Goal: Feedback & Contribution: Submit feedback/report problem

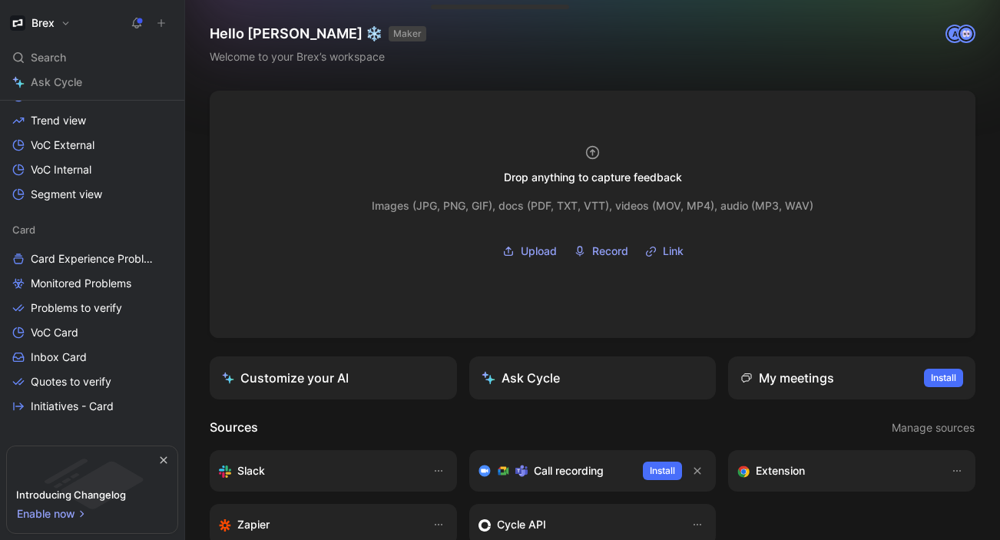
scroll to position [313, 0]
click at [99, 314] on span "Problems to verify" at bounding box center [76, 306] width 91 height 15
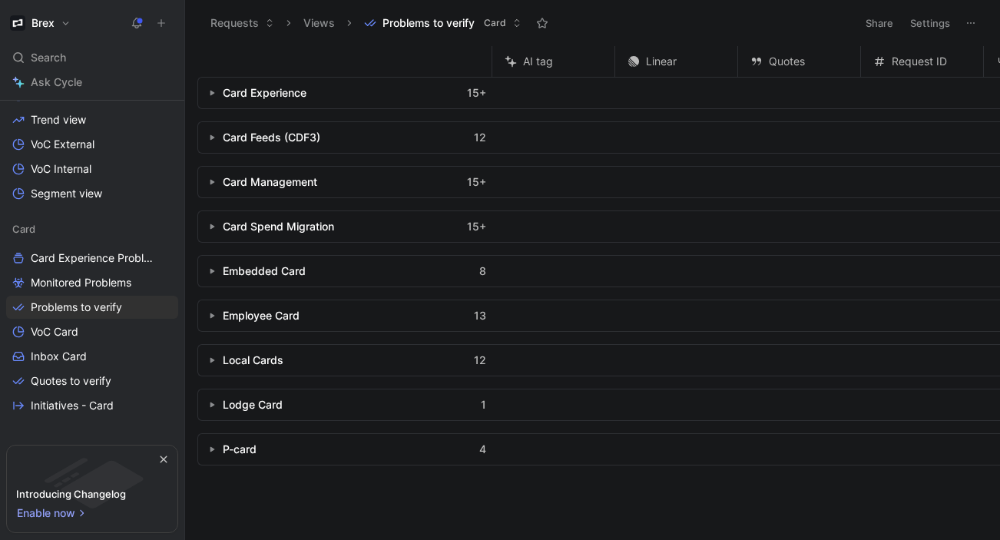
click at [293, 311] on div "Employee Card" at bounding box center [261, 315] width 77 height 18
click at [207, 311] on button "button" at bounding box center [211, 315] width 15 height 15
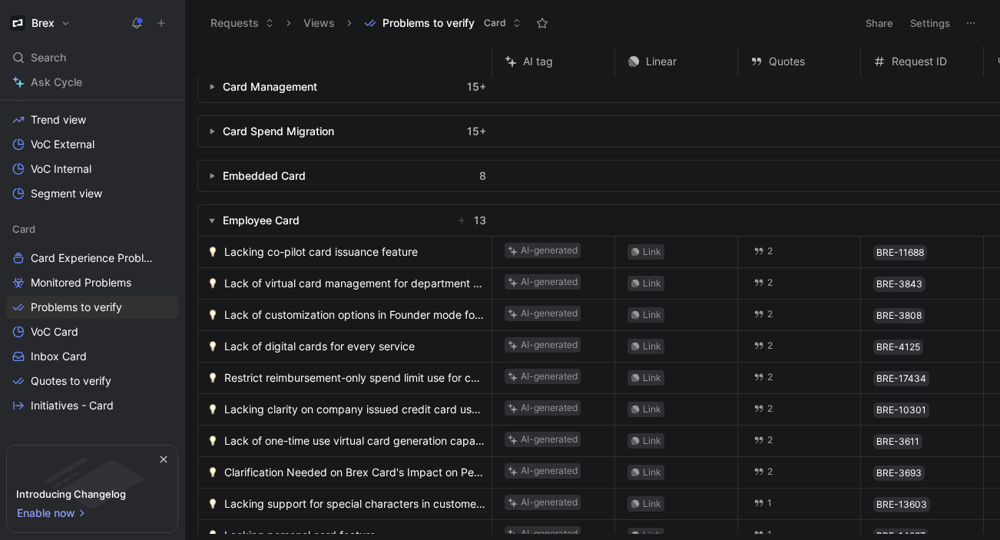
scroll to position [96, 0]
click at [393, 252] on span "Lacking co-pilot card issuance feature" at bounding box center [321, 251] width 194 height 18
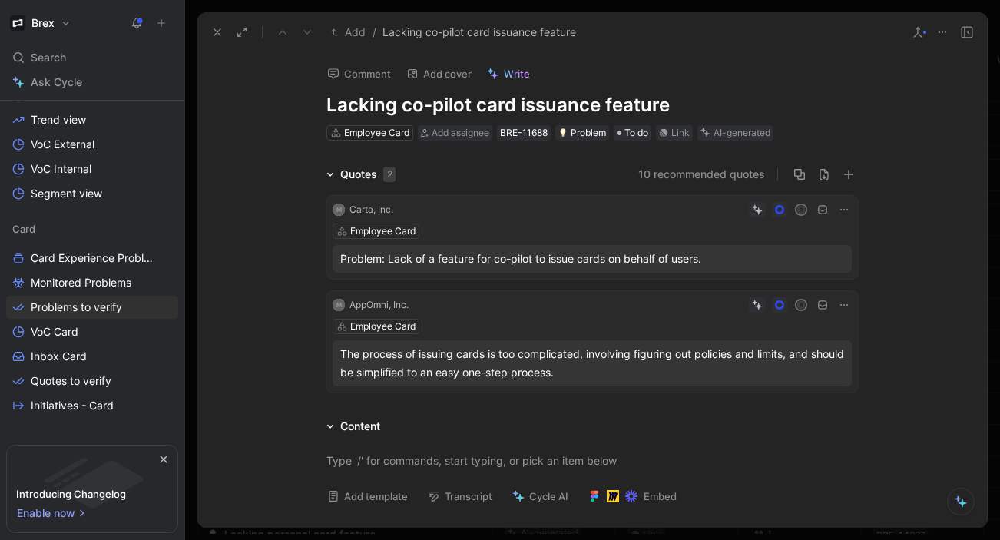
click at [667, 180] on button "10 recommended quotes" at bounding box center [701, 174] width 127 height 18
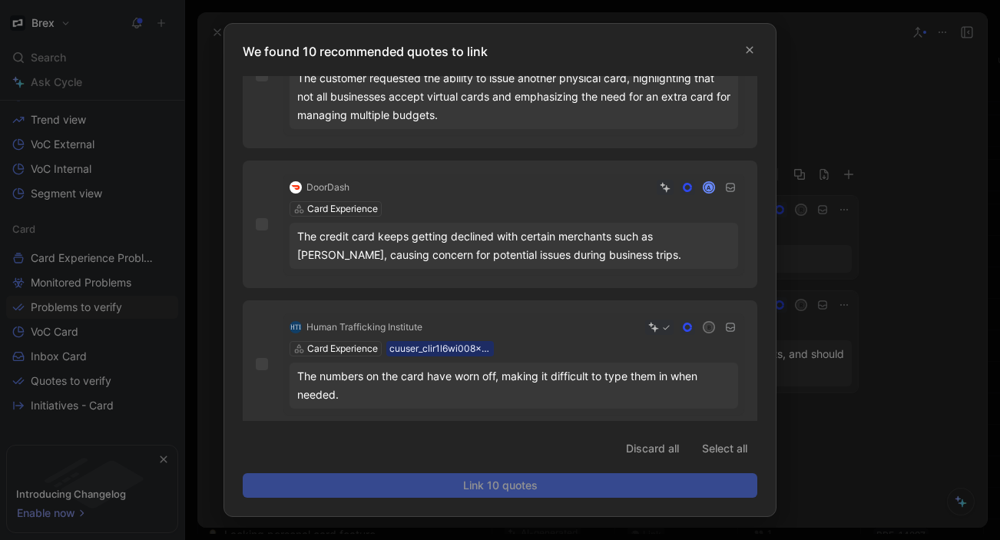
scroll to position [941, 0]
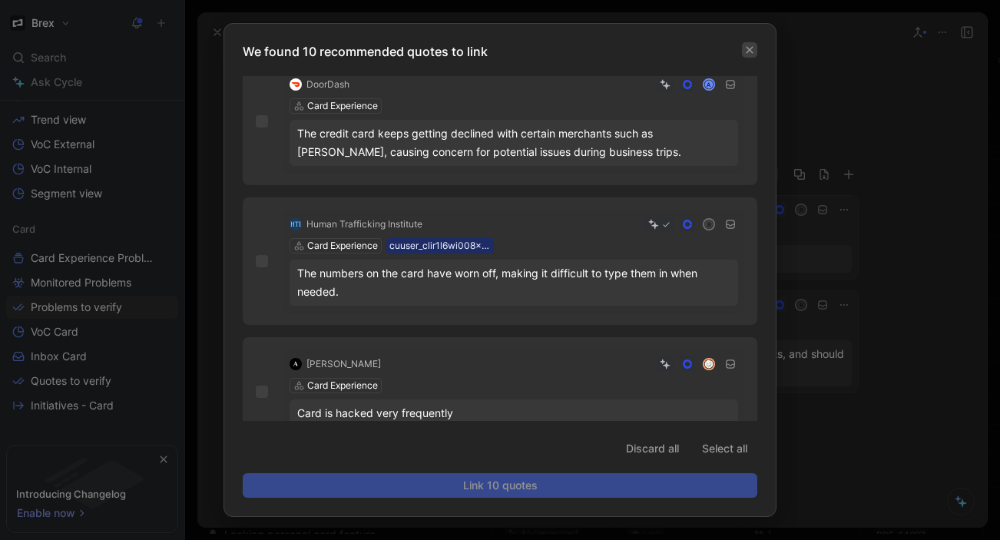
click at [748, 51] on icon "button" at bounding box center [749, 50] width 7 height 7
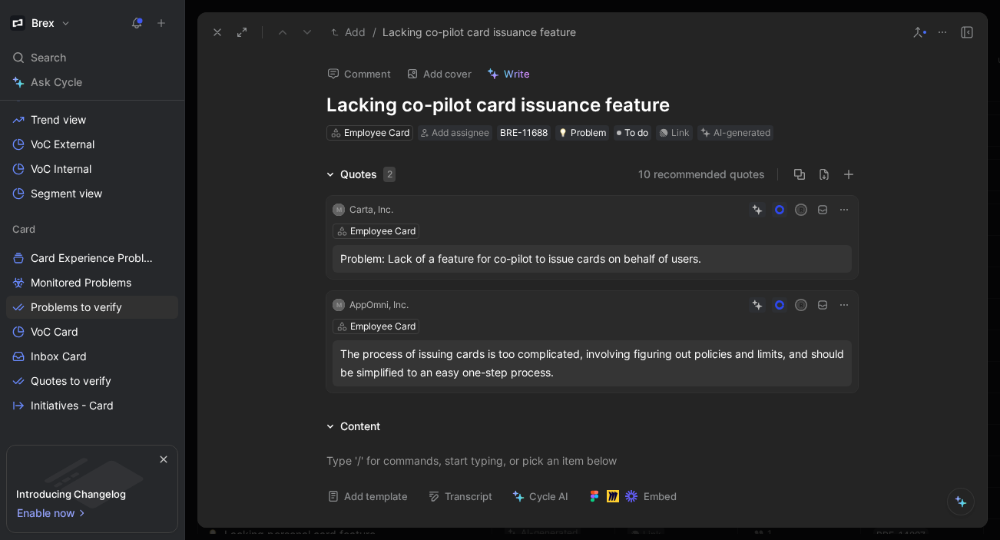
click at [219, 33] on icon at bounding box center [217, 32] width 12 height 12
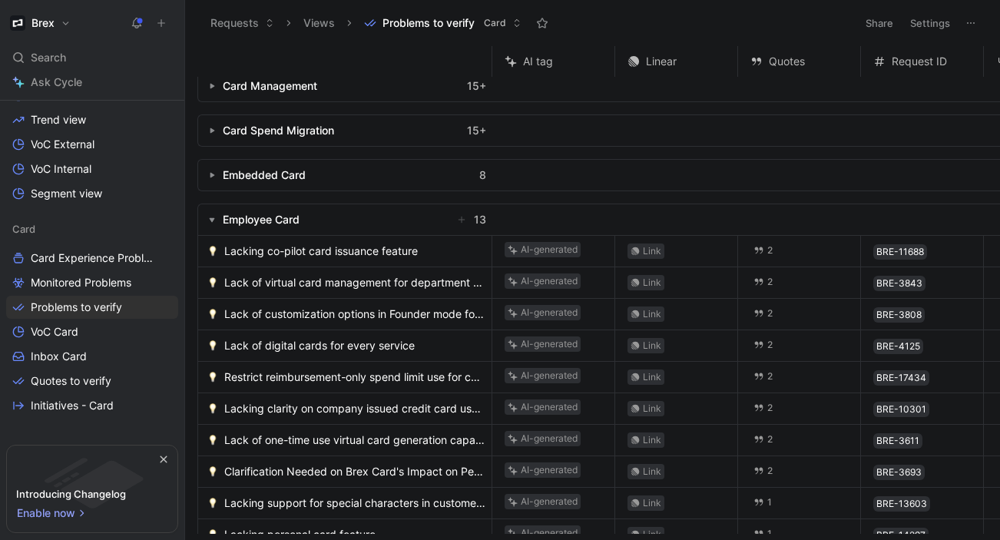
scroll to position [62, 0]
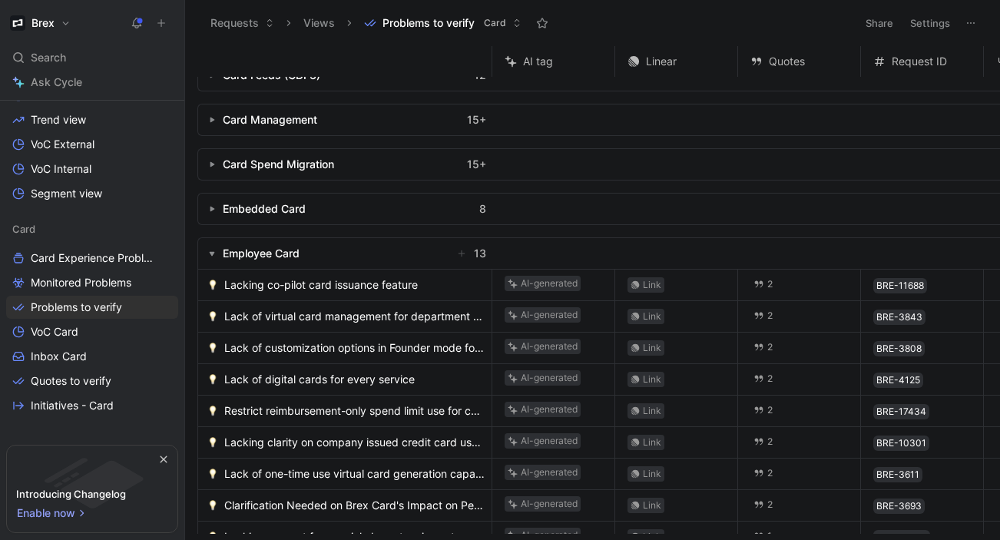
click at [386, 280] on span "Lacking co-pilot card issuance feature" at bounding box center [321, 285] width 194 height 18
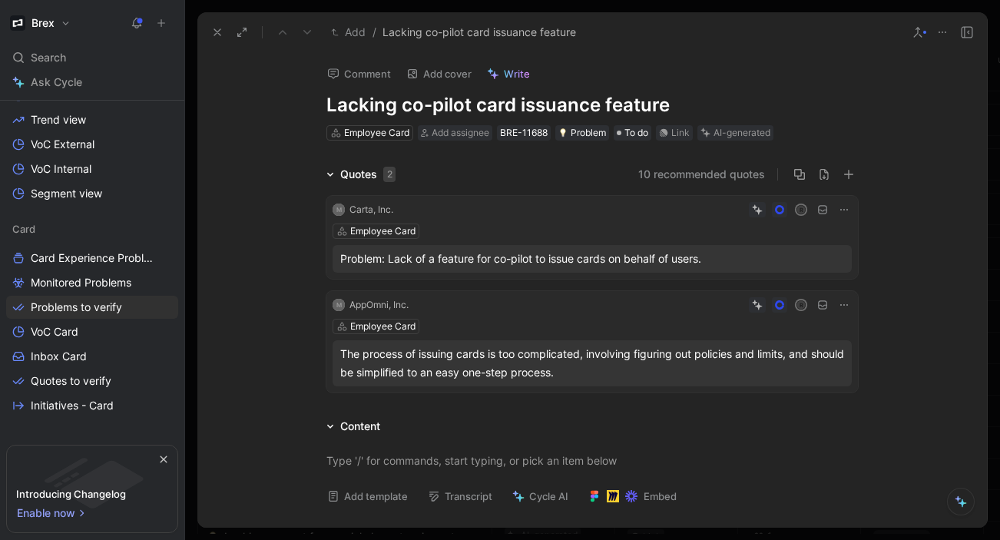
click at [739, 131] on div "AI-generated" at bounding box center [741, 132] width 57 height 15
click at [738, 133] on div "AI-generated" at bounding box center [741, 132] width 57 height 15
click at [759, 108] on button "Discard" at bounding box center [763, 109] width 59 height 22
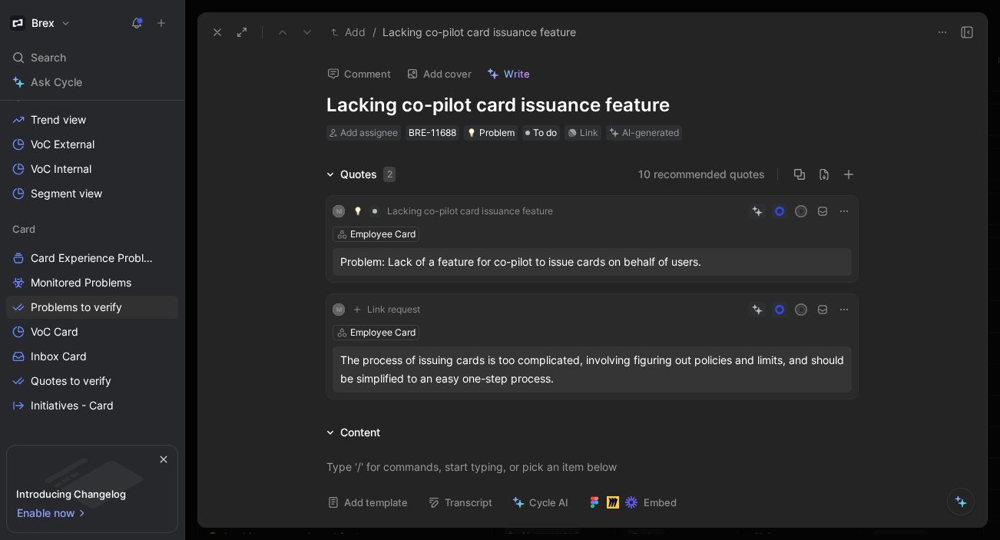
click at [215, 26] on icon at bounding box center [217, 32] width 12 height 12
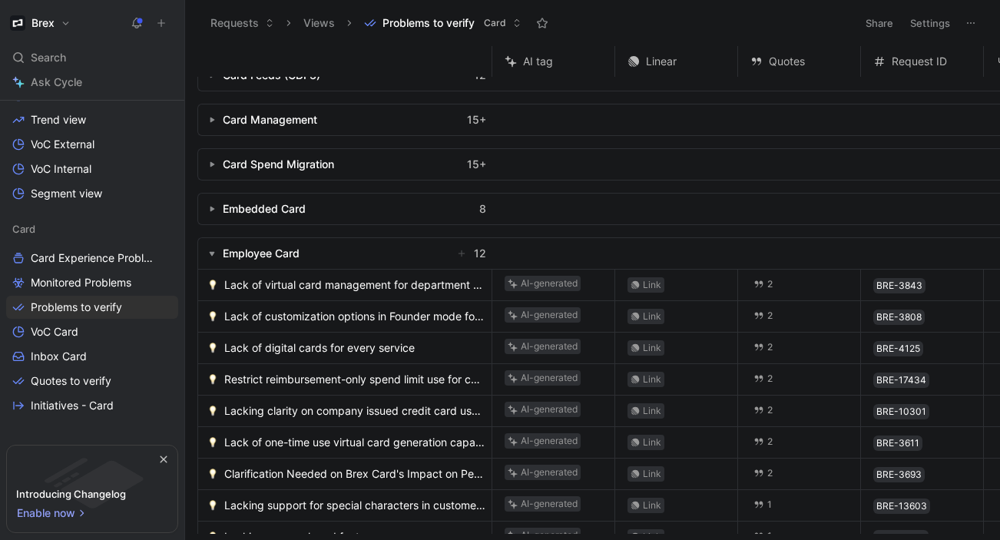
click at [412, 282] on span "Lack of virtual card management for department heads and managers" at bounding box center [354, 285] width 261 height 18
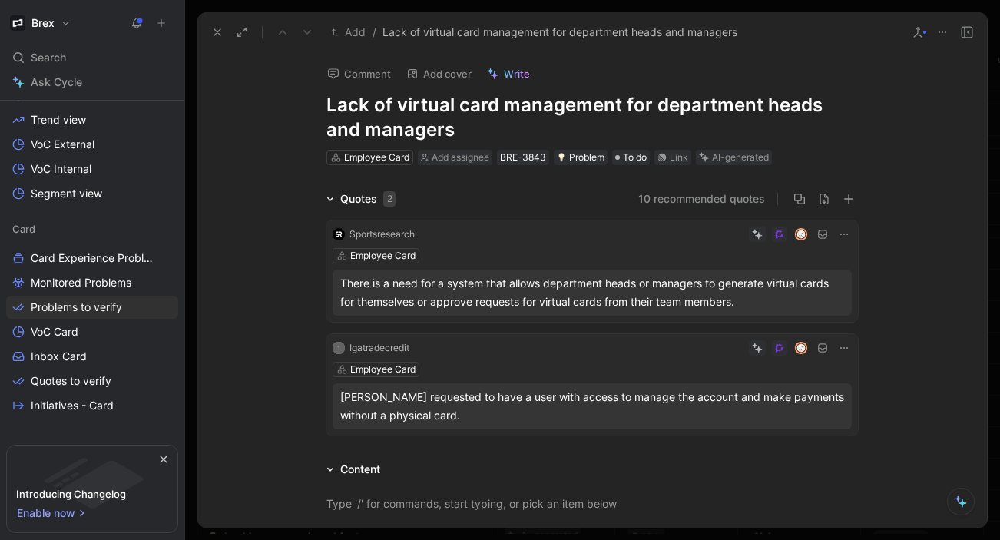
click at [514, 111] on h1 "Lack of virtual card management for department heads and managers" at bounding box center [591, 117] width 531 height 49
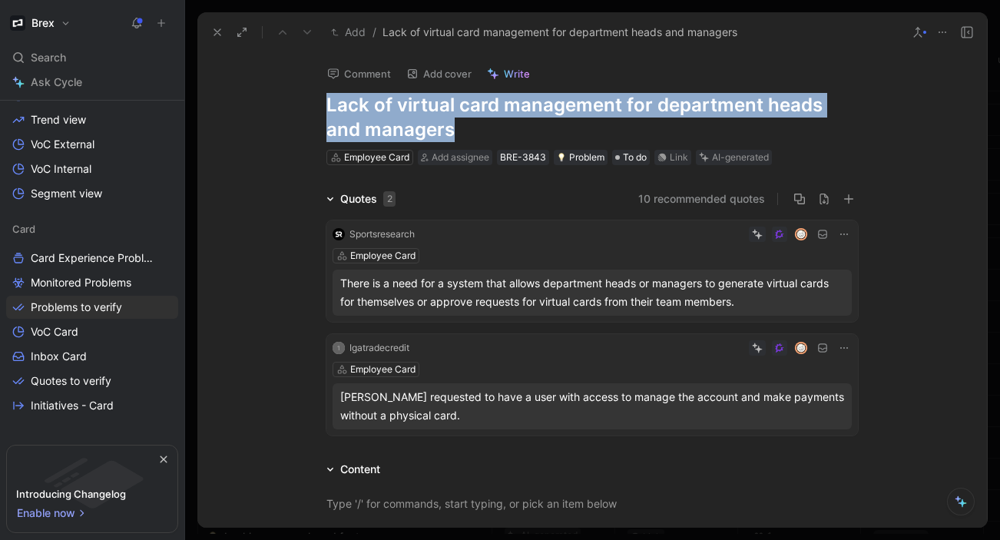
click at [620, 254] on div "Employee Card" at bounding box center [591, 255] width 519 height 15
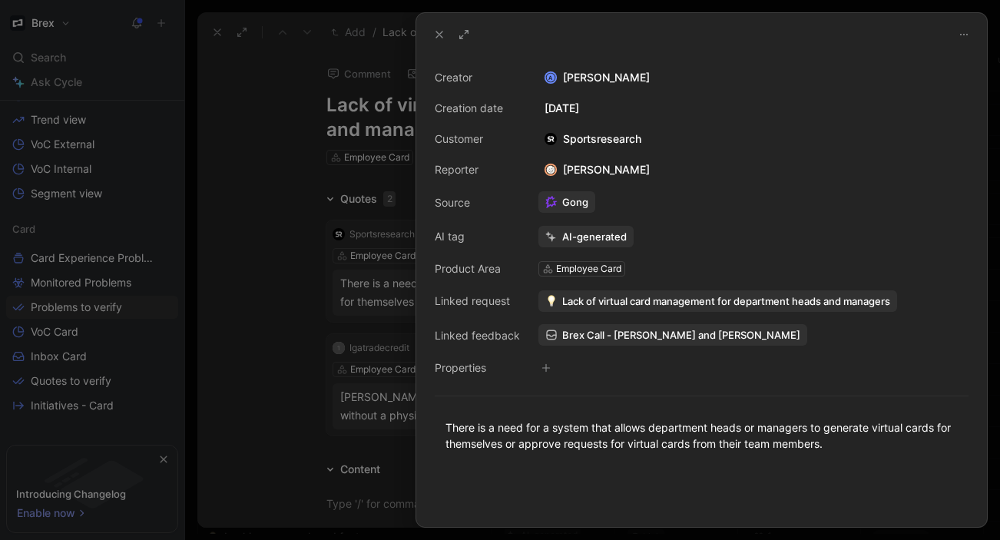
scroll to position [38, 0]
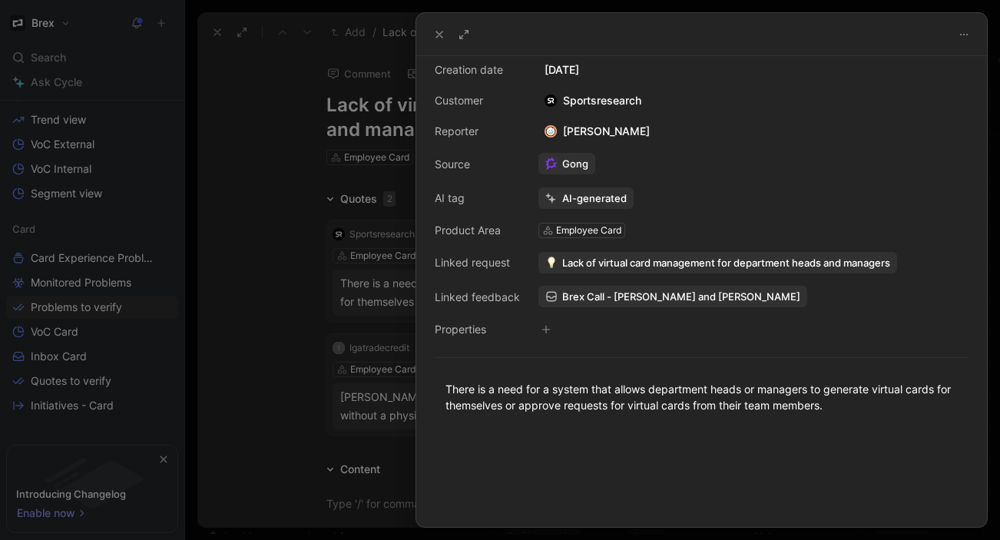
click at [439, 33] on use at bounding box center [439, 34] width 6 height 6
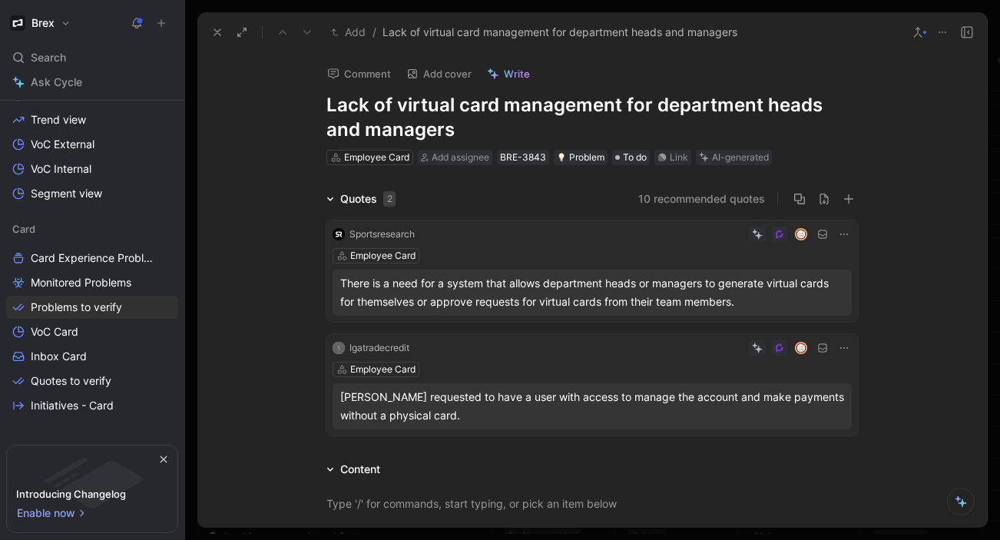
click at [669, 192] on button "10 recommended quotes" at bounding box center [701, 199] width 127 height 18
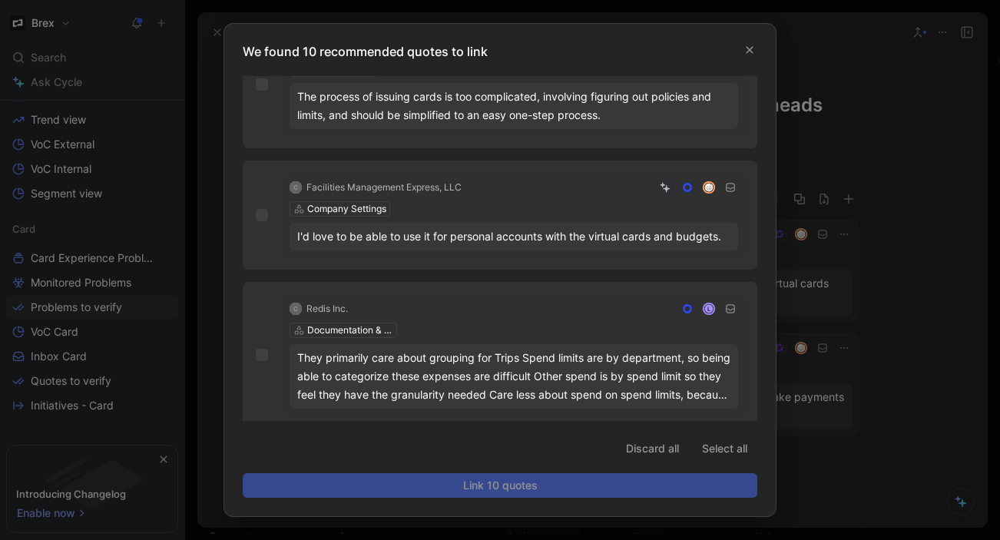
scroll to position [1034, 0]
click at [749, 52] on icon "button" at bounding box center [749, 49] width 9 height 9
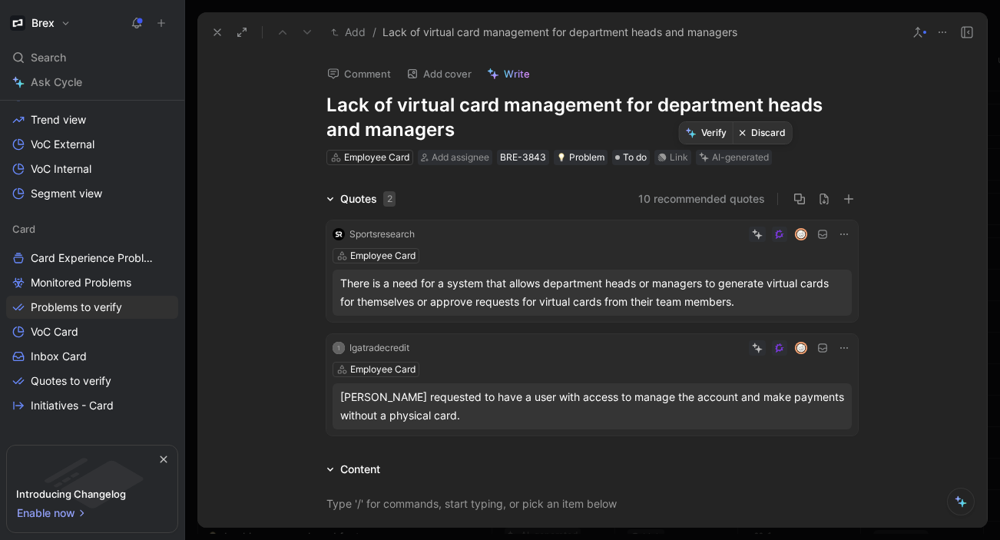
click at [761, 131] on button "Discard" at bounding box center [762, 133] width 59 height 22
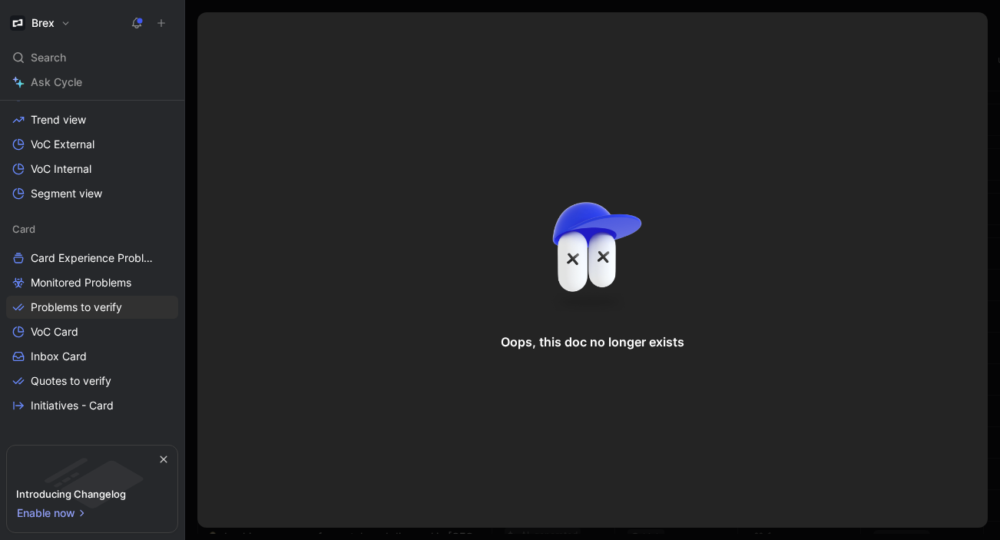
click at [221, 33] on div "Oops, this doc no longer exists" at bounding box center [592, 269] width 790 height 515
click at [73, 309] on span "Problems to verify" at bounding box center [76, 306] width 91 height 15
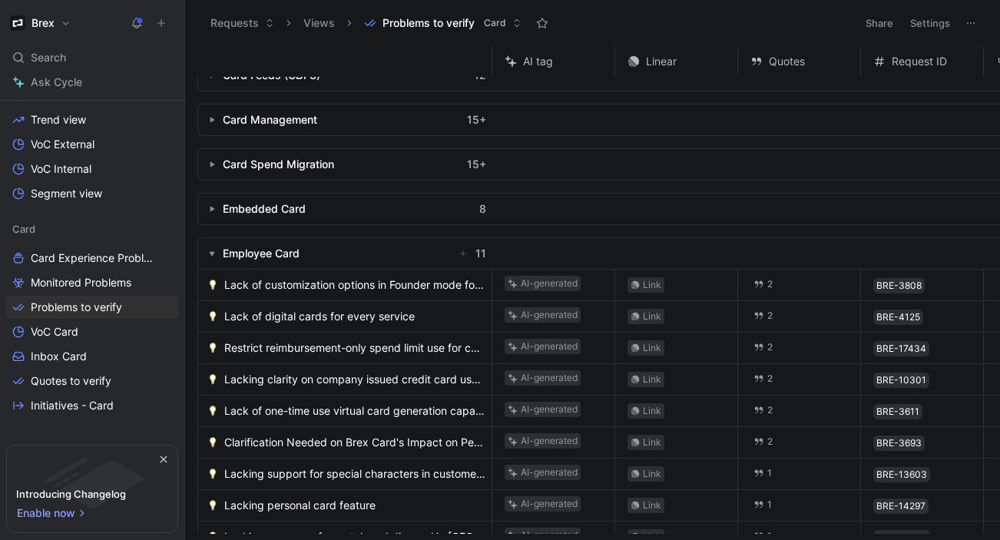
click at [371, 279] on span "Lack of customization options in Founder mode for diverse business needs" at bounding box center [354, 285] width 261 height 18
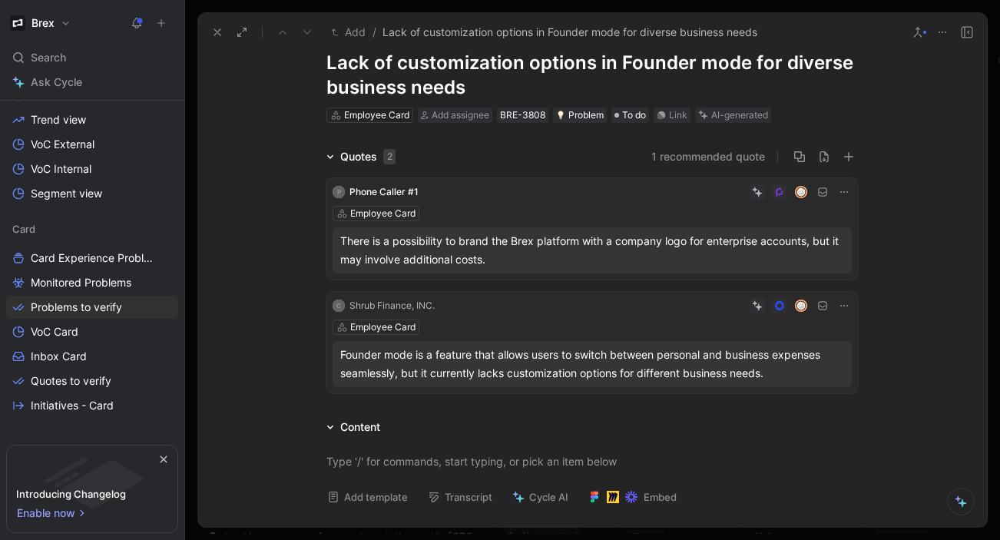
scroll to position [14, 0]
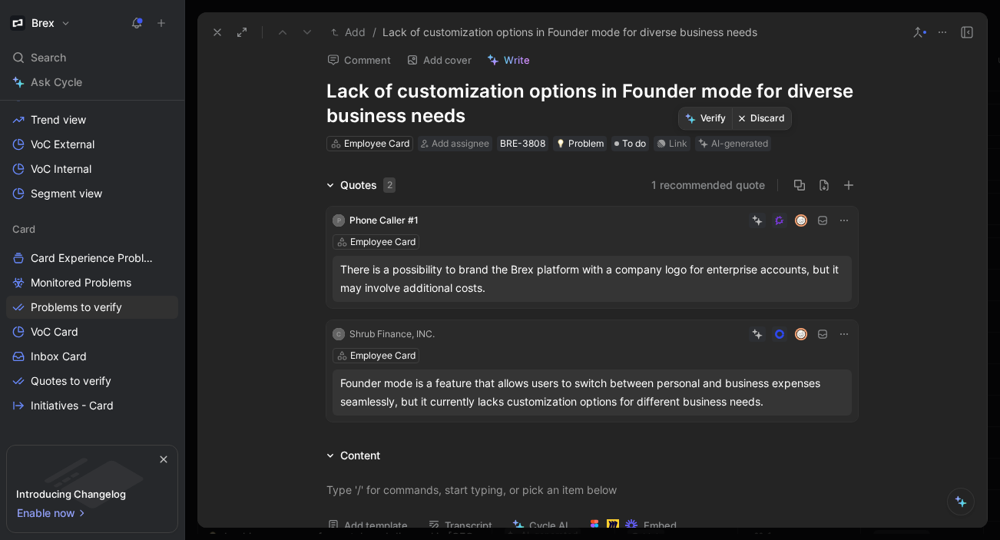
click at [748, 121] on button "Discard" at bounding box center [761, 119] width 59 height 22
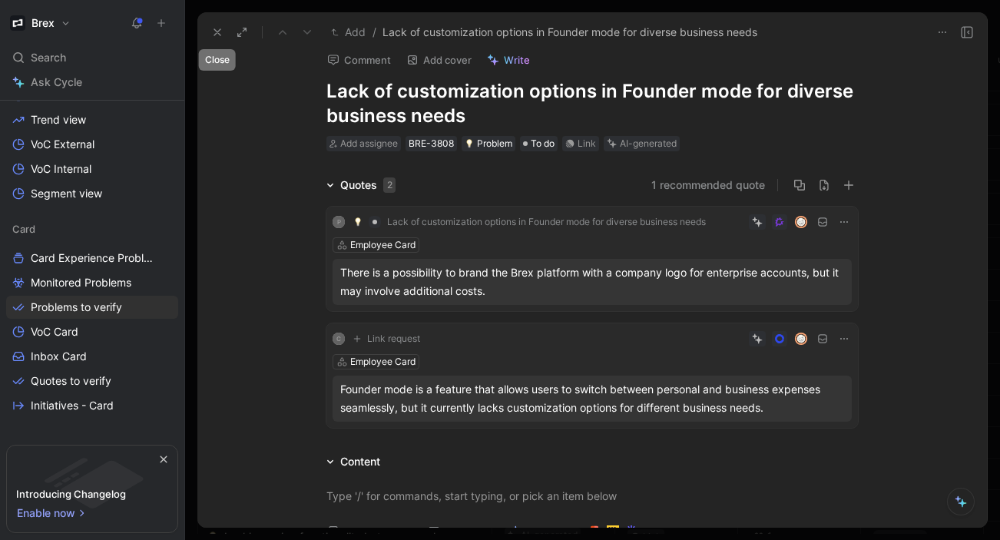
click at [215, 26] on icon at bounding box center [217, 32] width 12 height 12
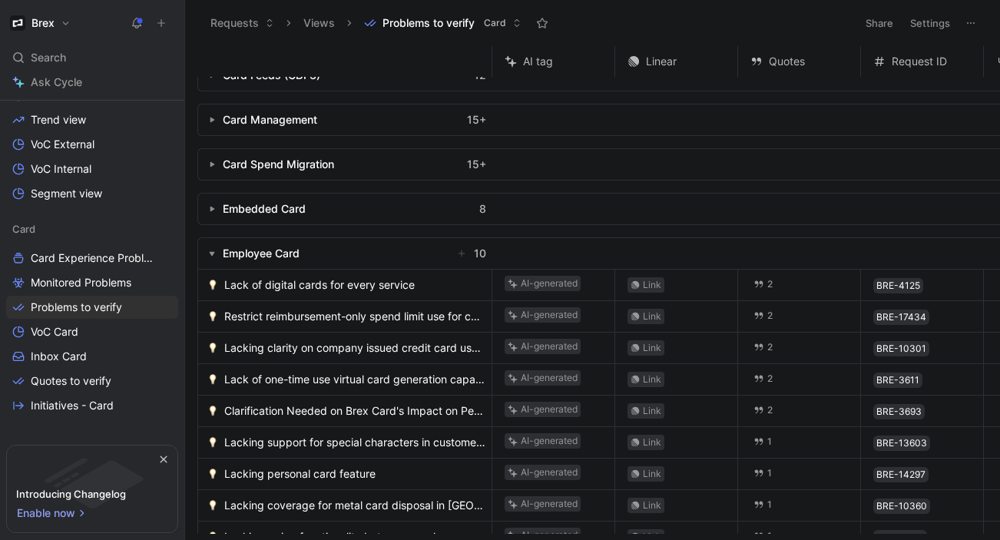
click at [356, 282] on span "Lack of digital cards for every service" at bounding box center [319, 285] width 190 height 18
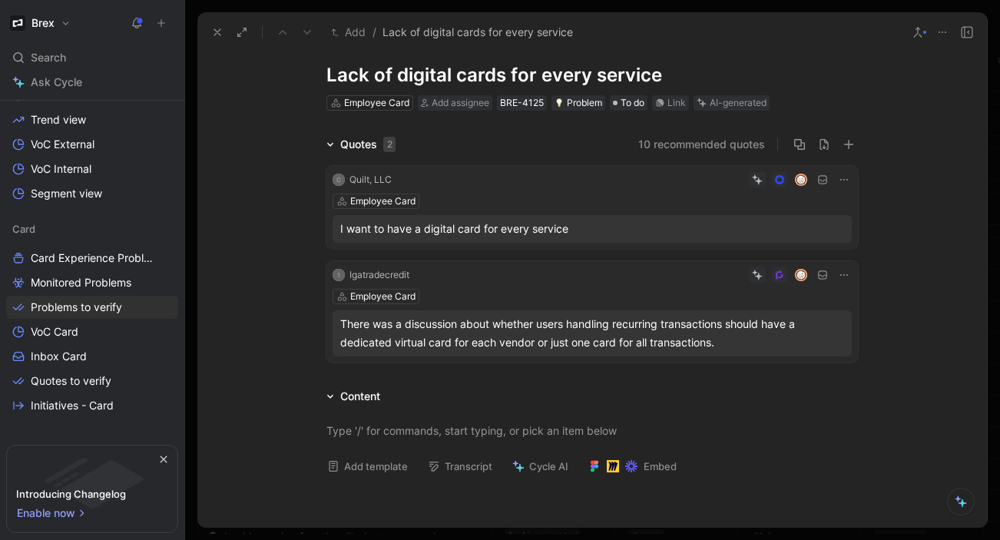
scroll to position [37, 0]
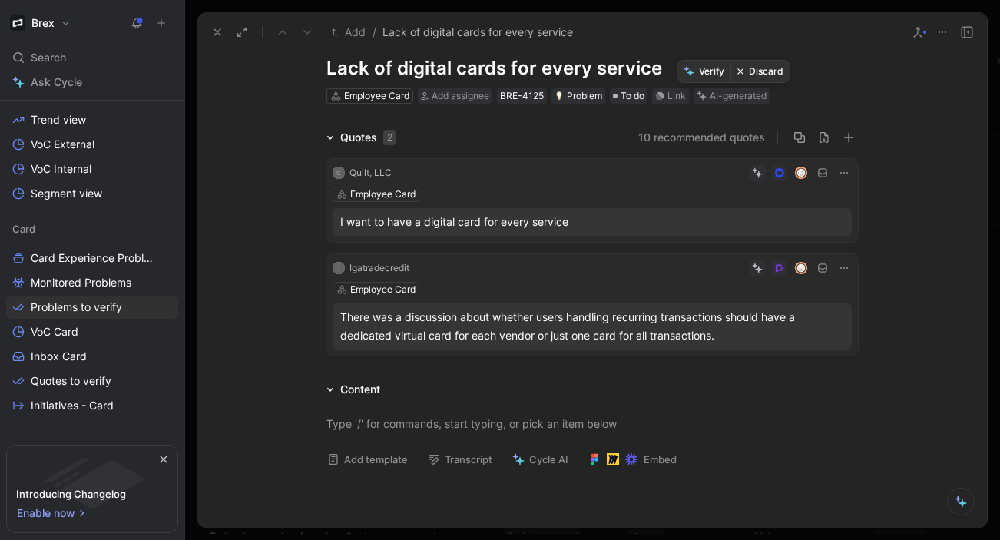
click at [759, 77] on button "Discard" at bounding box center [759, 72] width 59 height 22
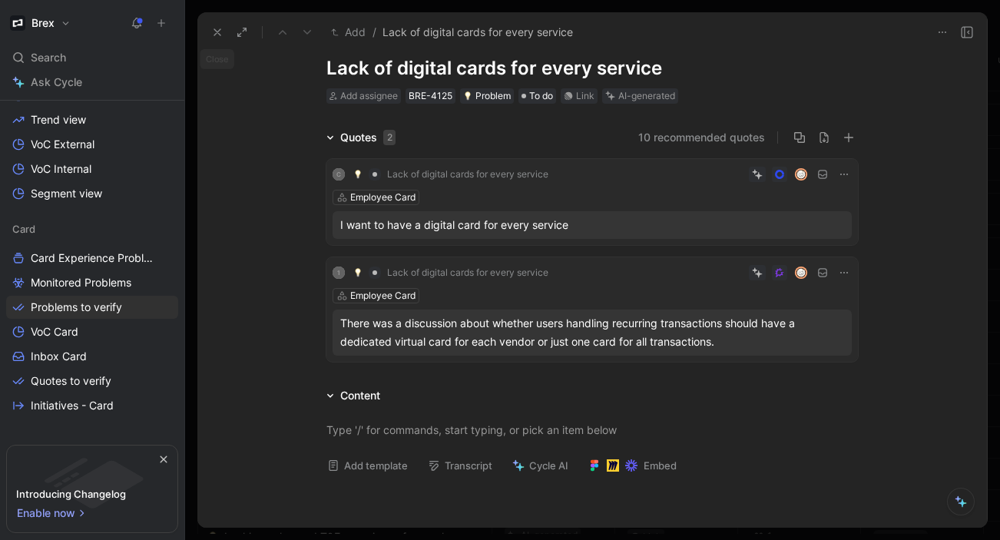
click at [222, 35] on icon at bounding box center [217, 32] width 12 height 12
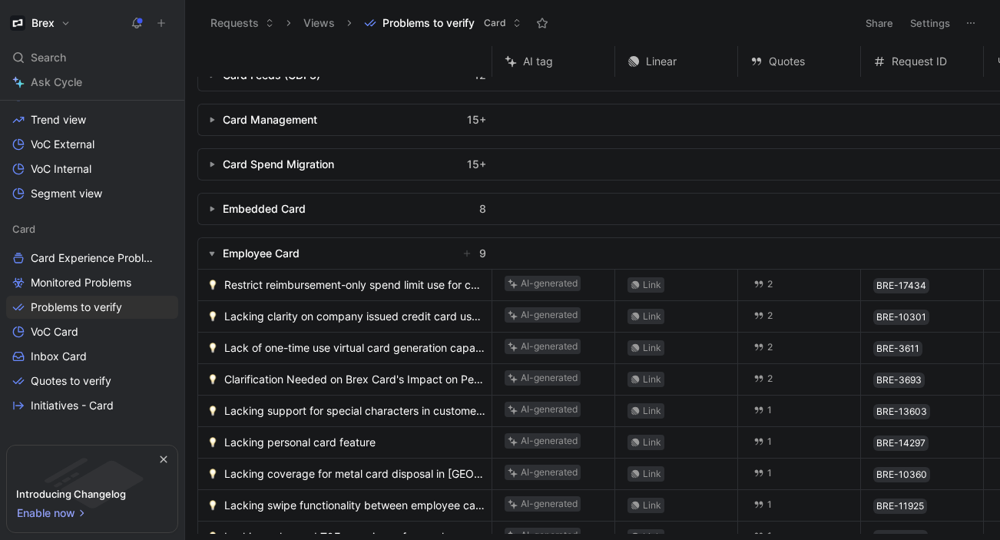
click at [386, 289] on span "Restrict reimbursement-only spend limit use for certain cards" at bounding box center [354, 285] width 261 height 18
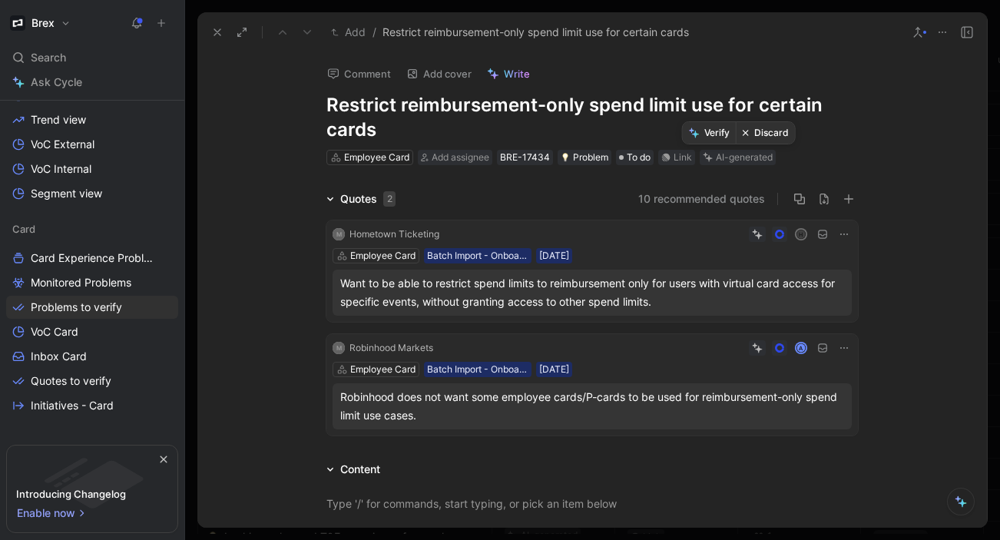
click at [762, 133] on button "Discard" at bounding box center [765, 133] width 59 height 22
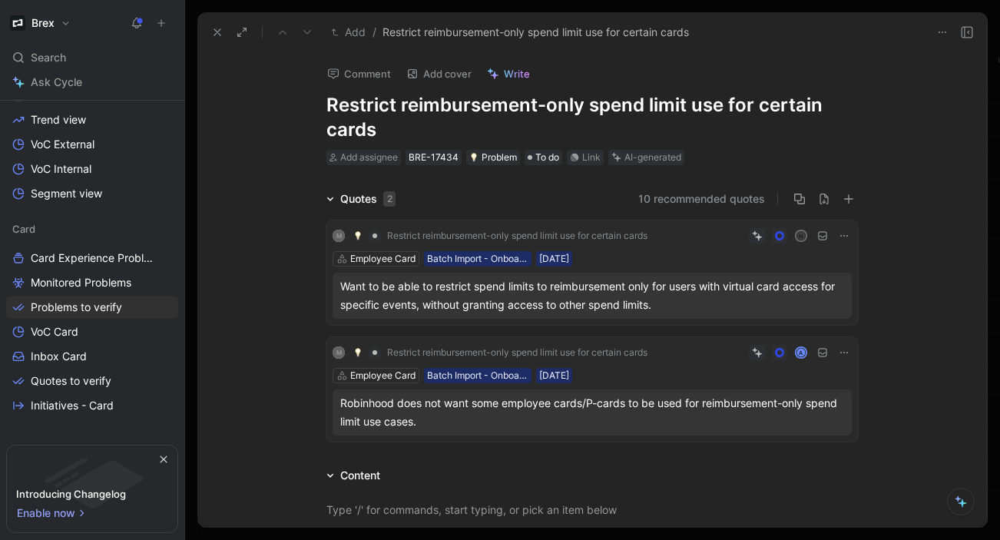
click at [217, 32] on use at bounding box center [217, 32] width 6 height 6
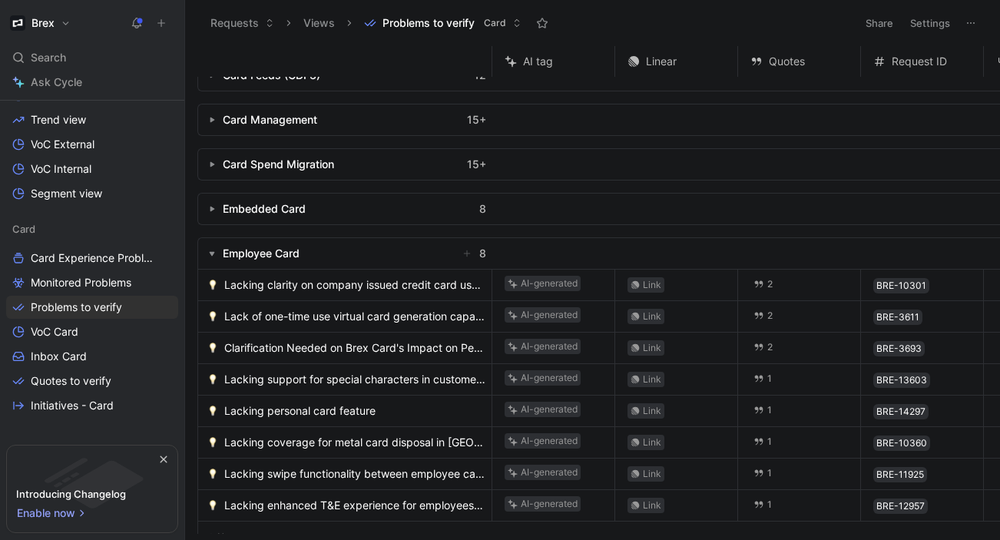
click at [336, 282] on span "Lacking clarity on company issued credit card usage" at bounding box center [354, 285] width 261 height 18
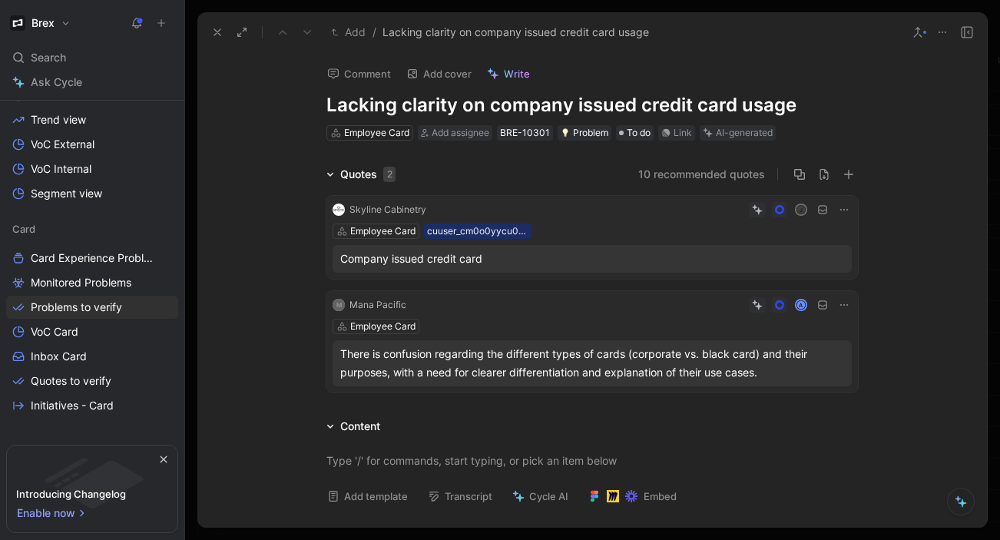
click at [714, 172] on button "10 recommended quotes" at bounding box center [701, 174] width 127 height 18
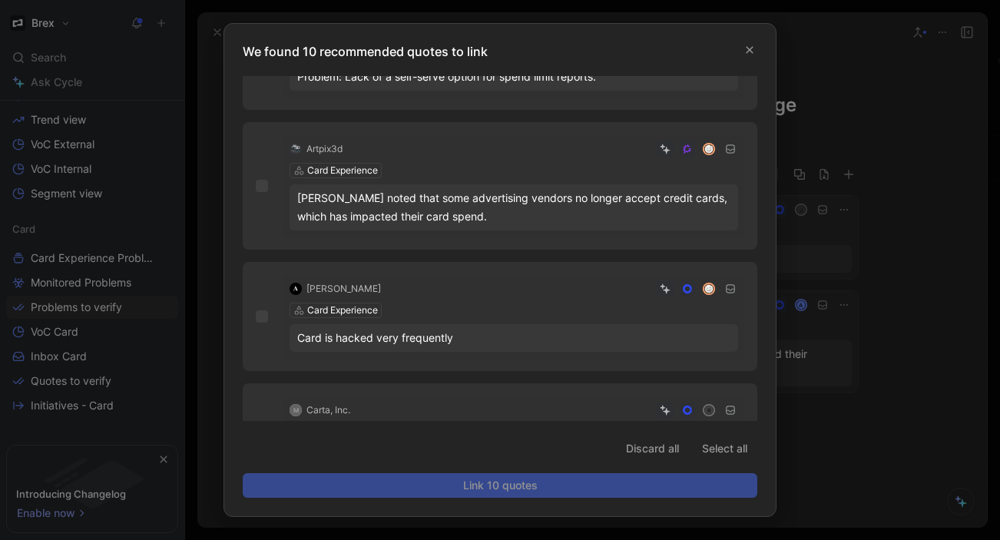
scroll to position [960, 0]
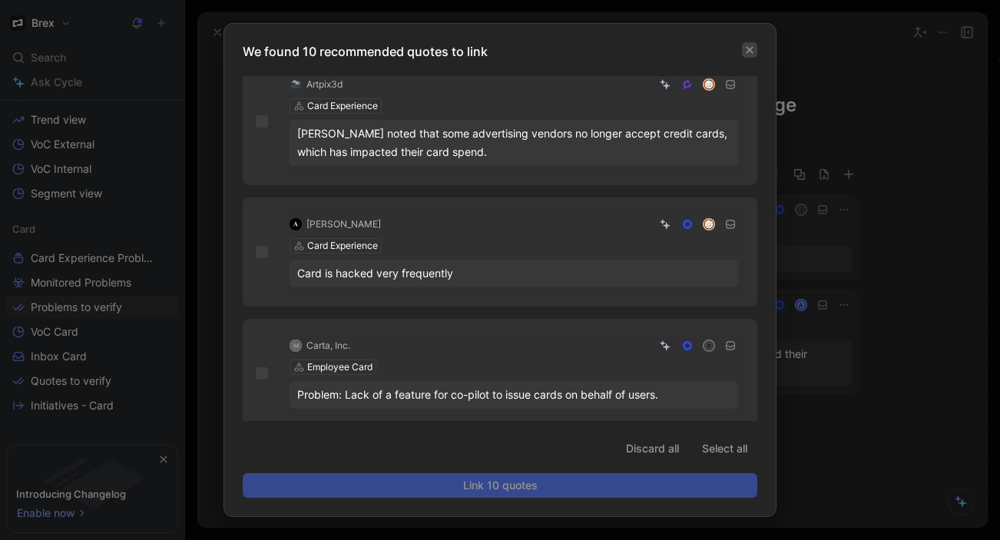
click at [752, 45] on icon "button" at bounding box center [749, 49] width 9 height 9
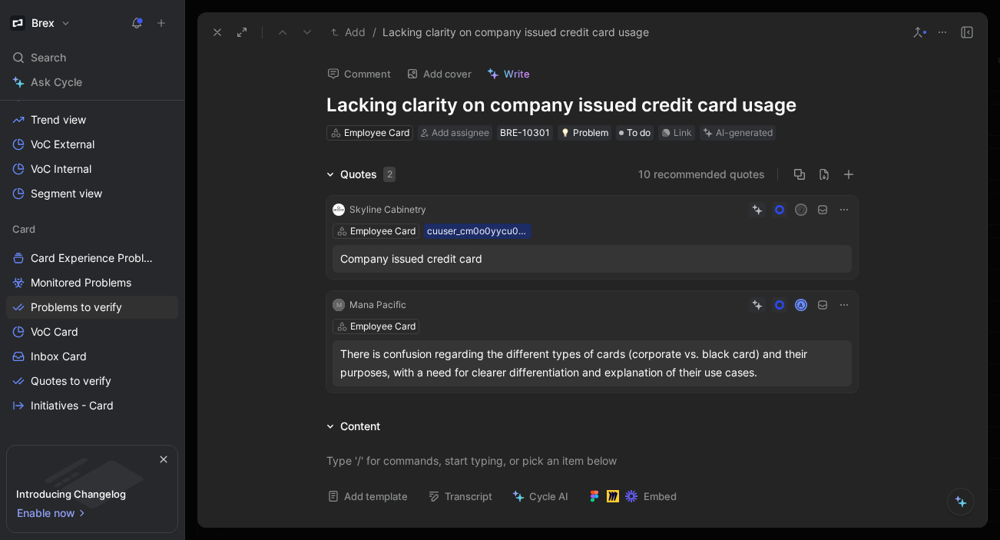
click at [557, 111] on h1 "Lacking clarity on company issued credit card usage" at bounding box center [591, 105] width 531 height 25
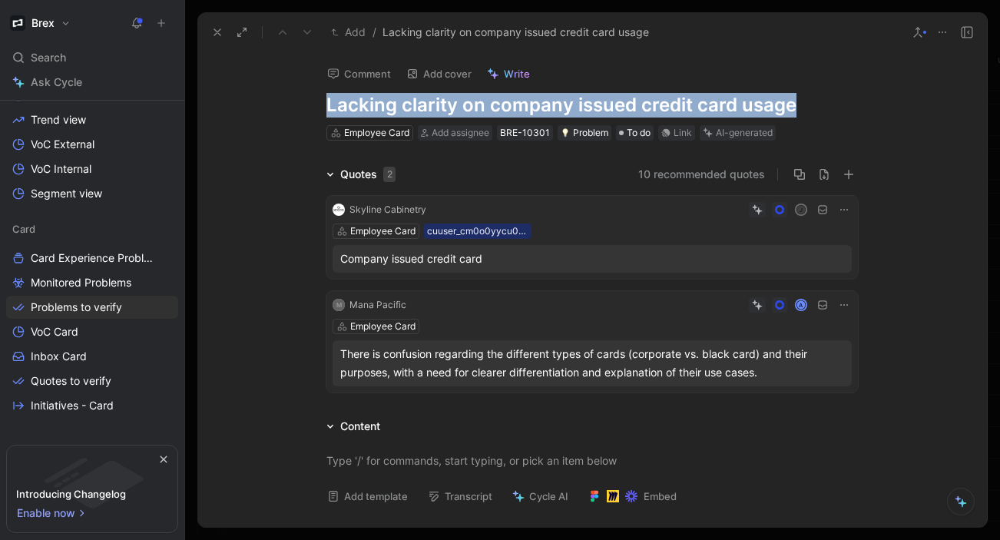
click at [575, 111] on h1 "Lacking clarity on company issued credit card usage" at bounding box center [591, 105] width 531 height 25
drag, startPoint x: 792, startPoint y: 103, endPoint x: 491, endPoint y: 98, distance: 301.8
click at [491, 98] on h1 "Lacking clarity on company issued credit card usage" at bounding box center [591, 105] width 531 height 25
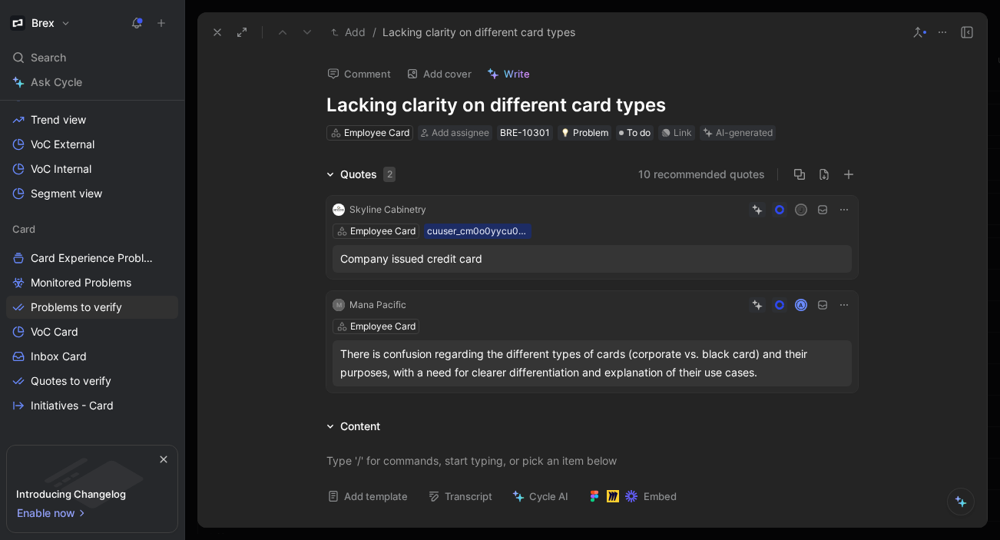
click at [842, 210] on icon at bounding box center [844, 209] width 12 height 12
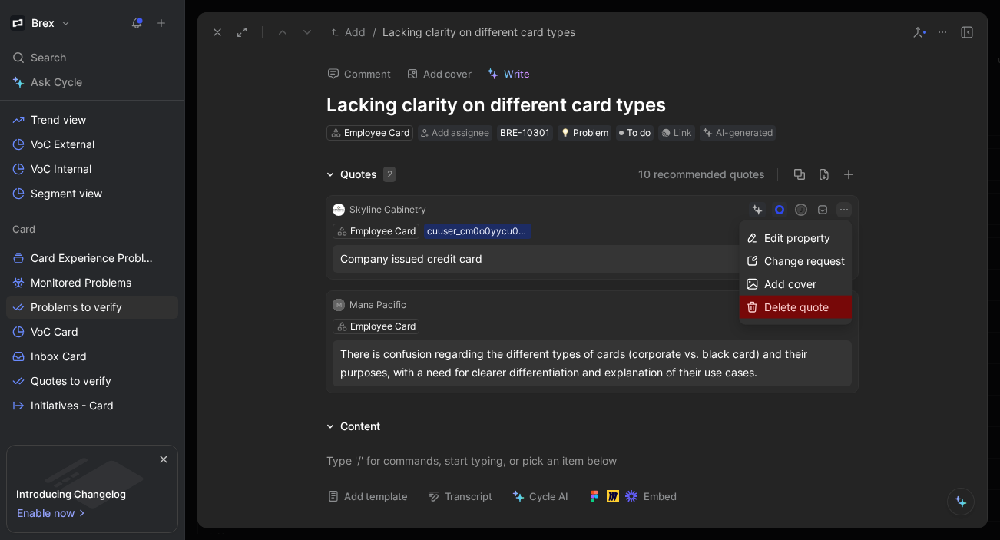
click at [787, 303] on span "Delete quote" at bounding box center [796, 306] width 65 height 13
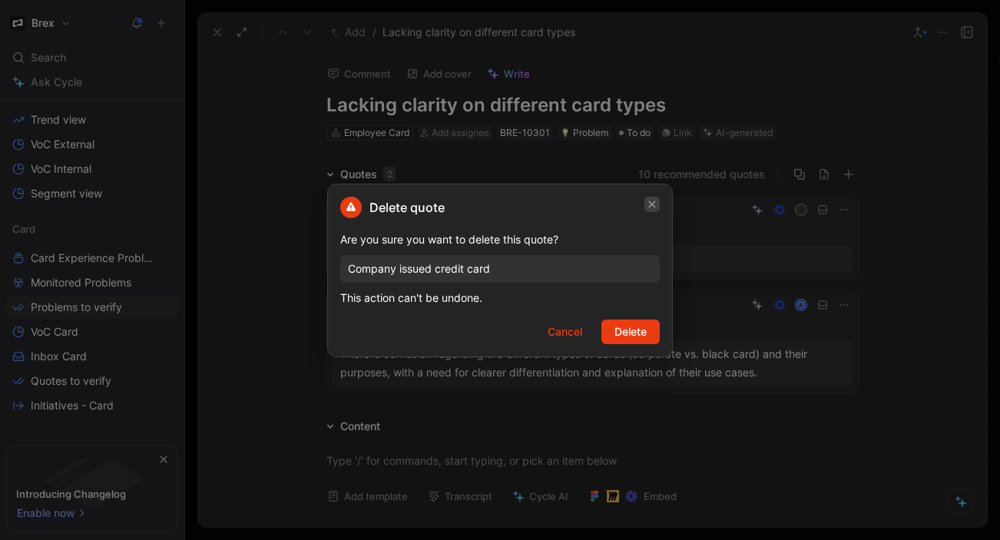
click at [650, 203] on icon "button" at bounding box center [652, 203] width 7 height 7
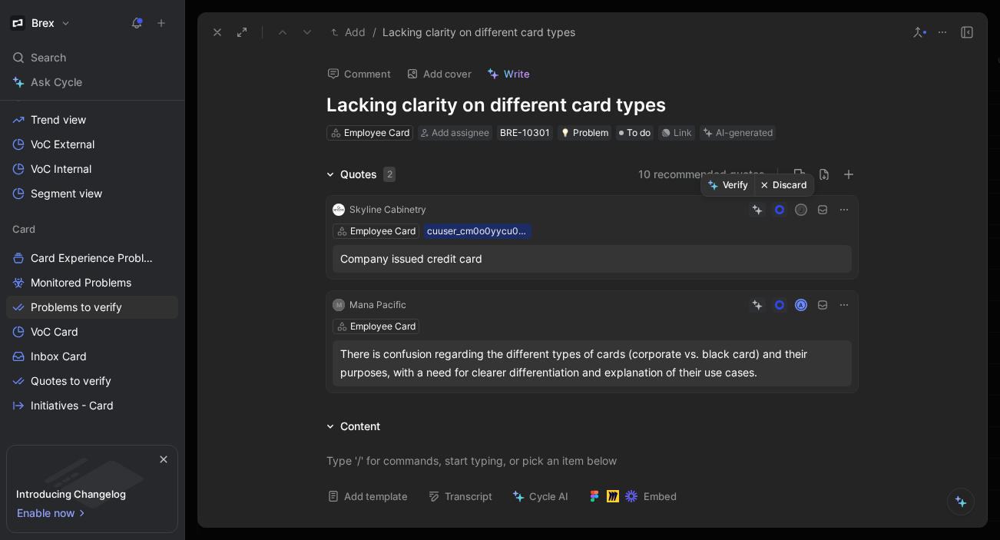
click at [776, 188] on button "Discard" at bounding box center [783, 185] width 59 height 22
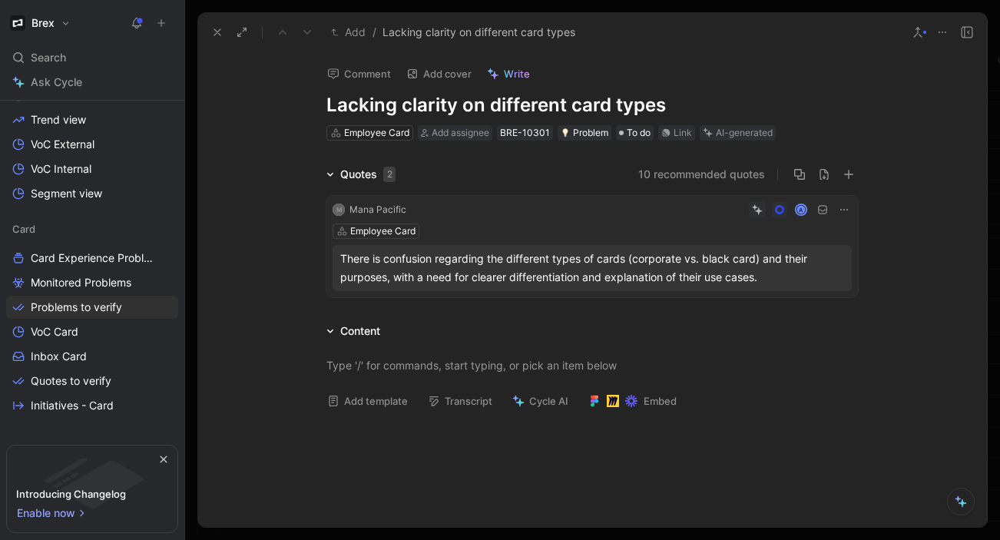
click at [920, 28] on icon at bounding box center [917, 32] width 12 height 12
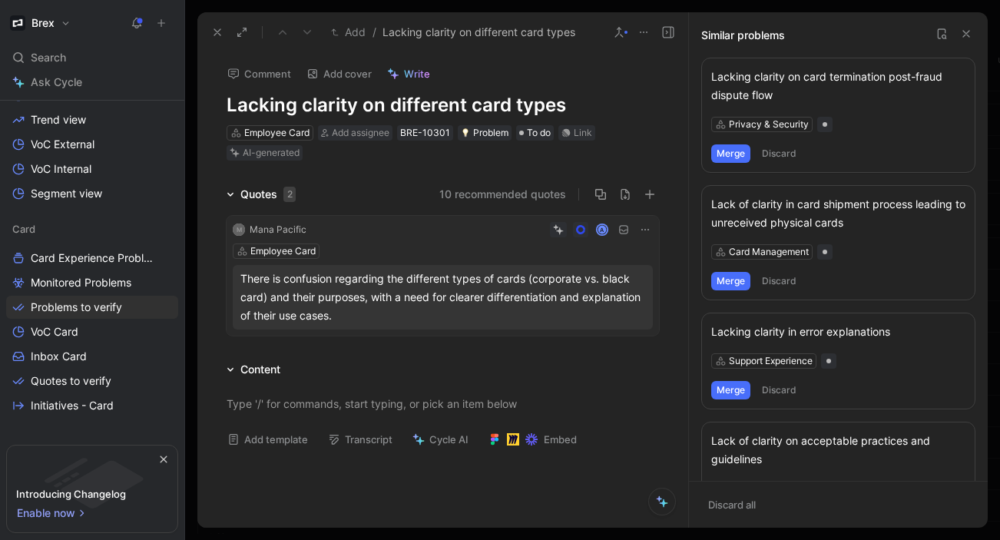
click at [554, 232] on icon at bounding box center [558, 229] width 11 height 11
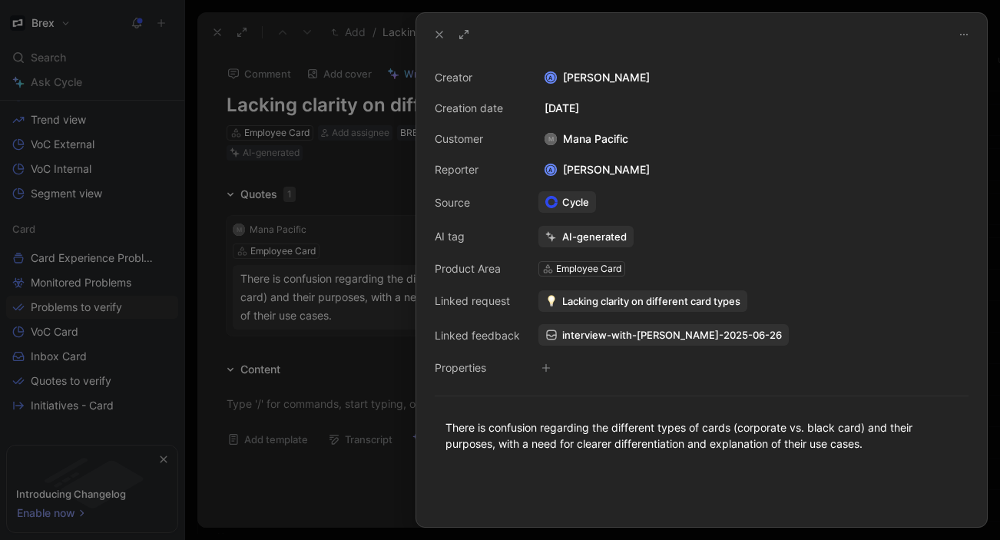
click at [440, 33] on use at bounding box center [439, 34] width 6 height 6
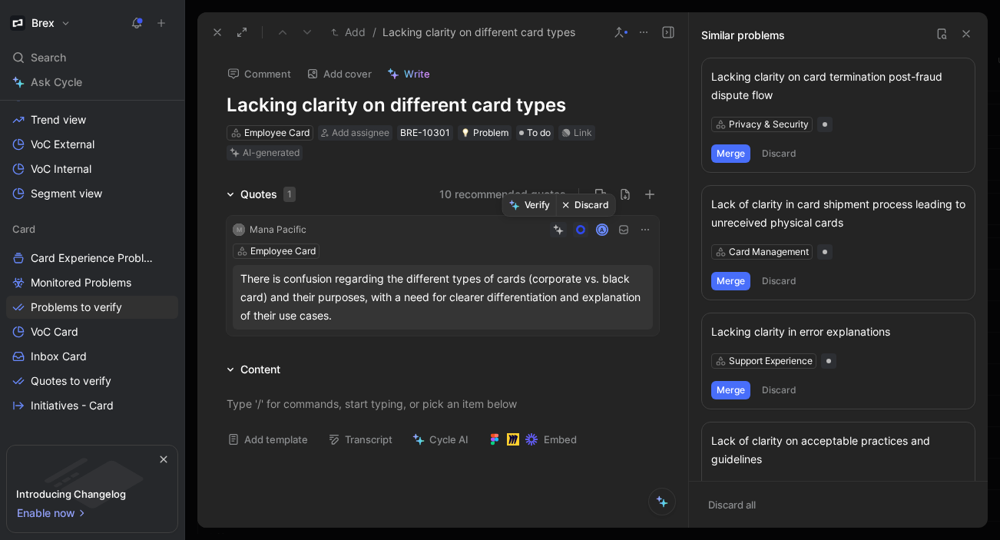
click at [534, 205] on button "Verify" at bounding box center [529, 205] width 53 height 22
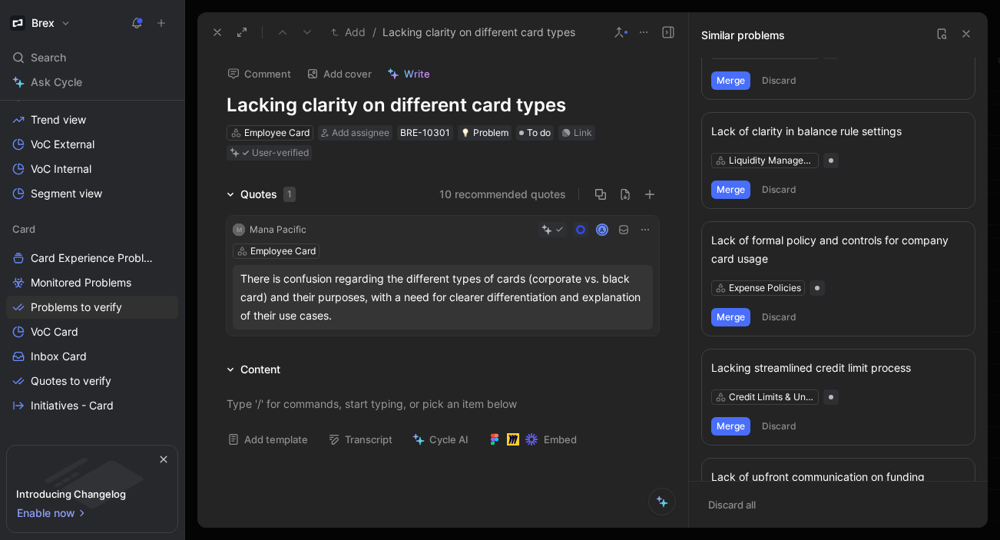
scroll to position [785, 0]
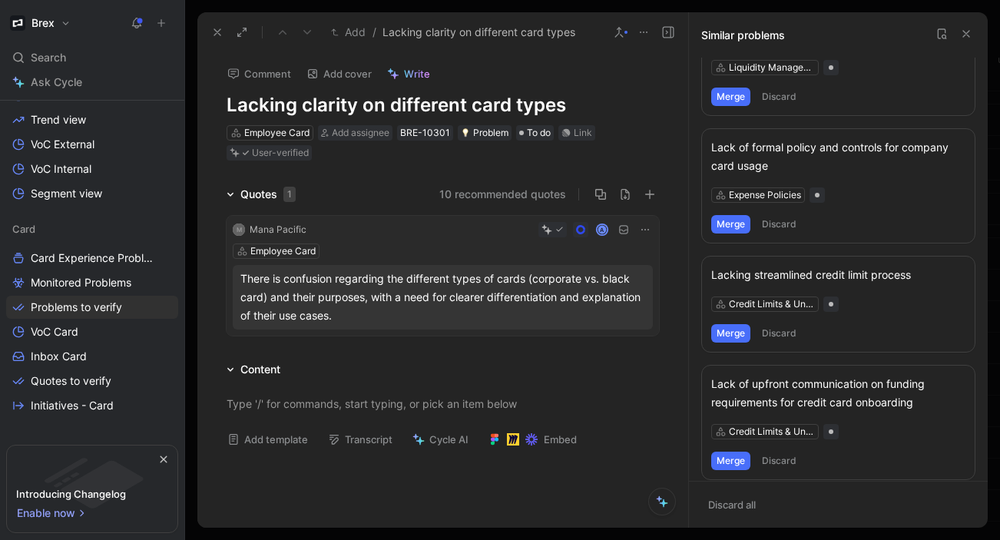
click at [966, 31] on icon at bounding box center [966, 34] width 12 height 12
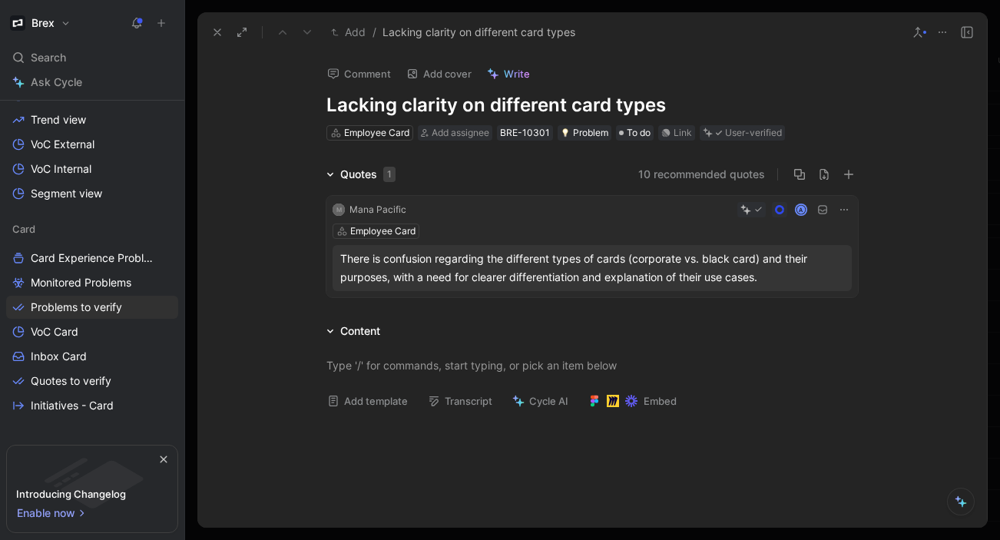
click at [213, 28] on icon at bounding box center [217, 32] width 12 height 12
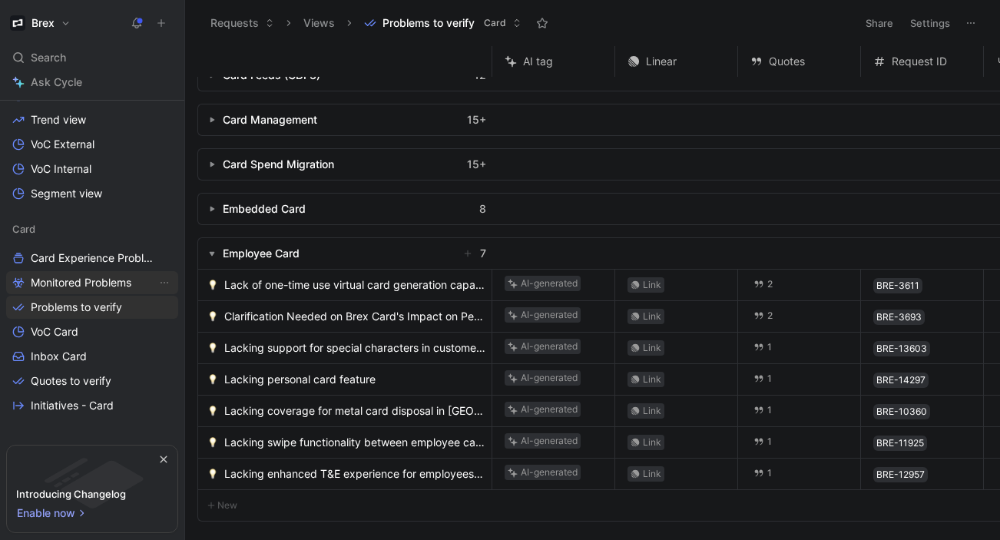
click at [92, 277] on span "Monitored Problems" at bounding box center [81, 282] width 101 height 15
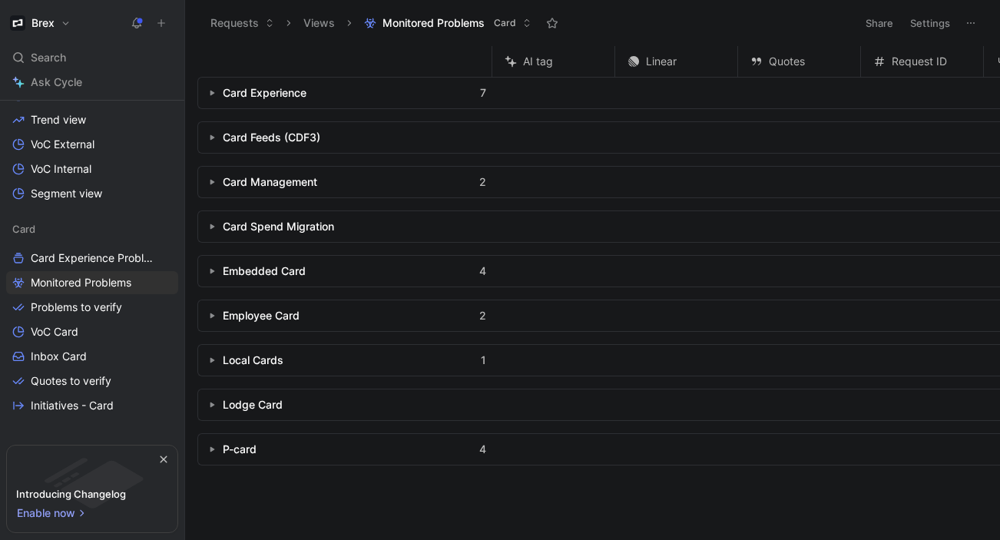
click at [218, 311] on button "button" at bounding box center [211, 315] width 15 height 15
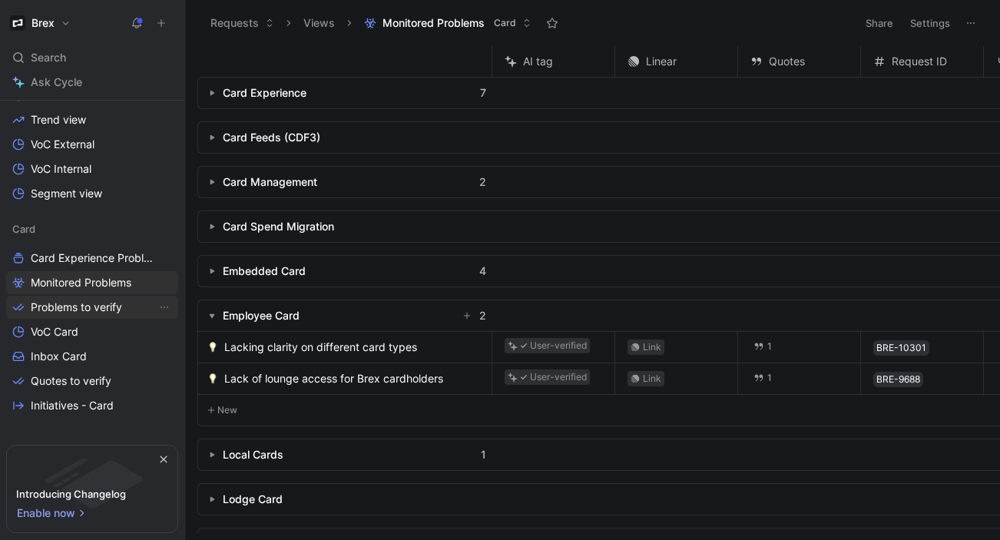
click at [104, 308] on span "Problems to verify" at bounding box center [76, 306] width 91 height 15
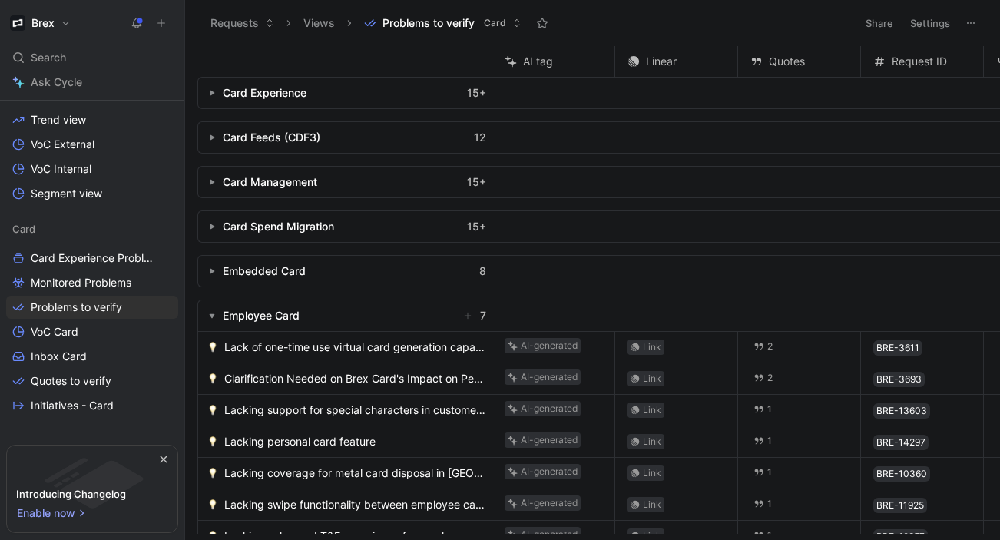
click at [354, 338] on span "Lack of one-time use virtual card generation capability" at bounding box center [354, 347] width 261 height 18
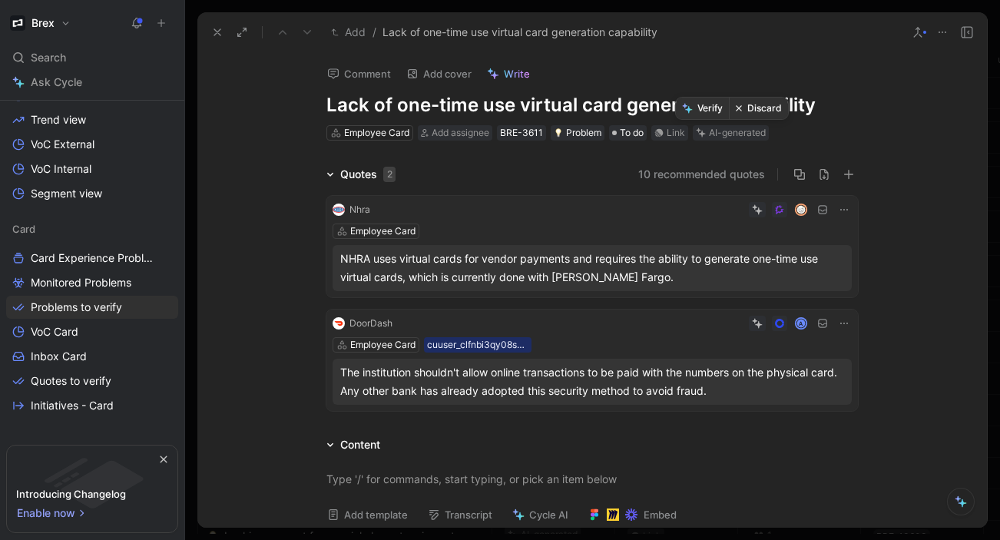
click at [704, 134] on icon at bounding box center [702, 134] width 7 height 7
click at [762, 99] on button "Discard" at bounding box center [758, 109] width 59 height 22
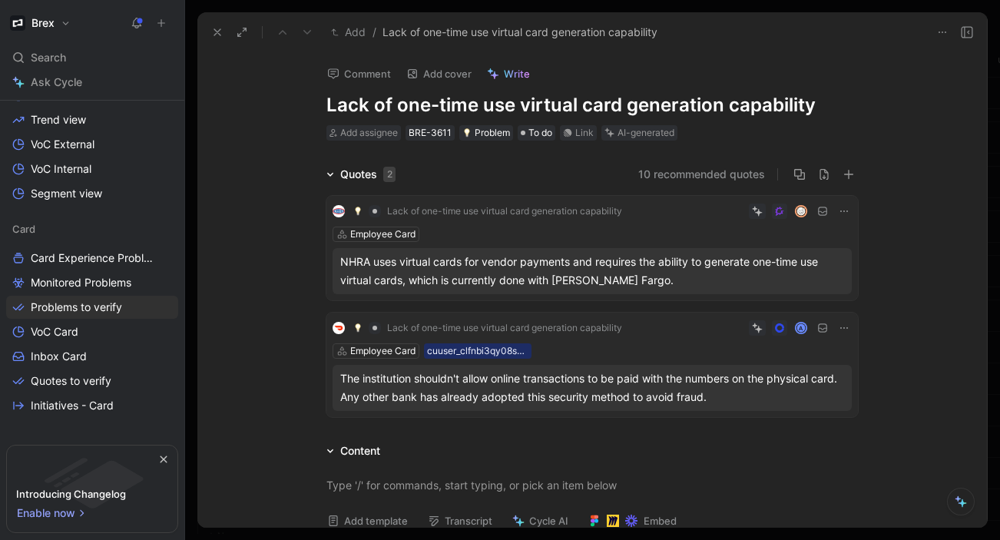
click at [214, 31] on icon at bounding box center [217, 32] width 12 height 12
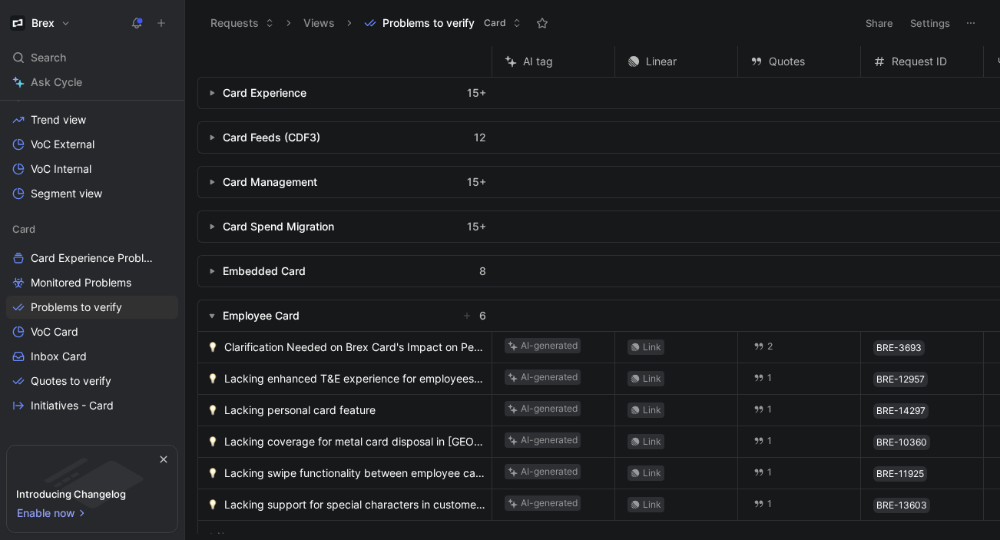
click at [361, 348] on span "Clarification Needed on Brex Card's Impact on Personal Credit Scores" at bounding box center [354, 347] width 261 height 18
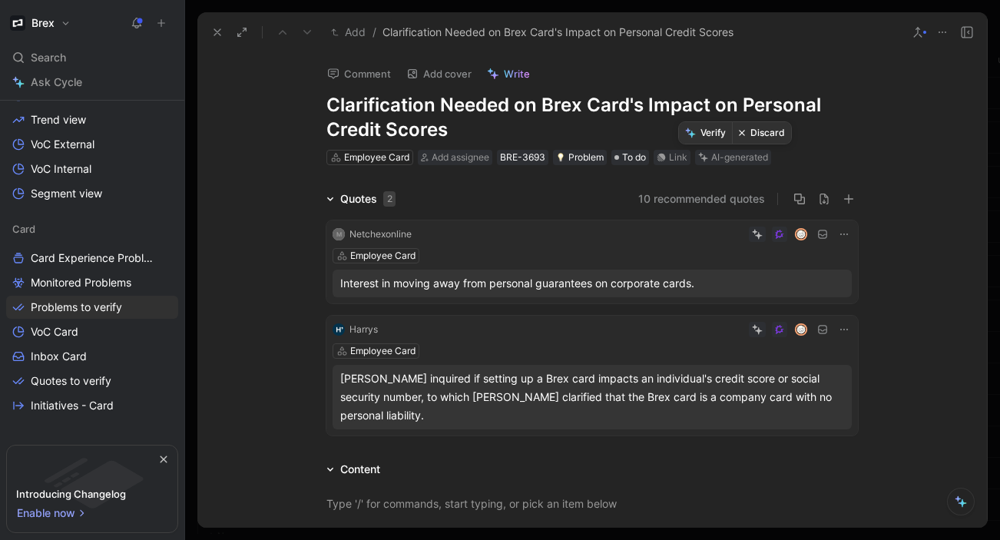
click at [756, 136] on button "Discard" at bounding box center [761, 133] width 59 height 22
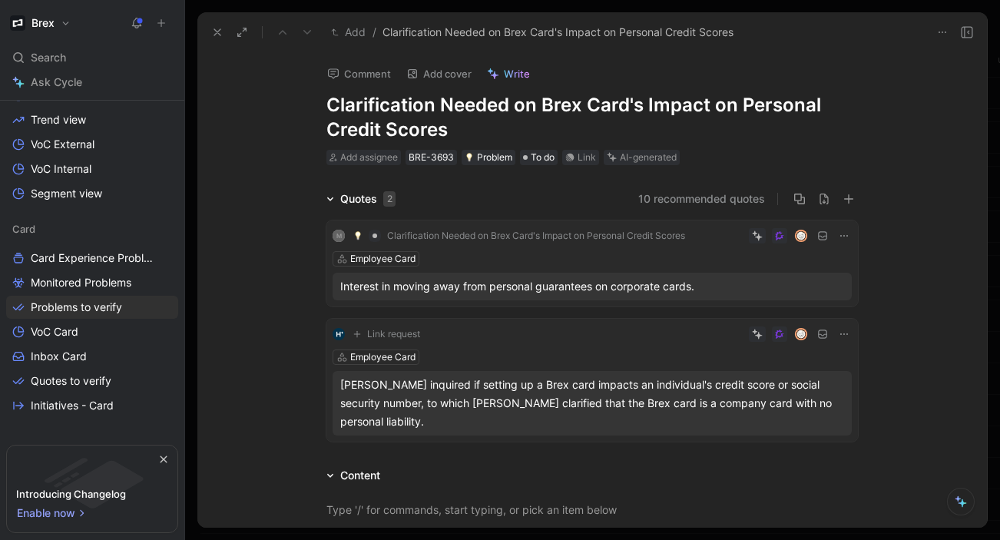
click at [209, 31] on button at bounding box center [218, 33] width 22 height 22
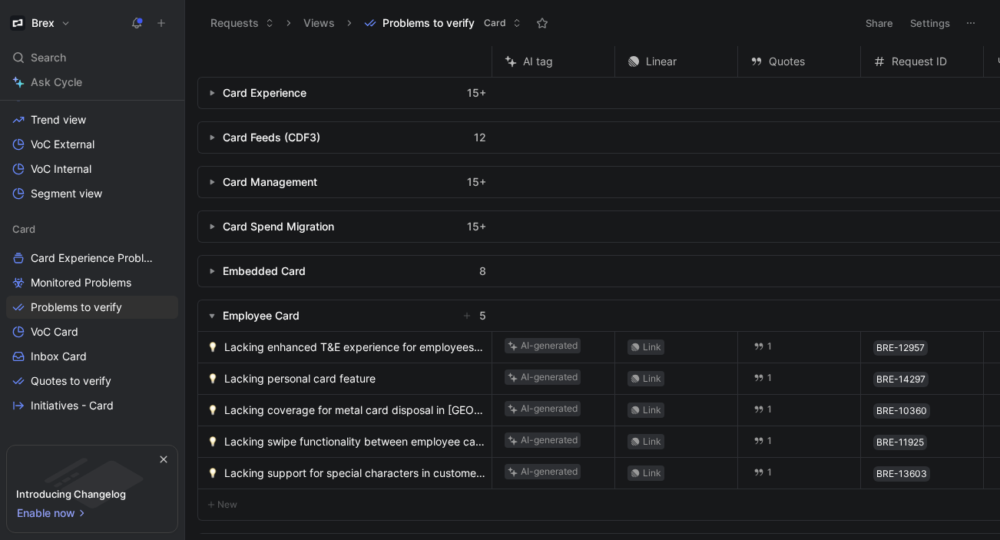
click at [377, 345] on span "Lacking enhanced T&E experience for employees and admins" at bounding box center [354, 347] width 261 height 18
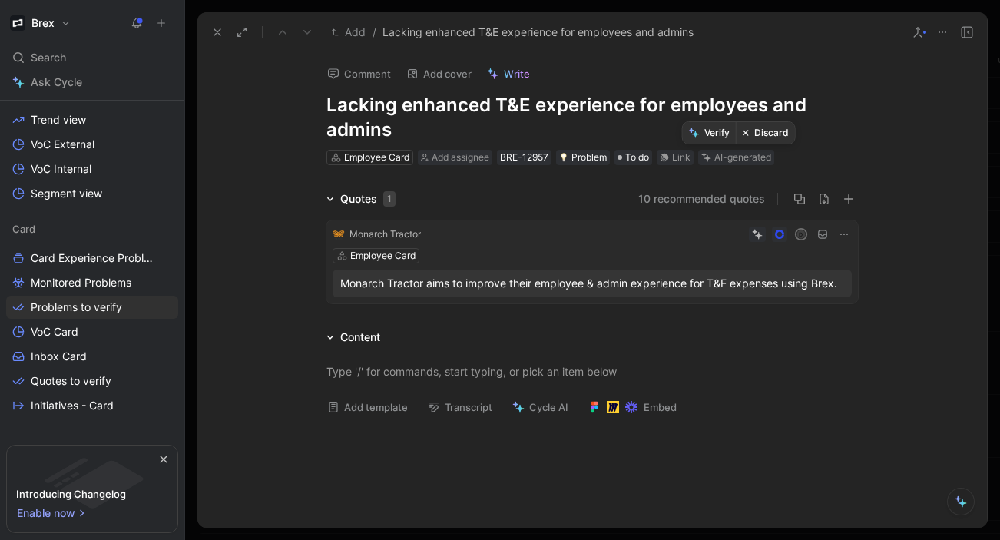
click at [767, 134] on button "Discard" at bounding box center [765, 133] width 59 height 22
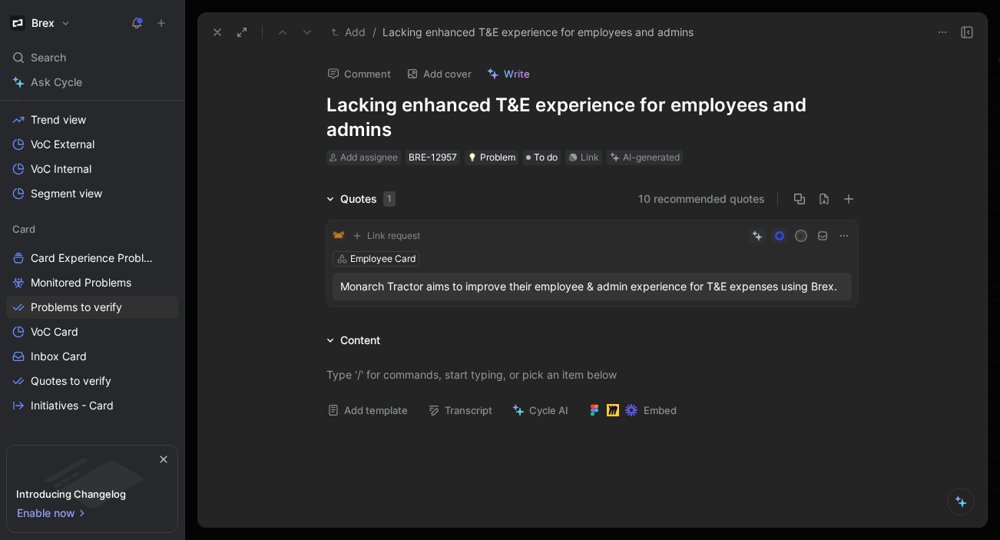
click at [217, 34] on icon at bounding box center [217, 32] width 12 height 12
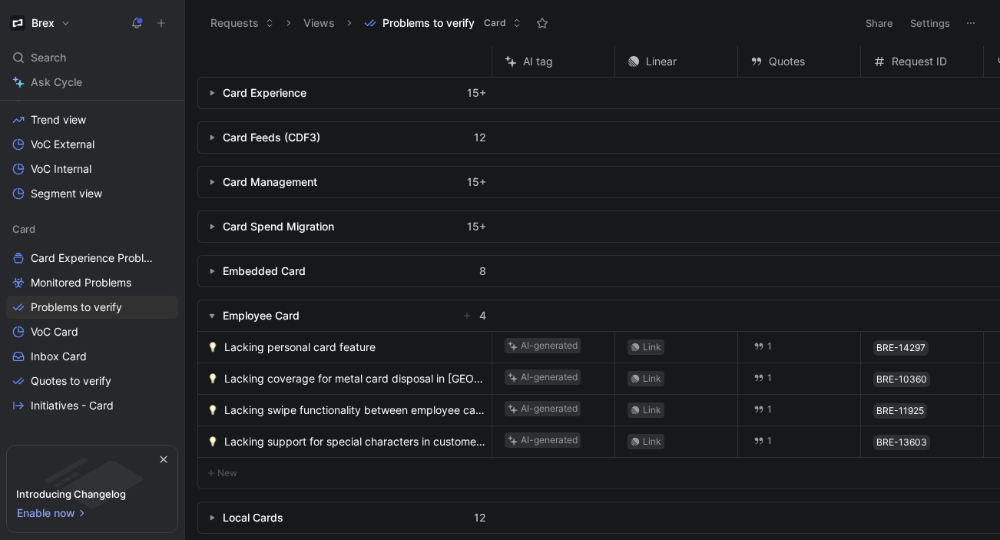
click at [318, 344] on span "Lacking personal card feature" at bounding box center [299, 347] width 151 height 18
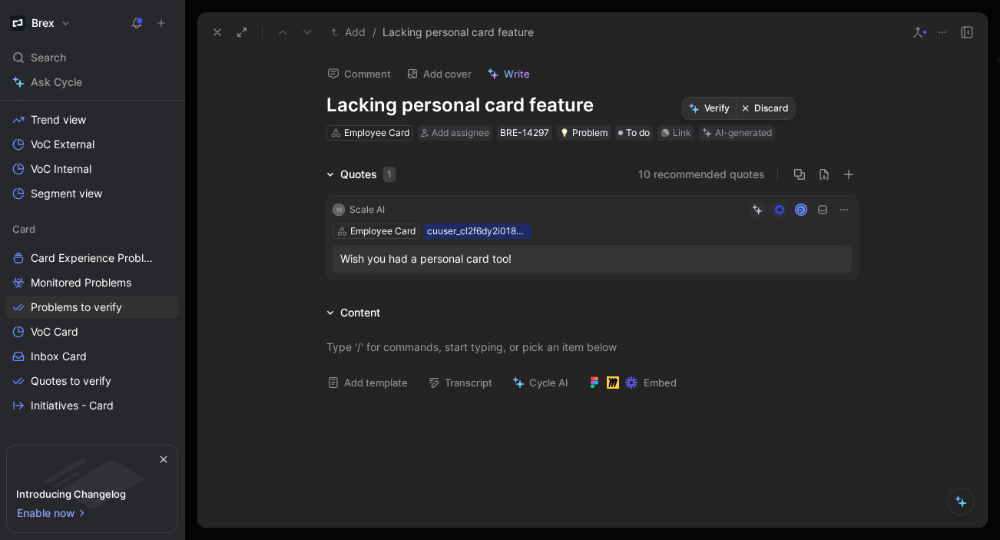
click at [766, 108] on button "Discard" at bounding box center [765, 109] width 59 height 22
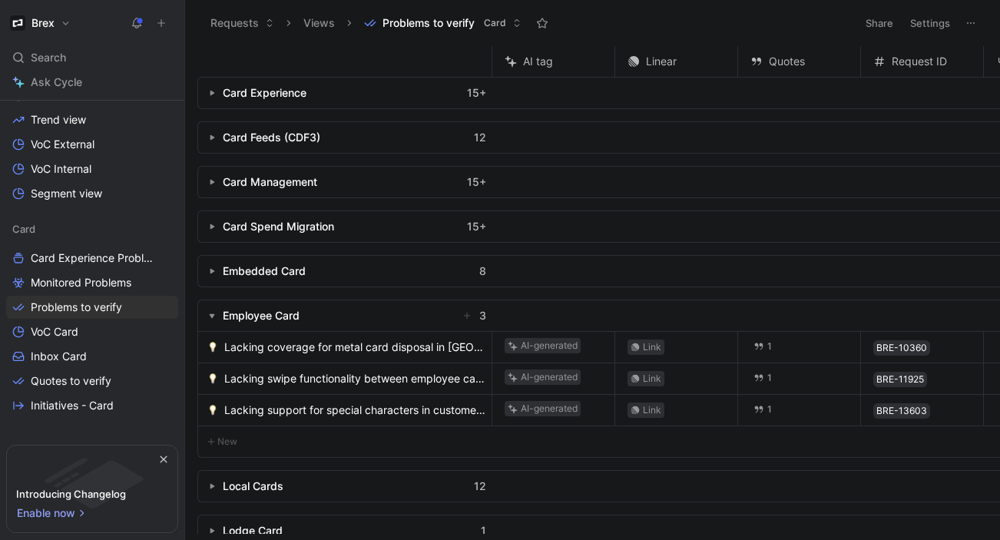
click at [382, 340] on span "Lacking coverage for metal card disposal in Japan" at bounding box center [354, 347] width 261 height 18
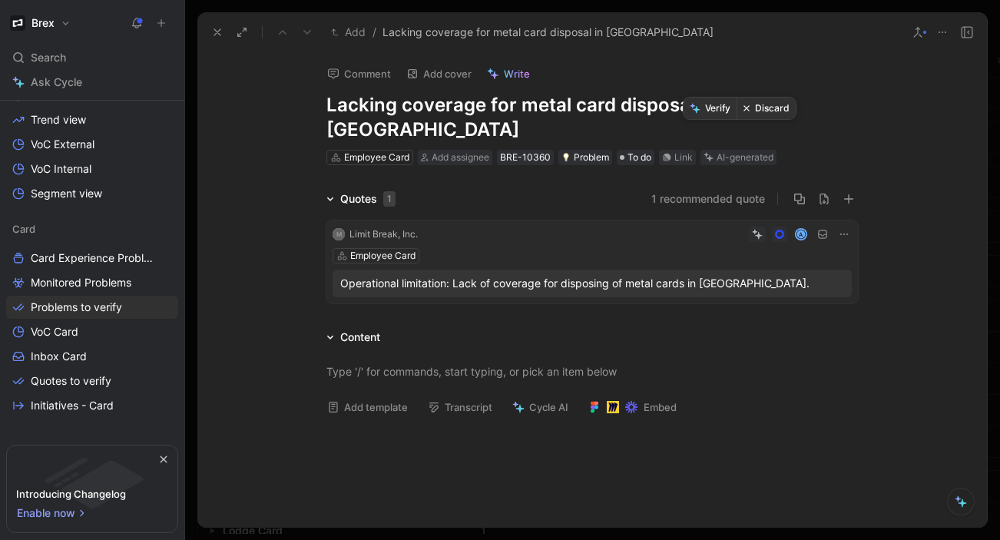
click at [762, 111] on button "Discard" at bounding box center [765, 109] width 59 height 22
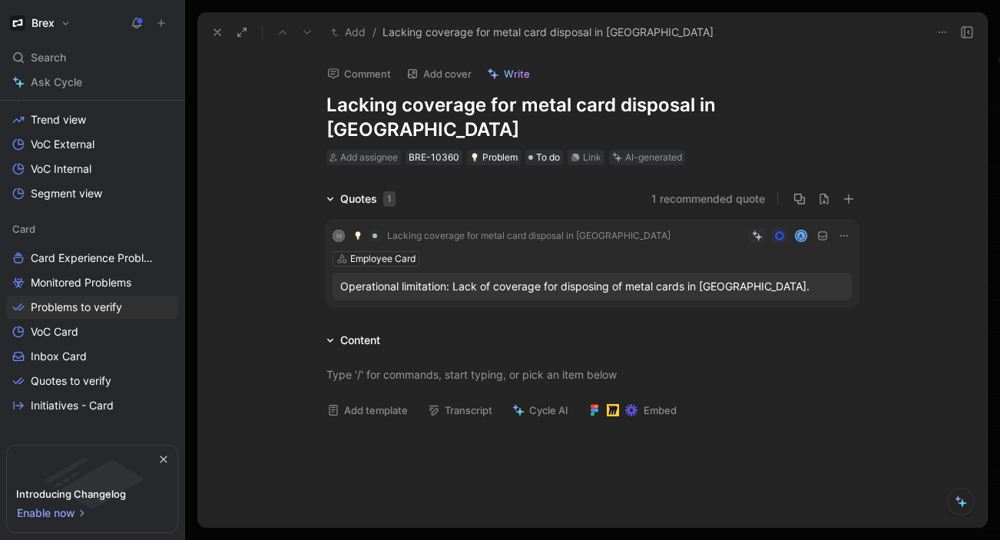
click at [219, 27] on icon at bounding box center [217, 32] width 12 height 12
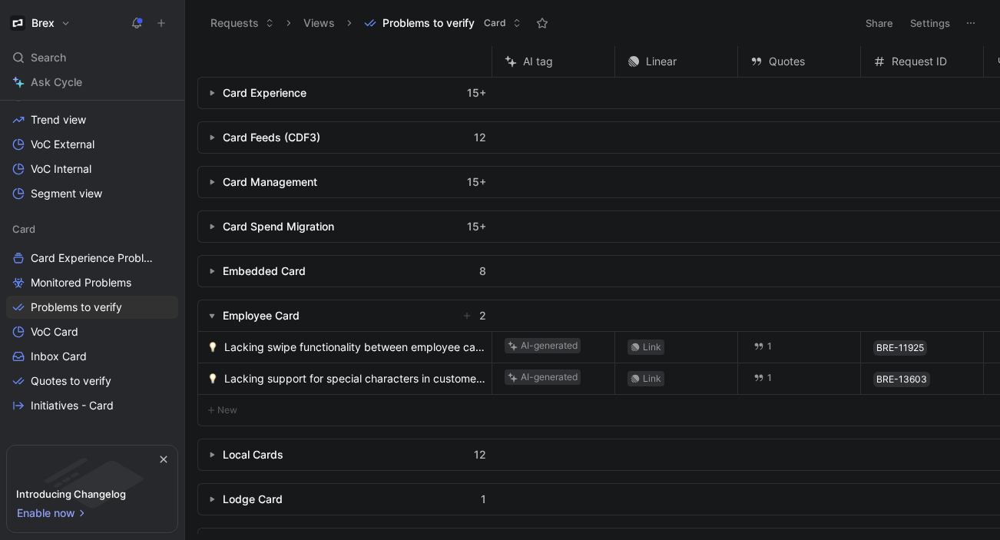
click at [289, 338] on span "Lacking swipe functionality between employee cards on wallet screen" at bounding box center [354, 347] width 261 height 18
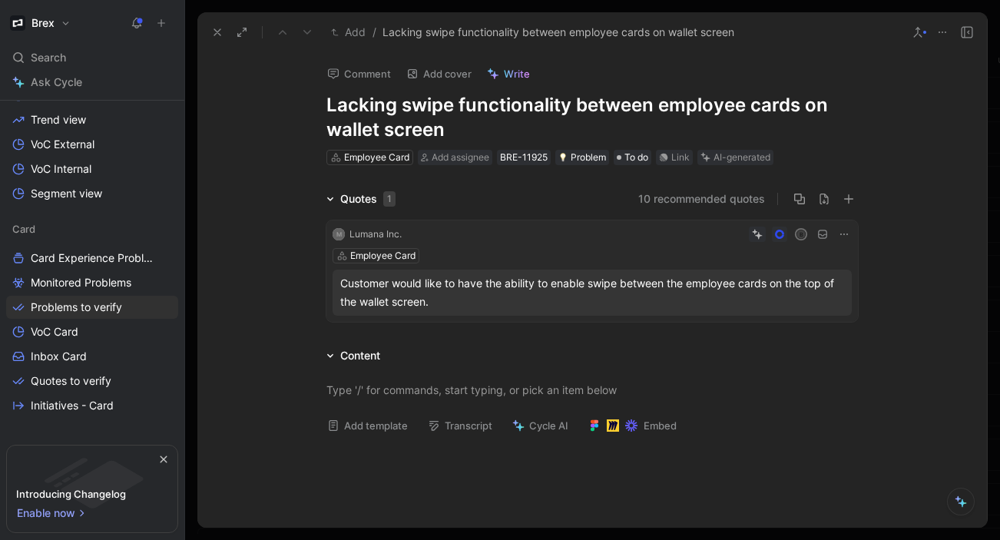
click at [688, 194] on button "10 recommended quotes" at bounding box center [701, 199] width 127 height 18
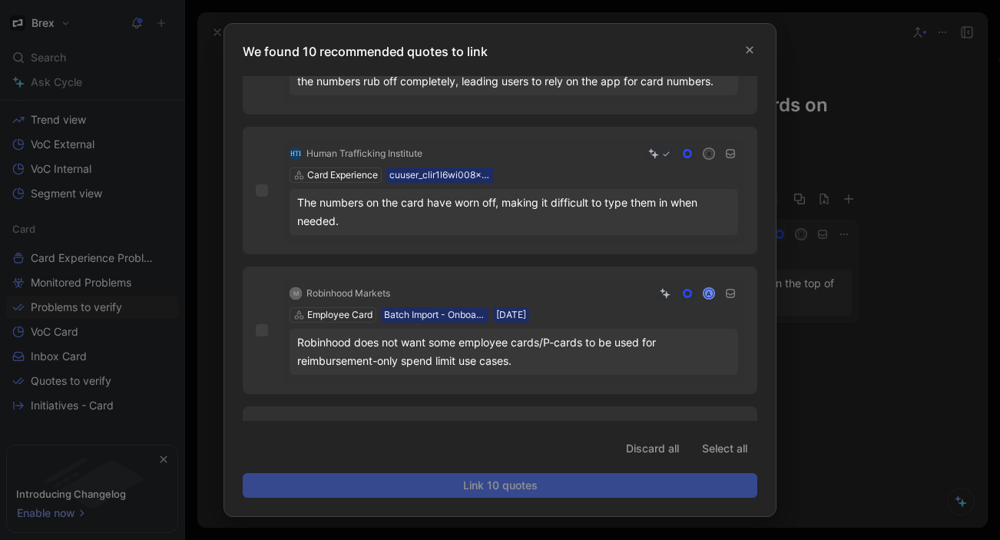
scroll to position [997, 0]
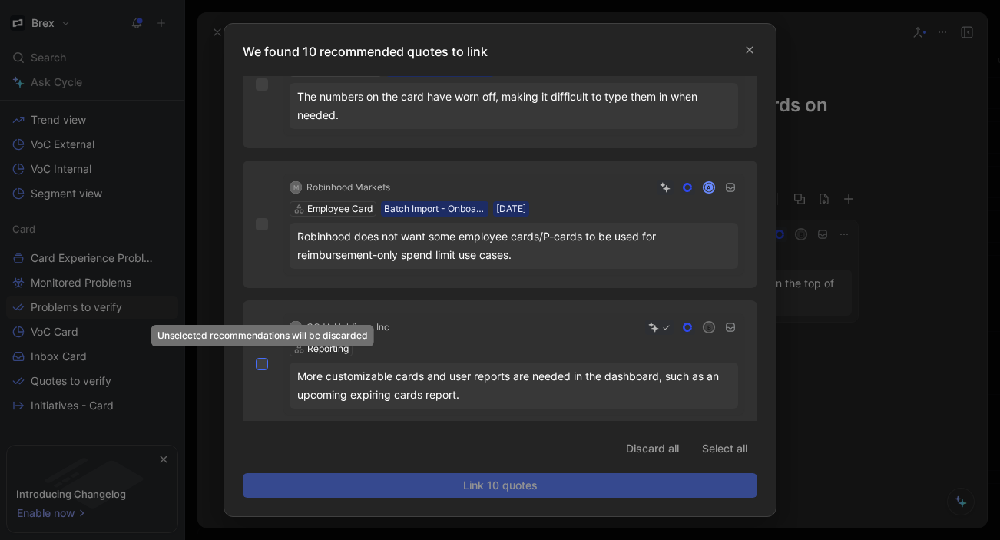
click at [260, 359] on icon at bounding box center [261, 363] width 9 height 9
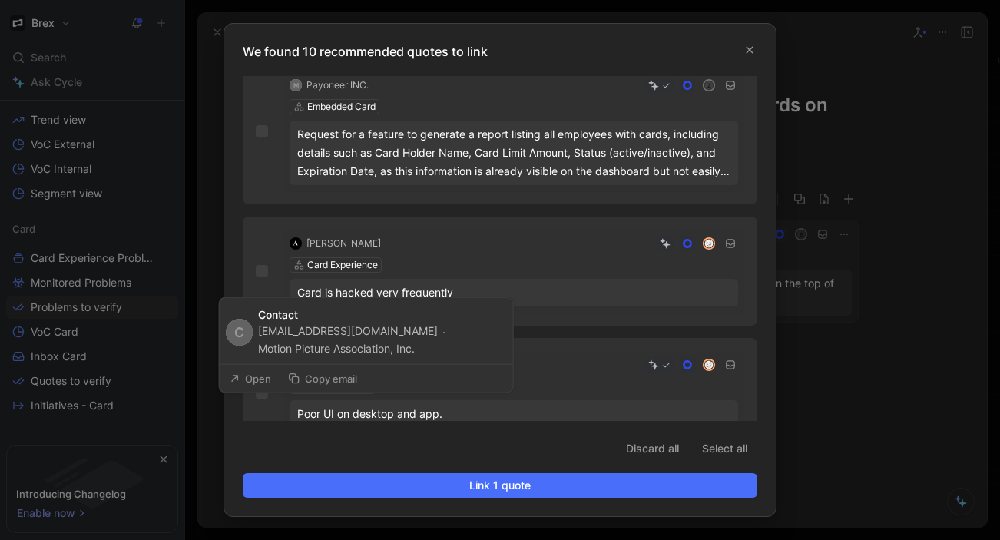
scroll to position [198, 0]
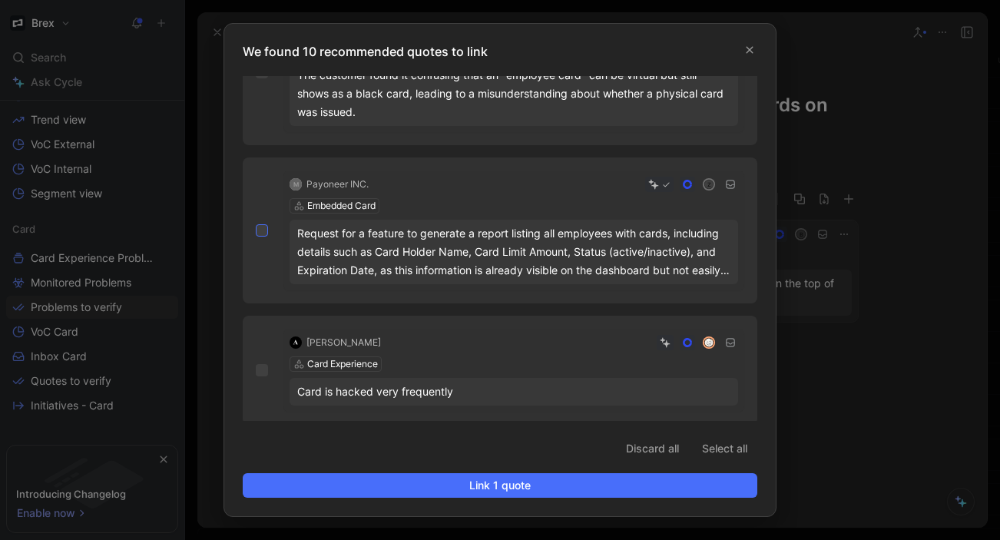
click at [257, 226] on icon at bounding box center [261, 230] width 9 height 9
click at [256, 422] on input "checkbox" at bounding box center [256, 422] width 0 height 0
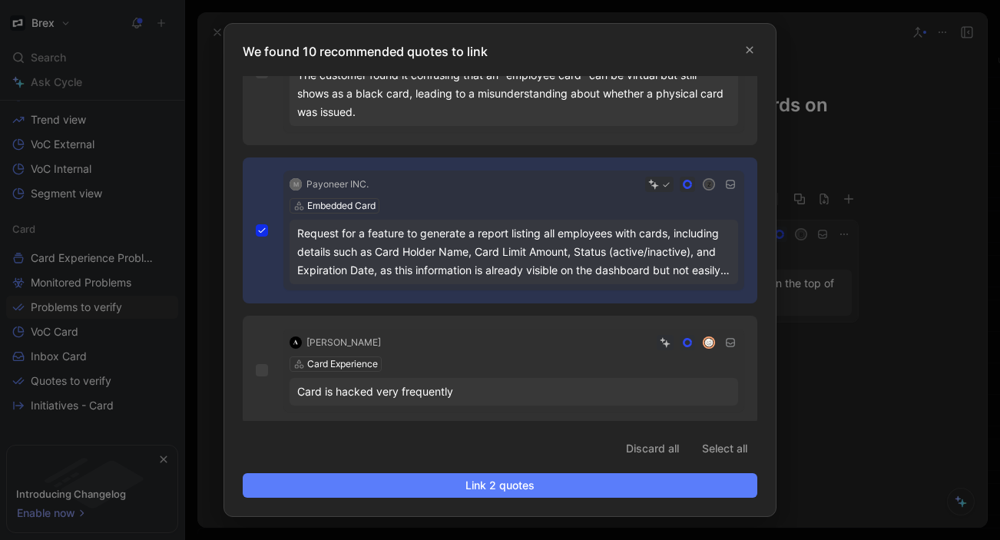
click at [453, 486] on span "Link 2 quotes" at bounding box center [500, 485] width 488 height 18
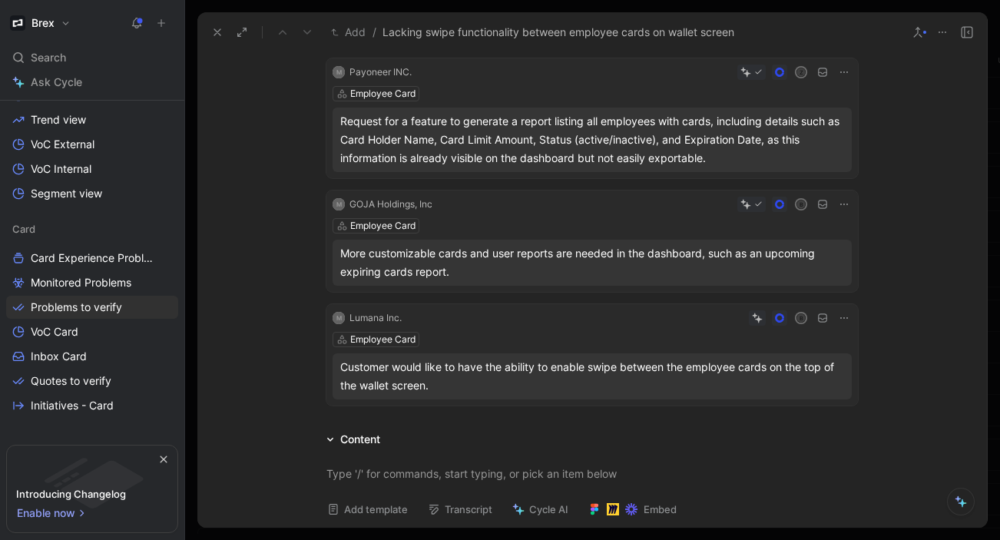
scroll to position [163, 0]
click at [772, 294] on button "Discard" at bounding box center [783, 293] width 59 height 22
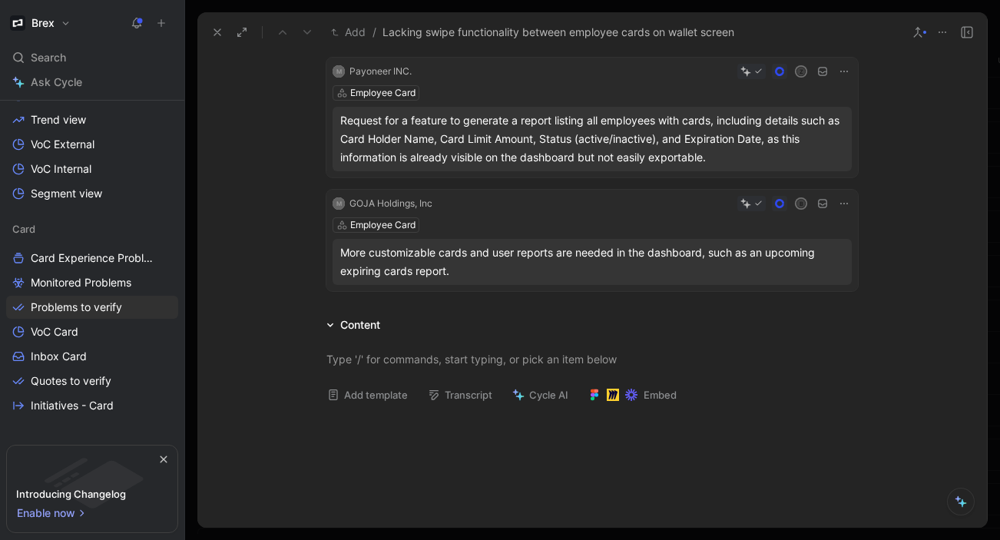
scroll to position [0, 0]
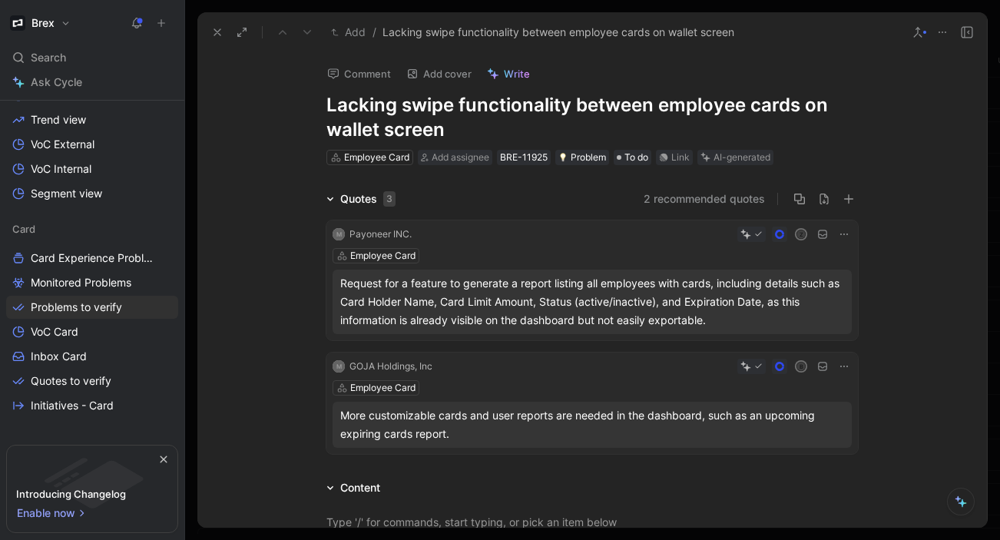
click at [478, 112] on h1 "Lacking swipe functionality between employee cards on wallet screen" at bounding box center [591, 117] width 531 height 49
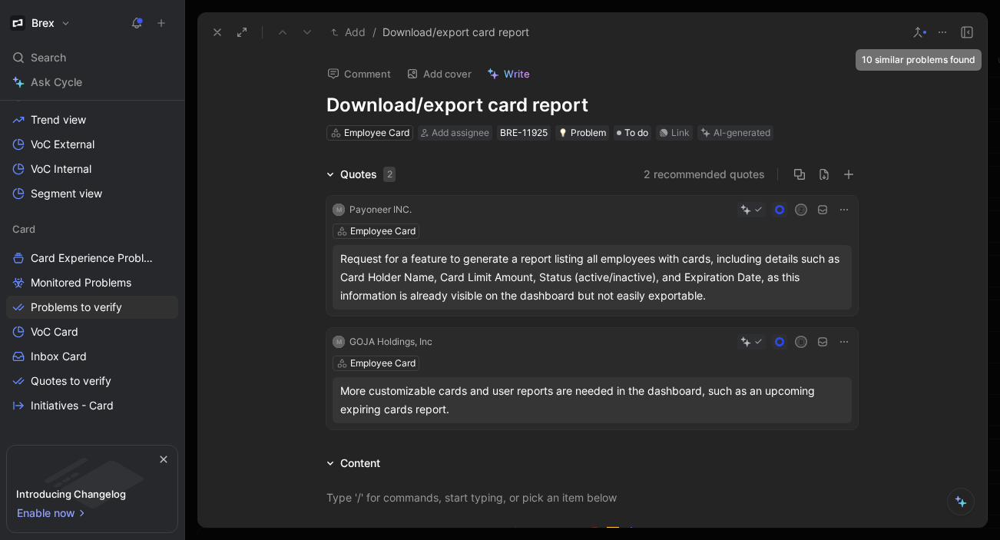
click at [918, 28] on use at bounding box center [918, 32] width 8 height 9
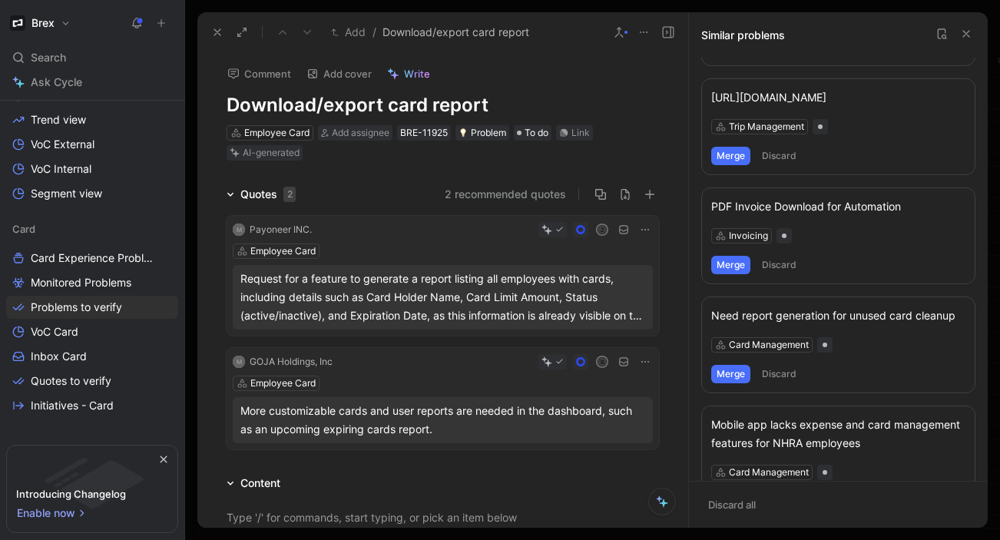
scroll to position [693, 0]
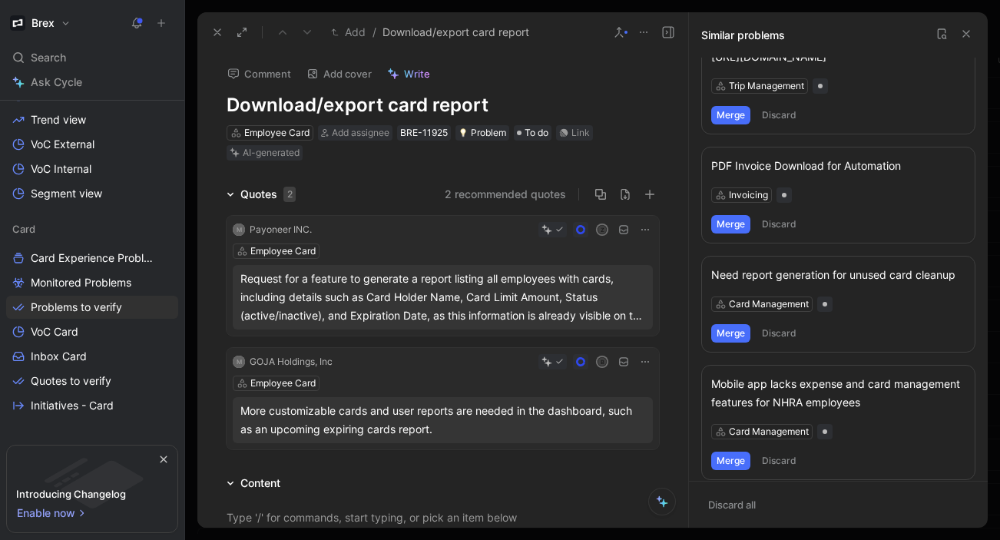
click at [731, 324] on button "Merge" at bounding box center [730, 333] width 39 height 18
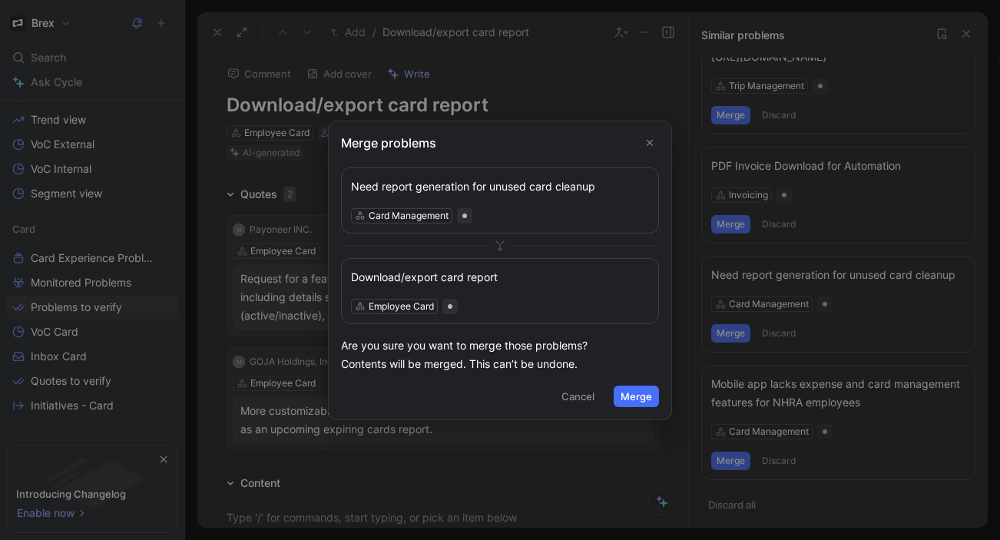
click at [635, 392] on button "Merge" at bounding box center [636, 396] width 45 height 22
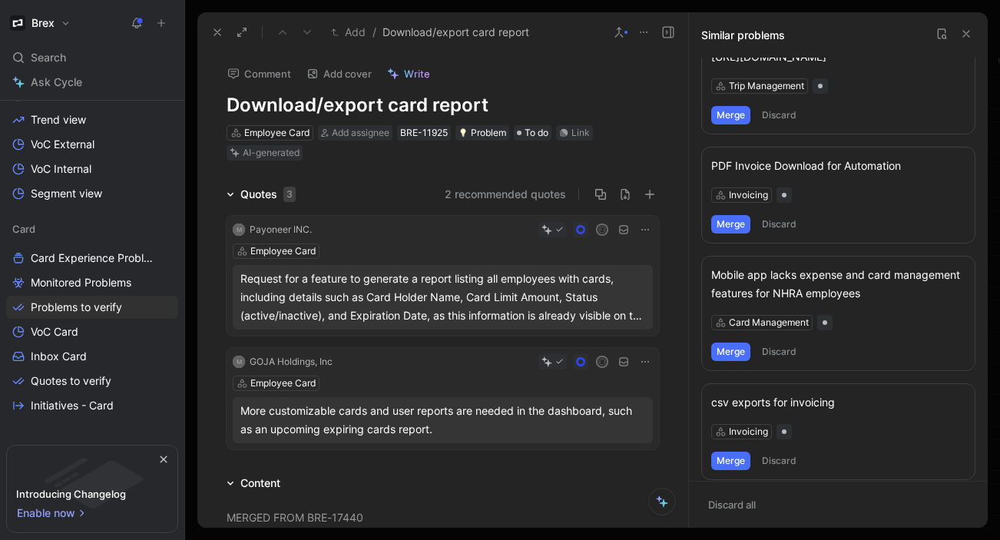
click at [968, 33] on icon at bounding box center [966, 34] width 12 height 12
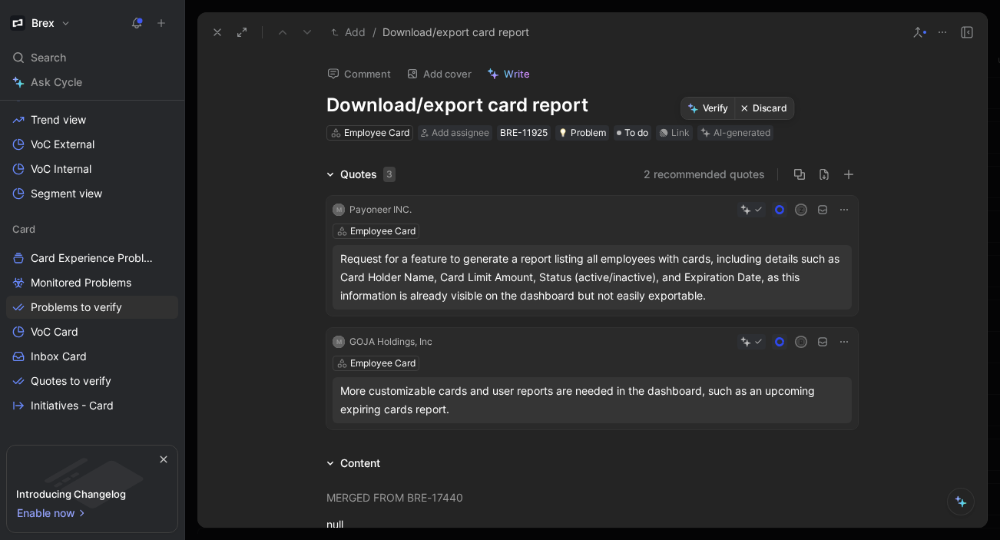
click at [712, 111] on button "Verify" at bounding box center [707, 109] width 53 height 22
click at [216, 29] on icon at bounding box center [217, 32] width 12 height 12
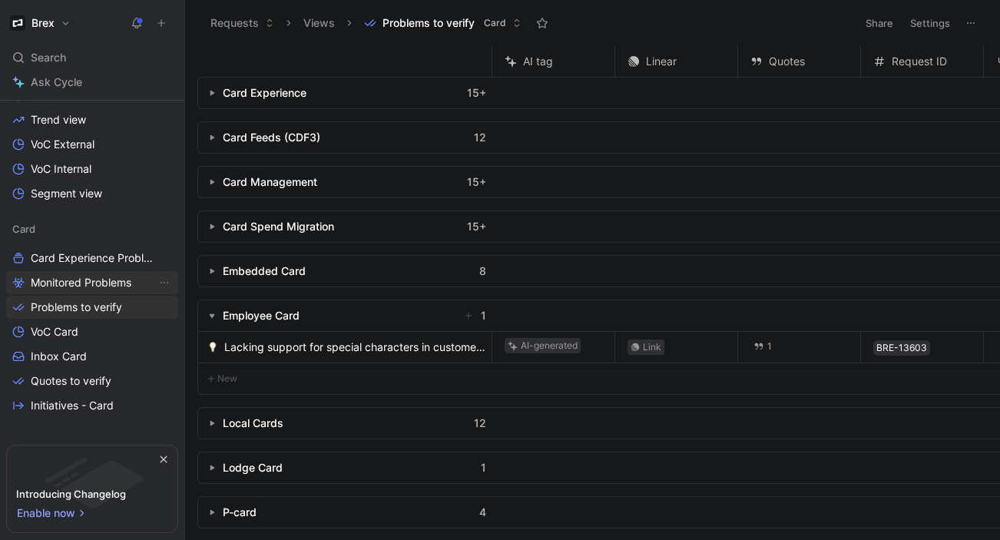
click at [105, 280] on span "Monitored Problems" at bounding box center [81, 282] width 101 height 15
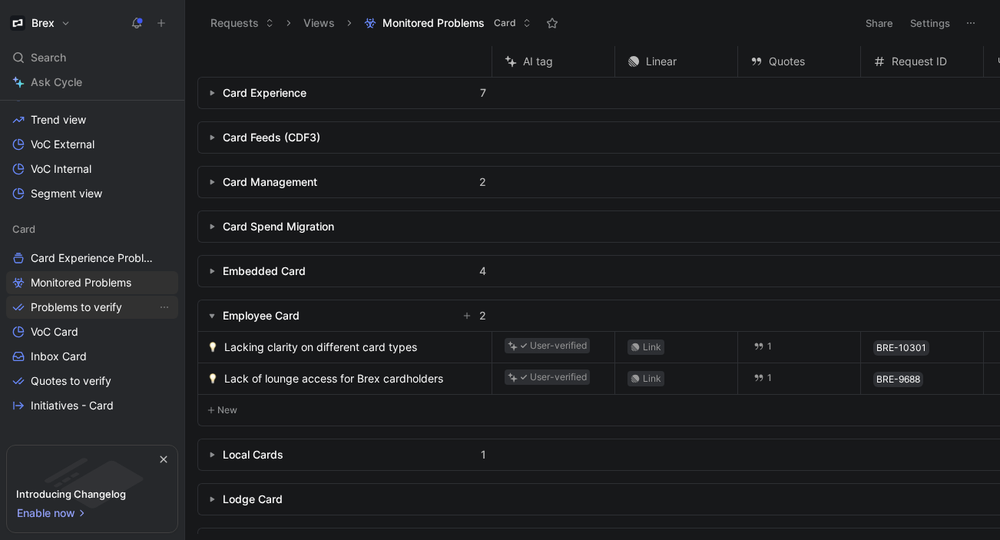
click at [119, 303] on span "Problems to verify" at bounding box center [76, 306] width 91 height 15
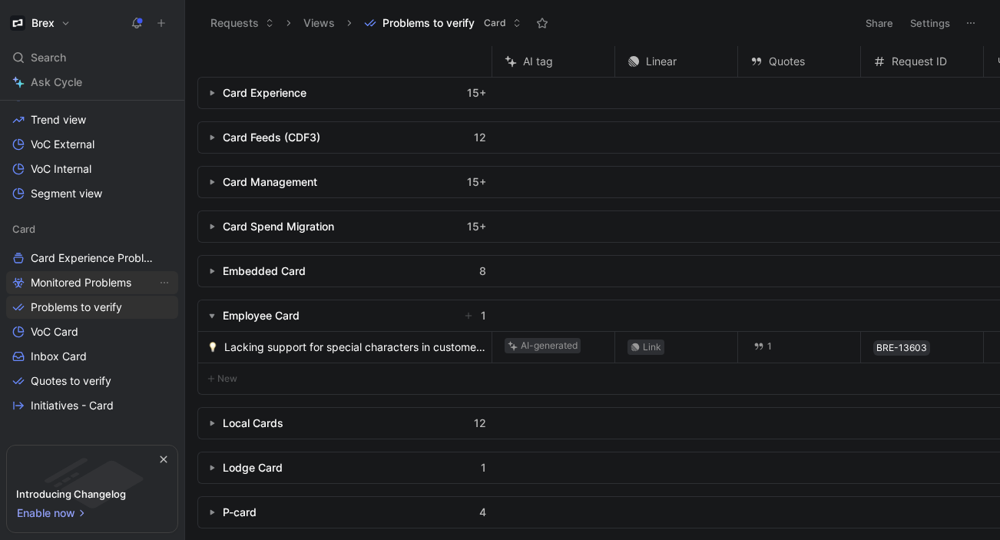
click at [84, 279] on span "Monitored Problems" at bounding box center [81, 282] width 101 height 15
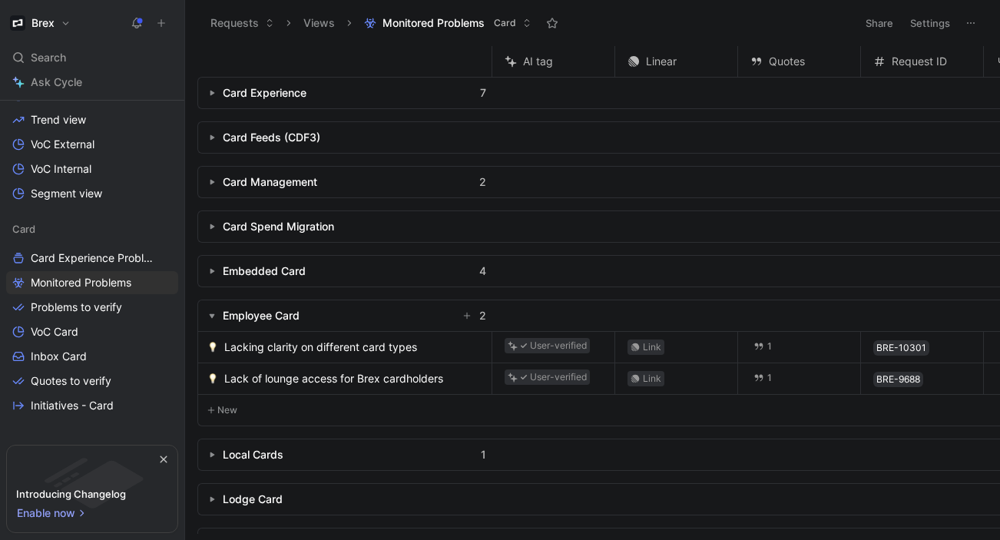
scroll to position [24, 0]
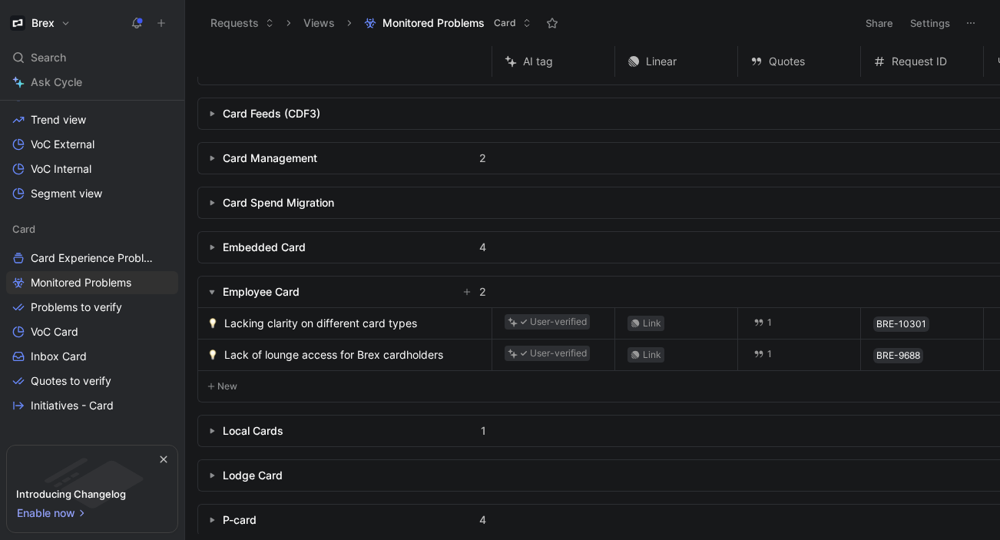
click at [290, 291] on div "Employee Card" at bounding box center [261, 292] width 77 height 18
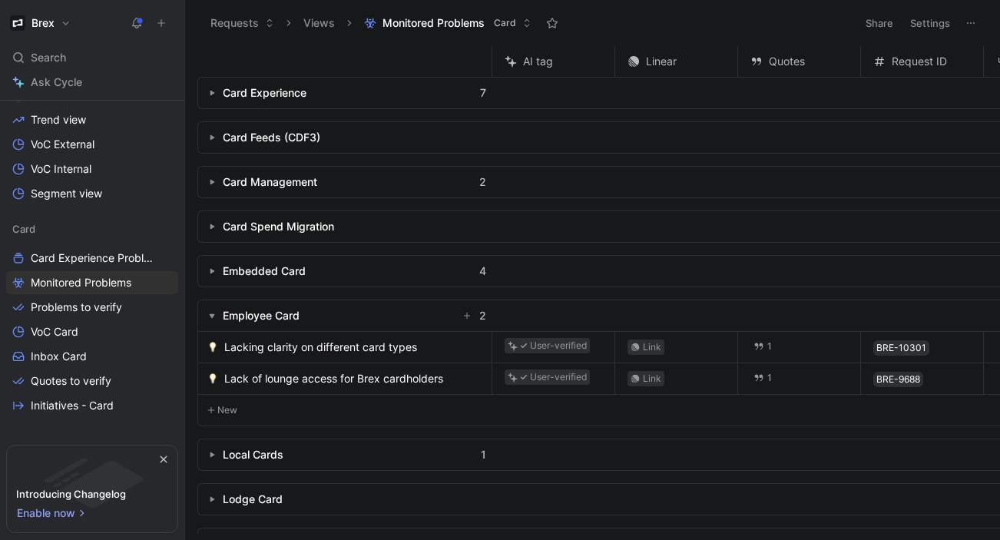
scroll to position [32, 0]
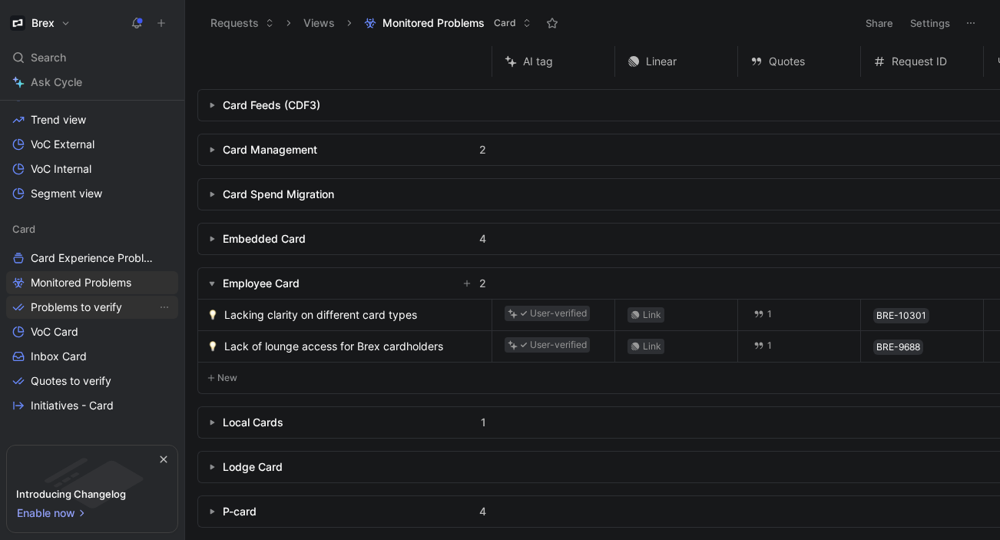
click at [86, 306] on span "Problems to verify" at bounding box center [76, 306] width 91 height 15
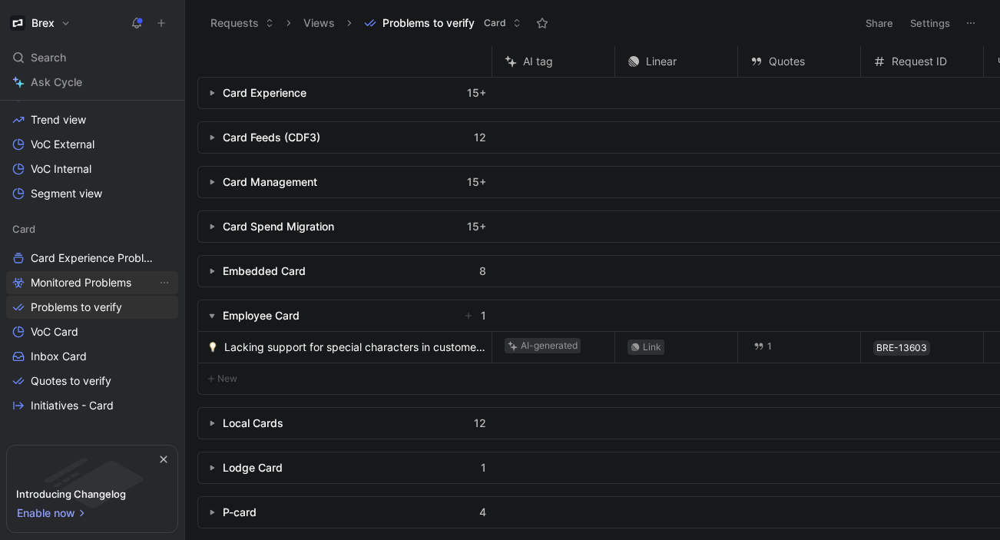
click at [87, 276] on span "Monitored Problems" at bounding box center [81, 282] width 101 height 15
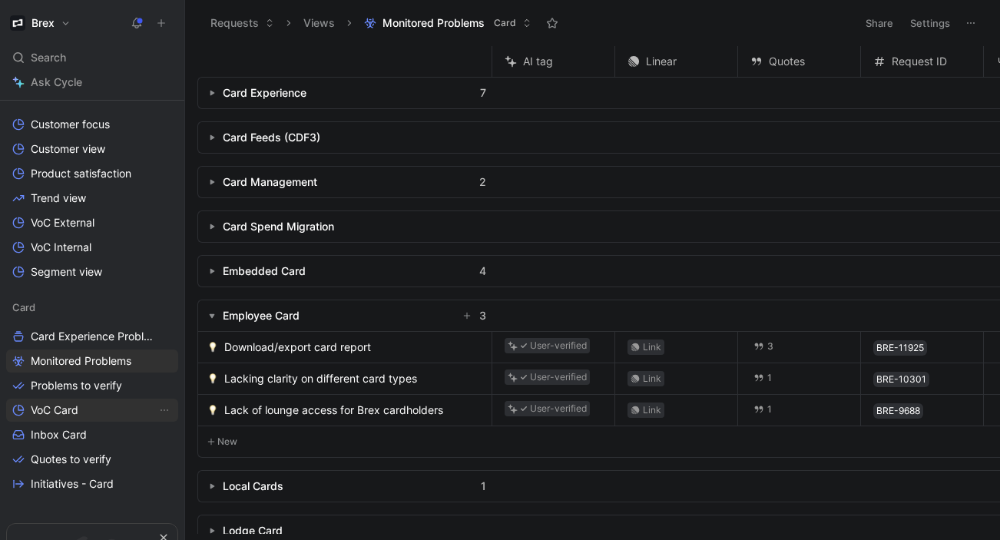
scroll to position [240, 0]
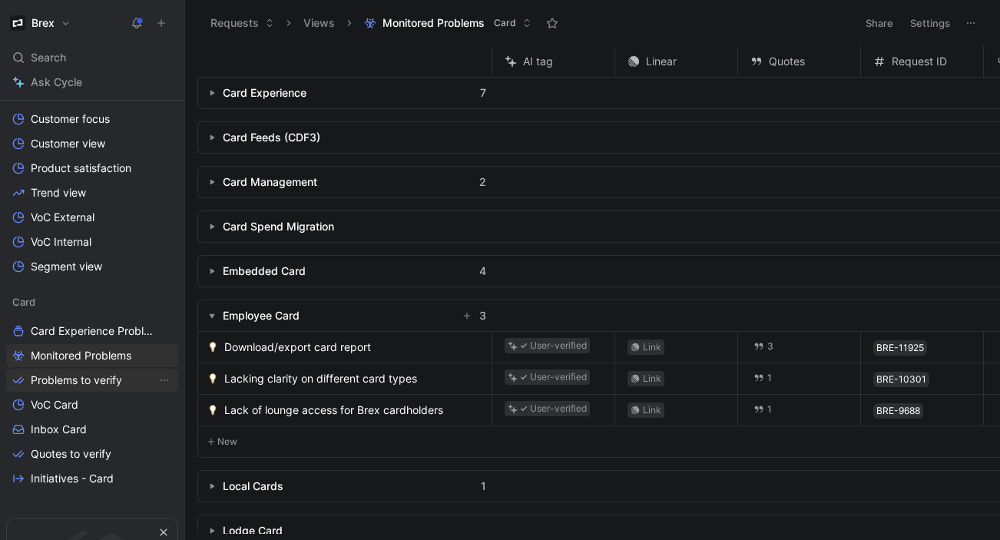
click at [87, 381] on span "Problems to verify" at bounding box center [76, 379] width 91 height 15
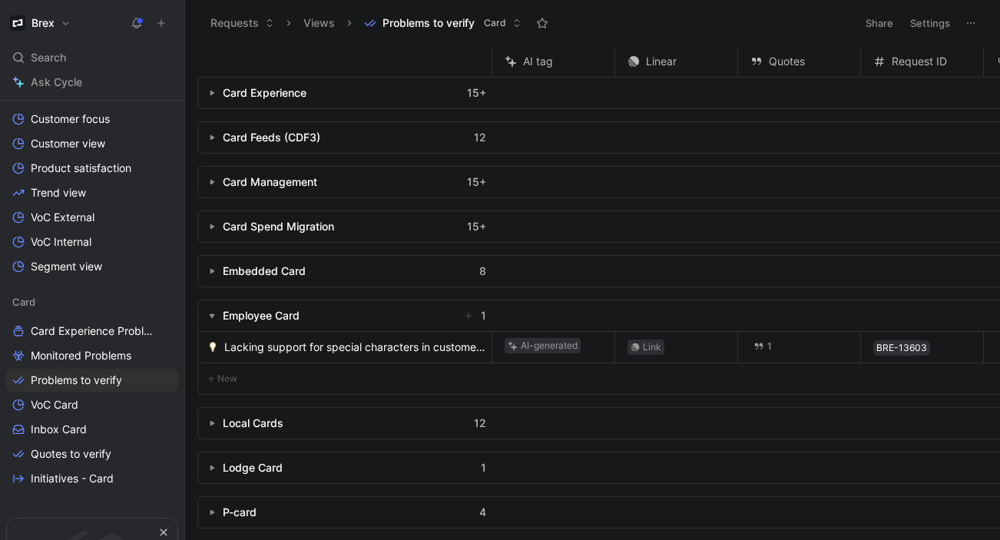
scroll to position [2, 0]
click at [121, 353] on span "Monitored Problems" at bounding box center [81, 355] width 101 height 15
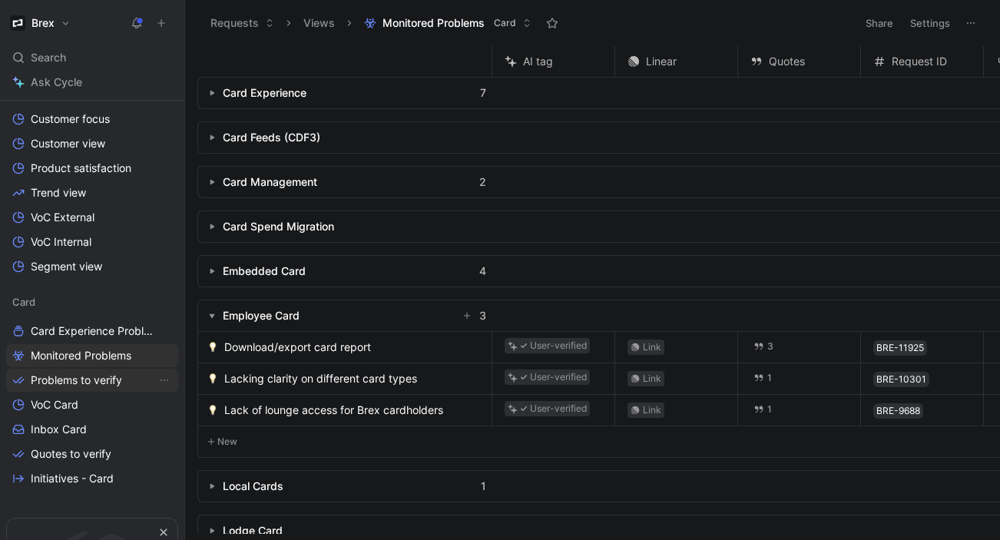
click at [89, 382] on span "Problems to verify" at bounding box center [76, 379] width 91 height 15
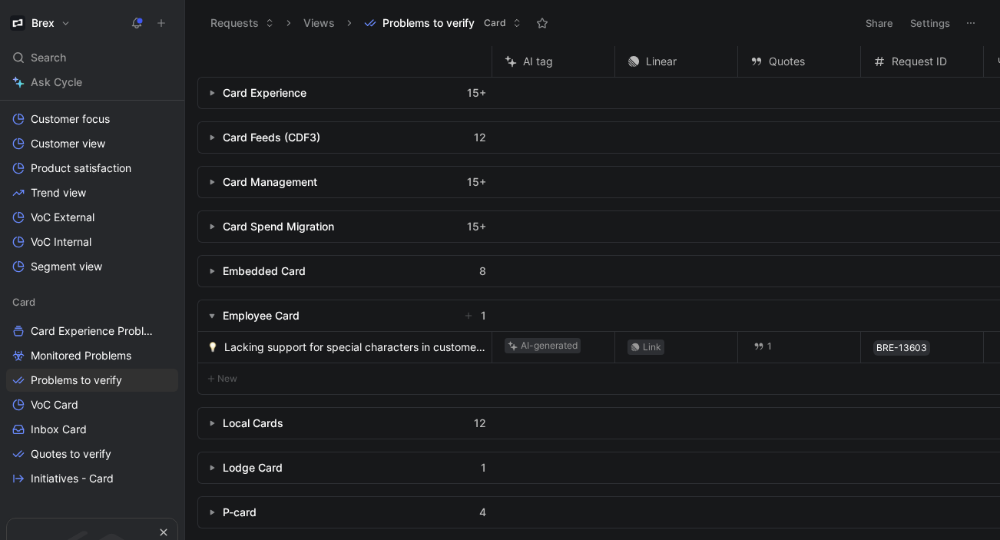
click at [276, 346] on span "Lacking support for special characters in customer names for card issuance" at bounding box center [354, 347] width 261 height 18
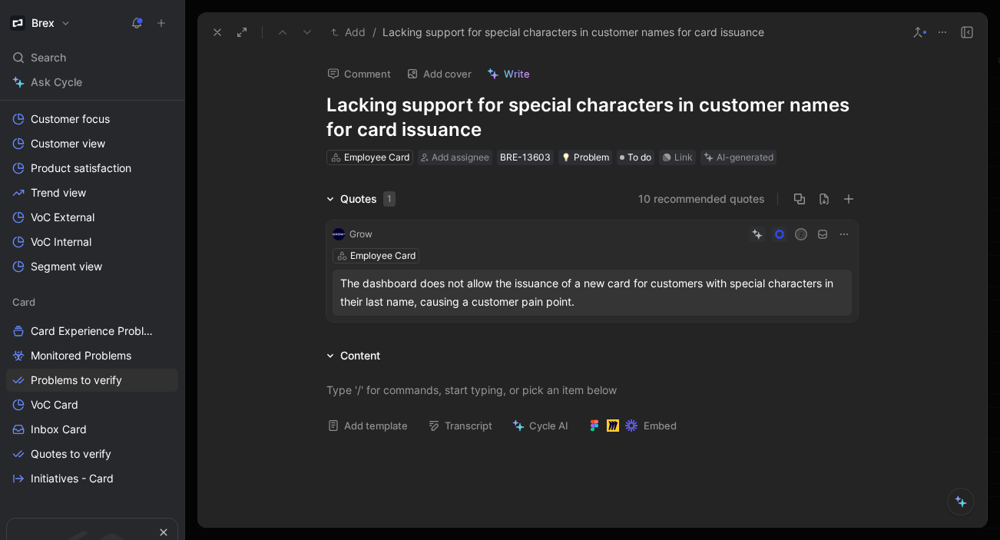
click at [746, 204] on button "10 recommended quotes" at bounding box center [701, 199] width 127 height 18
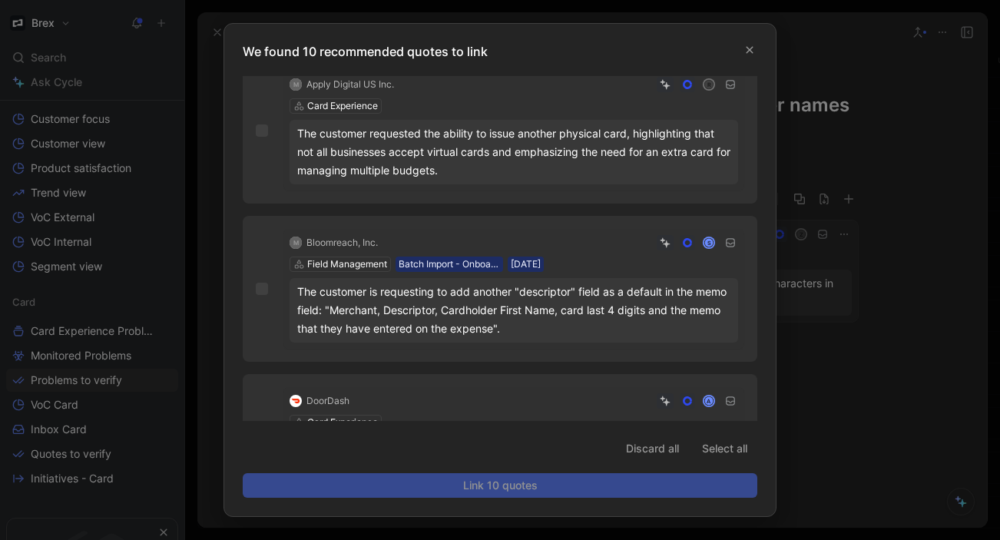
scroll to position [997, 0]
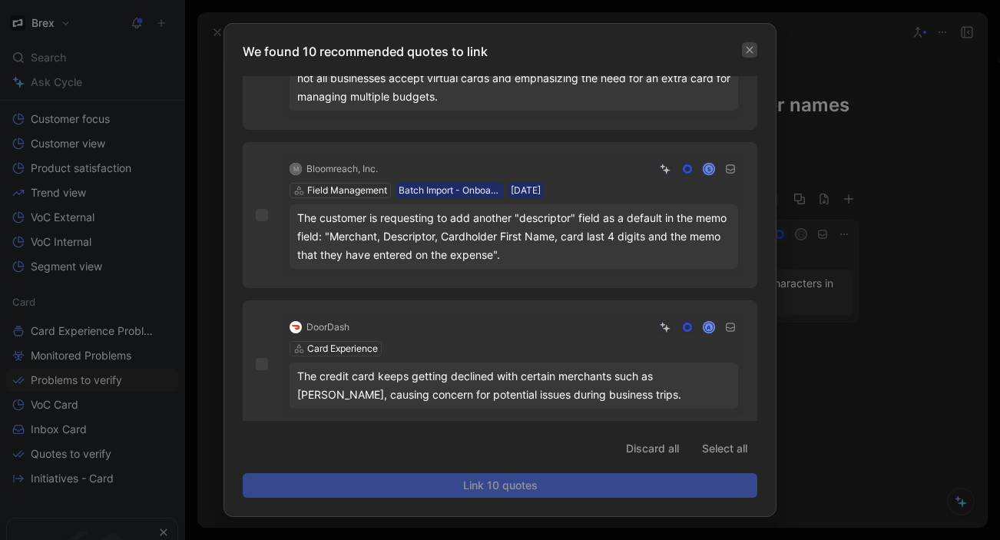
click at [746, 49] on icon "button" at bounding box center [749, 49] width 9 height 9
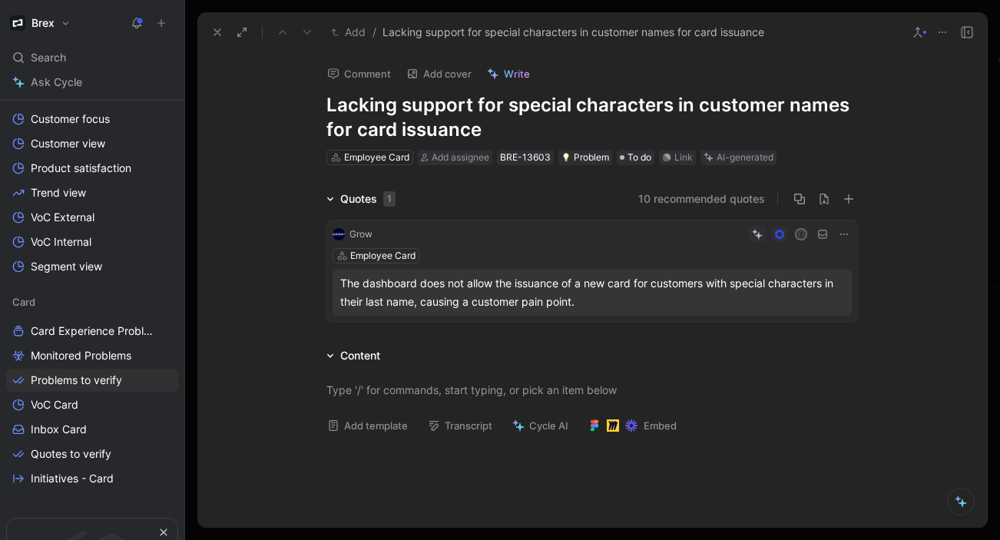
click at [921, 27] on icon at bounding box center [917, 32] width 12 height 12
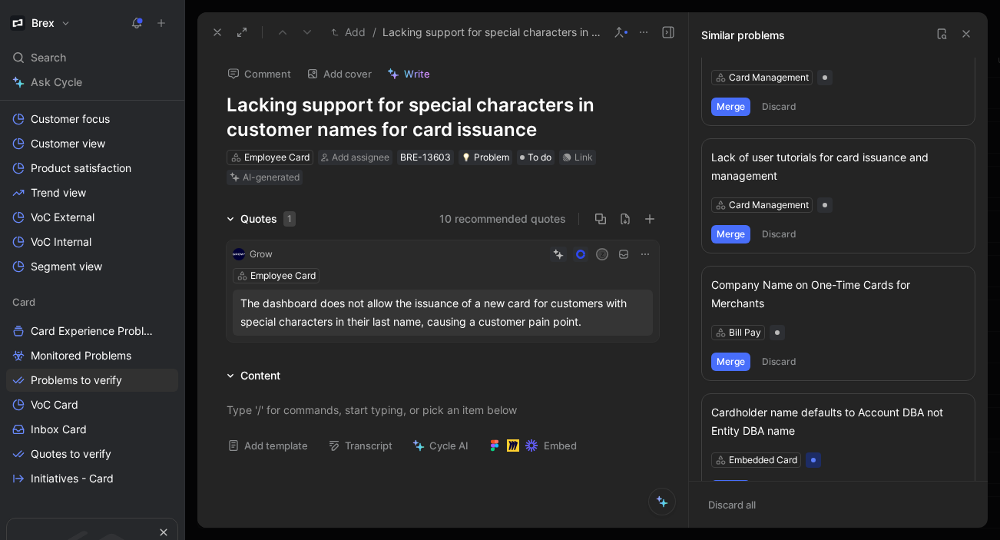
scroll to position [803, 0]
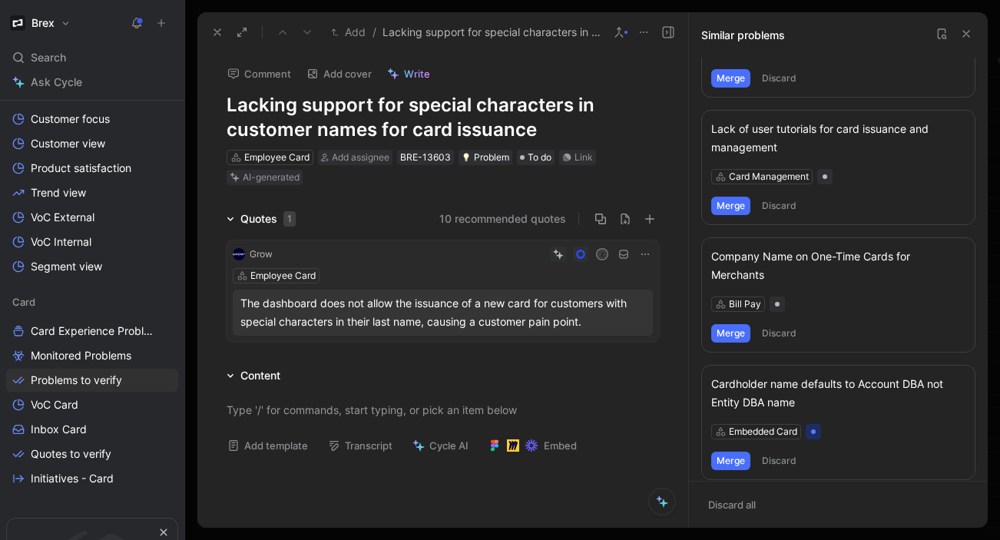
click at [968, 28] on icon at bounding box center [966, 34] width 12 height 12
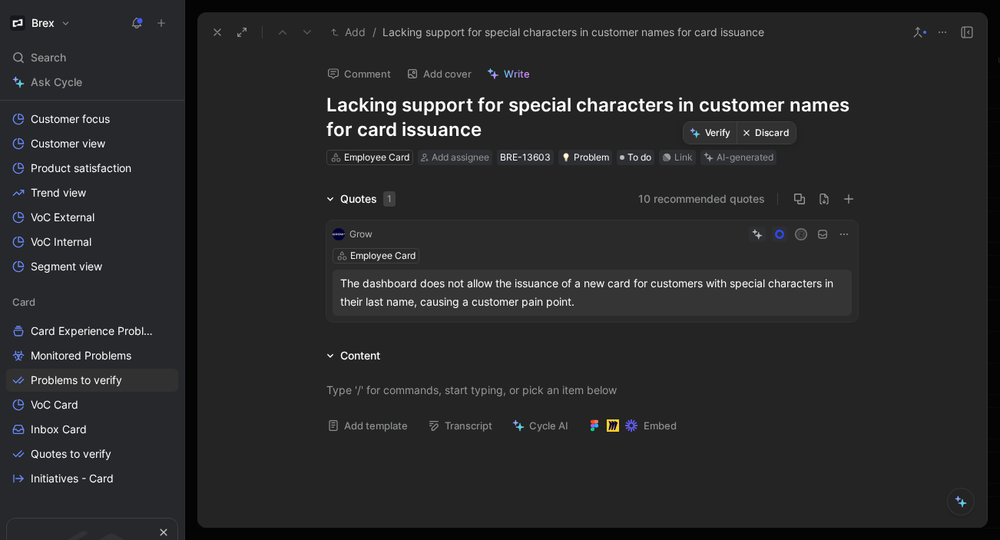
click at [706, 134] on button "Verify" at bounding box center [709, 133] width 53 height 22
click at [216, 31] on use at bounding box center [217, 32] width 6 height 6
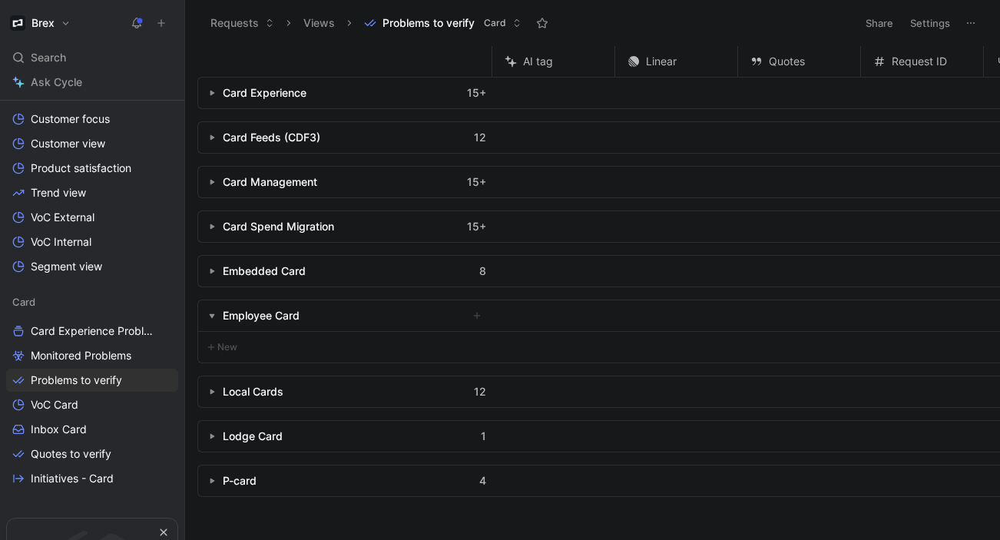
click at [212, 389] on icon "button" at bounding box center [212, 392] width 6 height 6
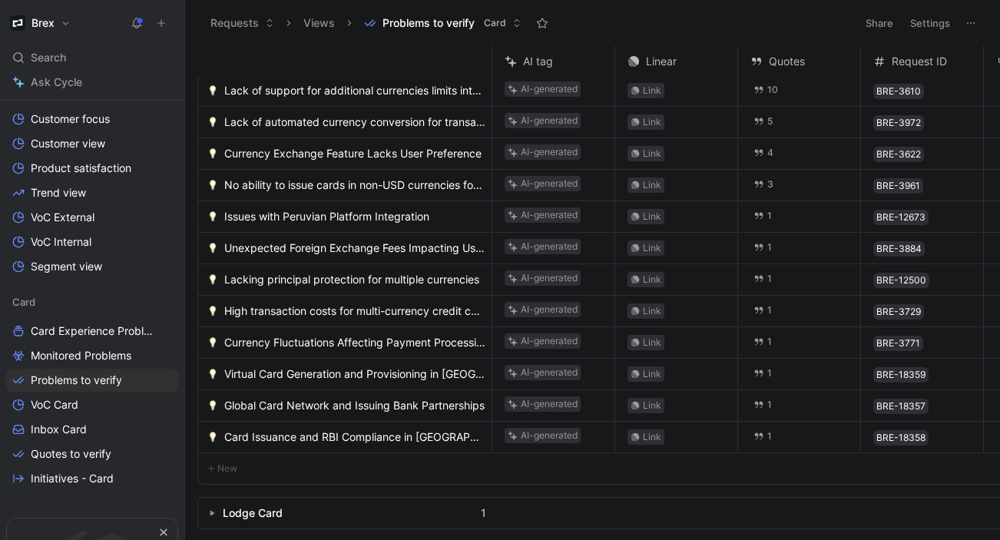
scroll to position [376, 0]
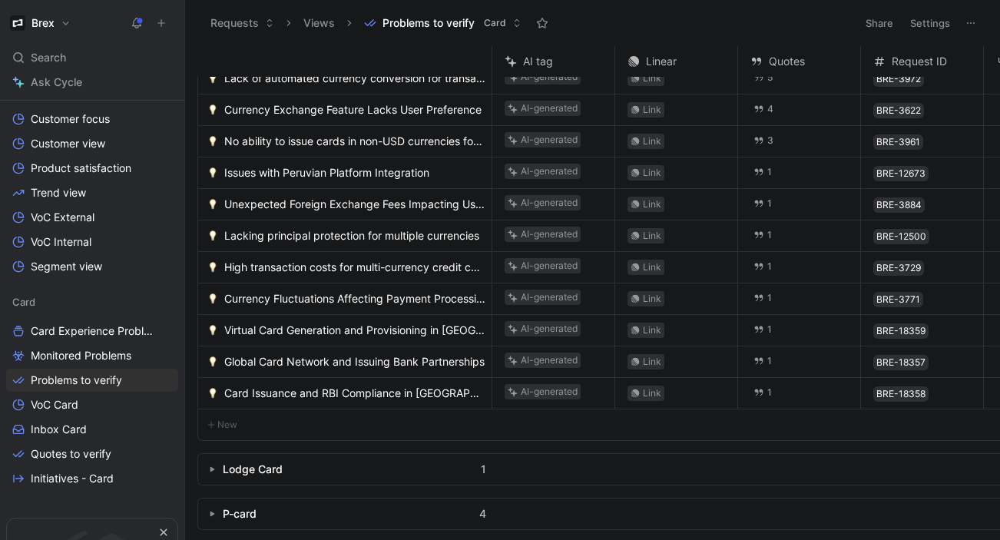
click at [223, 506] on div "P-card" at bounding box center [240, 513] width 34 height 18
click at [207, 506] on button "button" at bounding box center [211, 513] width 15 height 15
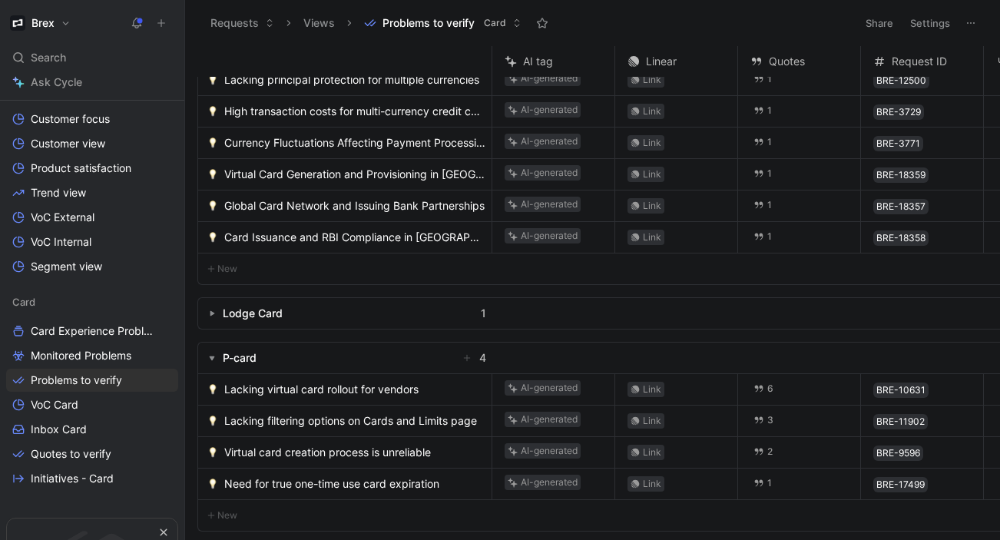
click at [301, 380] on span "Lacking virtual card rollout for vendors" at bounding box center [321, 389] width 194 height 18
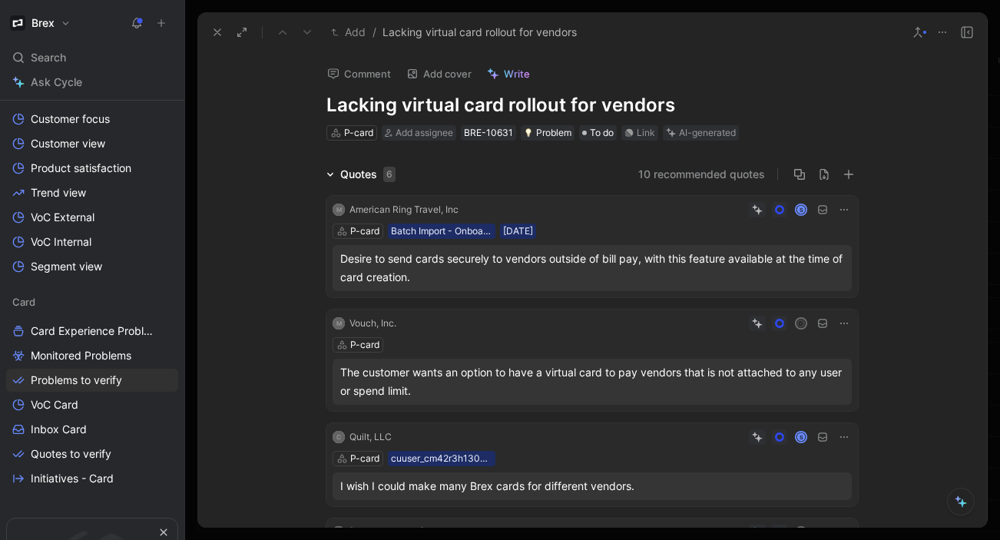
click at [490, 107] on h1 "Lacking virtual card rollout for vendors" at bounding box center [591, 105] width 531 height 25
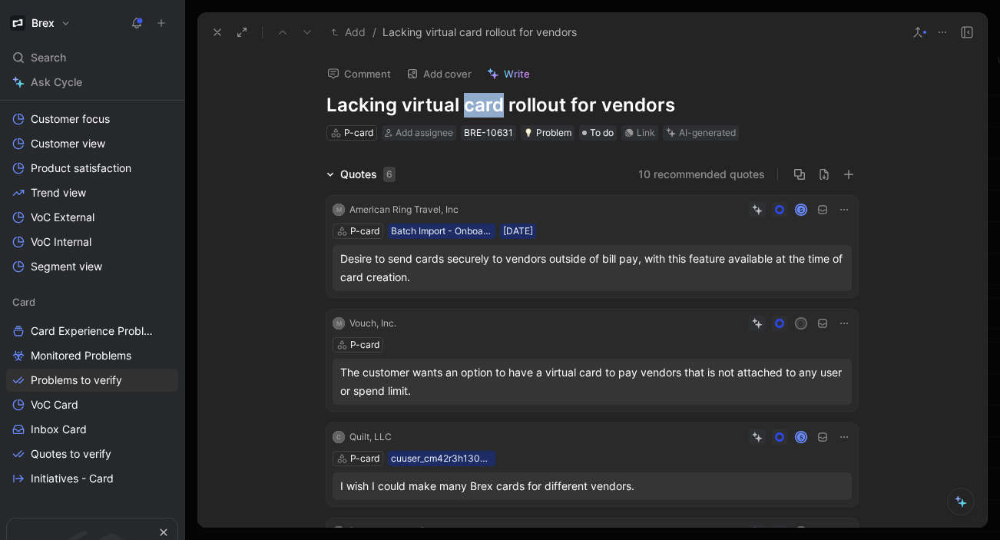
click at [490, 107] on h1 "Lacking virtual card rollout for vendors" at bounding box center [591, 105] width 531 height 25
click at [769, 139] on div "P-card Add assignee BRE-10631 Problem To do Link AI-generated" at bounding box center [592, 133] width 534 height 18
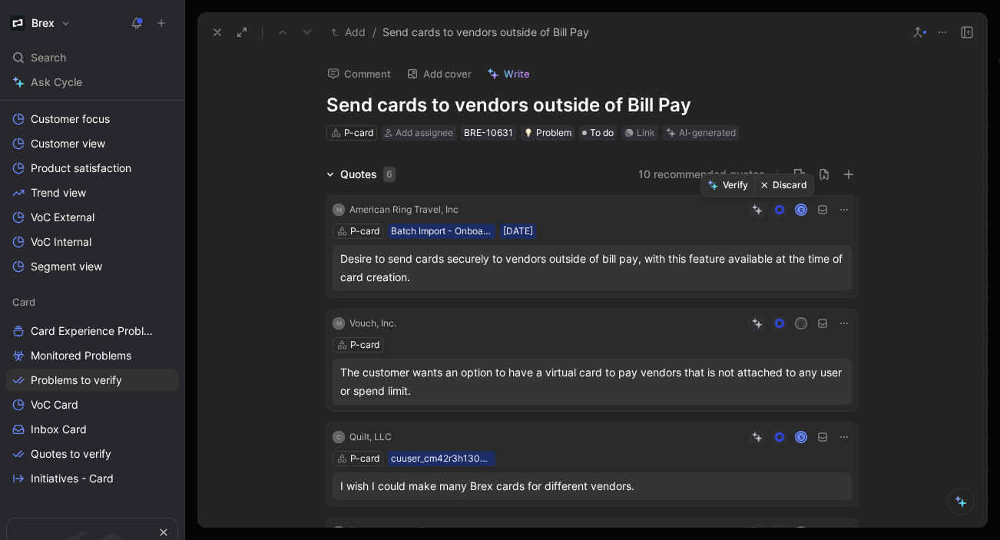
click at [736, 180] on button "Verify" at bounding box center [727, 185] width 53 height 22
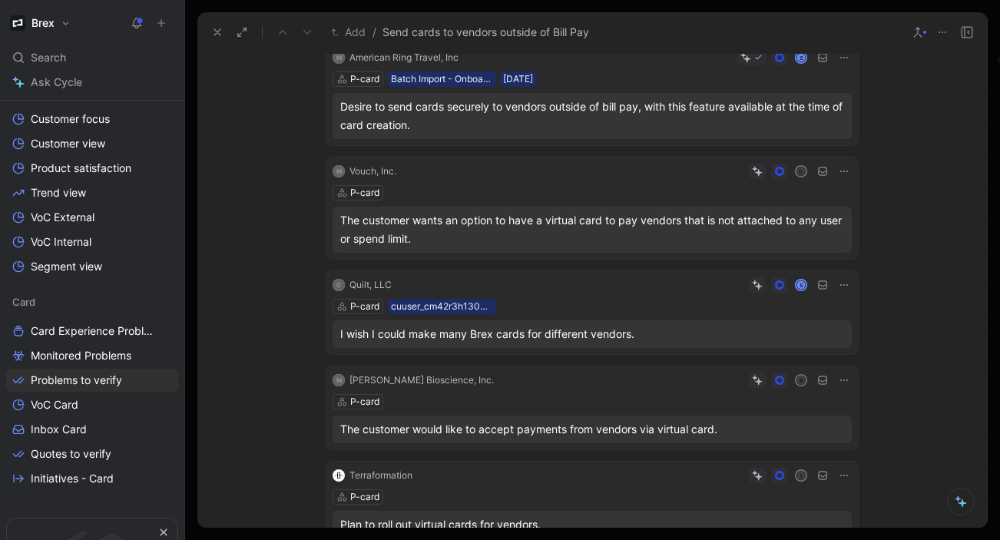
scroll to position [160, 0]
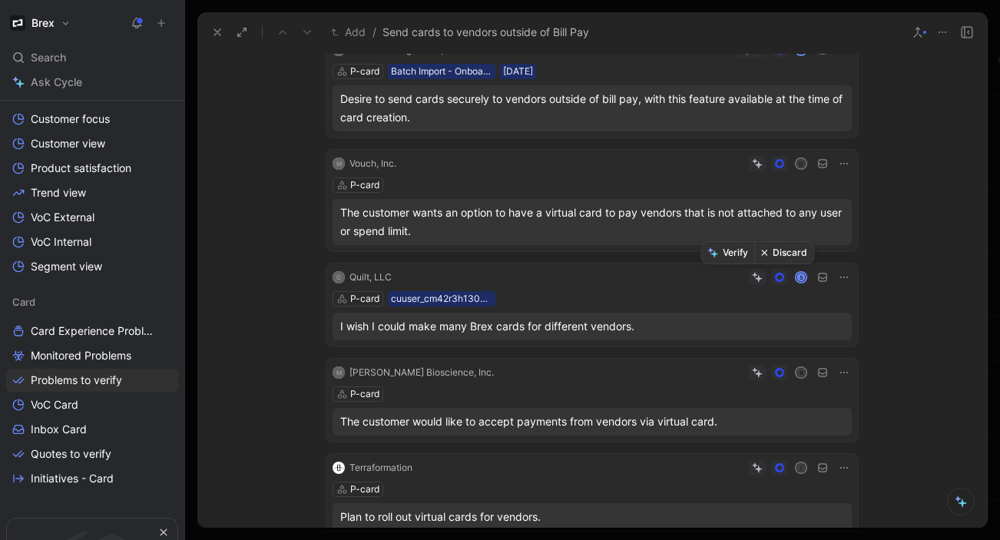
click at [772, 255] on button "Discard" at bounding box center [783, 253] width 59 height 22
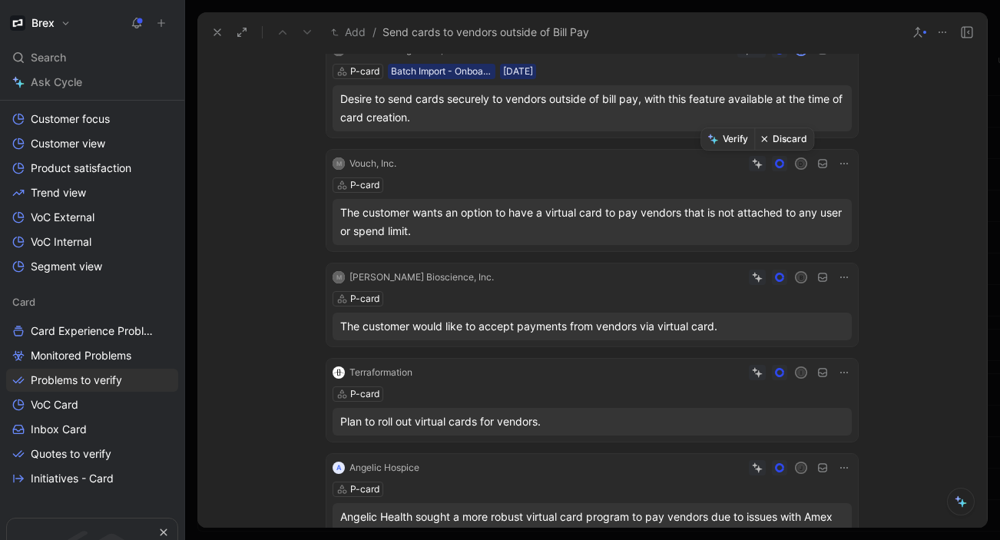
click at [789, 133] on button "Discard" at bounding box center [783, 139] width 59 height 22
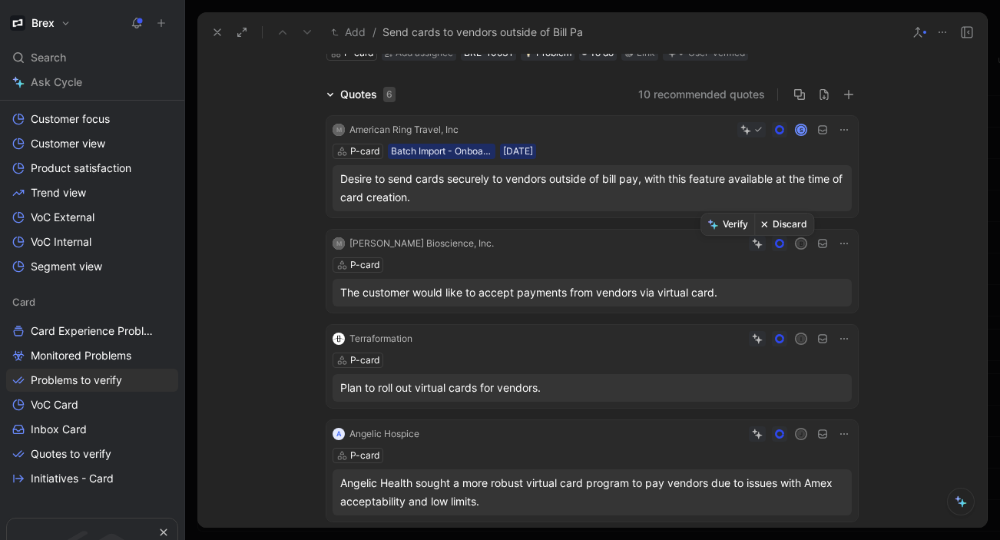
scroll to position [72, 0]
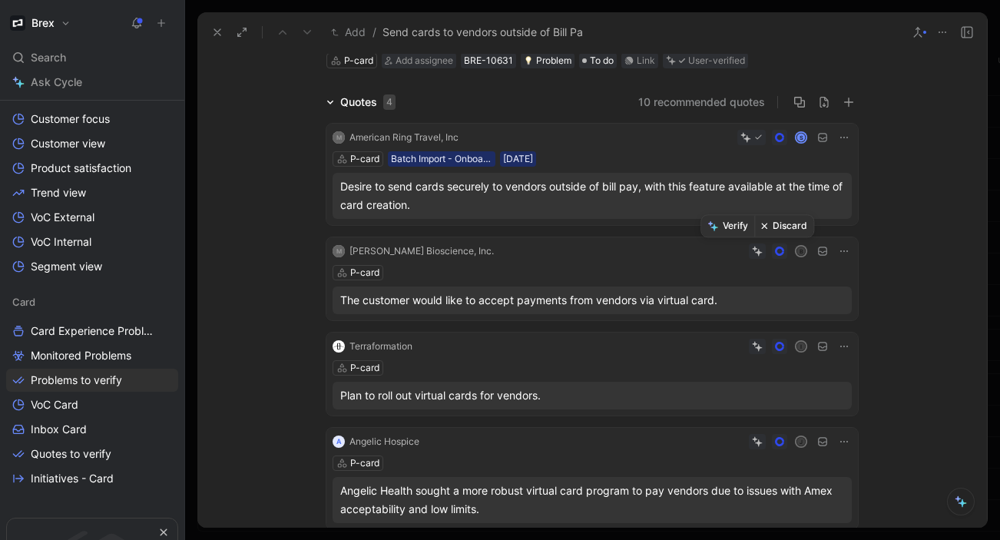
click at [772, 233] on button "Discard" at bounding box center [783, 226] width 59 height 22
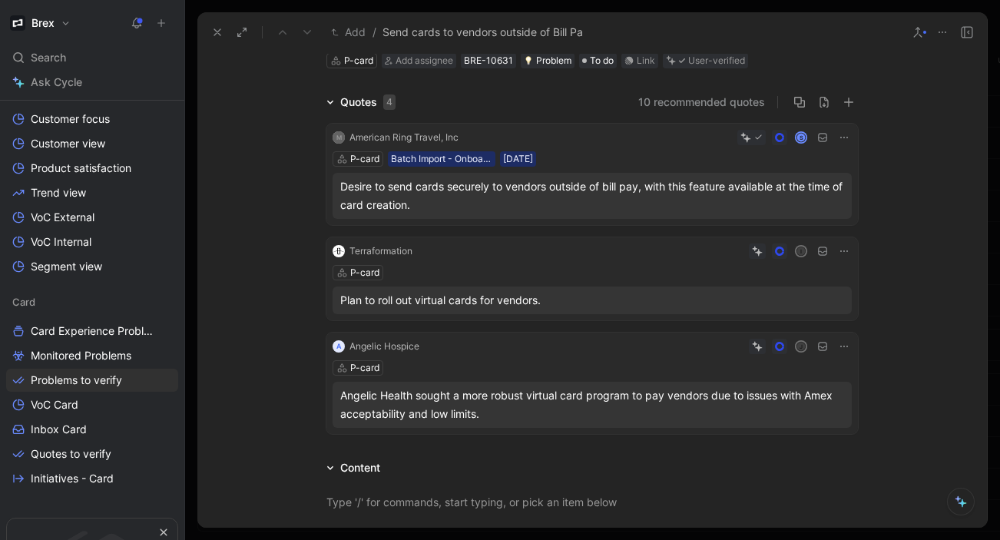
scroll to position [116, 0]
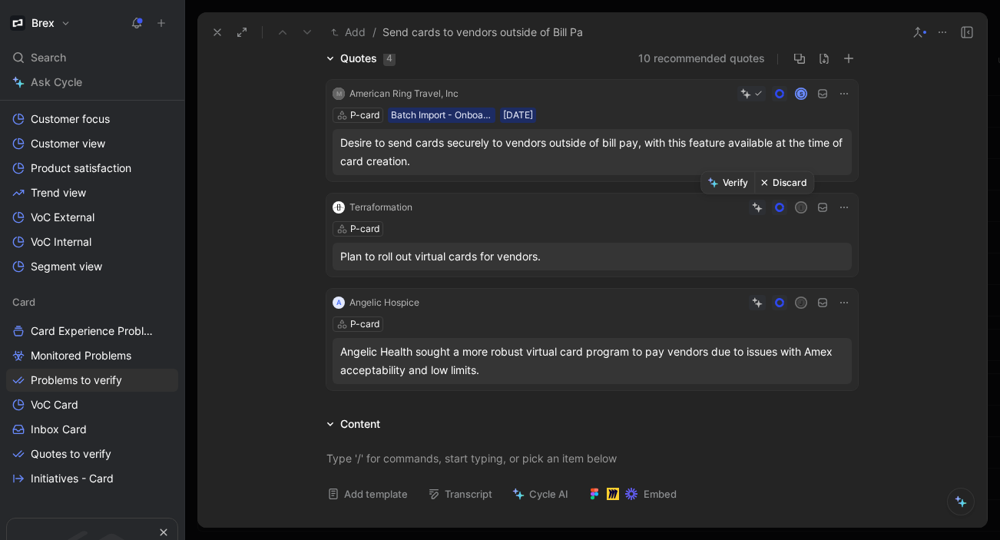
click at [775, 187] on button "Discard" at bounding box center [783, 183] width 59 height 22
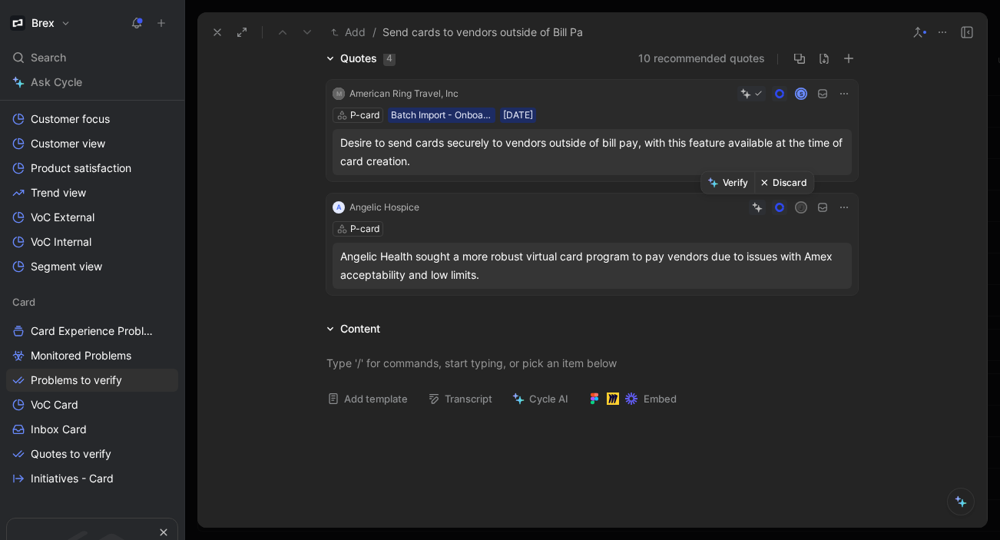
click at [779, 188] on button "Discard" at bounding box center [783, 183] width 59 height 22
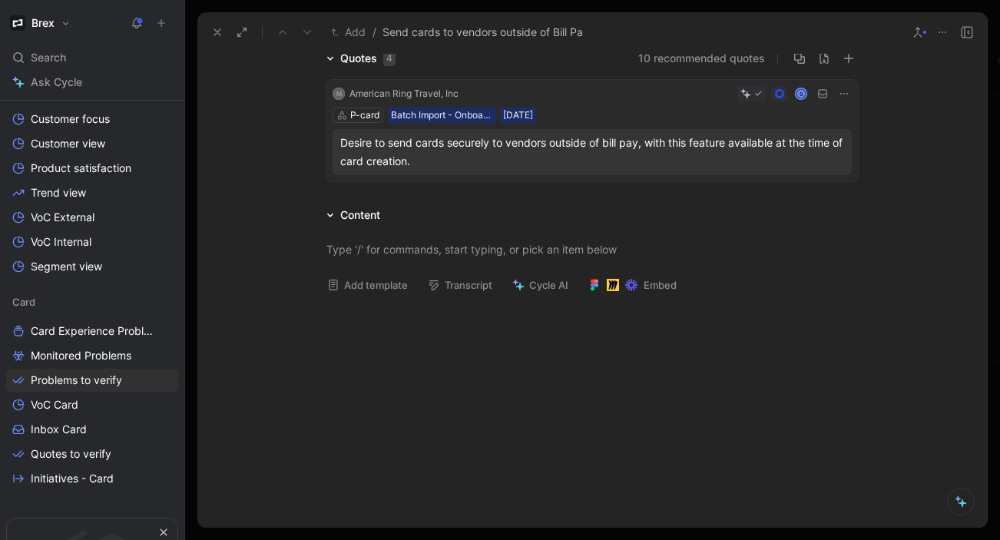
scroll to position [0, 0]
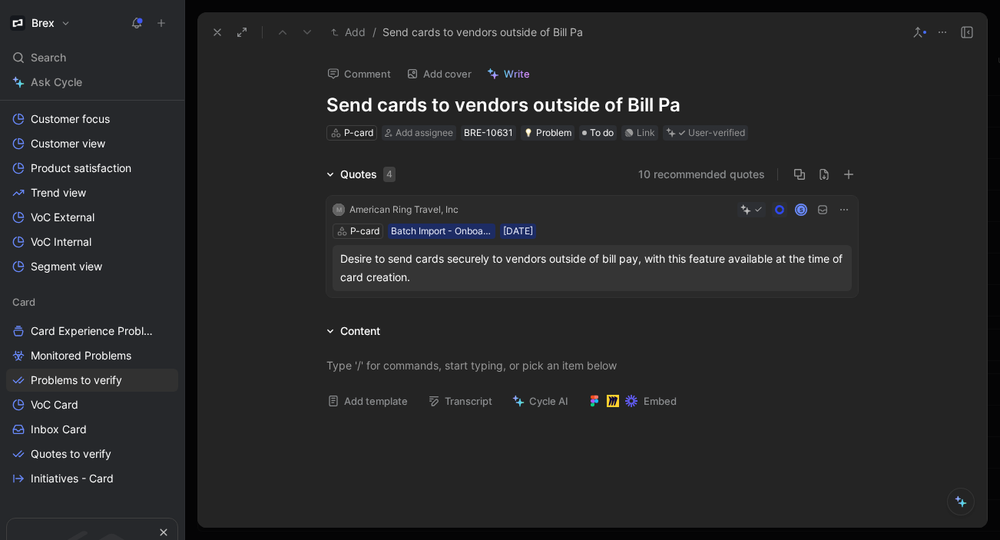
click at [913, 35] on icon at bounding box center [917, 32] width 12 height 12
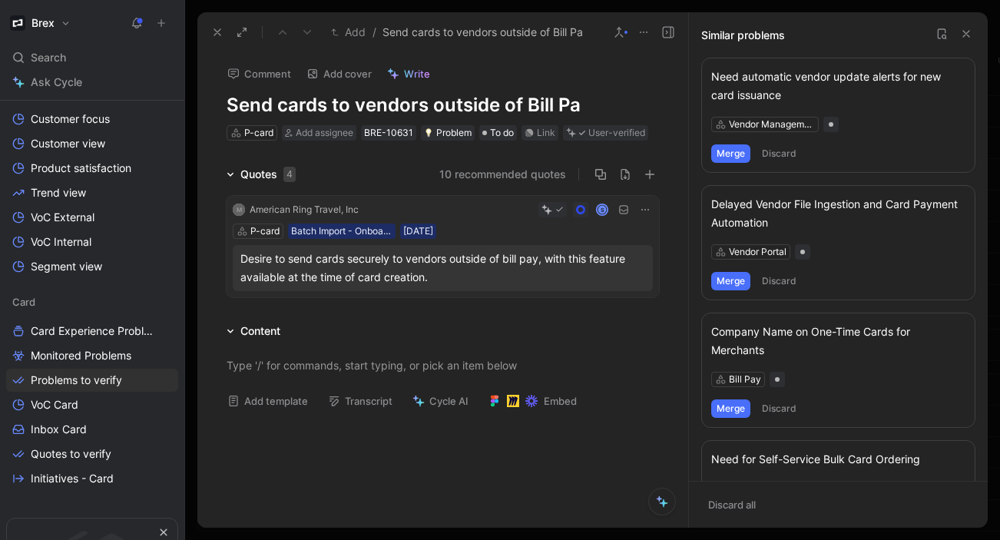
click at [792, 81] on div "Need automatic vendor update alerts for new card issuance" at bounding box center [838, 86] width 254 height 37
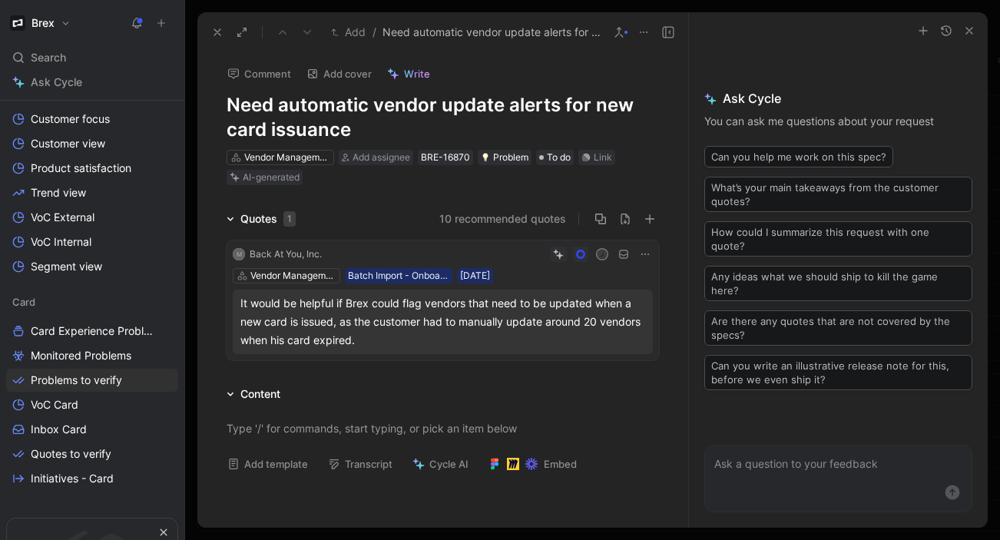
click at [215, 31] on icon at bounding box center [217, 32] width 12 height 12
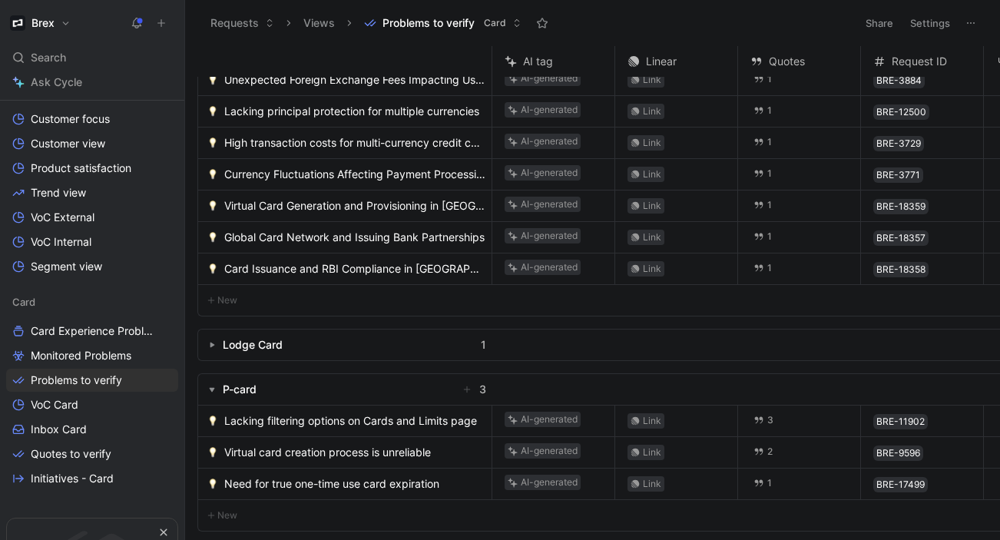
click at [317, 414] on span "Lacking filtering options on Cards and Limits page" at bounding box center [350, 421] width 253 height 18
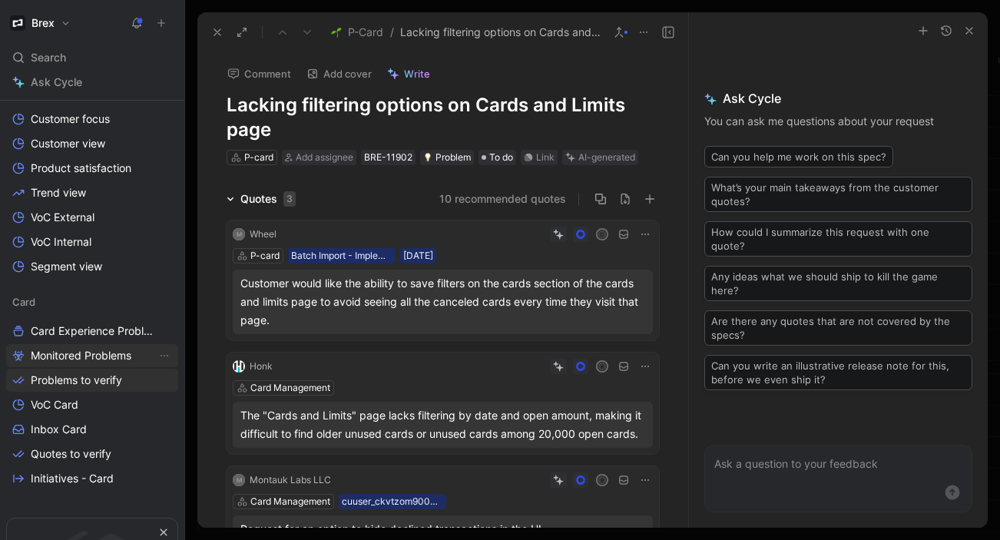
click at [103, 353] on span "Monitored Problems" at bounding box center [81, 355] width 101 height 15
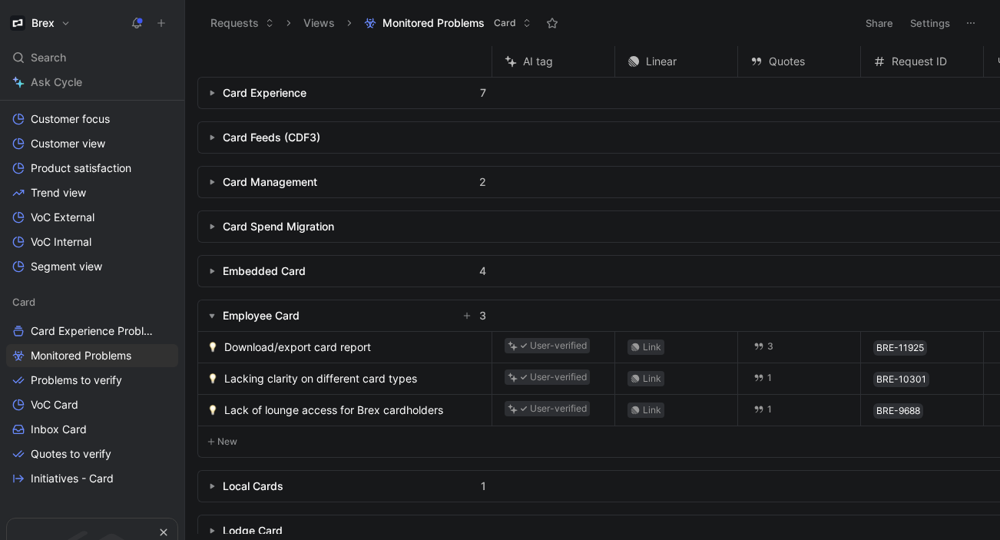
scroll to position [64, 0]
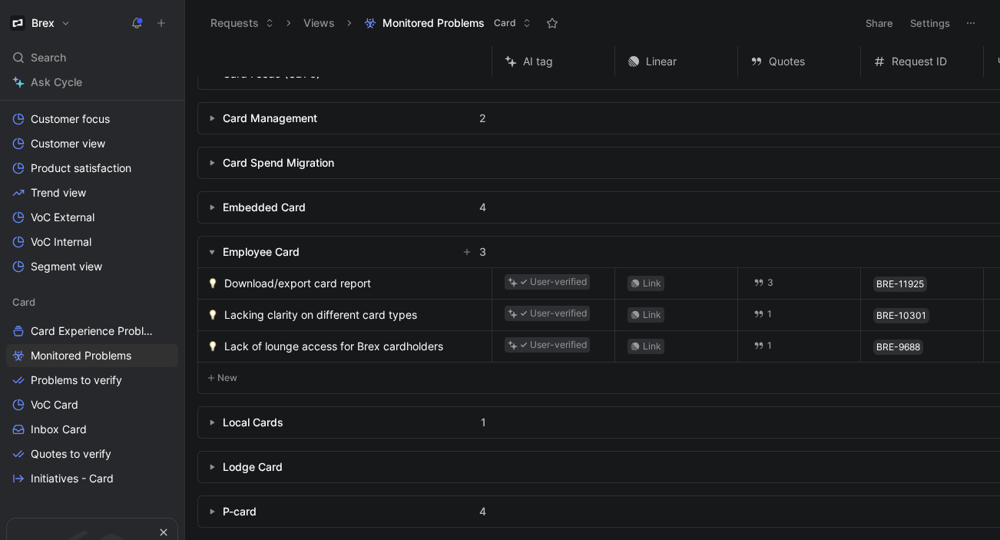
click at [309, 498] on div "P-card 4" at bounding box center [345, 511] width 294 height 31
click at [243, 502] on div "P-card" at bounding box center [240, 511] width 34 height 18
click at [240, 508] on div "P-card" at bounding box center [240, 511] width 34 height 18
click at [211, 509] on use "button" at bounding box center [212, 511] width 5 height 5
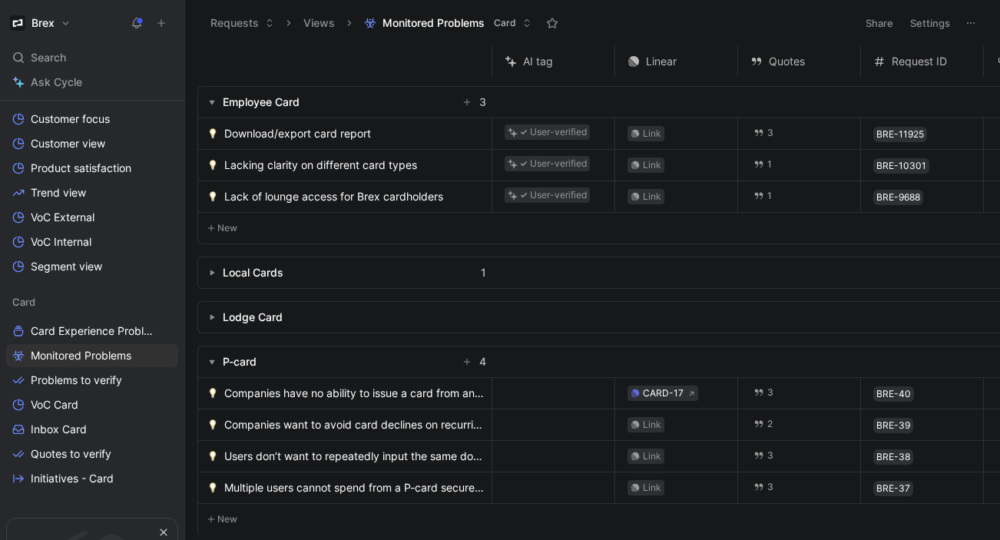
scroll to position [220, 0]
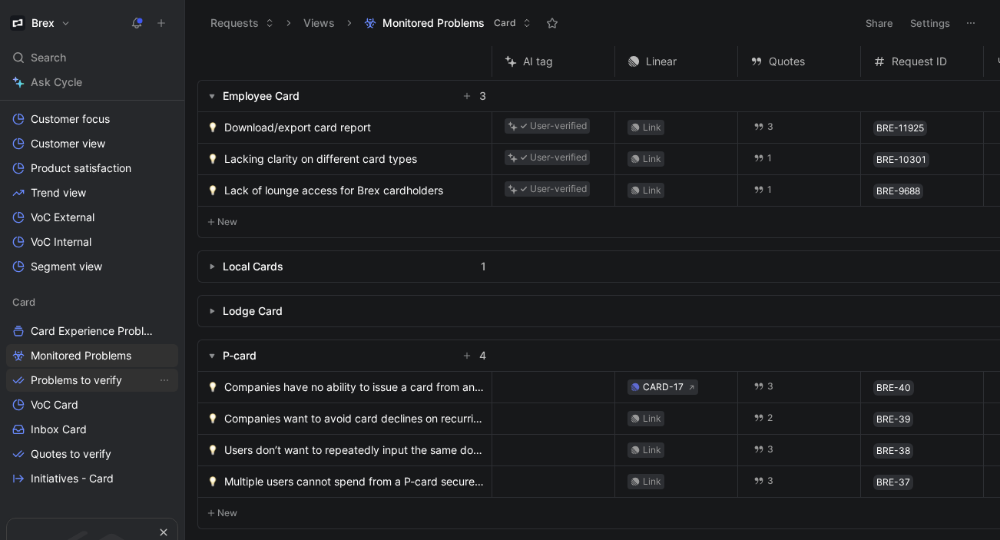
click at [88, 382] on span "Problems to verify" at bounding box center [76, 379] width 91 height 15
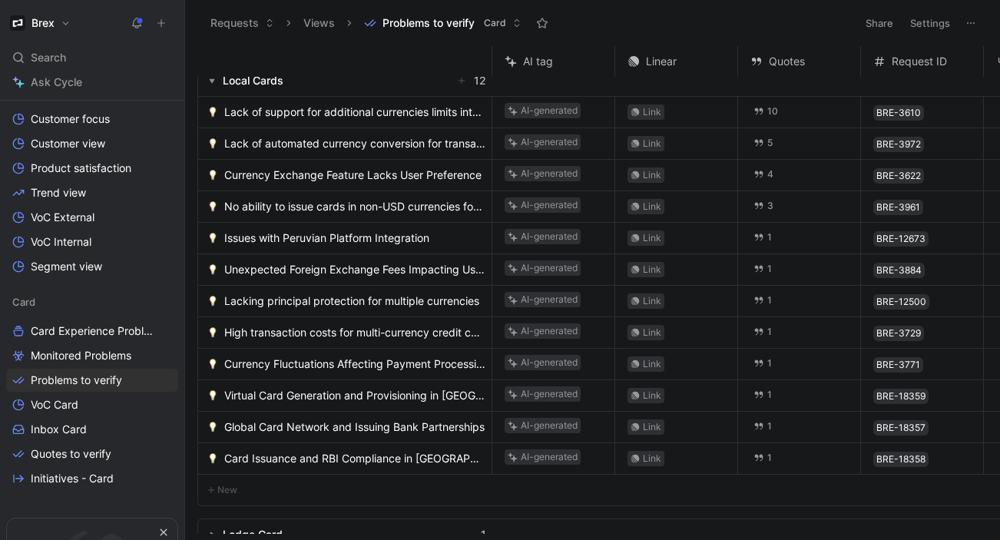
scroll to position [375, 0]
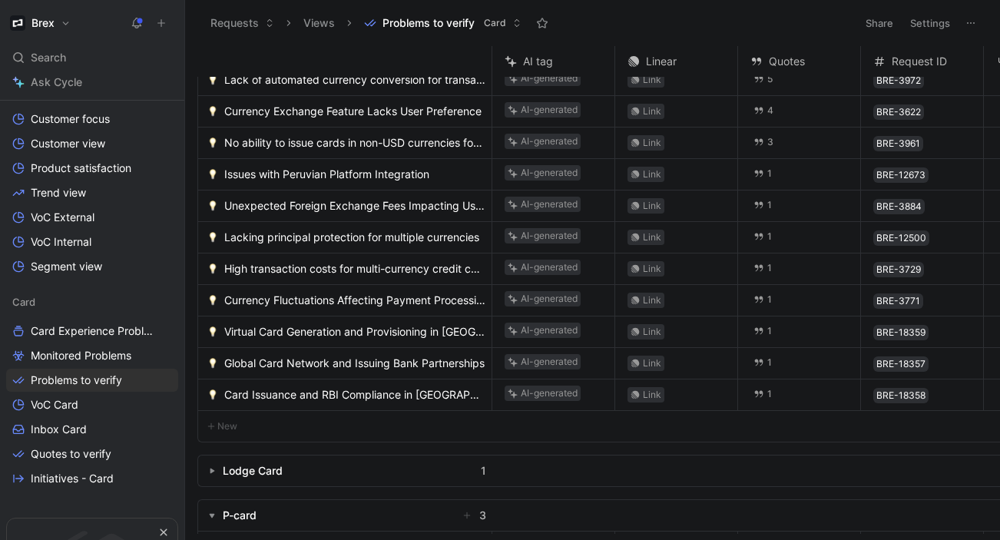
click at [244, 508] on div "P-card" at bounding box center [240, 515] width 34 height 18
click at [210, 514] on use "button" at bounding box center [212, 516] width 5 height 5
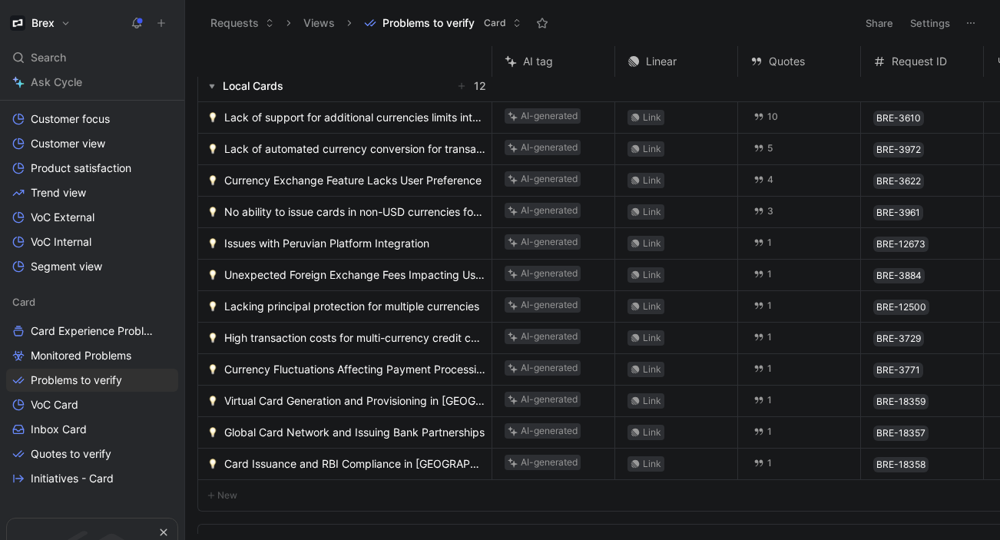
scroll to position [376, 0]
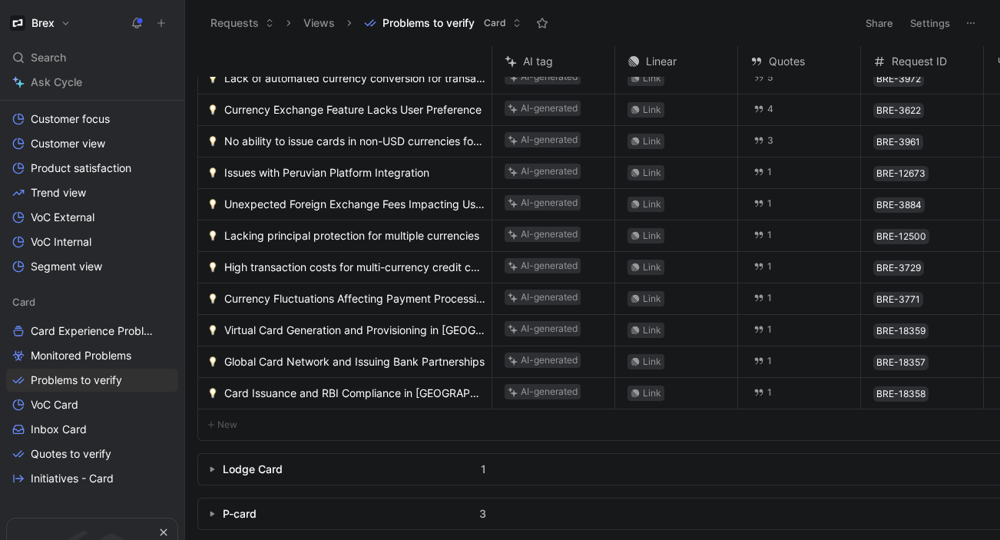
click at [215, 506] on button "button" at bounding box center [211, 513] width 15 height 15
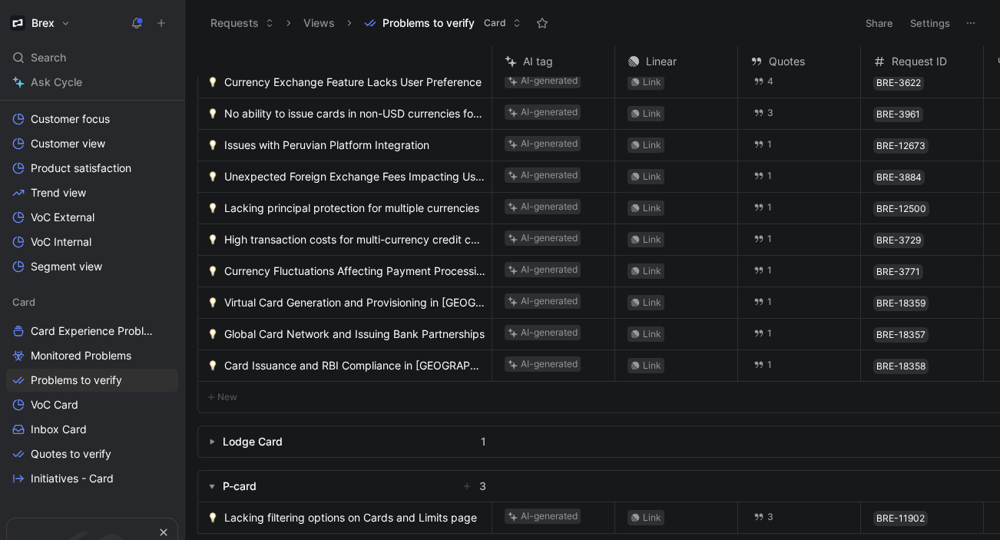
scroll to position [501, 0]
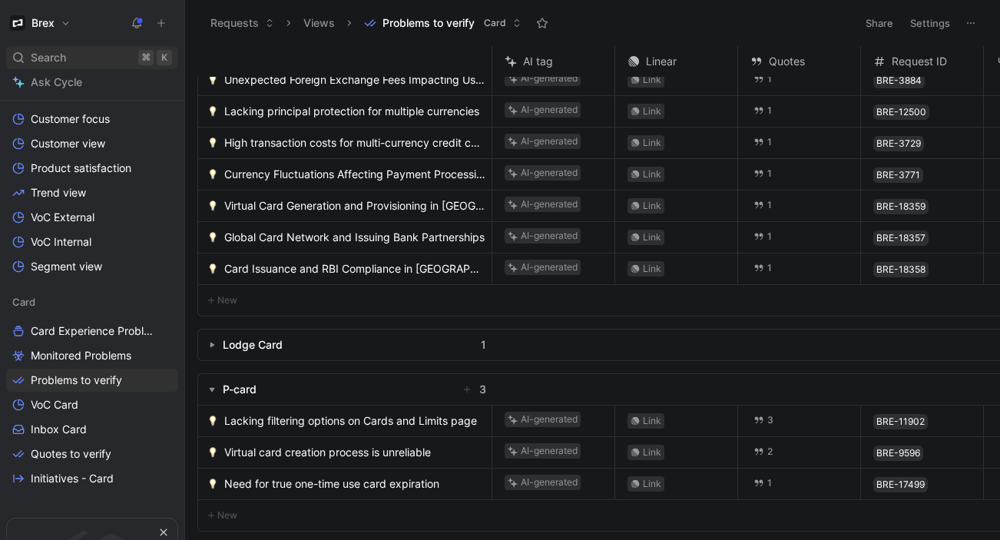
click at [46, 59] on span "Search" at bounding box center [48, 57] width 35 height 18
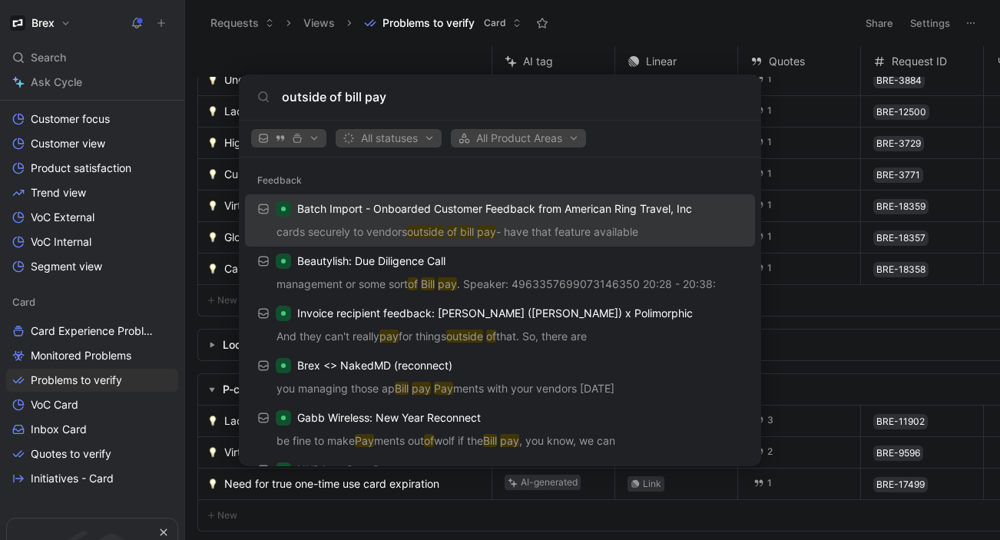
type input "outside of bill pay"
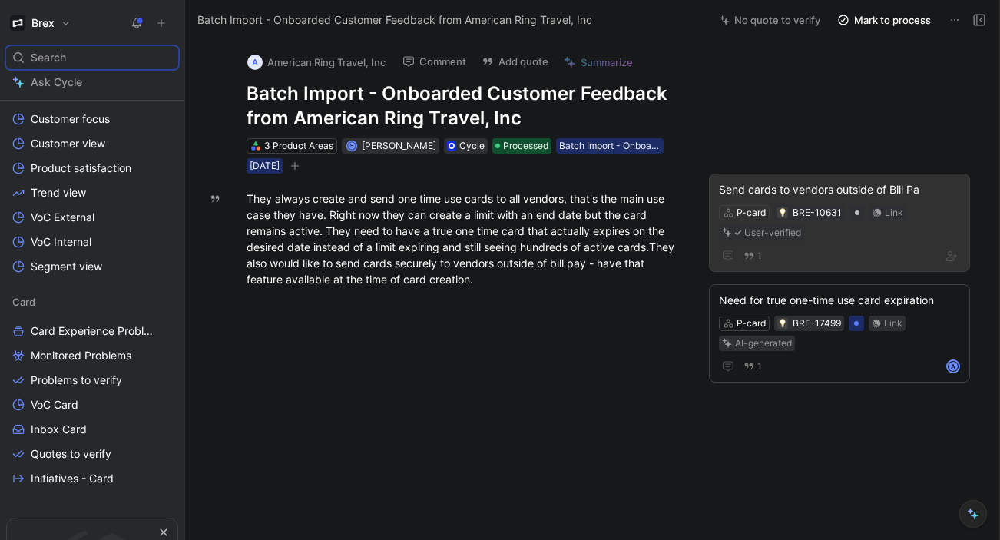
click at [816, 240] on div "P-card BRE-10631 Link User-verified" at bounding box center [839, 222] width 244 height 38
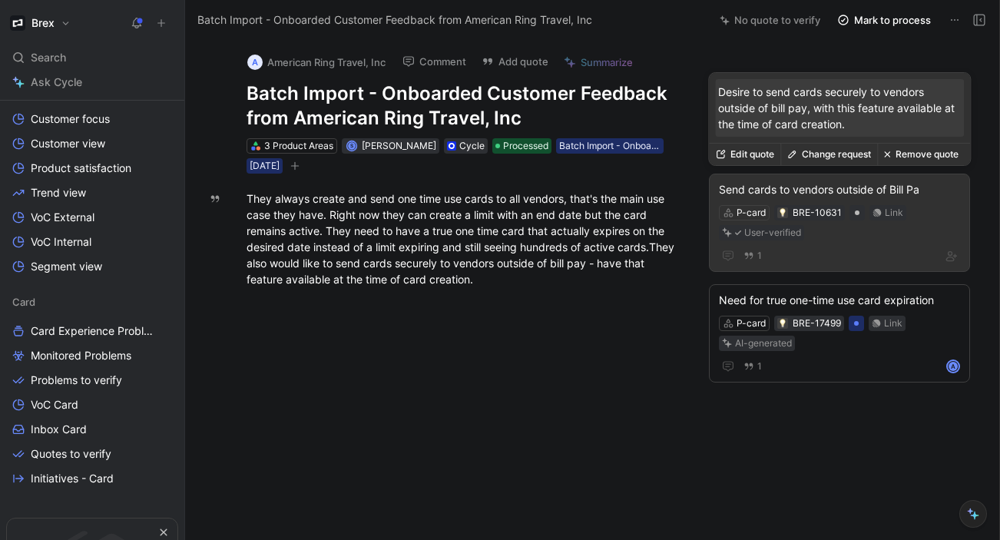
click at [821, 177] on div "Send cards to vendors outside of Bill Pa P-card BRE-10631 Link User-verified 1" at bounding box center [839, 223] width 261 height 98
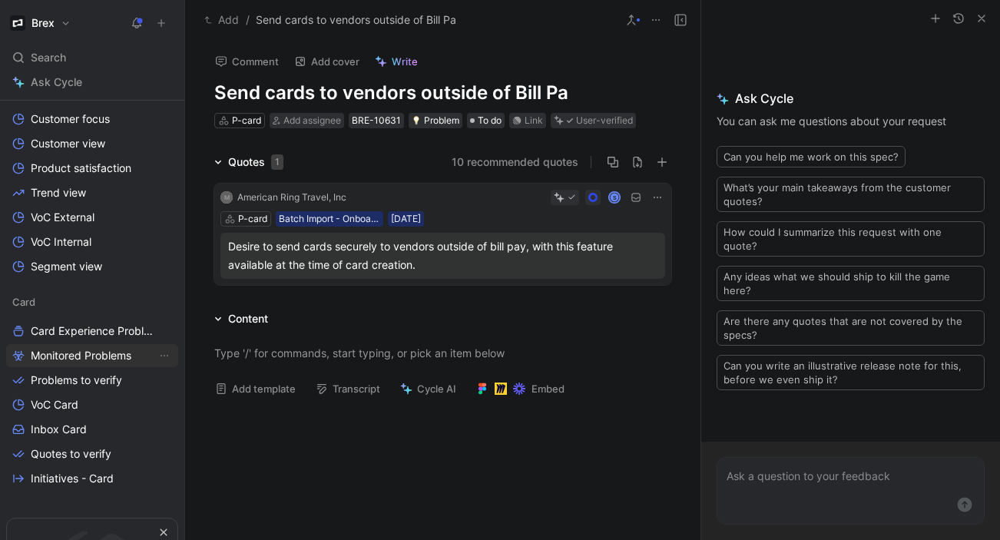
click at [67, 352] on span "Monitored Problems" at bounding box center [81, 355] width 101 height 15
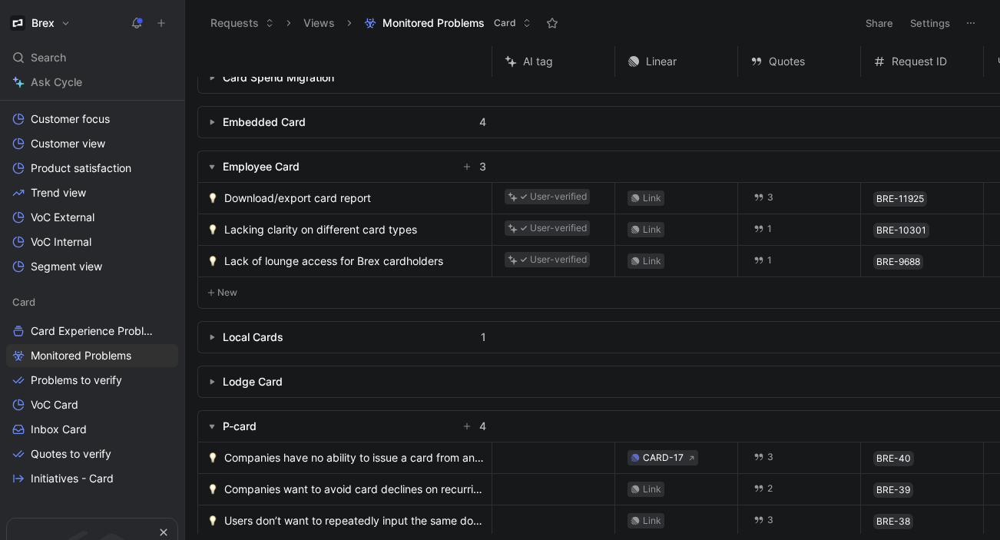
scroll to position [220, 0]
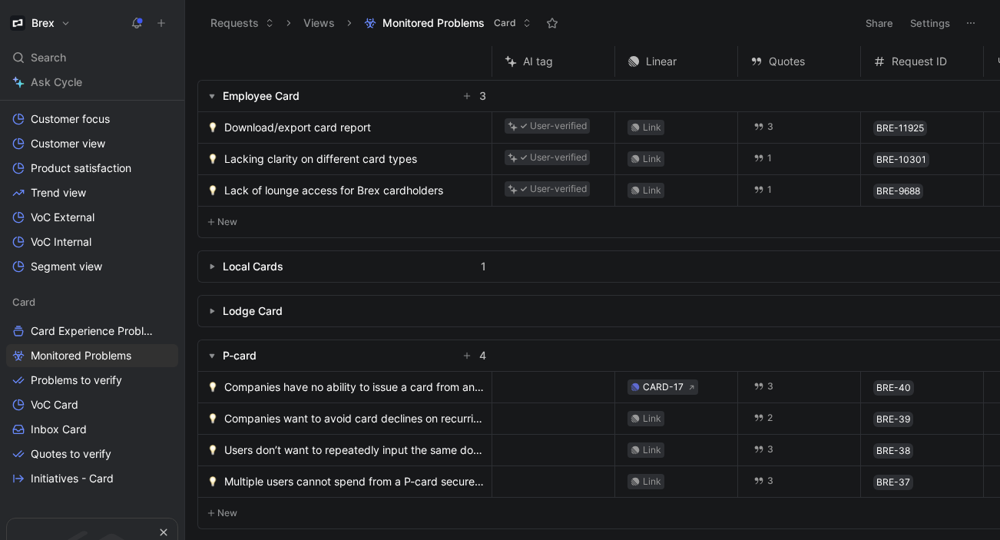
click at [272, 384] on span "Companies have no ability to issue a card from an employee request." at bounding box center [354, 387] width 261 height 18
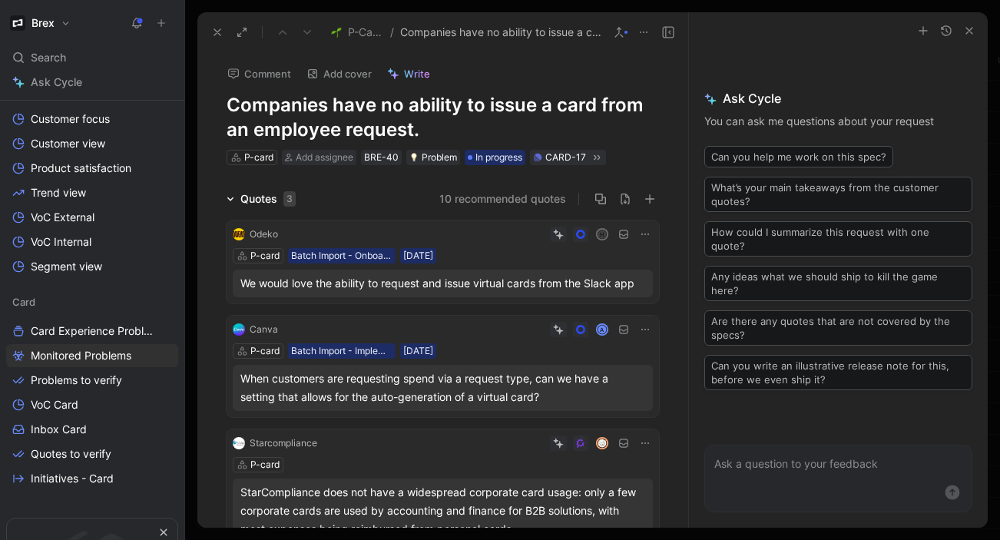
click at [220, 32] on icon at bounding box center [217, 32] width 12 height 12
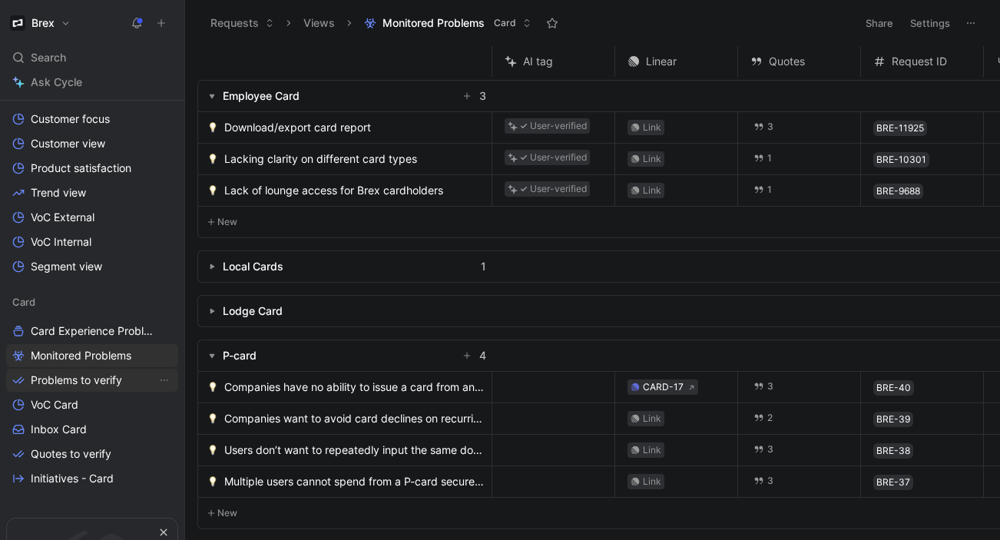
click at [121, 378] on span "Problems to verify" at bounding box center [76, 379] width 91 height 15
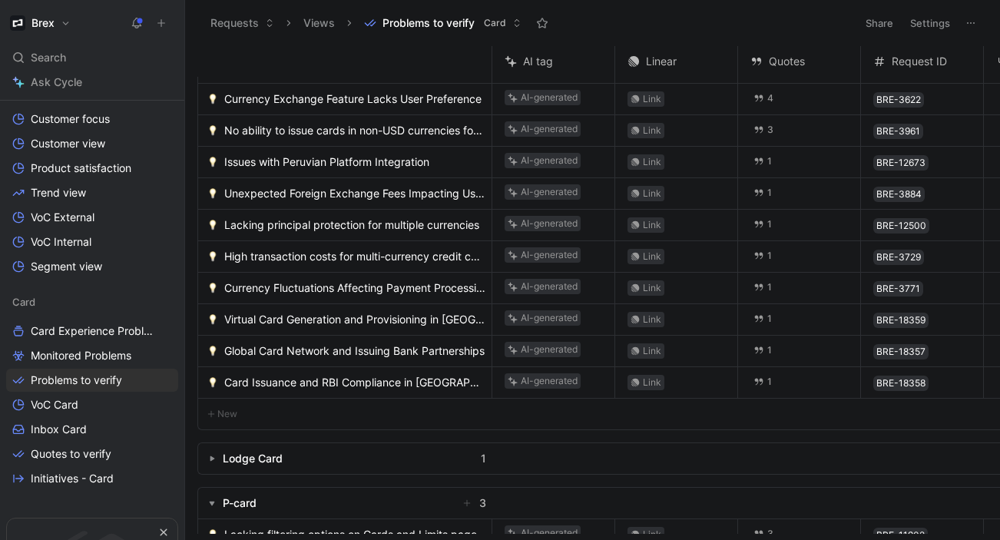
scroll to position [501, 0]
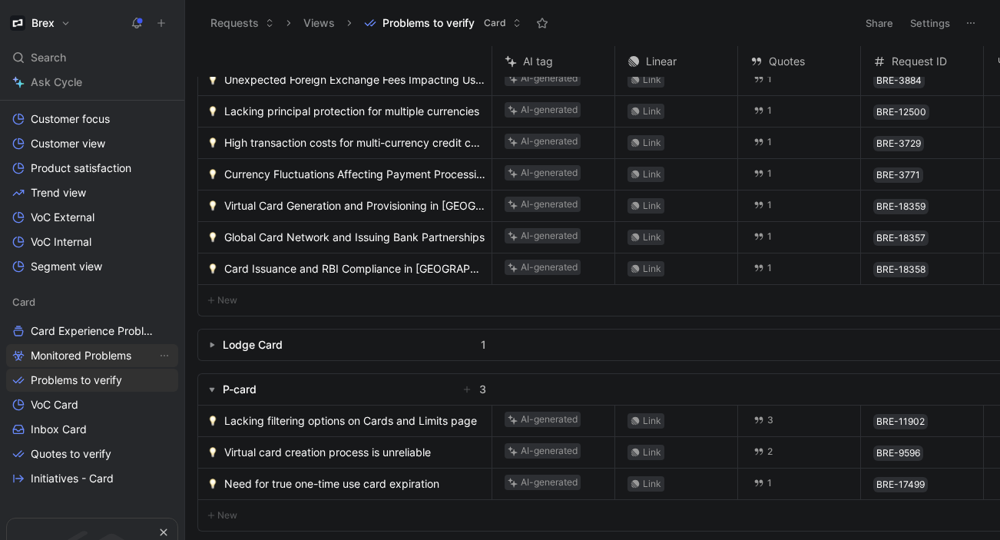
click at [124, 356] on span "Monitored Problems" at bounding box center [81, 355] width 101 height 15
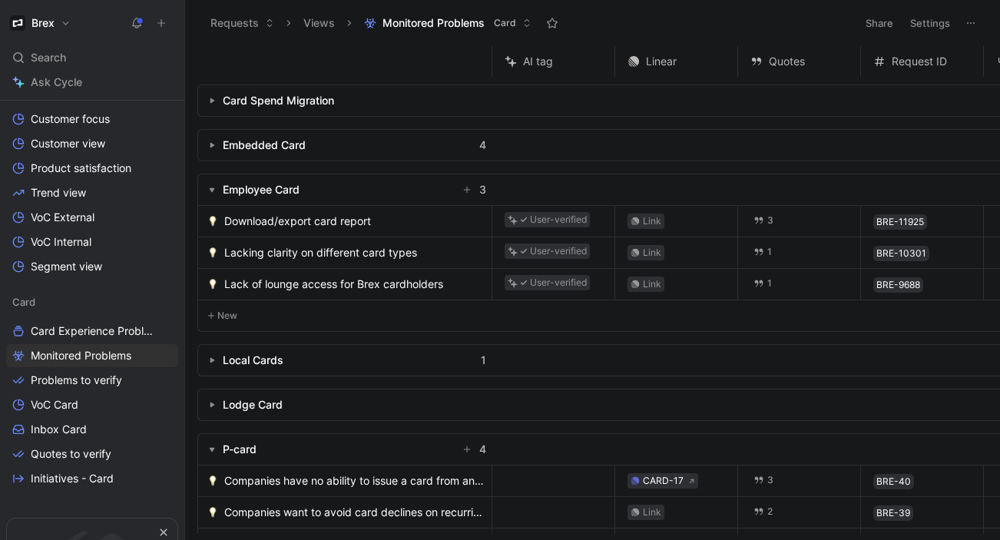
scroll to position [220, 0]
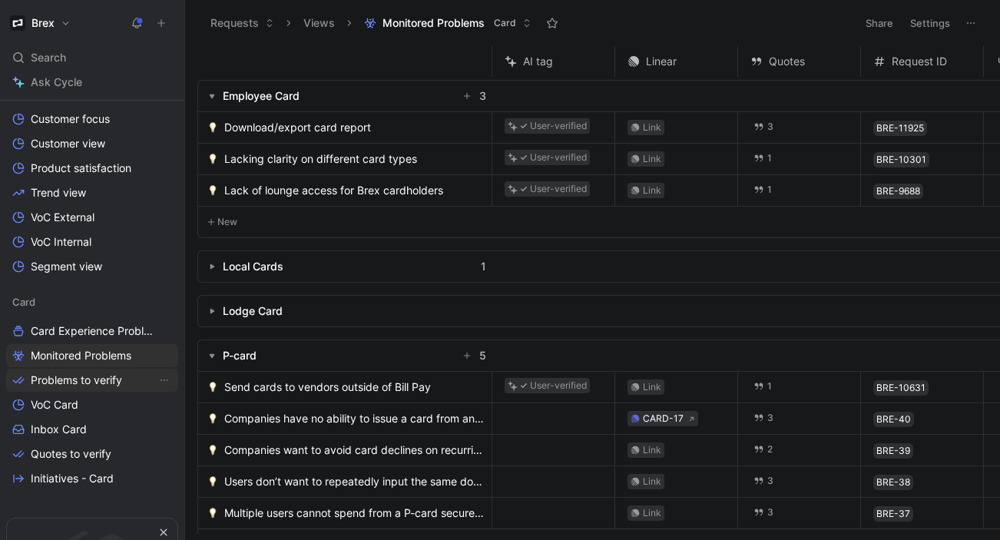
click at [68, 379] on span "Problems to verify" at bounding box center [76, 379] width 91 height 15
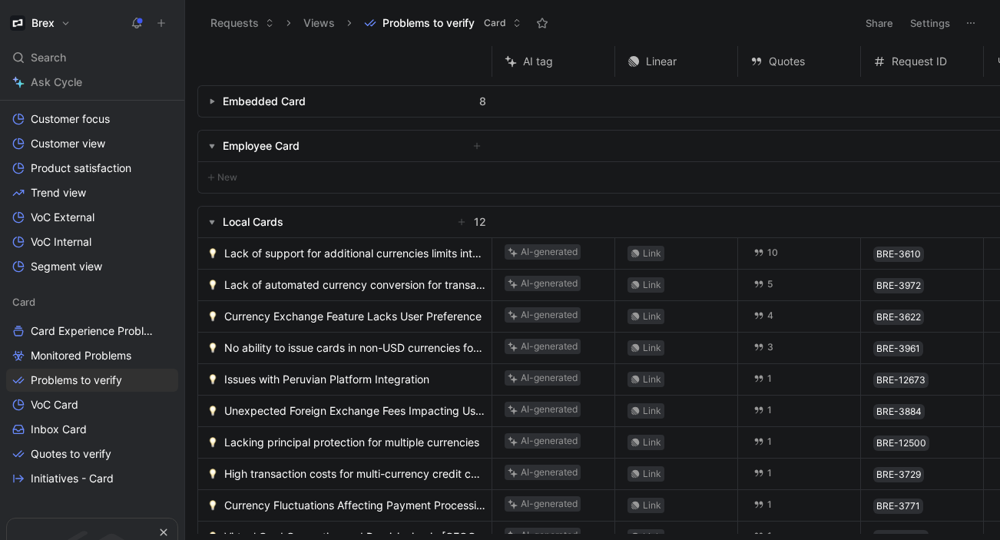
scroll to position [501, 0]
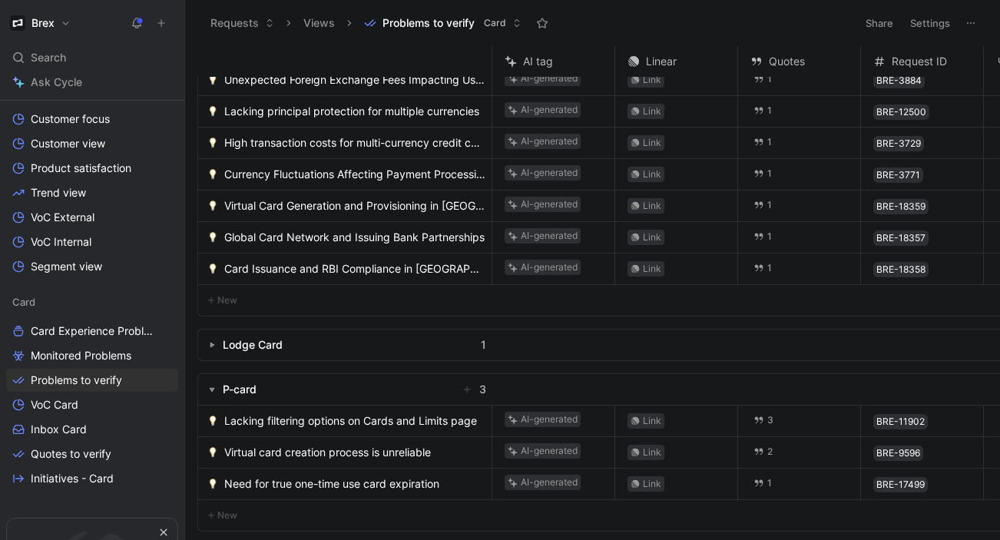
click at [260, 414] on span "Lacking filtering options on Cards and Limits page" at bounding box center [350, 421] width 253 height 18
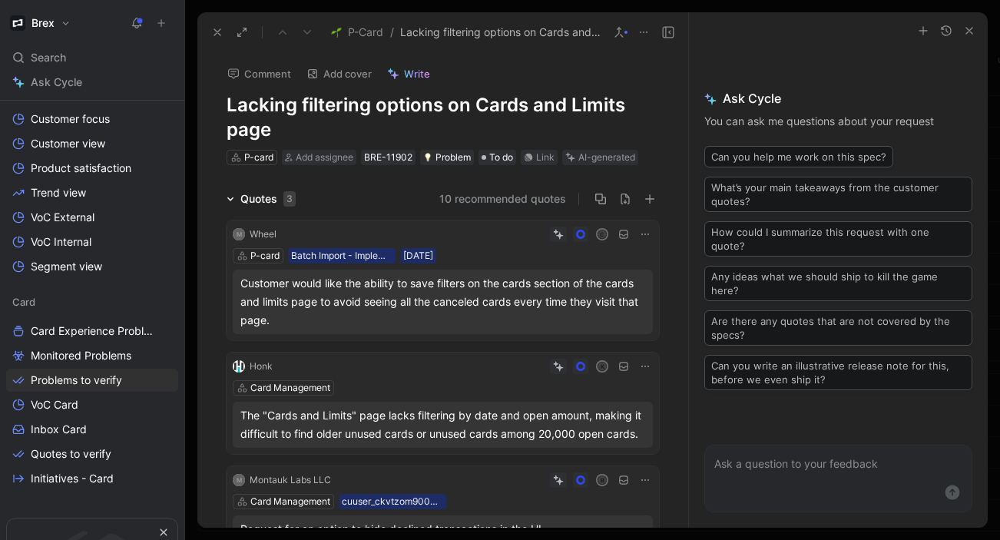
click at [624, 32] on div at bounding box center [625, 32] width 3 height 3
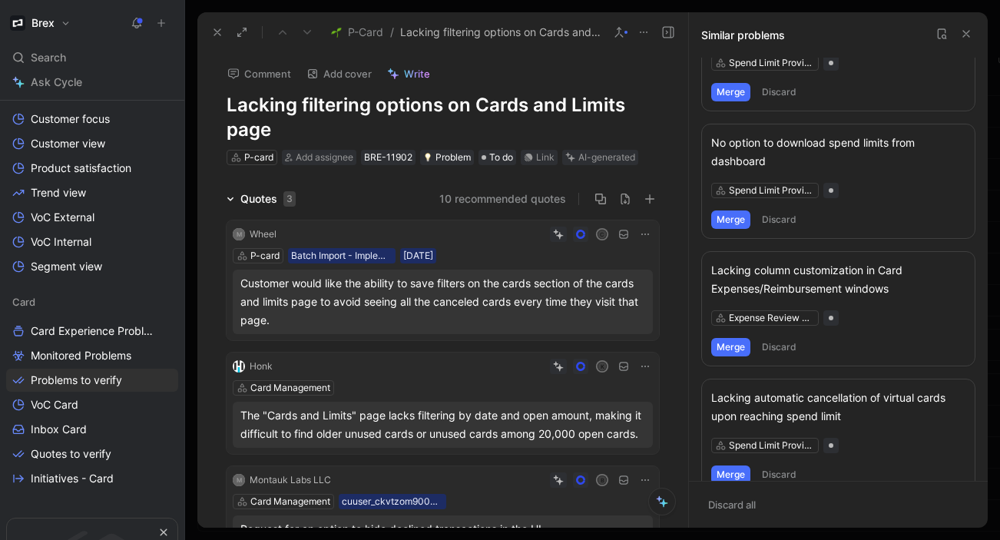
scroll to position [785, 0]
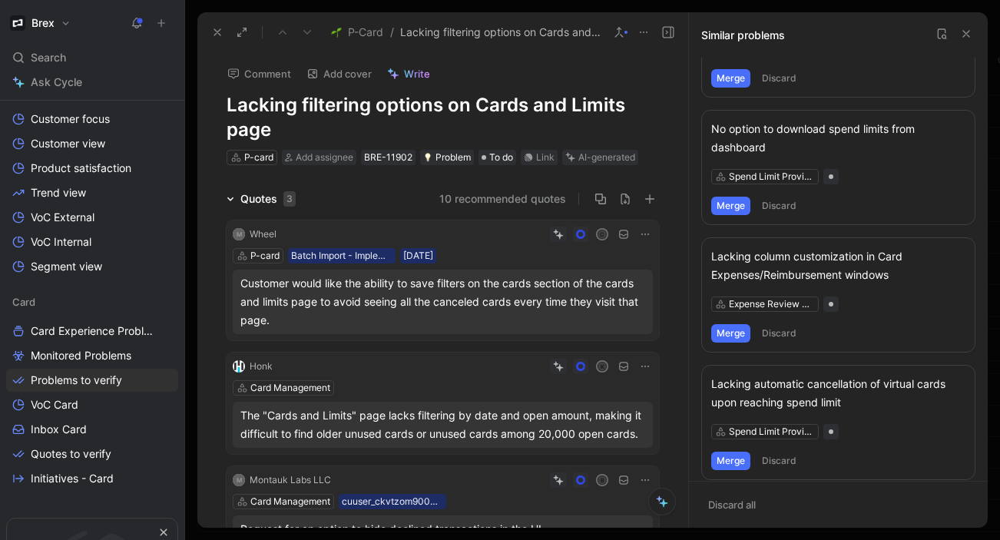
click at [965, 33] on use at bounding box center [966, 34] width 6 height 6
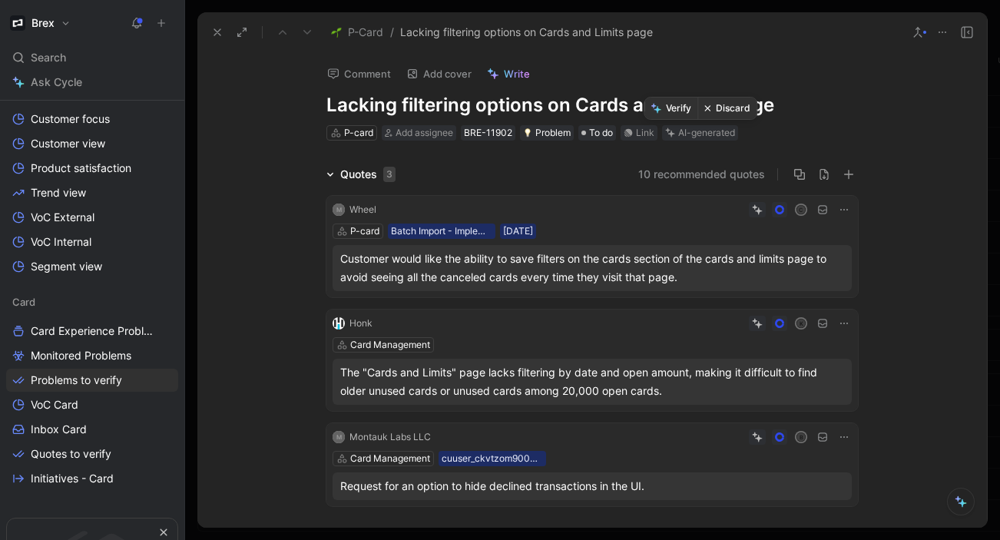
click at [716, 109] on button "Discard" at bounding box center [726, 109] width 59 height 22
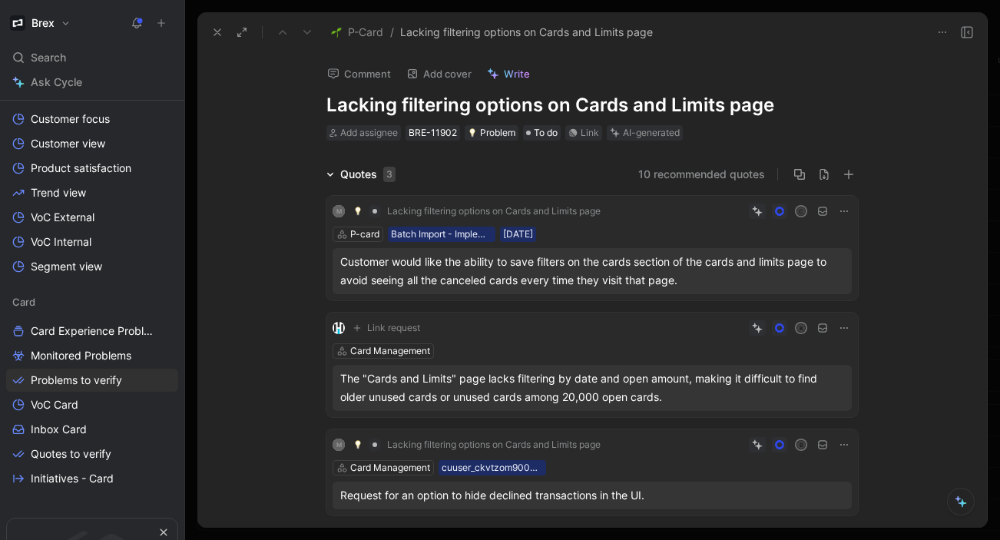
click at [210, 35] on button at bounding box center [218, 33] width 22 height 22
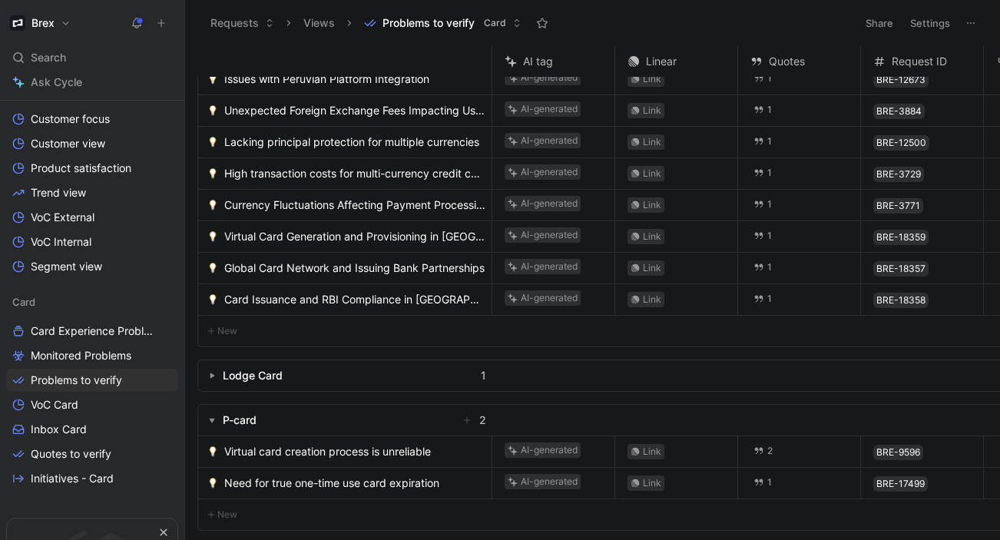
click at [313, 442] on span "Virtual card creation process is unreliable" at bounding box center [327, 451] width 207 height 18
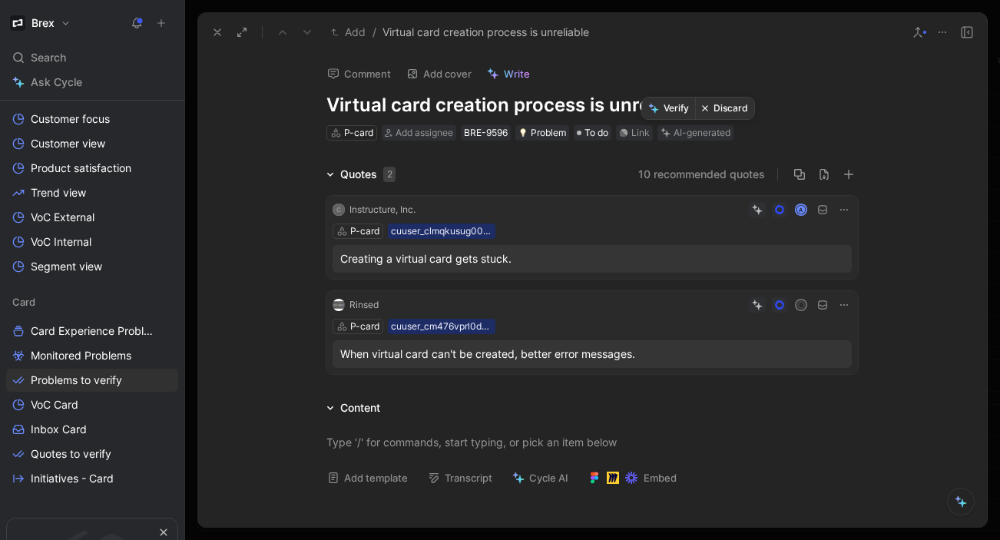
click at [717, 113] on button "Discard" at bounding box center [724, 109] width 59 height 22
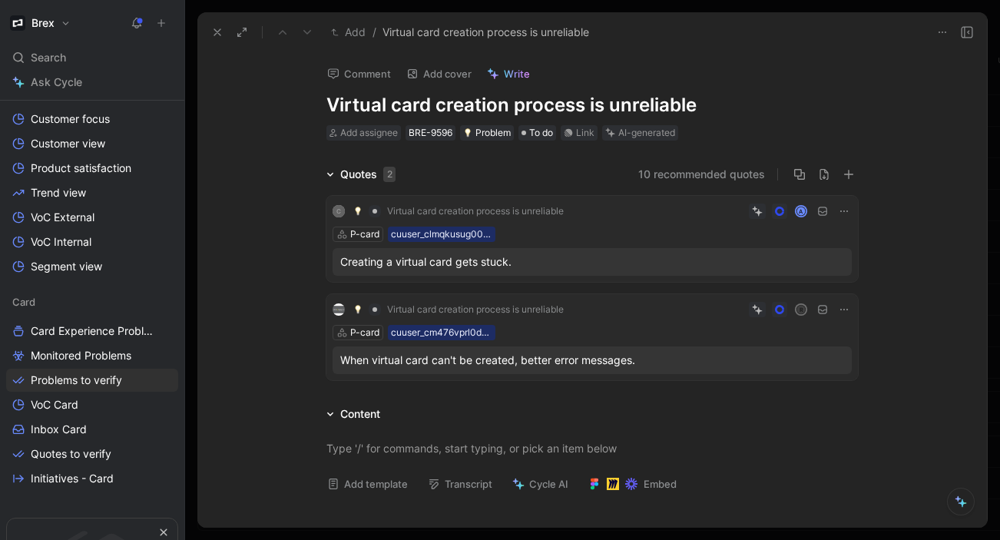
click at [217, 36] on icon at bounding box center [217, 32] width 12 height 12
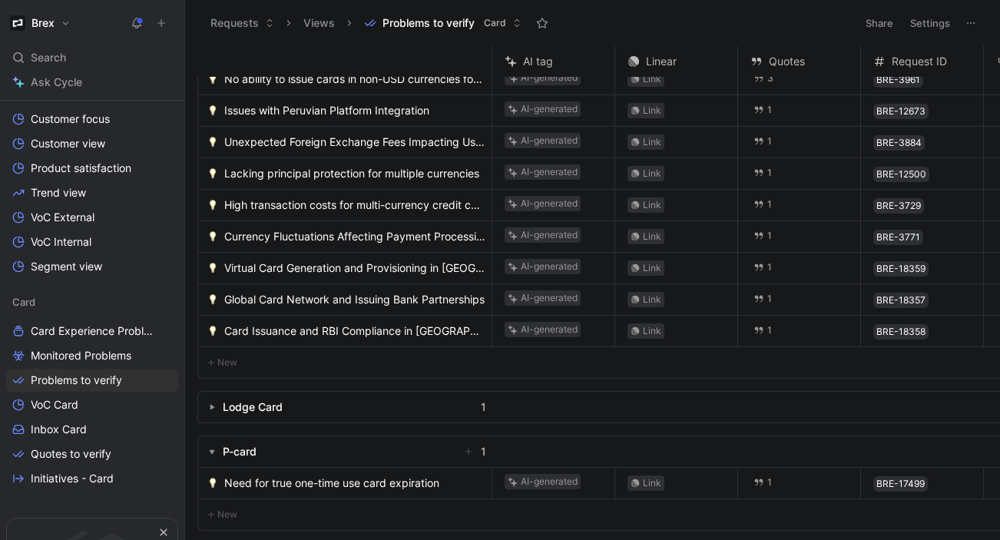
click at [281, 478] on span "Need for true one-time use card expiration" at bounding box center [331, 483] width 215 height 18
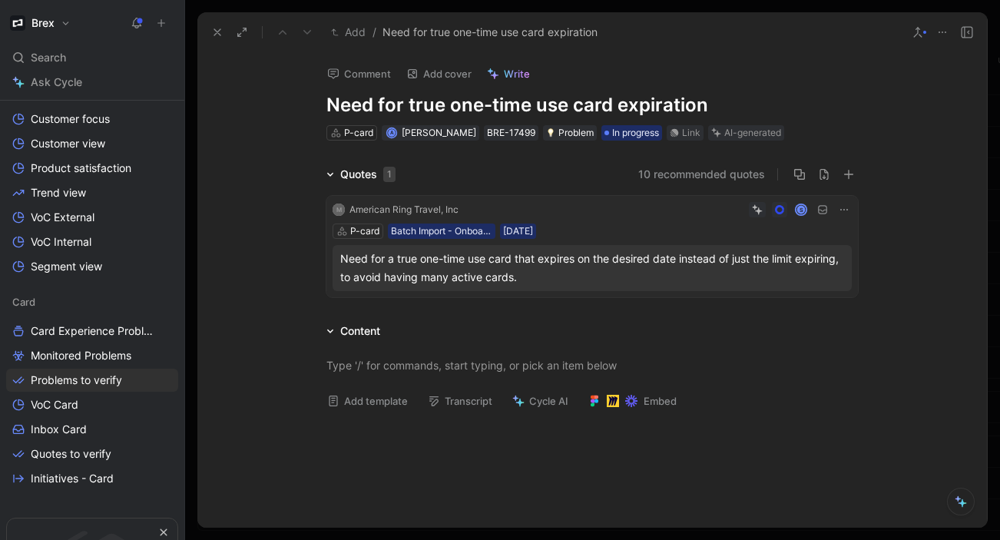
click at [915, 34] on icon at bounding box center [917, 32] width 12 height 12
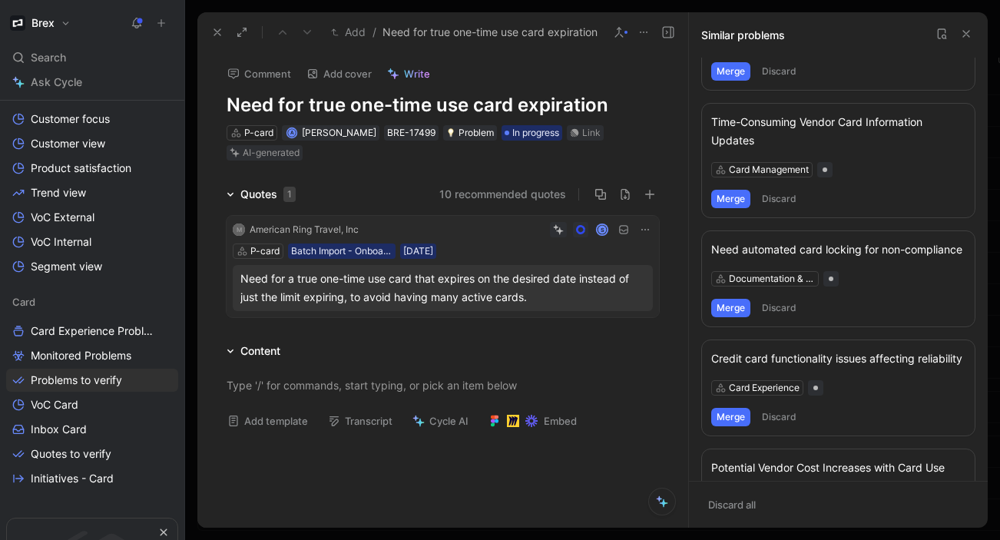
scroll to position [204, 0]
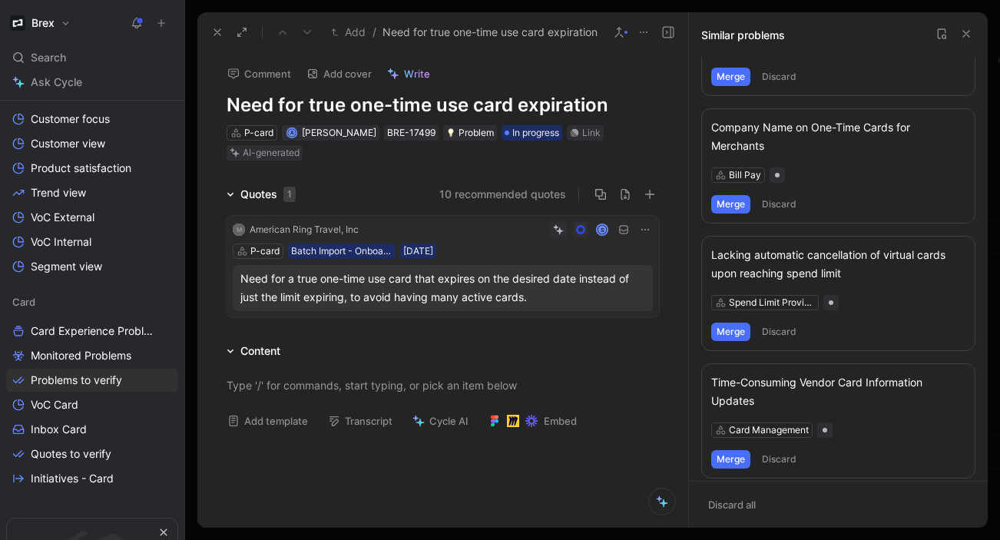
click at [739, 327] on button "Merge" at bounding box center [730, 332] width 39 height 18
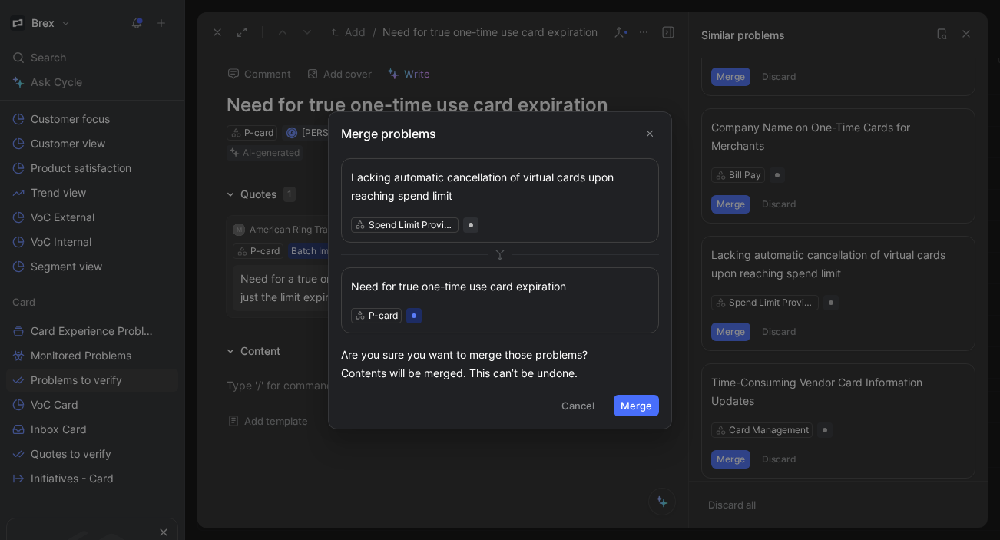
click at [635, 402] on button "Merge" at bounding box center [636, 406] width 45 height 22
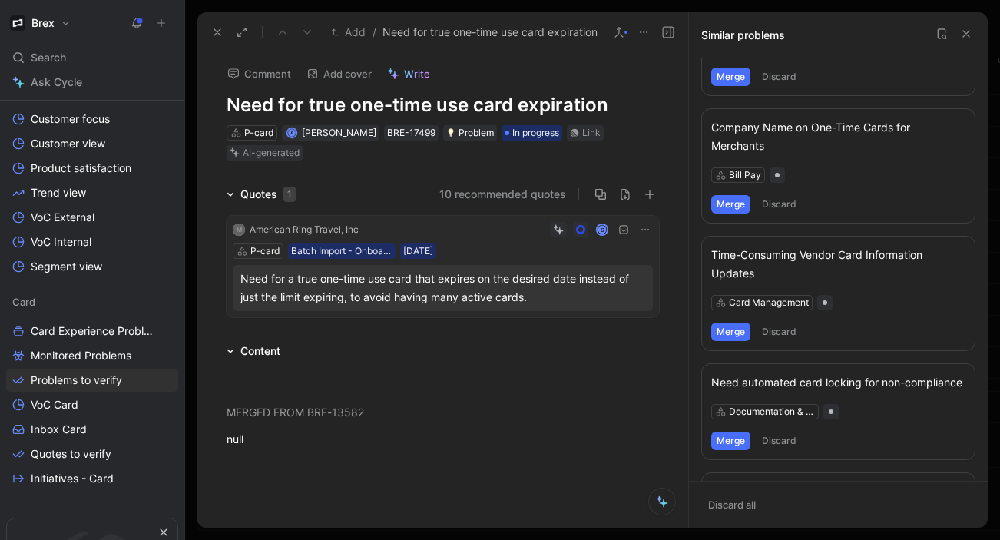
click at [970, 29] on icon at bounding box center [966, 34] width 12 height 12
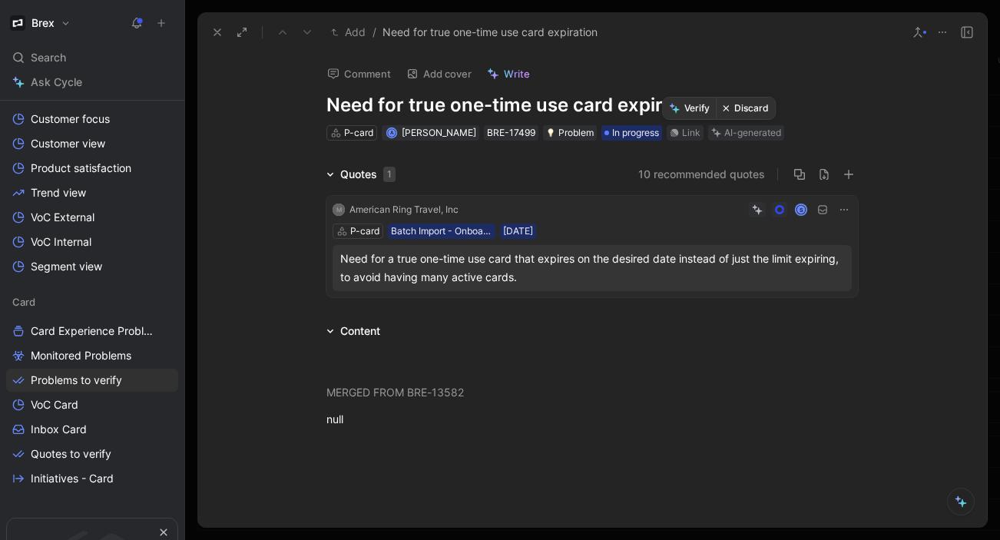
click at [686, 108] on button "Verify" at bounding box center [689, 109] width 53 height 22
click at [214, 30] on icon at bounding box center [217, 32] width 12 height 12
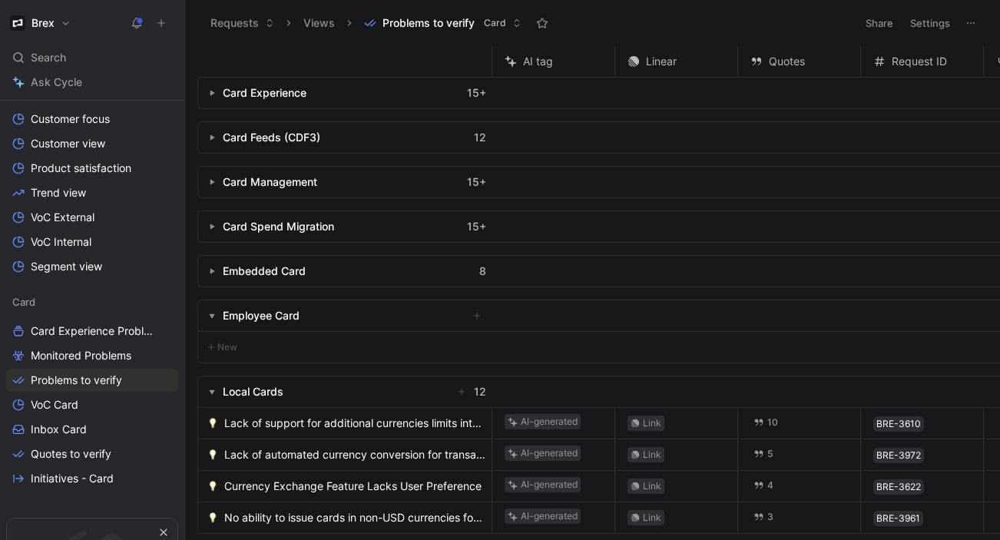
click at [213, 91] on icon "button" at bounding box center [212, 93] width 6 height 6
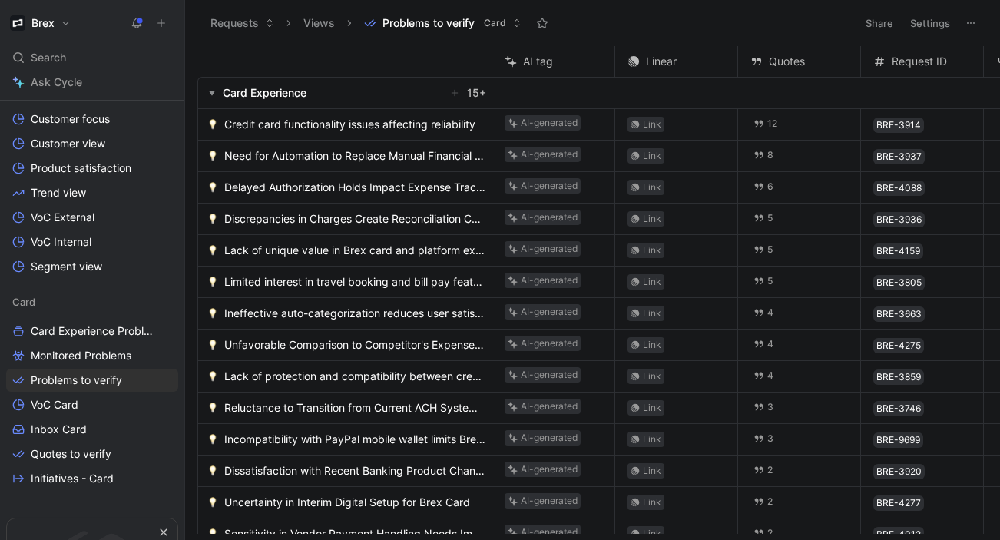
click at [295, 125] on span "Credit card functionality issues affecting reliability" at bounding box center [349, 124] width 251 height 18
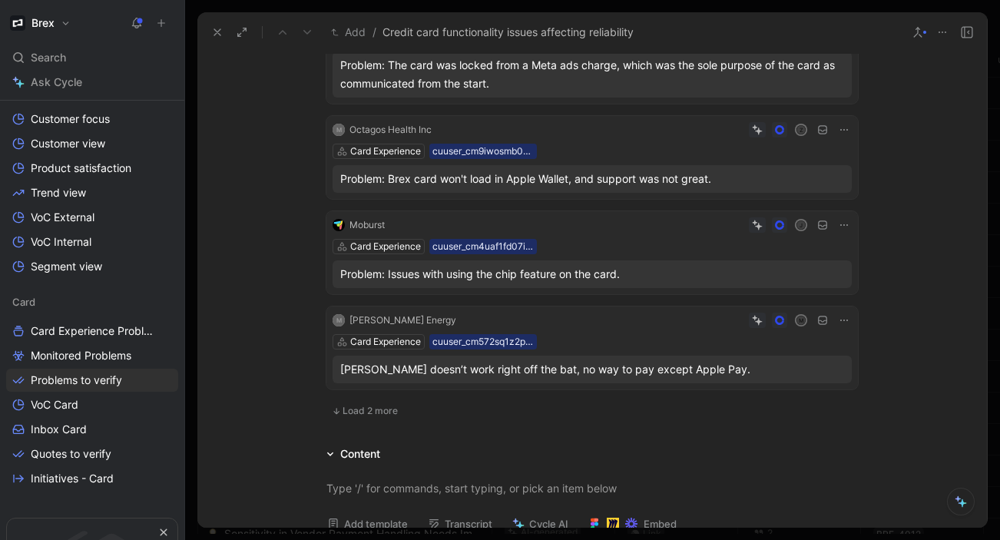
scroll to position [824, 0]
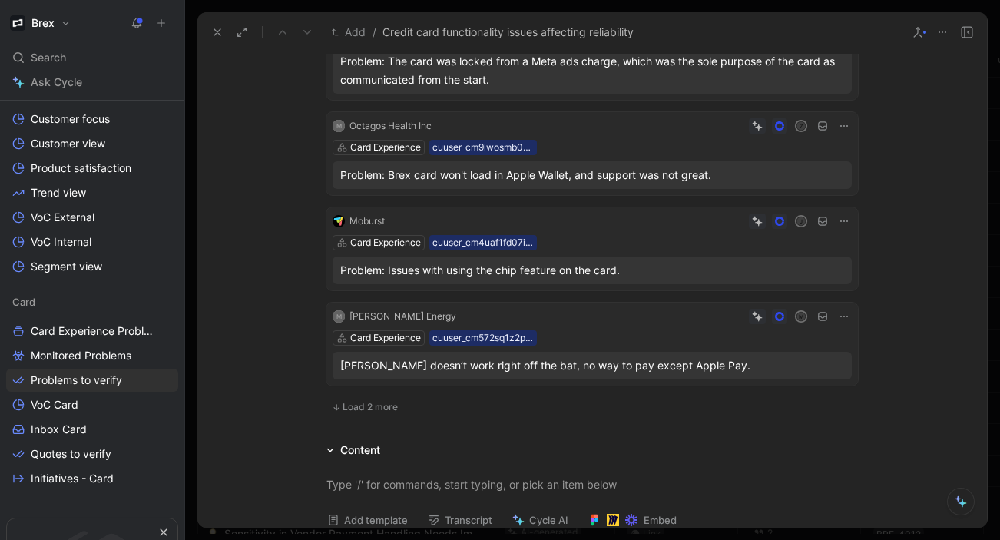
click at [371, 401] on span "Load 2 more" at bounding box center [369, 407] width 55 height 12
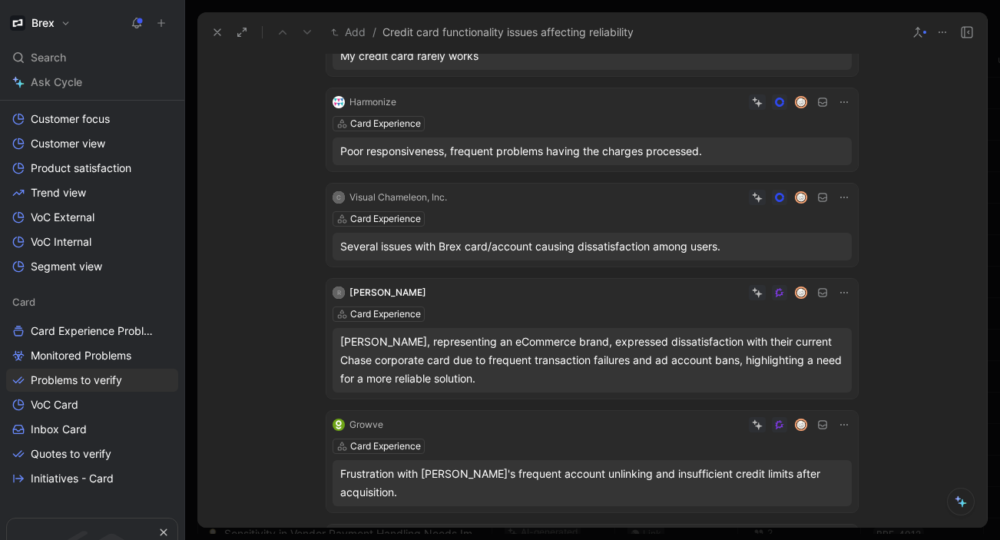
scroll to position [0, 0]
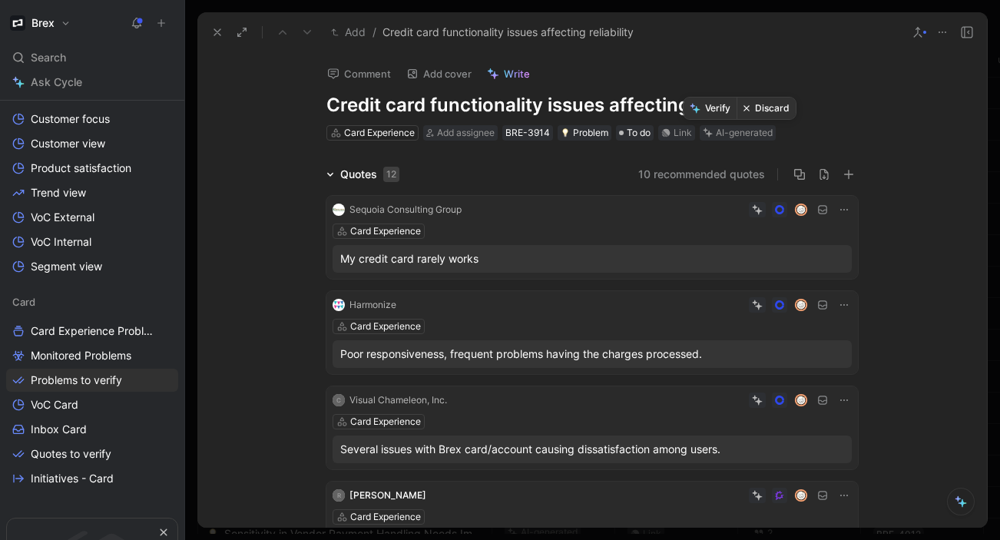
click at [756, 114] on button "Discard" at bounding box center [765, 109] width 59 height 22
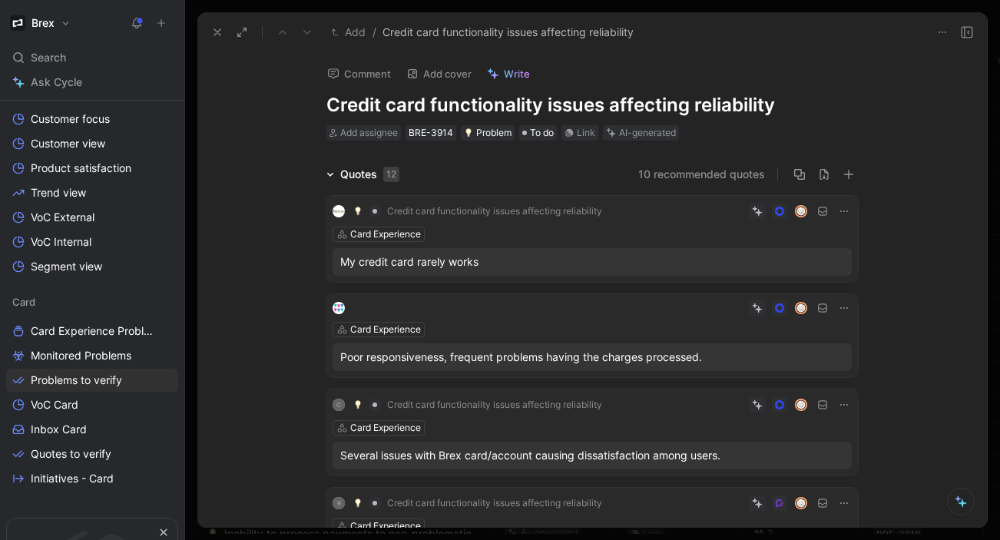
click at [213, 29] on icon at bounding box center [217, 32] width 12 height 12
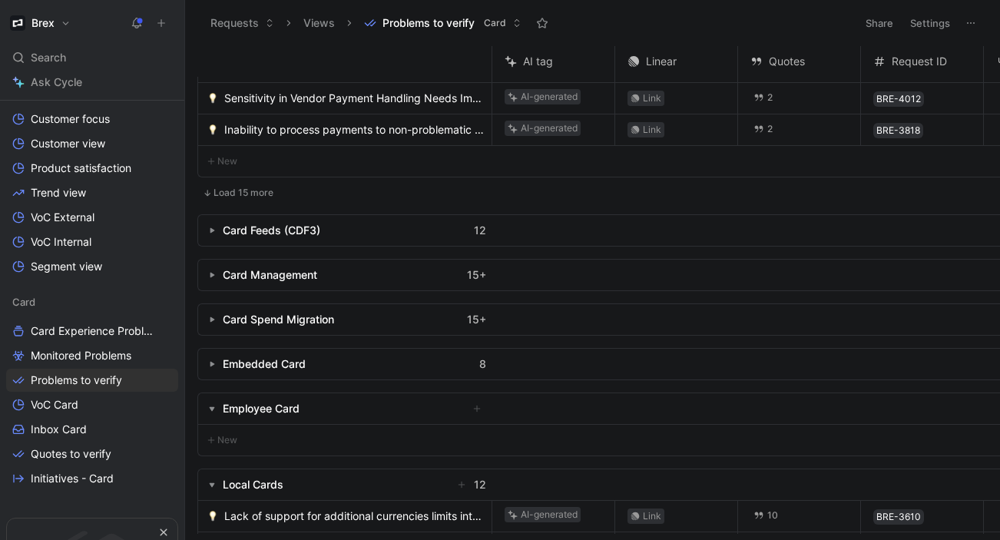
scroll to position [323, 0]
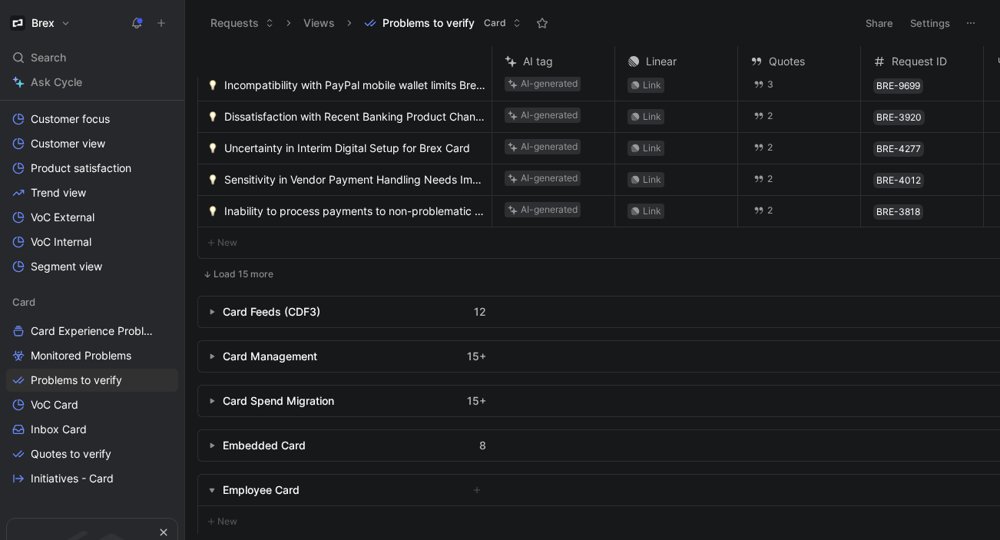
click at [234, 265] on button "Load 15 more" at bounding box center [237, 274] width 81 height 18
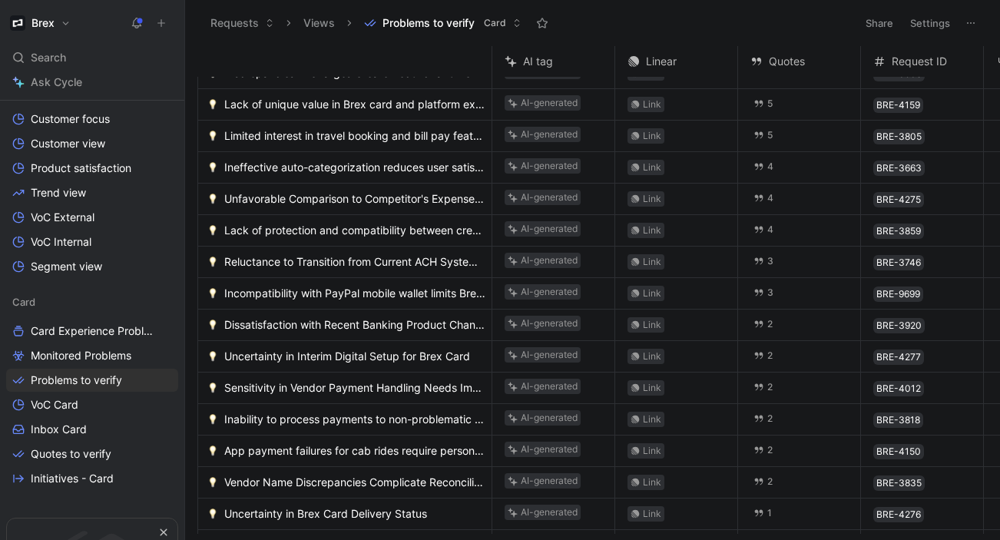
scroll to position [0, 0]
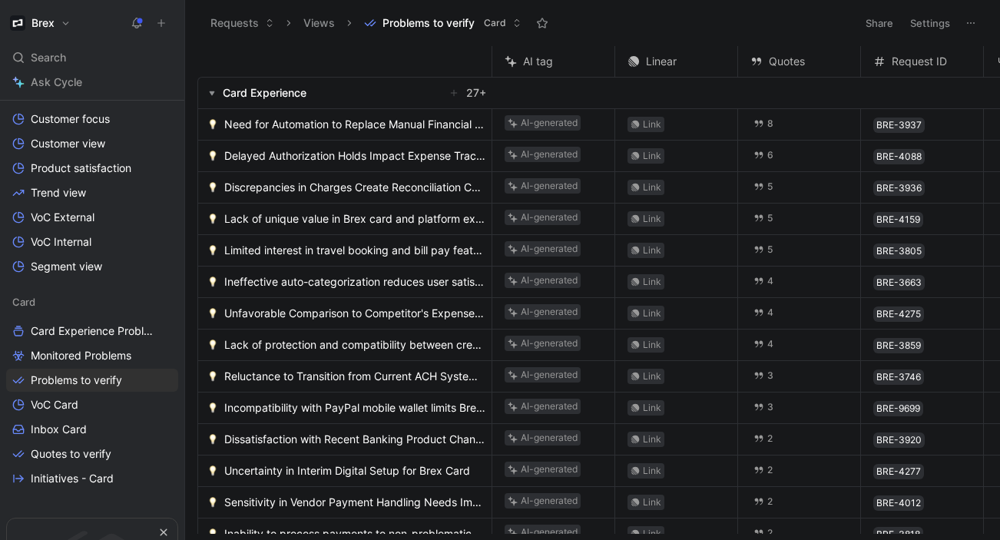
click at [348, 124] on span "Need for Automation to Replace Manual Financial Processes" at bounding box center [354, 124] width 261 height 18
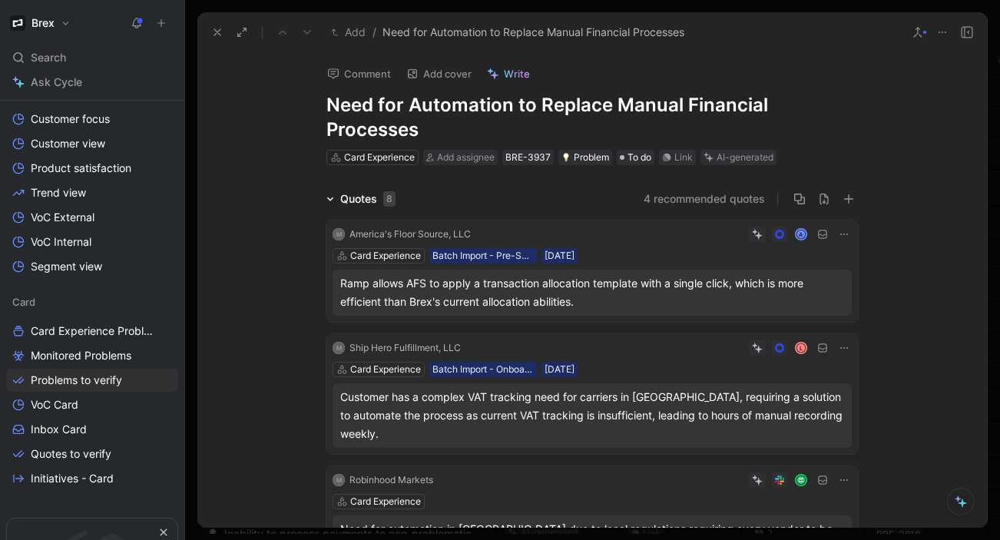
click at [212, 29] on icon at bounding box center [217, 32] width 12 height 12
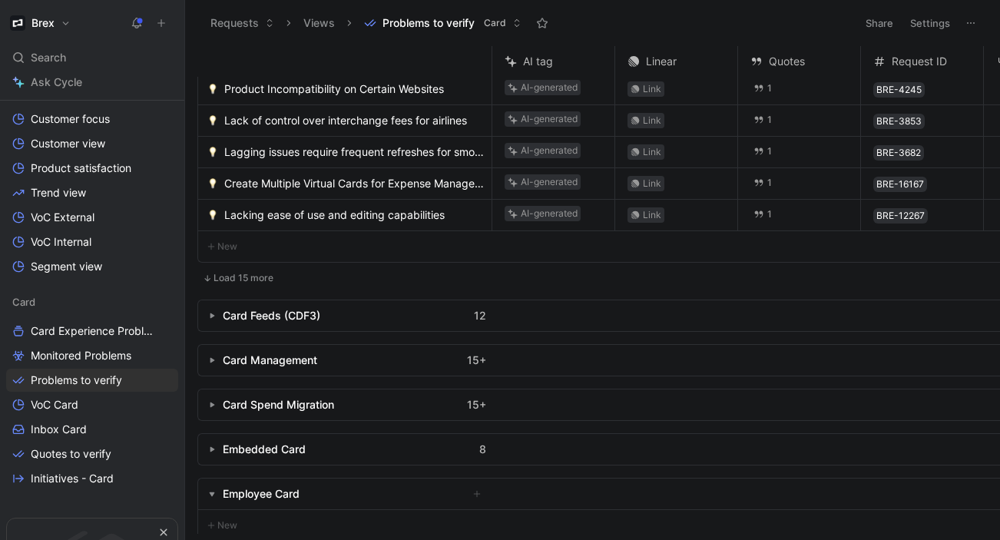
scroll to position [710, 0]
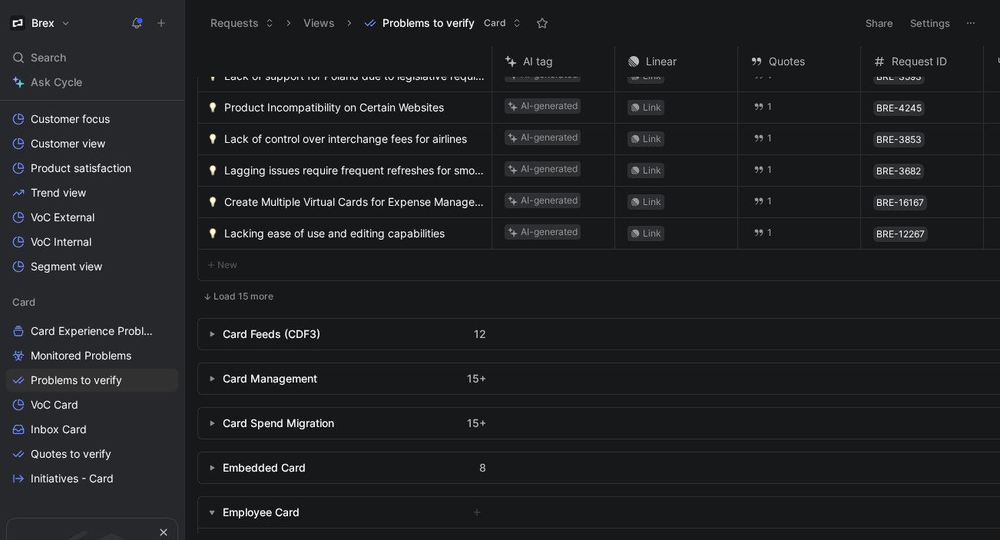
click at [236, 289] on button "Load 15 more" at bounding box center [237, 296] width 81 height 18
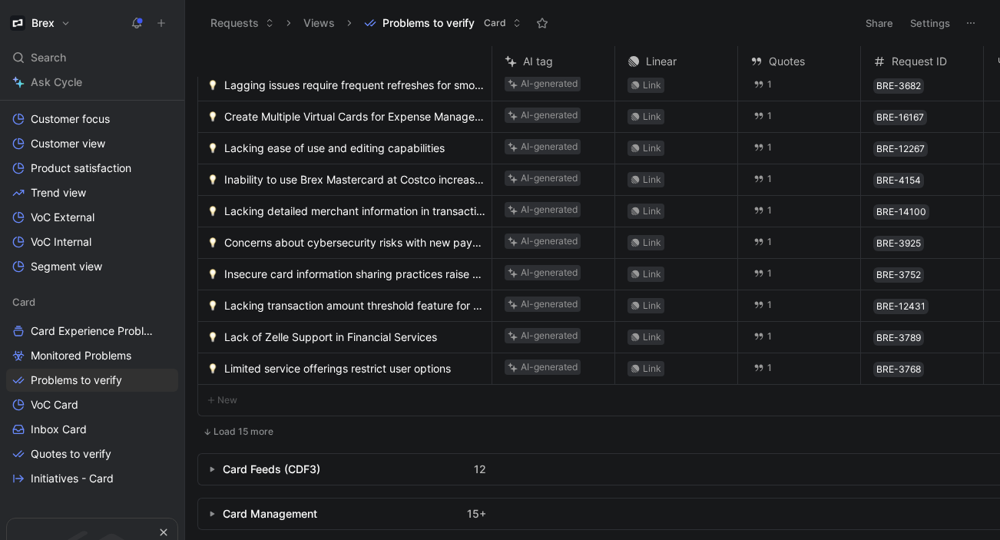
scroll to position [804, 0]
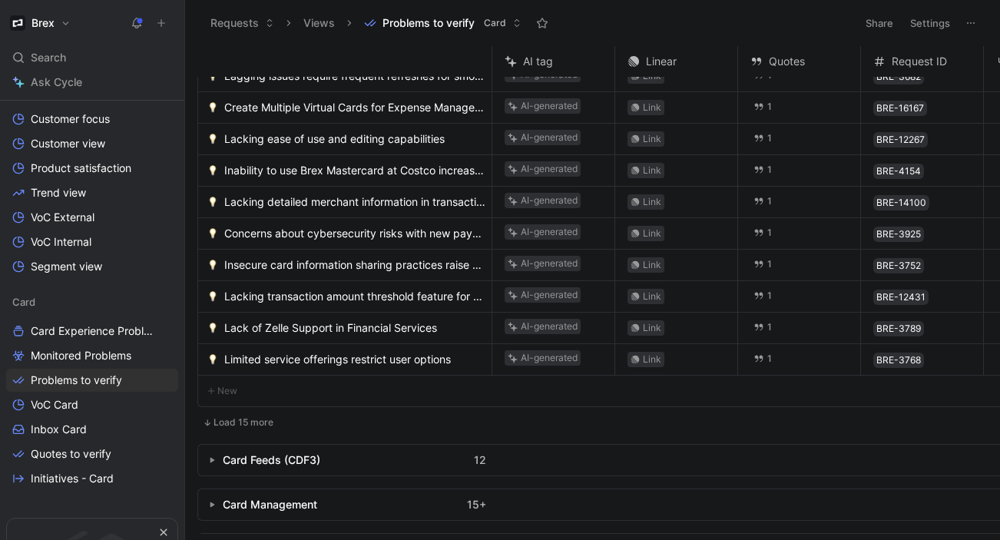
click at [237, 413] on button "Load 15 more" at bounding box center [237, 422] width 81 height 18
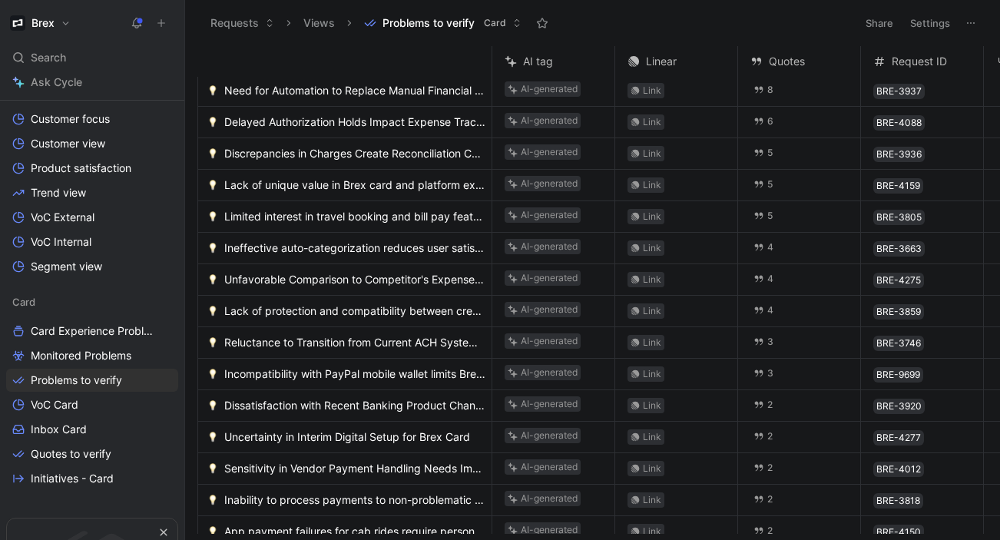
scroll to position [0, 0]
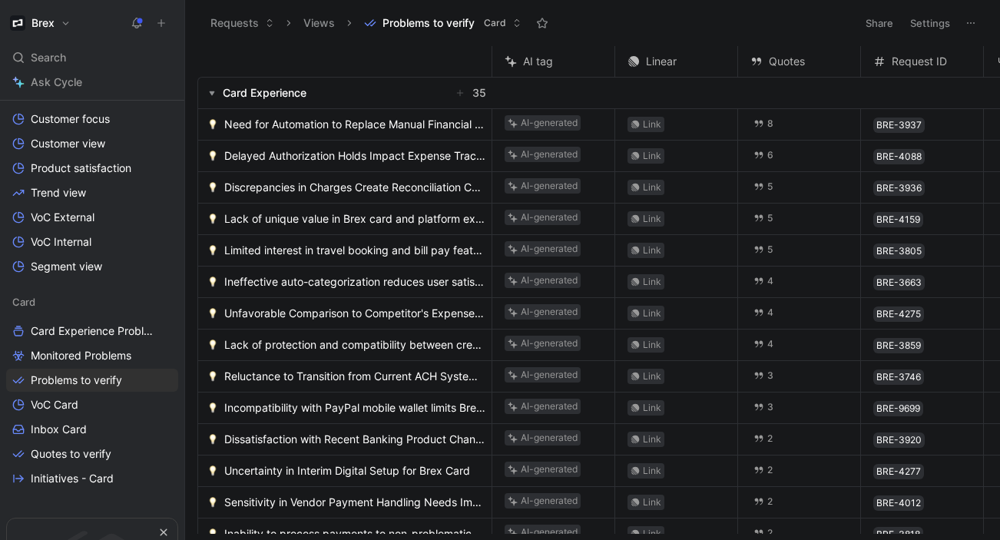
click at [391, 121] on span "Need for Automation to Replace Manual Financial Processes" at bounding box center [354, 124] width 261 height 18
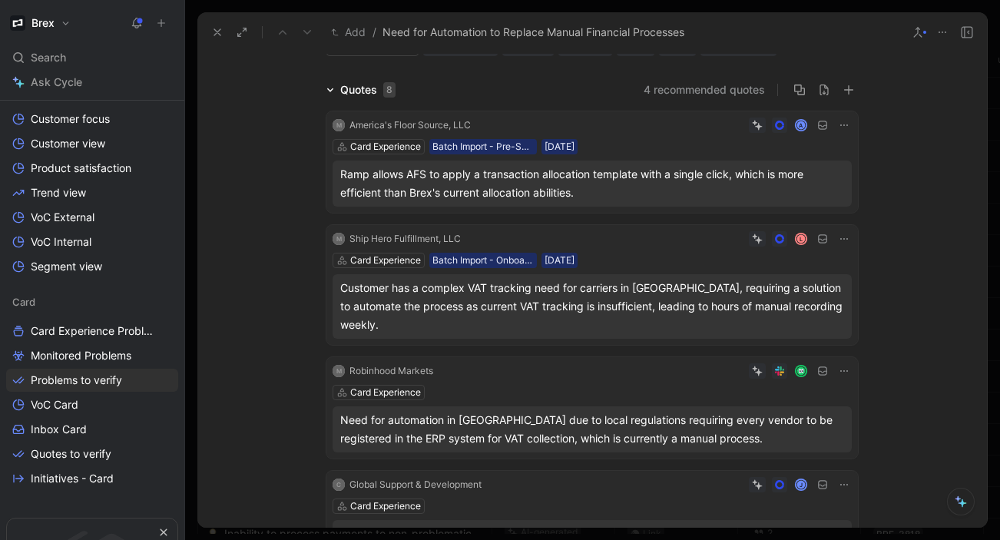
scroll to position [111, 0]
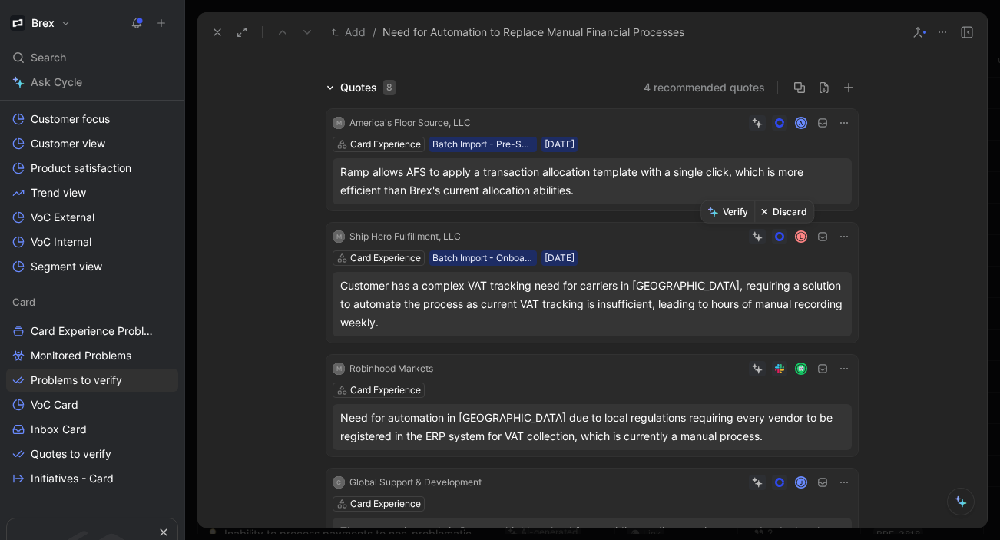
click at [736, 209] on button "Verify" at bounding box center [727, 212] width 53 height 22
click at [732, 326] on button "Verify" at bounding box center [727, 326] width 53 height 22
click at [777, 93] on button "Discard" at bounding box center [783, 99] width 59 height 22
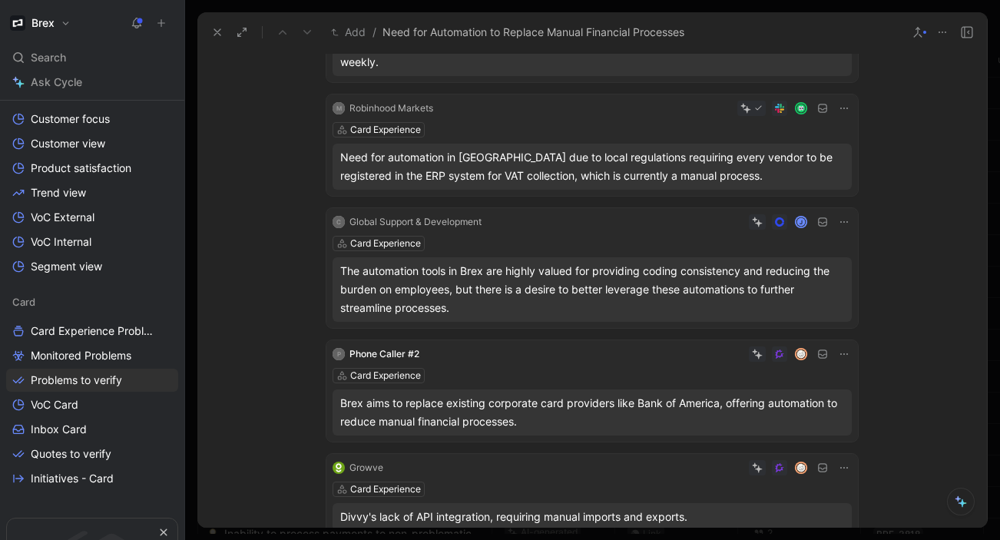
scroll to position [261, 0]
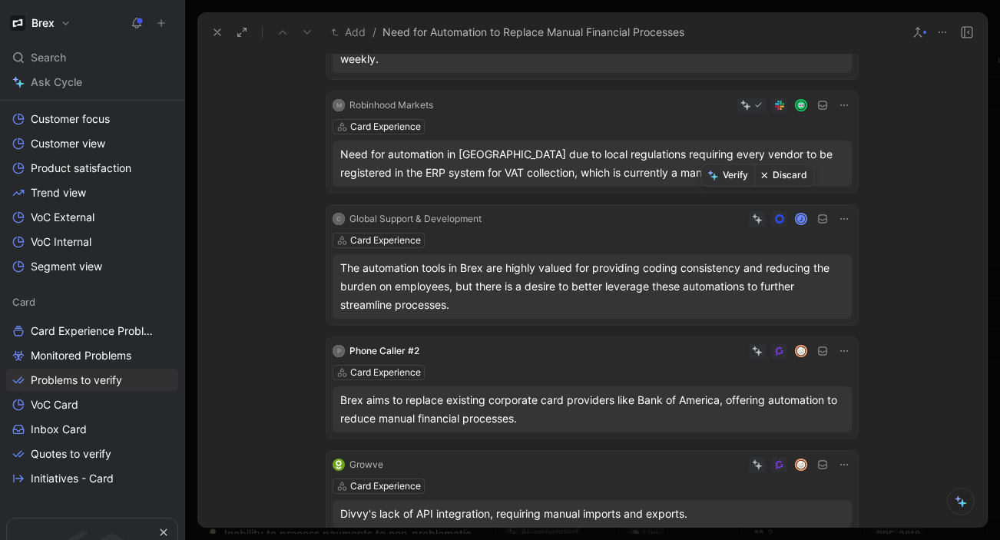
click at [787, 177] on button "Discard" at bounding box center [783, 175] width 59 height 22
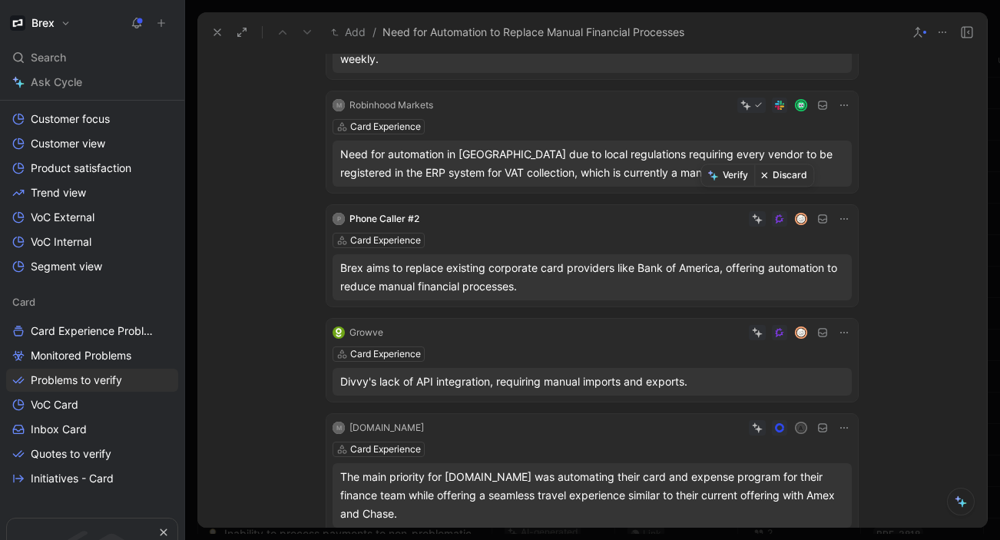
click at [779, 180] on button "Discard" at bounding box center [783, 175] width 59 height 22
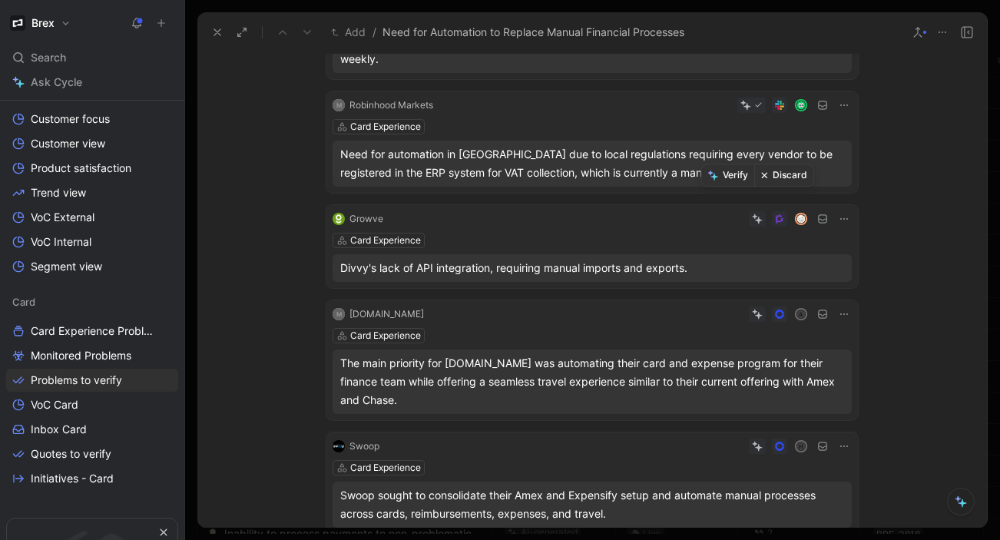
click at [779, 177] on button "Discard" at bounding box center [783, 175] width 59 height 22
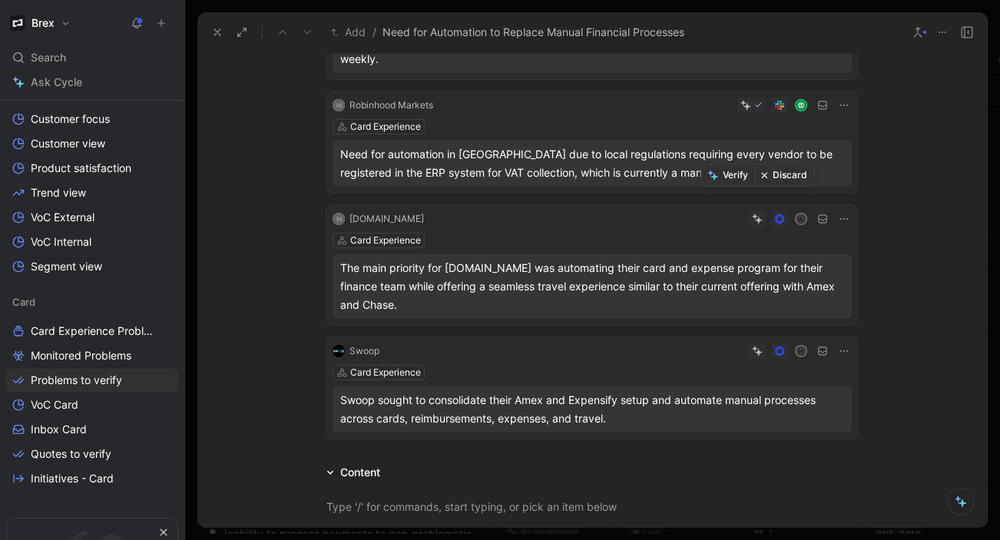
click at [772, 179] on button "Discard" at bounding box center [783, 175] width 59 height 22
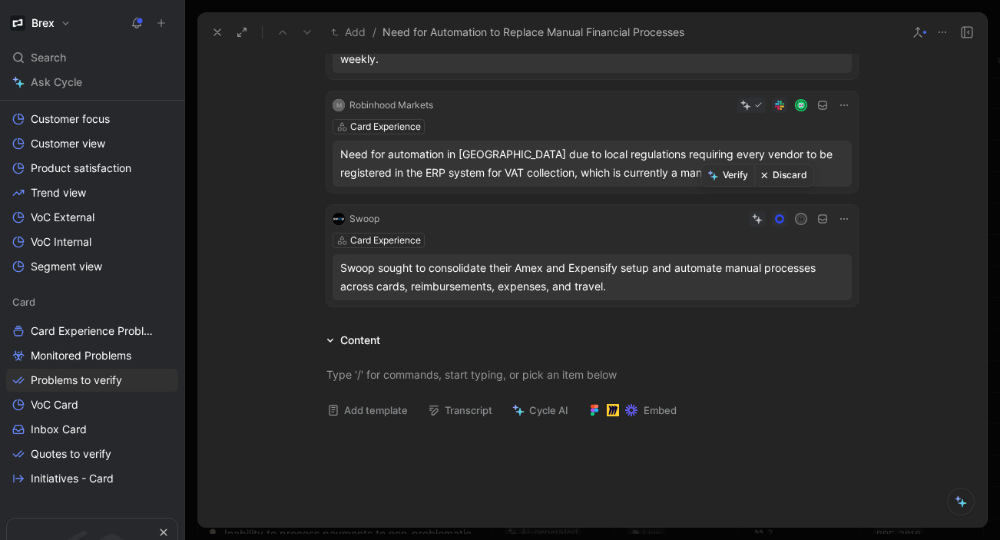
click at [782, 174] on button "Discard" at bounding box center [783, 175] width 59 height 22
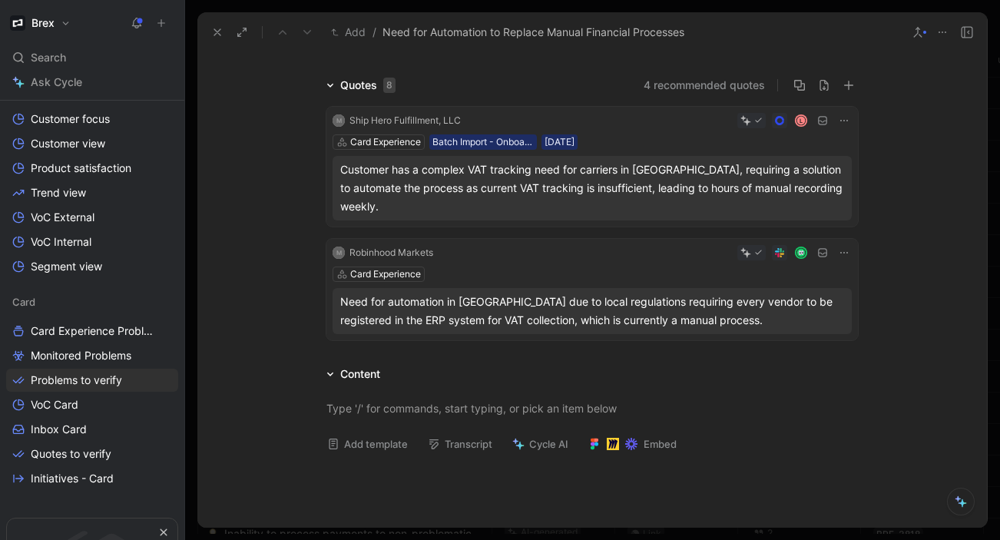
scroll to position [0, 0]
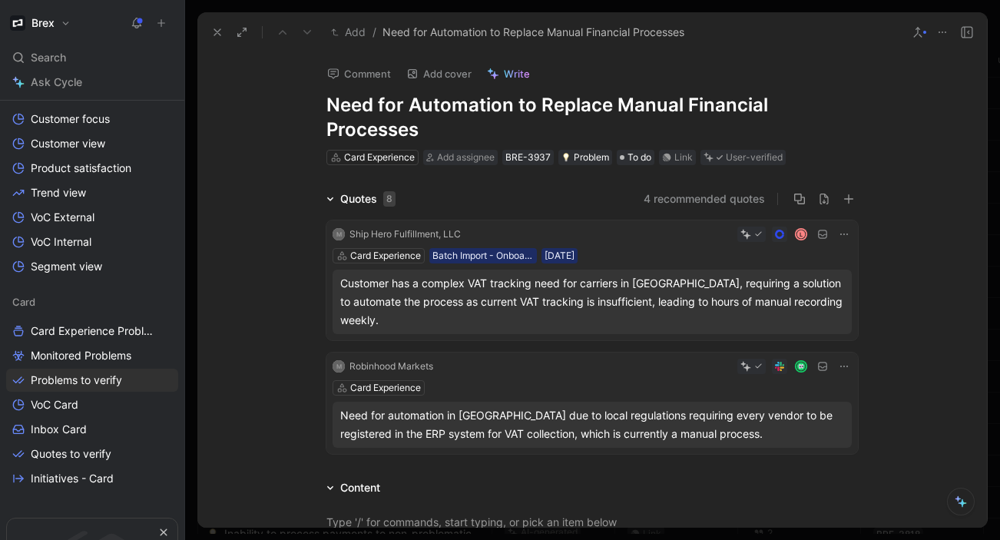
click at [919, 31] on icon at bounding box center [917, 32] width 12 height 12
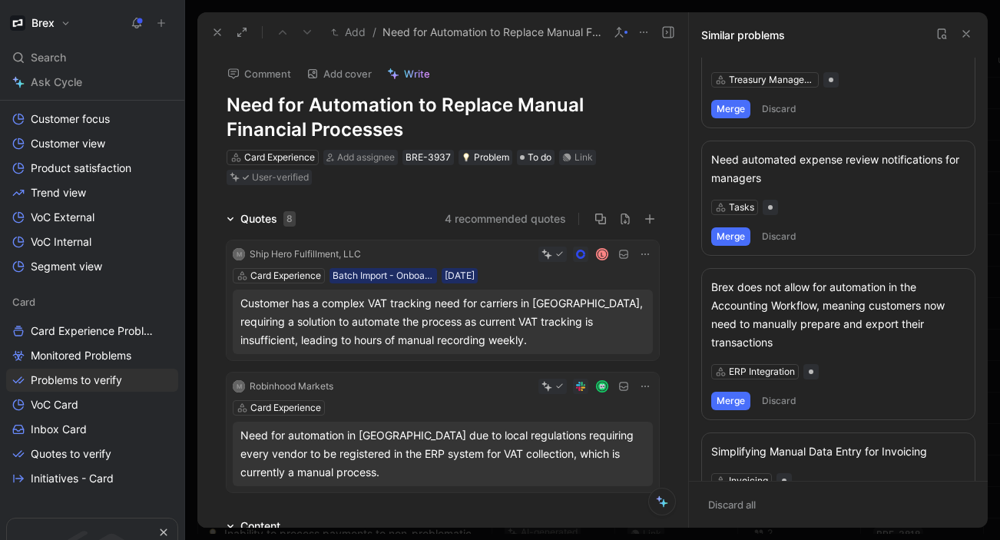
scroll to position [858, 0]
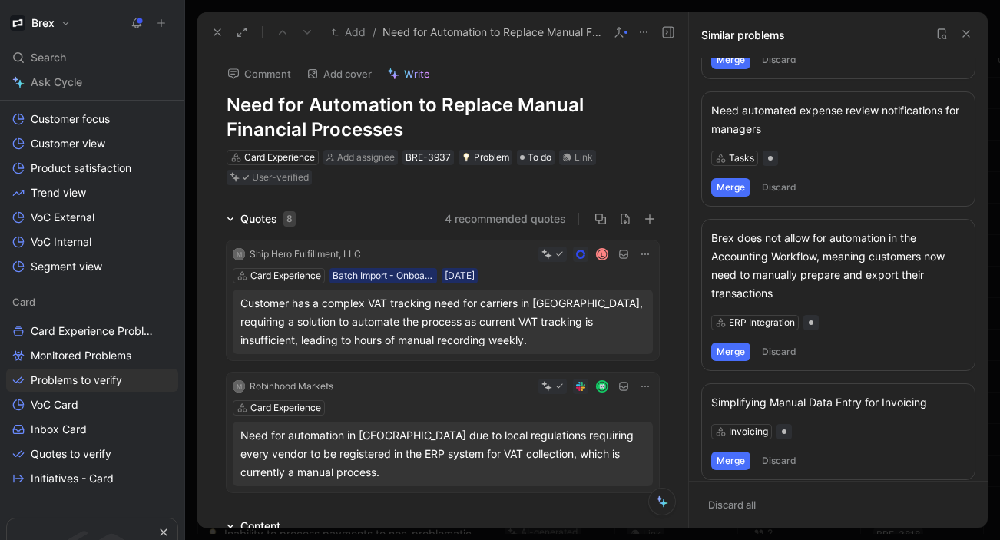
click at [963, 35] on icon at bounding box center [966, 34] width 12 height 12
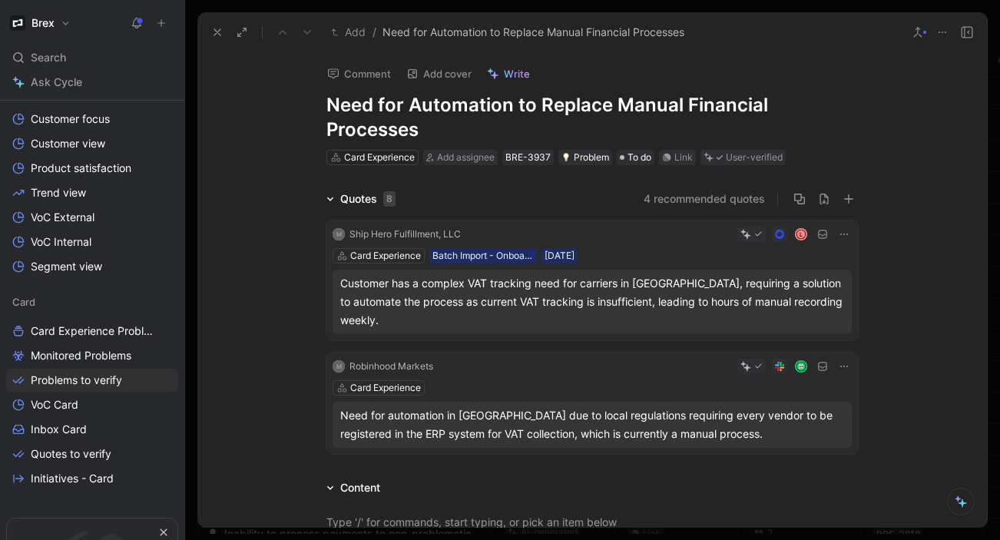
click at [375, 114] on h1 "Need for Automation to Replace Manual Financial Processes" at bounding box center [591, 117] width 531 height 49
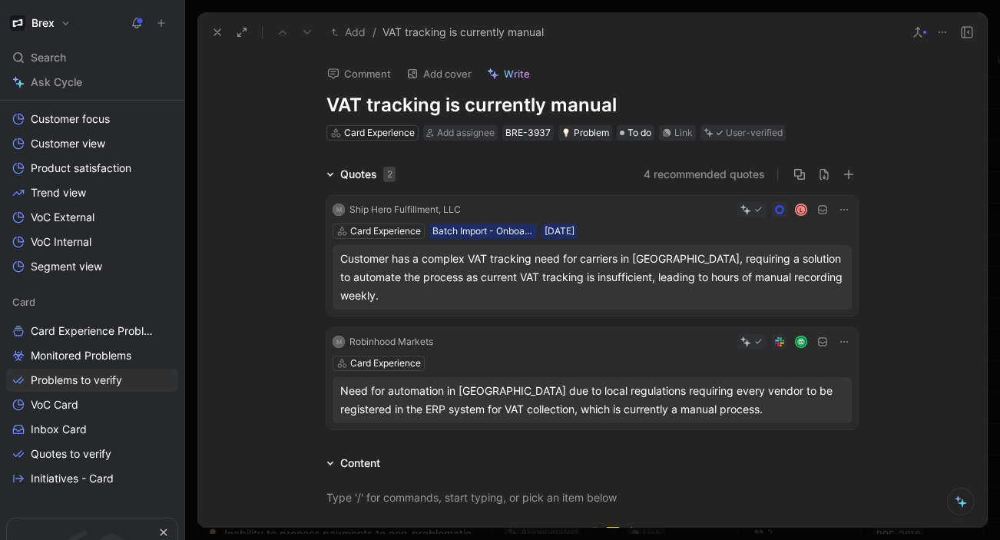
drag, startPoint x: 640, startPoint y: 108, endPoint x: 445, endPoint y: 108, distance: 195.0
click at [445, 108] on h1 "VAT tracking is currently manual" at bounding box center [591, 105] width 531 height 25
click at [730, 89] on div "Comment Add cover Write VAT tracking should be automated Card Experience Add as…" at bounding box center [592, 97] width 590 height 90
click at [218, 35] on icon at bounding box center [217, 32] width 12 height 12
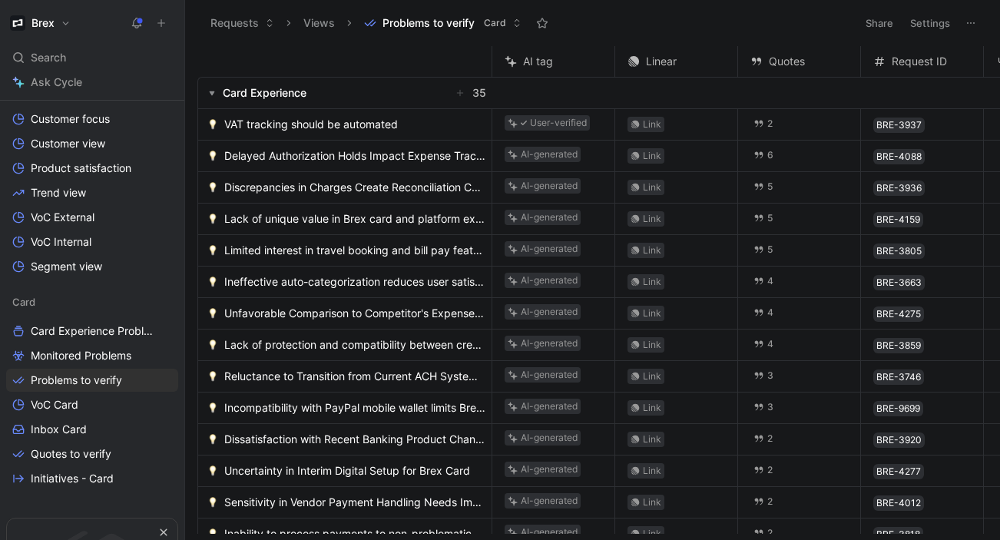
click at [309, 119] on span "VAT tracking should be automated" at bounding box center [311, 124] width 174 height 18
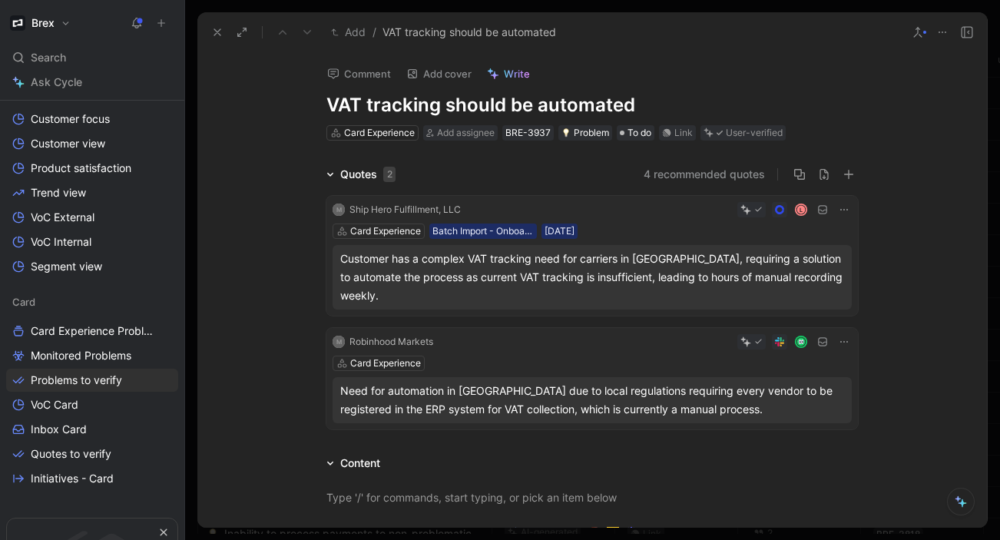
click at [216, 36] on icon at bounding box center [217, 32] width 12 height 12
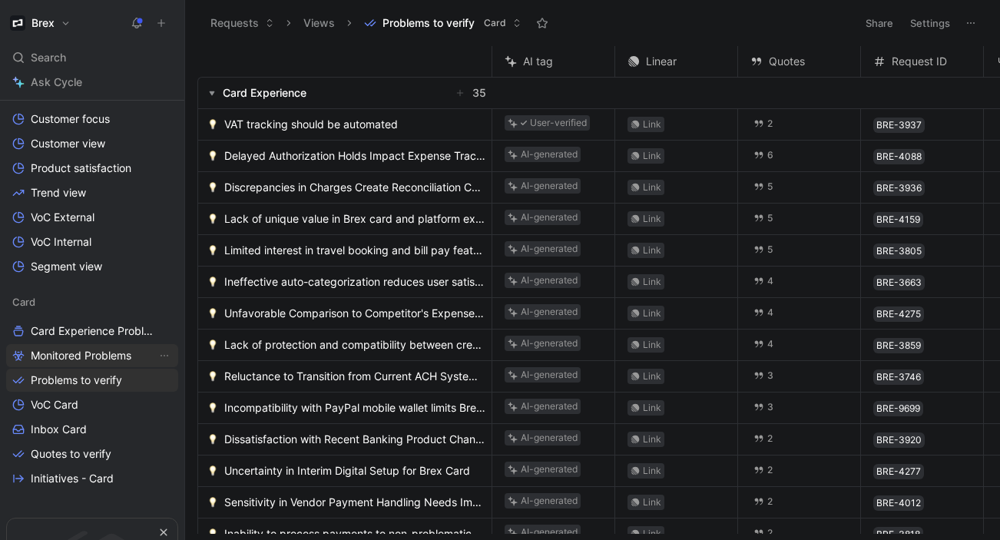
click at [102, 356] on span "Monitored Problems" at bounding box center [81, 355] width 101 height 15
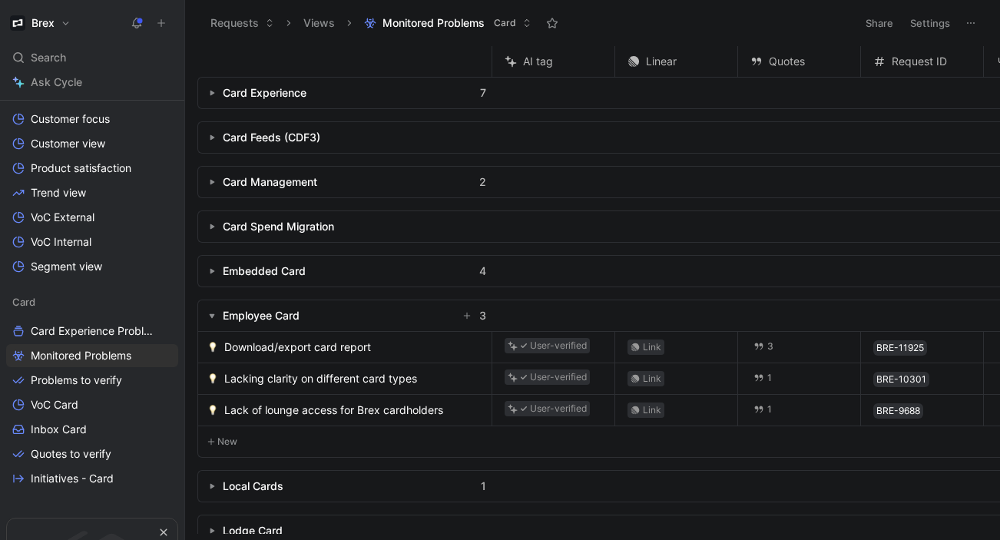
click at [210, 92] on use "button" at bounding box center [212, 93] width 5 height 5
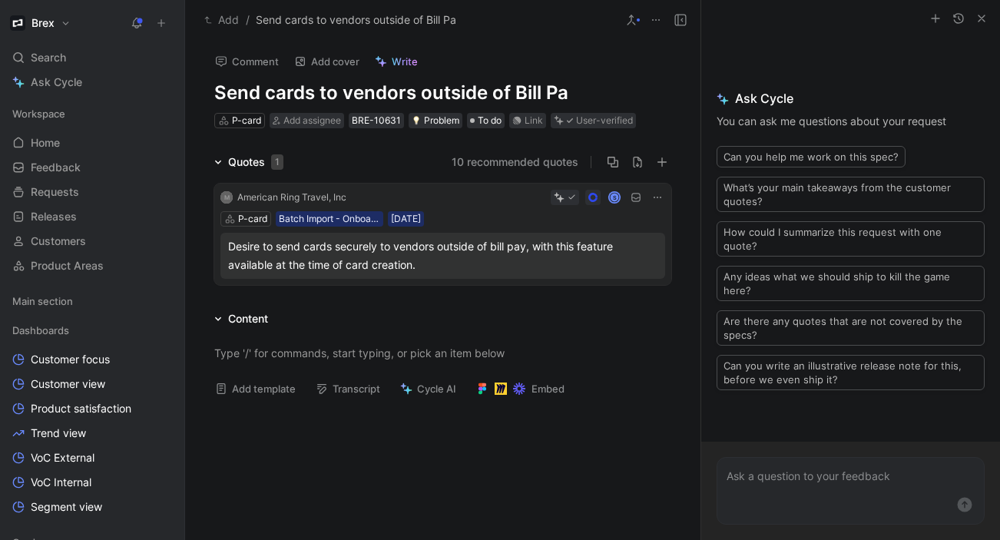
click at [568, 93] on h1 "Send cards to vendors outside of Bill Pa" at bounding box center [442, 93] width 457 height 25
click at [319, 463] on div at bounding box center [442, 490] width 515 height 162
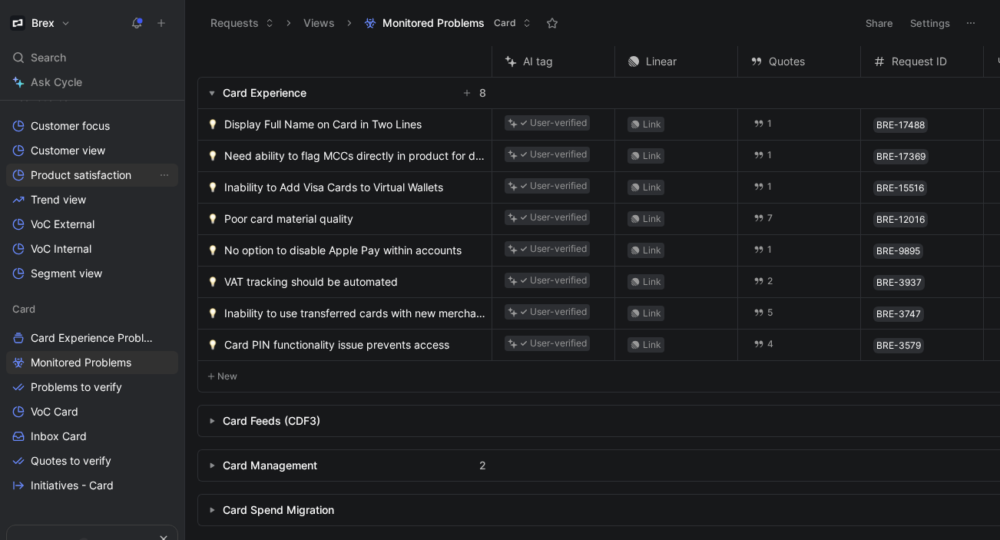
scroll to position [238, 0]
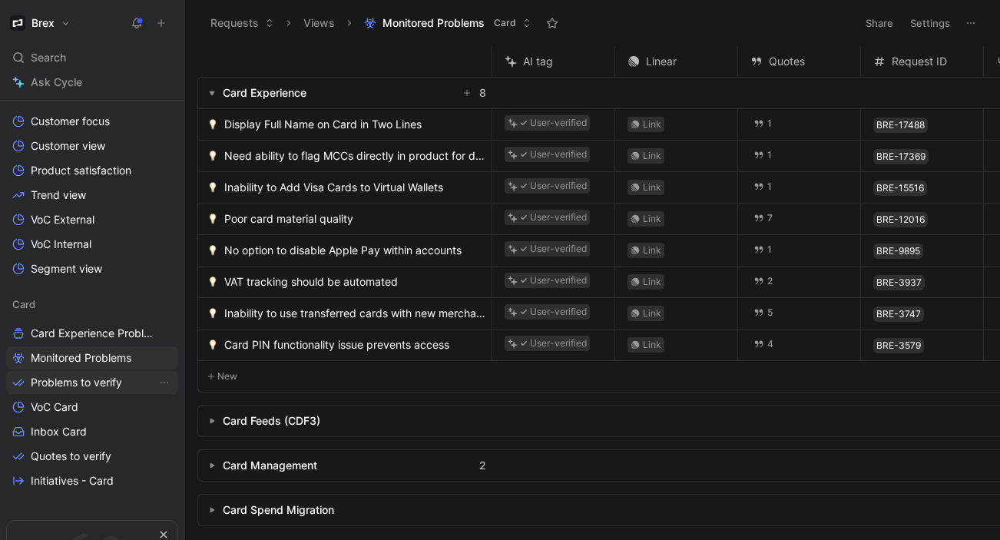
click at [83, 379] on span "Problems to verify" at bounding box center [76, 382] width 91 height 15
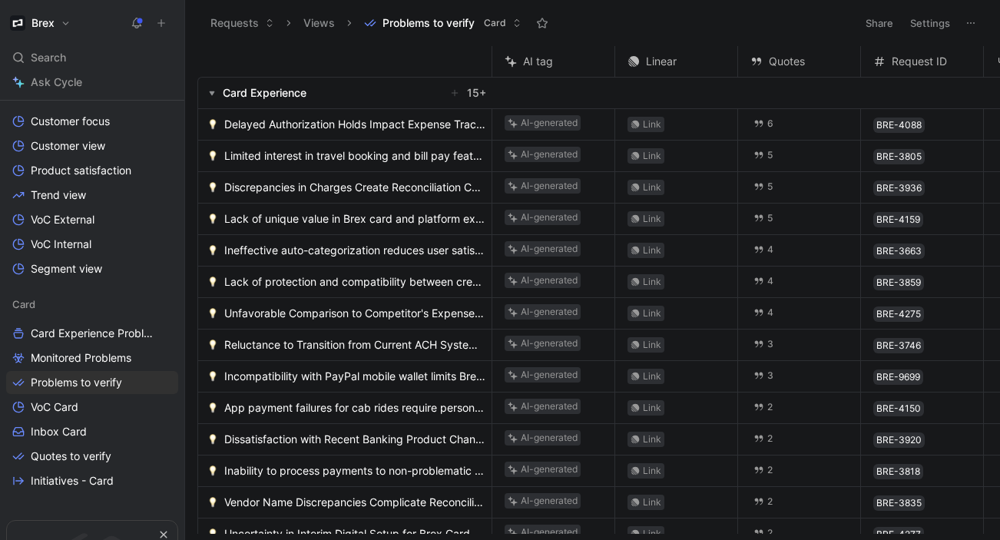
click at [375, 127] on span "Delayed Authorization Holds Impact Expense Tracking" at bounding box center [354, 124] width 261 height 18
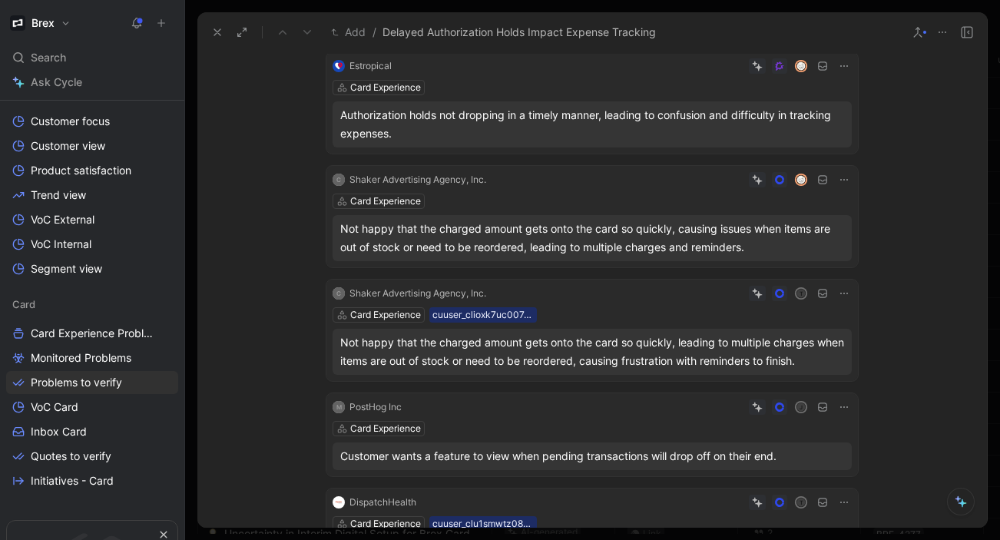
scroll to position [276, 0]
click at [783, 154] on button "Discard" at bounding box center [783, 154] width 59 height 22
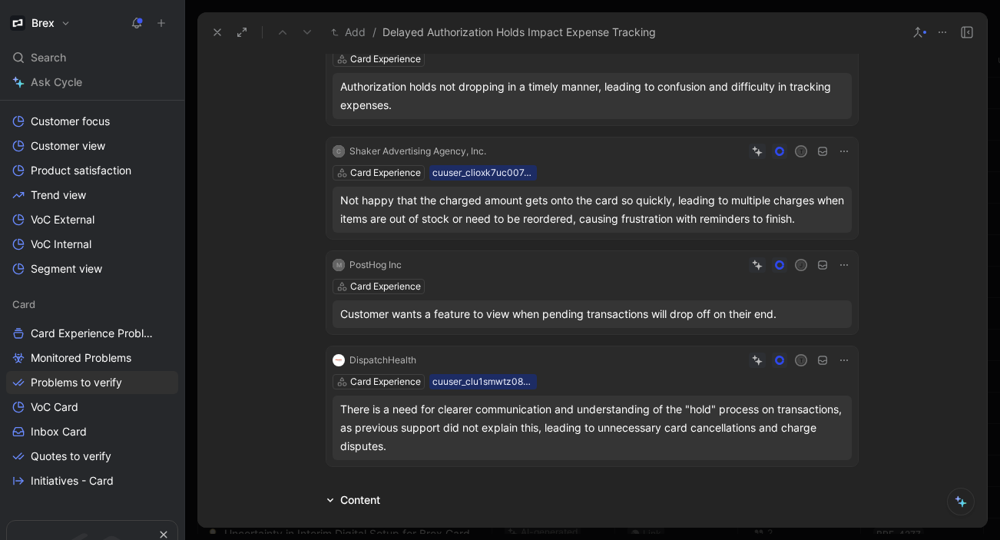
scroll to position [307, 0]
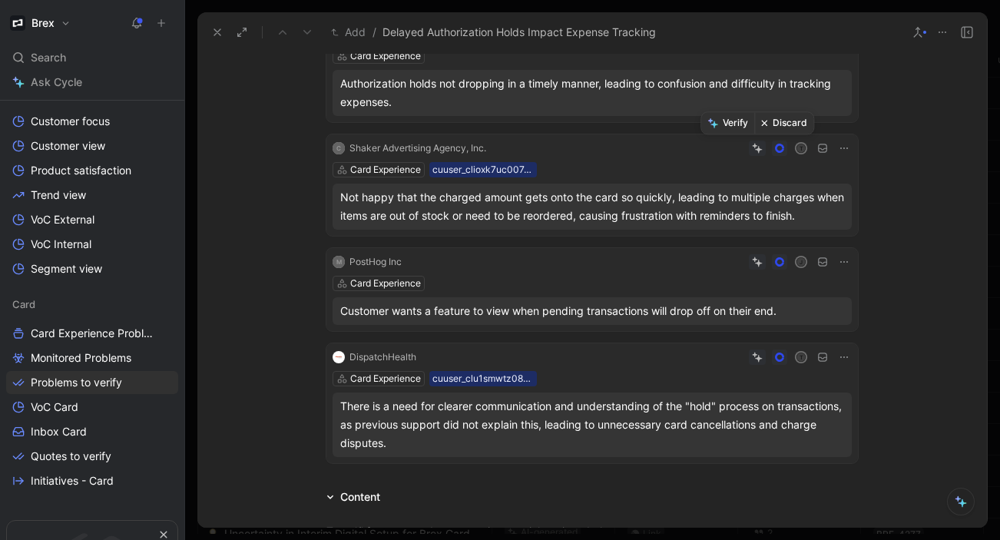
click at [784, 123] on button "Discard" at bounding box center [783, 123] width 59 height 22
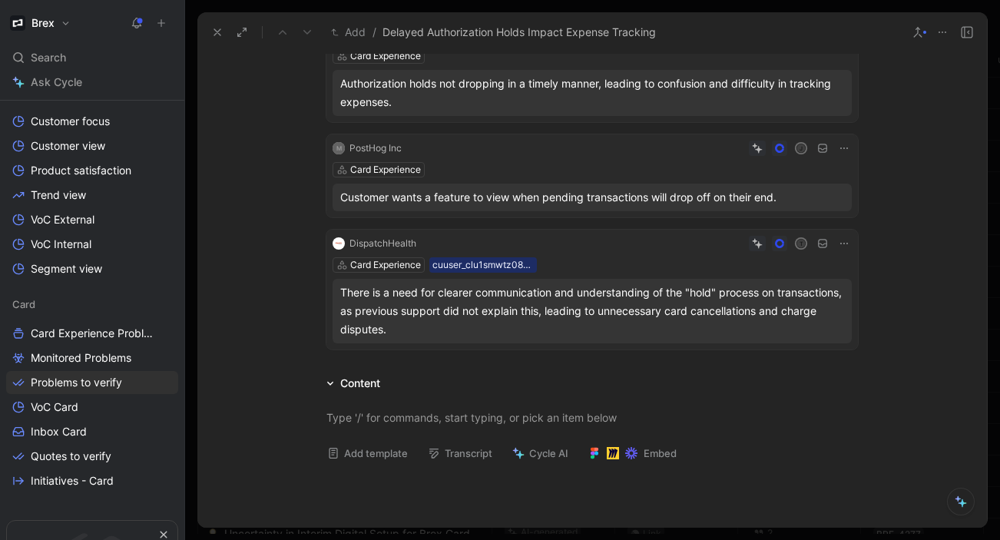
scroll to position [0, 0]
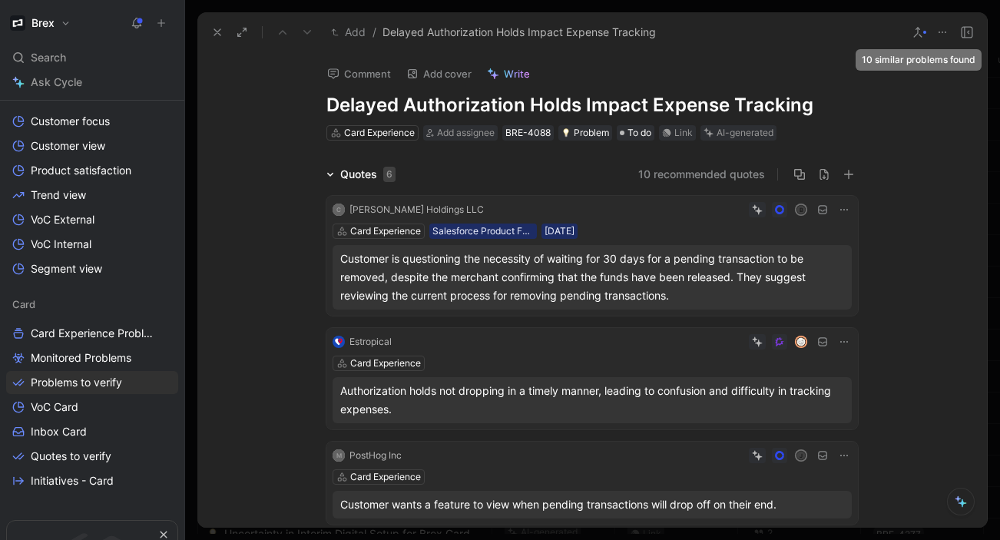
click at [920, 28] on icon at bounding box center [917, 32] width 12 height 12
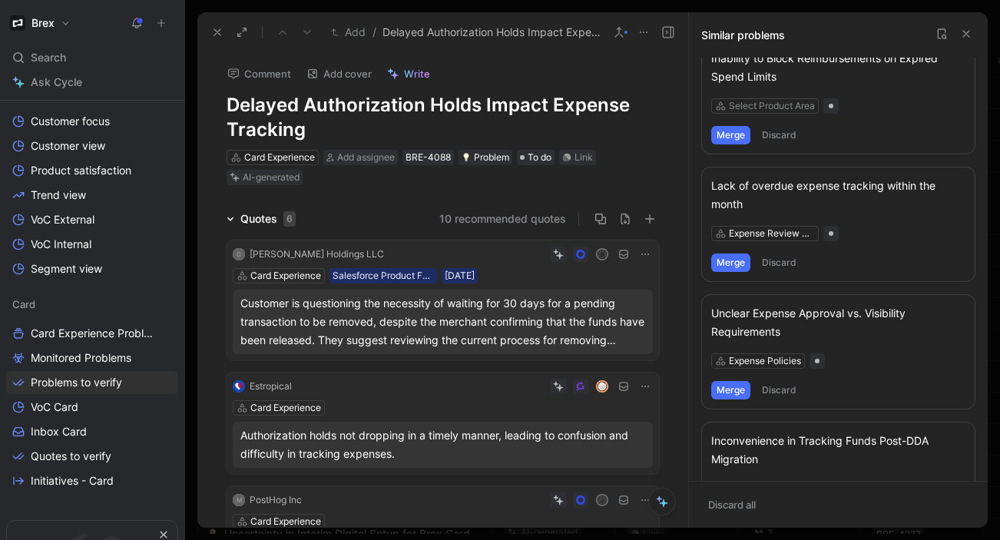
scroll to position [803, 0]
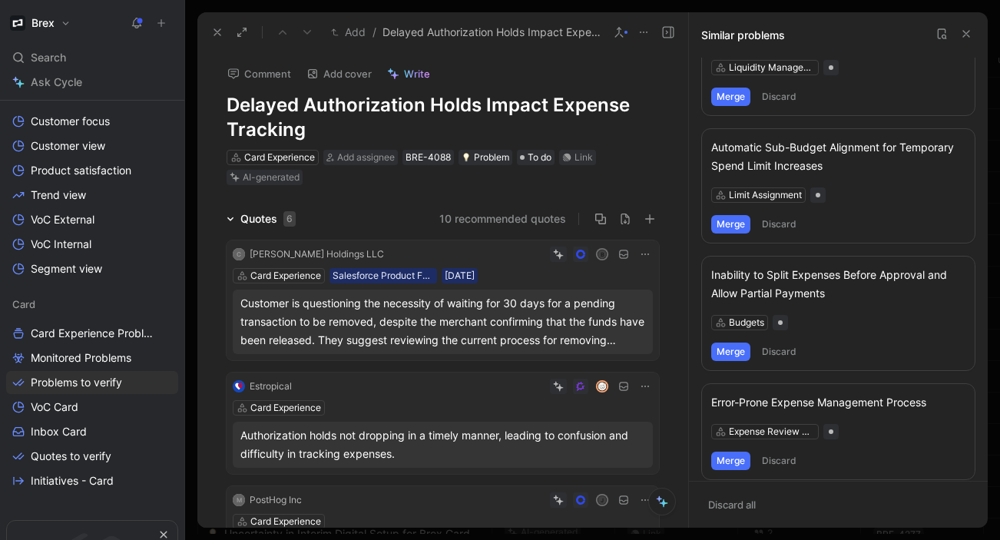
click at [968, 32] on icon at bounding box center [966, 34] width 12 height 12
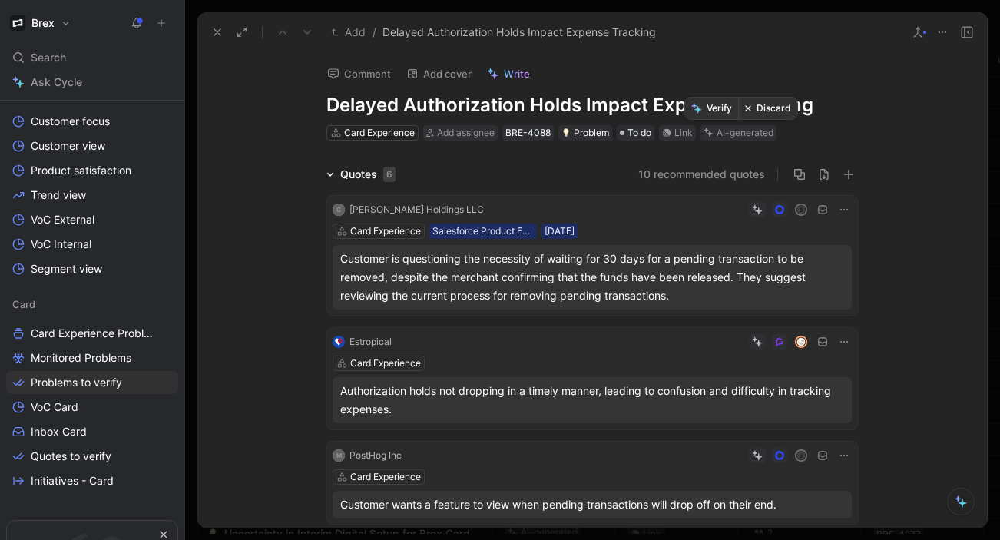
click at [713, 111] on button "Verify" at bounding box center [711, 109] width 53 height 22
click at [215, 36] on icon at bounding box center [217, 32] width 12 height 12
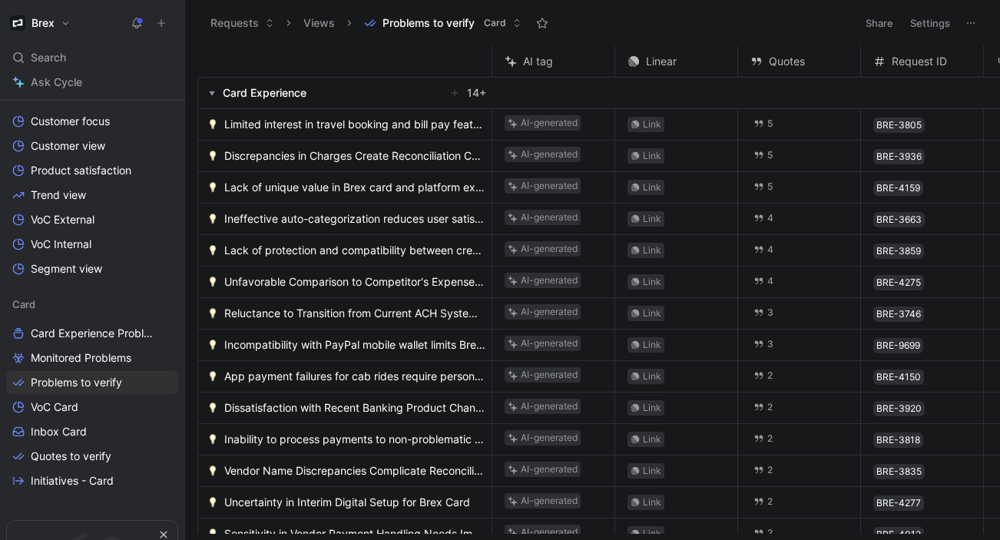
click at [350, 125] on span "Limited interest in travel booking and bill pay features" at bounding box center [354, 124] width 261 height 18
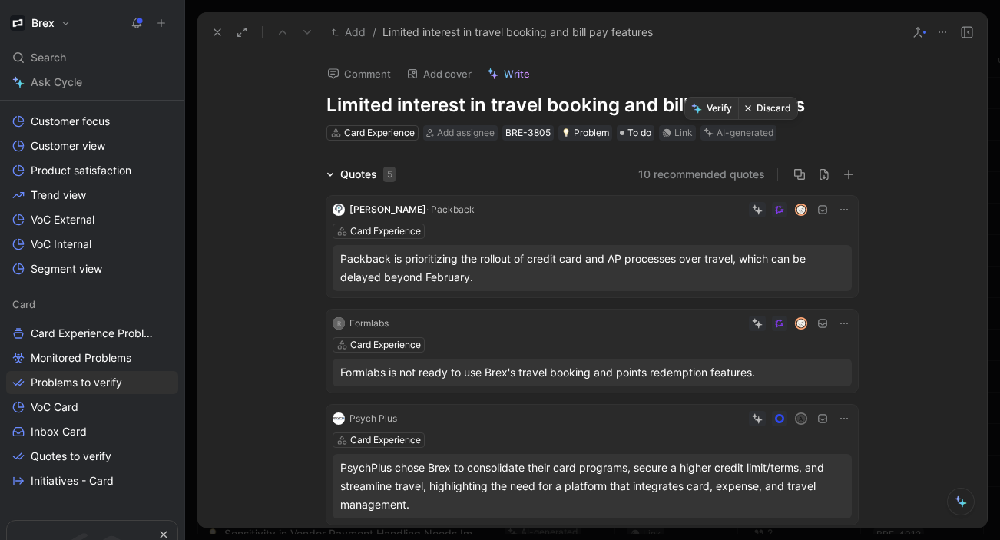
click at [759, 108] on button "Discard" at bounding box center [767, 109] width 59 height 22
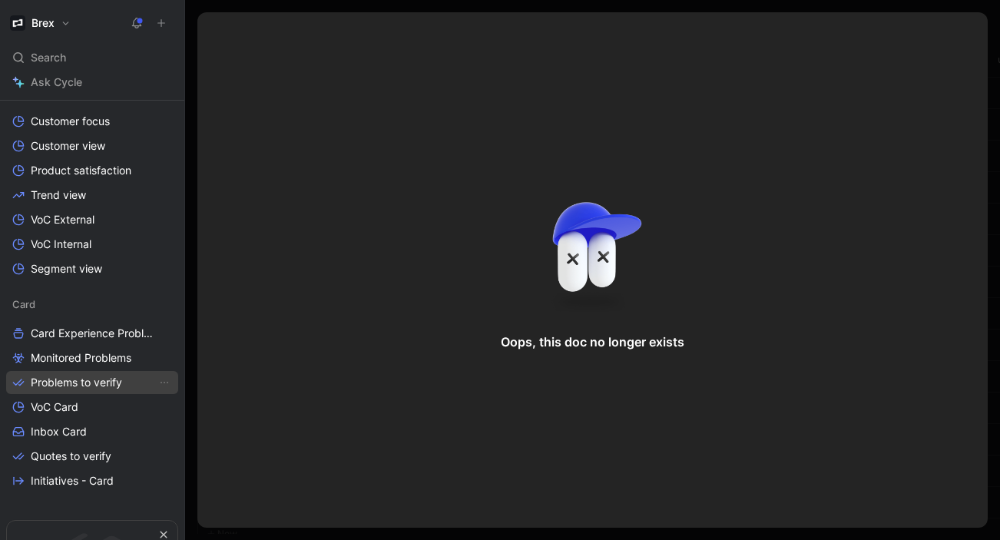
click at [121, 382] on span "Problems to verify" at bounding box center [76, 382] width 91 height 15
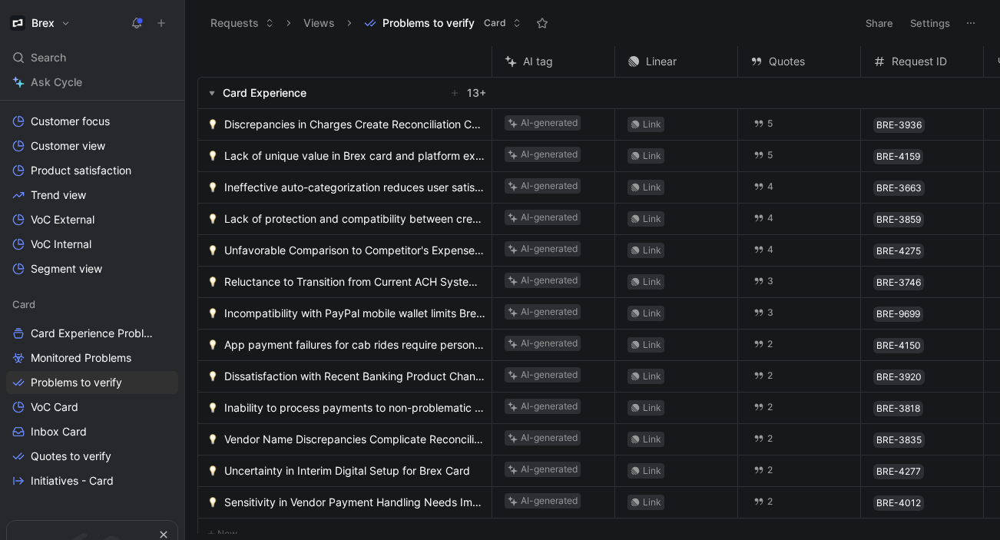
click at [340, 123] on span "Discrepancies in Charges Create Reconciliation Challenges" at bounding box center [354, 124] width 261 height 18
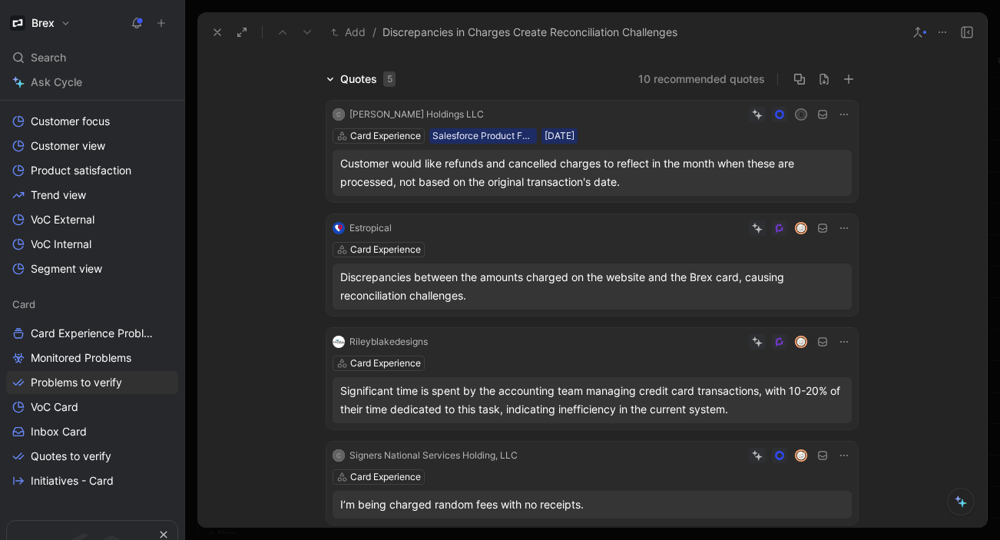
scroll to position [102, 0]
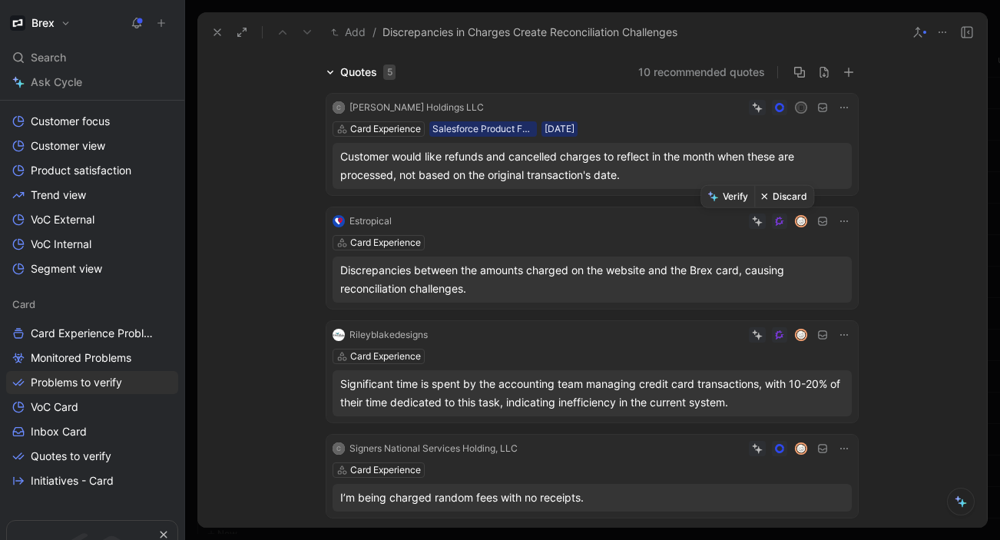
click at [787, 198] on button "Discard" at bounding box center [783, 197] width 59 height 22
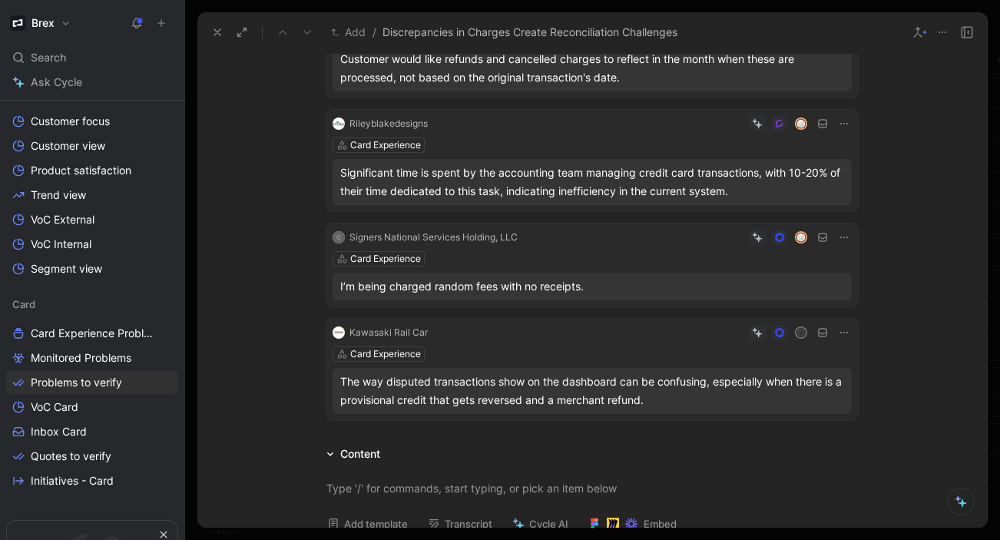
scroll to position [213, 0]
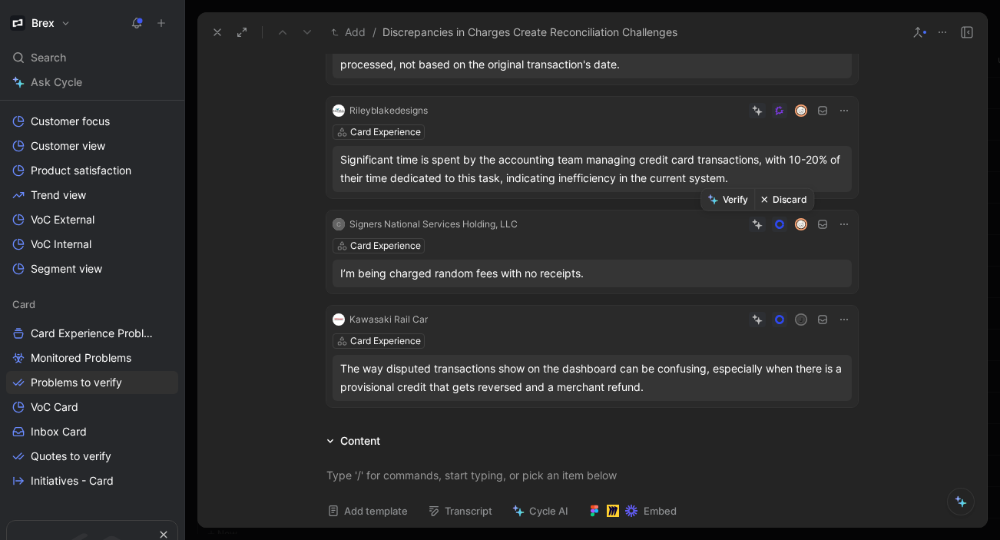
click at [776, 199] on button "Discard" at bounding box center [783, 200] width 59 height 22
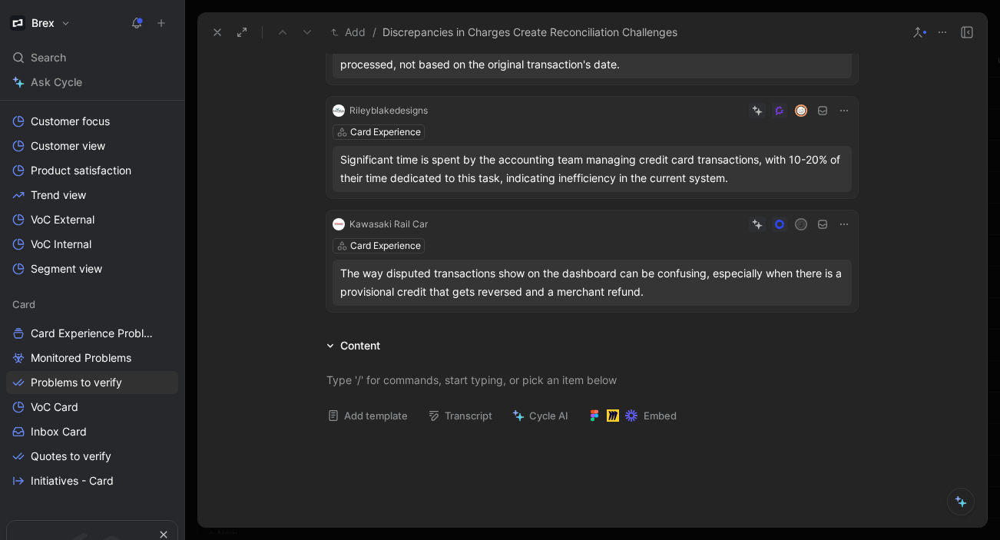
scroll to position [0, 0]
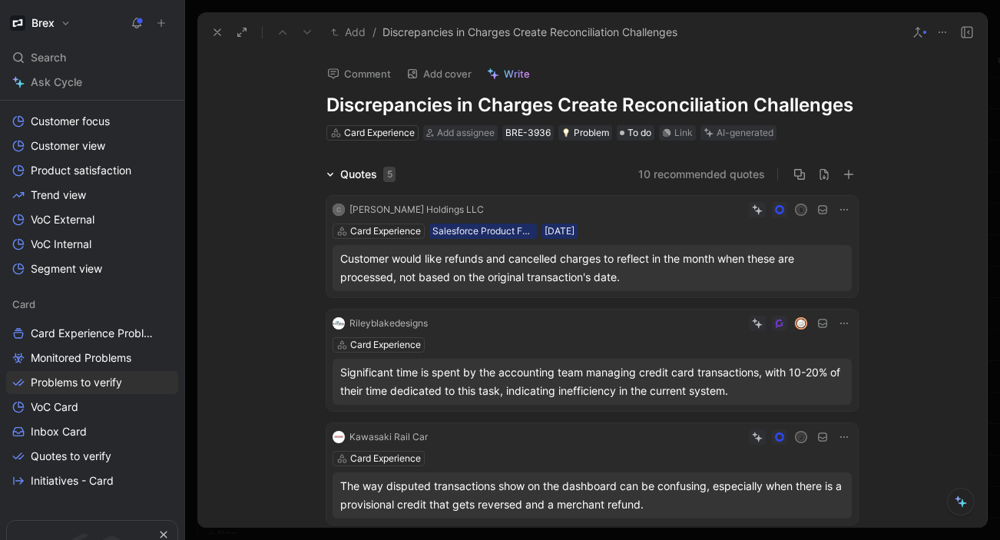
click at [916, 32] on icon at bounding box center [917, 32] width 12 height 12
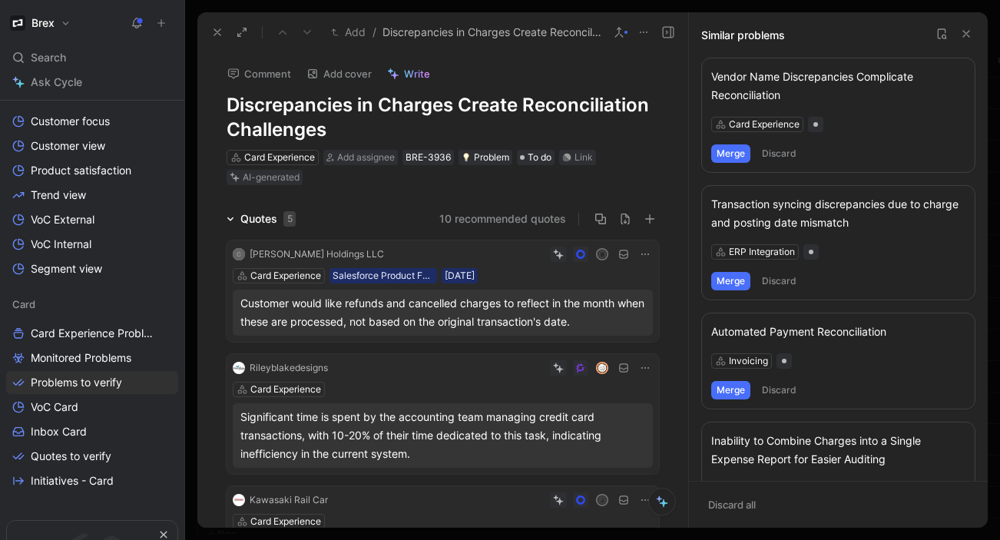
click at [732, 280] on button "Merge" at bounding box center [730, 281] width 39 height 18
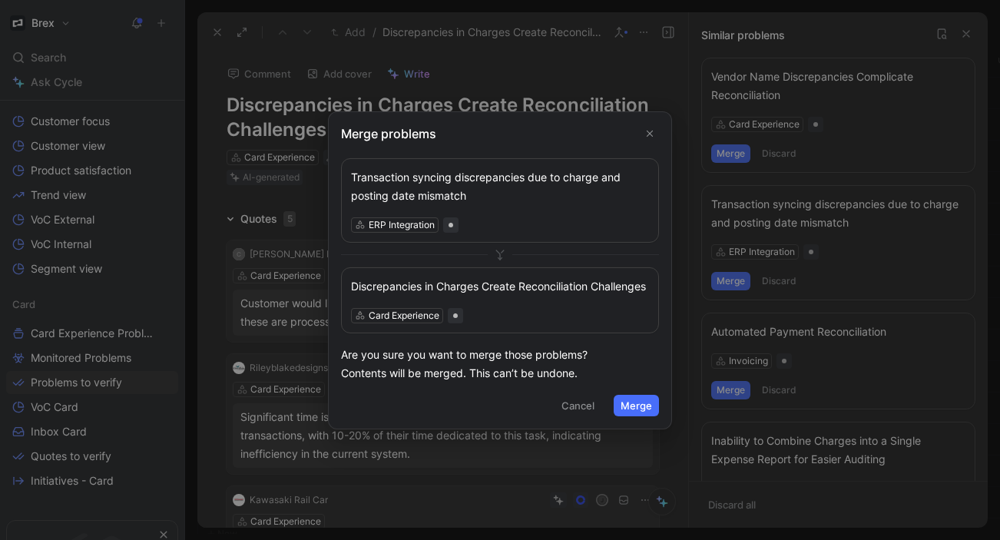
click at [630, 411] on button "Merge" at bounding box center [636, 406] width 45 height 22
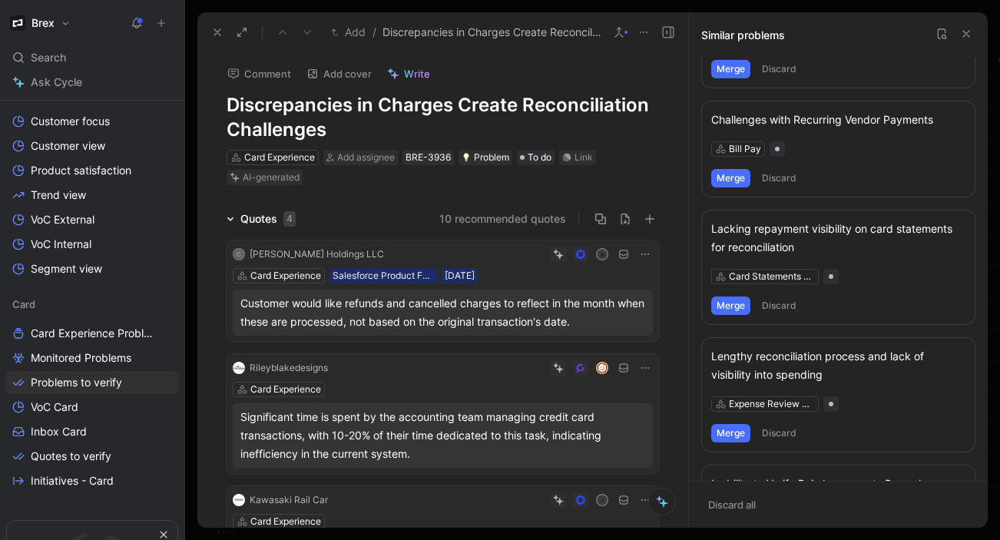
scroll to position [766, 0]
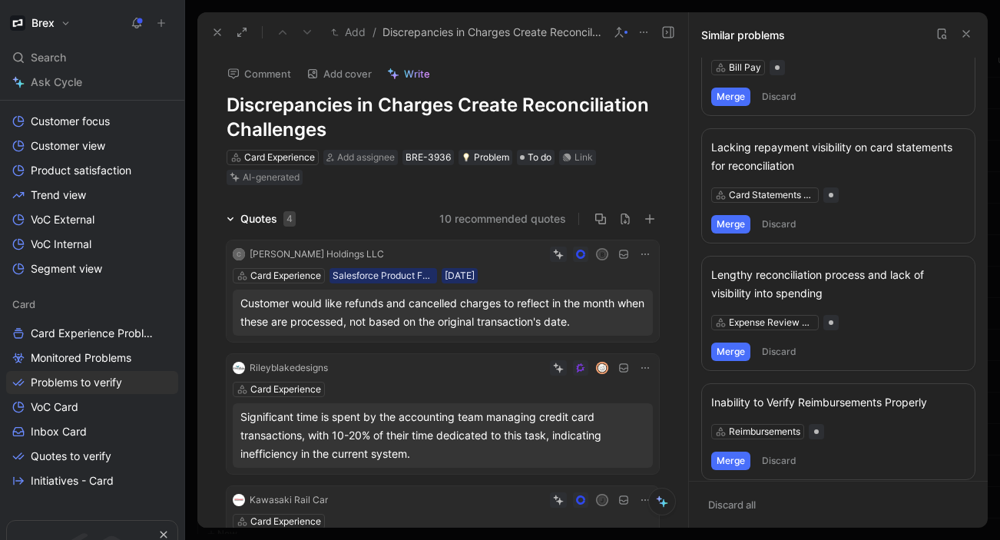
click at [968, 37] on icon at bounding box center [966, 34] width 12 height 12
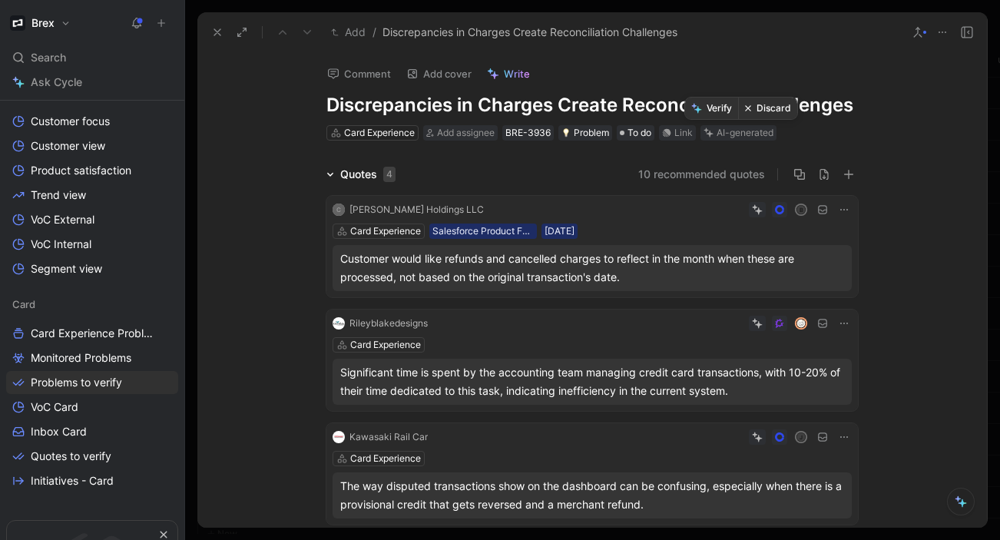
click at [718, 110] on button "Verify" at bounding box center [711, 109] width 53 height 22
click at [213, 31] on icon at bounding box center [217, 32] width 12 height 12
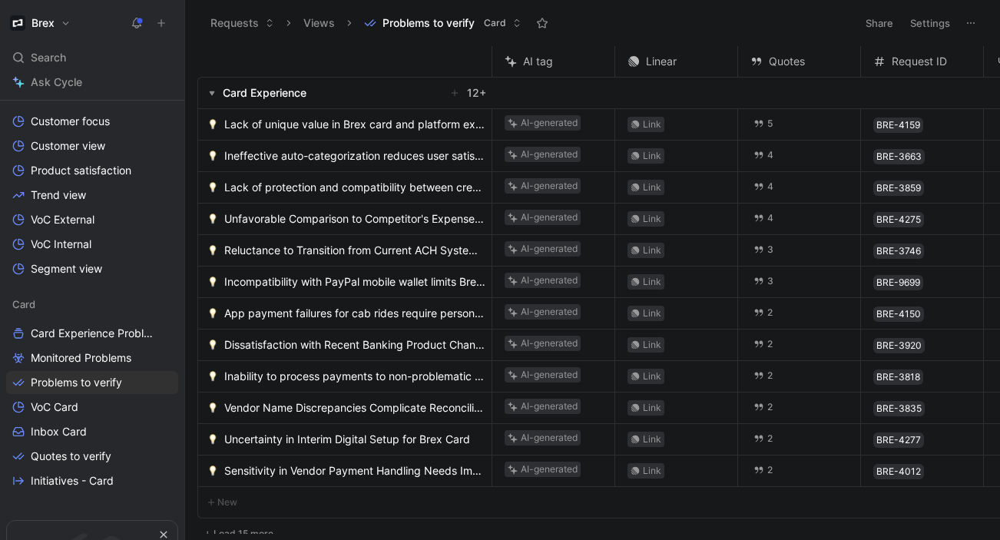
click at [352, 123] on span "Lack of unique value in Brex card and platform experience" at bounding box center [354, 124] width 261 height 18
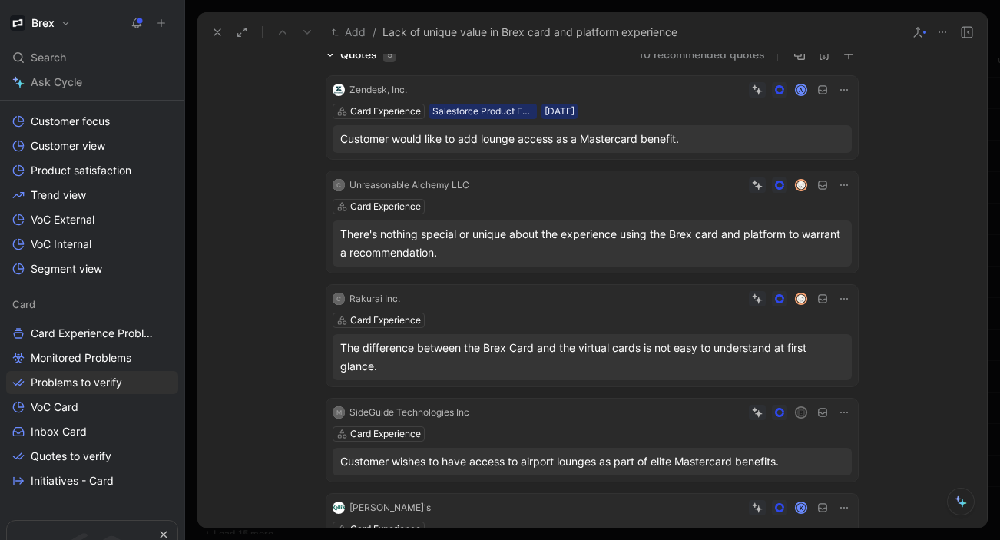
scroll to position [138, 0]
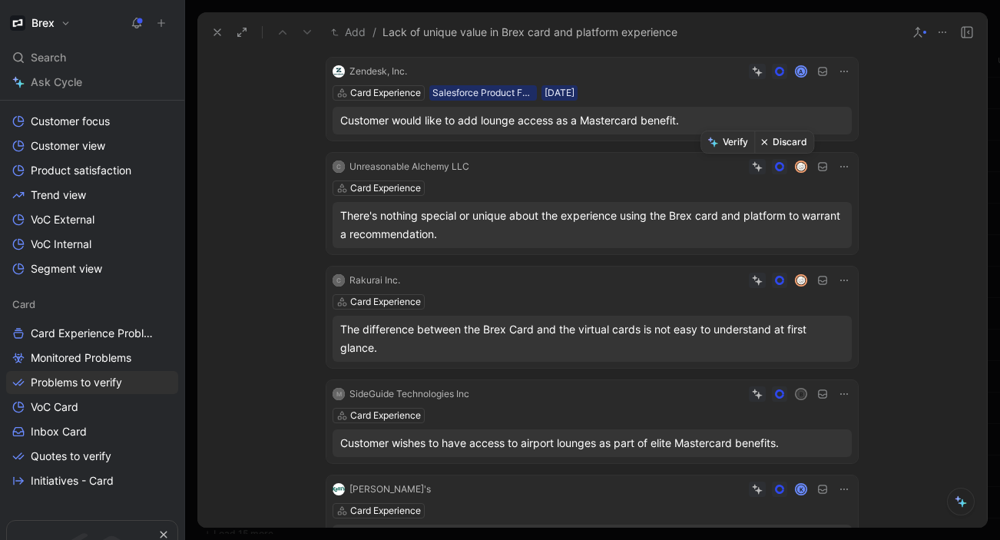
click at [787, 137] on button "Discard" at bounding box center [783, 142] width 59 height 22
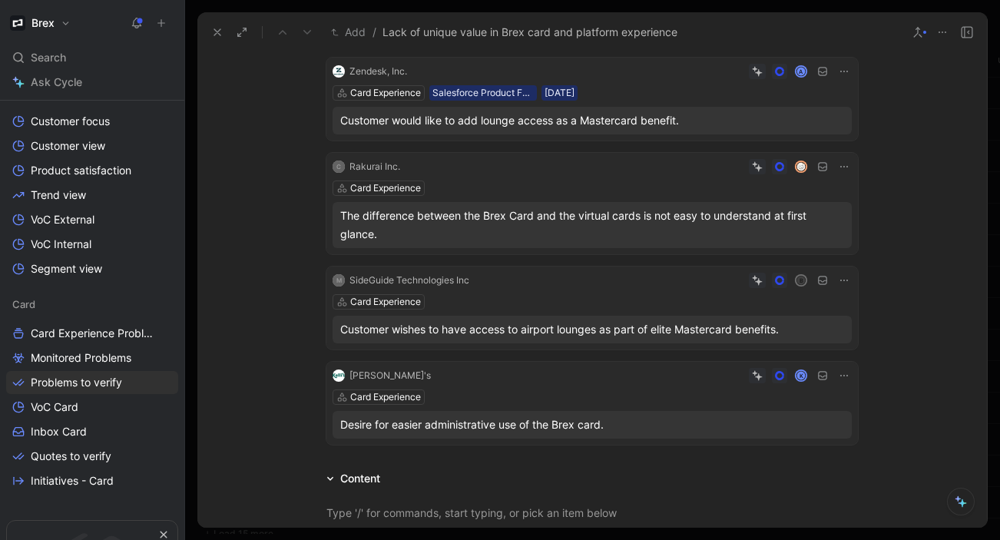
click at [846, 167] on icon at bounding box center [844, 166] width 12 height 12
click at [772, 191] on span "Edit property" at bounding box center [797, 194] width 66 height 13
click at [847, 167] on icon at bounding box center [844, 166] width 12 height 12
click at [772, 352] on button "Discard" at bounding box center [783, 351] width 59 height 22
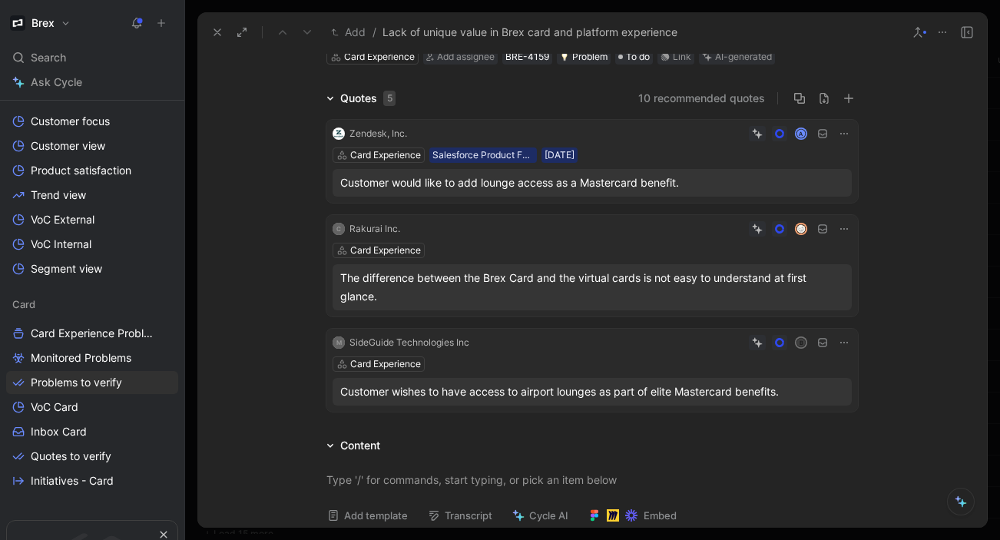
scroll to position [58, 0]
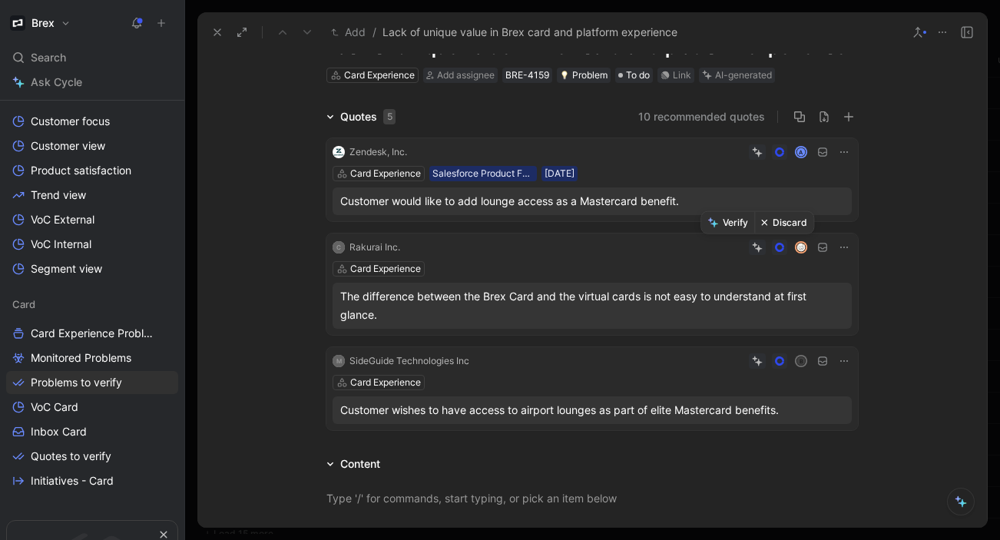
click at [784, 218] on button "Discard" at bounding box center [783, 223] width 59 height 22
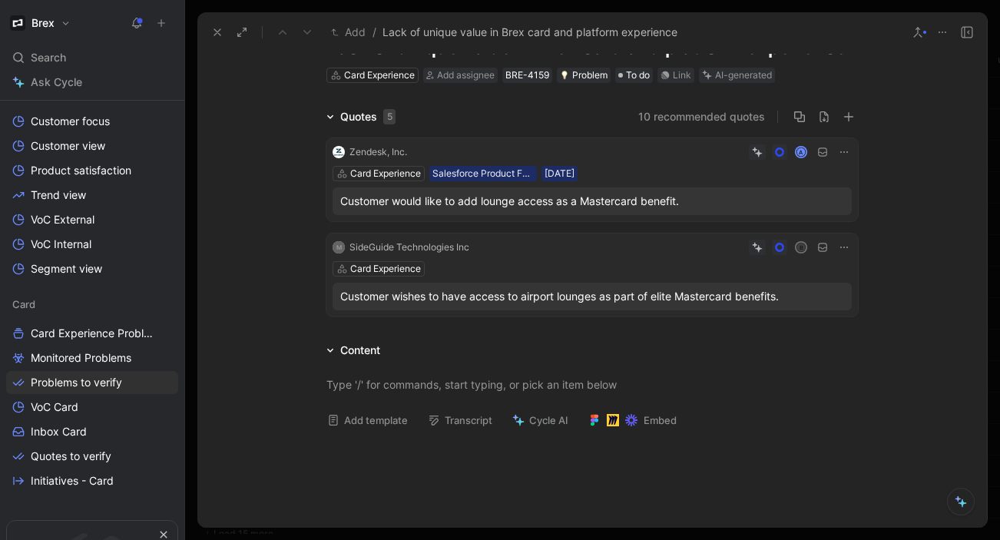
scroll to position [0, 0]
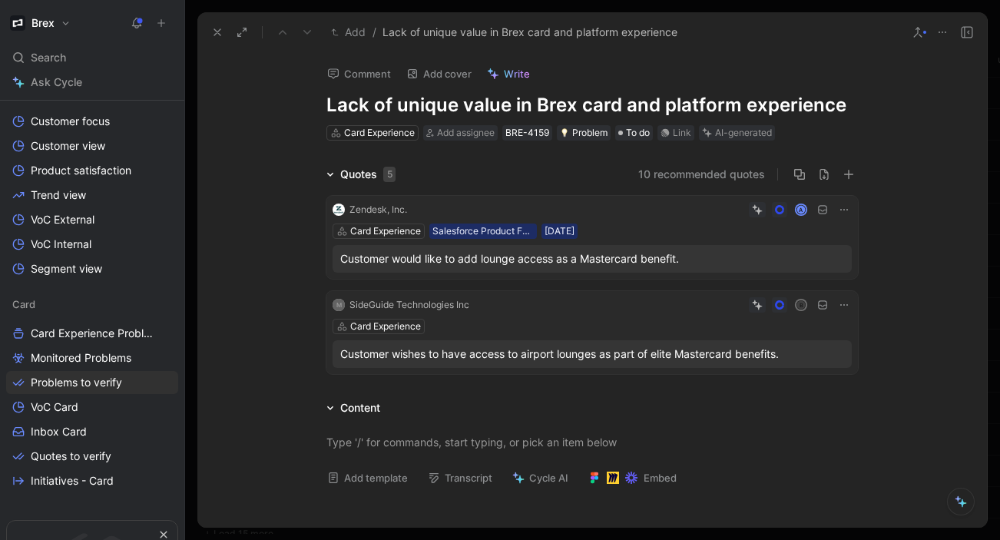
click at [920, 35] on use at bounding box center [918, 32] width 8 height 9
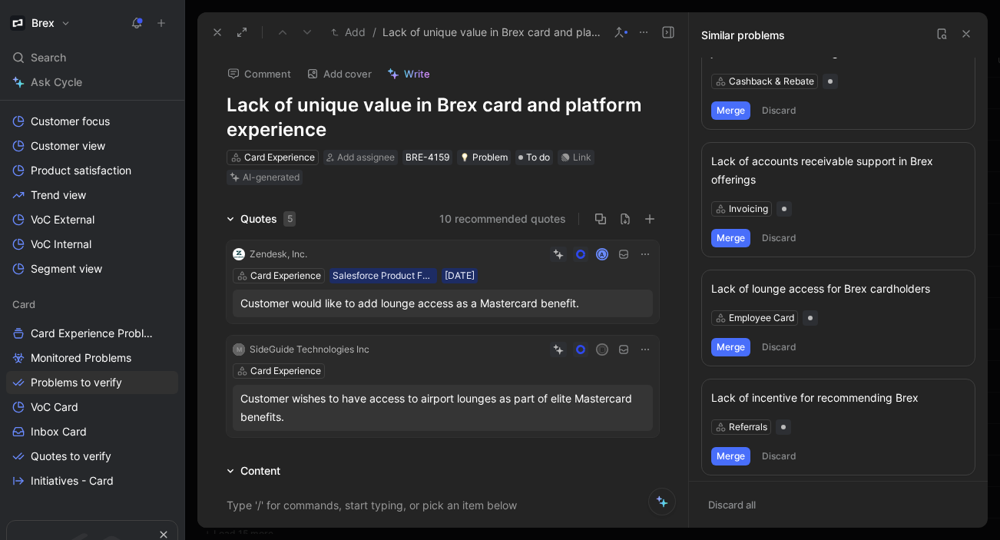
scroll to position [179, 0]
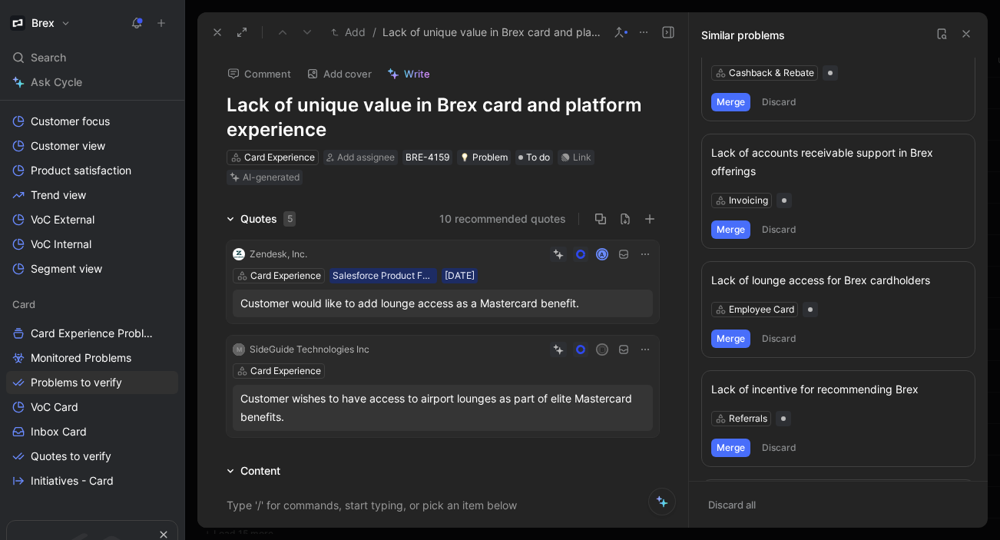
click at [723, 333] on button "Merge" at bounding box center [730, 338] width 39 height 18
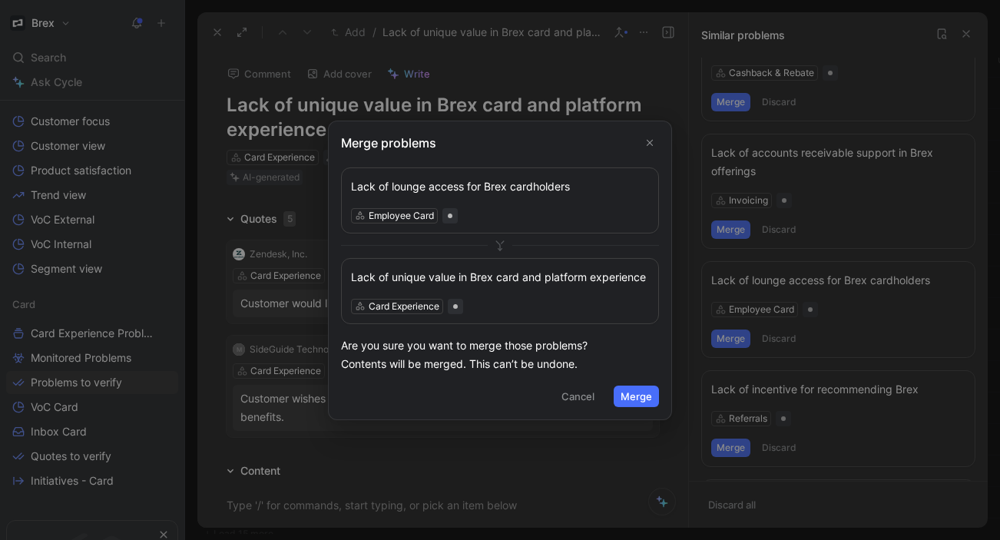
click at [648, 395] on button "Merge" at bounding box center [636, 396] width 45 height 22
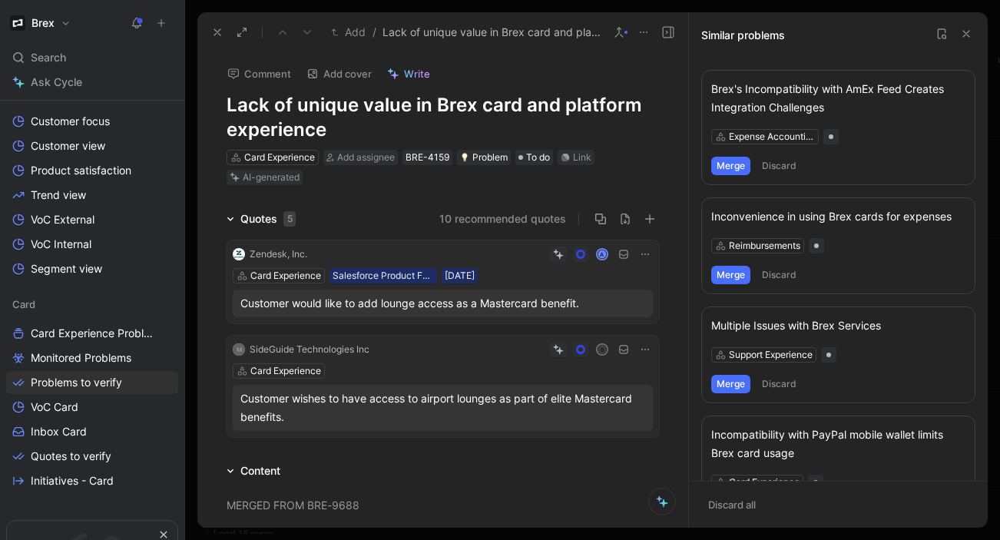
scroll to position [785, 0]
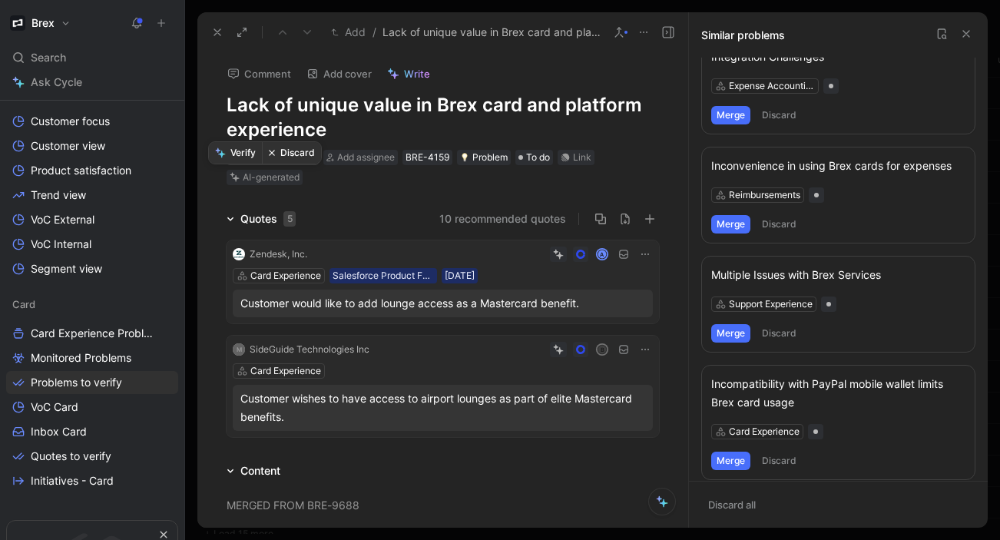
click at [236, 160] on button "Verify" at bounding box center [235, 153] width 53 height 22
click at [312, 106] on h1 "Lack of unique value in Brex card and platform experience" at bounding box center [443, 117] width 432 height 49
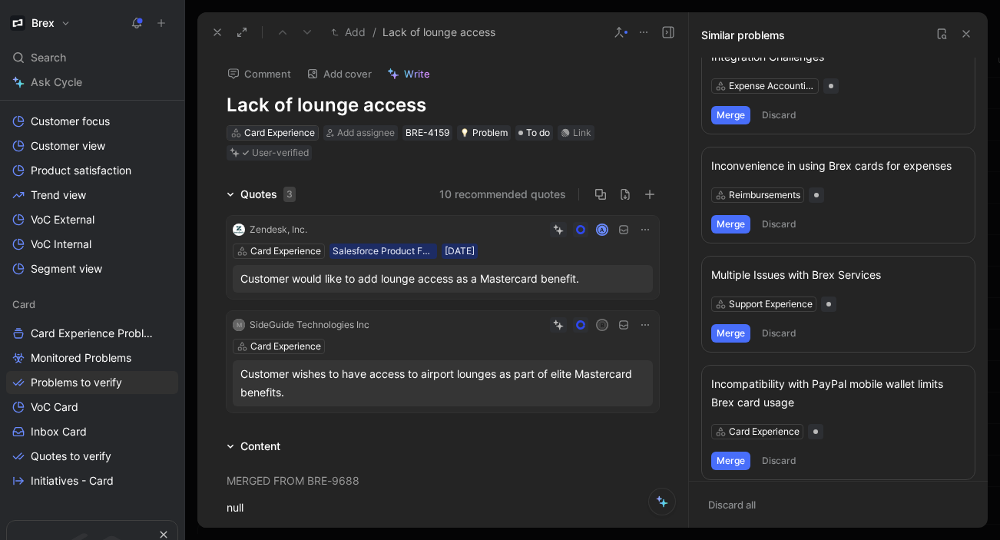
click at [275, 132] on div "Card Experience" at bounding box center [279, 132] width 71 height 15
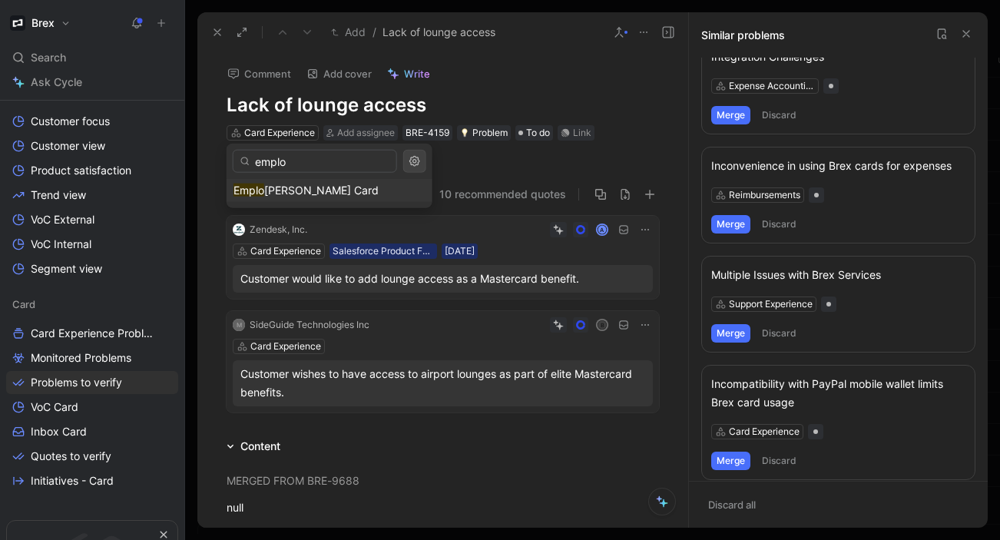
type input "emplo"
click at [272, 191] on span "yee Card" at bounding box center [321, 190] width 114 height 13
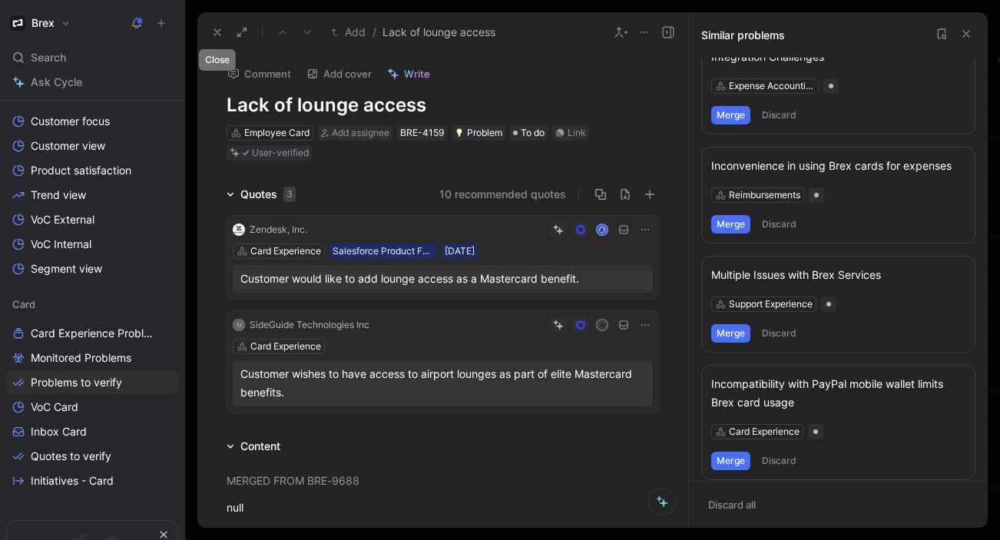
click at [214, 30] on use at bounding box center [217, 32] width 6 height 6
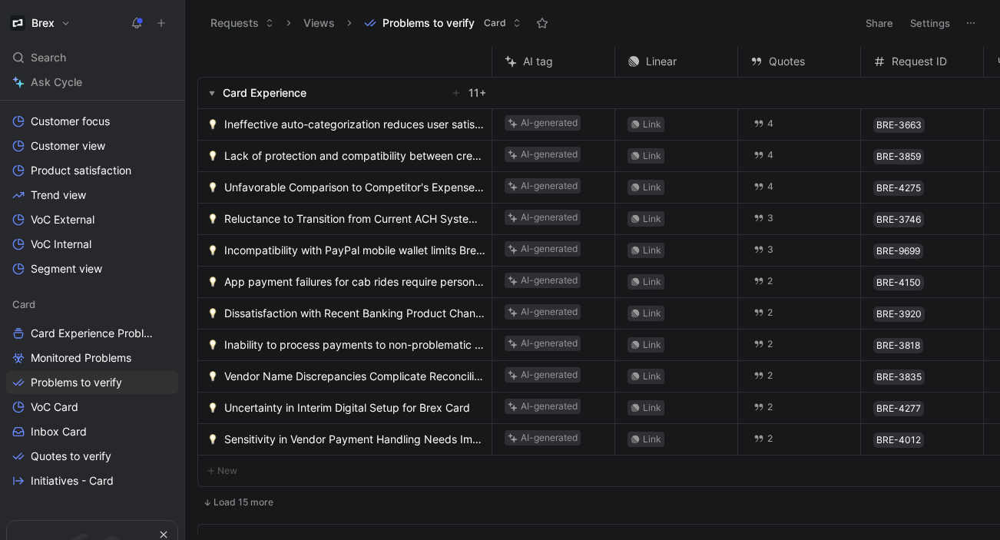
click at [297, 122] on span "Ineffective auto-categorization reduces user satisfaction" at bounding box center [354, 124] width 261 height 18
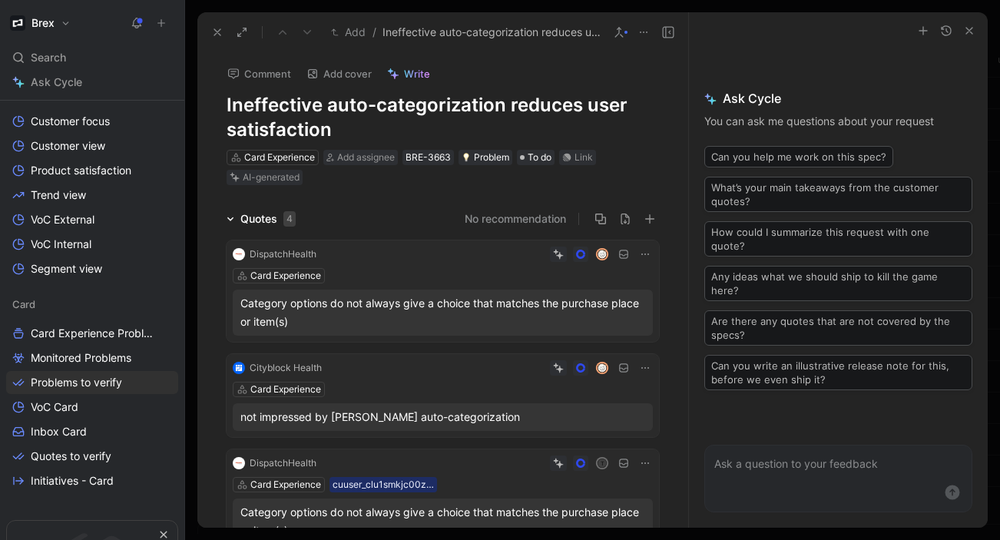
click at [266, 107] on h1 "Ineffective auto-categorization reduces user satisfaction" at bounding box center [443, 117] width 432 height 49
click at [364, 108] on h1 "Ineffective auto-categorization reduces user satisfaction" at bounding box center [443, 117] width 432 height 49
click at [375, 108] on h1 "Ineffective auto-categorization reduces user satisfaction" at bounding box center [443, 117] width 432 height 49
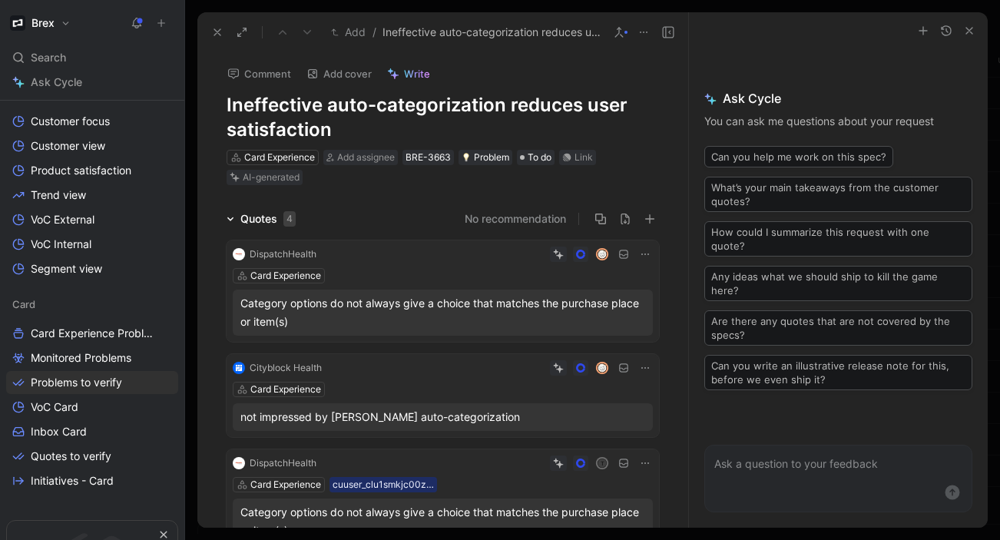
drag, startPoint x: 378, startPoint y: 104, endPoint x: 325, endPoint y: 104, distance: 53.0
click at [325, 104] on h1 "Ineffective auto-categorization reduces user satisfaction" at bounding box center [443, 117] width 432 height 49
drag, startPoint x: 437, startPoint y: 126, endPoint x: 542, endPoint y: 104, distance: 107.4
click at [542, 104] on h1 "Ineffective merchant categorization reduces user satisfaction" at bounding box center [443, 117] width 432 height 49
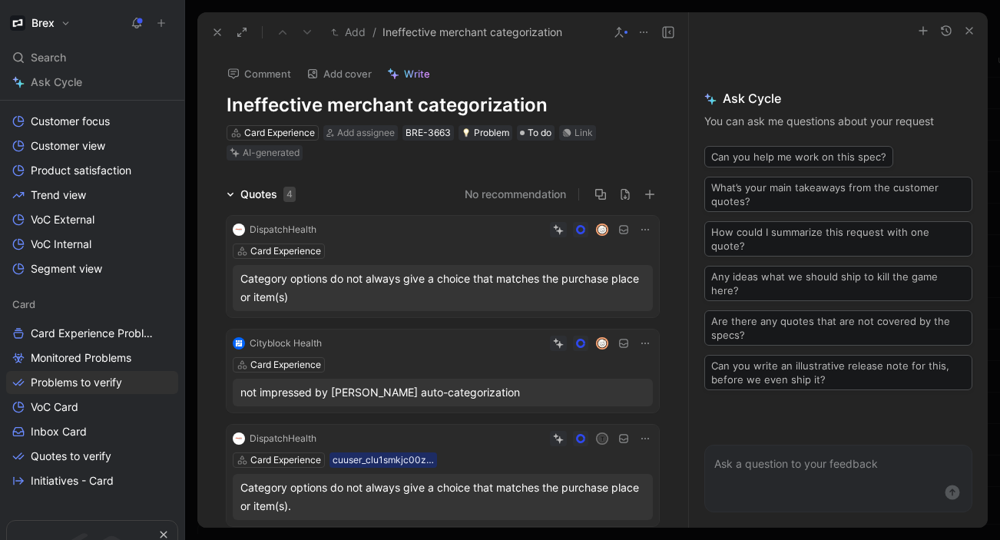
click at [620, 34] on use at bounding box center [619, 32] width 8 height 9
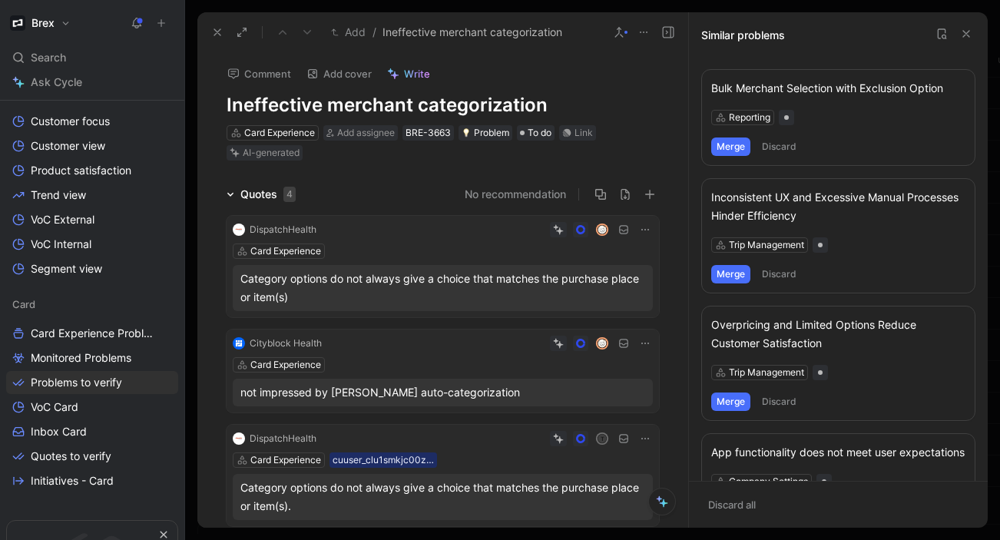
scroll to position [785, 0]
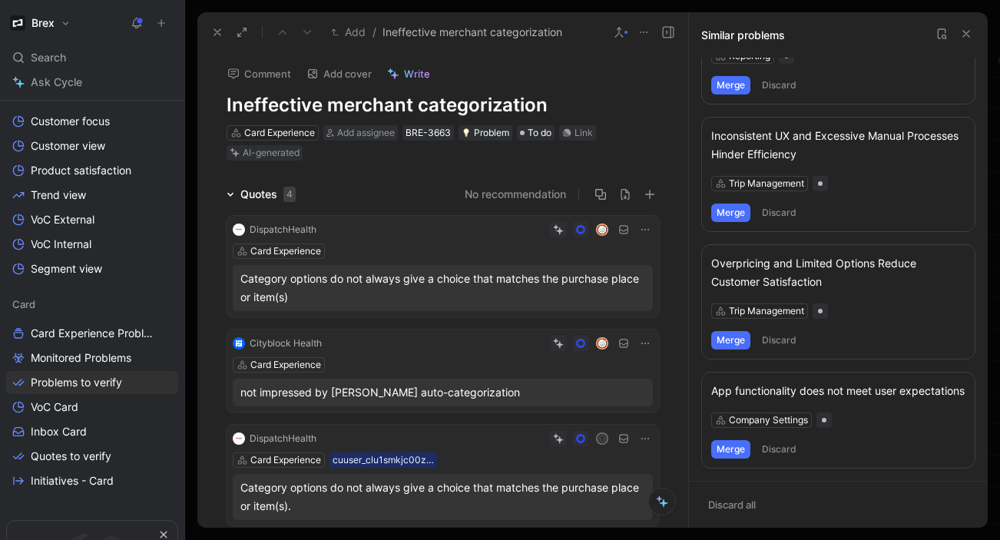
click at [965, 31] on icon at bounding box center [966, 34] width 12 height 12
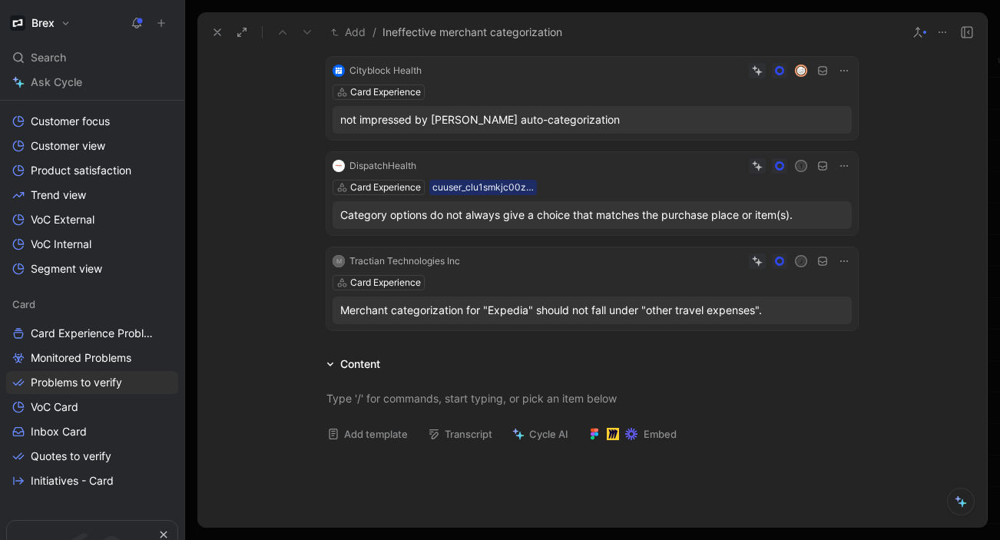
scroll to position [0, 0]
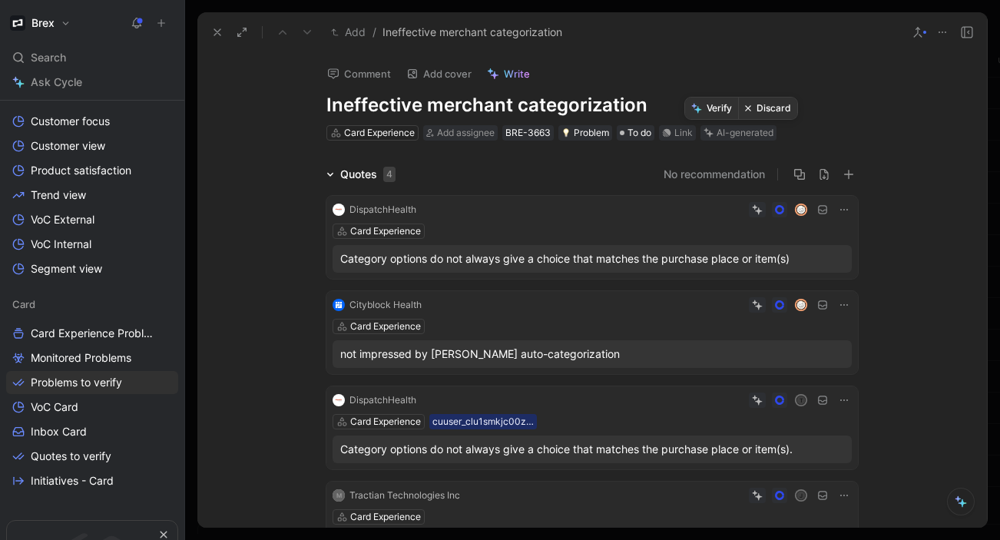
click at [712, 110] on button "Verify" at bounding box center [711, 109] width 53 height 22
click at [217, 28] on icon at bounding box center [217, 32] width 12 height 12
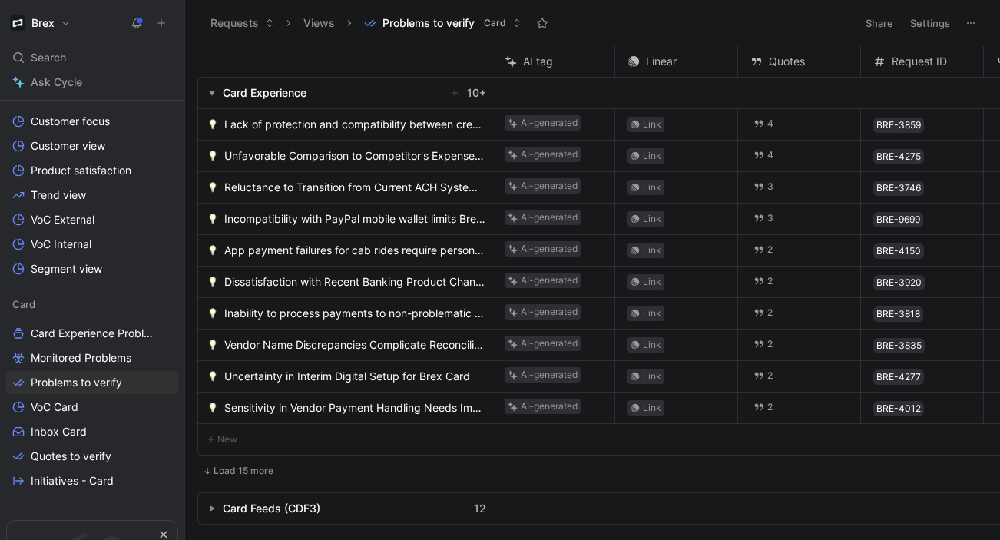
click at [323, 124] on span "Lack of protection and compatibility between credit and debit cards" at bounding box center [354, 124] width 261 height 18
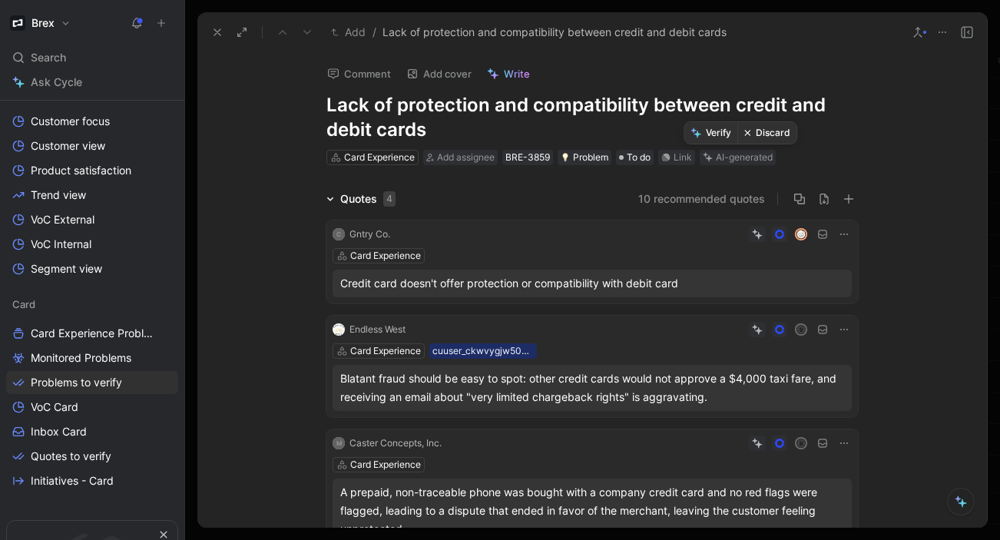
click at [772, 134] on button "Discard" at bounding box center [766, 133] width 59 height 22
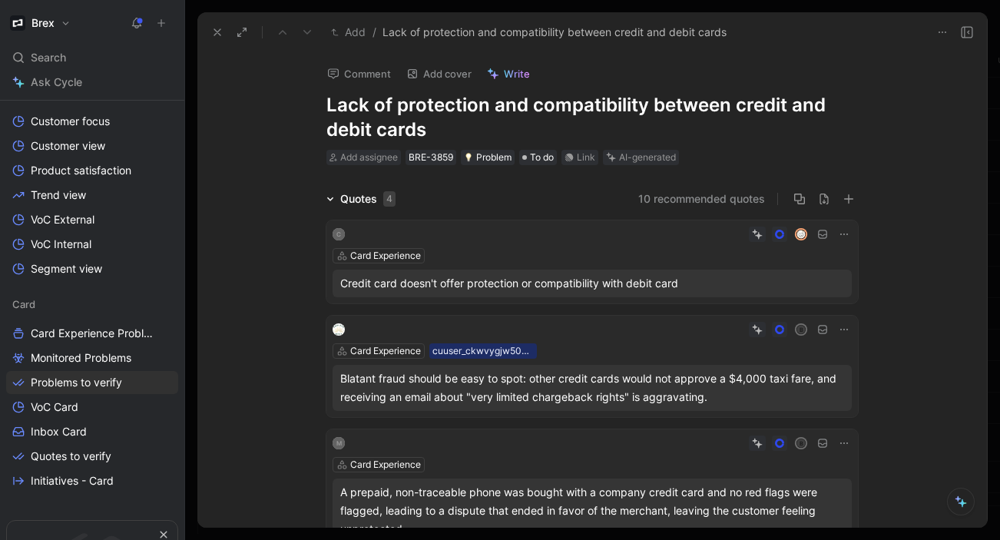
click at [209, 28] on button at bounding box center [218, 33] width 22 height 22
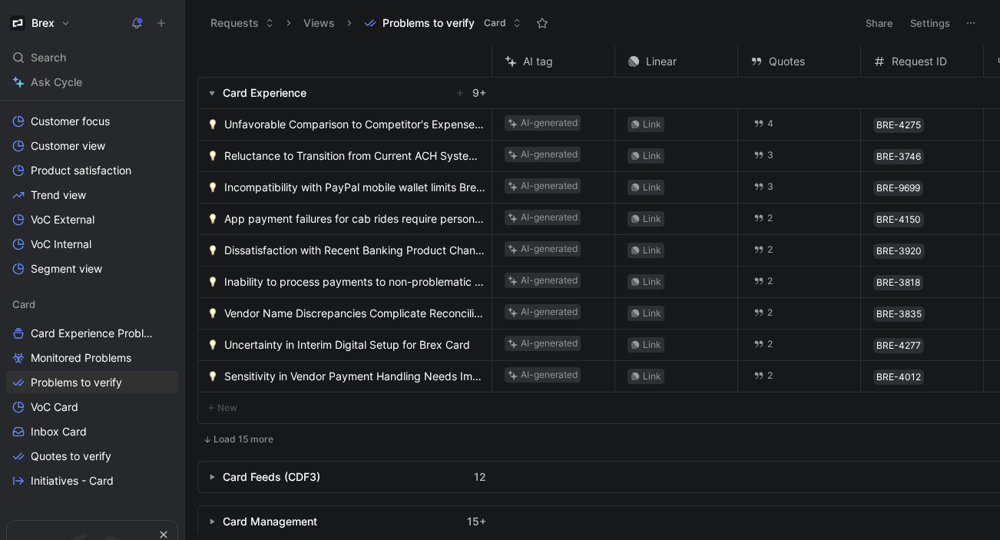
click at [297, 128] on span "Unfavorable Comparison to Competitor's Expense Management" at bounding box center [354, 124] width 261 height 18
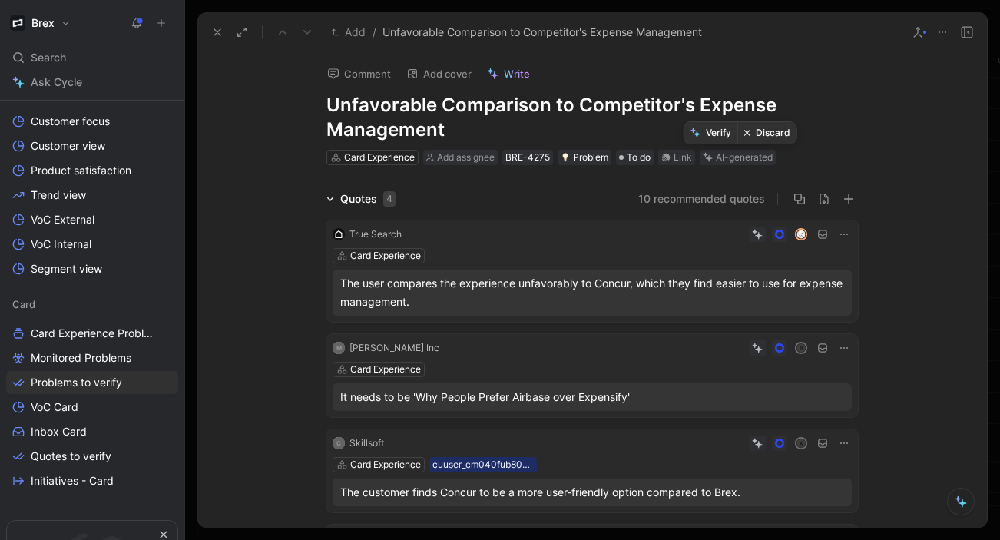
click at [762, 124] on button "Discard" at bounding box center [766, 133] width 59 height 22
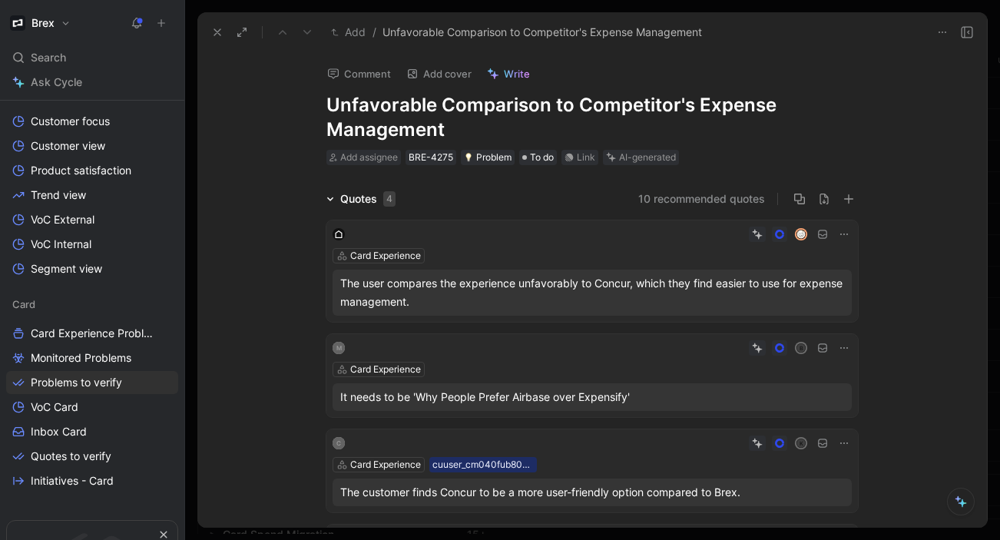
click at [214, 35] on use at bounding box center [217, 32] width 6 height 6
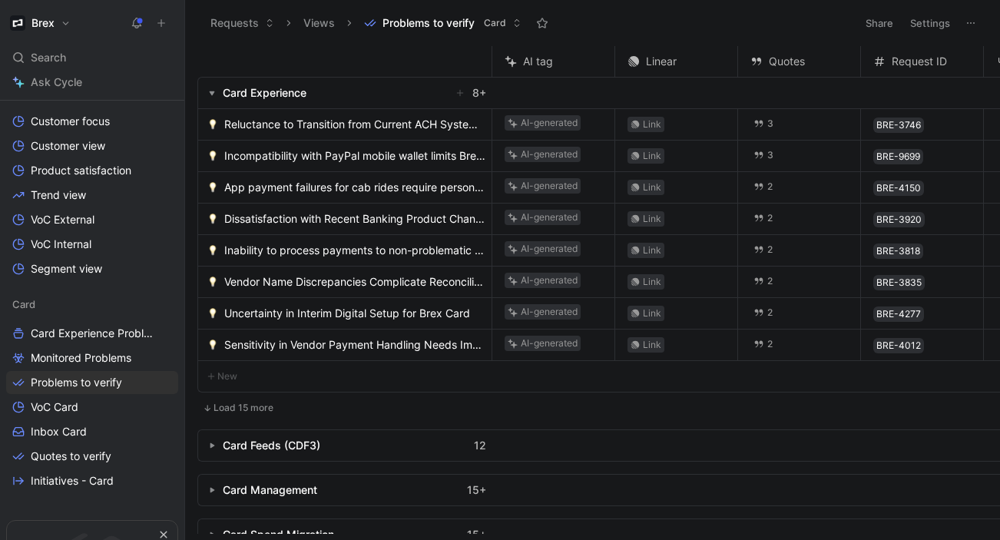
click at [339, 124] on span "Reluctance to Transition from Current ACH System to Brex Offerings" at bounding box center [354, 124] width 261 height 18
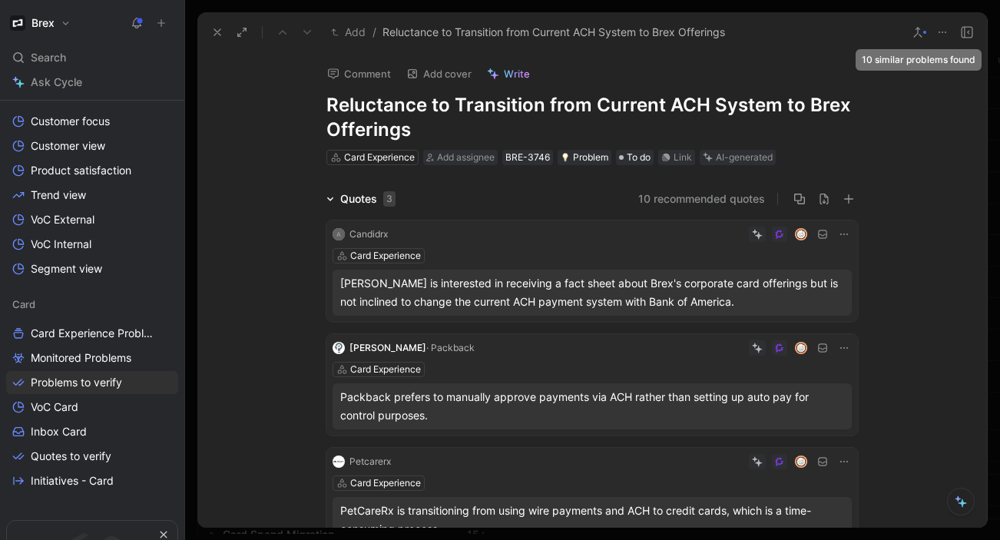
click at [921, 29] on icon at bounding box center [917, 32] width 12 height 12
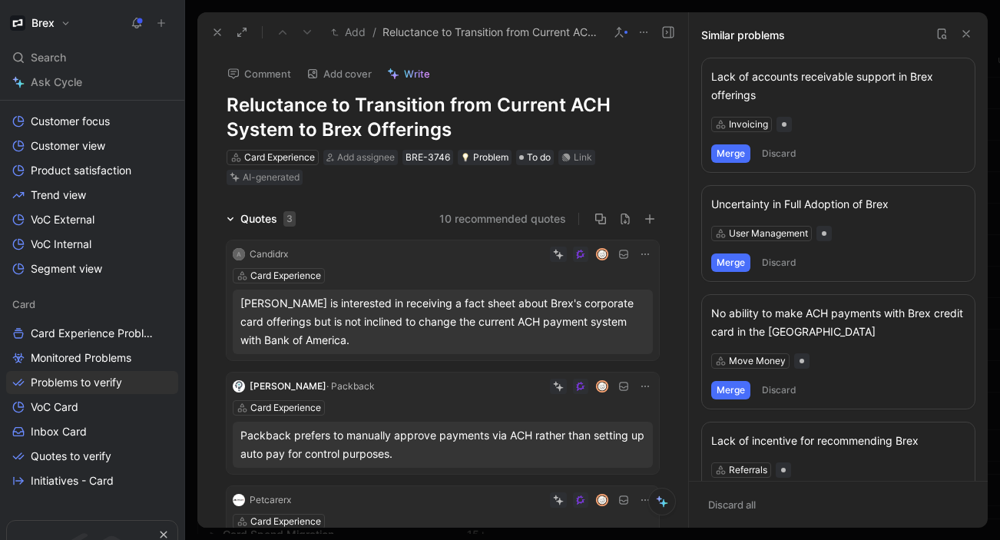
click at [921, 29] on header "Similar problems" at bounding box center [838, 34] width 299 height 45
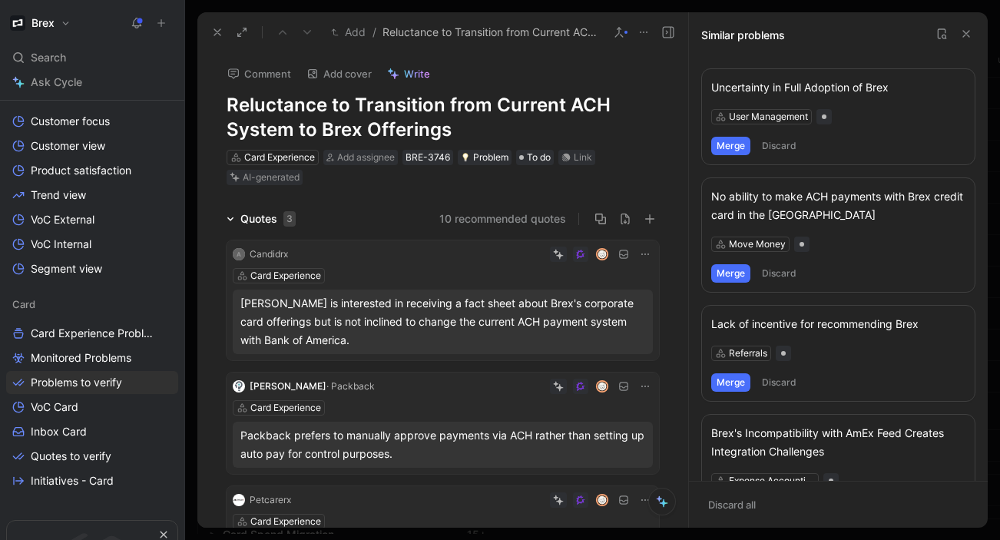
scroll to position [121, 0]
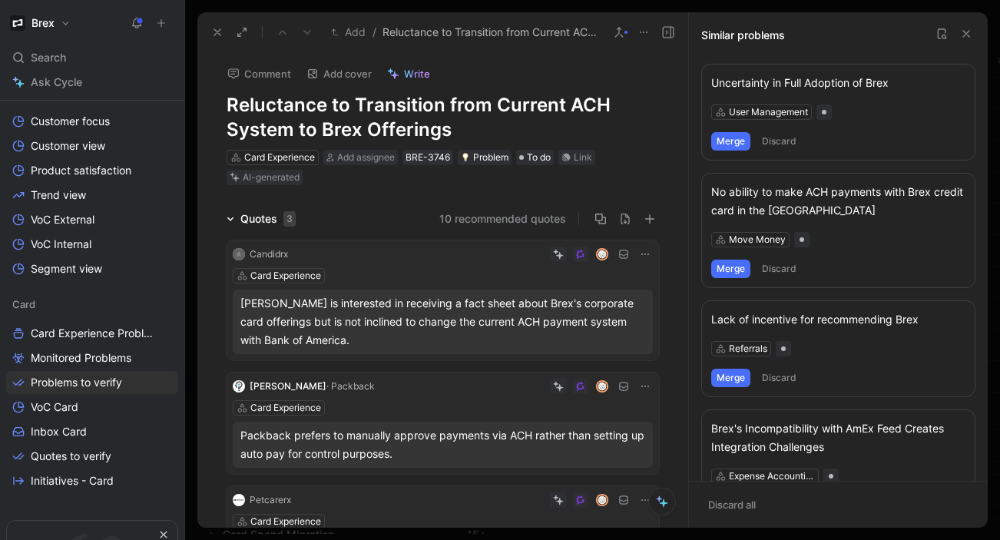
click at [728, 269] on button "Merge" at bounding box center [730, 269] width 39 height 18
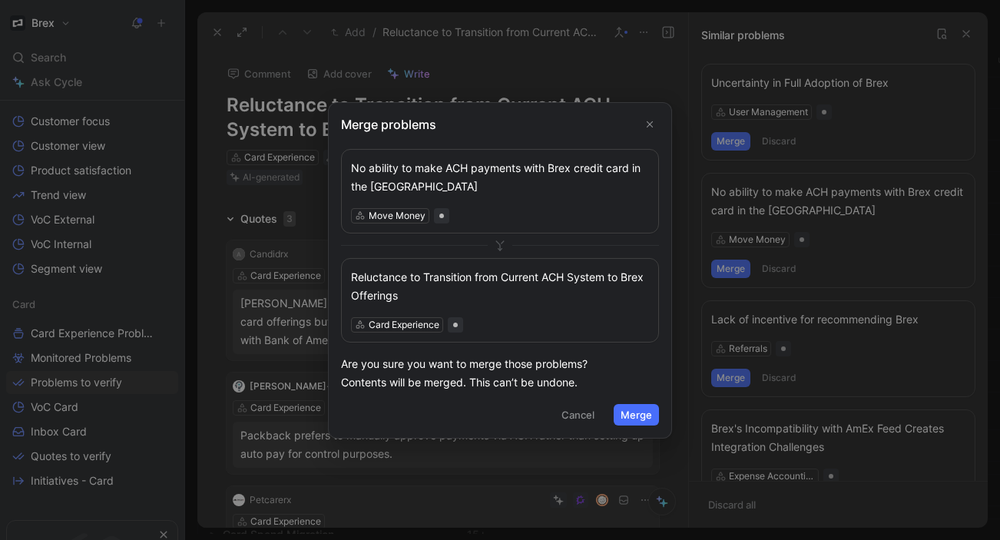
click at [633, 405] on button "Merge" at bounding box center [636, 415] width 45 height 22
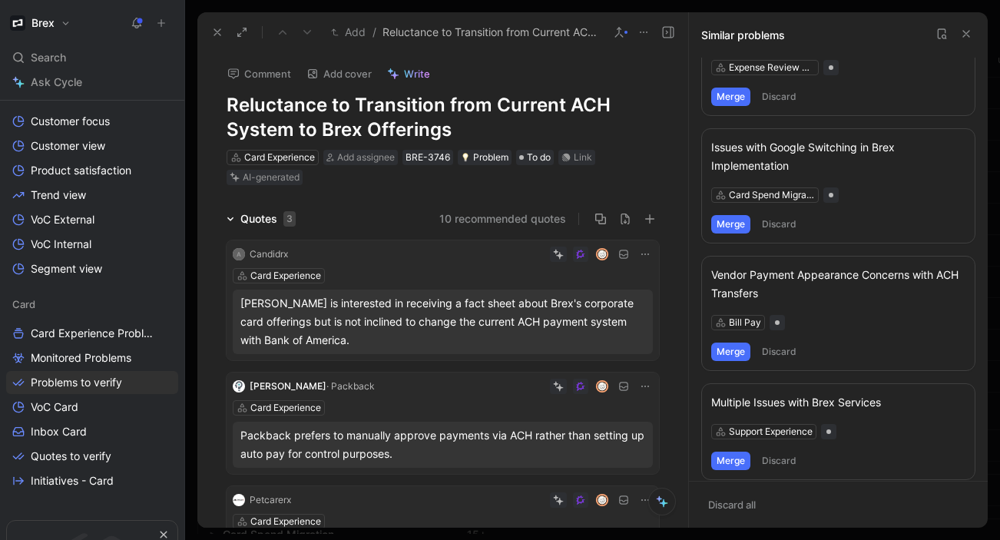
scroll to position [766, 0]
click at [966, 33] on use at bounding box center [966, 34] width 6 height 6
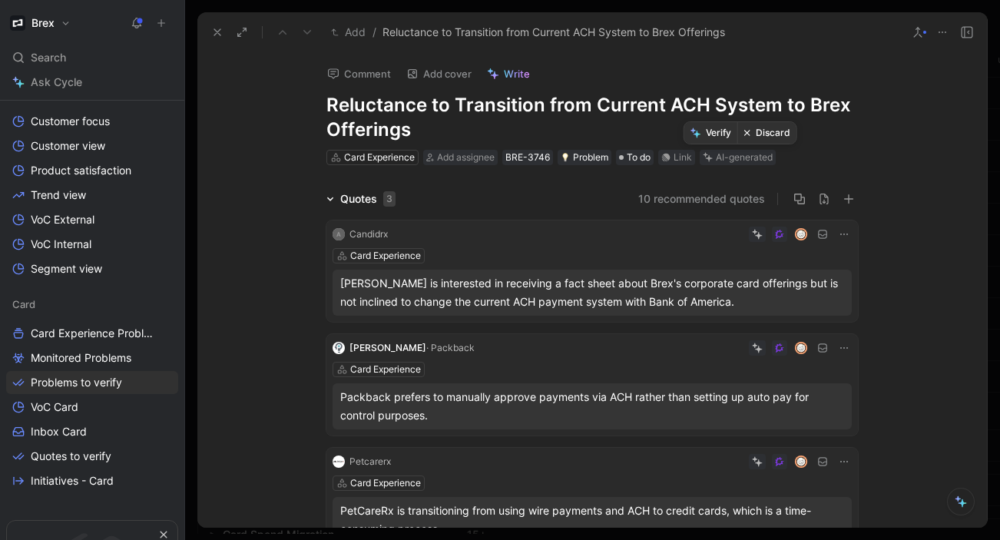
click at [716, 128] on button "Verify" at bounding box center [710, 133] width 53 height 22
click at [392, 154] on div "Card Experience" at bounding box center [379, 157] width 71 height 15
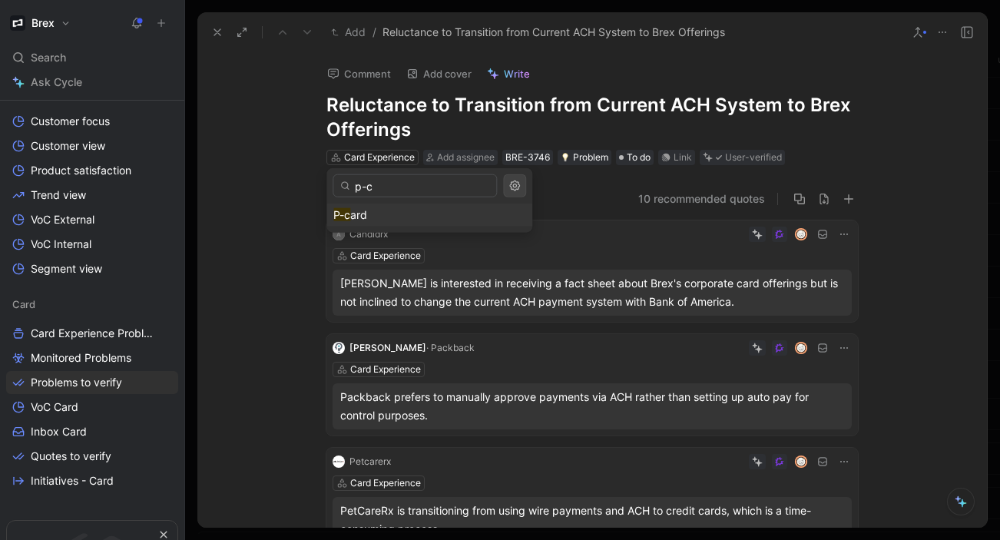
type input "p-c"
click at [366, 213] on span "ard" at bounding box center [358, 214] width 17 height 13
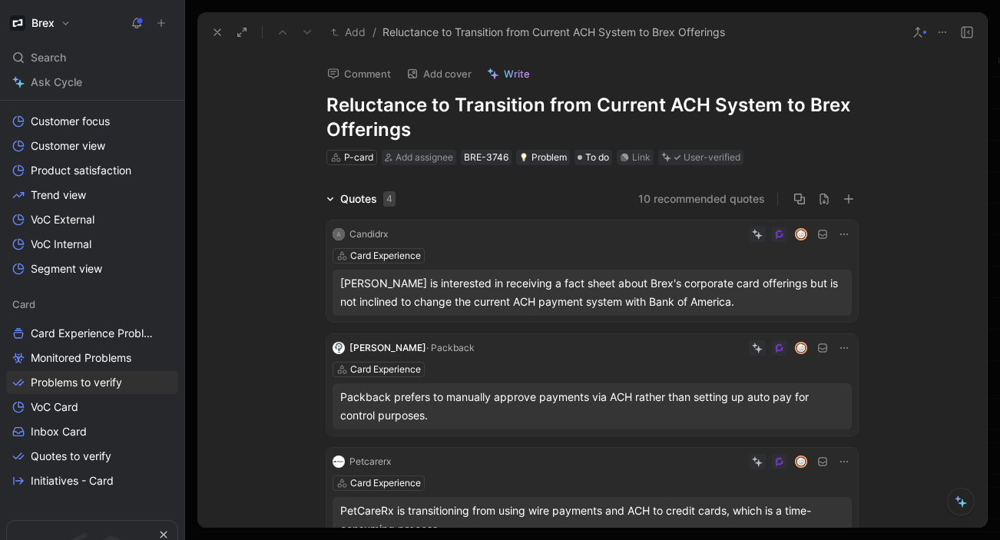
click at [221, 35] on icon at bounding box center [217, 32] width 12 height 12
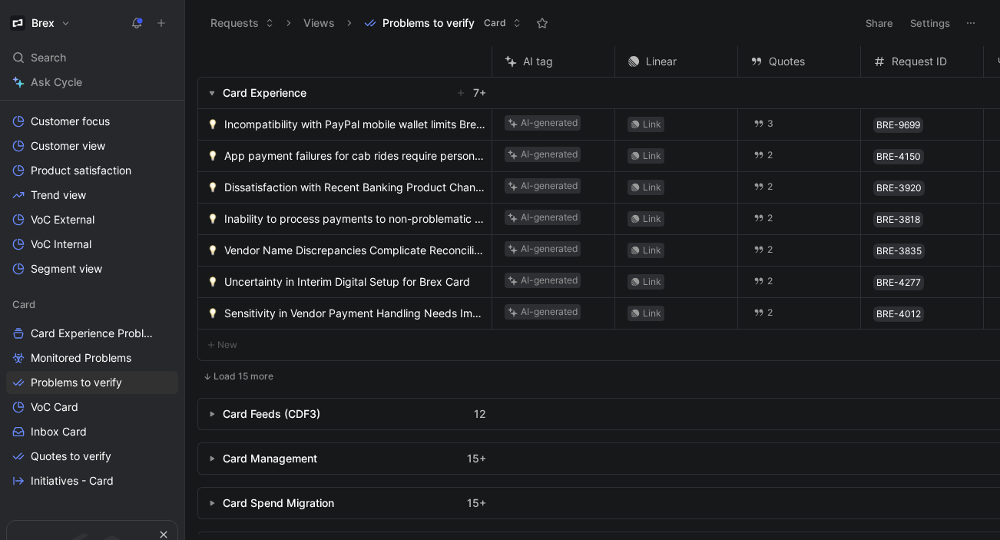
click at [360, 126] on span "Incompatibility with PayPal mobile wallet limits Brex card usage" at bounding box center [354, 124] width 261 height 18
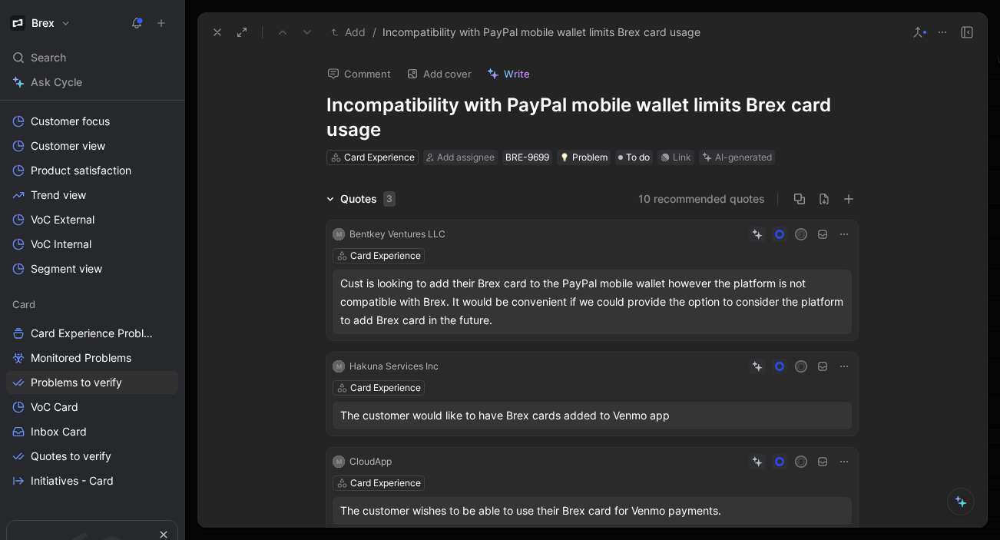
click at [567, 109] on h1 "Incompatibility with PayPal mobile wallet limits Brex card usage" at bounding box center [591, 117] width 531 height 49
click at [918, 33] on icon at bounding box center [917, 32] width 12 height 12
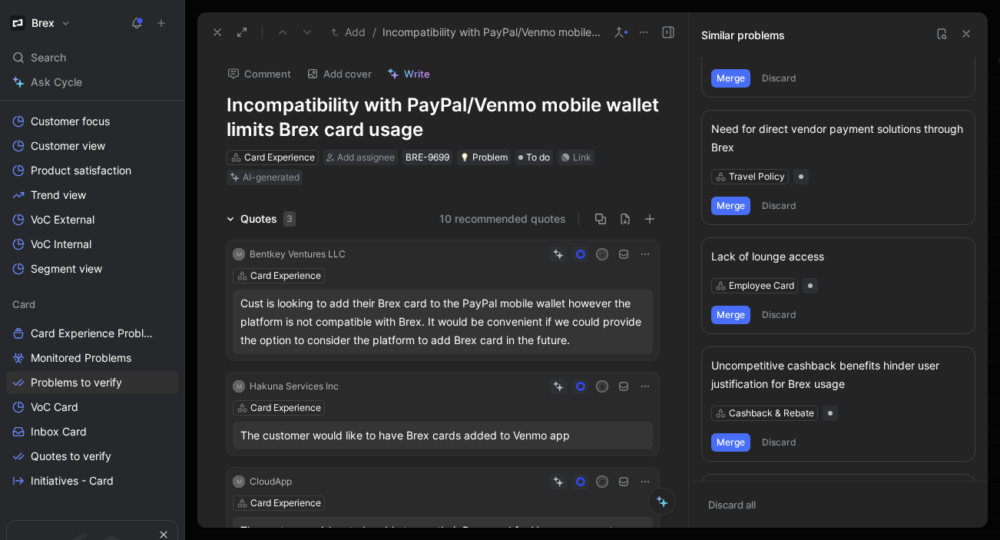
scroll to position [785, 0]
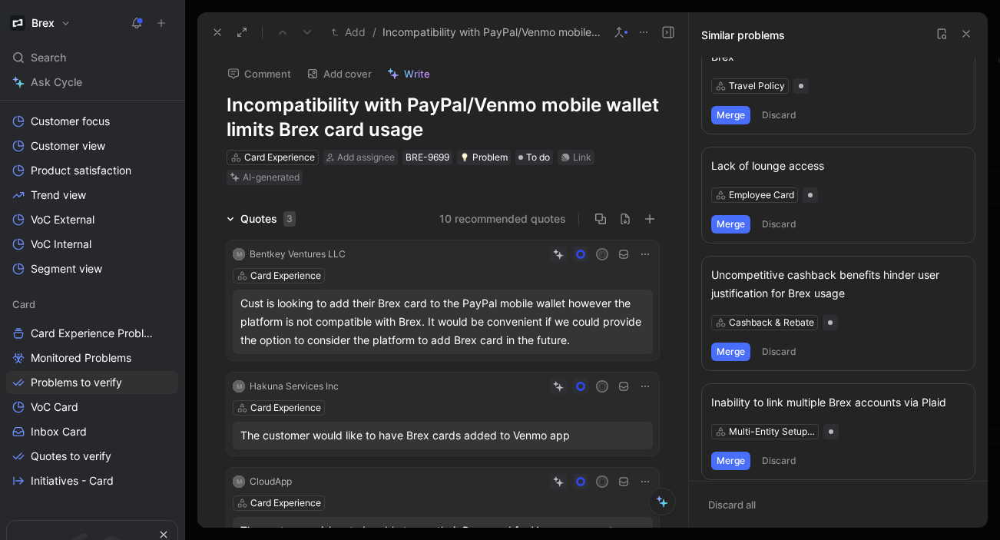
click at [969, 34] on icon at bounding box center [966, 34] width 12 height 12
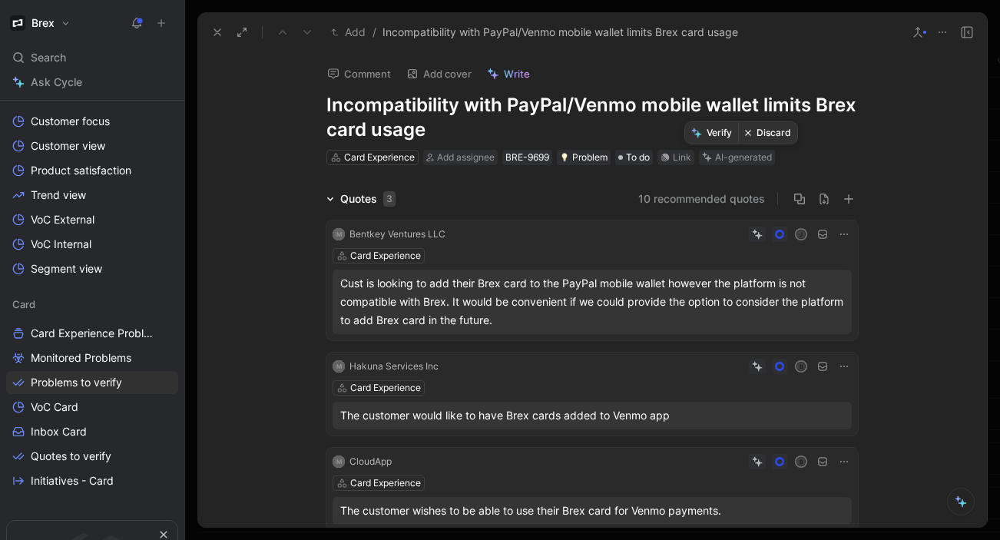
click at [715, 127] on button "Verify" at bounding box center [711, 133] width 53 height 22
click at [213, 31] on icon at bounding box center [217, 32] width 12 height 12
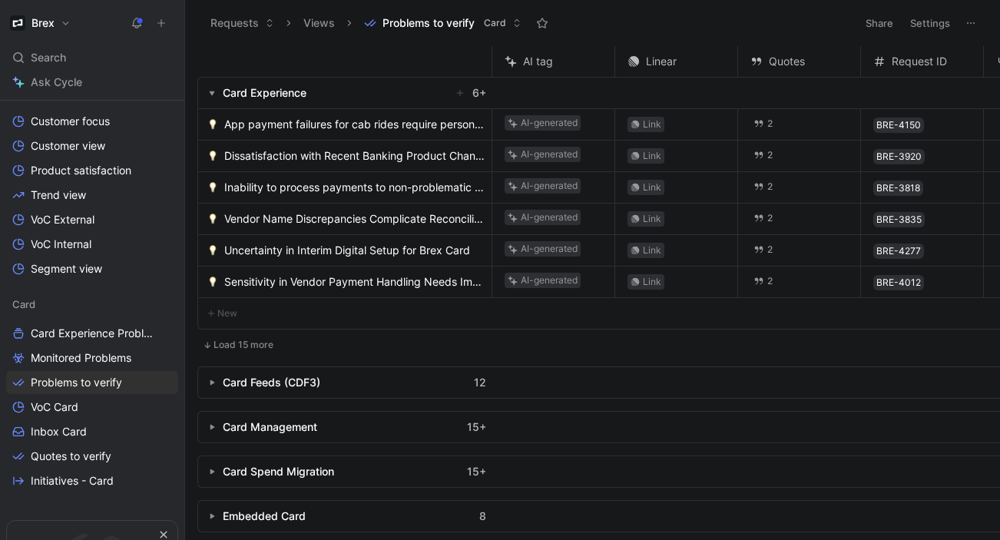
click at [359, 120] on span "App payment failures for cab rides require personal card use" at bounding box center [354, 124] width 261 height 18
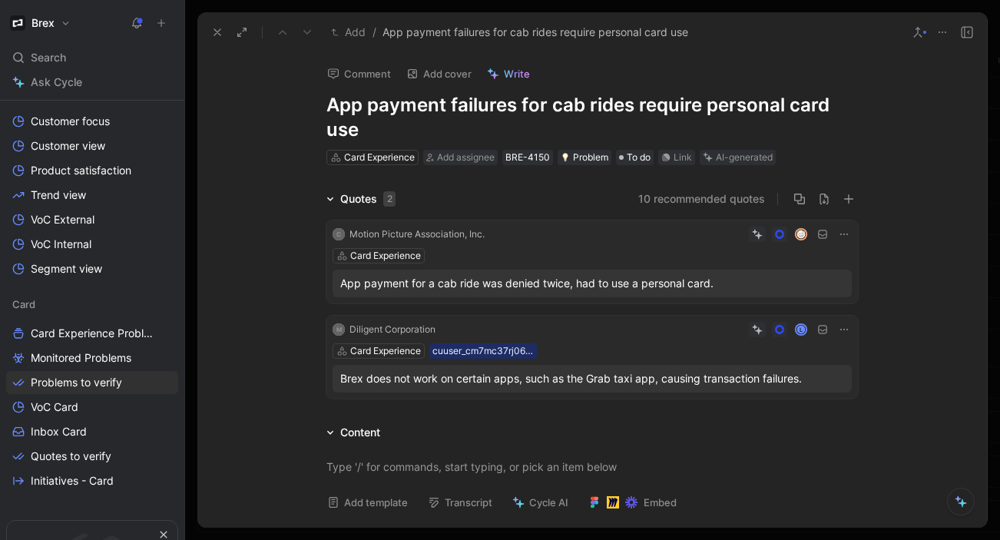
click at [919, 33] on icon at bounding box center [917, 32] width 12 height 12
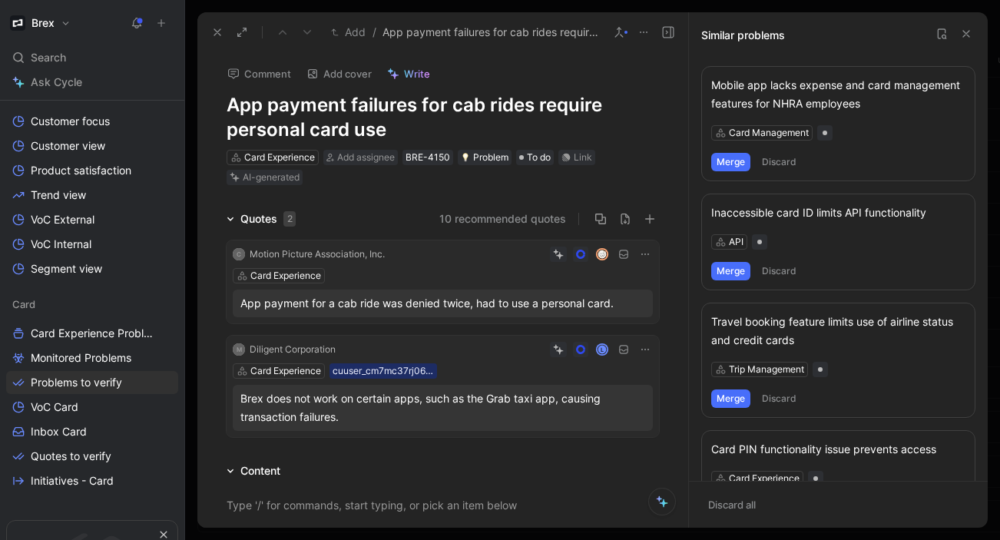
scroll to position [729, 0]
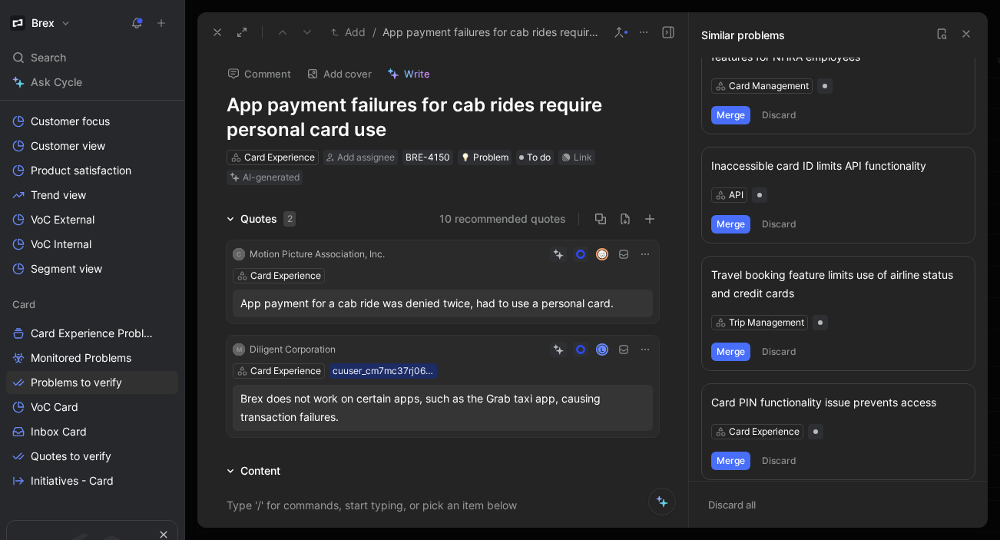
click at [968, 31] on use at bounding box center [966, 34] width 6 height 6
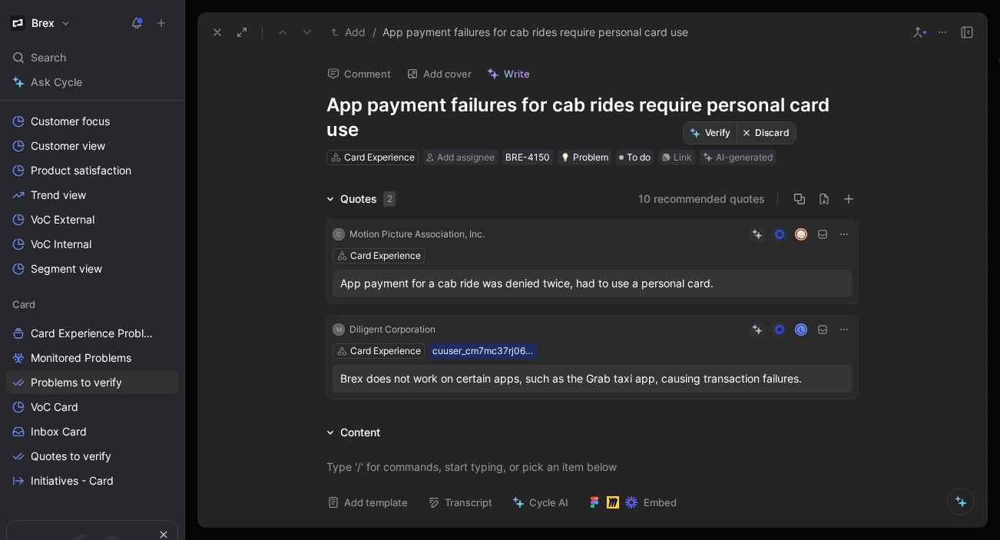
click at [710, 133] on button "Verify" at bounding box center [709, 133] width 53 height 22
click at [216, 32] on use at bounding box center [217, 32] width 6 height 6
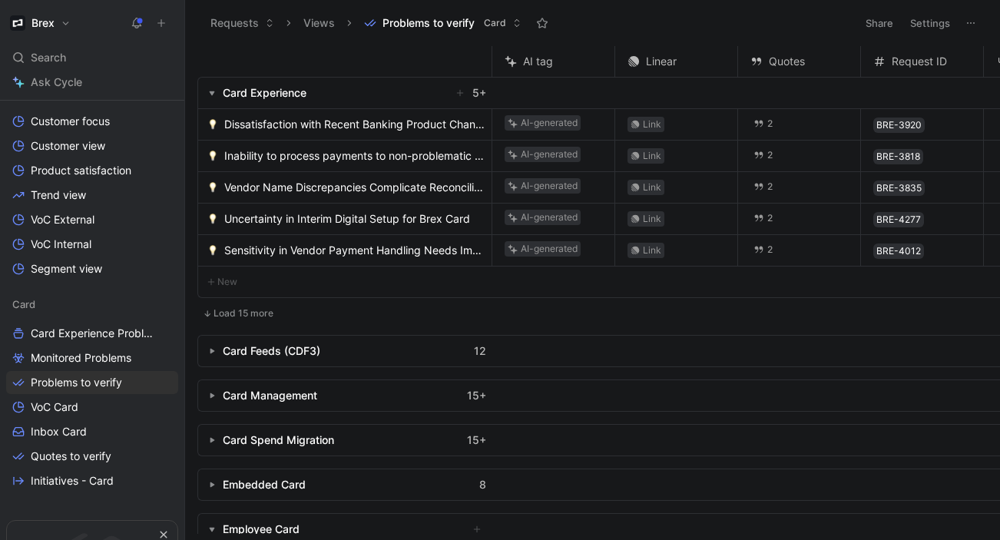
click at [356, 122] on span "Dissatisfaction with Recent Banking Product Changes" at bounding box center [354, 124] width 261 height 18
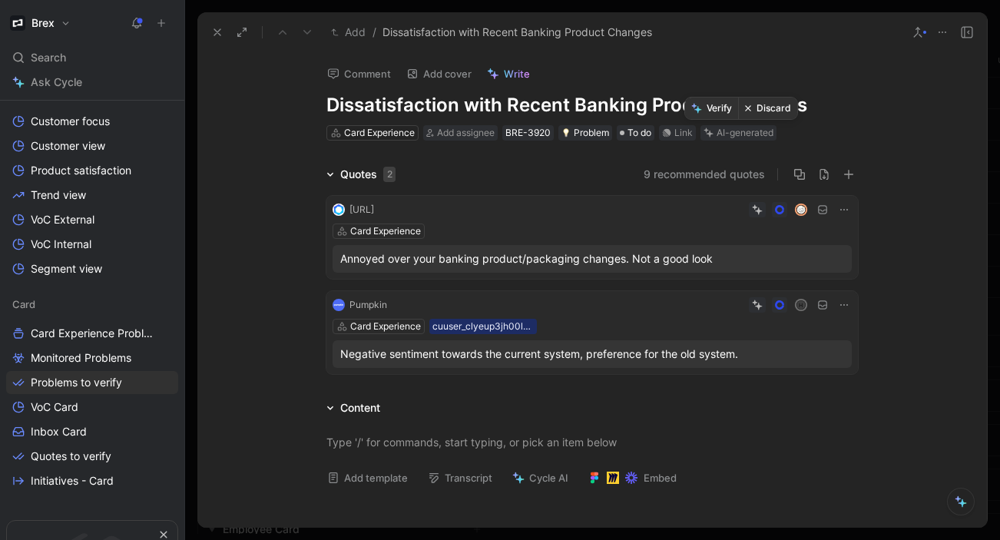
click at [759, 111] on button "Discard" at bounding box center [767, 109] width 59 height 22
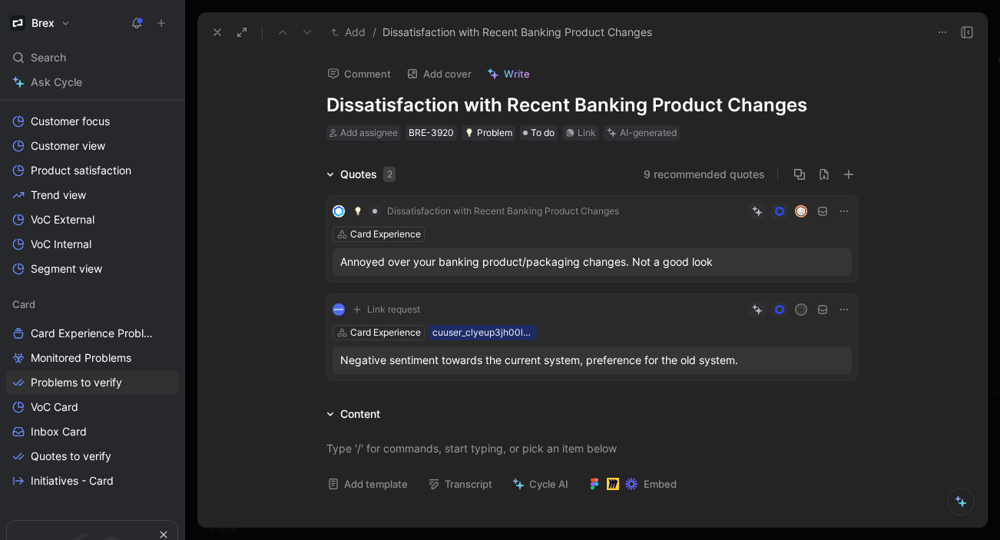
click at [218, 35] on icon at bounding box center [217, 32] width 12 height 12
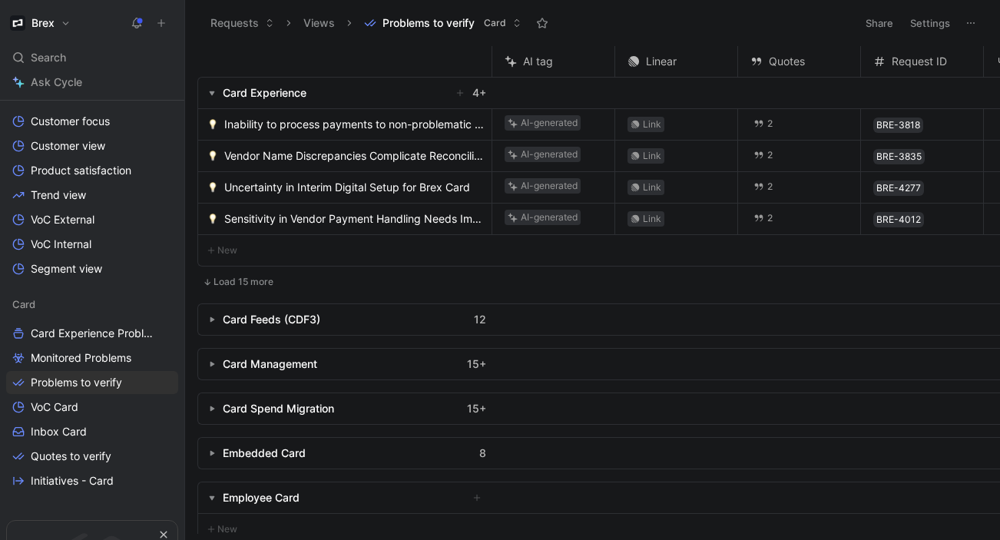
click at [323, 122] on span "Inability to process payments to non-problematic countries" at bounding box center [354, 124] width 261 height 18
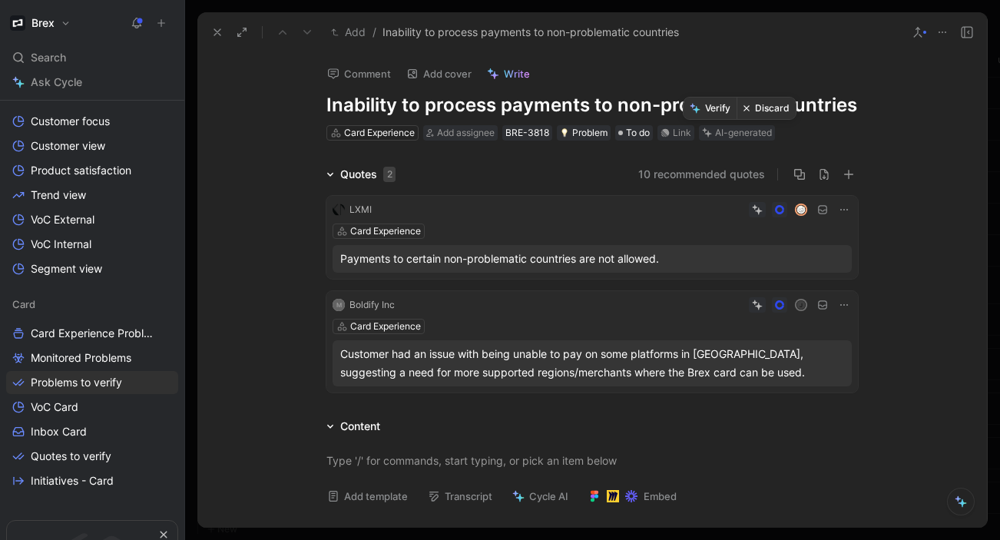
click at [746, 110] on icon at bounding box center [747, 108] width 8 height 8
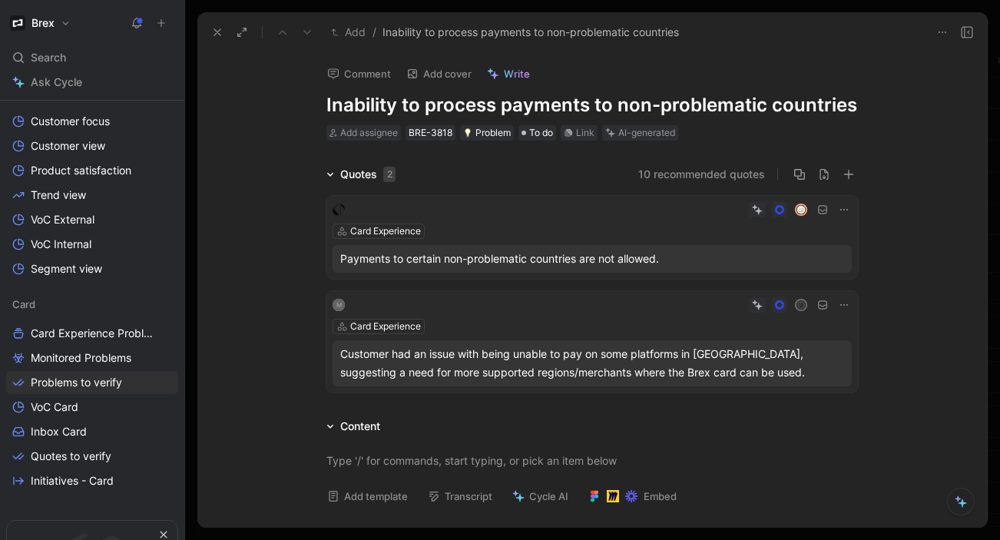
click at [212, 28] on icon at bounding box center [217, 32] width 12 height 12
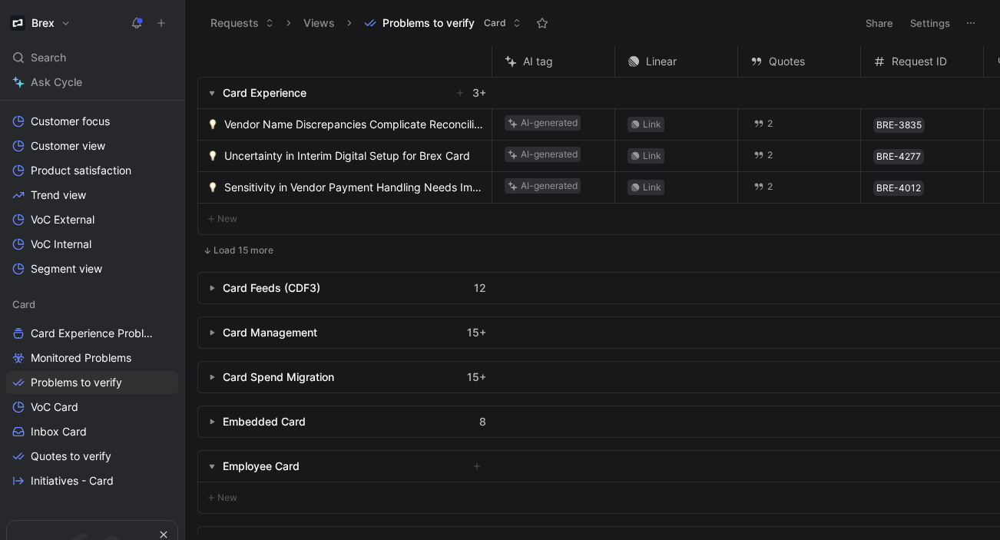
click at [316, 128] on span "Vendor Name Discrepancies Complicate Reconciliation" at bounding box center [354, 124] width 261 height 18
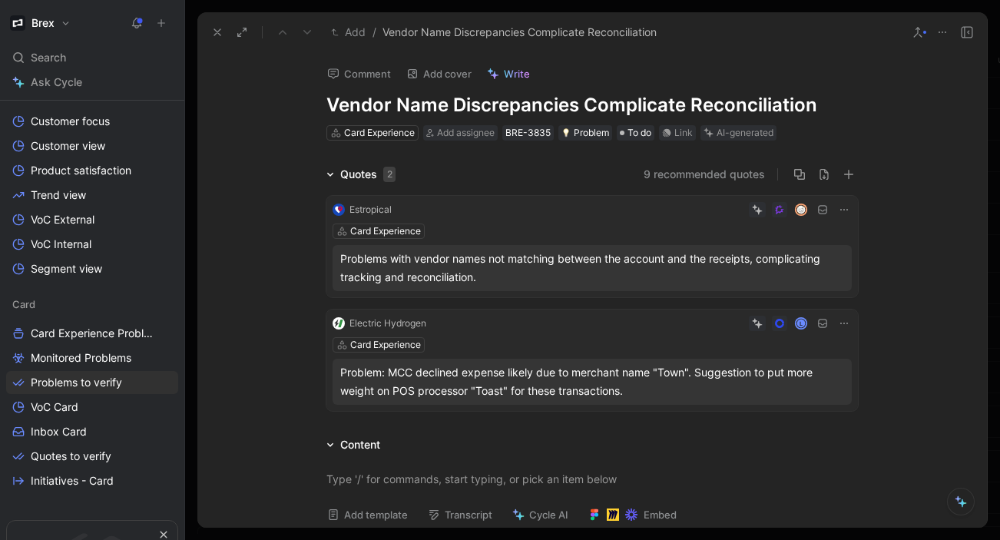
click at [922, 31] on icon at bounding box center [917, 32] width 12 height 12
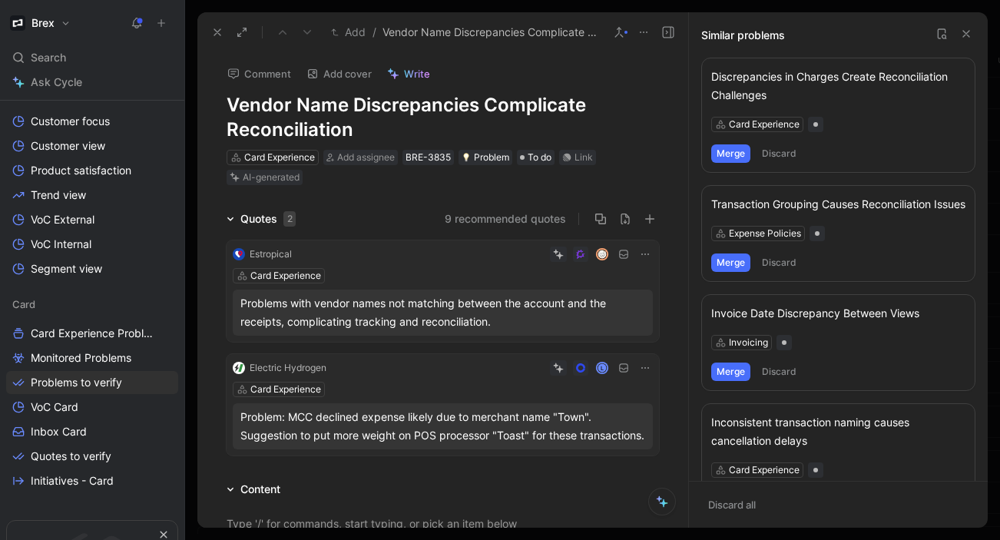
click at [733, 151] on button "Merge" at bounding box center [730, 153] width 39 height 18
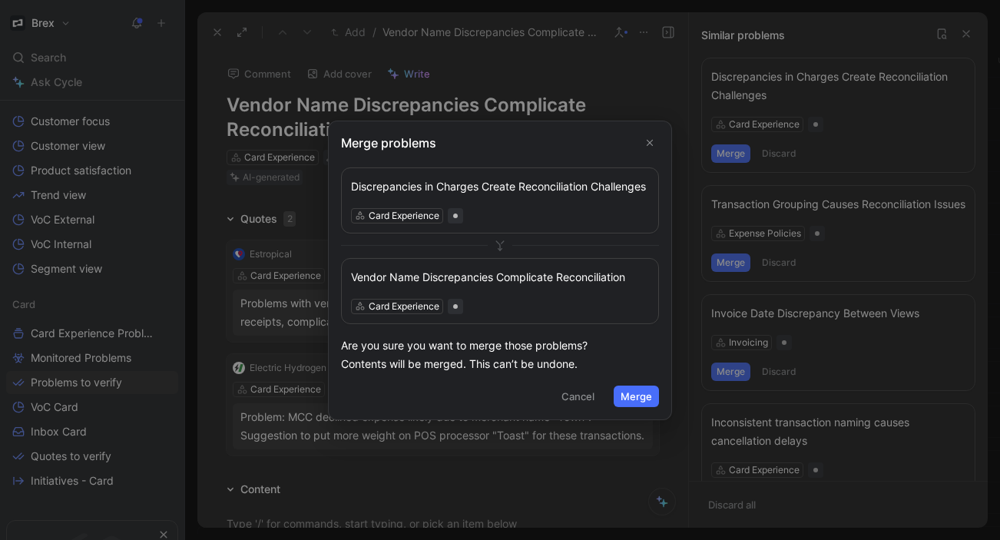
click at [632, 395] on button "Merge" at bounding box center [636, 396] width 45 height 22
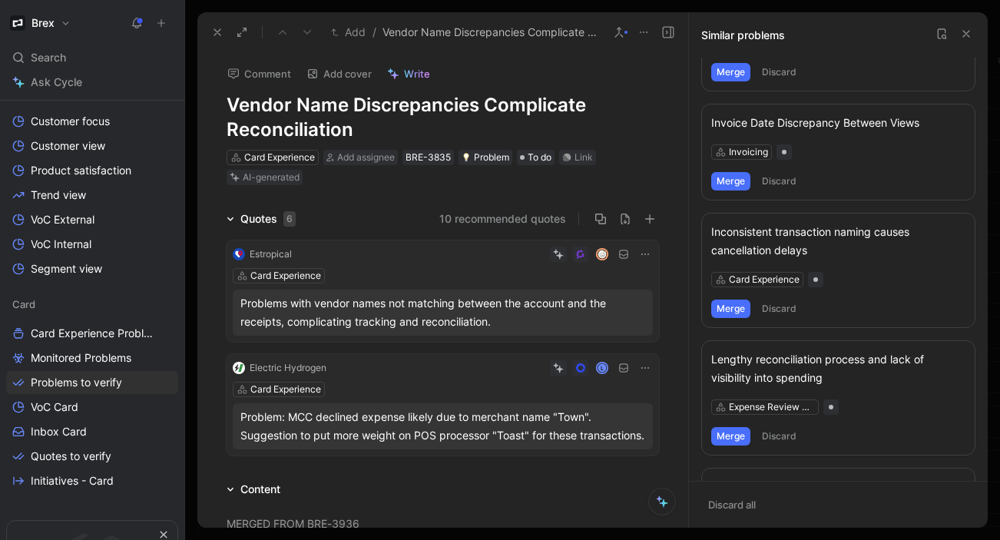
scroll to position [64, 0]
click at [719, 317] on button "Merge" at bounding box center [730, 308] width 39 height 18
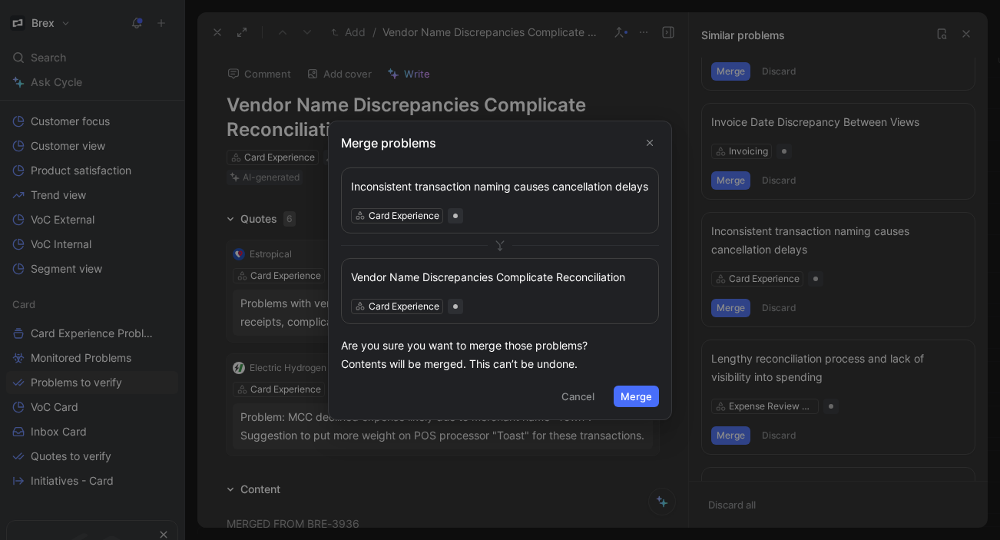
click at [647, 400] on button "Merge" at bounding box center [636, 396] width 45 height 22
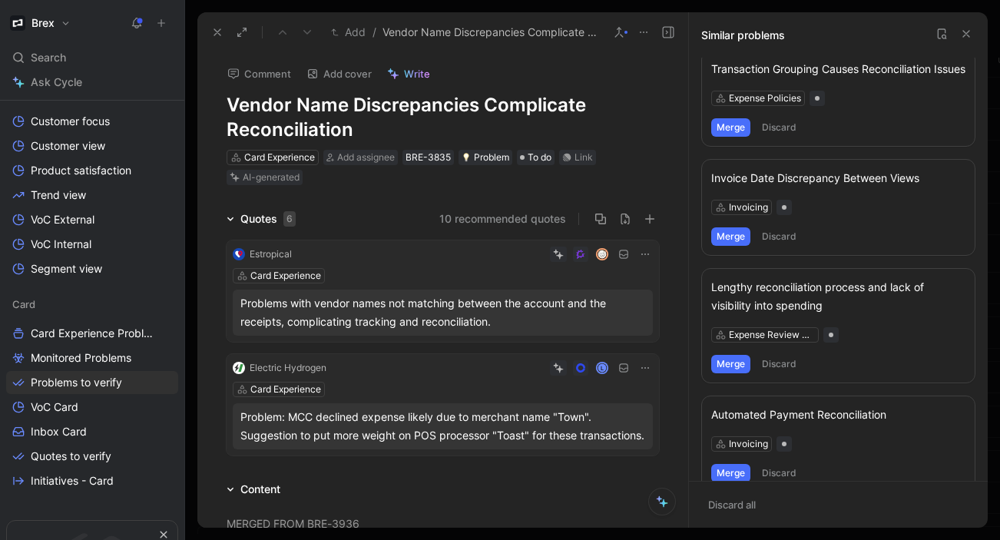
scroll to position [0, 0]
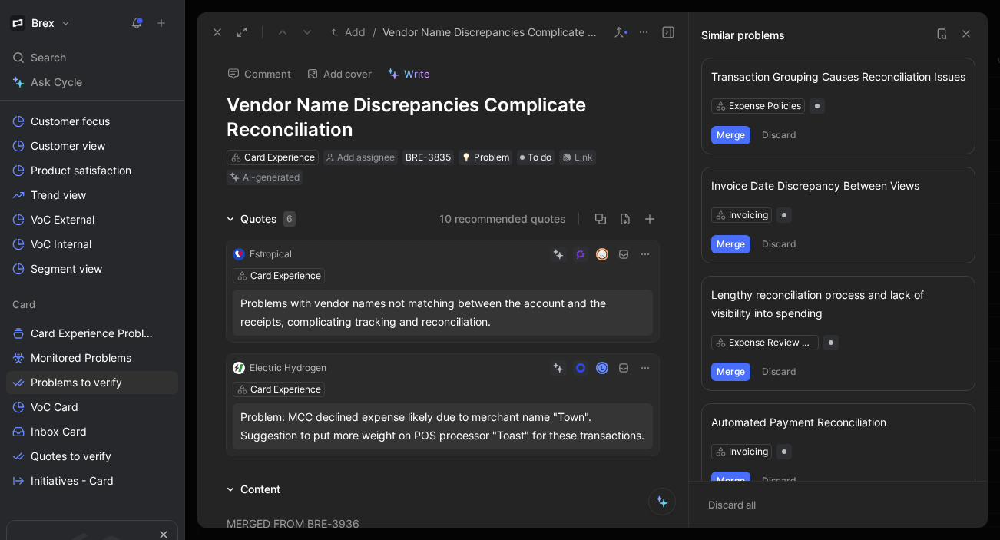
click at [966, 31] on icon at bounding box center [966, 34] width 12 height 12
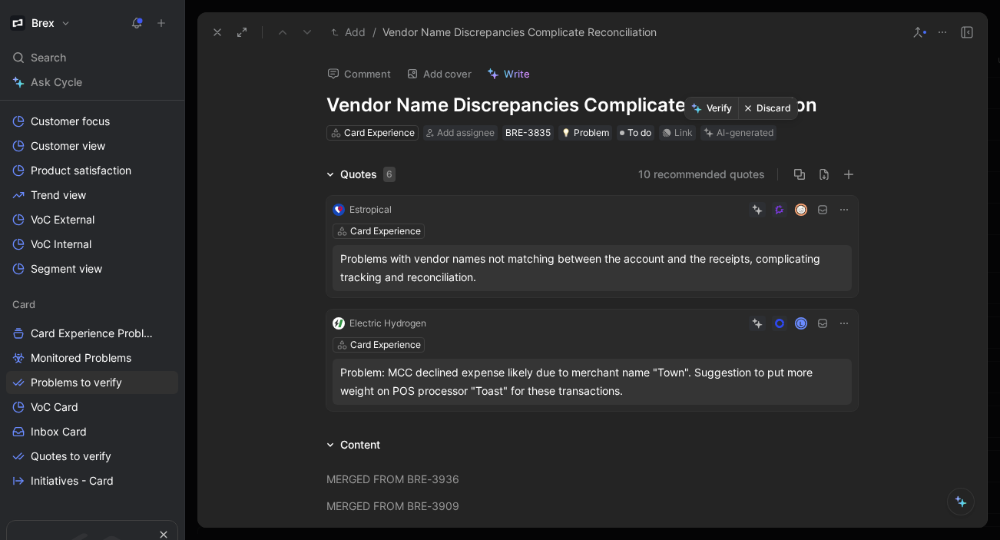
click at [718, 108] on button "Verify" at bounding box center [711, 109] width 53 height 22
click at [693, 169] on button "10 recommended quotes" at bounding box center [701, 174] width 127 height 18
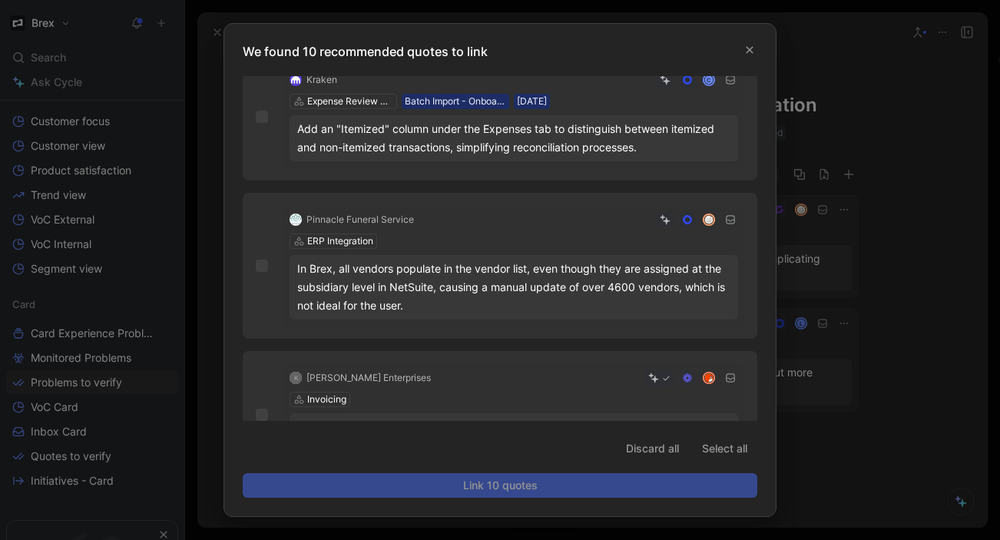
scroll to position [1089, 0]
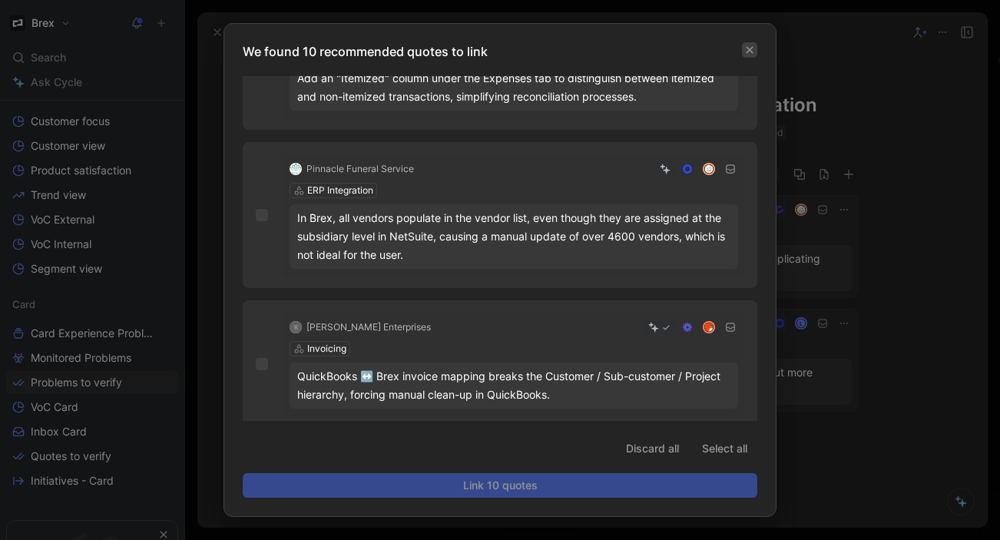
click at [745, 49] on icon "button" at bounding box center [749, 49] width 9 height 9
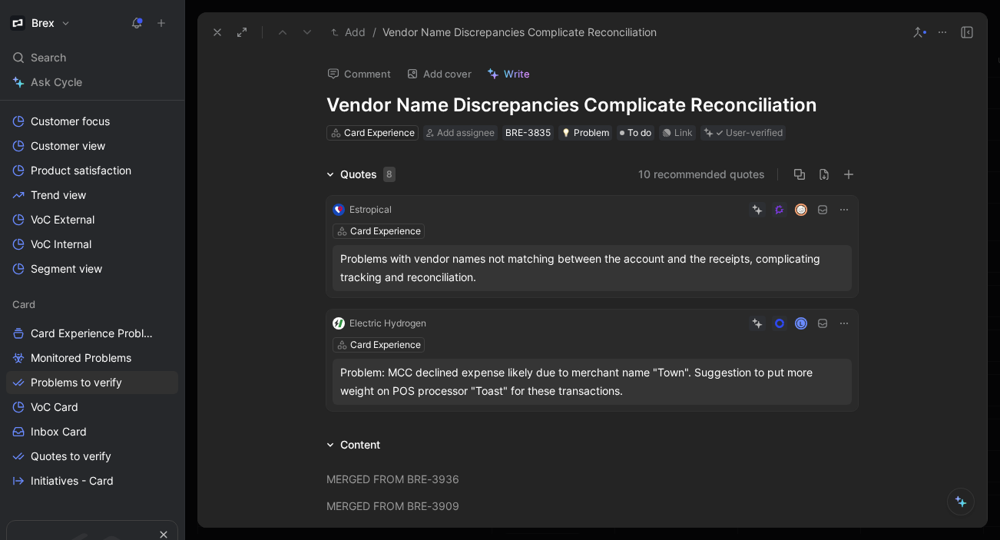
click at [217, 32] on use at bounding box center [217, 32] width 6 height 6
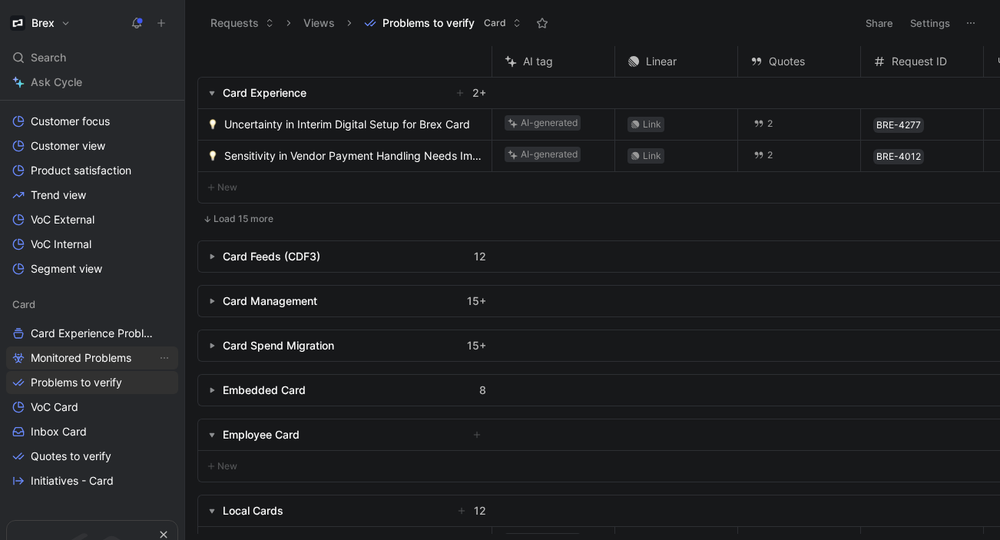
click at [75, 357] on span "Monitored Problems" at bounding box center [81, 357] width 101 height 15
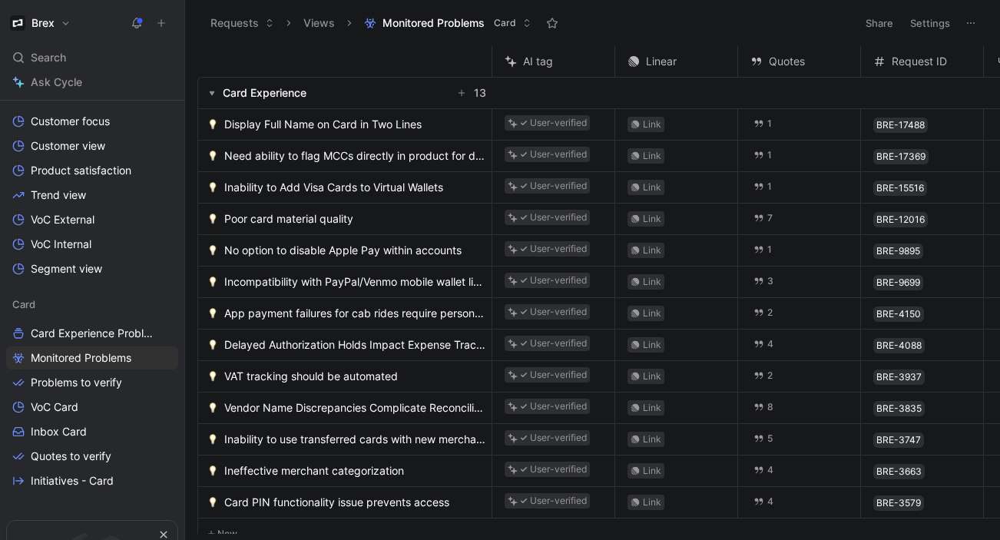
click at [303, 400] on span "Vendor Name Discrepancies Complicate Reconciliation" at bounding box center [354, 408] width 261 height 18
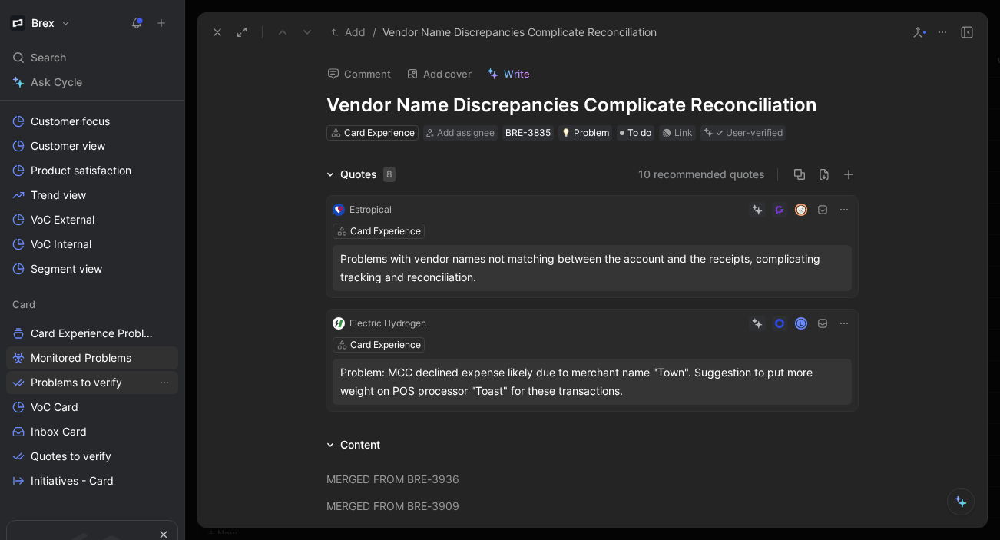
click at [58, 383] on span "Problems to verify" at bounding box center [76, 382] width 91 height 15
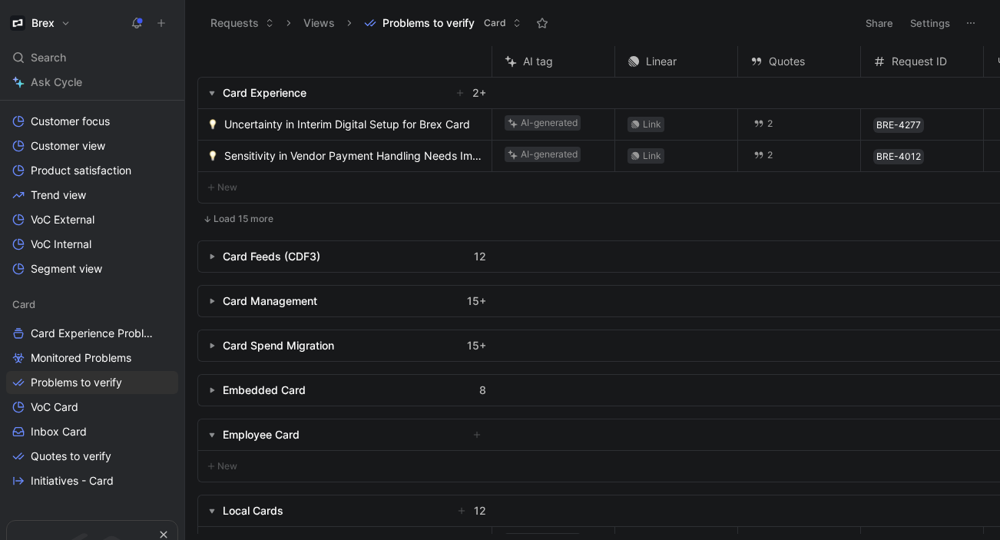
click at [280, 123] on span "Uncertainty in Interim Digital Setup for Brex Card" at bounding box center [347, 124] width 246 height 18
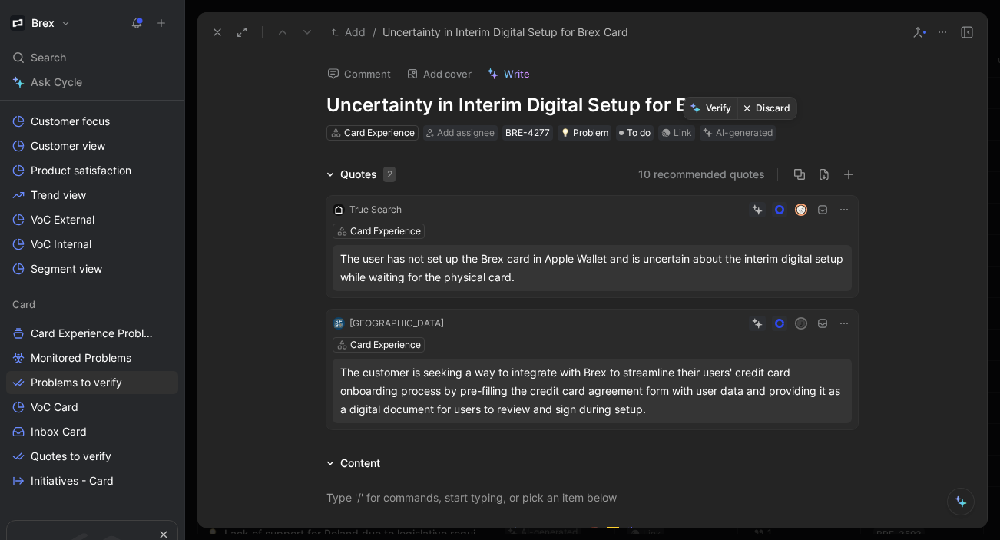
click at [766, 102] on button "Discard" at bounding box center [766, 109] width 59 height 22
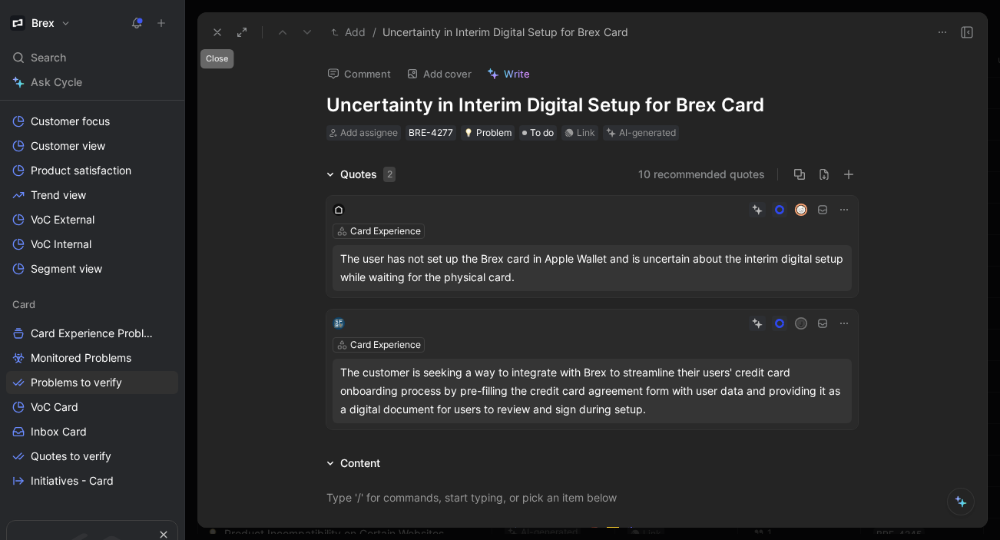
click at [205, 31] on div "Add / Uncertainty in Interim Digital Setup for Brex Card" at bounding box center [565, 32] width 720 height 25
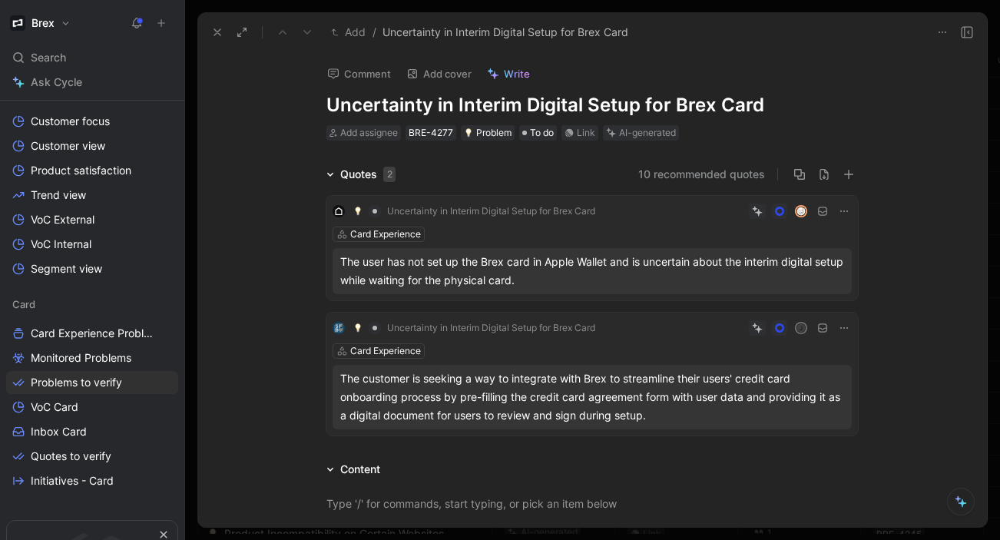
click at [213, 28] on icon at bounding box center [217, 32] width 12 height 12
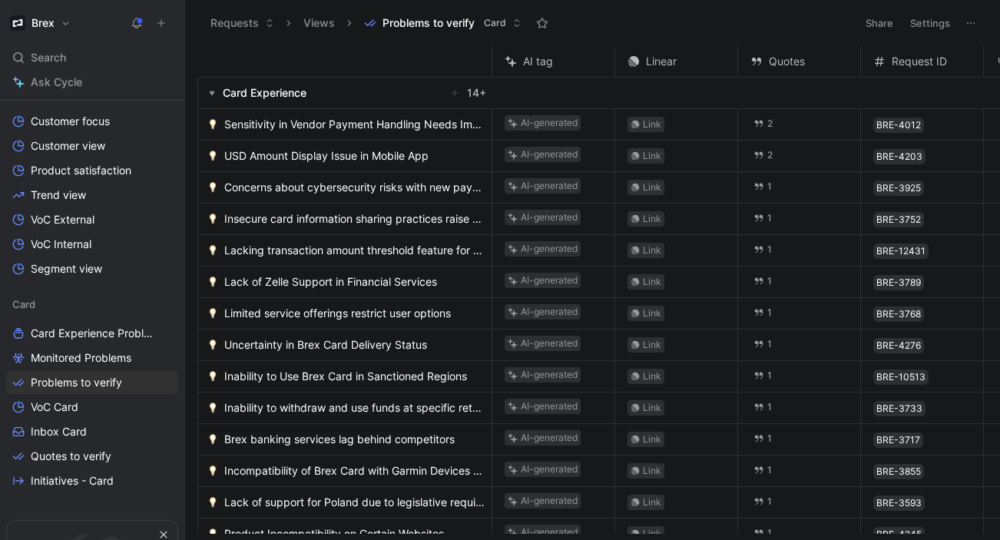
click at [353, 129] on span "Sensitivity in Vendor Payment Handling Needs Improvement" at bounding box center [354, 124] width 261 height 18
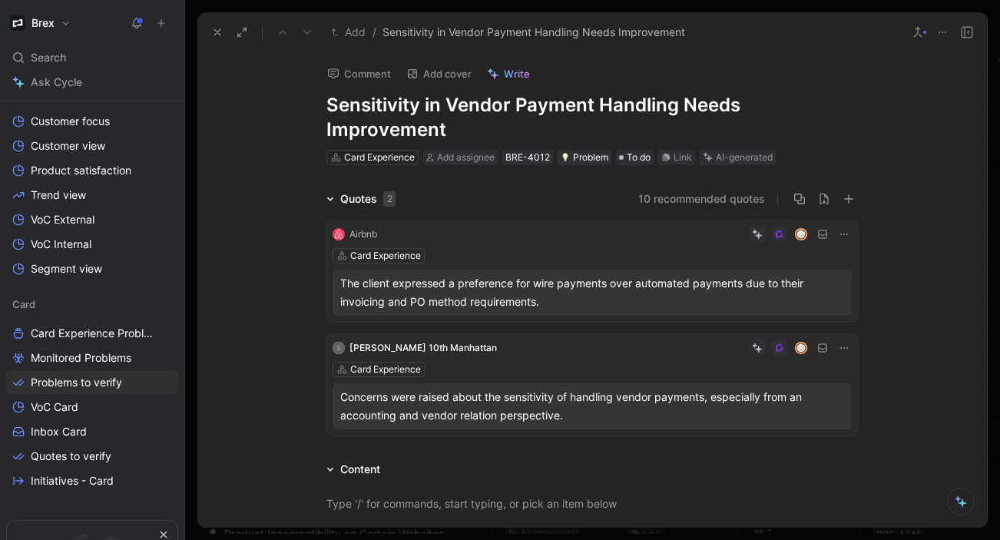
click at [732, 200] on button "10 recommended quotes" at bounding box center [701, 199] width 127 height 18
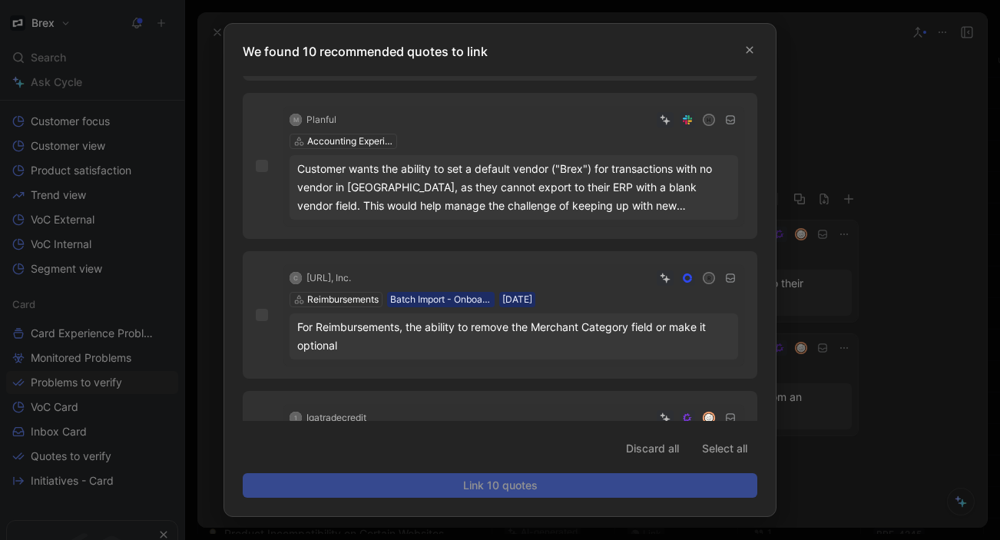
scroll to position [1089, 0]
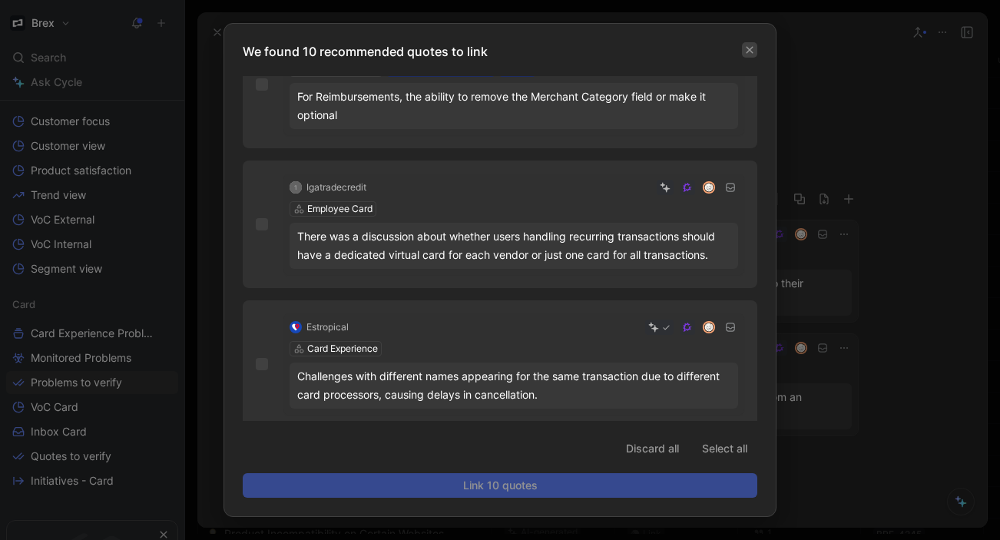
click at [752, 47] on icon "button" at bounding box center [749, 50] width 7 height 7
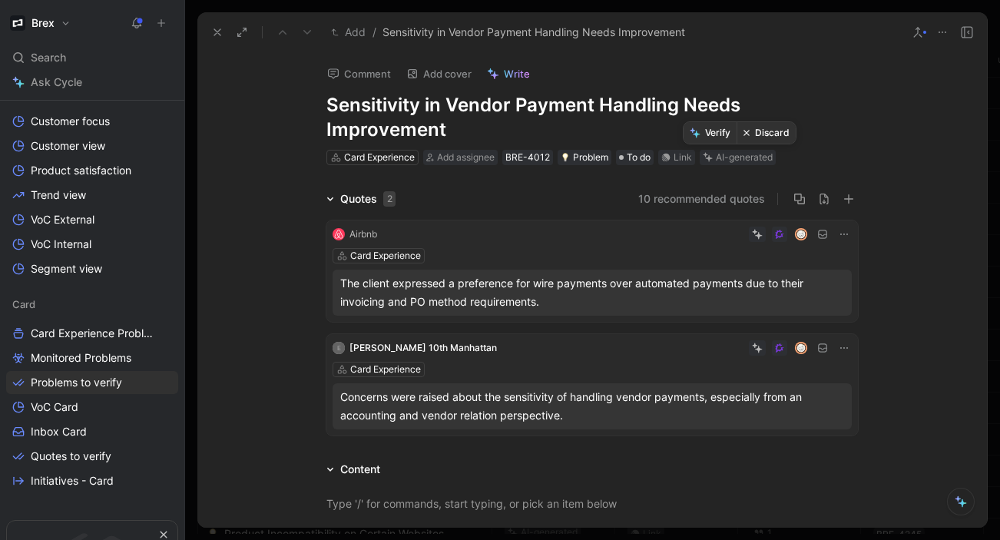
click at [761, 126] on button "Discard" at bounding box center [765, 133] width 59 height 22
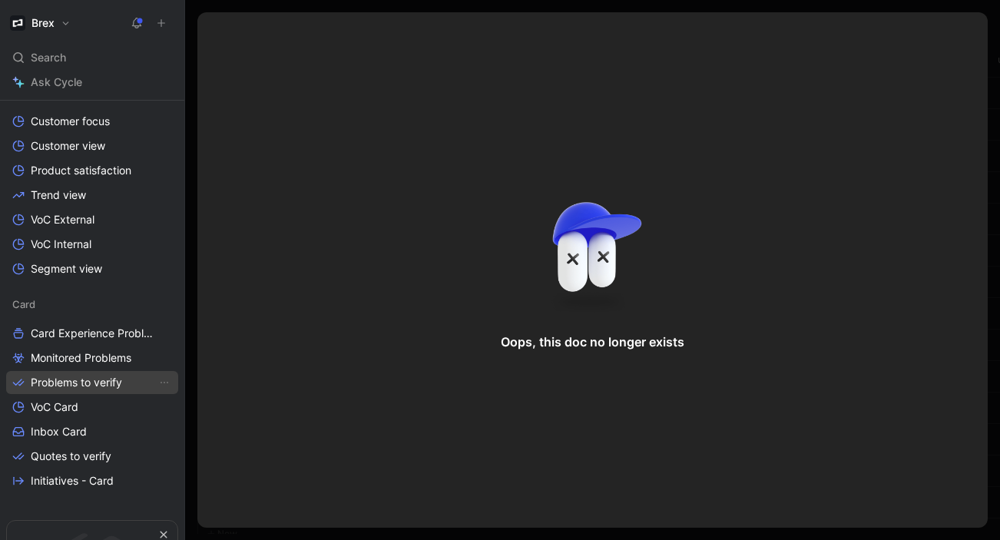
click at [76, 388] on span "Problems to verify" at bounding box center [76, 382] width 91 height 15
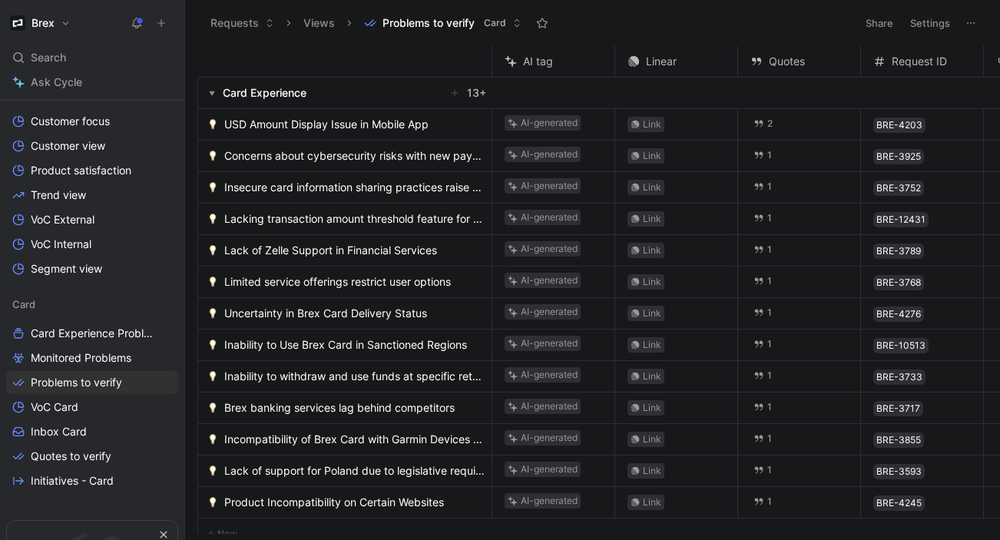
click at [314, 125] on span "USD Amount Display Issue in Mobile App" at bounding box center [326, 124] width 204 height 18
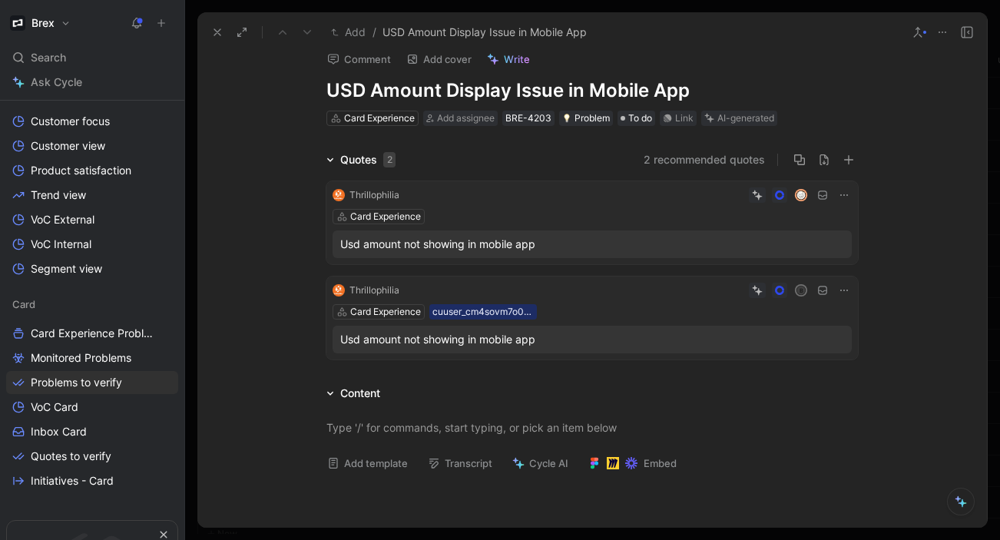
scroll to position [15, 0]
click at [679, 151] on button "2 recommended quotes" at bounding box center [703, 159] width 121 height 18
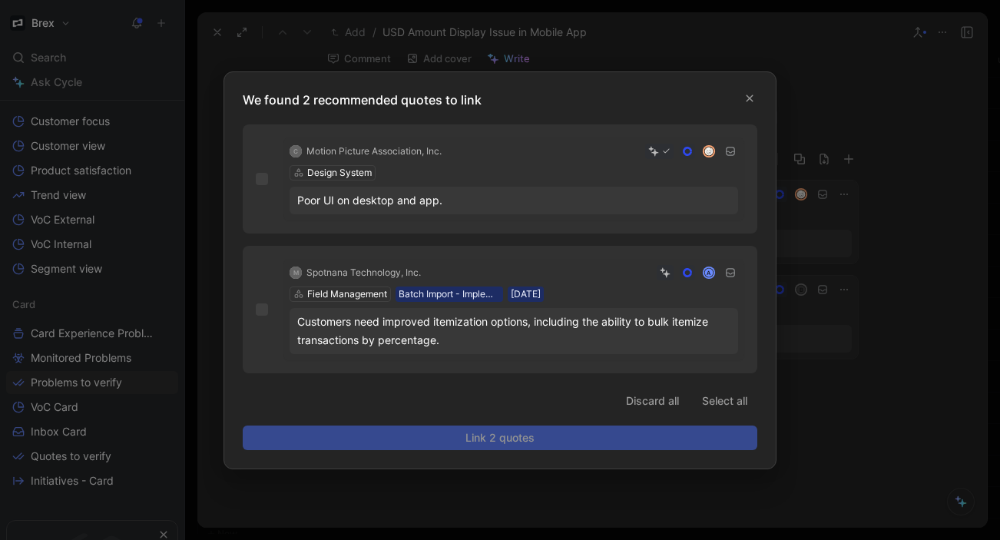
click at [643, 48] on div at bounding box center [500, 270] width 1000 height 540
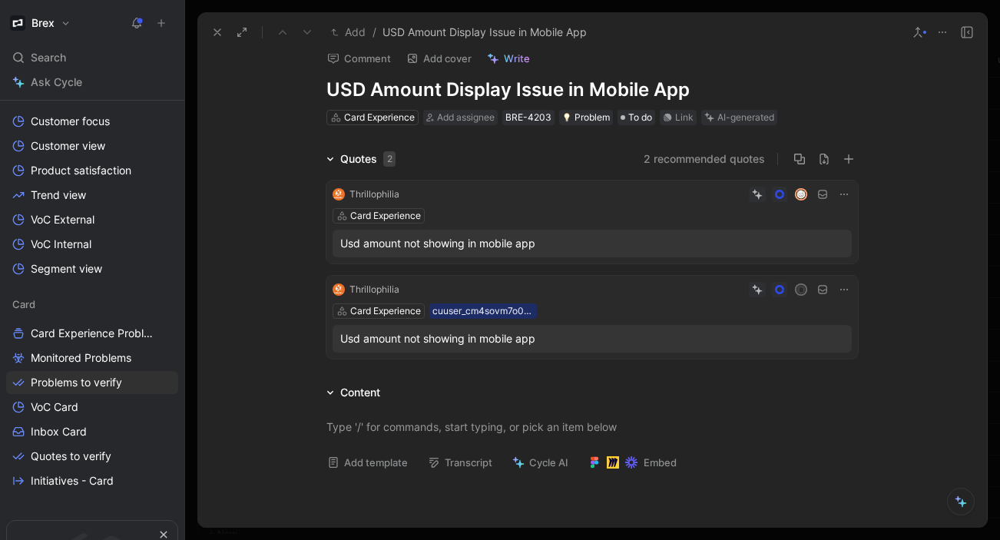
click at [923, 38] on button at bounding box center [918, 33] width 22 height 22
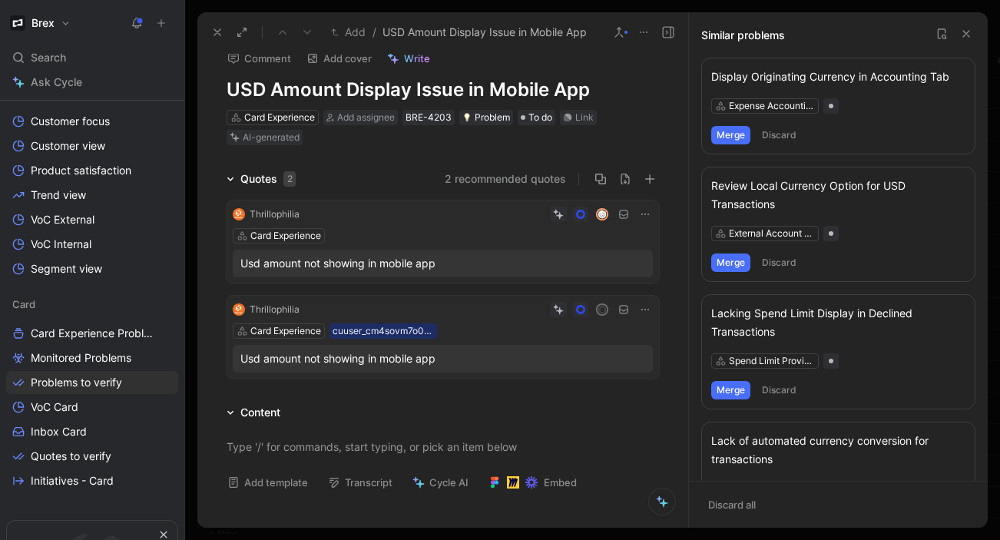
click at [971, 29] on icon at bounding box center [966, 34] width 12 height 12
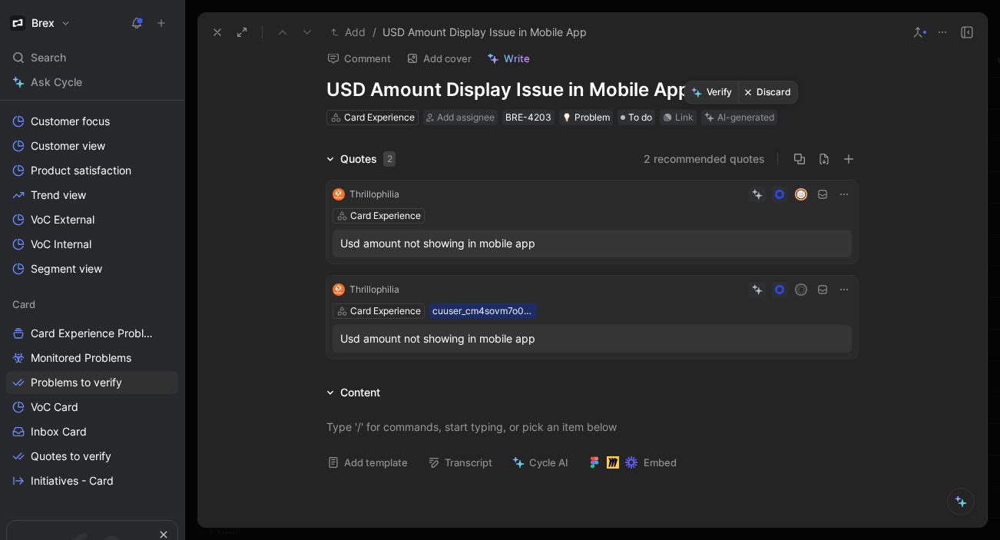
click at [766, 96] on button "Discard" at bounding box center [767, 92] width 59 height 22
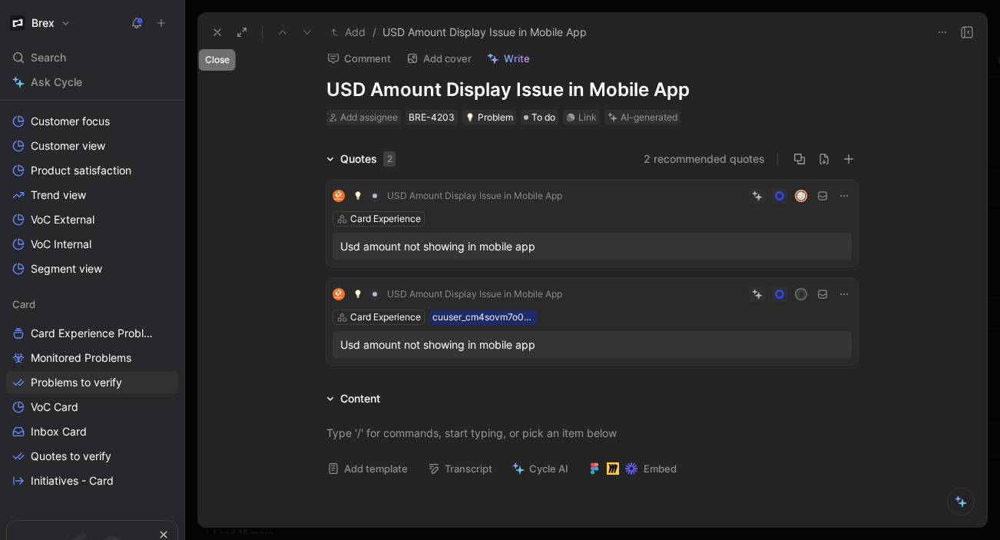
click at [214, 33] on icon at bounding box center [217, 32] width 12 height 12
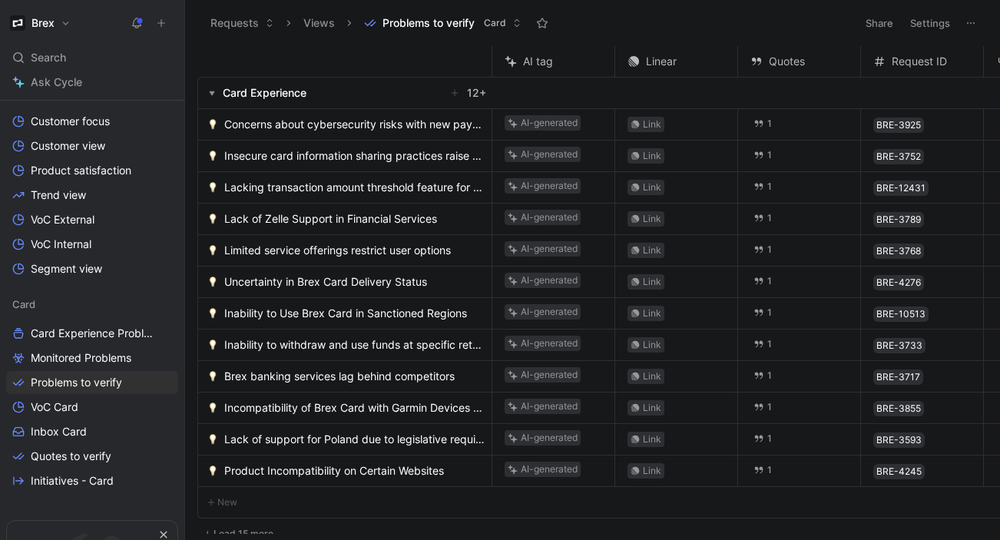
click at [351, 125] on span "Concerns about cybersecurity risks with new payment systems" at bounding box center [354, 124] width 261 height 18
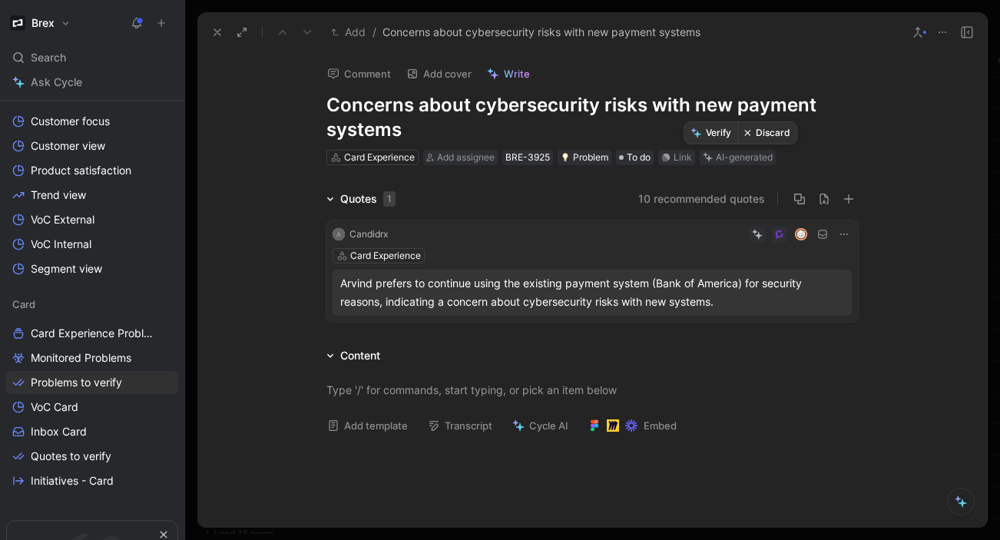
click at [768, 136] on button "Discard" at bounding box center [766, 133] width 59 height 22
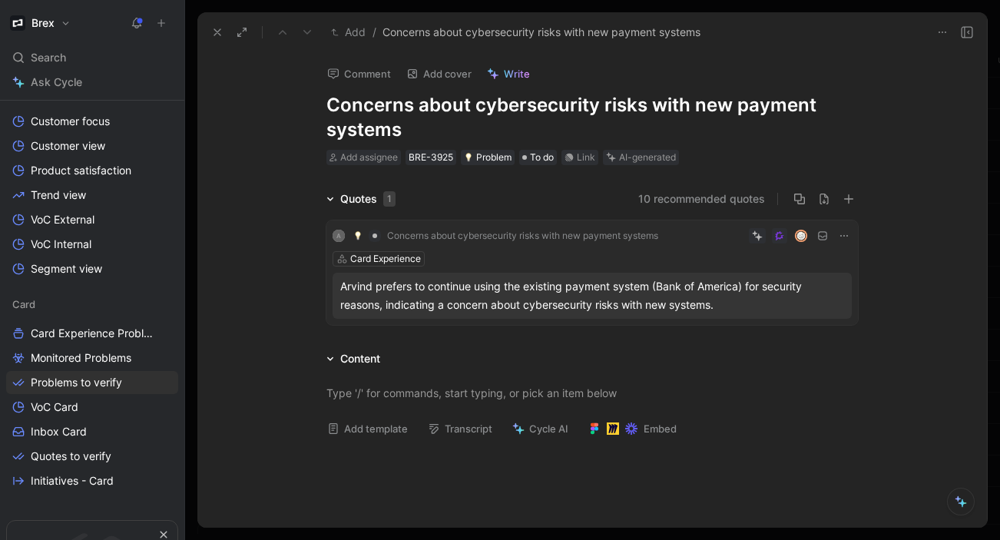
click at [220, 32] on icon at bounding box center [217, 32] width 12 height 12
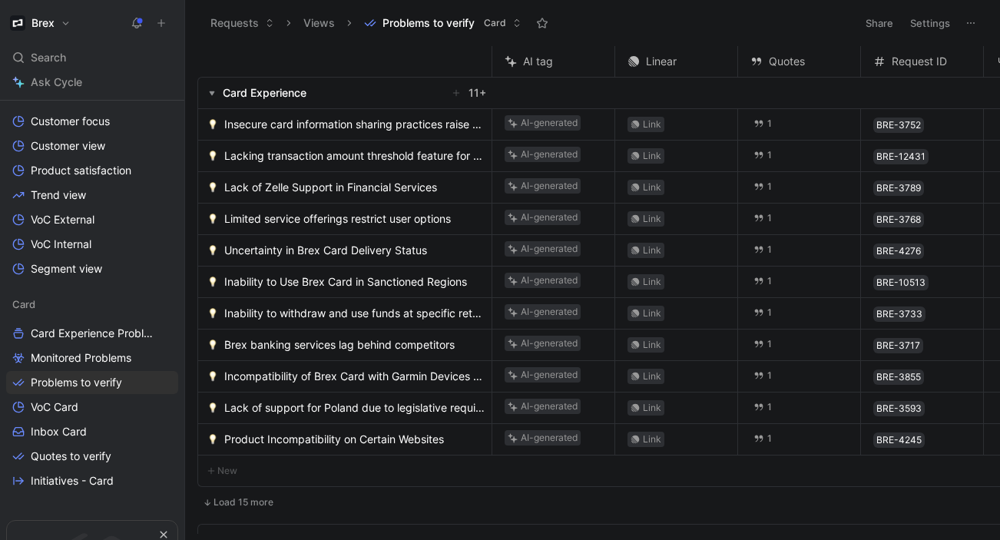
click at [369, 126] on span "Insecure card information sharing practices raise PCI compliance concerns" at bounding box center [354, 124] width 261 height 18
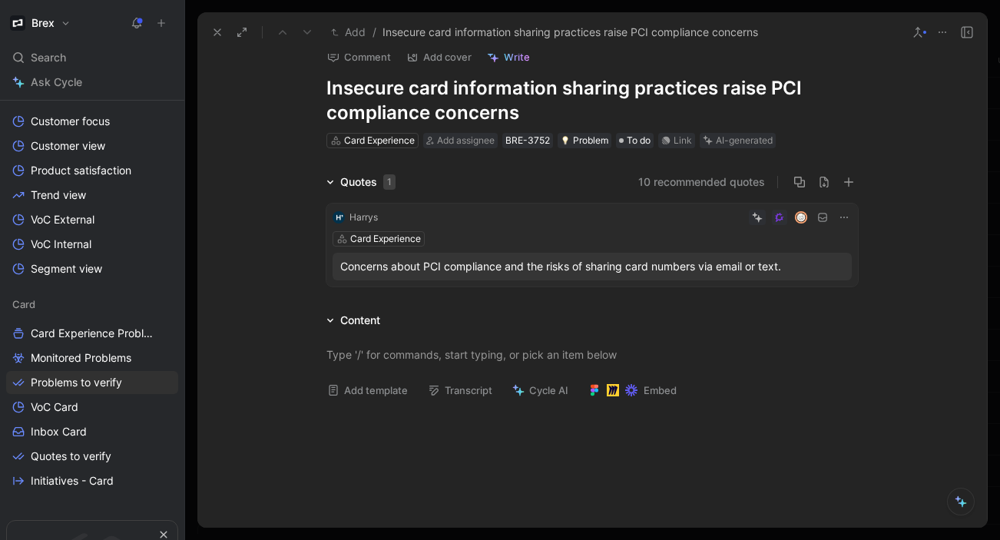
scroll to position [16, 0]
click at [652, 187] on button "10 recommended quotes" at bounding box center [701, 183] width 127 height 18
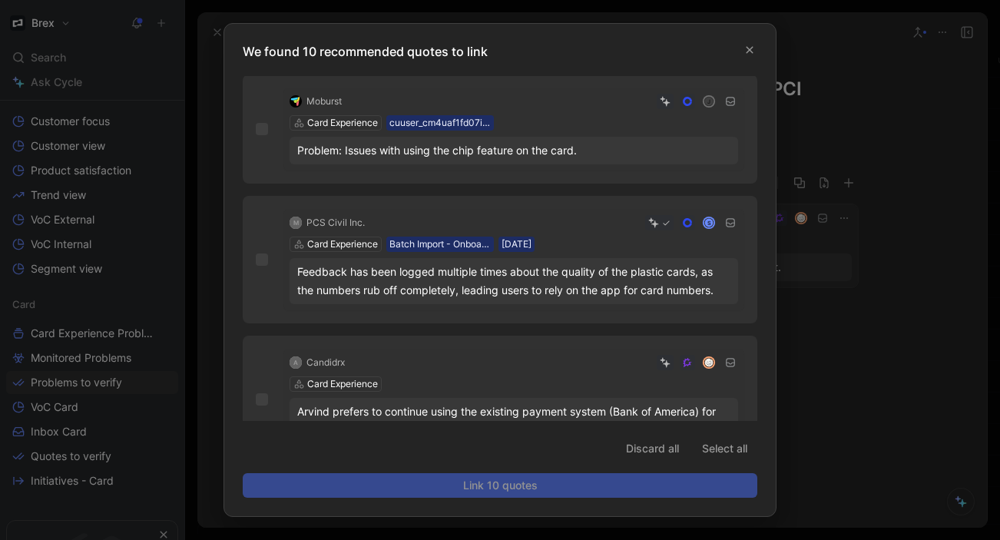
scroll to position [941, 0]
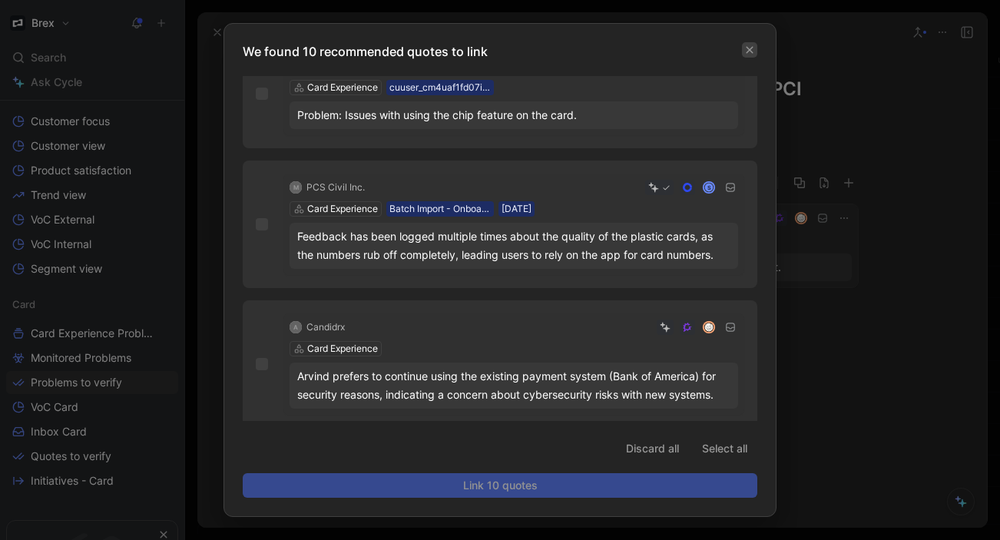
click at [750, 45] on icon "button" at bounding box center [749, 49] width 9 height 9
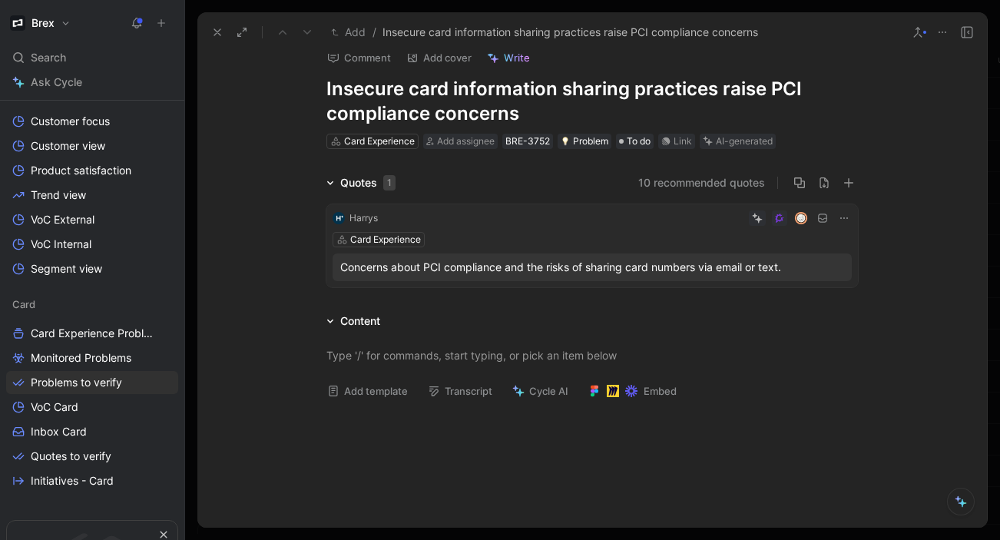
click at [919, 28] on icon at bounding box center [917, 32] width 12 height 12
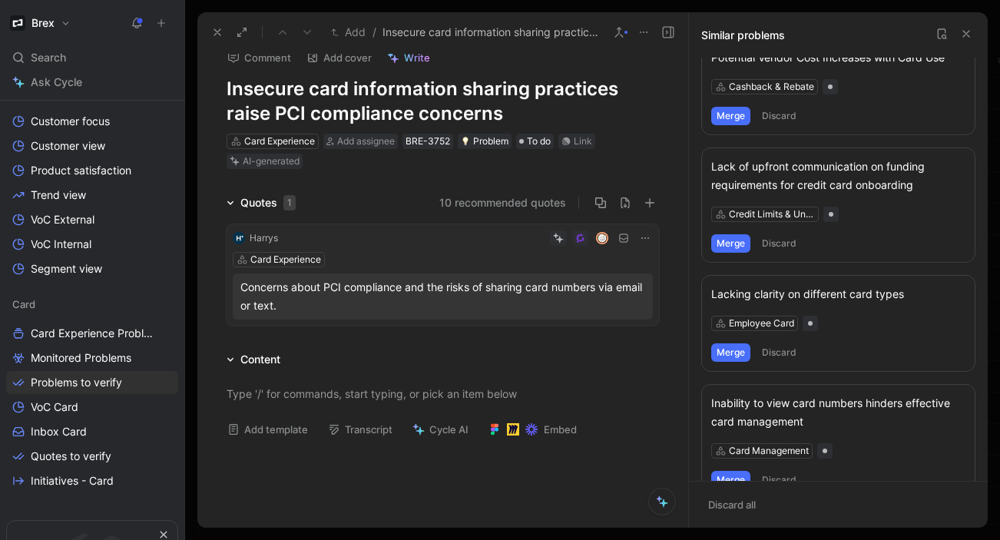
scroll to position [659, 0]
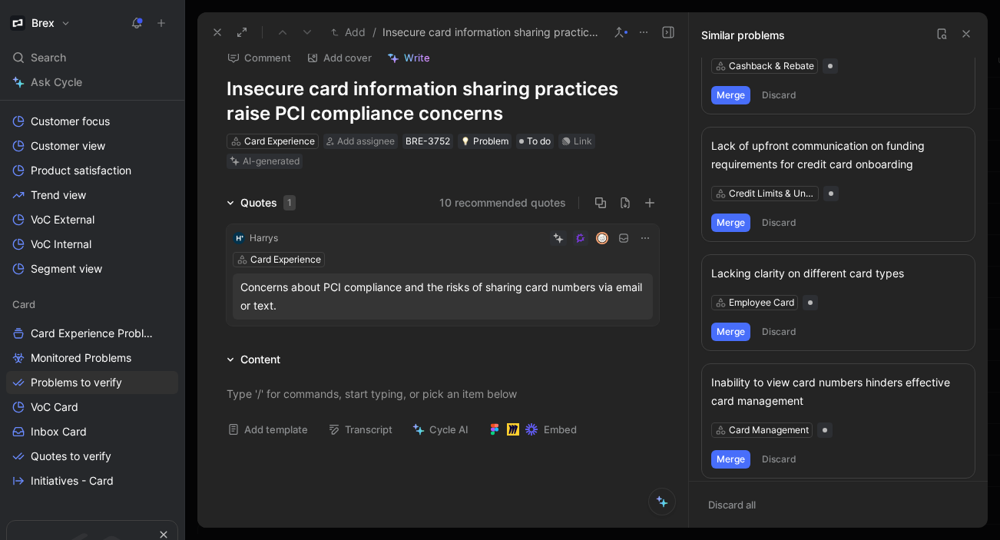
click at [963, 32] on icon at bounding box center [966, 34] width 12 height 12
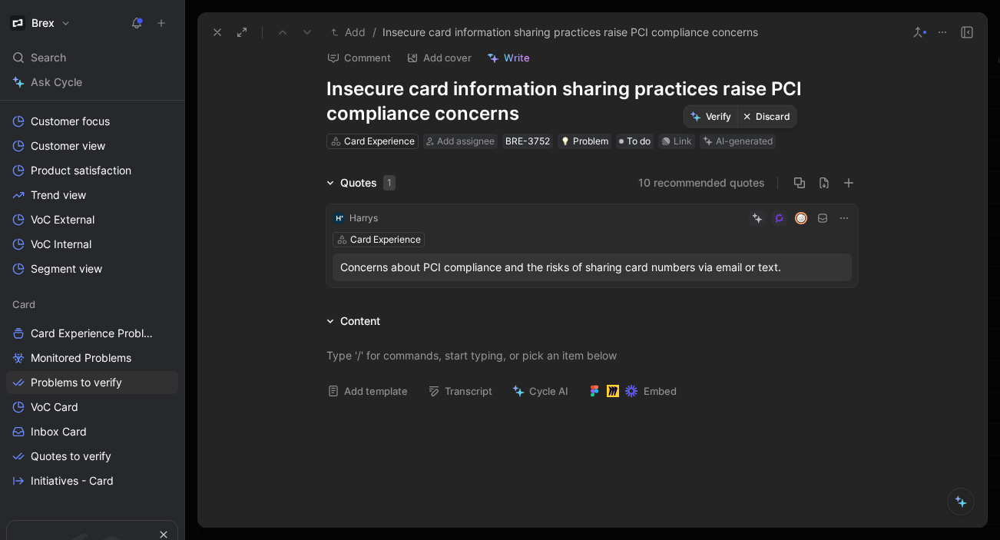
click at [767, 115] on button "Discard" at bounding box center [766, 117] width 59 height 22
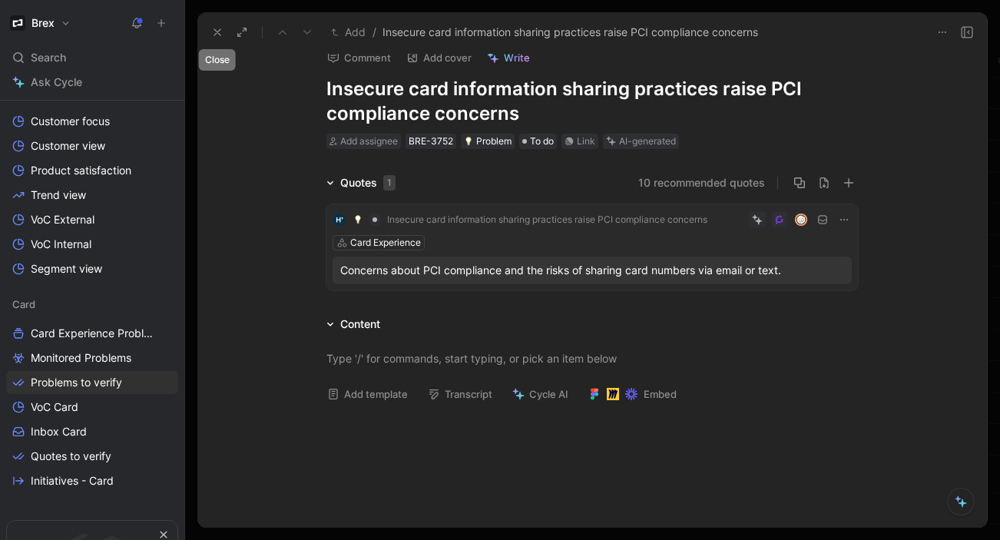
click at [218, 31] on icon at bounding box center [217, 32] width 12 height 12
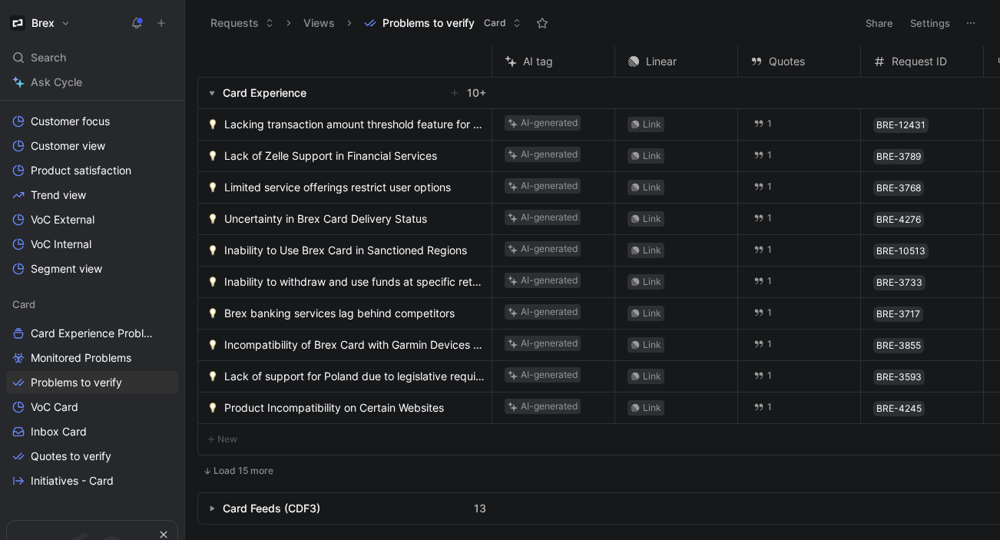
click at [343, 127] on span "Lacking transaction amount threshold feature for 3DS codes" at bounding box center [354, 124] width 261 height 18
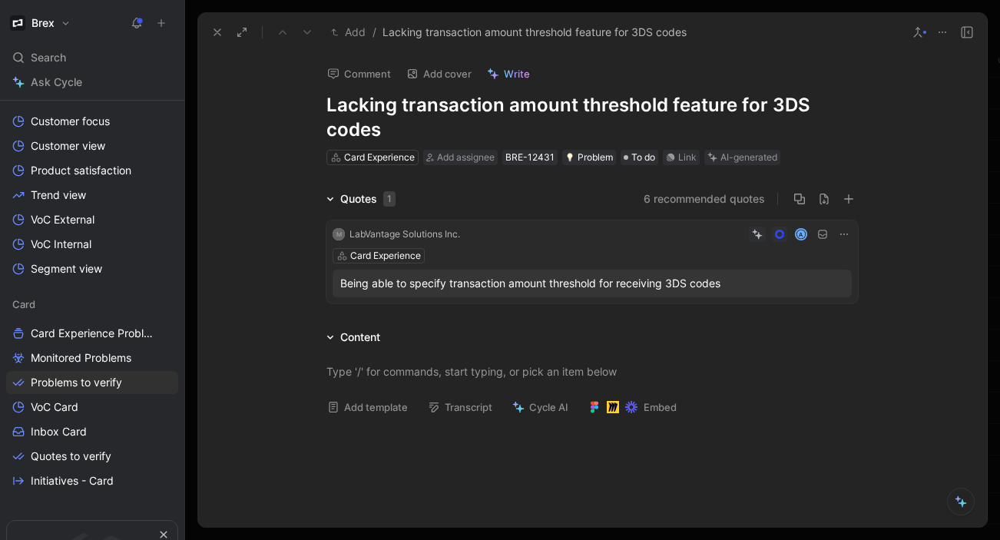
click at [689, 200] on button "6 recommended quotes" at bounding box center [703, 199] width 121 height 18
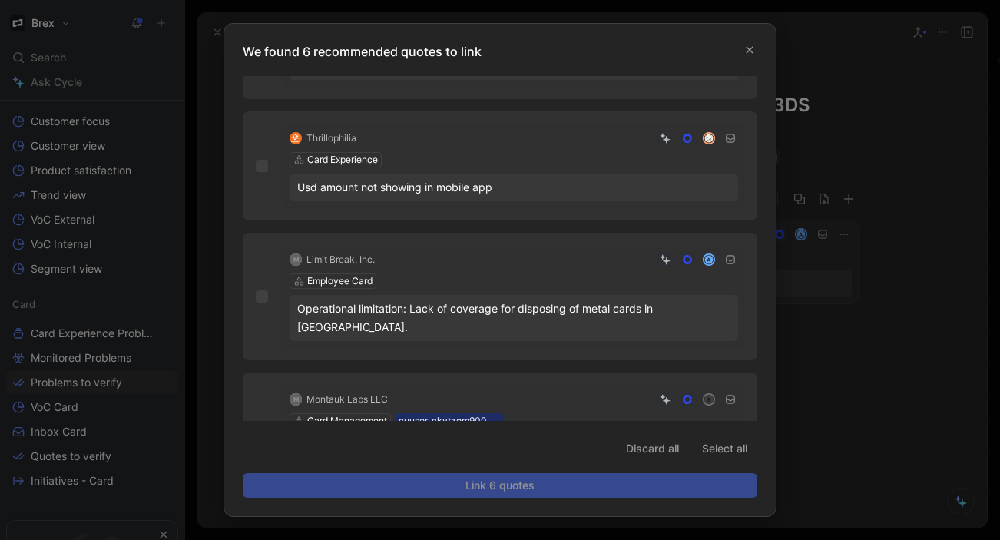
scroll to position [403, 0]
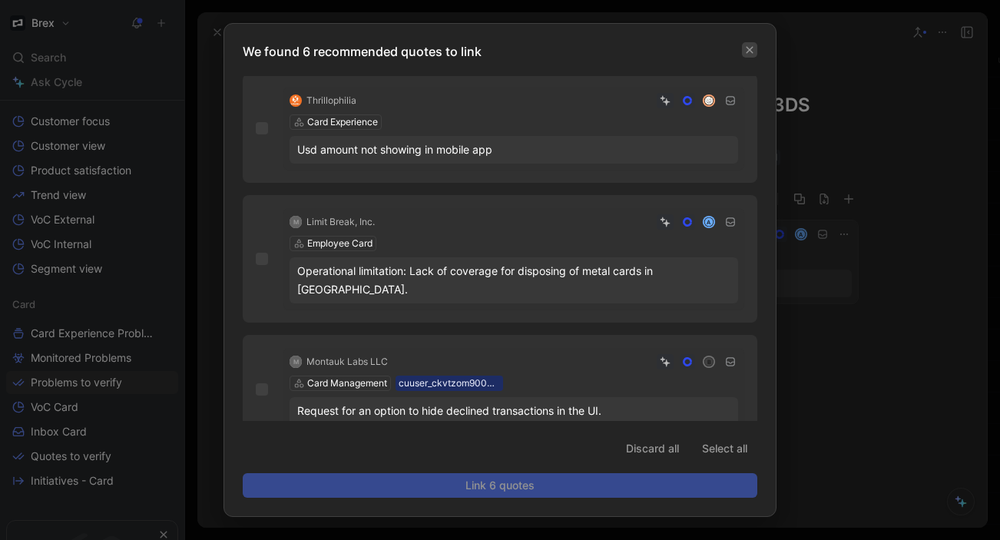
click at [750, 49] on icon "button" at bounding box center [749, 49] width 9 height 9
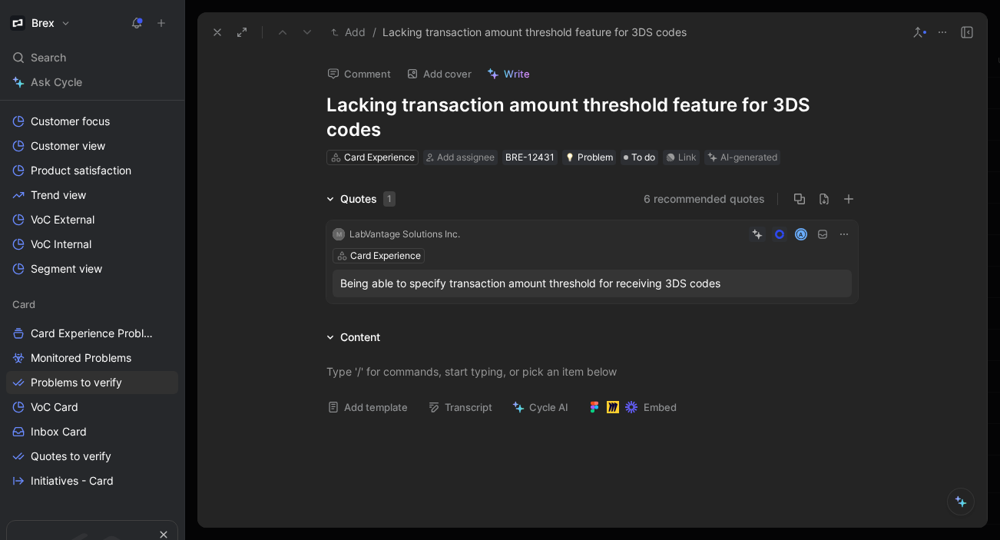
click at [911, 34] on icon at bounding box center [917, 32] width 12 height 12
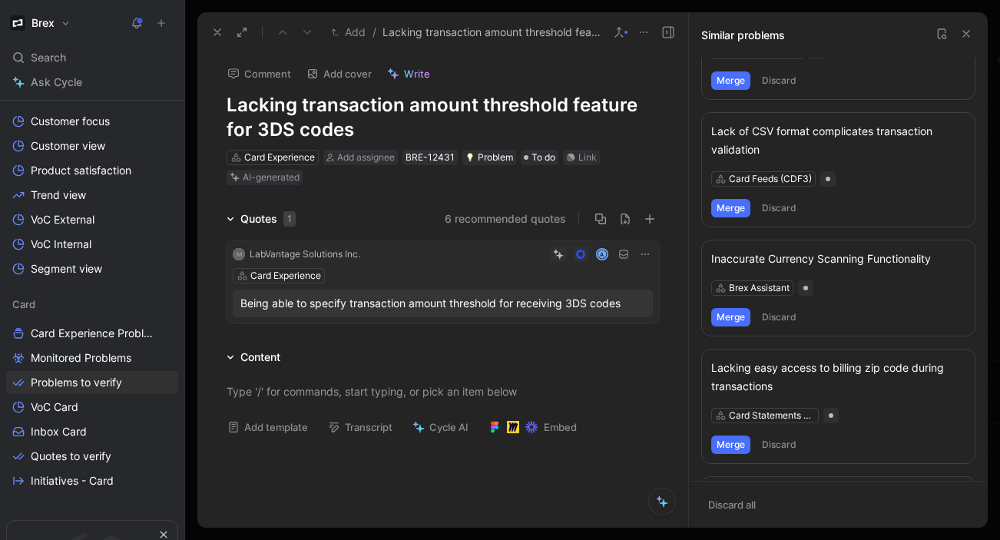
scroll to position [803, 0]
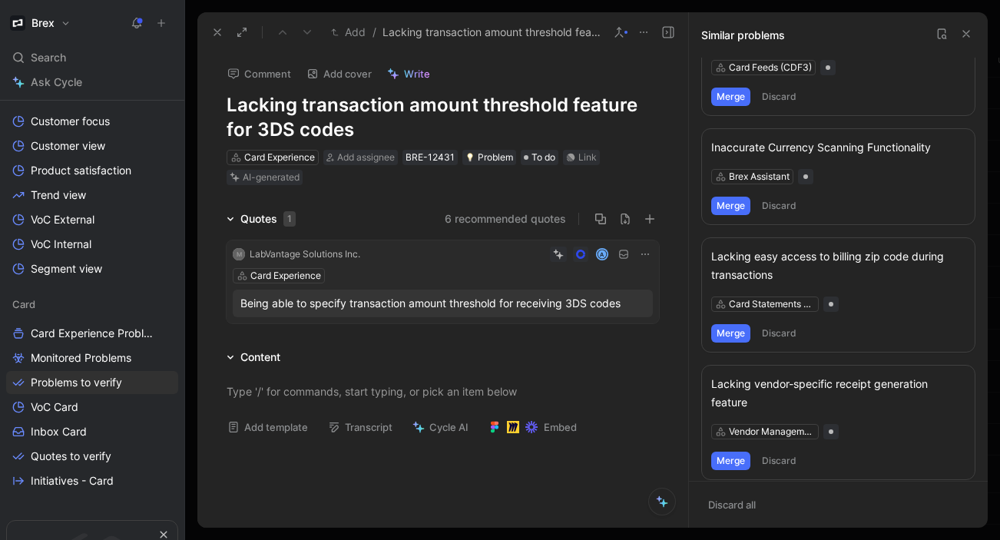
click at [969, 28] on icon at bounding box center [966, 34] width 12 height 12
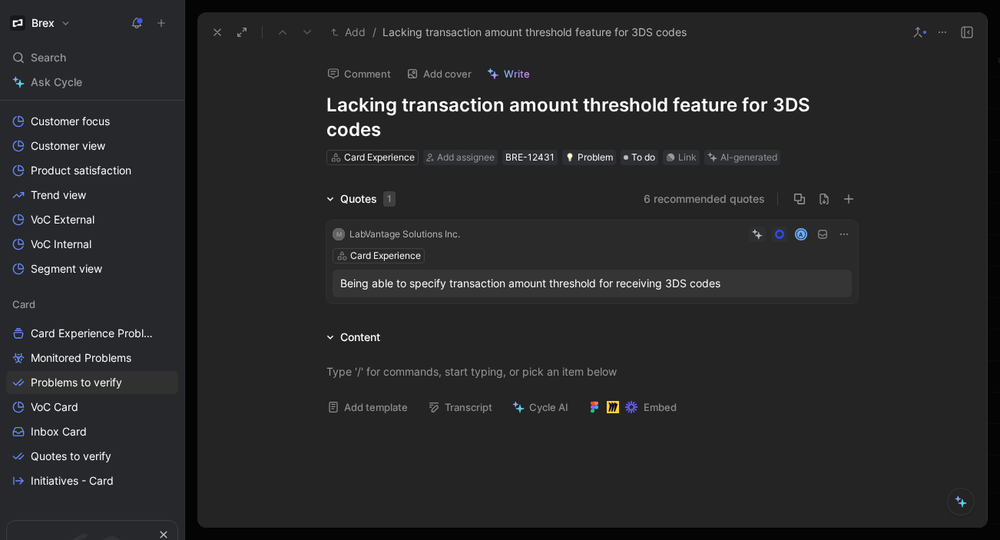
click at [746, 154] on div "AI-generated" at bounding box center [748, 157] width 57 height 15
click at [716, 134] on button "Verify" at bounding box center [713, 133] width 53 height 22
click at [215, 28] on icon at bounding box center [217, 32] width 12 height 12
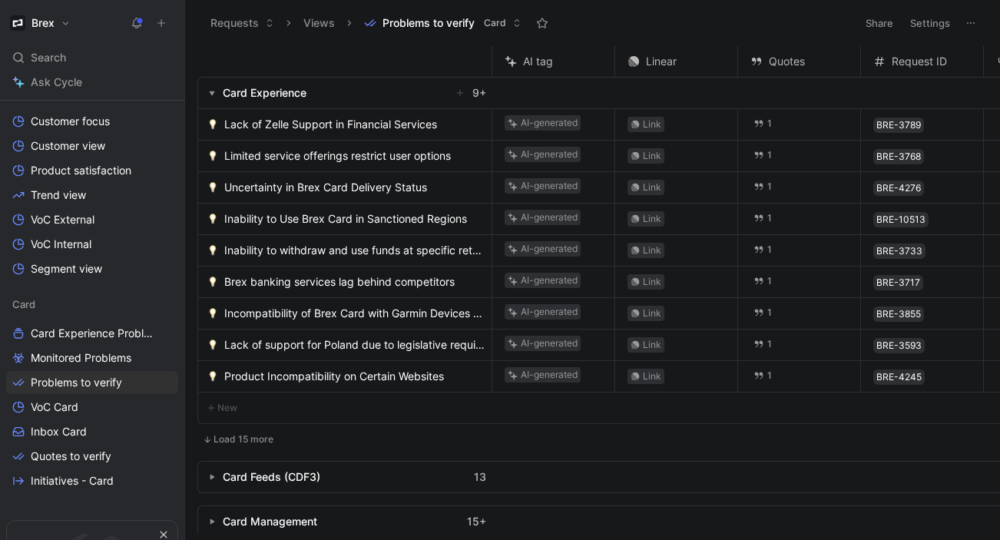
click at [320, 126] on span "Lack of Zelle Support in Financial Services" at bounding box center [330, 124] width 213 height 18
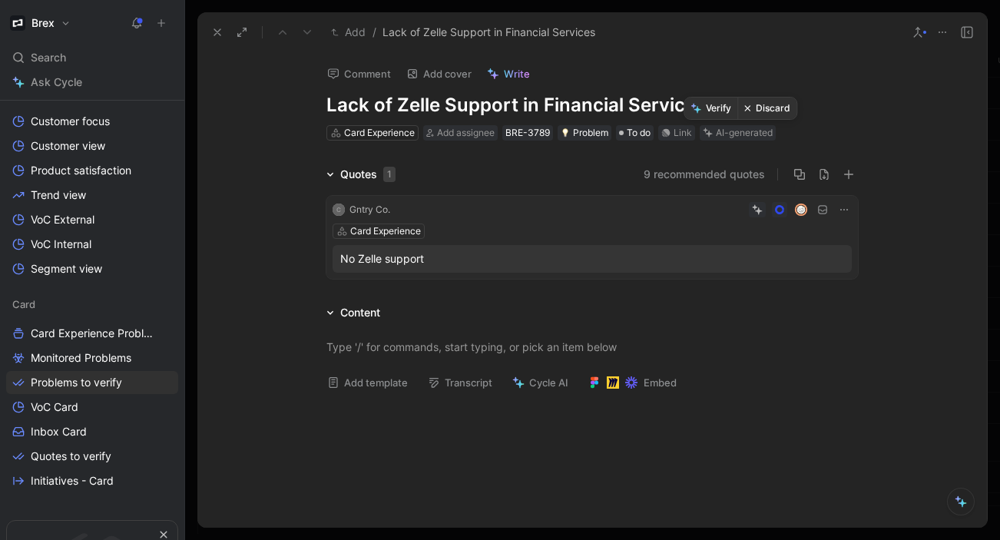
click at [764, 108] on button "Discard" at bounding box center [766, 109] width 59 height 22
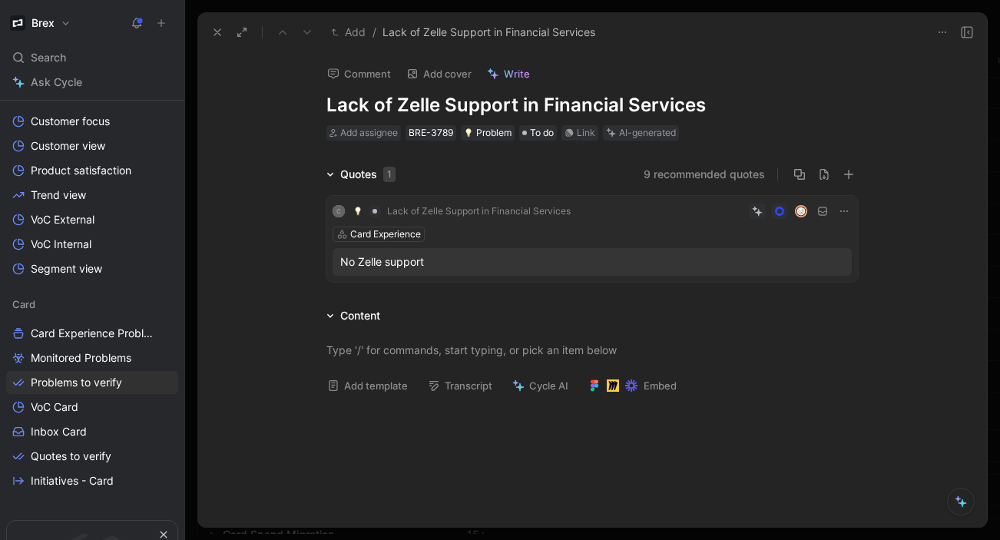
click at [219, 28] on icon at bounding box center [217, 32] width 12 height 12
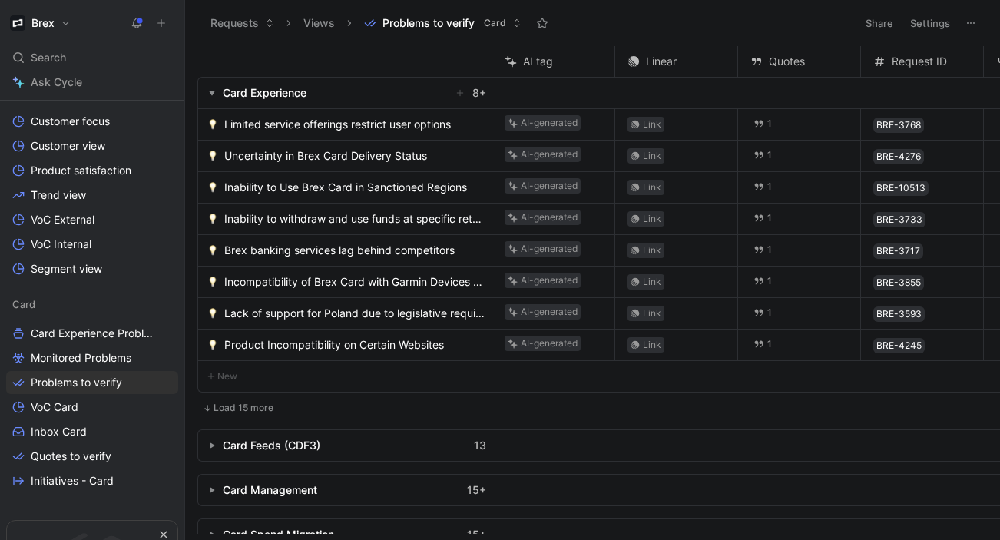
click at [347, 120] on span "Limited service offerings restrict user options" at bounding box center [337, 124] width 227 height 18
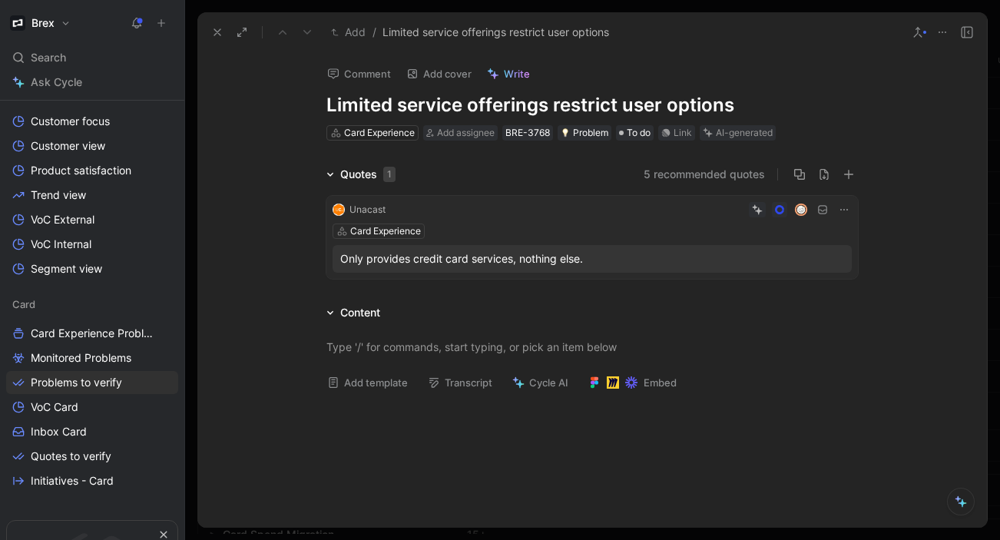
click at [688, 174] on button "5 recommended quotes" at bounding box center [703, 174] width 121 height 18
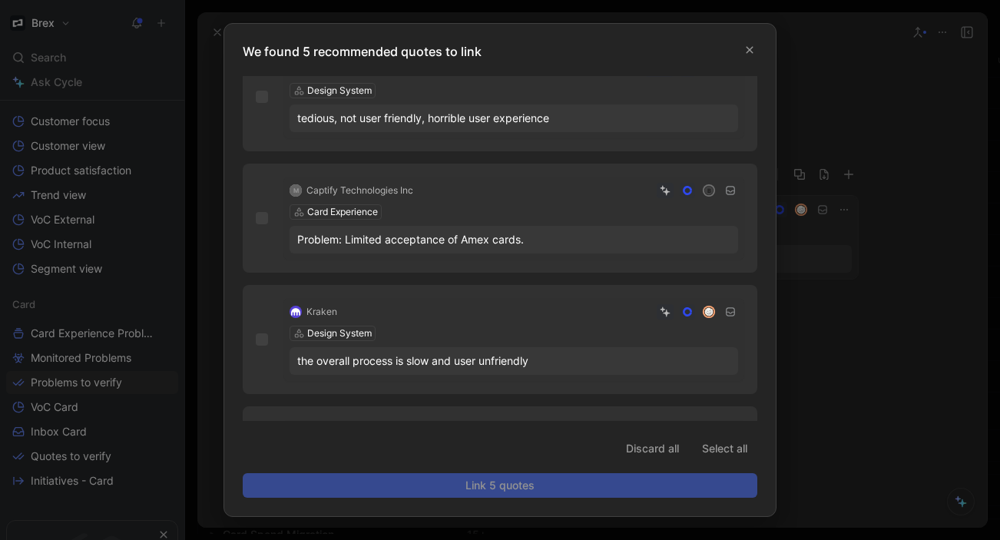
scroll to position [246, 0]
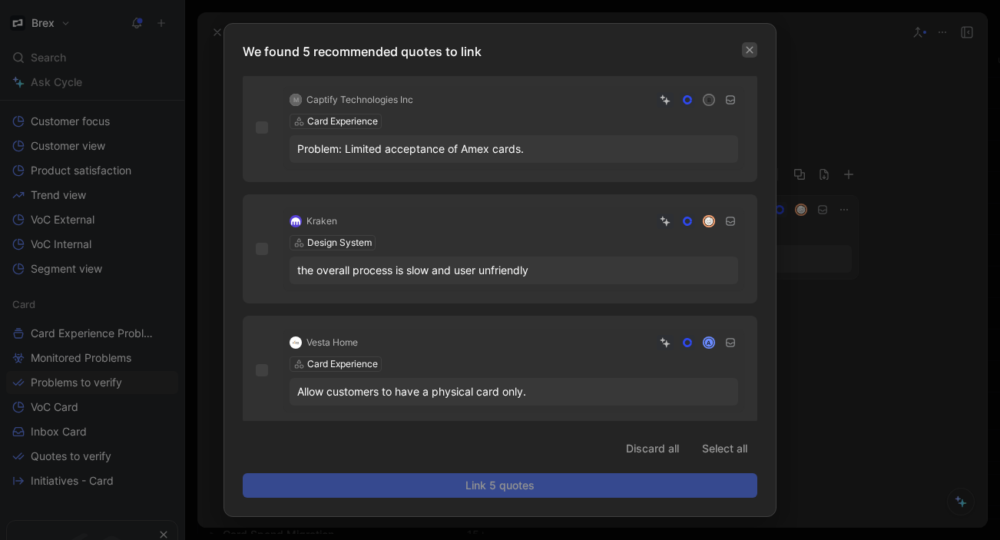
click at [753, 48] on icon "button" at bounding box center [749, 49] width 9 height 9
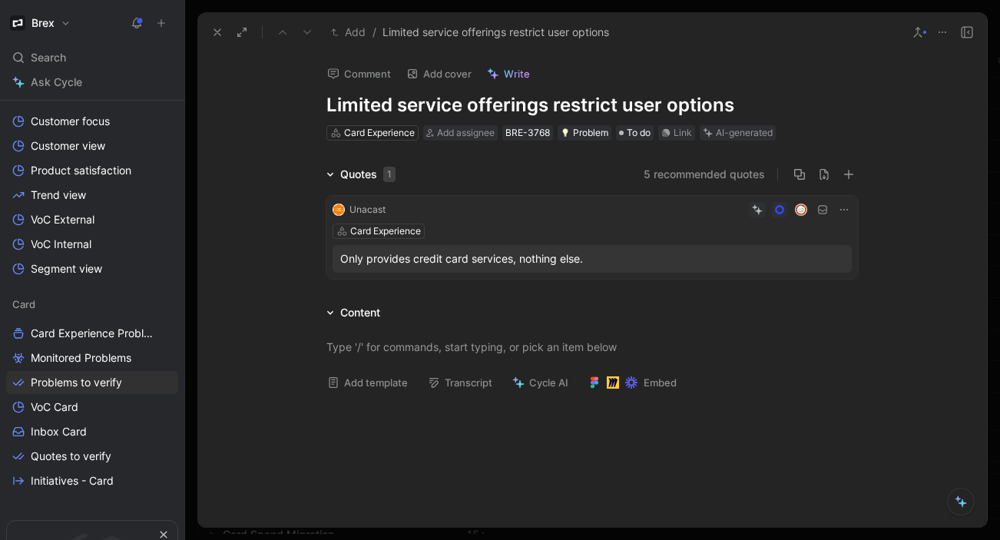
click at [915, 35] on icon at bounding box center [917, 32] width 12 height 12
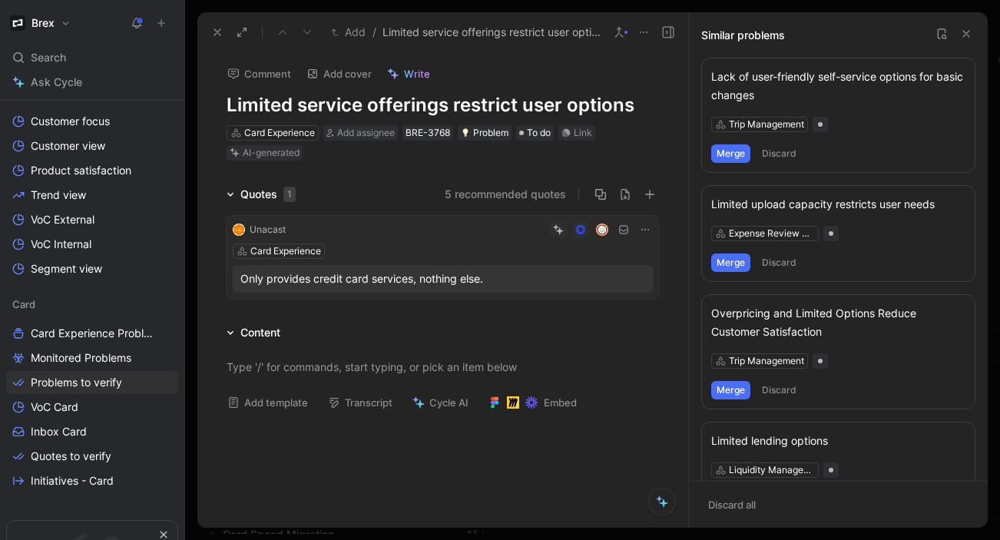
click at [968, 35] on icon at bounding box center [966, 34] width 12 height 12
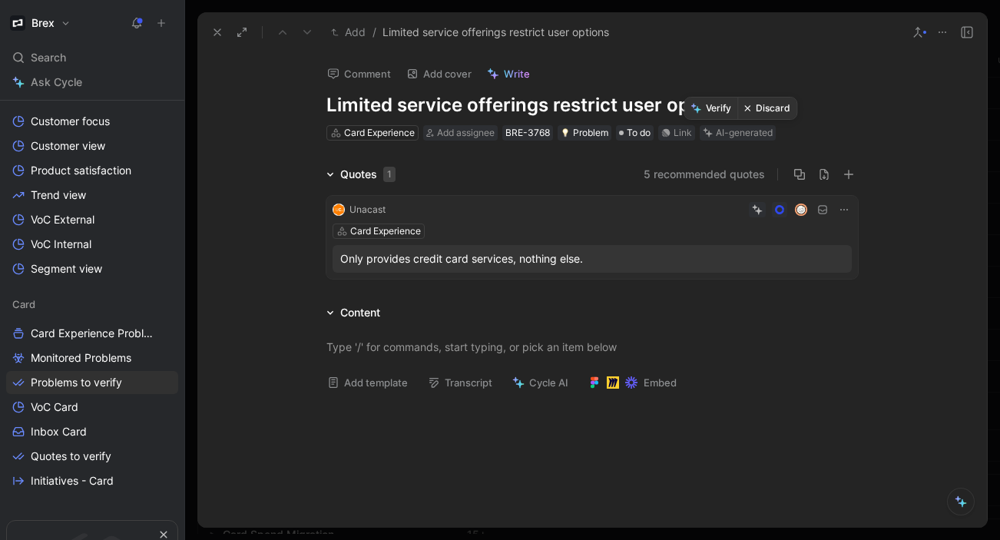
click at [762, 108] on button "Discard" at bounding box center [766, 109] width 59 height 22
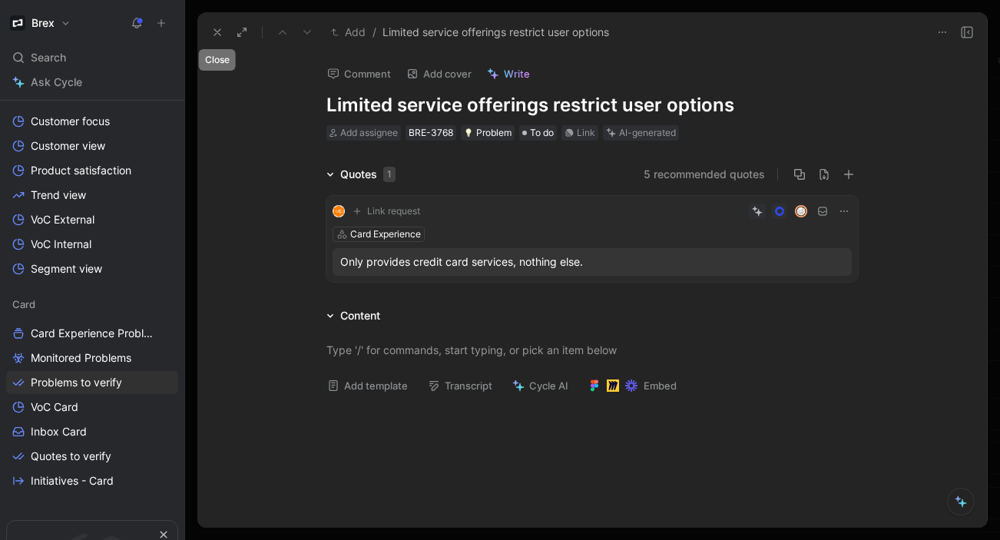
click at [215, 29] on icon at bounding box center [217, 32] width 12 height 12
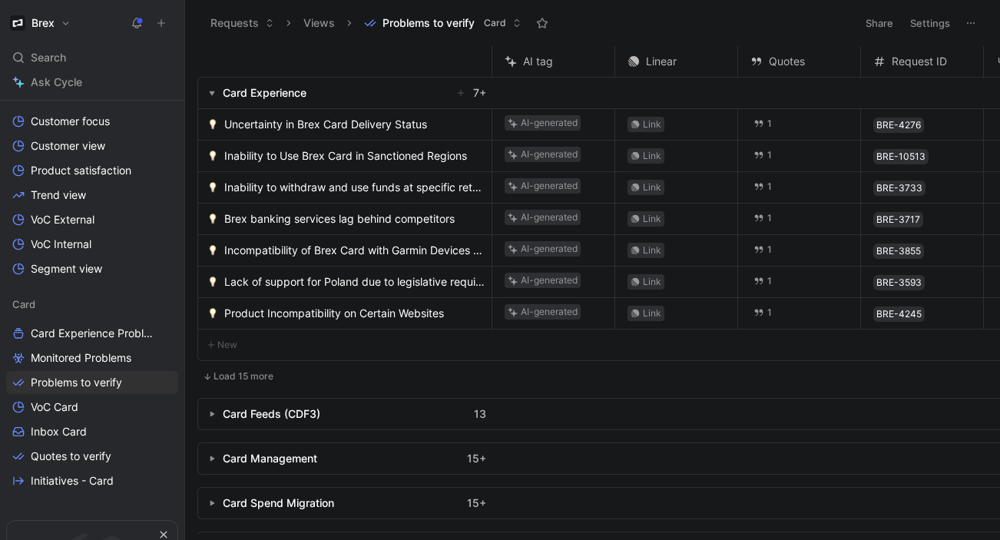
click at [281, 121] on span "Uncertainty in Brex Card Delivery Status" at bounding box center [325, 124] width 203 height 18
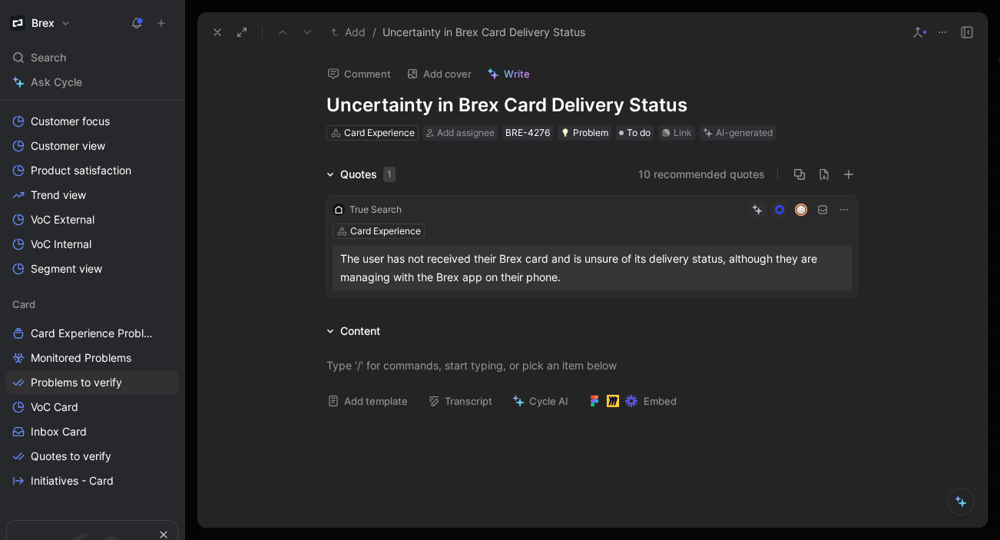
click at [729, 170] on button "10 recommended quotes" at bounding box center [701, 174] width 127 height 18
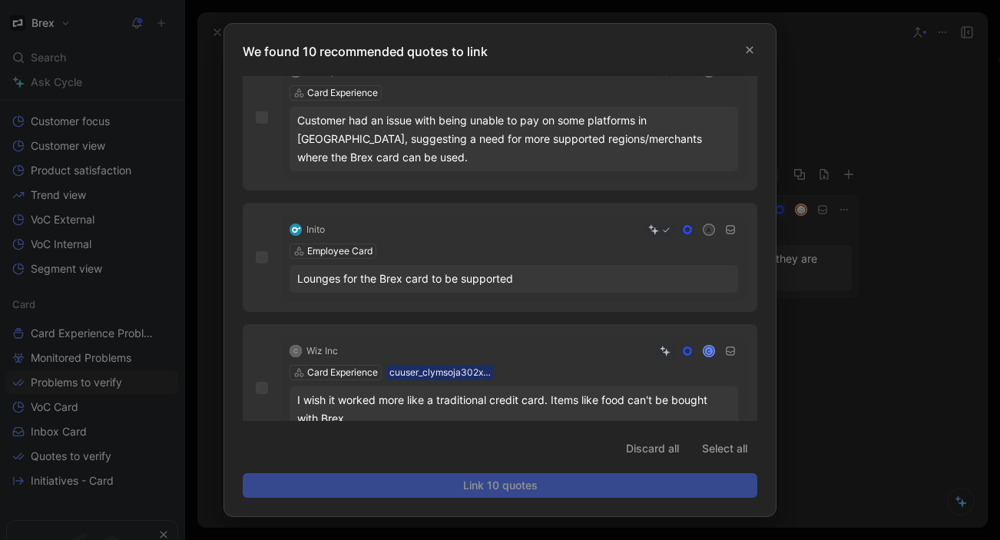
scroll to position [1015, 0]
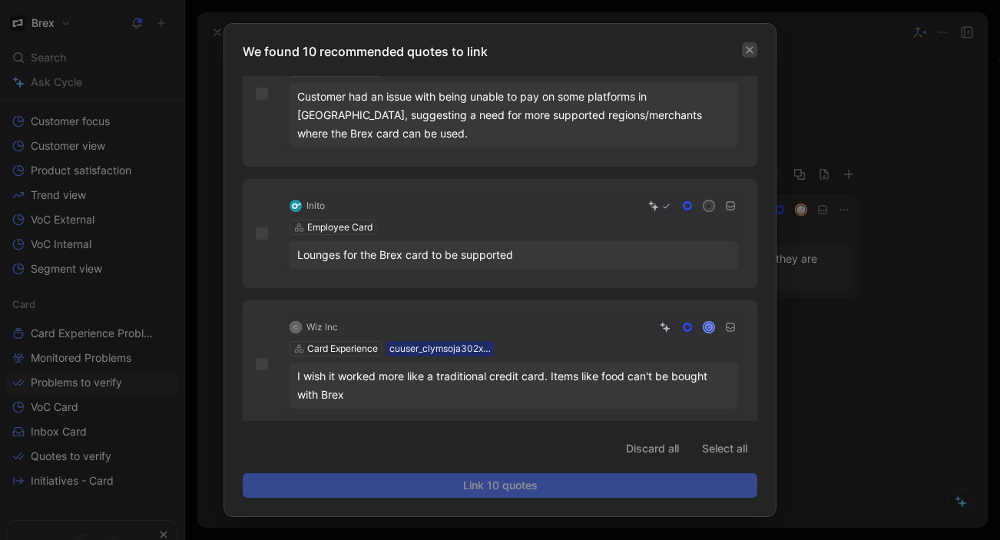
click at [749, 42] on button "button" at bounding box center [749, 49] width 15 height 15
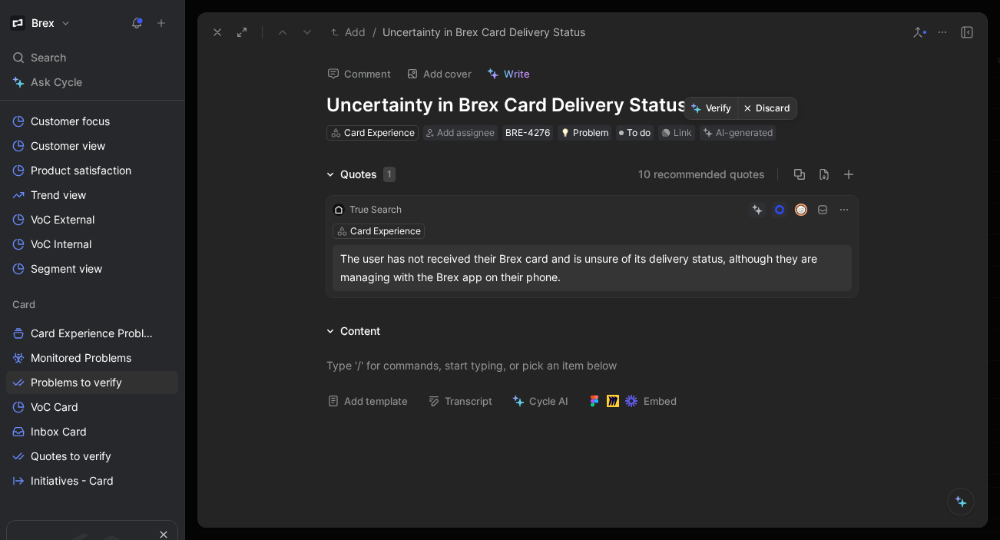
click at [762, 108] on button "Discard" at bounding box center [766, 109] width 59 height 22
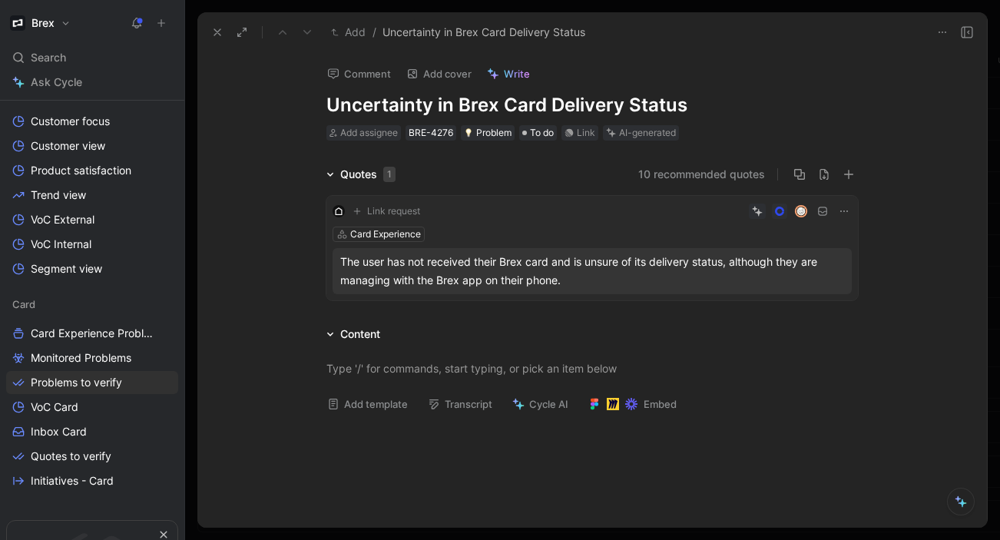
click at [213, 33] on icon at bounding box center [217, 32] width 12 height 12
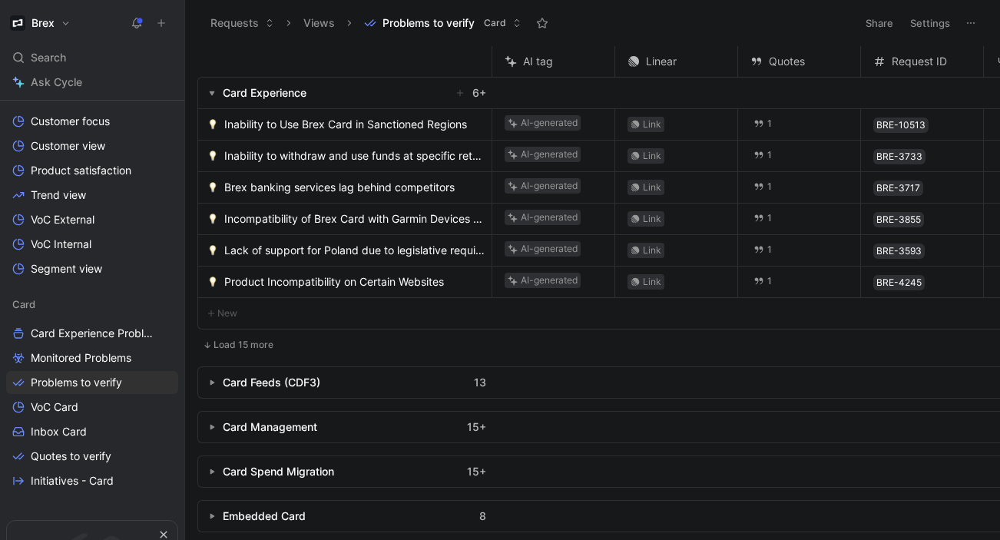
click at [297, 126] on span "Inability to Use Brex Card in Sanctioned Regions" at bounding box center [345, 124] width 243 height 18
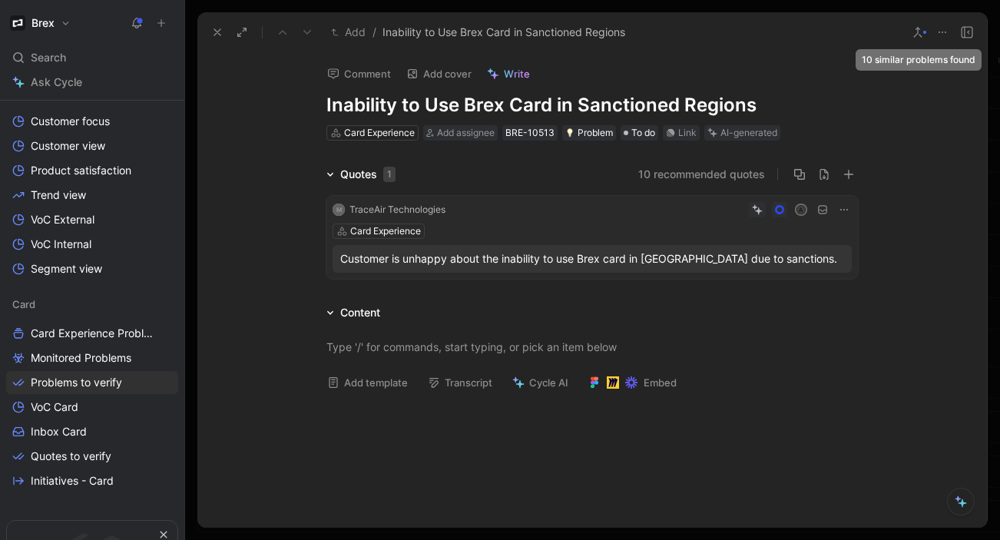
click at [921, 34] on icon at bounding box center [917, 32] width 12 height 12
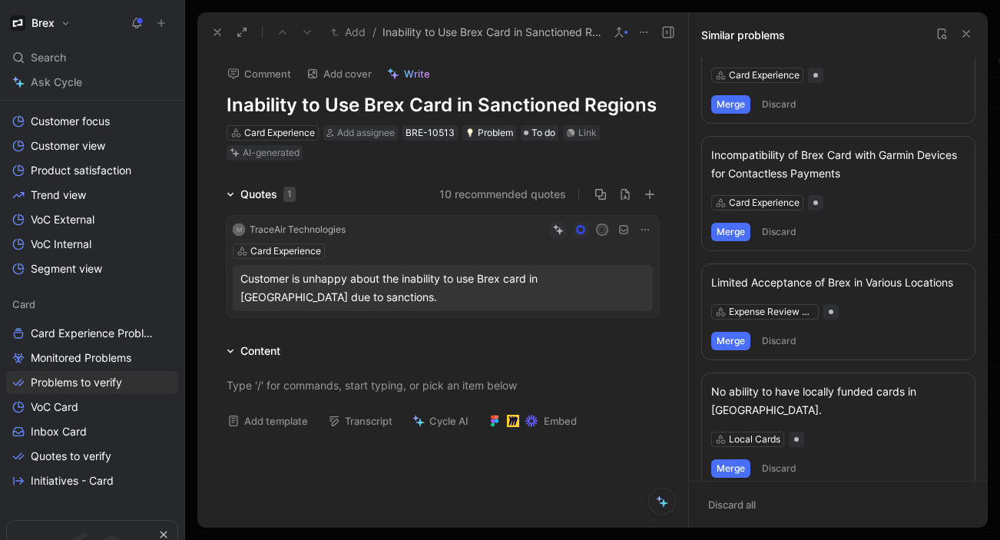
scroll to position [534, 0]
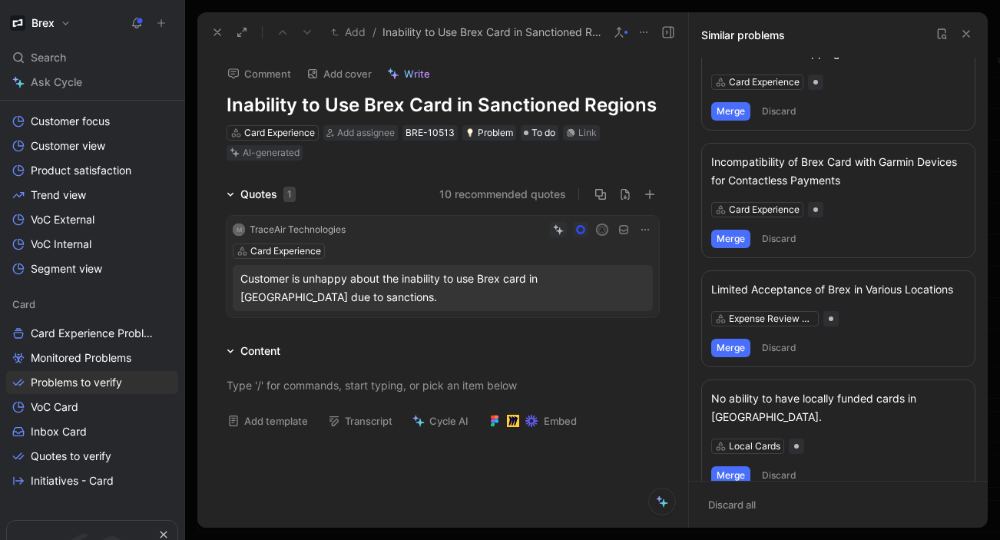
click at [740, 339] on button "Merge" at bounding box center [730, 348] width 39 height 18
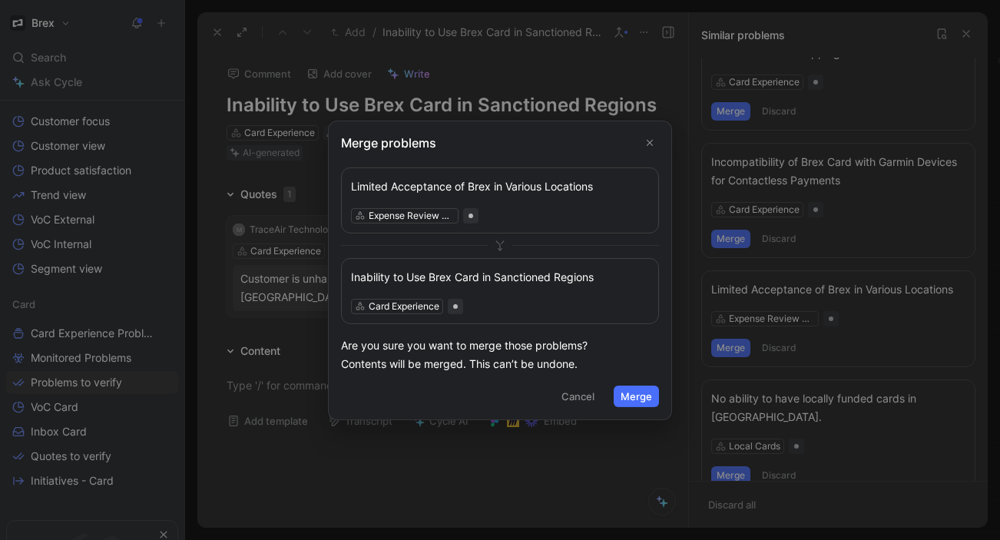
click at [630, 398] on button "Merge" at bounding box center [636, 396] width 45 height 22
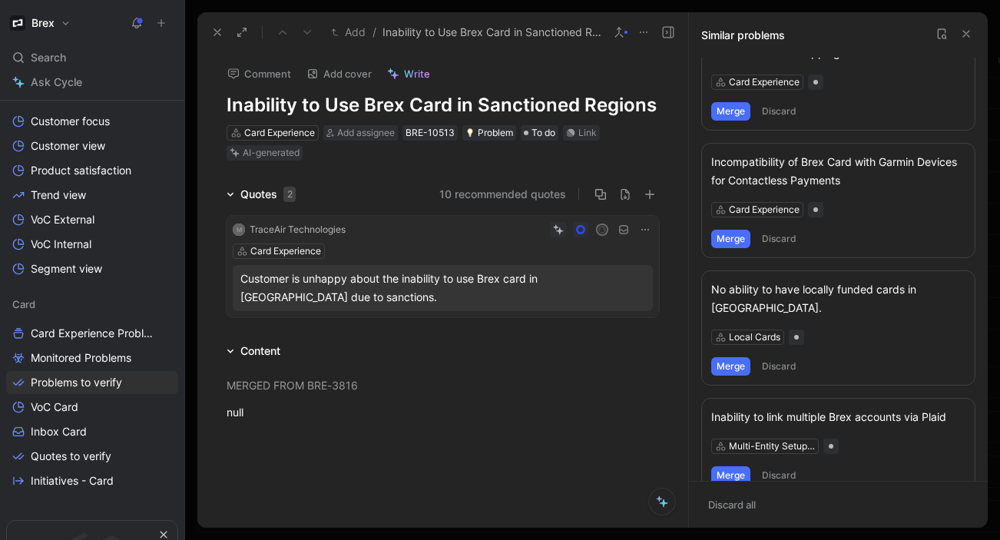
click at [349, 110] on h1 "Inability to Use Brex Card in Sanctioned Regions" at bounding box center [443, 105] width 432 height 25
click at [383, 196] on div "10 recommended quotes" at bounding box center [483, 194] width 351 height 18
click at [258, 199] on div "Quotes 2" at bounding box center [267, 194] width 55 height 18
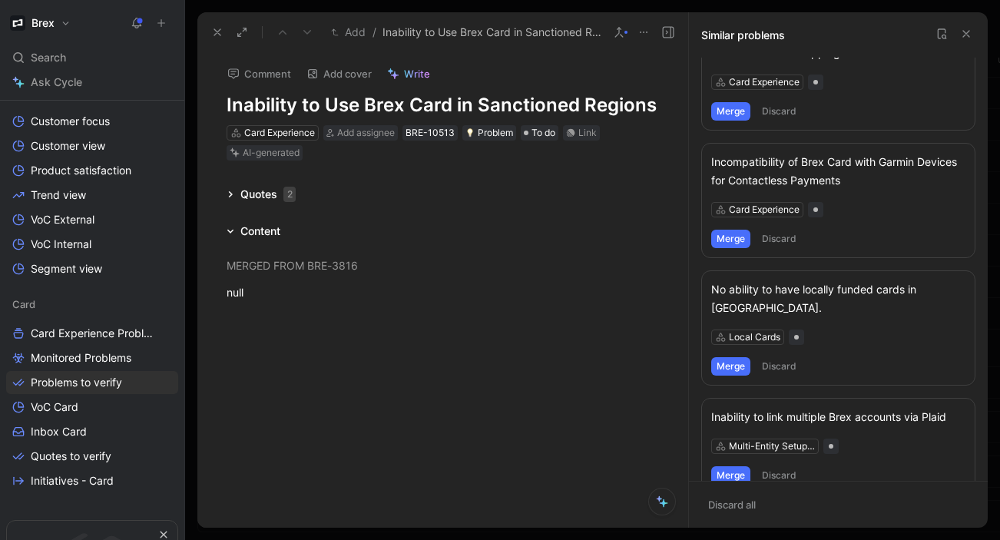
click at [258, 199] on div "Quotes 2" at bounding box center [267, 194] width 55 height 18
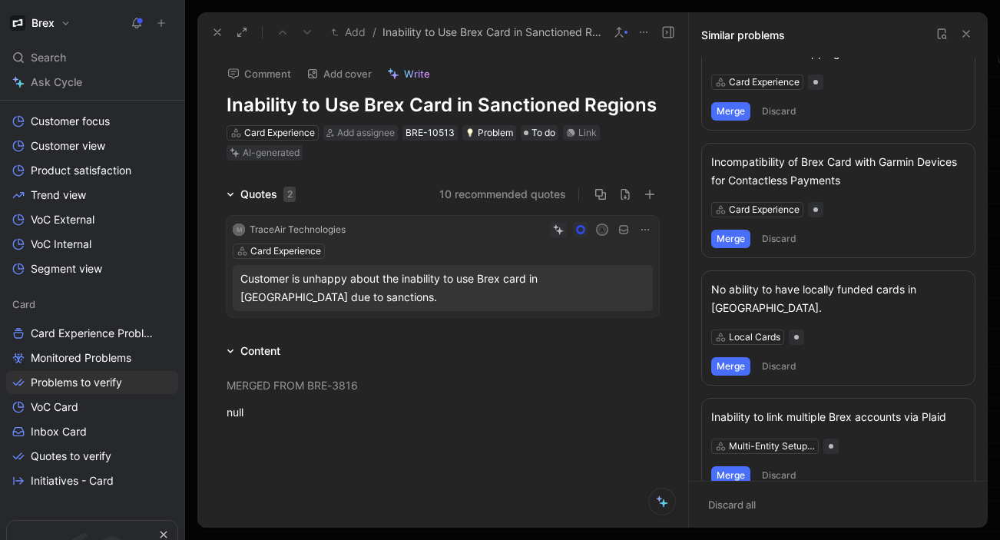
click at [452, 190] on button "10 recommended quotes" at bounding box center [502, 194] width 127 height 18
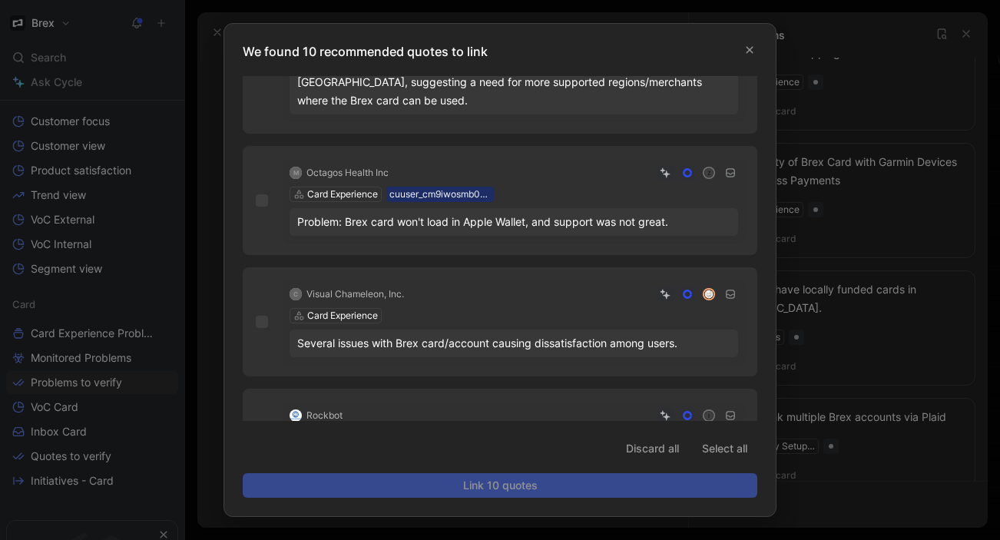
scroll to position [39, 0]
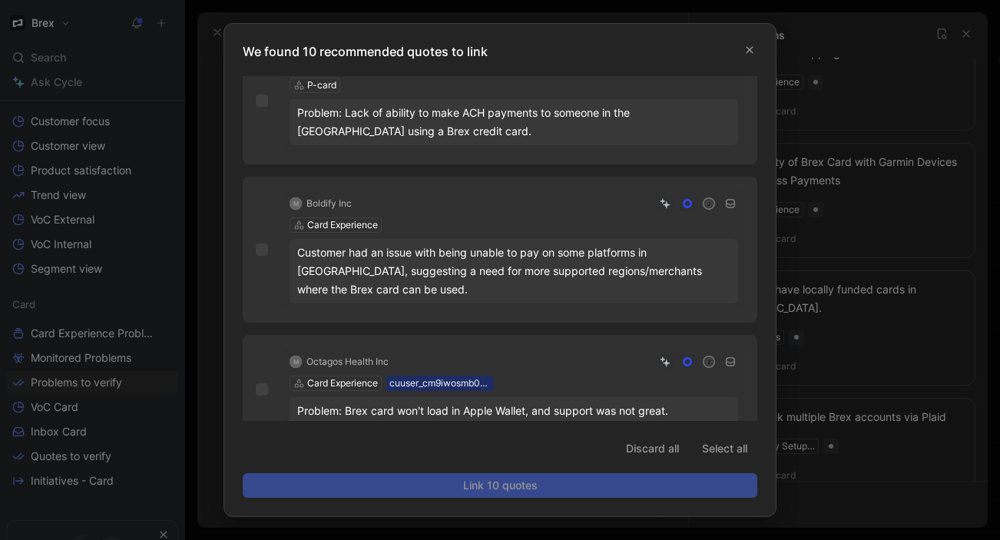
click at [665, 201] on icon at bounding box center [665, 203] width 11 height 11
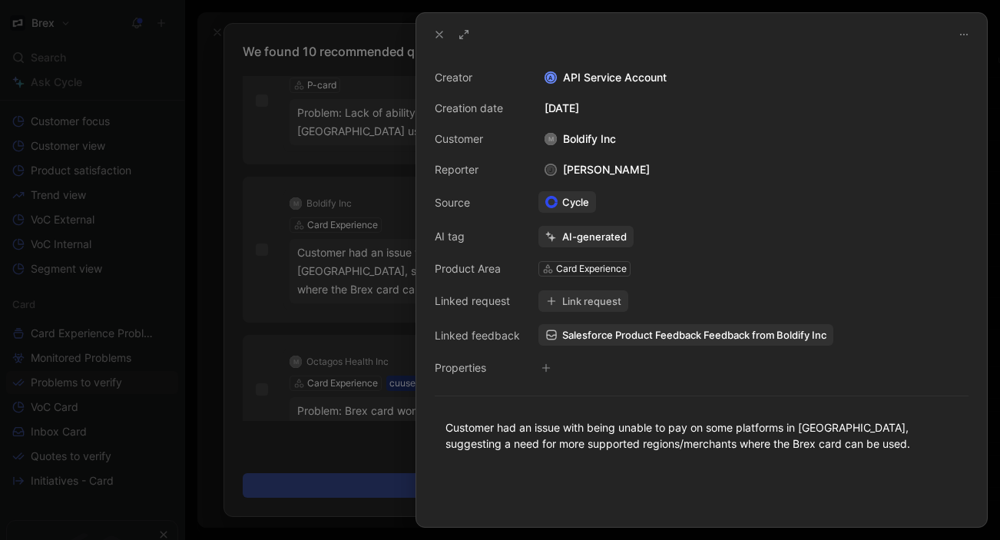
click at [442, 31] on use at bounding box center [439, 34] width 6 height 6
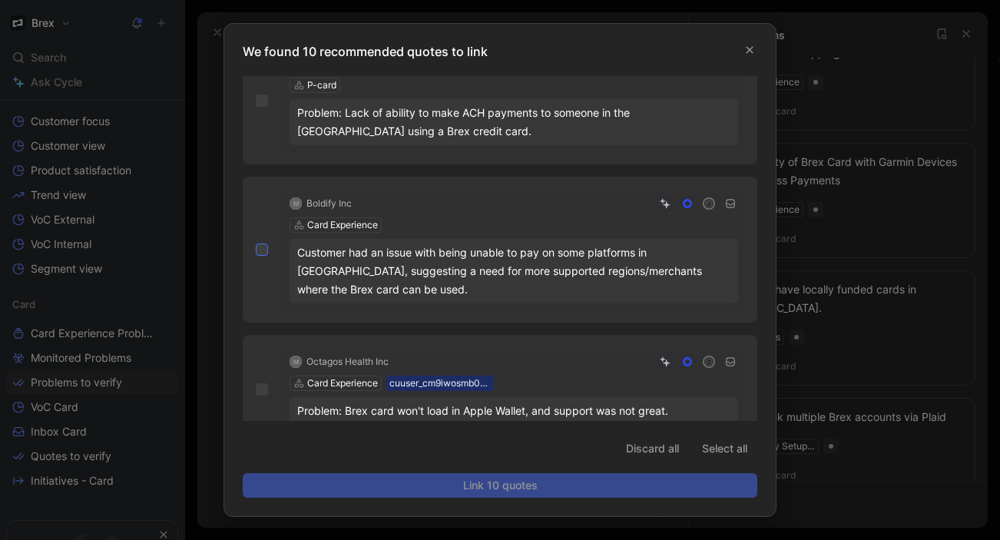
click at [261, 250] on icon at bounding box center [261, 249] width 9 height 9
click at [256, 283] on input "checkbox" at bounding box center [256, 283] width 0 height 0
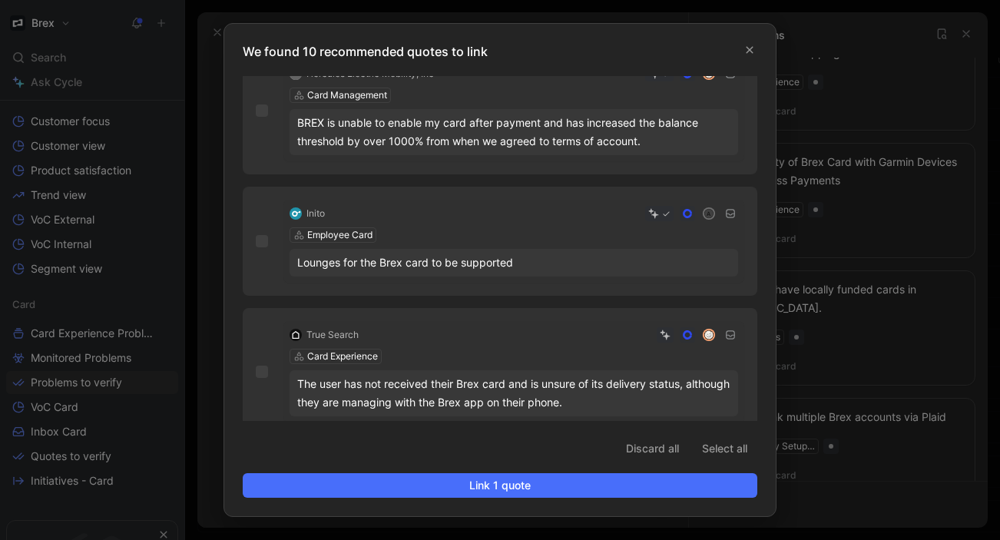
scroll to position [997, 0]
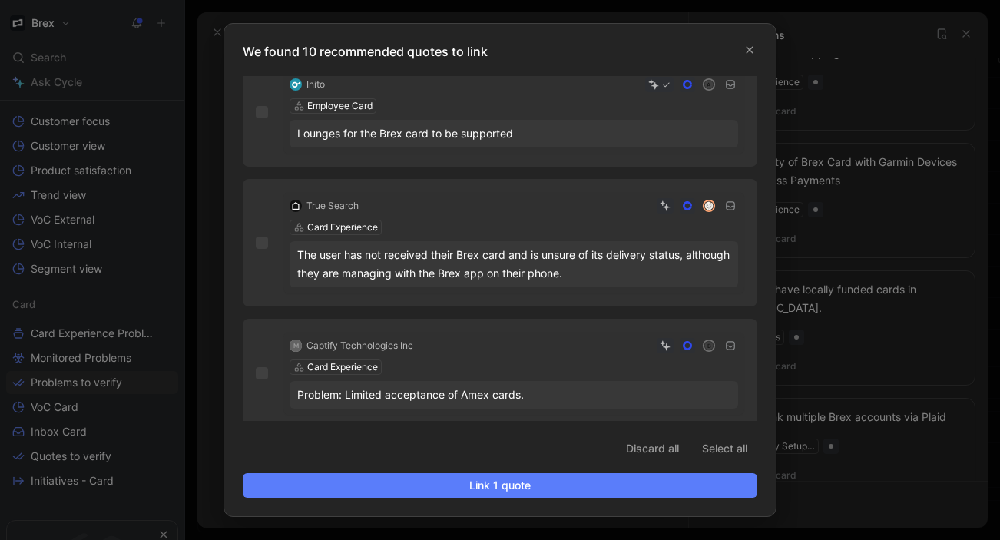
click at [493, 491] on span "Link 1 quote" at bounding box center [500, 485] width 488 height 18
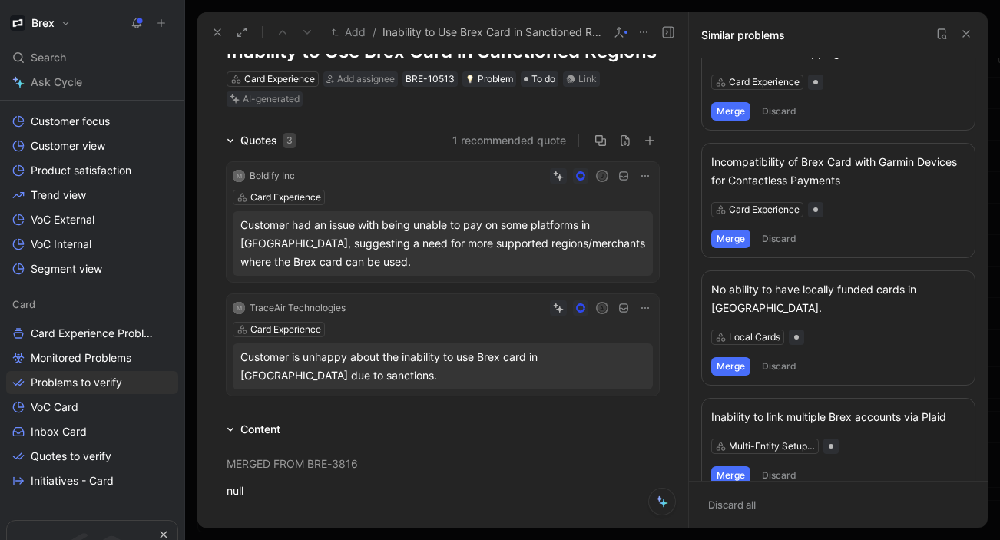
scroll to position [0, 0]
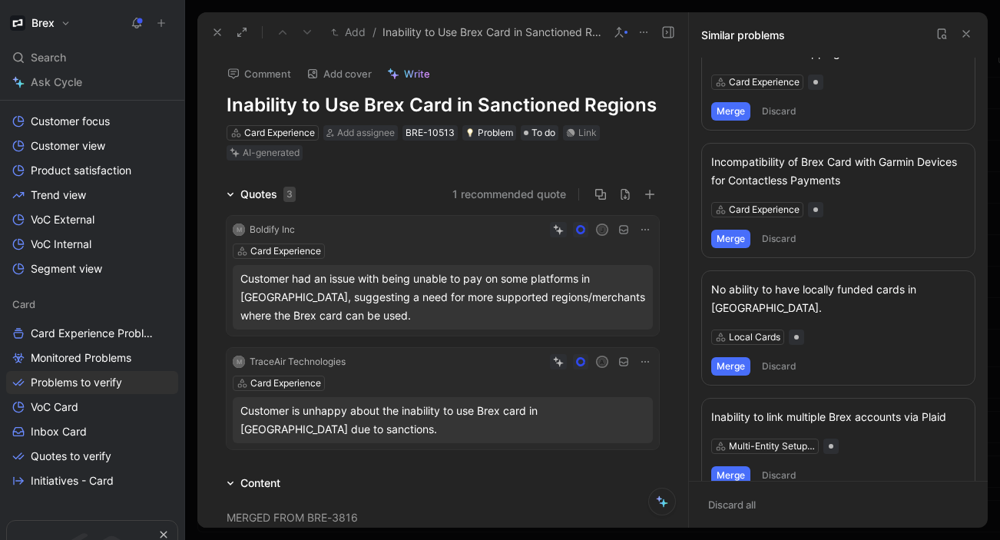
click at [379, 111] on h1 "Inability to Use Brex Card in Sanctioned Regions" at bounding box center [443, 105] width 432 height 25
click at [503, 105] on h1 "Inability to Use Brex Card in Sanctioned Regions" at bounding box center [443, 105] width 432 height 25
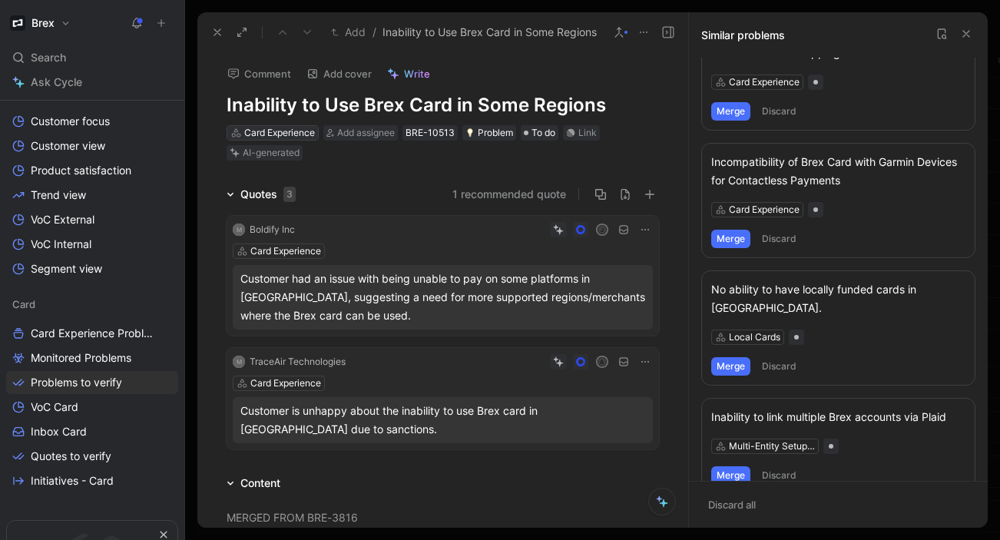
click at [270, 131] on div "Card Experience" at bounding box center [279, 132] width 71 height 15
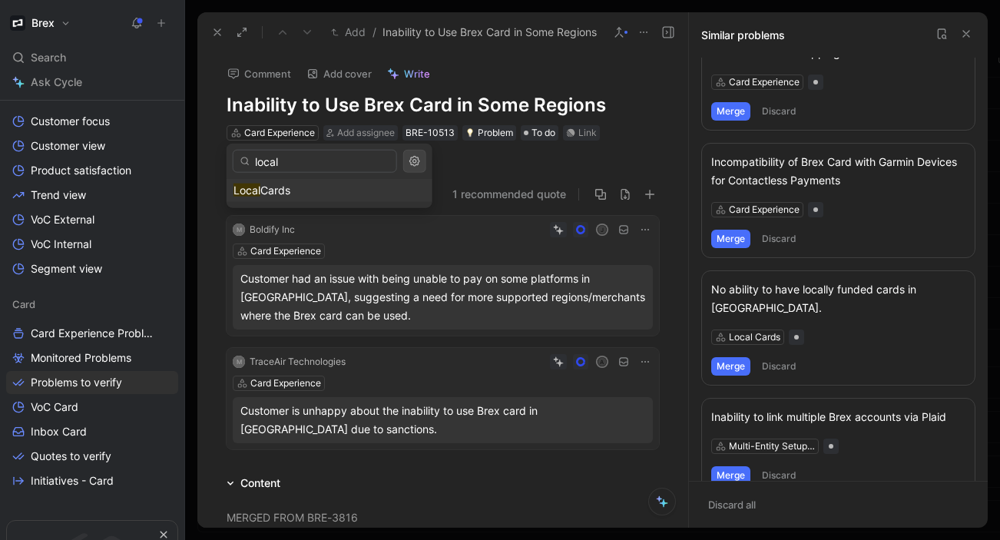
type input "local"
click at [276, 193] on span "Cards" at bounding box center [275, 190] width 30 height 13
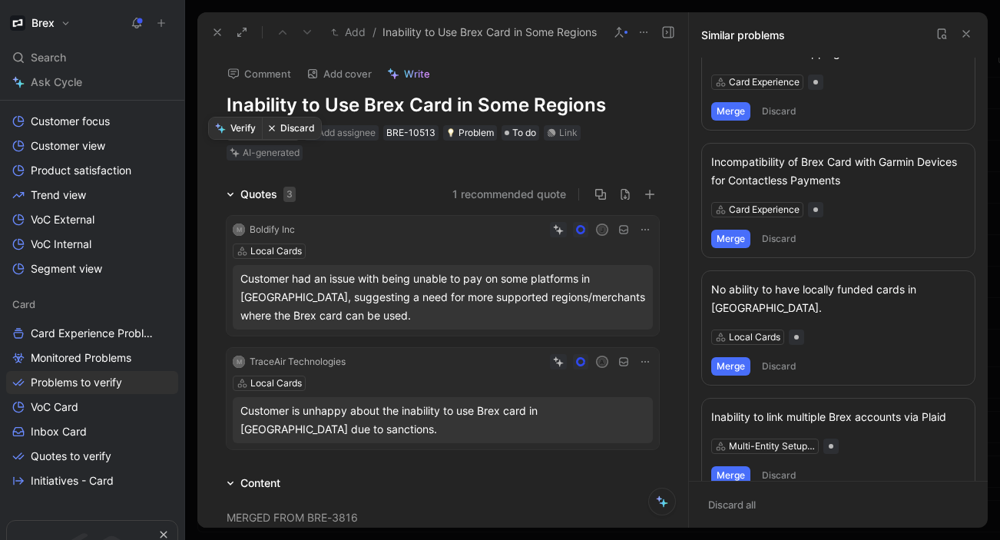
click at [233, 132] on button "Verify" at bounding box center [235, 128] width 53 height 22
click at [216, 29] on icon at bounding box center [217, 32] width 12 height 12
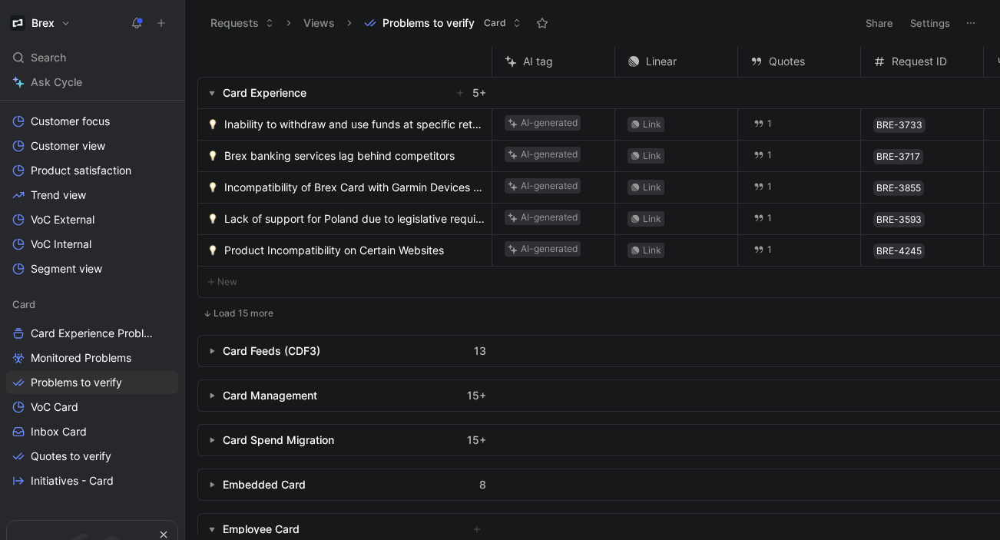
click at [267, 121] on span "Inability to withdraw and use funds at specific retail locations" at bounding box center [354, 124] width 261 height 18
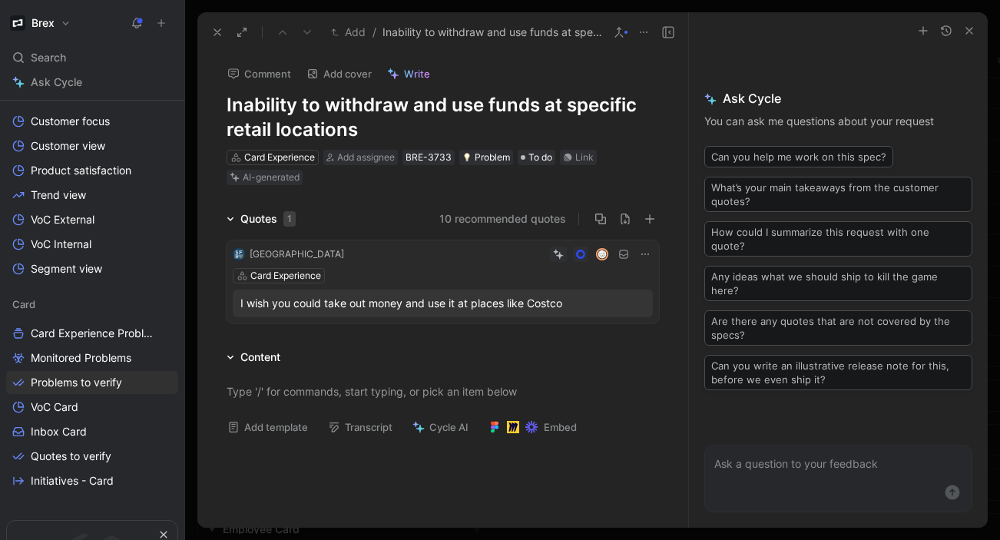
click at [484, 217] on button "10 recommended quotes" at bounding box center [502, 219] width 127 height 18
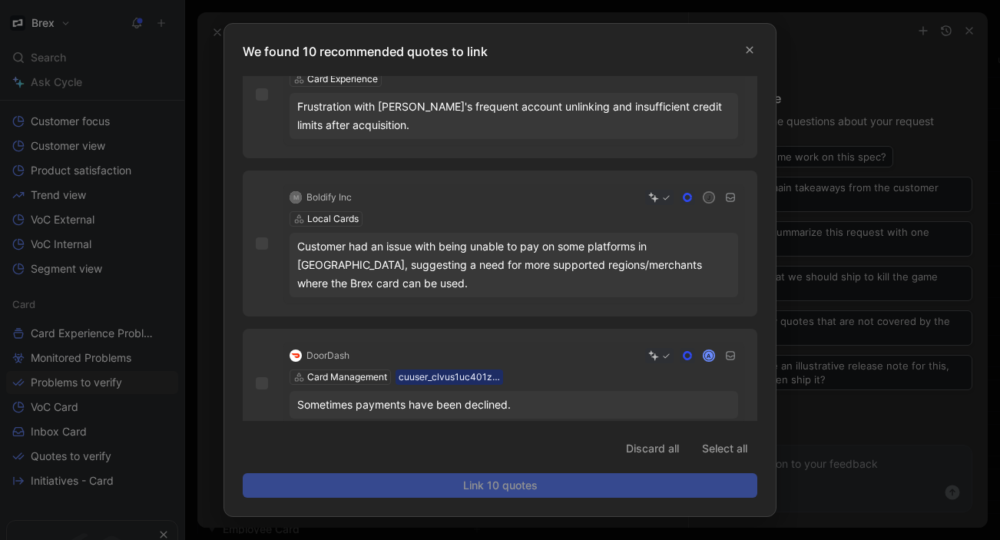
scroll to position [941, 0]
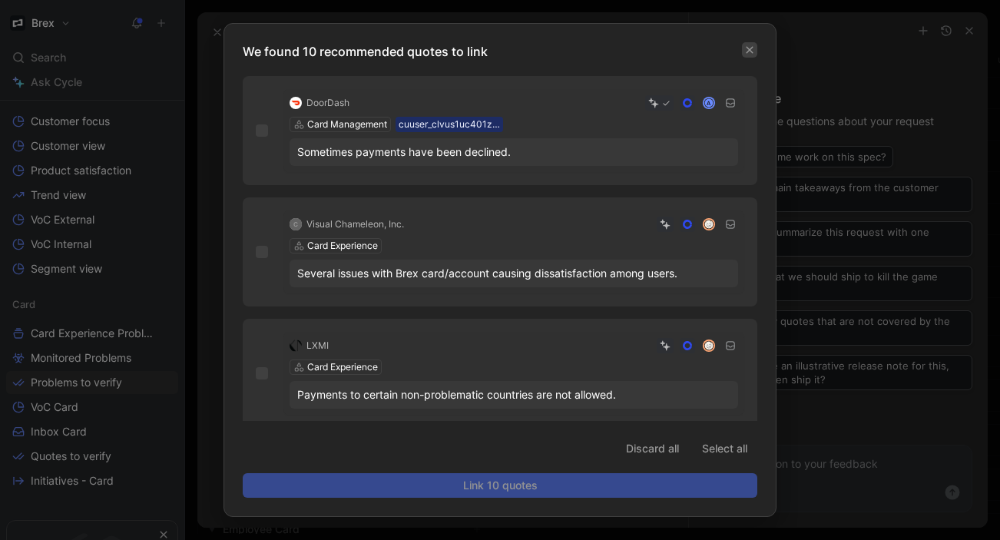
click at [749, 46] on icon "button" at bounding box center [749, 49] width 9 height 9
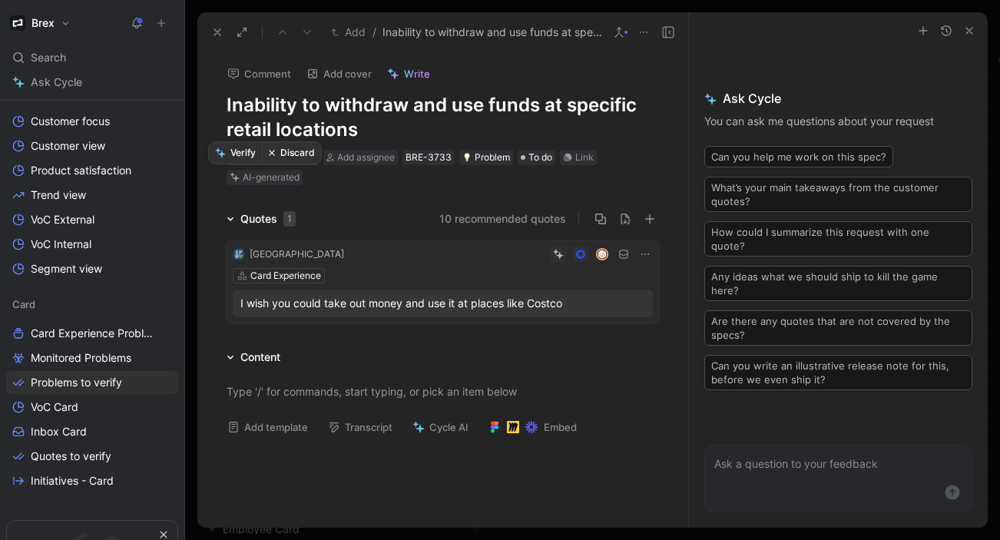
click at [280, 147] on button "Discard" at bounding box center [291, 153] width 59 height 22
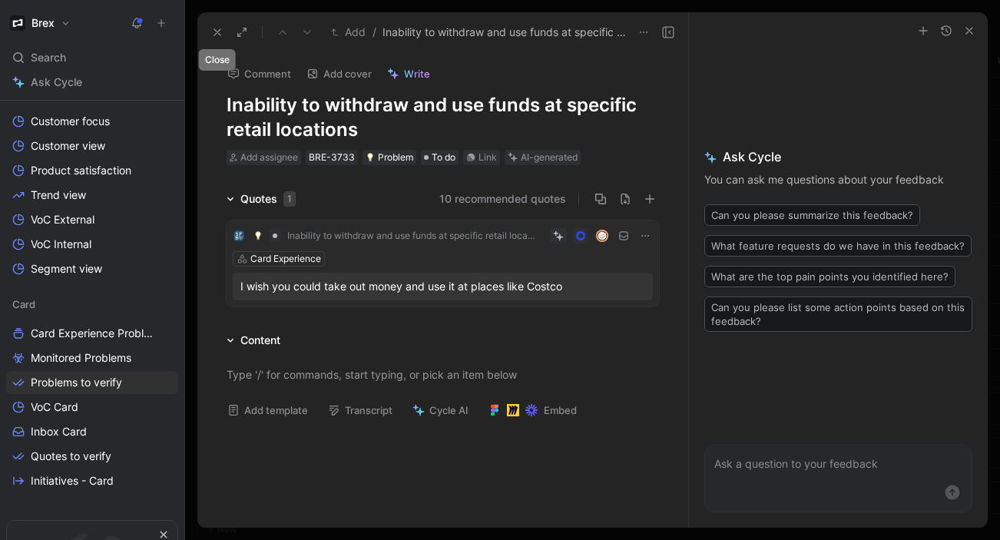
click at [216, 33] on use at bounding box center [217, 32] width 6 height 6
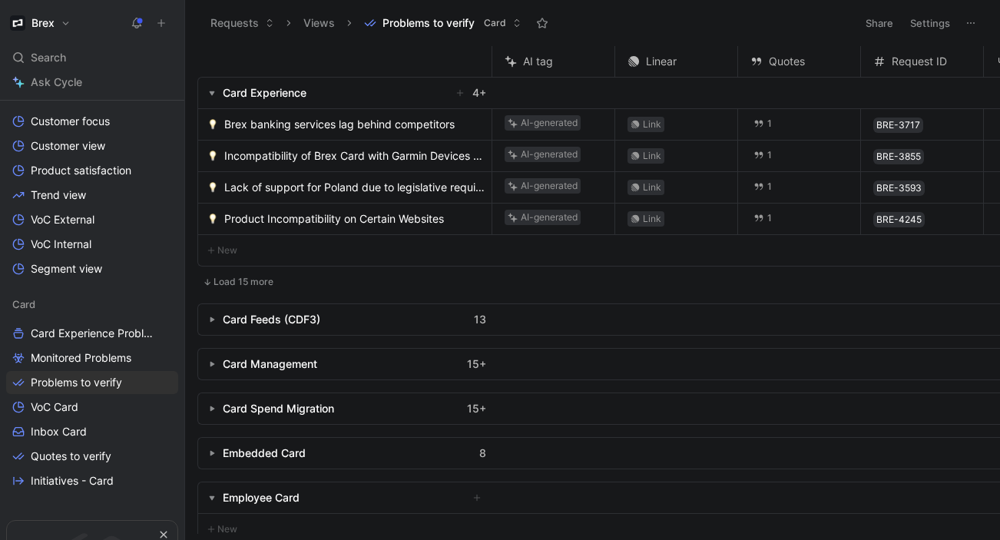
click at [344, 122] on span "Brex banking services lag behind competitors" at bounding box center [339, 124] width 230 height 18
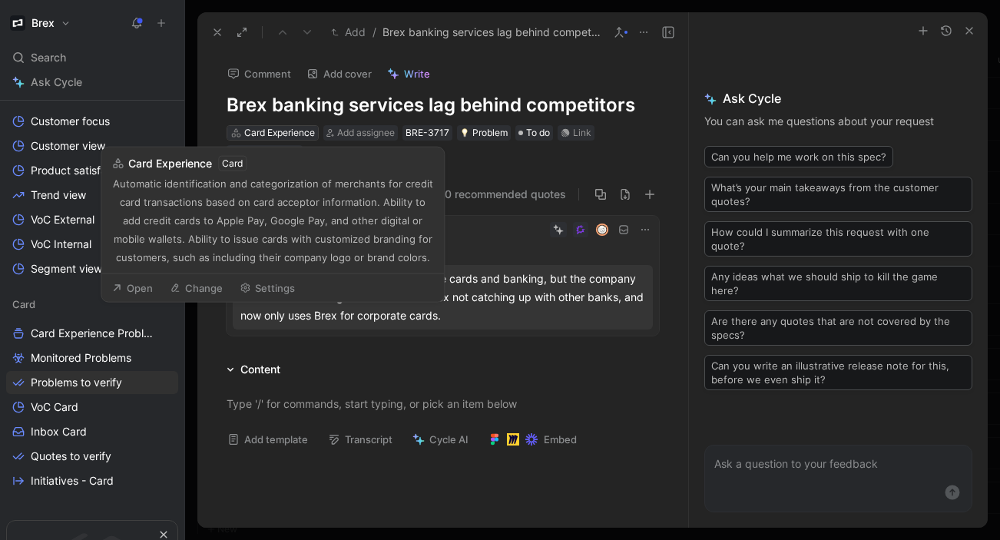
click at [283, 135] on div "Card Experience" at bounding box center [279, 132] width 71 height 15
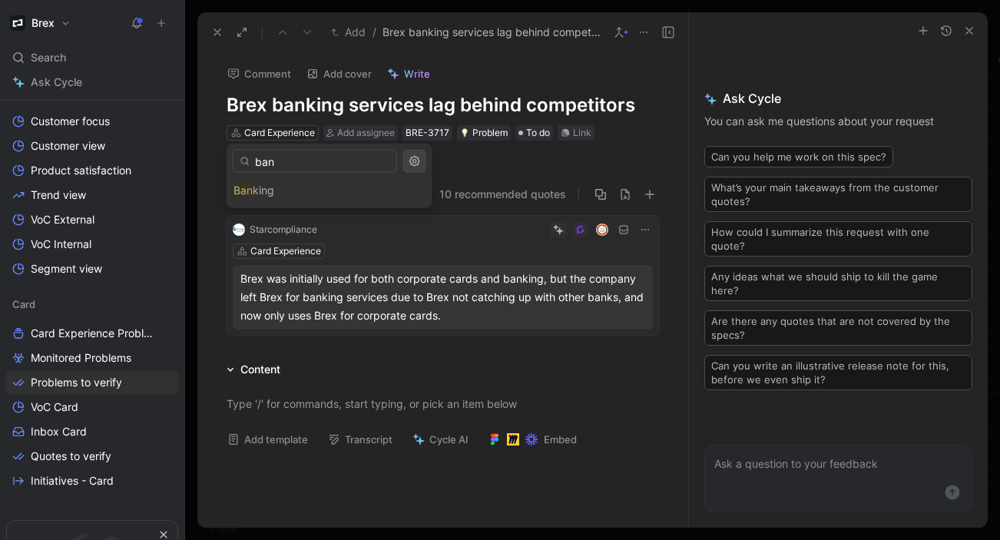
type input "ban"
click at [273, 189] on div "Ban king" at bounding box center [330, 190] width 206 height 23
click at [261, 191] on div "Ban king" at bounding box center [330, 190] width 206 height 23
click at [282, 156] on input "ban" at bounding box center [315, 161] width 164 height 23
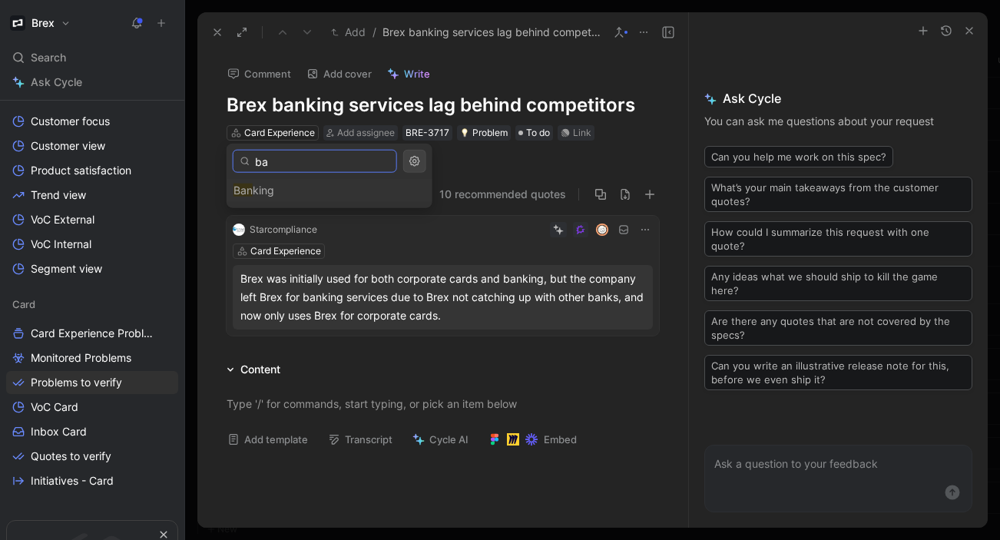
type input "b"
type input "bank"
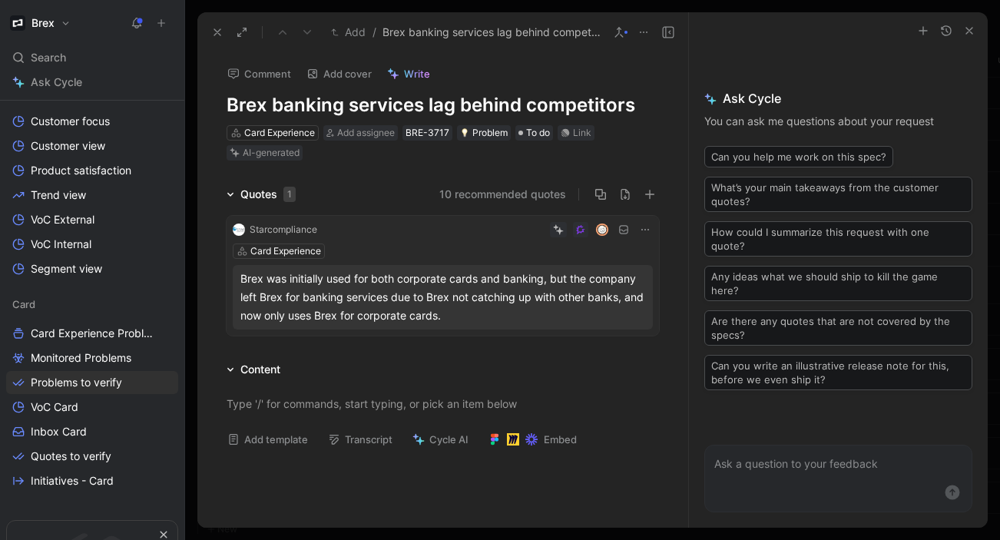
click at [280, 151] on div "AI-generated" at bounding box center [271, 152] width 57 height 15
click at [289, 127] on button "Discard" at bounding box center [291, 128] width 59 height 22
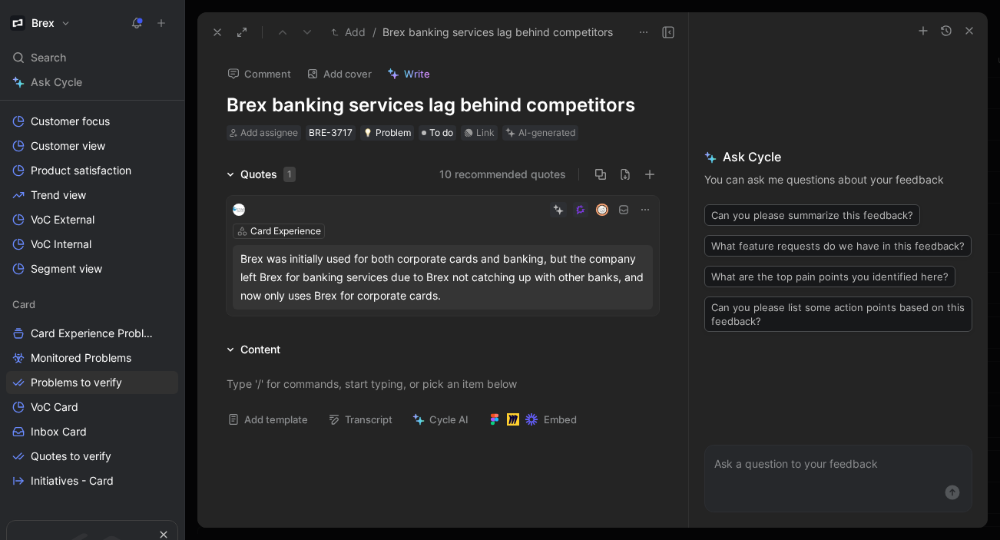
click at [216, 28] on icon at bounding box center [217, 32] width 12 height 12
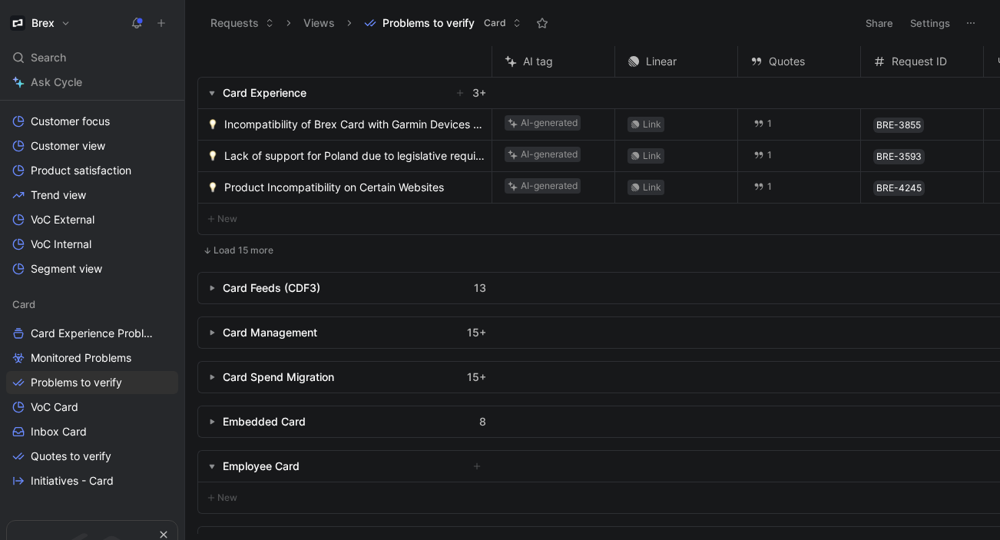
click at [306, 124] on span "Incompatibility of Brex Card with Garmin Devices for Contactless Payments" at bounding box center [354, 124] width 261 height 18
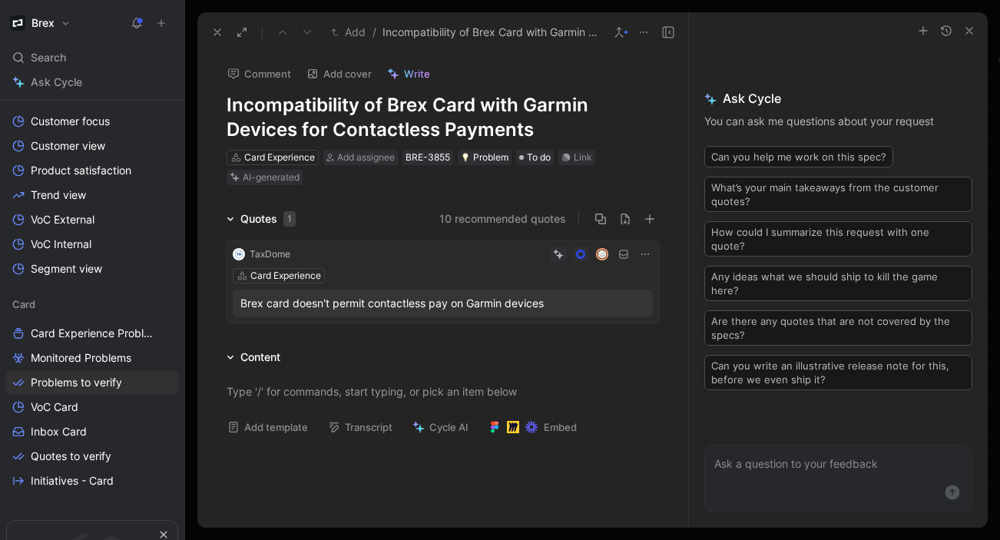
click at [464, 217] on button "10 recommended quotes" at bounding box center [502, 219] width 127 height 18
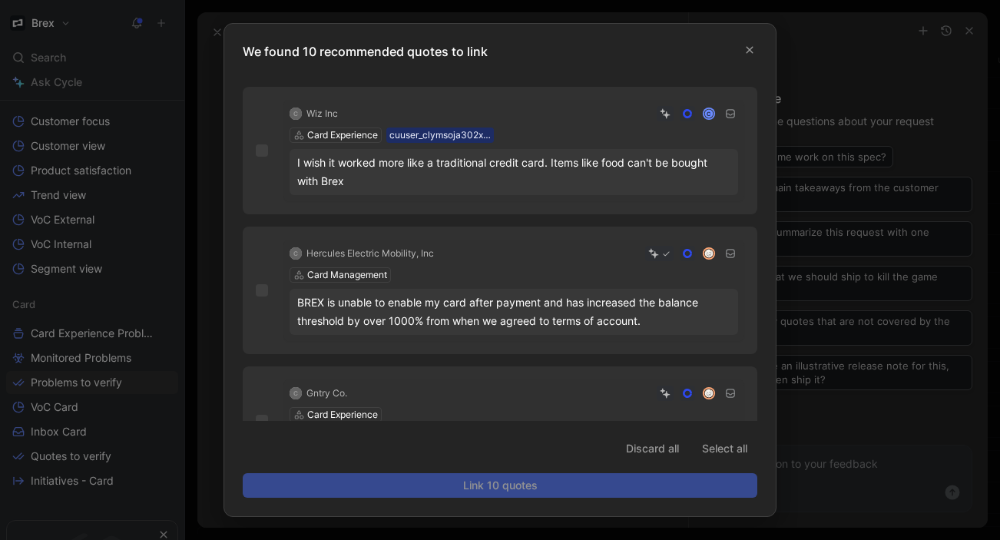
scroll to position [1015, 0]
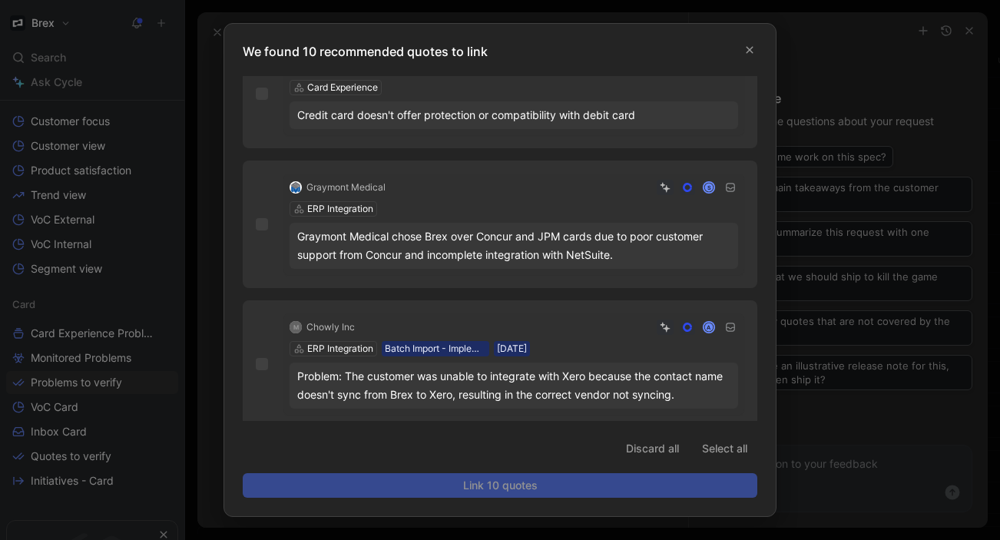
click at [759, 46] on p "We found 10 recommended quotes to link" at bounding box center [505, 51] width 524 height 18
click at [747, 45] on icon "button" at bounding box center [749, 49] width 9 height 9
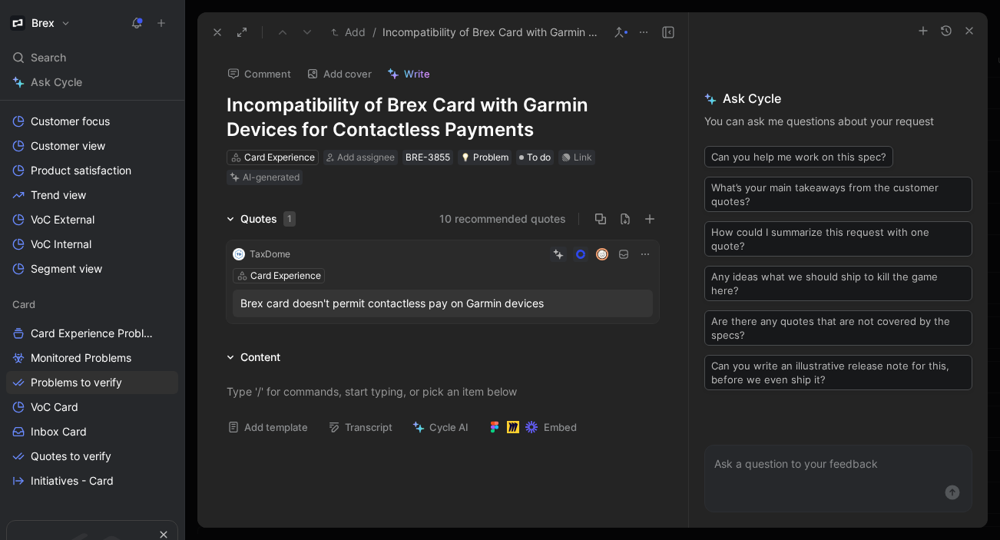
click at [976, 32] on button "button" at bounding box center [969, 31] width 18 height 18
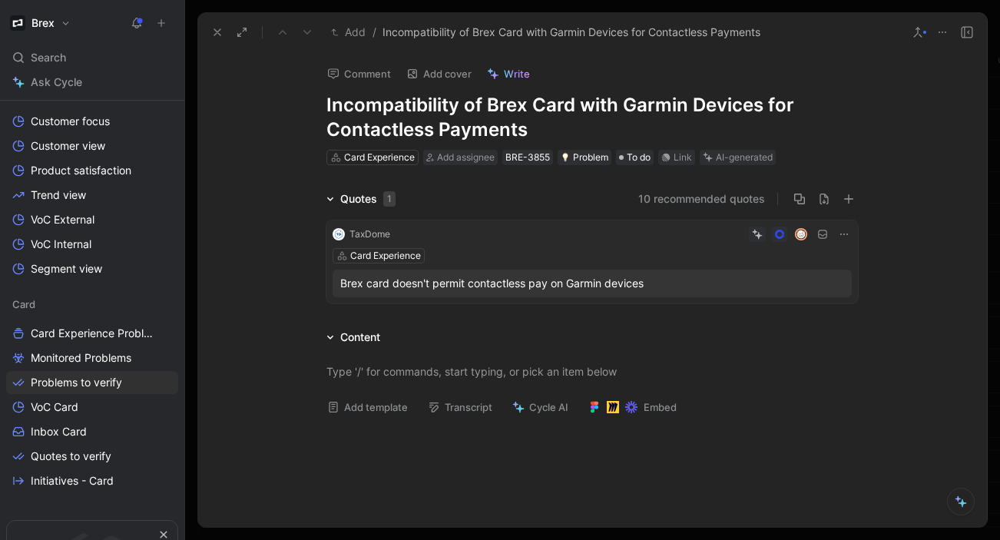
click at [920, 33] on icon at bounding box center [917, 32] width 12 height 12
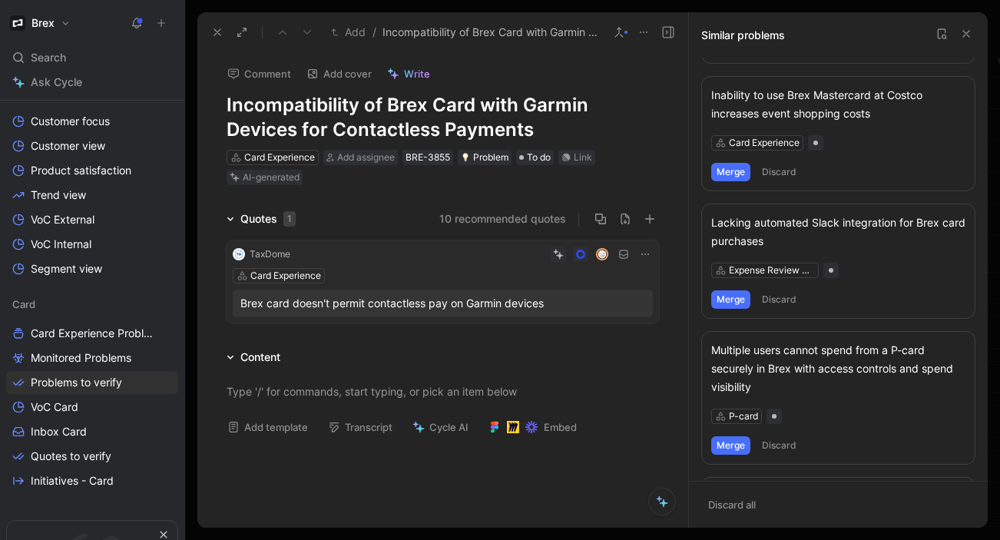
scroll to position [803, 0]
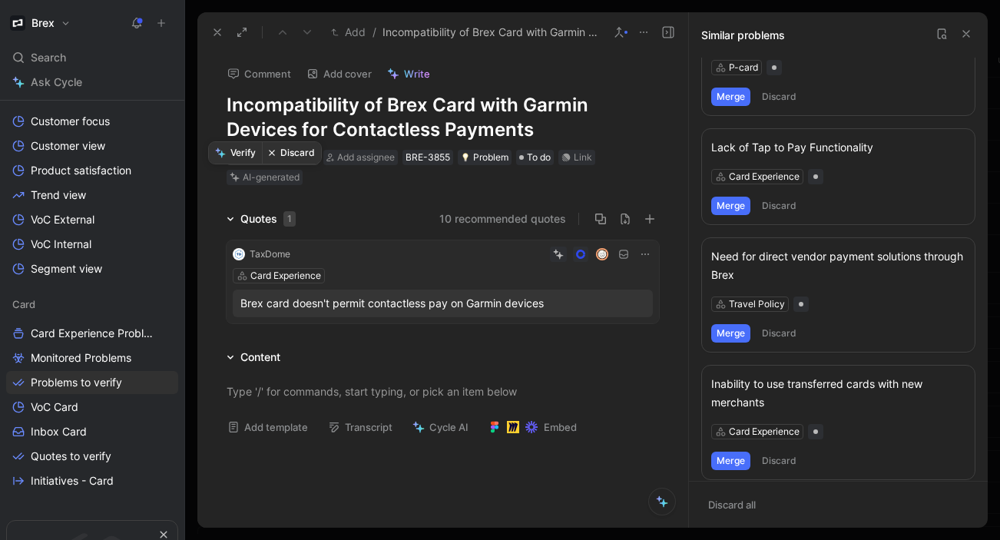
click at [286, 154] on button "Discard" at bounding box center [291, 153] width 59 height 22
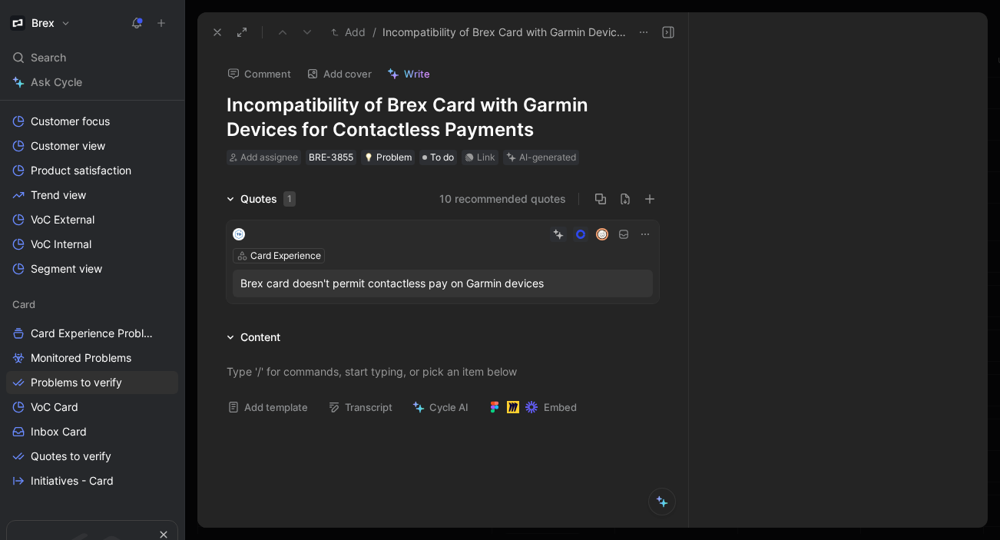
click at [218, 30] on use at bounding box center [217, 32] width 6 height 6
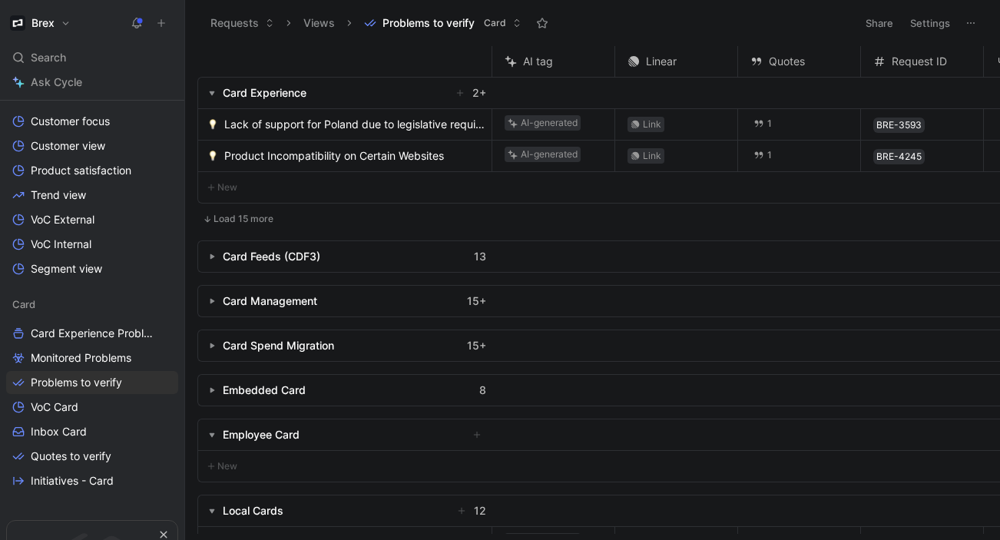
click at [309, 123] on span "Lack of support for Poland due to legislative requirements and liquid card limi…" at bounding box center [354, 124] width 261 height 18
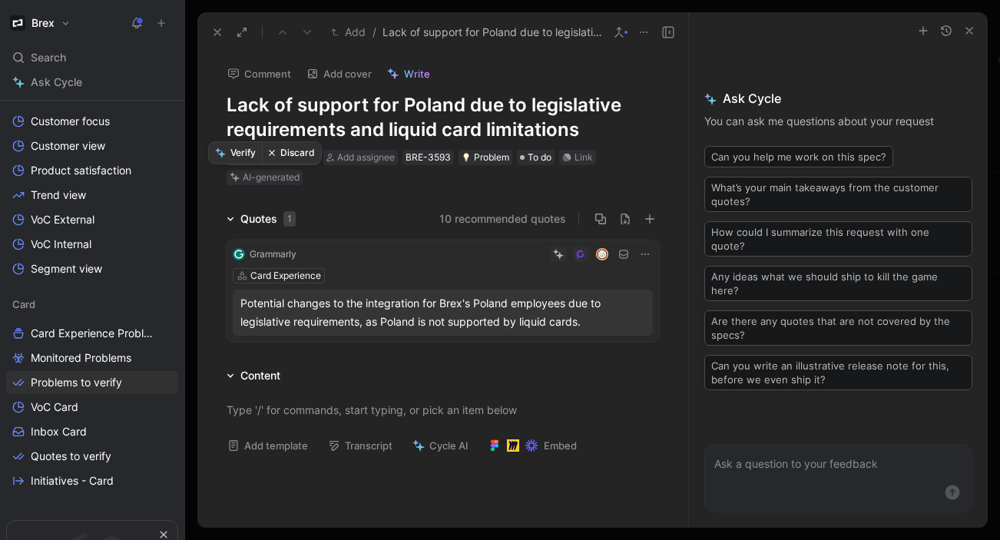
click at [286, 147] on button "Discard" at bounding box center [291, 153] width 59 height 22
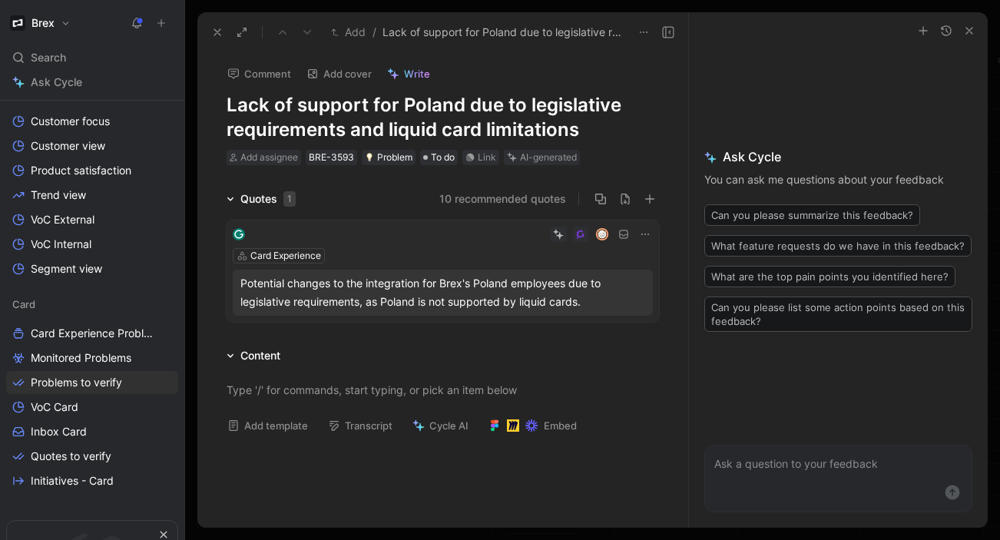
click at [216, 28] on icon at bounding box center [217, 32] width 12 height 12
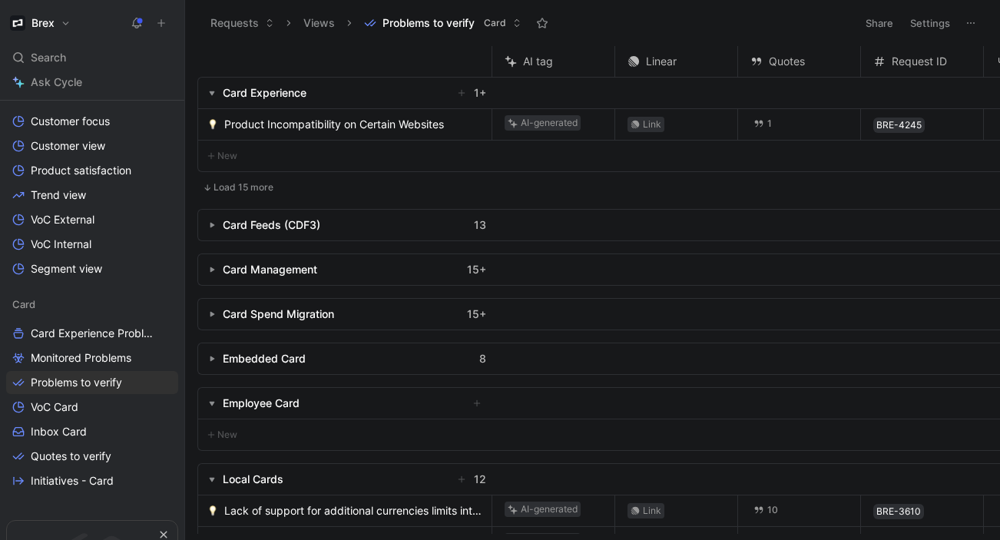
click at [341, 121] on span "Product Incompatibility on Certain Websites" at bounding box center [334, 124] width 220 height 18
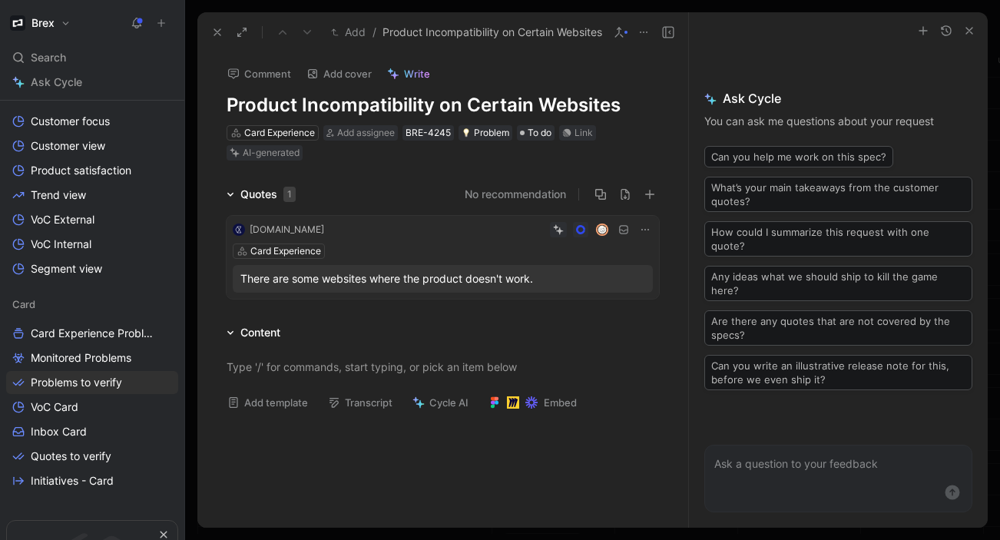
click at [967, 28] on use "button" at bounding box center [969, 31] width 6 height 6
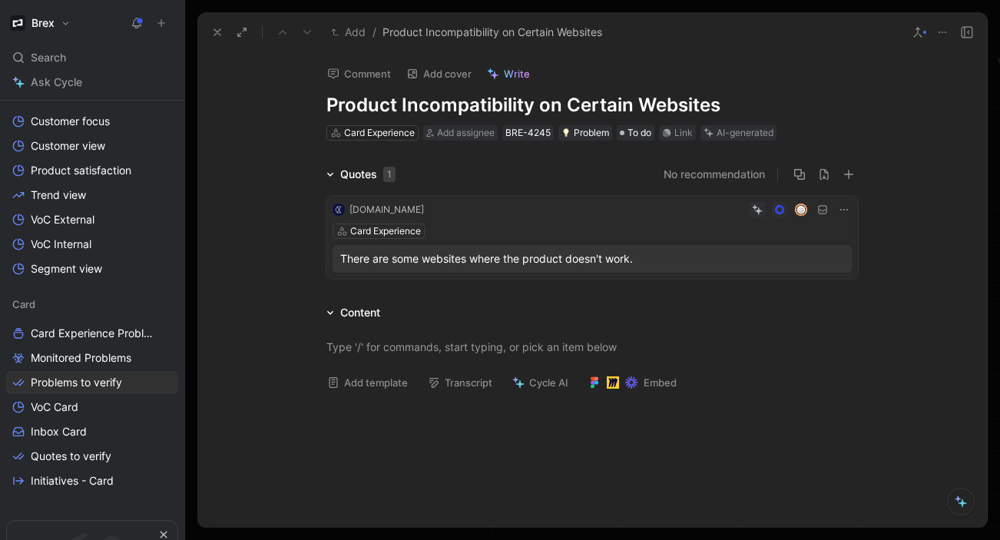
click at [918, 34] on icon at bounding box center [917, 32] width 12 height 12
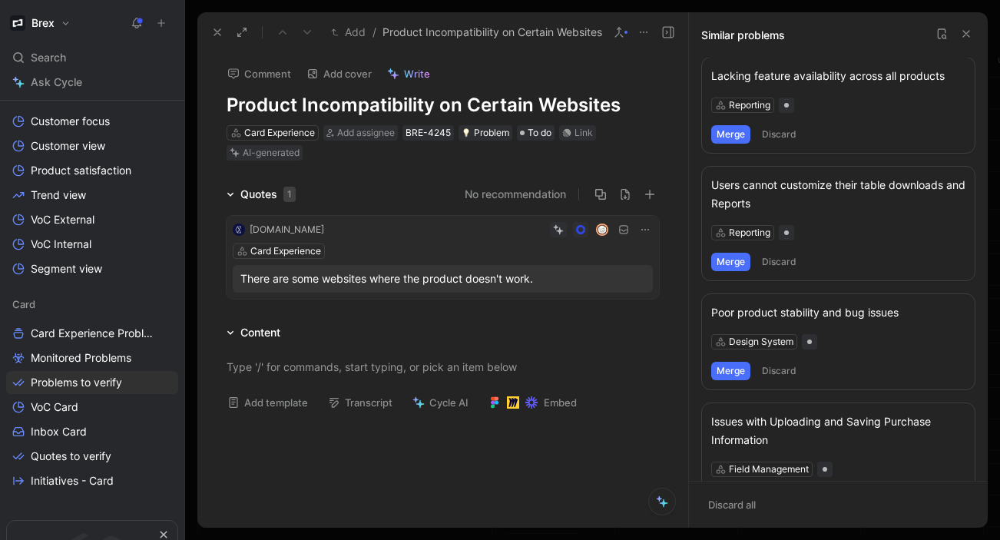
scroll to position [729, 0]
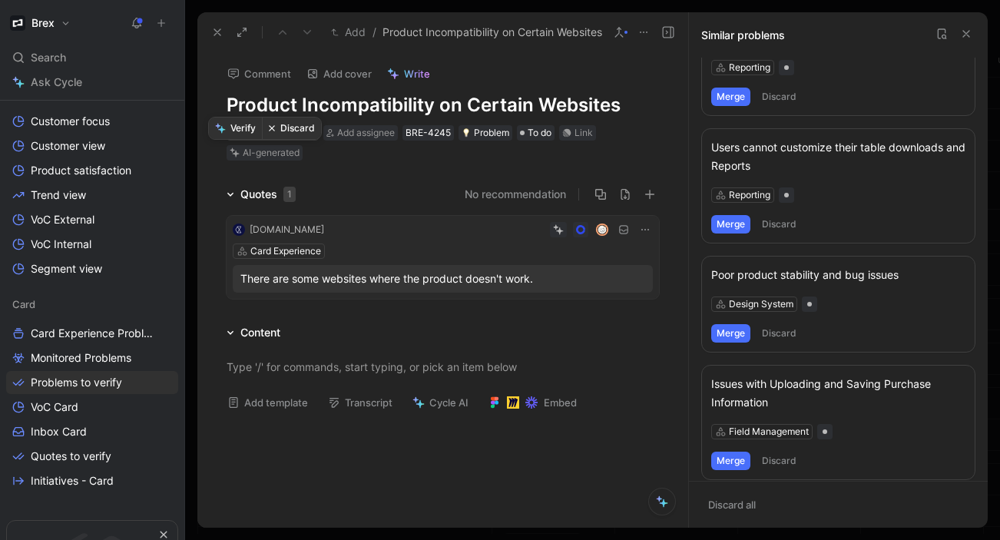
click at [292, 123] on button "Discard" at bounding box center [291, 128] width 59 height 22
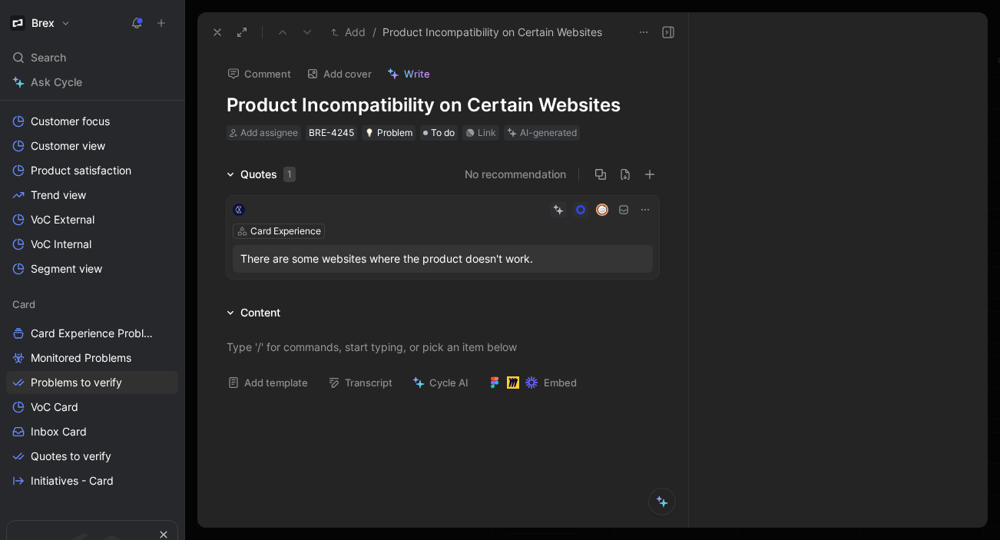
click at [213, 36] on icon at bounding box center [217, 32] width 12 height 12
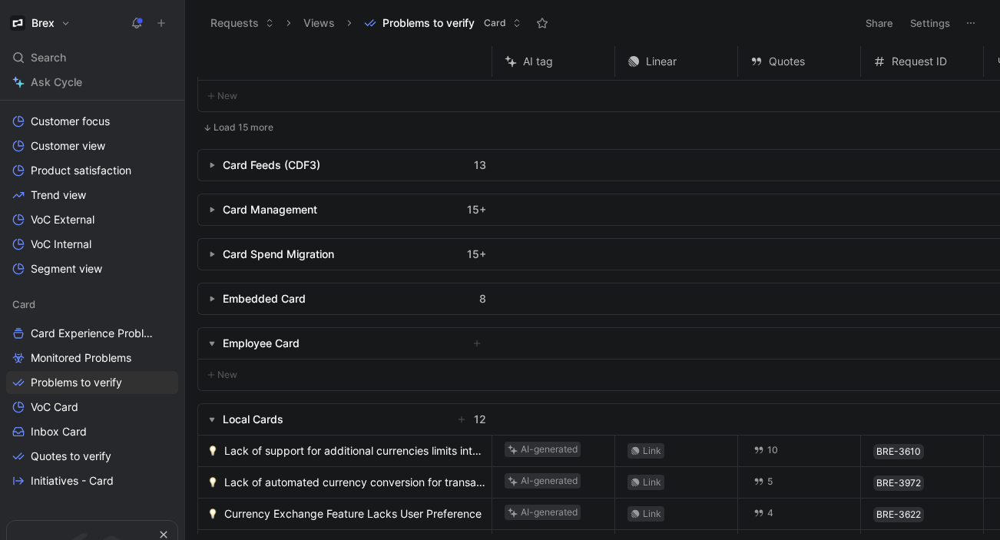
scroll to position [32, 0]
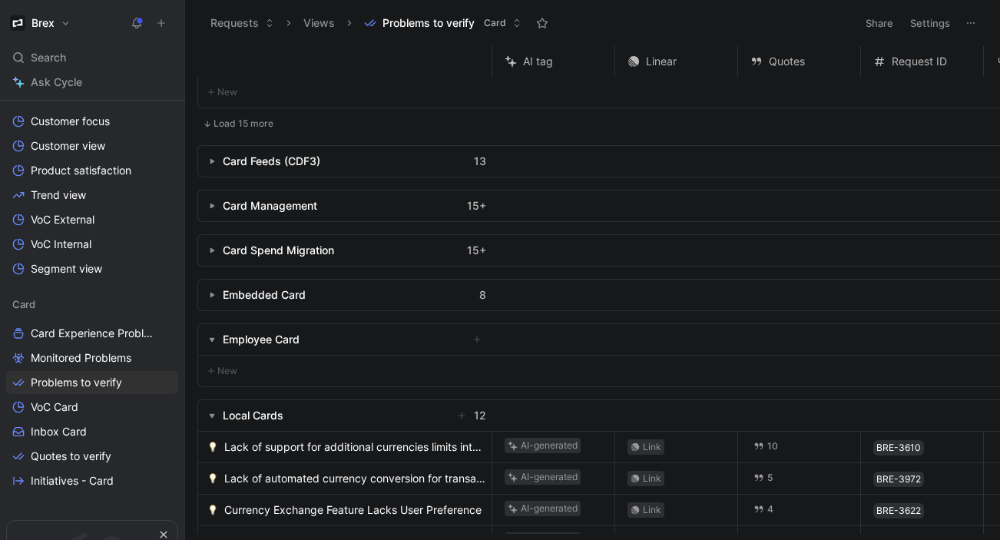
click at [210, 198] on button "button" at bounding box center [211, 205] width 15 height 15
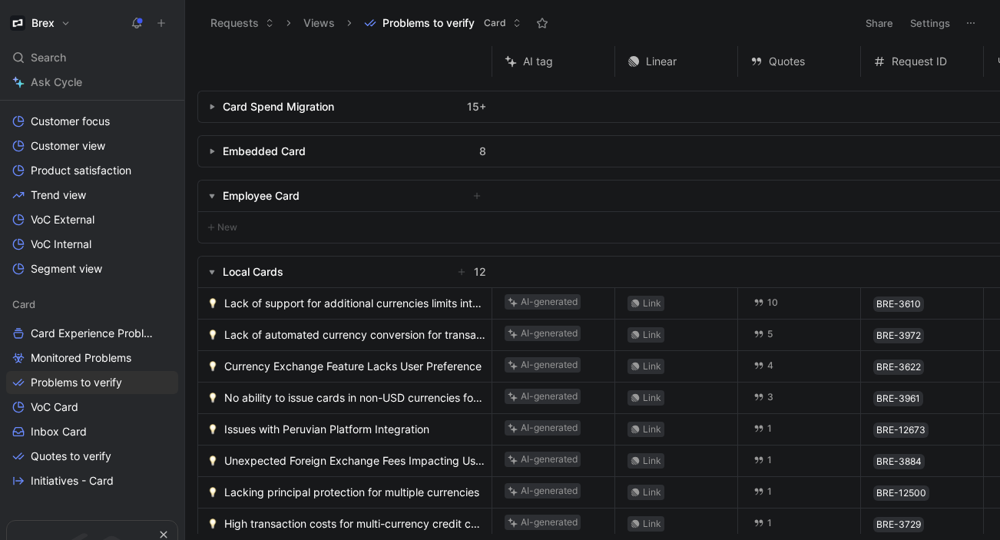
scroll to position [442, 0]
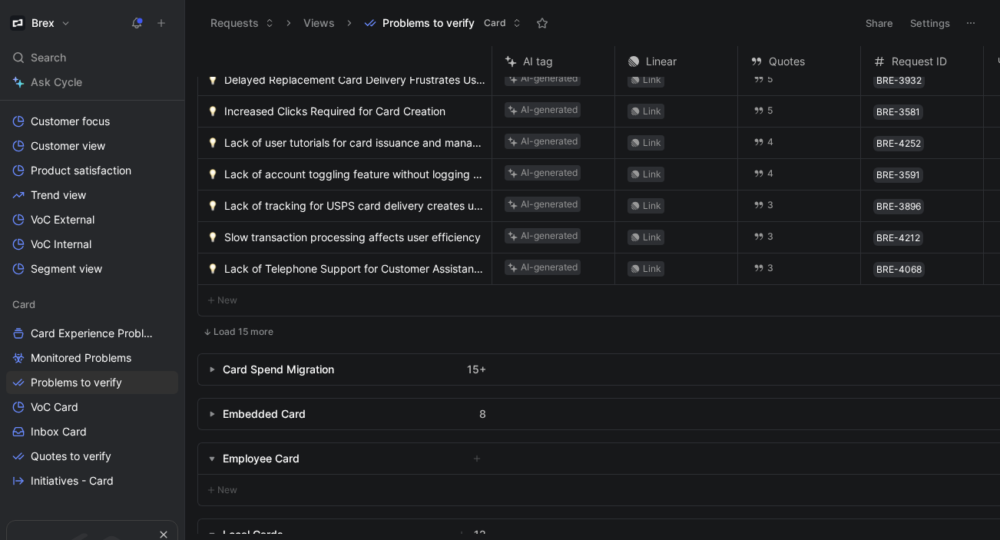
click at [234, 329] on button "Load 15 more" at bounding box center [237, 332] width 81 height 18
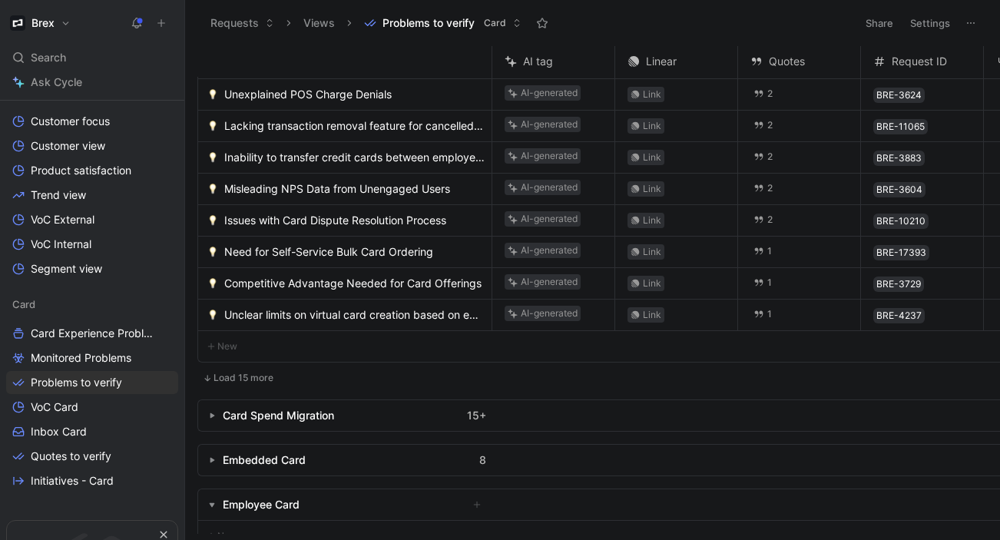
scroll to position [808, 0]
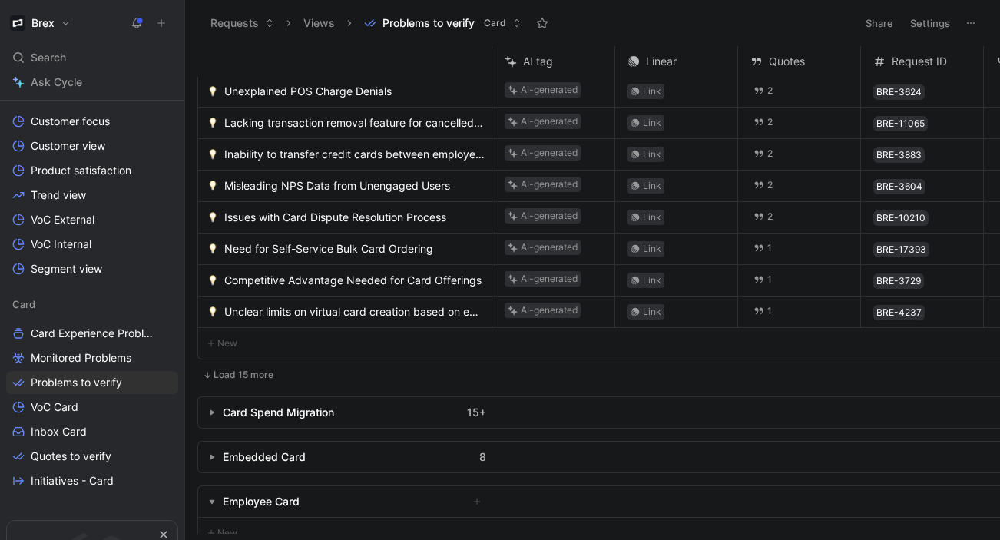
click at [247, 366] on button "Load 15 more" at bounding box center [237, 375] width 81 height 18
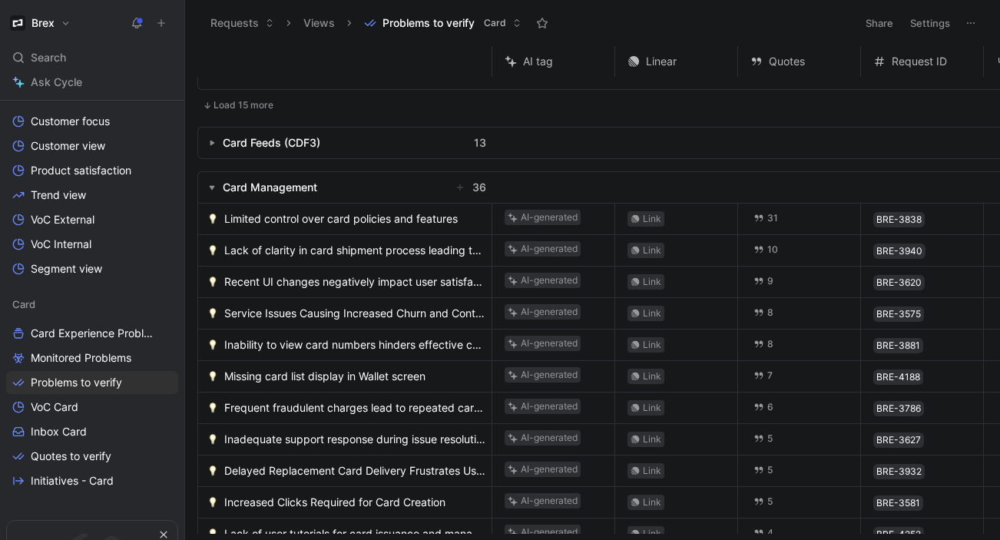
scroll to position [57, 0]
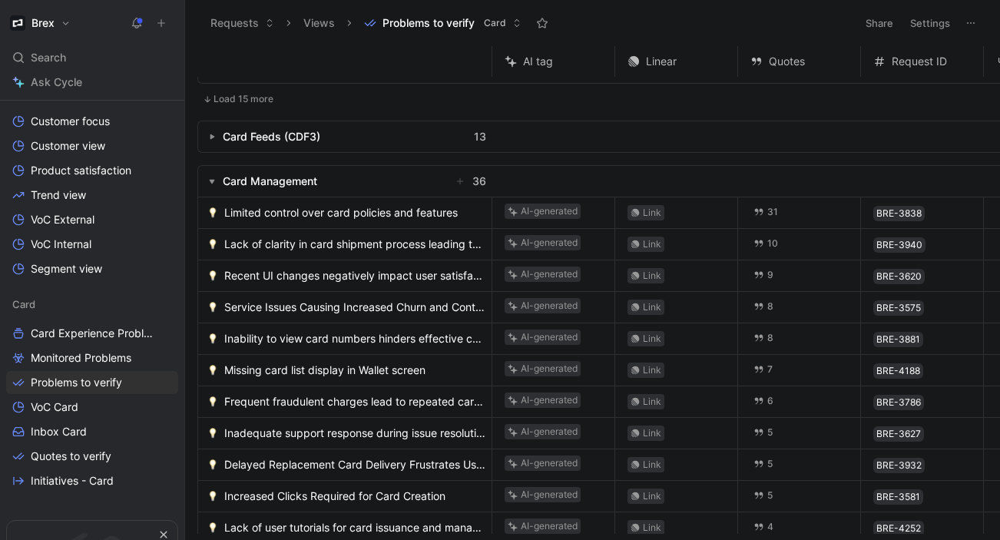
click at [255, 211] on span "Limited control over card policies and features" at bounding box center [340, 212] width 233 height 18
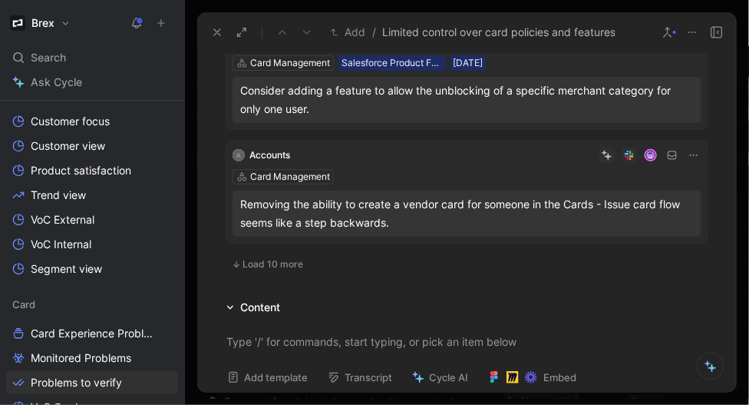
scroll to position [1105, 0]
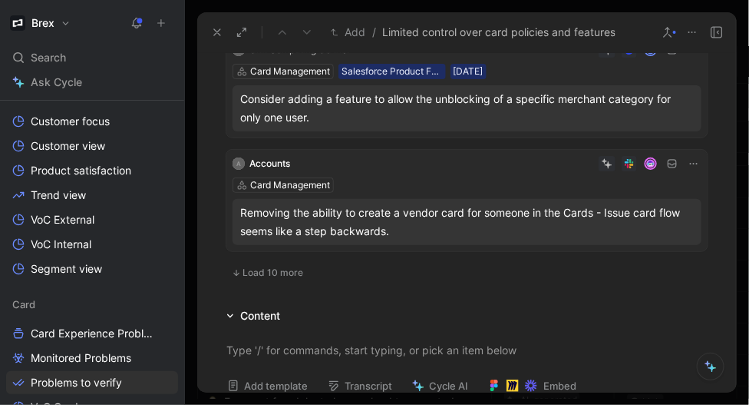
click at [274, 274] on span "Load 10 more" at bounding box center [273, 272] width 61 height 12
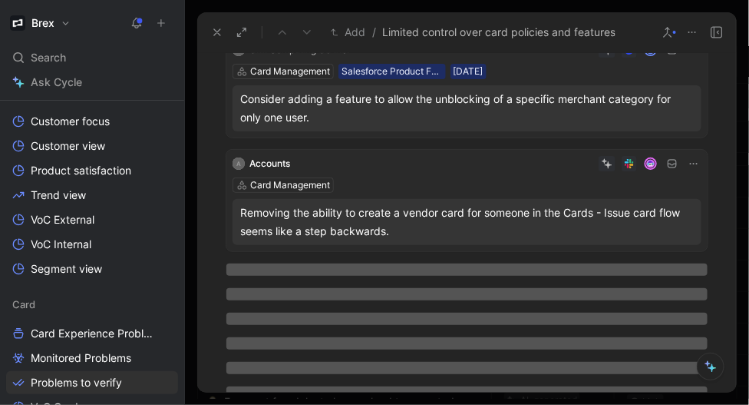
click at [695, 163] on icon at bounding box center [694, 163] width 12 height 12
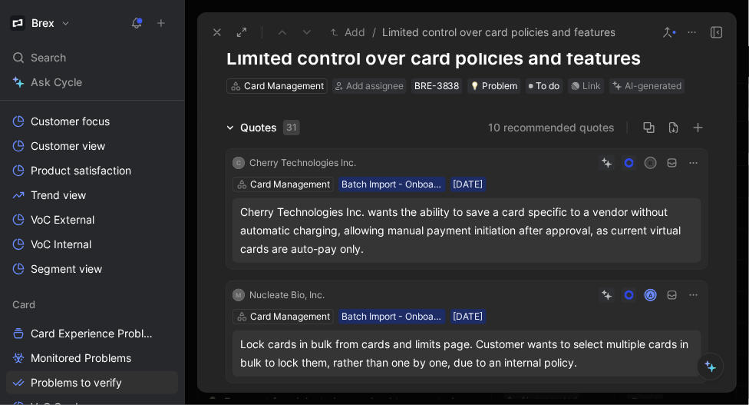
scroll to position [0, 0]
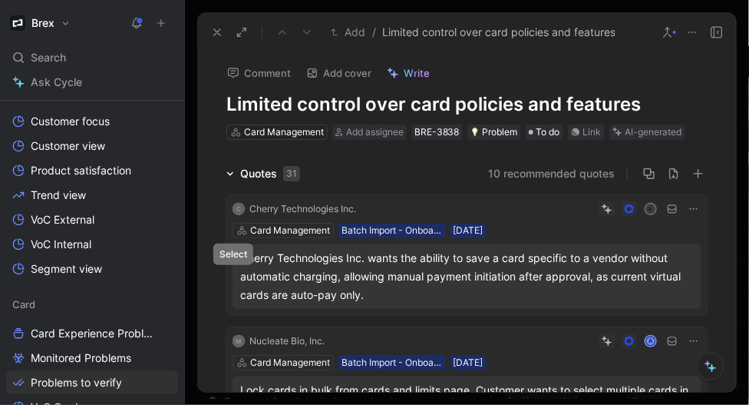
click at [233, 276] on icon at bounding box center [233, 276] width 5 height 3
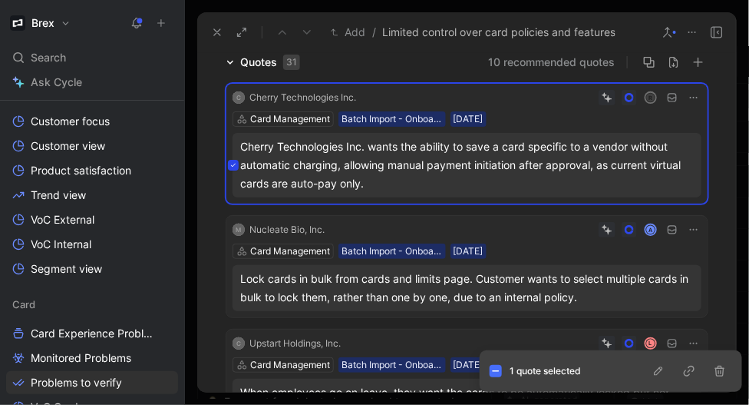
scroll to position [114, 0]
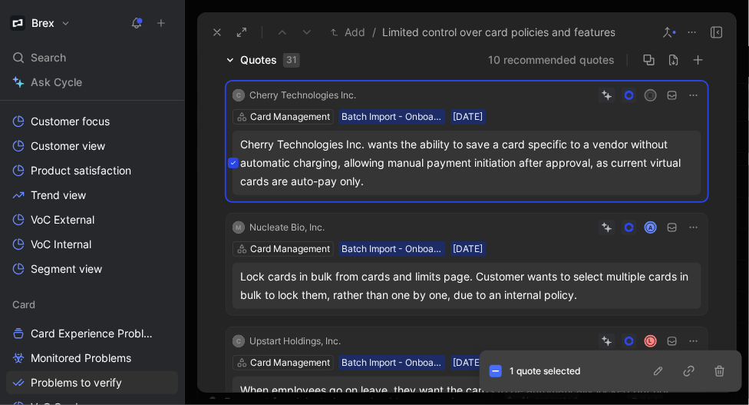
click at [233, 284] on icon at bounding box center [233, 286] width 6 height 6
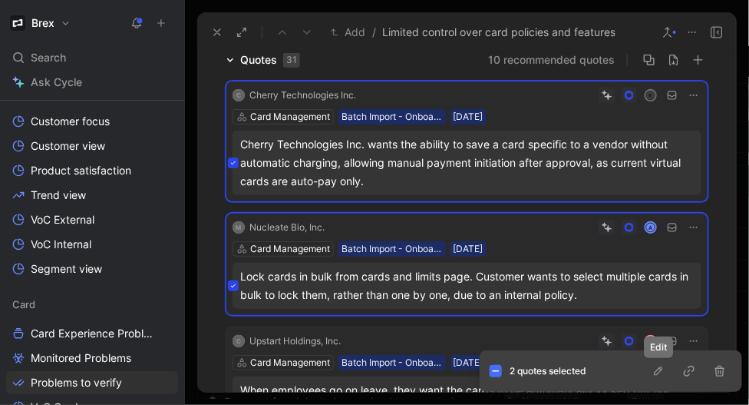
click at [658, 372] on icon "button" at bounding box center [659, 371] width 12 height 12
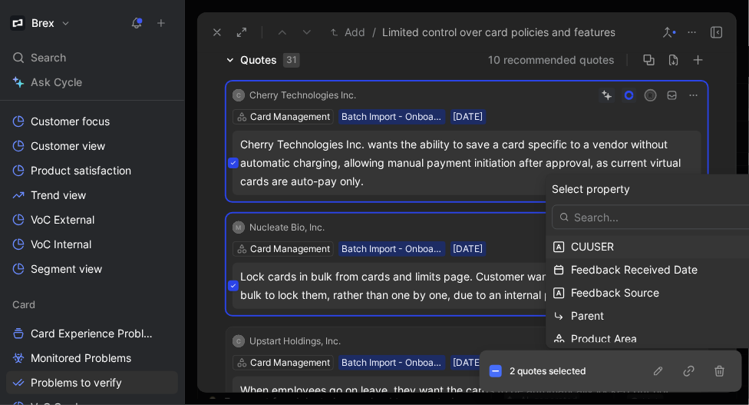
scroll to position [31, 0]
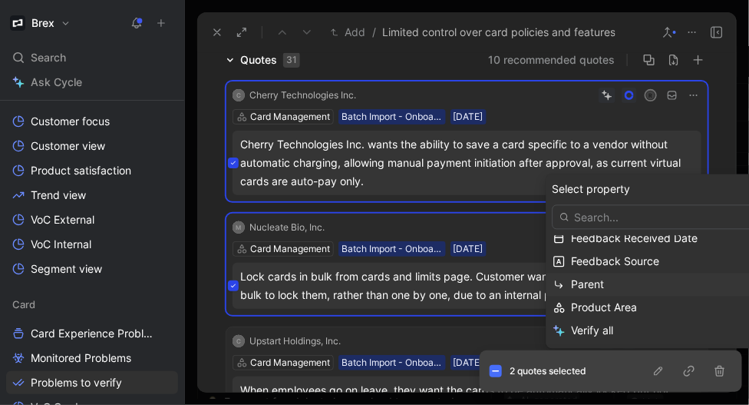
click at [594, 280] on span "Parent" at bounding box center [588, 284] width 33 height 13
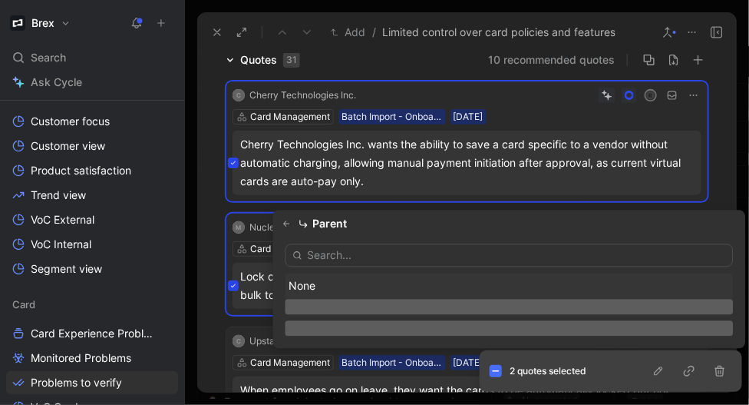
scroll to position [0, 0]
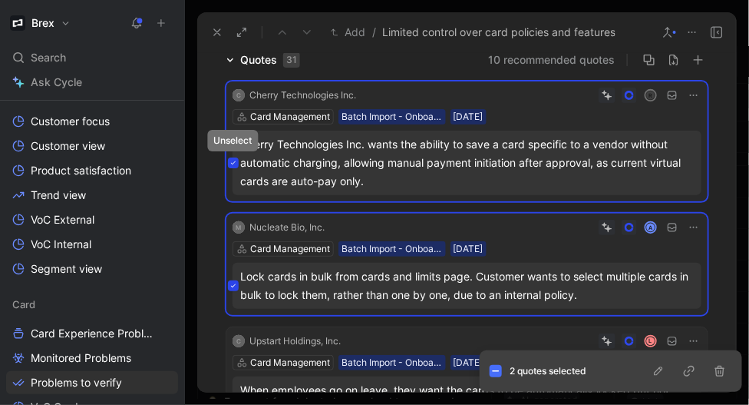
click at [234, 161] on icon at bounding box center [233, 163] width 6 height 6
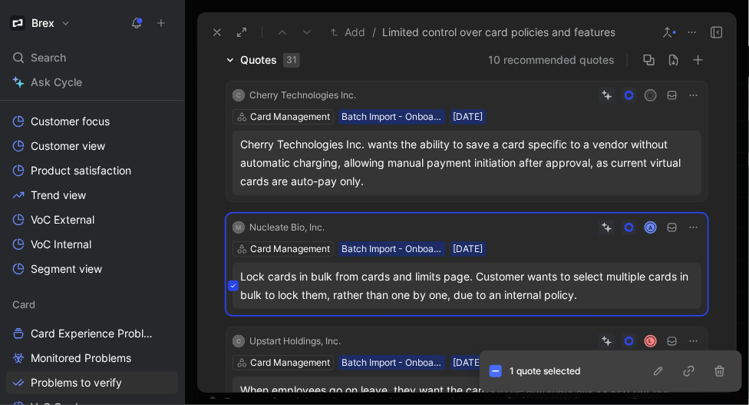
click at [229, 284] on button at bounding box center [233, 285] width 11 height 11
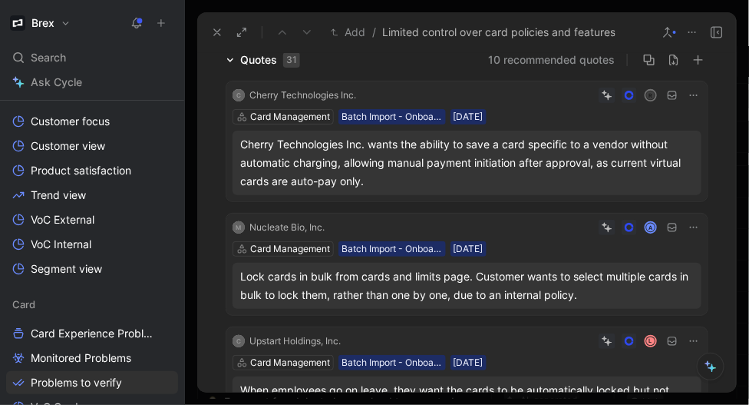
click at [232, 160] on icon at bounding box center [233, 163] width 6 height 6
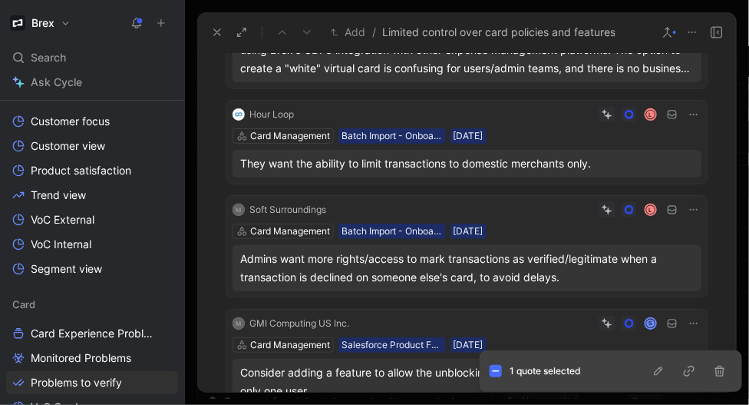
scroll to position [606, 0]
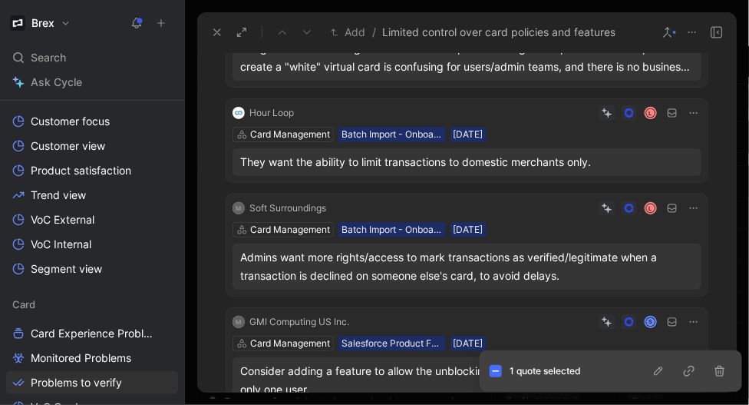
click at [233, 161] on icon at bounding box center [233, 162] width 6 height 6
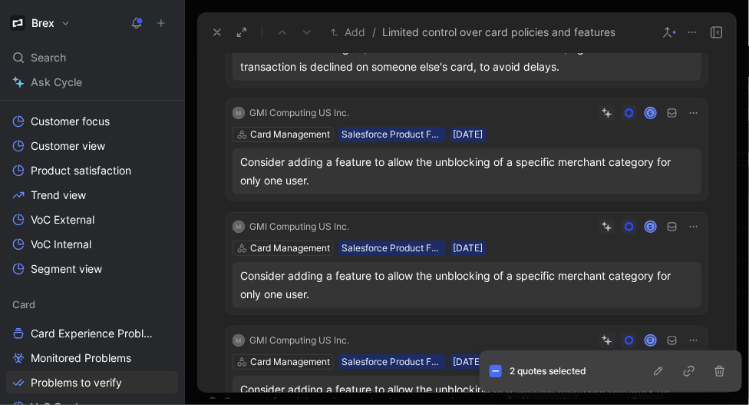
scroll to position [817, 0]
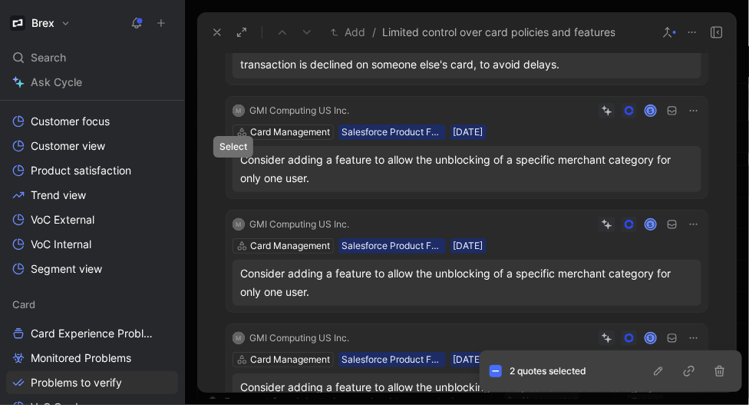
click at [232, 167] on icon at bounding box center [233, 169] width 6 height 6
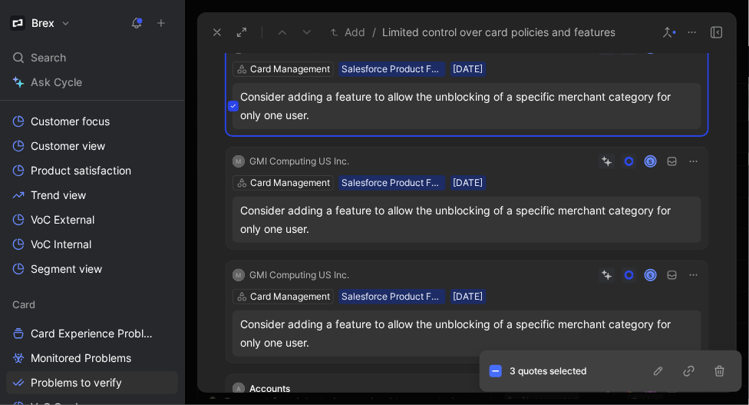
scroll to position [914, 0]
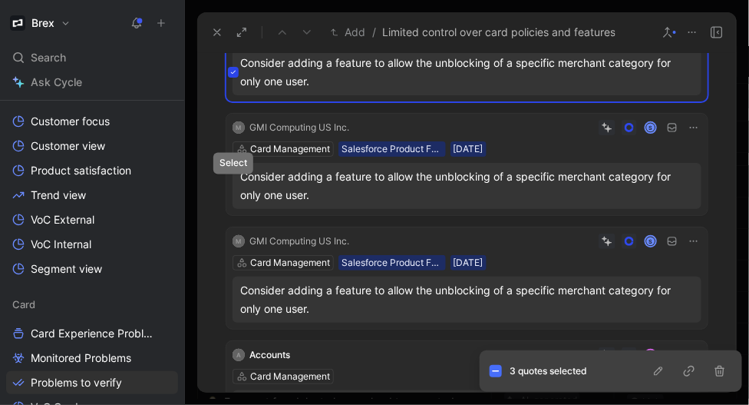
click at [229, 186] on button at bounding box center [233, 185] width 11 height 11
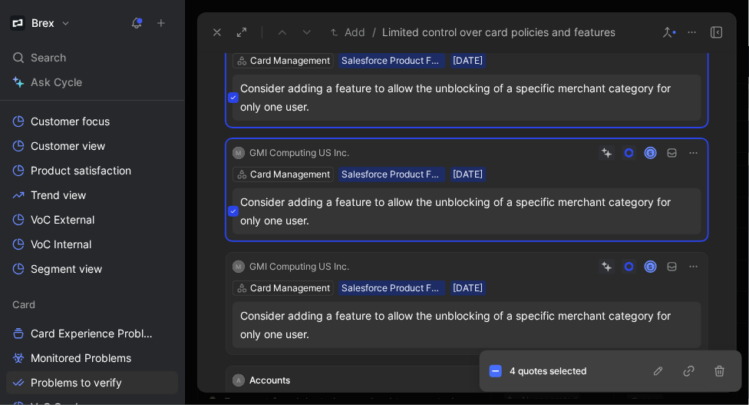
scroll to position [883, 0]
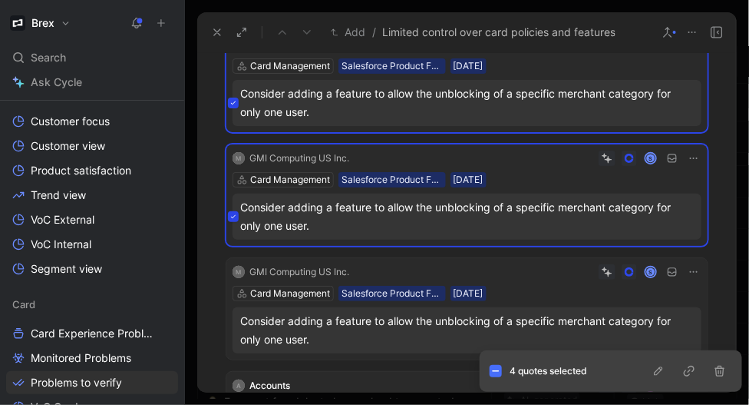
click at [232, 217] on icon at bounding box center [233, 216] width 6 height 6
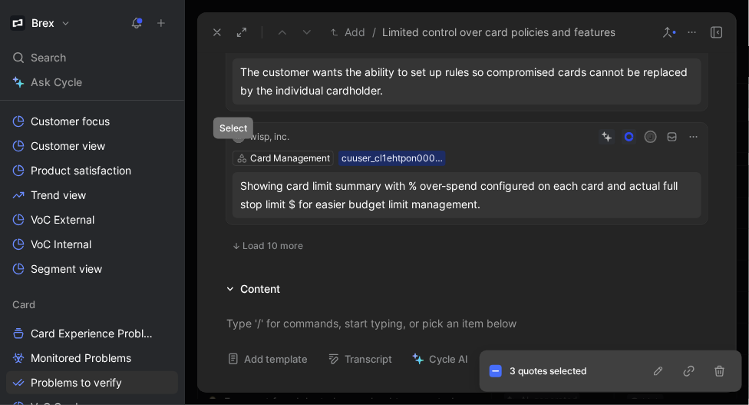
scroll to position [2241, 0]
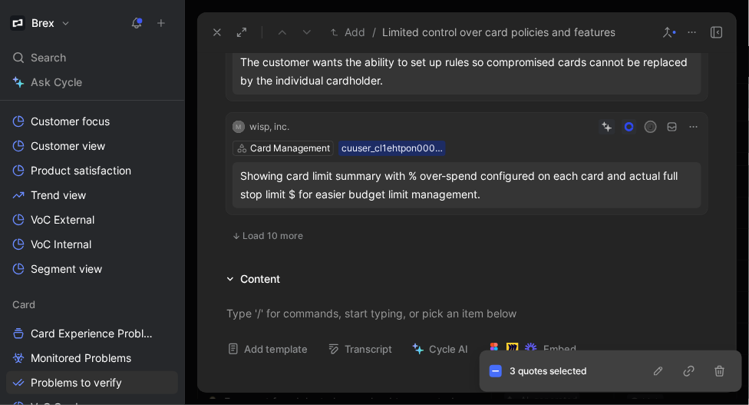
click at [256, 237] on span "Load 10 more" at bounding box center [273, 236] width 61 height 12
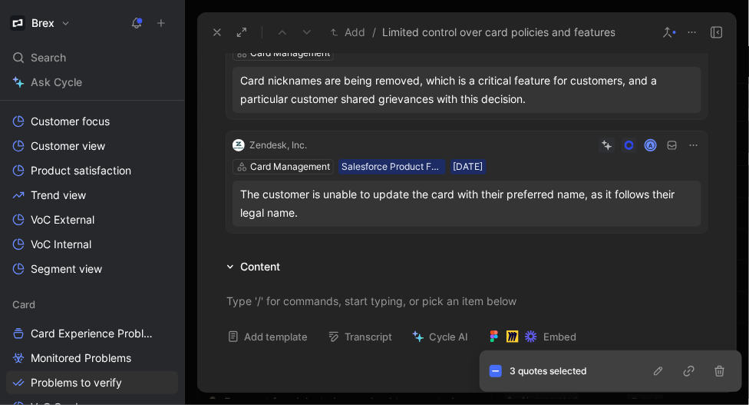
scroll to position [3341, 0]
click at [658, 372] on icon "button" at bounding box center [659, 371] width 12 height 12
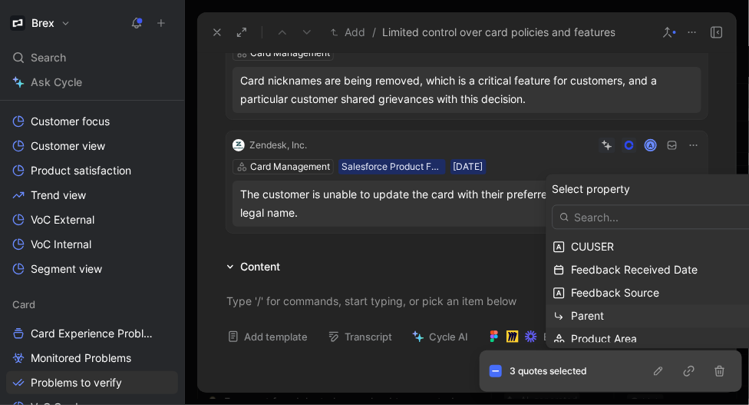
click at [581, 313] on span "Parent" at bounding box center [588, 315] width 33 height 13
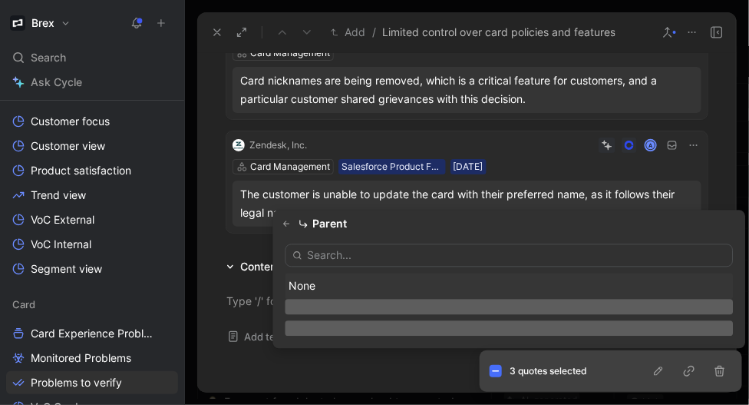
scroll to position [0, 0]
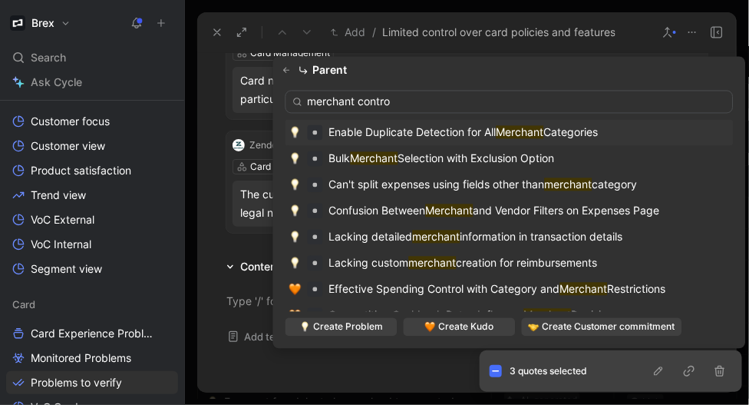
type input "merchant control"
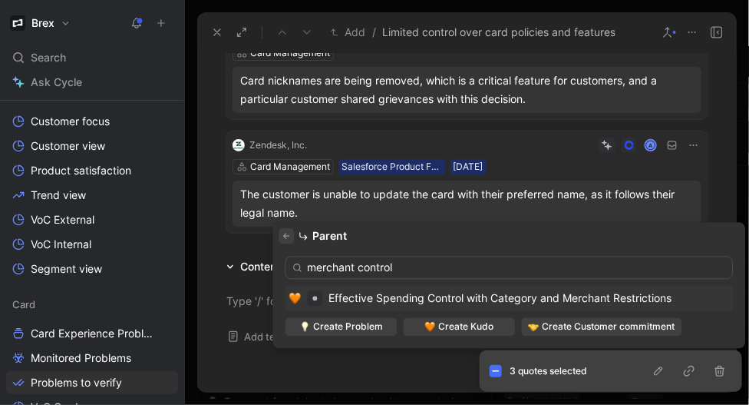
click at [283, 239] on icon "button" at bounding box center [287, 236] width 9 height 9
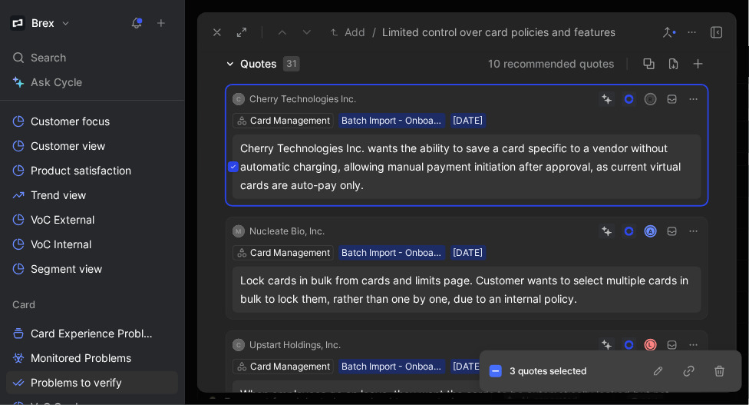
scroll to position [109, 0]
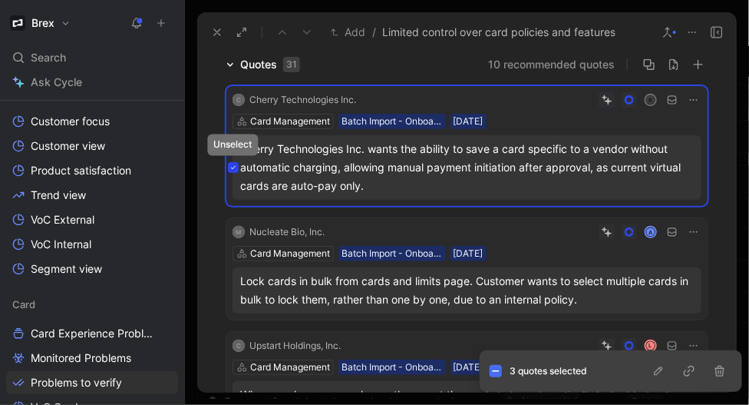
click at [235, 167] on icon at bounding box center [233, 167] width 6 height 6
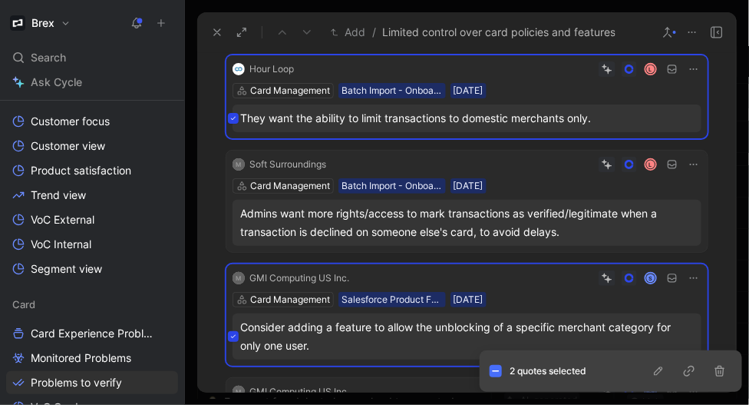
scroll to position [651, 0]
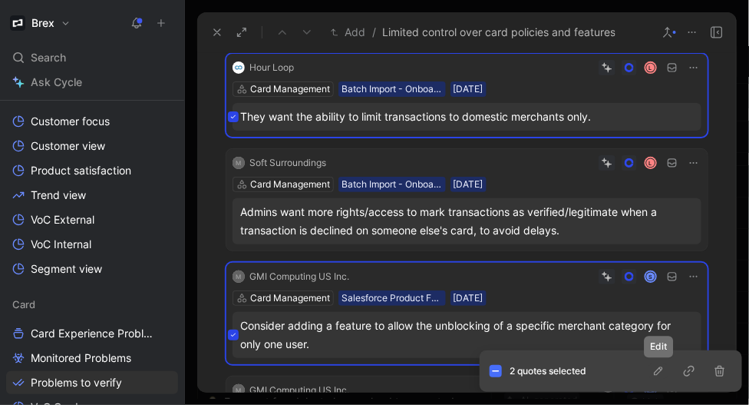
click at [662, 374] on icon "button" at bounding box center [659, 371] width 12 height 12
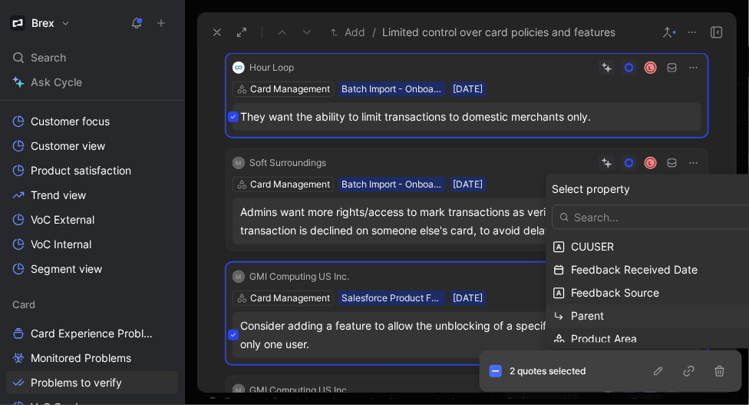
click at [583, 318] on span "Parent" at bounding box center [588, 315] width 33 height 13
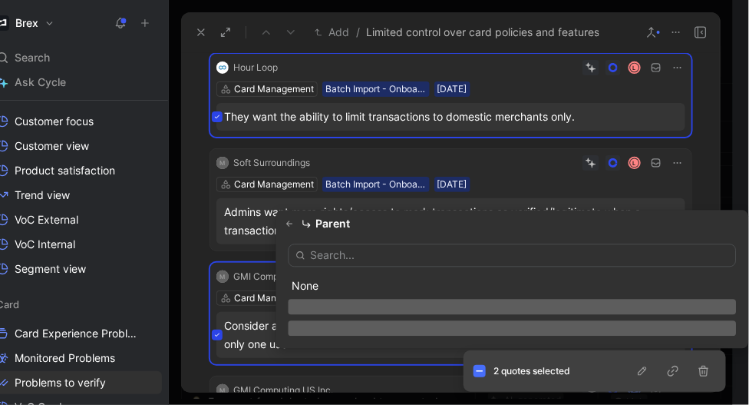
scroll to position [0, 0]
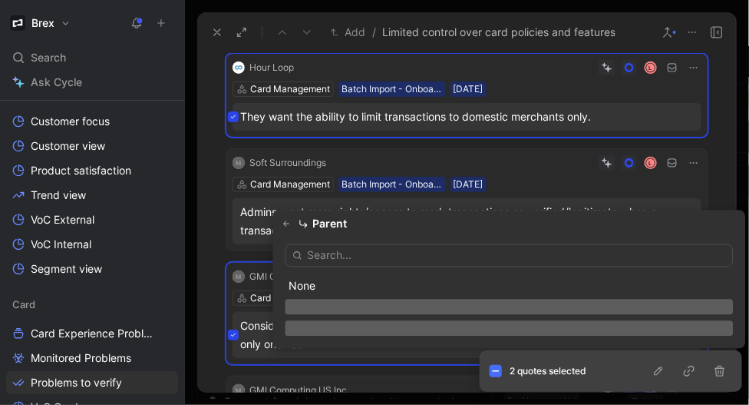
click at [372, 250] on input "text" at bounding box center [510, 255] width 448 height 23
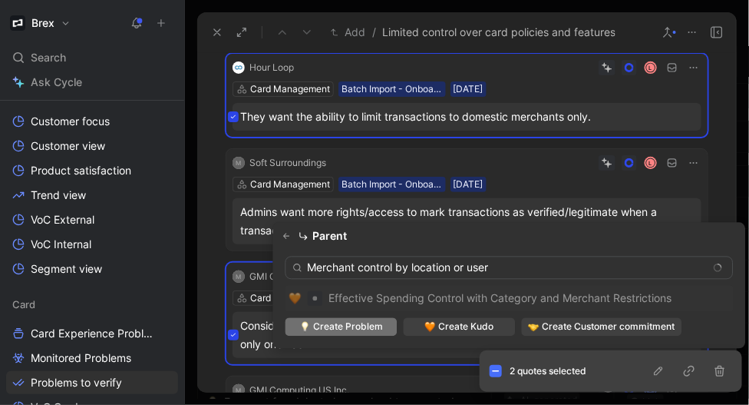
type input "Merchant control by location or user"
click at [325, 324] on span "Create Problem" at bounding box center [348, 326] width 70 height 15
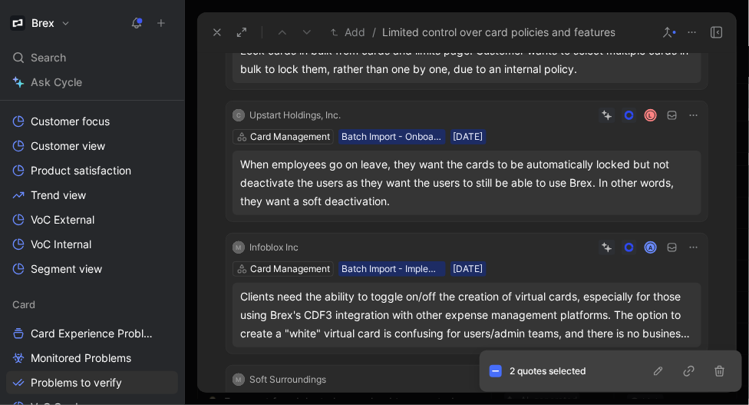
scroll to position [309, 0]
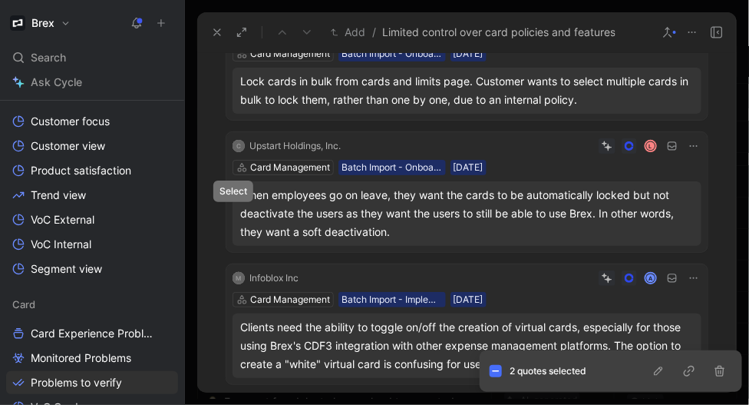
click at [233, 216] on icon at bounding box center [233, 213] width 6 height 6
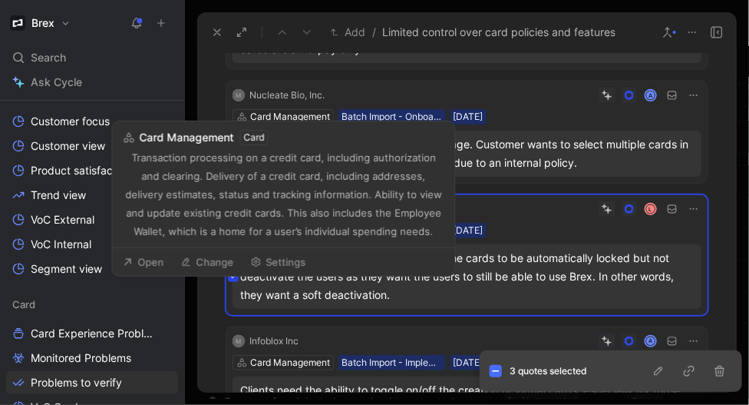
scroll to position [186, 0]
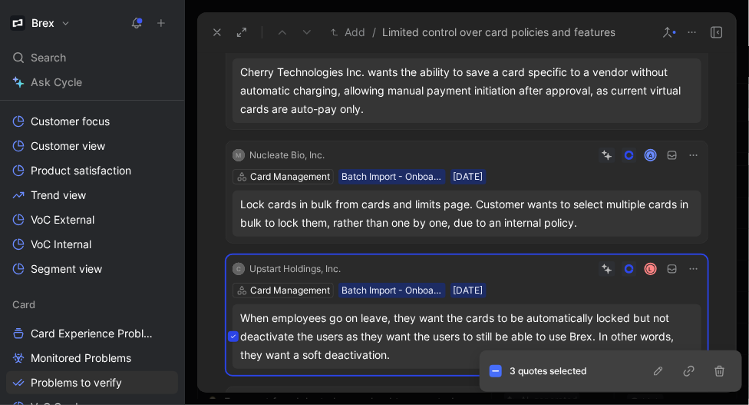
click at [235, 217] on button at bounding box center [233, 213] width 11 height 11
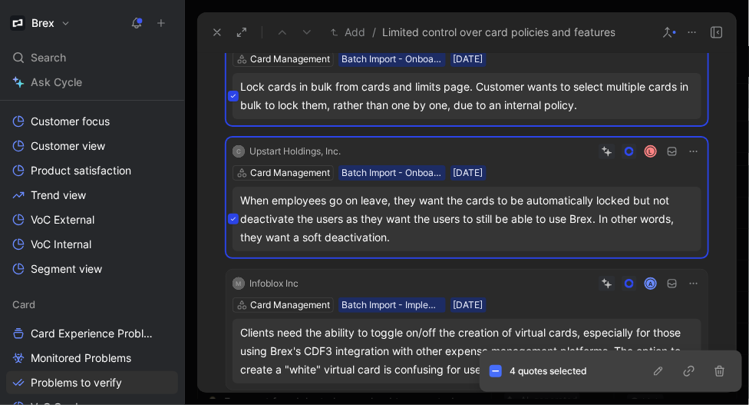
scroll to position [270, 0]
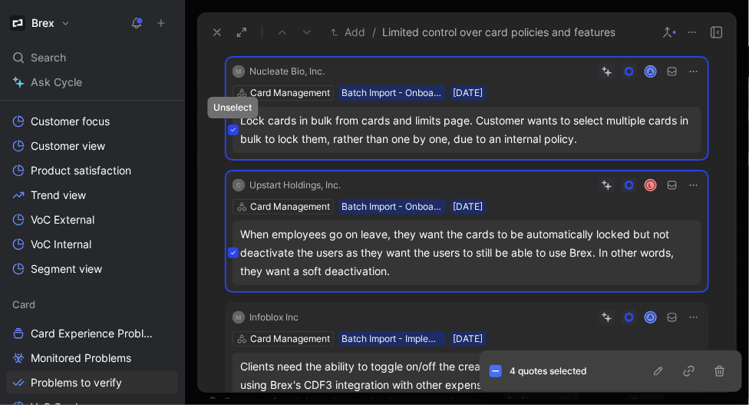
click at [235, 130] on icon at bounding box center [233, 130] width 6 height 6
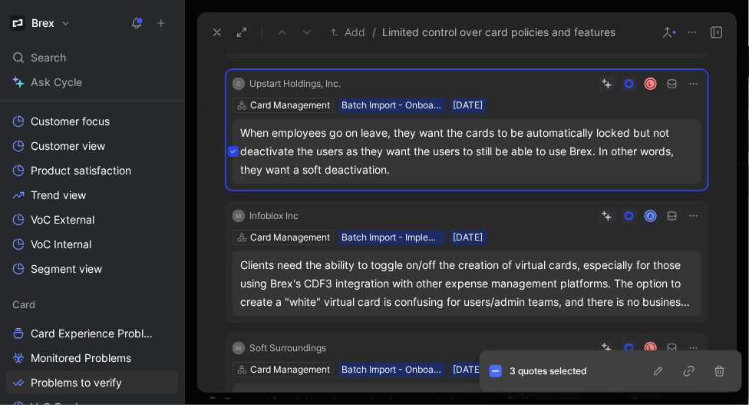
scroll to position [360, 0]
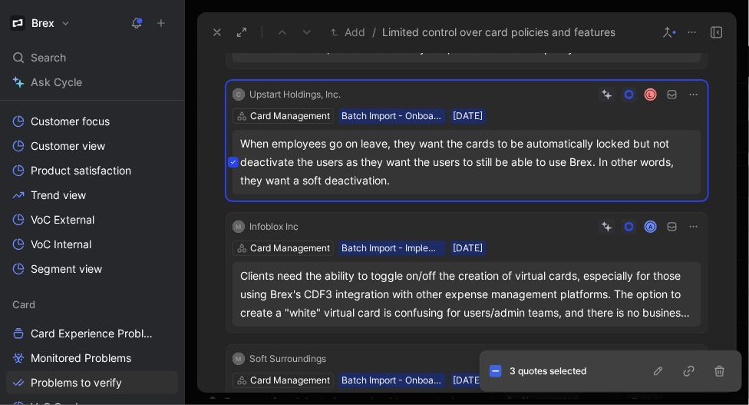
click at [498, 371] on icon at bounding box center [496, 370] width 7 height 1
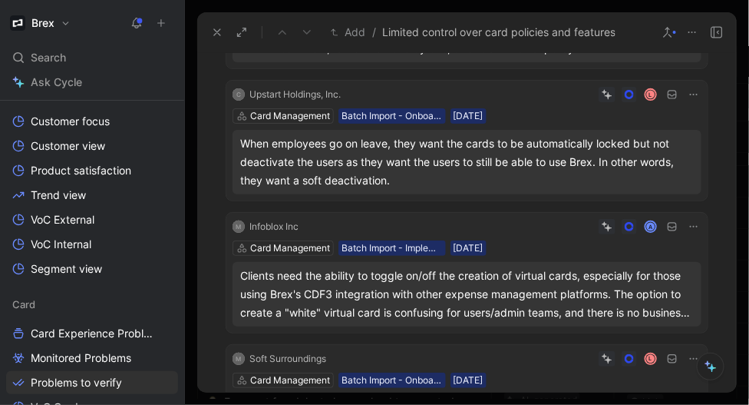
click at [233, 161] on icon at bounding box center [233, 162] width 6 height 6
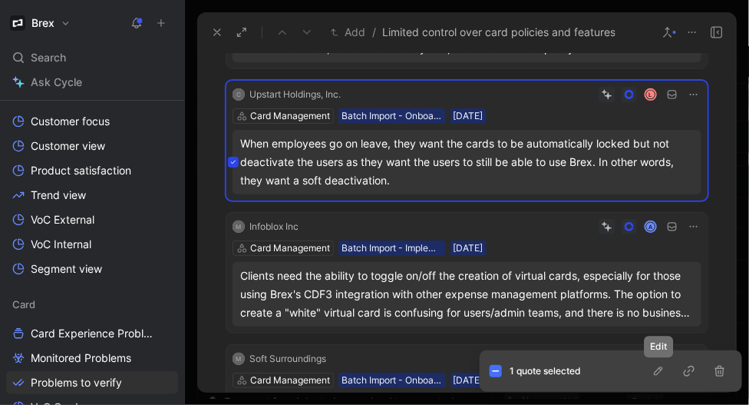
click at [655, 372] on icon "button" at bounding box center [658, 370] width 8 height 8
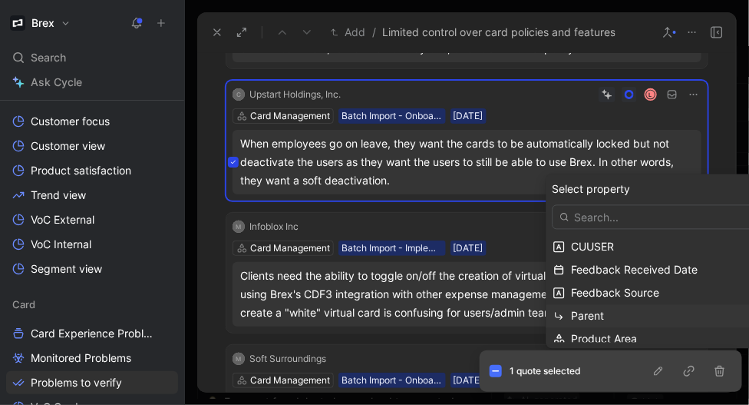
click at [584, 316] on span "Parent" at bounding box center [588, 315] width 33 height 13
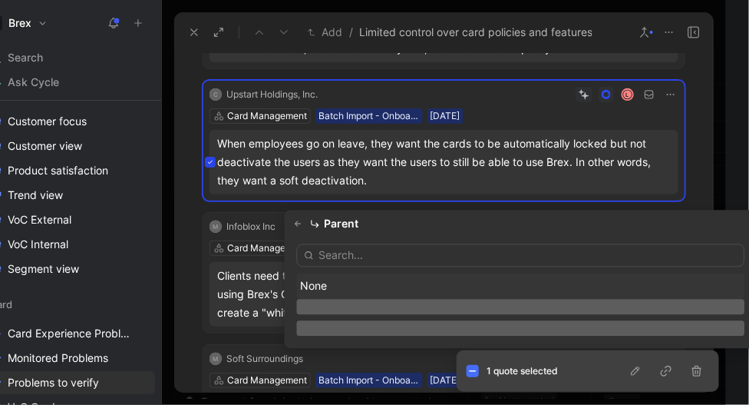
scroll to position [0, 0]
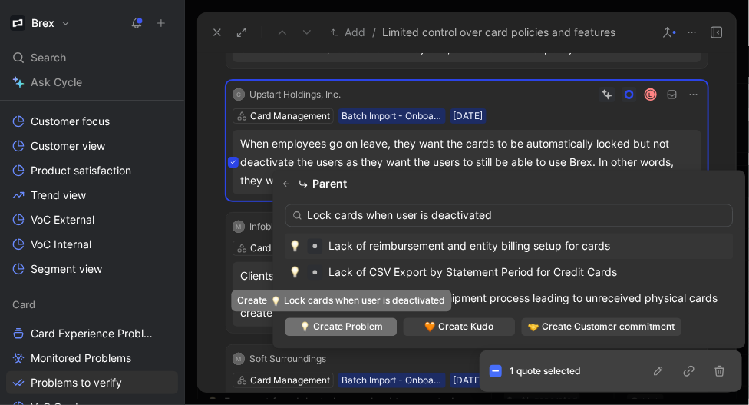
type input "Lock cards when user is deactivated"
click at [354, 328] on span "Create Problem" at bounding box center [348, 326] width 70 height 15
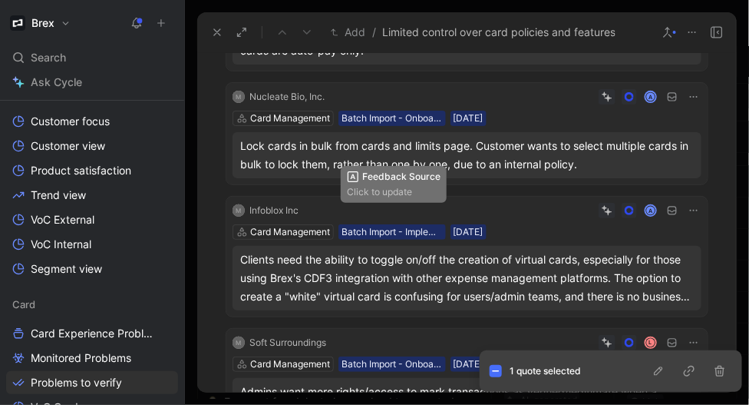
scroll to position [330, 0]
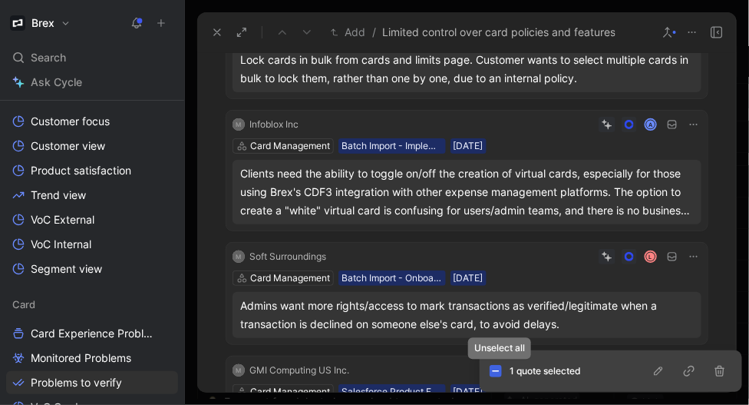
click at [493, 367] on icon at bounding box center [496, 371] width 8 height 8
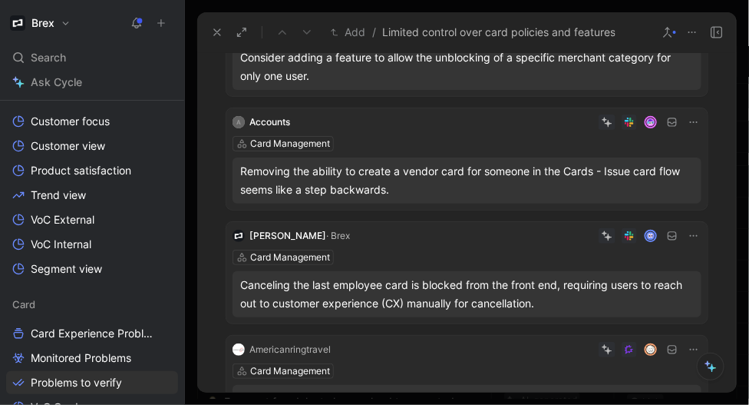
scroll to position [841, 0]
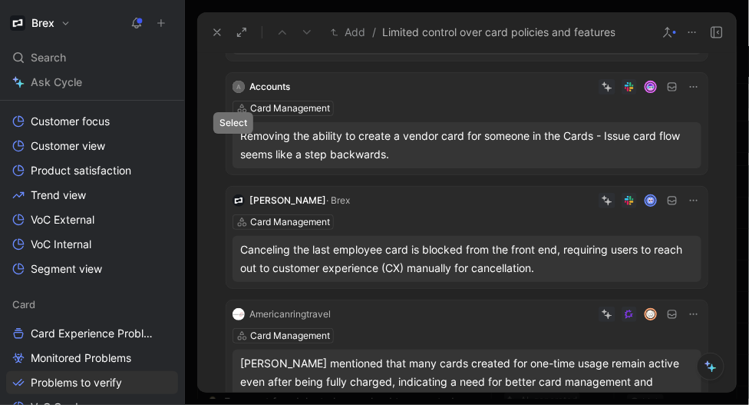
click at [230, 141] on button at bounding box center [233, 145] width 11 height 11
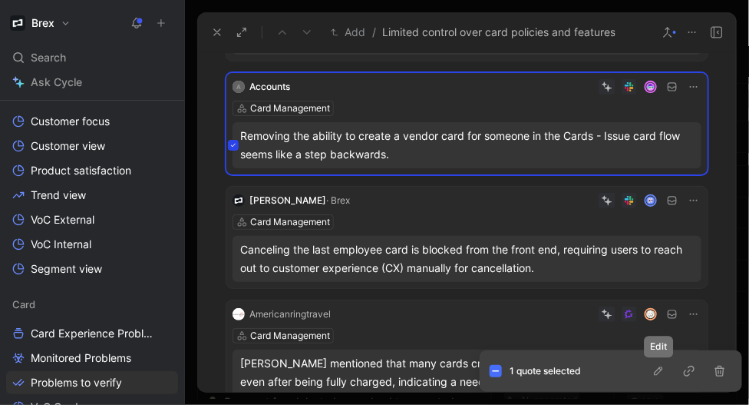
click at [657, 372] on icon "button" at bounding box center [659, 371] width 12 height 12
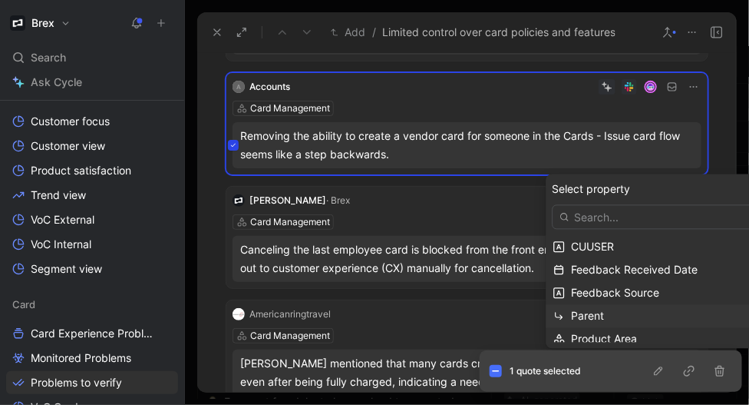
click at [592, 310] on span "Parent" at bounding box center [588, 315] width 33 height 13
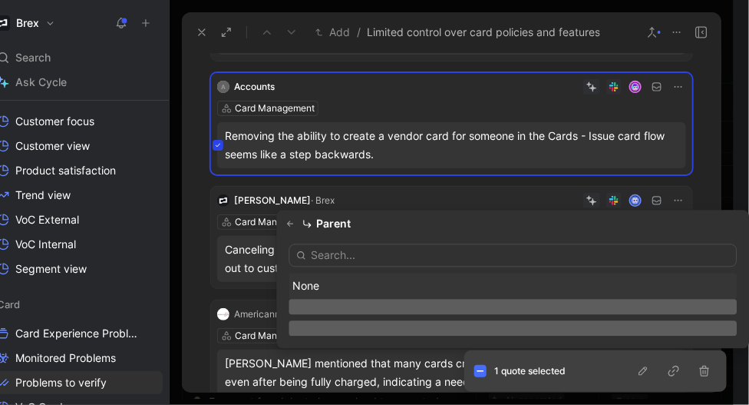
scroll to position [0, 0]
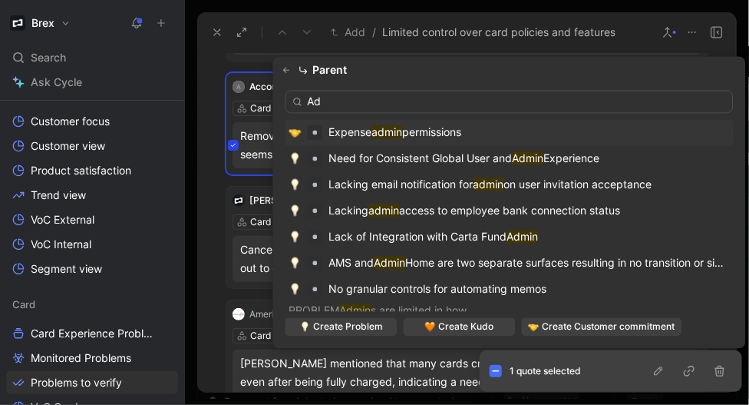
type input "A"
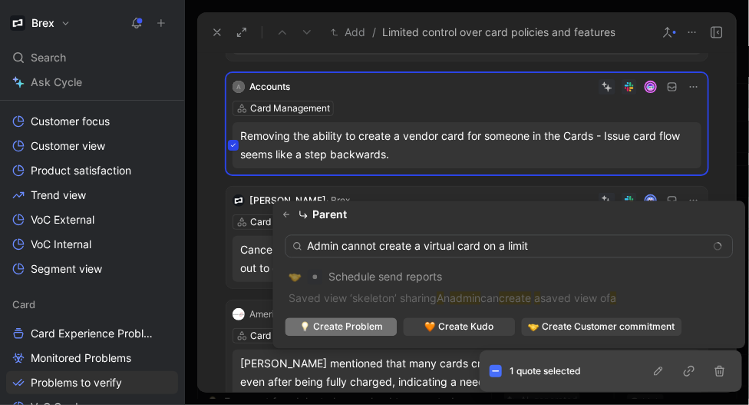
type input "Admin cannot create a virtual card on a limit"
click at [320, 319] on span "Create Problem" at bounding box center [348, 326] width 70 height 15
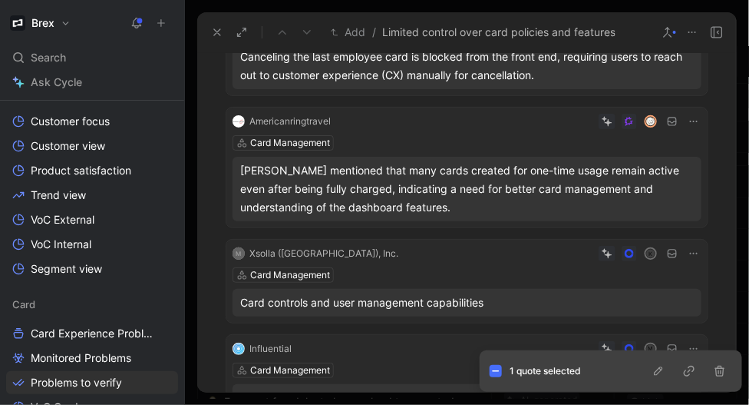
scroll to position [921, 0]
click at [231, 190] on icon at bounding box center [233, 188] width 6 height 6
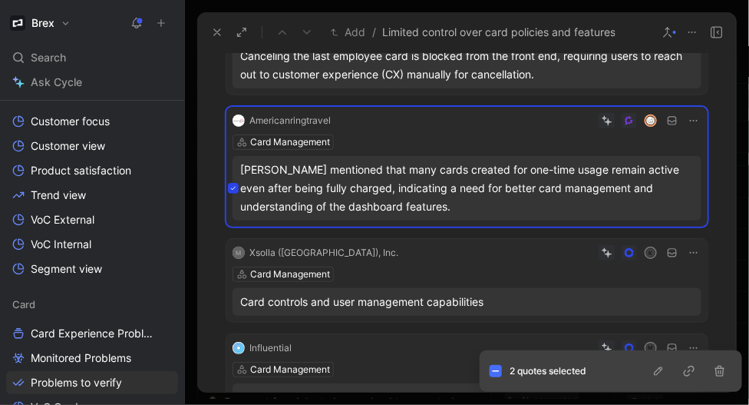
click at [658, 371] on icon "button" at bounding box center [659, 371] width 12 height 12
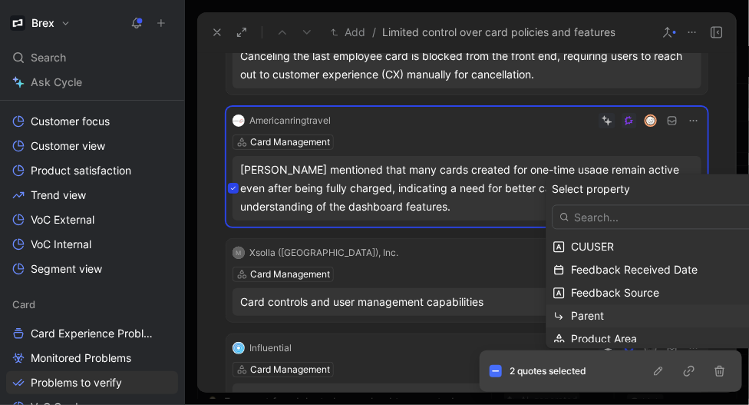
click at [589, 316] on span "Parent" at bounding box center [588, 315] width 33 height 13
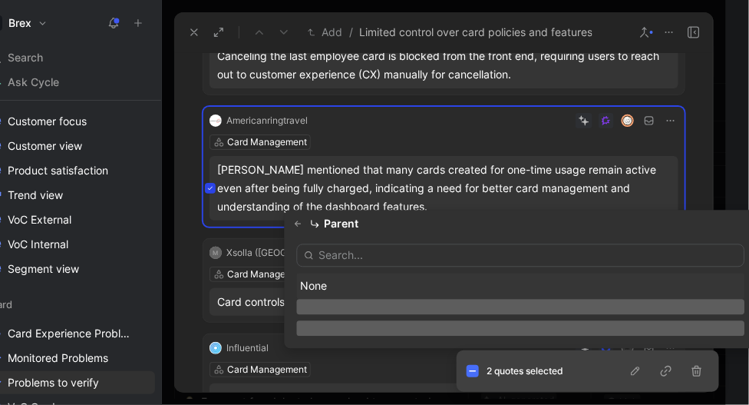
scroll to position [0, 0]
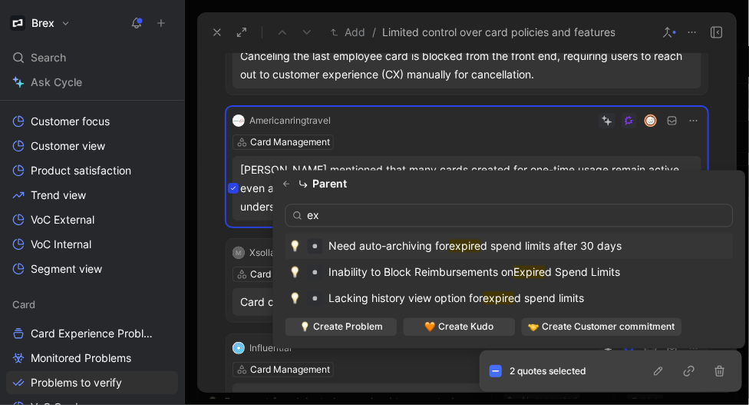
type input "e"
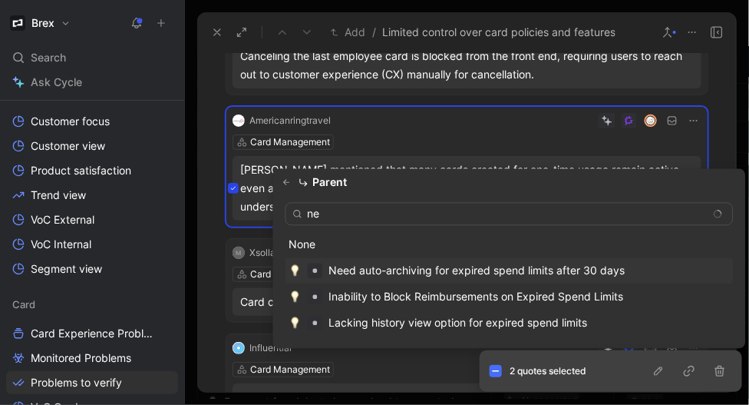
type input "n"
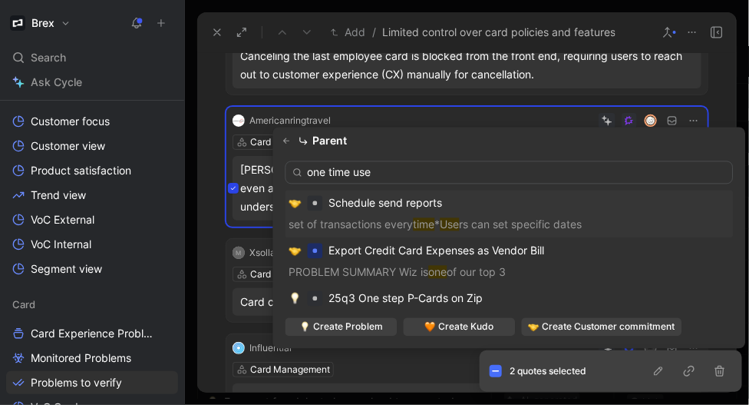
click at [418, 177] on input "one time use" at bounding box center [510, 172] width 448 height 23
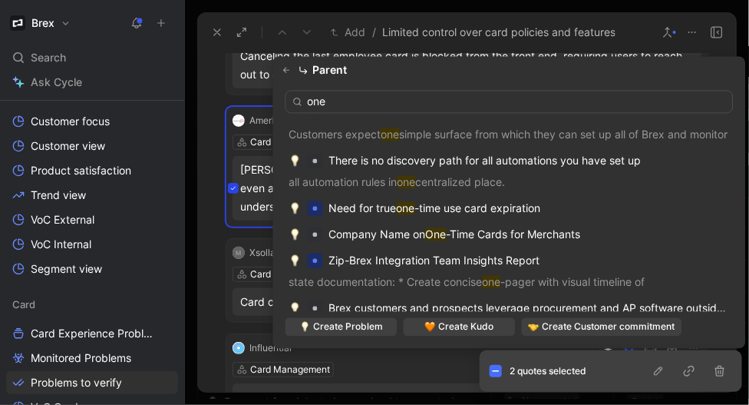
scroll to position [237, 0]
type input "one"
click at [427, 207] on span "-time use card expiration" at bounding box center [478, 207] width 126 height 13
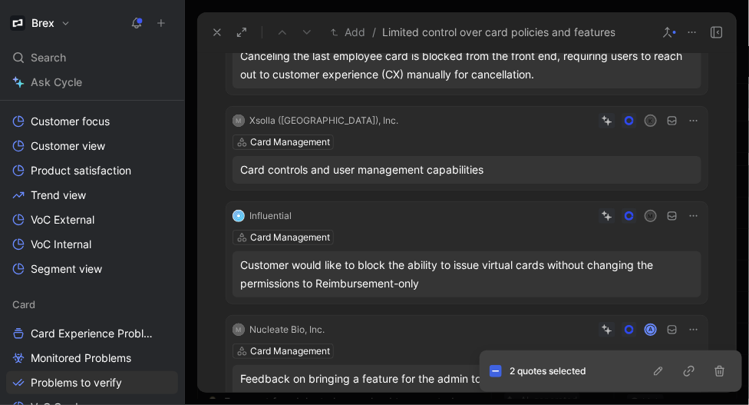
click at [498, 372] on icon at bounding box center [496, 371] width 8 height 8
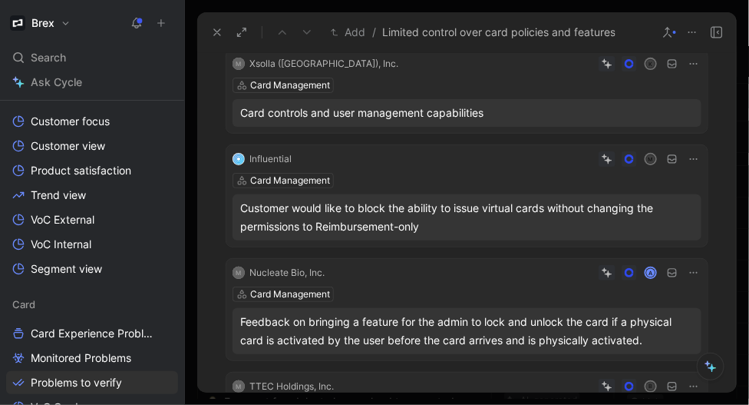
scroll to position [978, 0]
click at [234, 215] on icon at bounding box center [233, 216] width 6 height 6
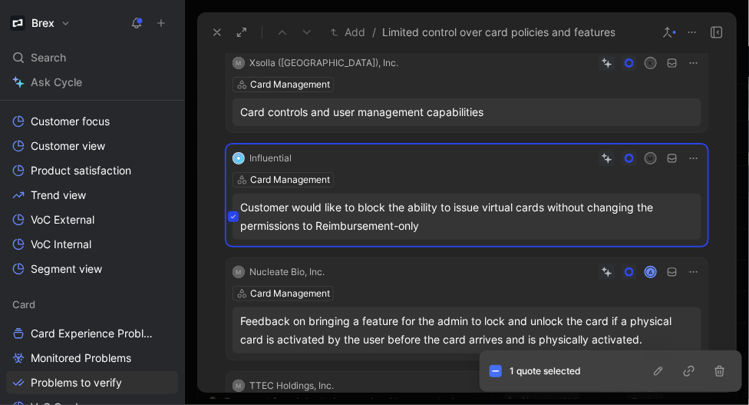
click at [661, 375] on icon "button" at bounding box center [659, 371] width 12 height 12
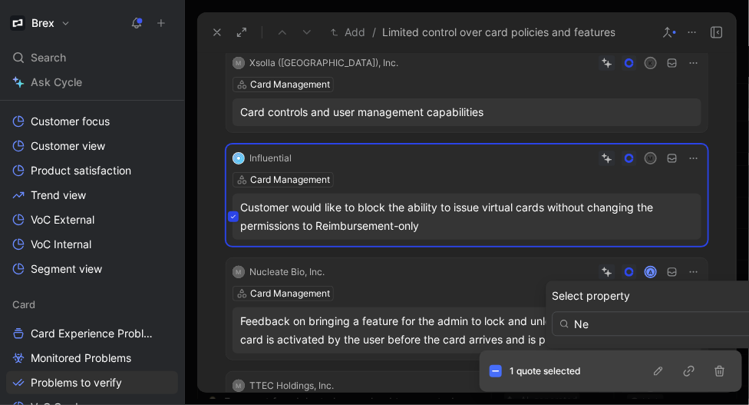
type input "N"
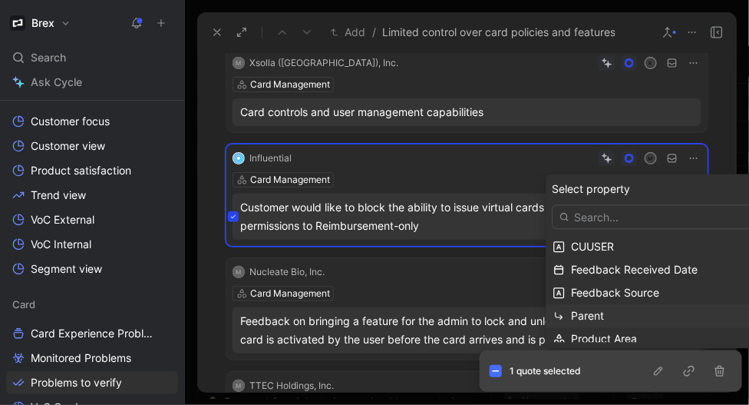
click at [590, 313] on span "Parent" at bounding box center [588, 315] width 33 height 13
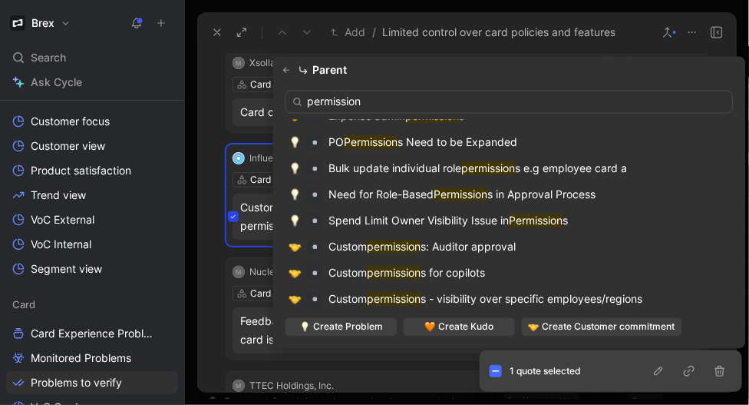
scroll to position [169, 0]
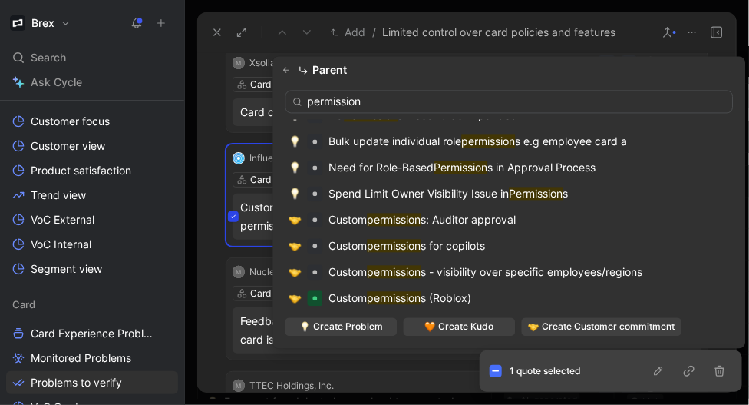
click at [309, 102] on input "permission" at bounding box center [510, 102] width 448 height 23
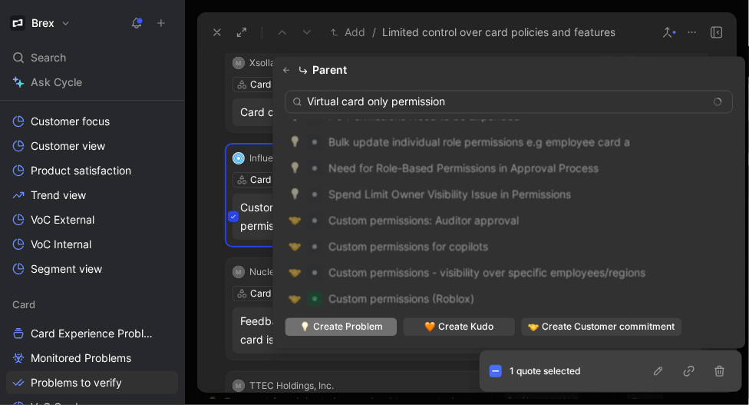
type input "Virtual card only permission"
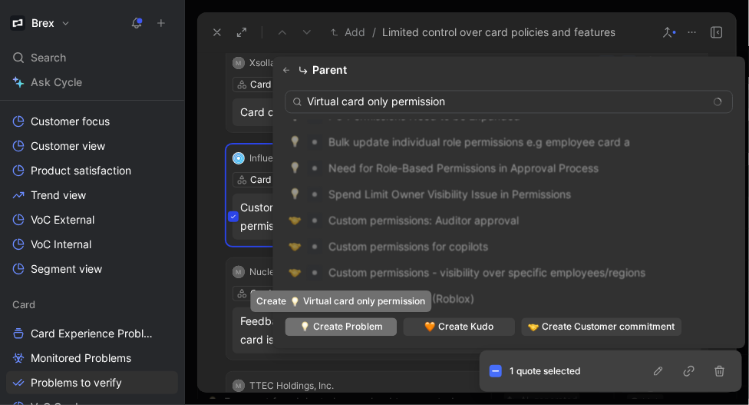
click at [352, 326] on span "Create Problem" at bounding box center [348, 326] width 70 height 15
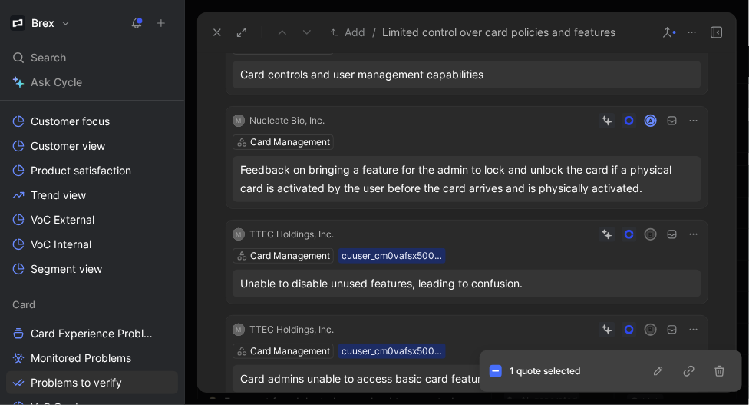
scroll to position [1034, 0]
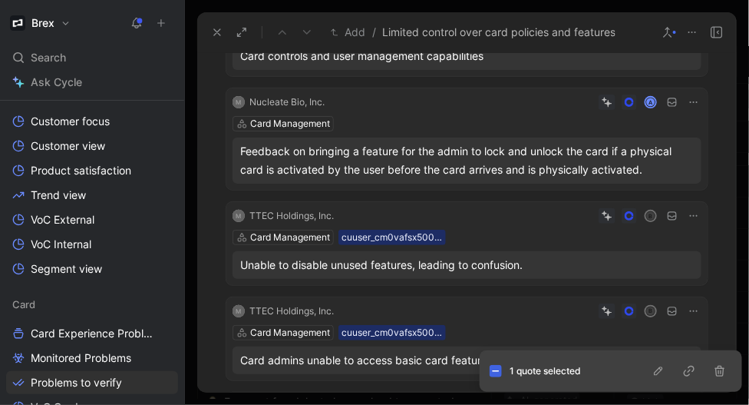
click at [495, 370] on icon at bounding box center [496, 371] width 8 height 8
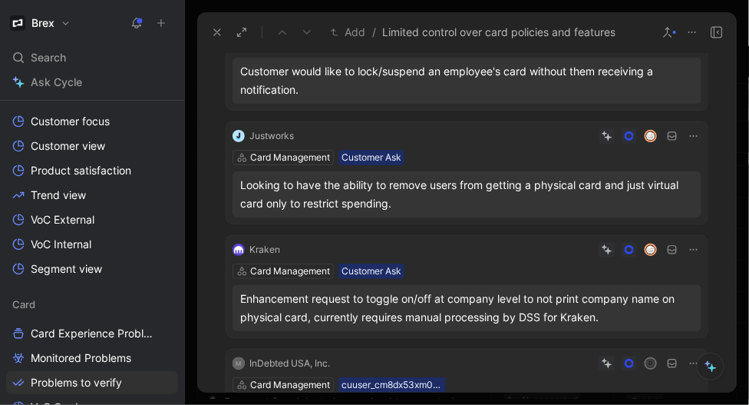
scroll to position [1875, 0]
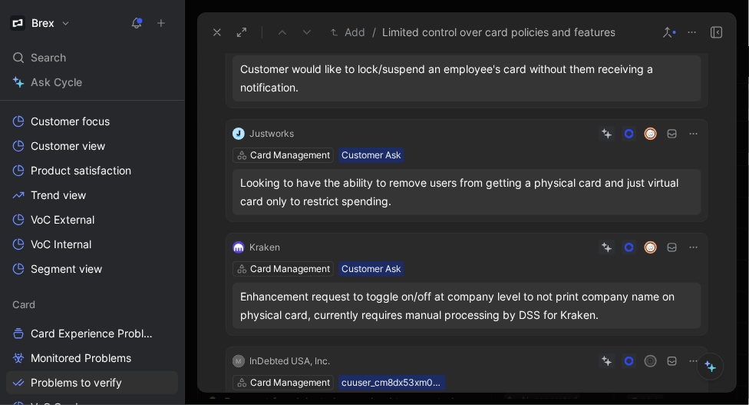
click at [236, 191] on icon at bounding box center [233, 192] width 6 height 6
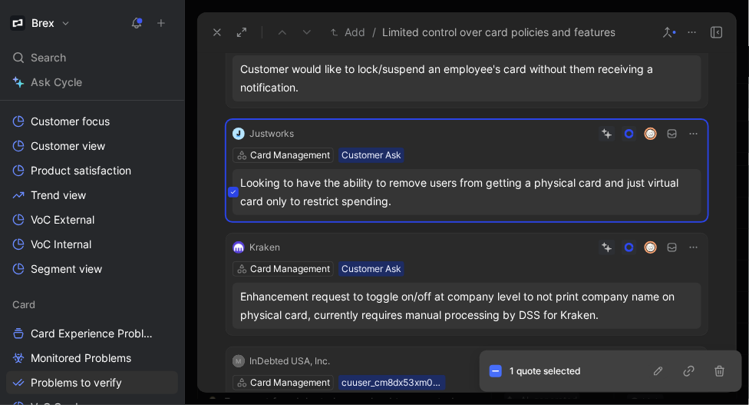
click at [661, 373] on icon "button" at bounding box center [659, 371] width 12 height 12
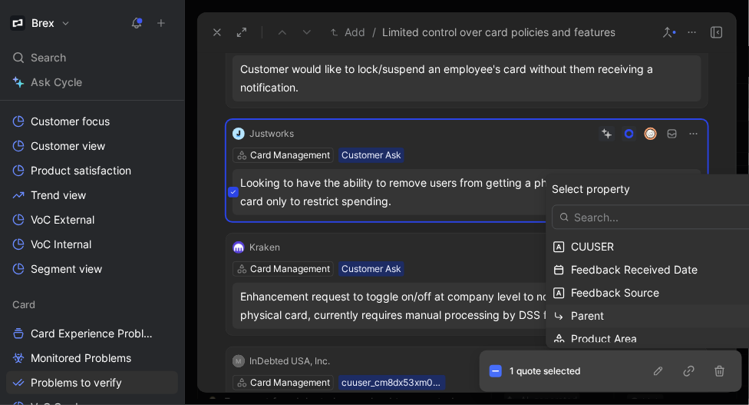
click at [587, 317] on span "Parent" at bounding box center [588, 315] width 33 height 13
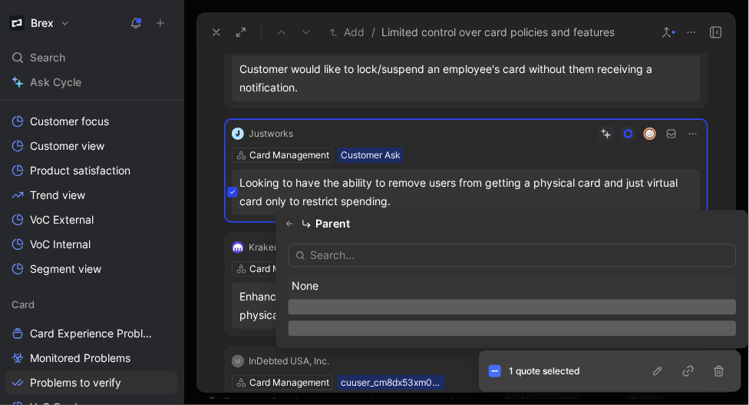
scroll to position [0, 0]
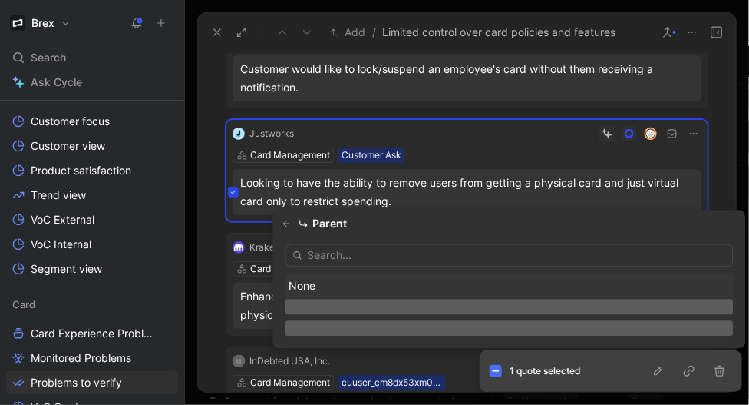
type input "i"
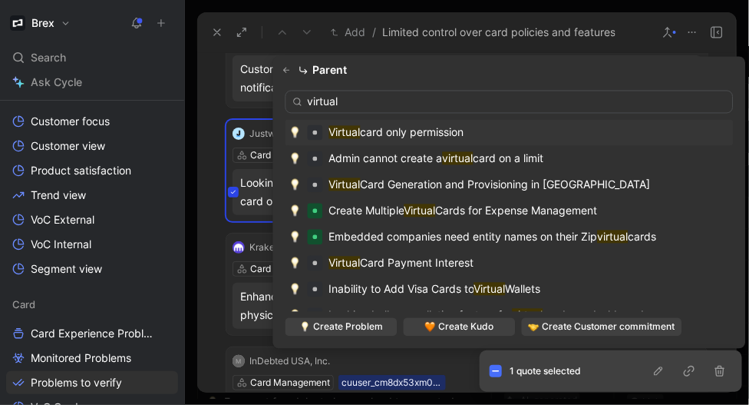
type input "virtual"
click at [406, 137] on span "card only permission" at bounding box center [413, 132] width 104 height 13
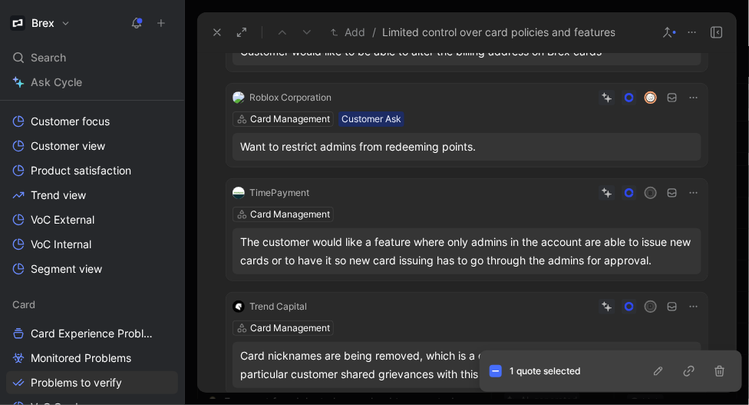
scroll to position [2252, 0]
click at [498, 374] on icon at bounding box center [496, 371] width 8 height 8
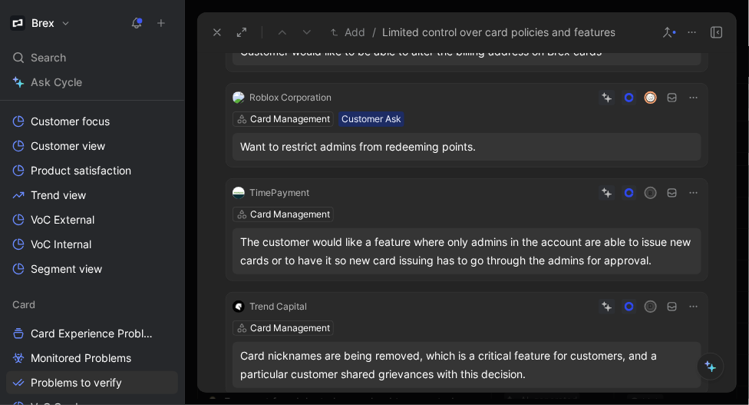
click at [233, 249] on icon at bounding box center [233, 251] width 6 height 6
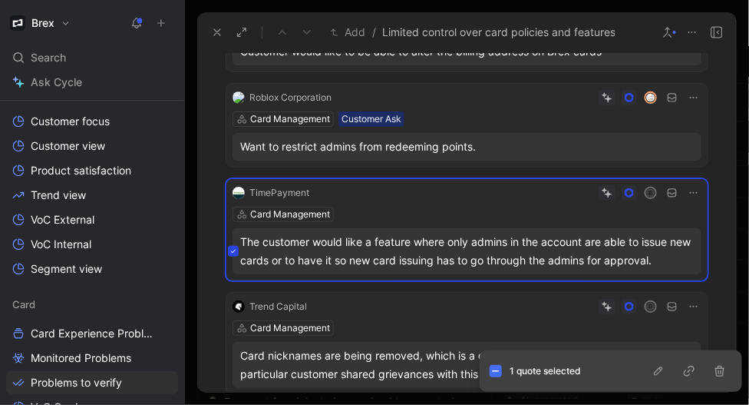
click at [657, 370] on icon "button" at bounding box center [658, 370] width 8 height 8
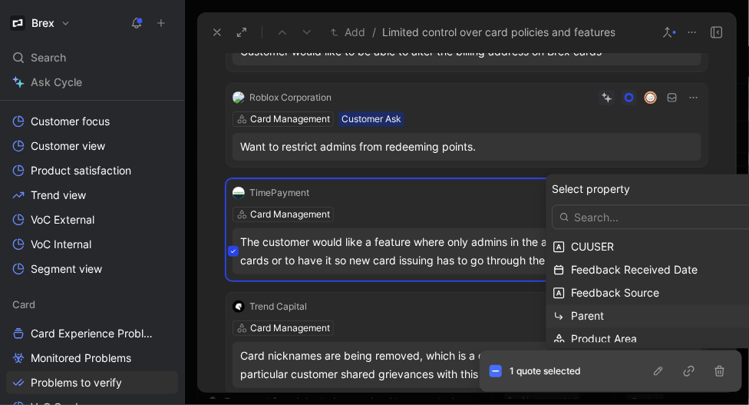
click at [586, 313] on span "Parent" at bounding box center [588, 315] width 33 height 13
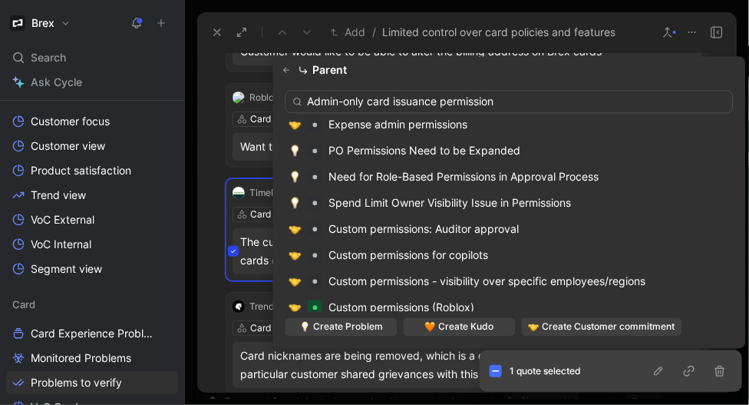
scroll to position [195, 0]
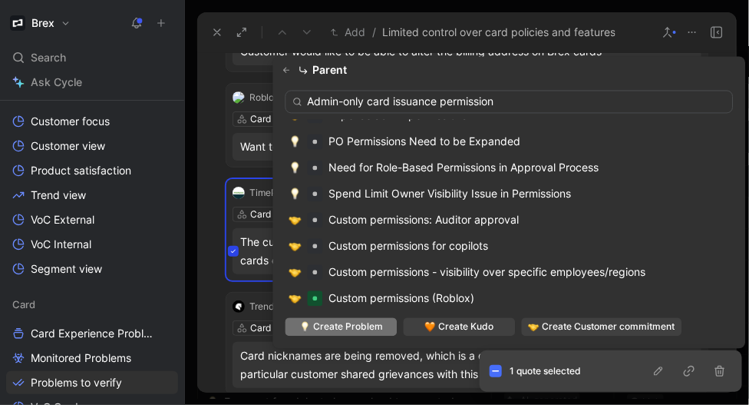
type input "Admin-only card issuance permission"
click at [365, 326] on span "Create Problem" at bounding box center [348, 326] width 70 height 15
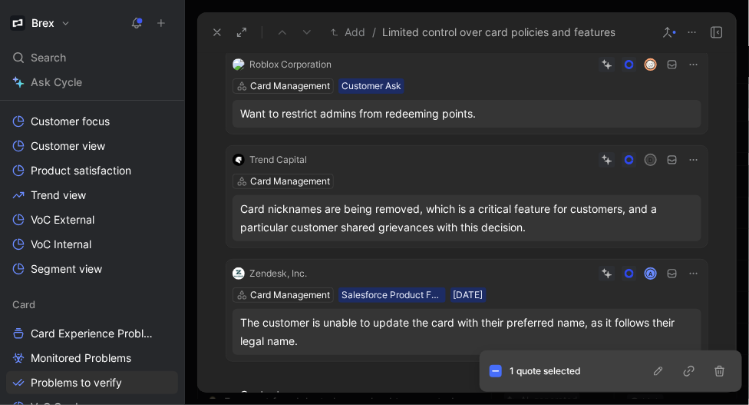
scroll to position [2291, 0]
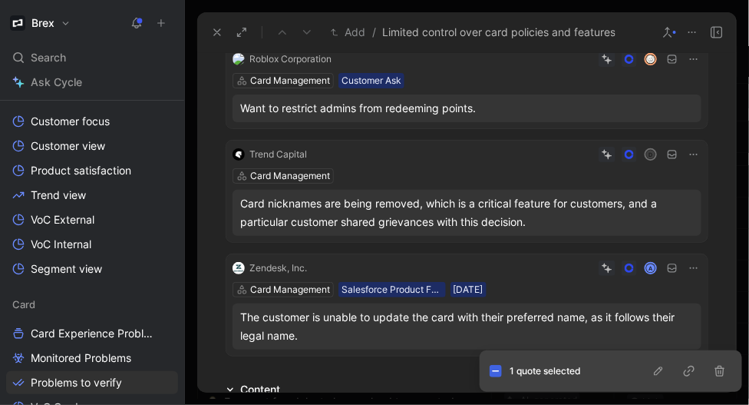
click at [496, 370] on icon at bounding box center [496, 371] width 8 height 8
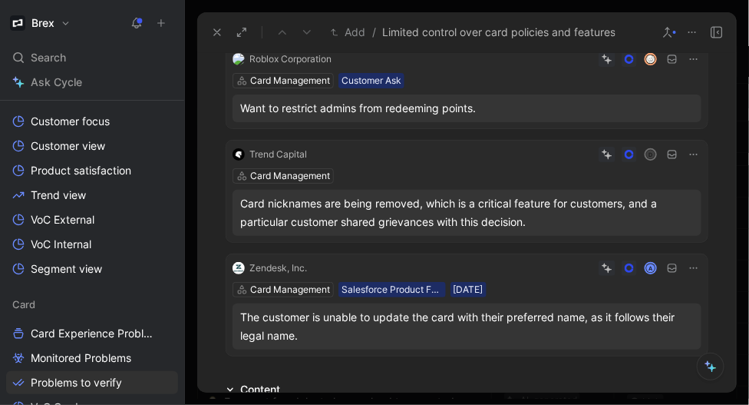
click at [231, 210] on icon at bounding box center [233, 213] width 6 height 6
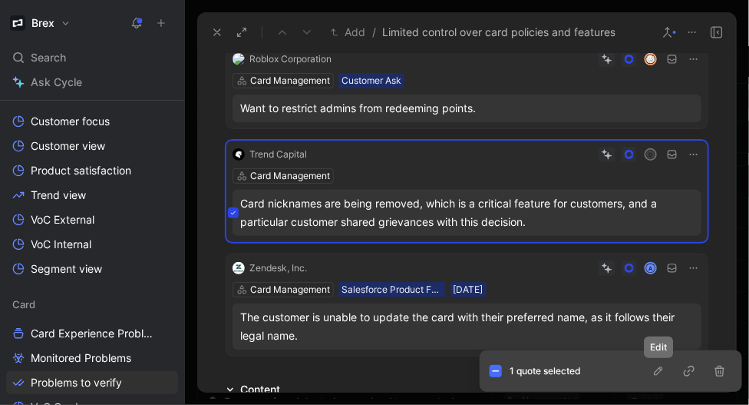
click at [660, 370] on icon "button" at bounding box center [659, 371] width 12 height 12
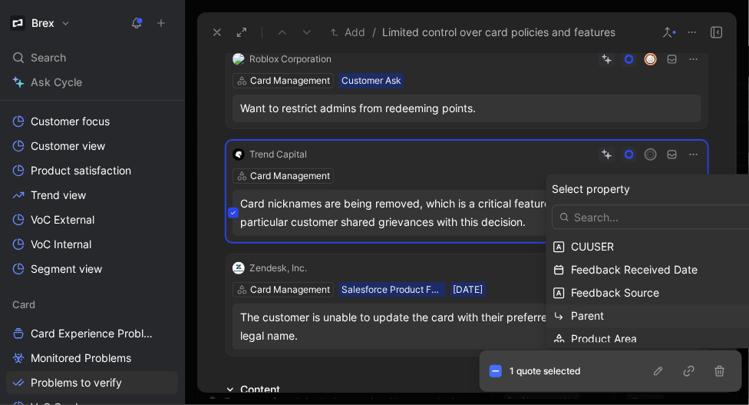
click at [584, 315] on span "Parent" at bounding box center [588, 315] width 33 height 13
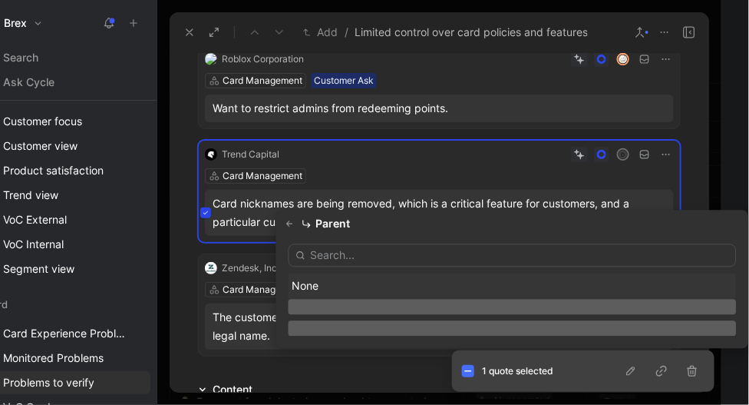
scroll to position [0, 0]
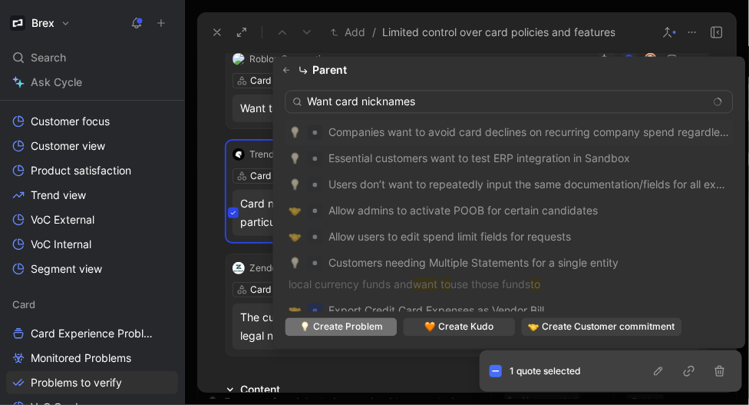
type input "Want card nicknames"
click at [366, 324] on span "Create Problem" at bounding box center [348, 326] width 70 height 15
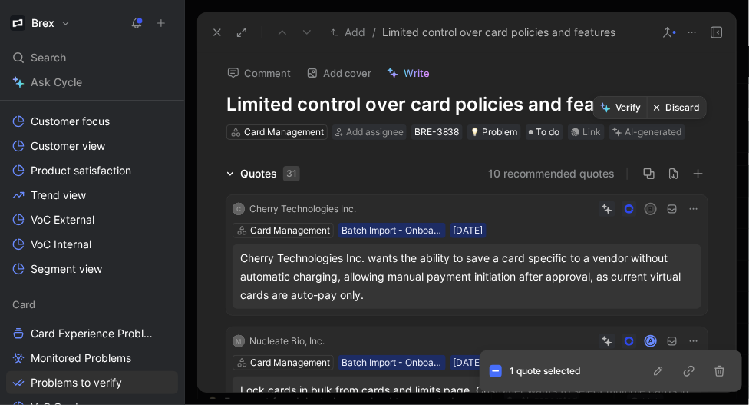
click at [671, 112] on button "Discard" at bounding box center [676, 108] width 59 height 22
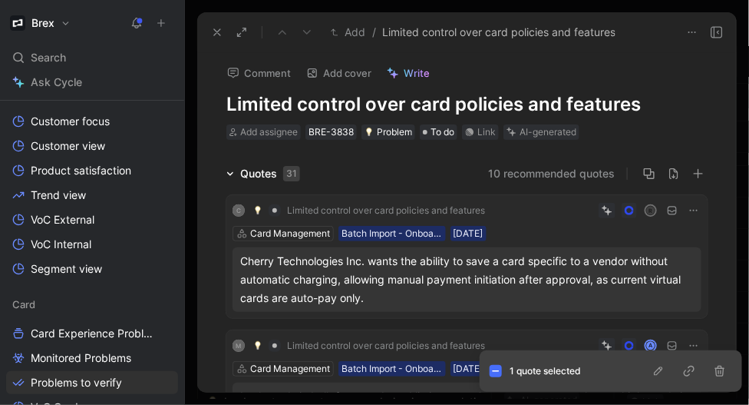
click at [218, 37] on icon at bounding box center [217, 32] width 12 height 12
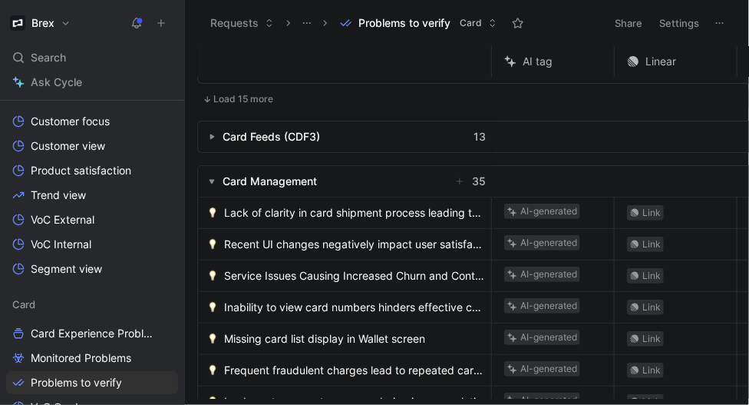
scroll to position [85, 0]
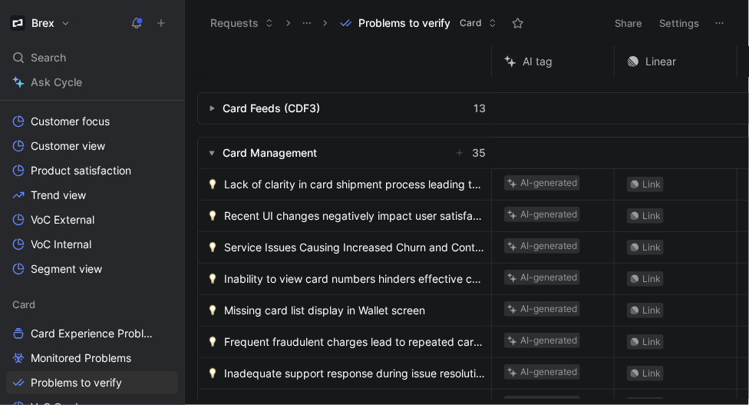
click at [334, 187] on span "Lack of clarity in card shipment process leading to unreceived physical cards" at bounding box center [354, 184] width 261 height 18
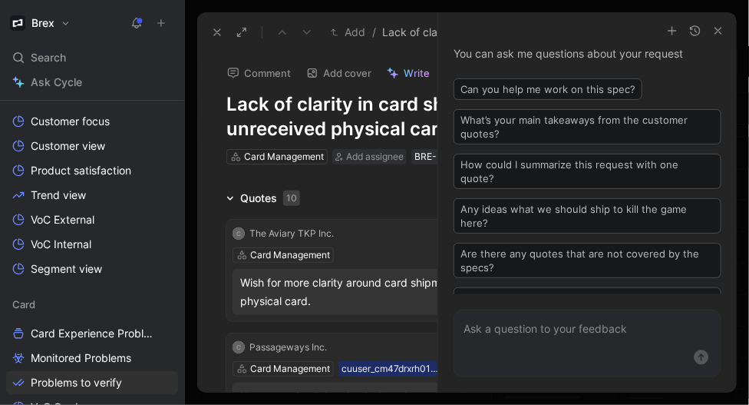
click at [719, 28] on icon "button" at bounding box center [719, 31] width 12 height 12
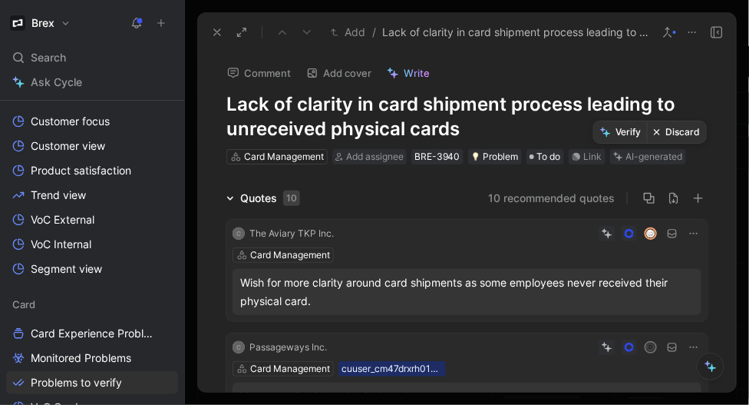
click at [624, 134] on button "Verify" at bounding box center [620, 132] width 53 height 22
click at [578, 194] on button "10 recommended quotes" at bounding box center [551, 198] width 127 height 18
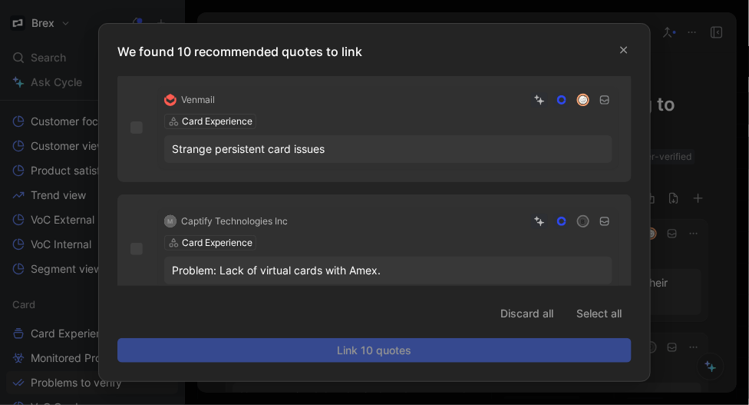
scroll to position [1083, 0]
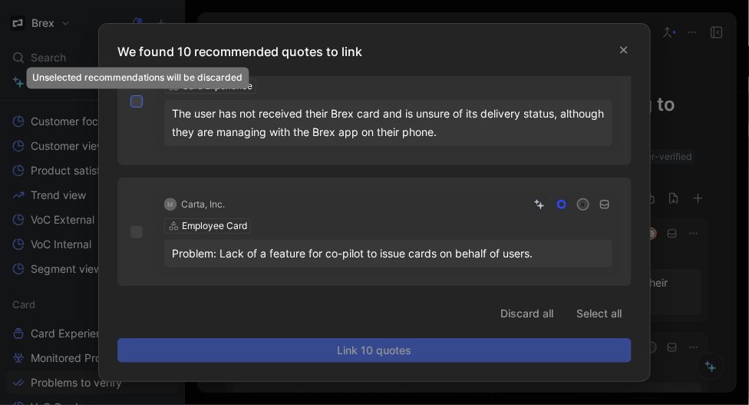
click at [140, 104] on icon at bounding box center [136, 101] width 9 height 9
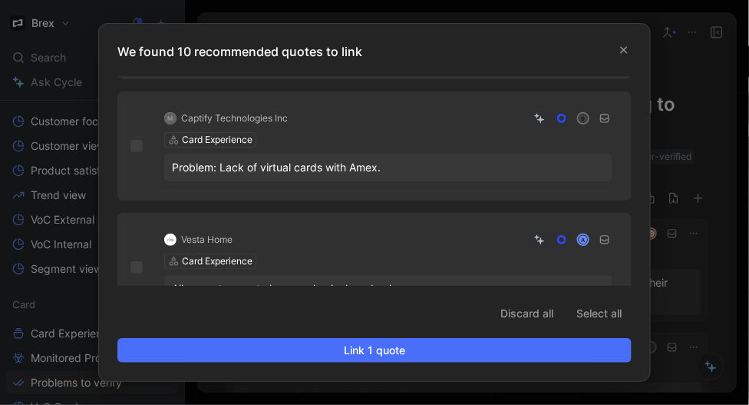
scroll to position [786, 0]
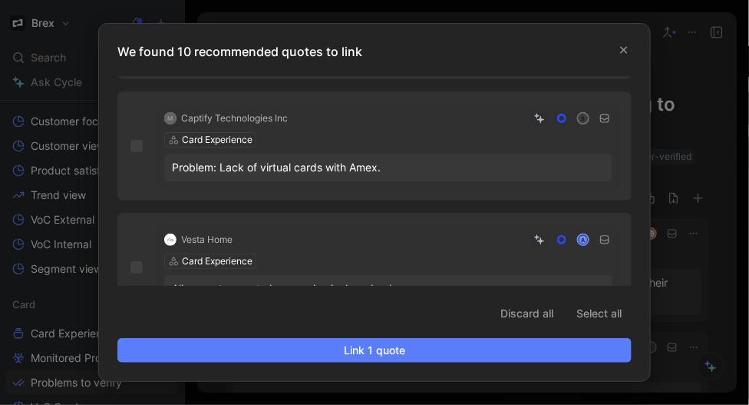
click at [320, 352] on span "Link 1 quote" at bounding box center [375, 350] width 488 height 18
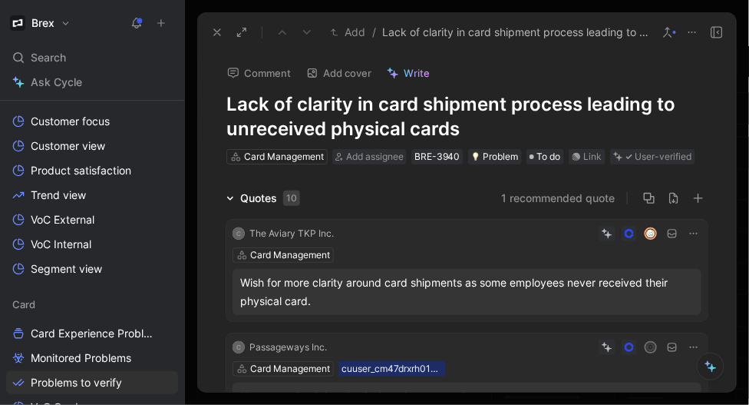
click at [671, 30] on icon at bounding box center [668, 32] width 12 height 12
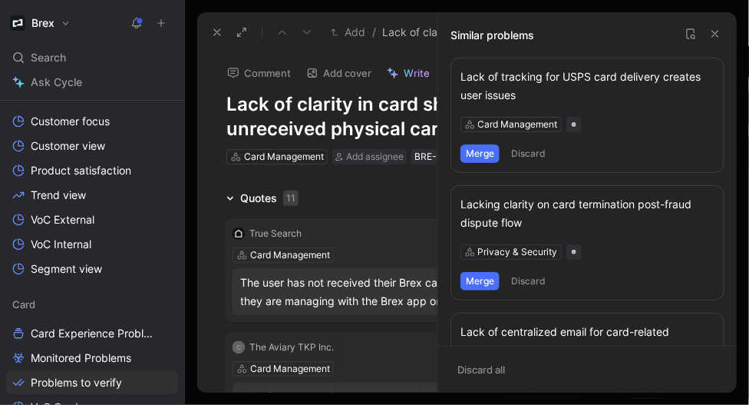
click at [487, 149] on button "Merge" at bounding box center [480, 153] width 39 height 18
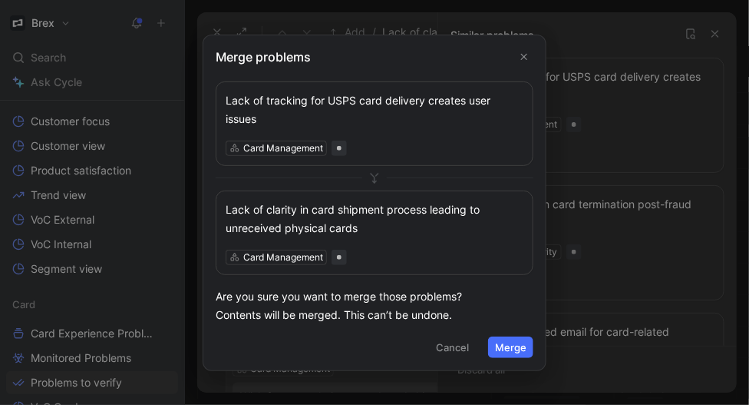
click at [500, 346] on button "Merge" at bounding box center [510, 347] width 45 height 22
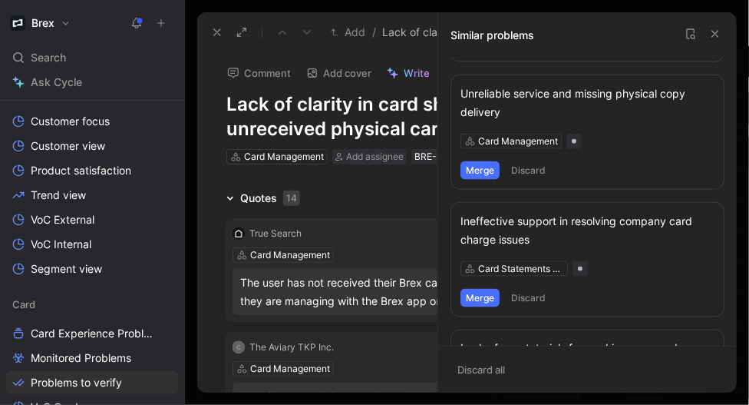
scroll to position [495, 0]
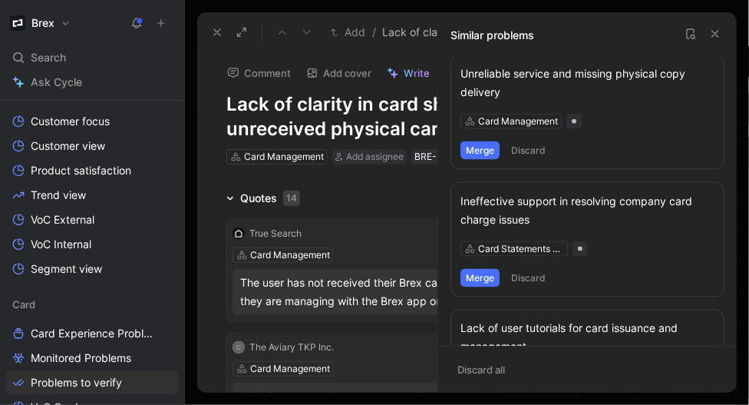
click at [471, 146] on button "Merge" at bounding box center [480, 150] width 39 height 18
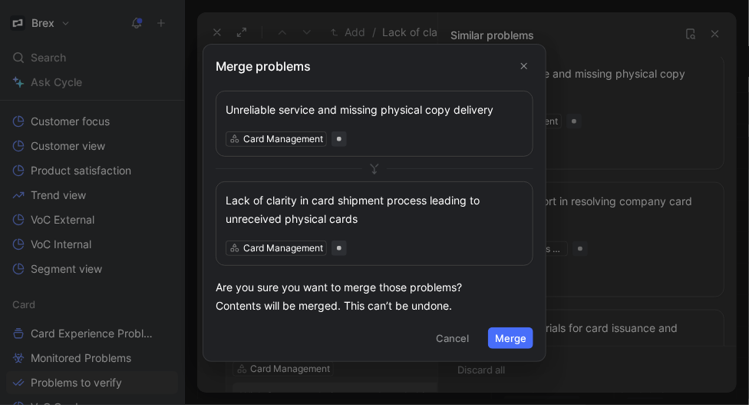
click at [509, 336] on button "Merge" at bounding box center [510, 338] width 45 height 22
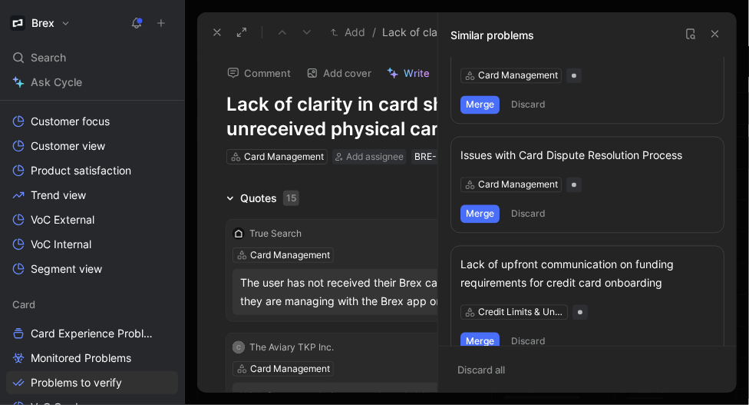
scroll to position [949, 0]
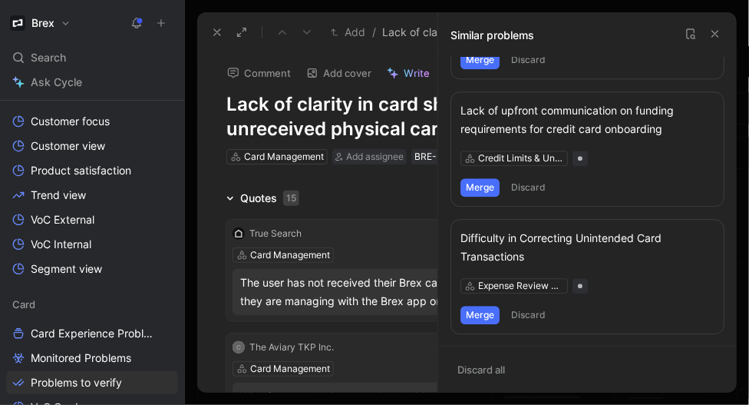
click at [718, 34] on icon at bounding box center [716, 34] width 12 height 12
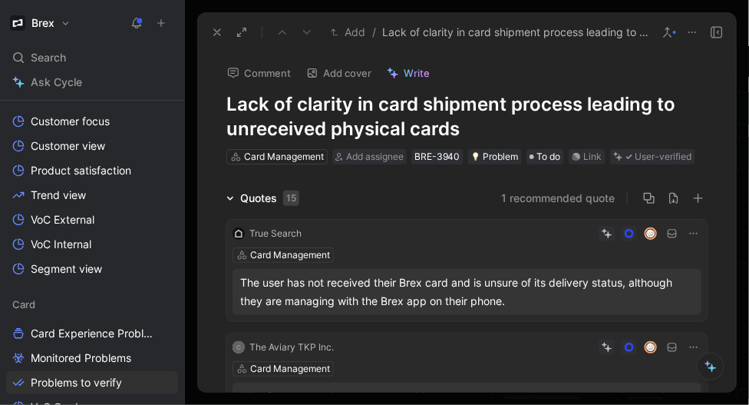
click at [217, 28] on icon at bounding box center [217, 32] width 12 height 12
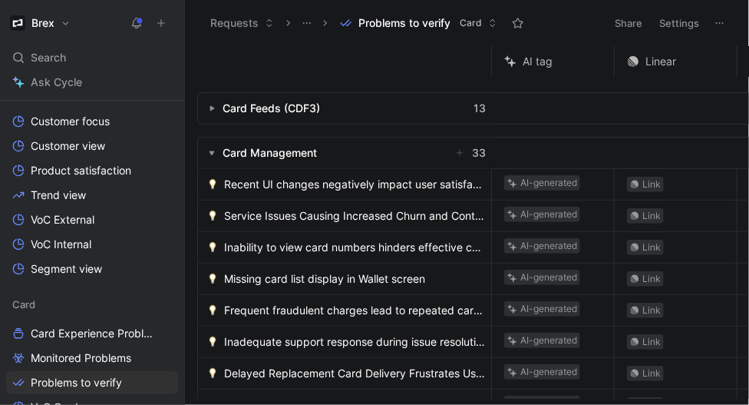
click at [284, 192] on span "Recent UI changes negatively impact user satisfaction" at bounding box center [354, 184] width 261 height 18
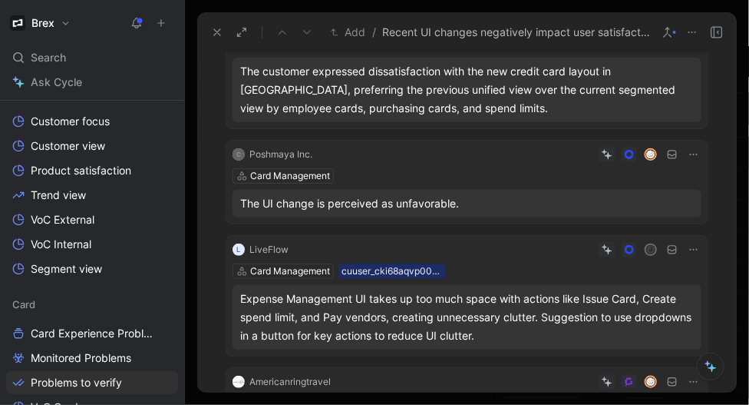
scroll to position [212, 0]
click at [490, 203] on div "The UI change is perceived as unfavorable." at bounding box center [467, 203] width 454 height 18
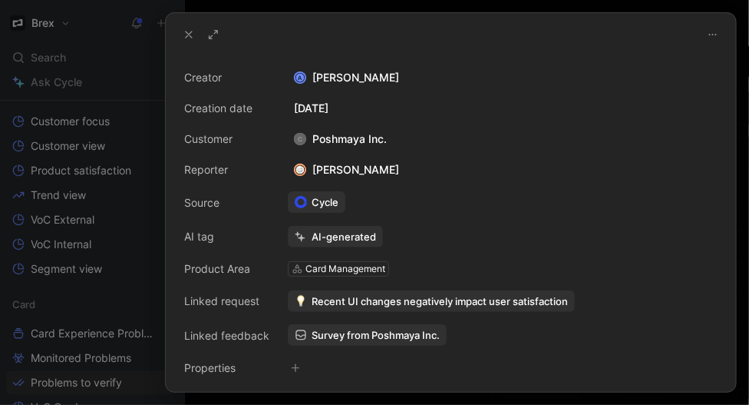
click at [187, 31] on icon at bounding box center [189, 34] width 12 height 12
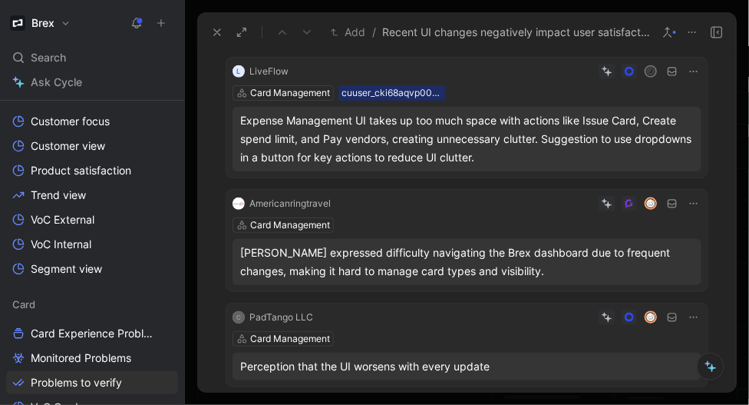
scroll to position [390, 0]
click at [627, 50] on button "Discard" at bounding box center [634, 46] width 59 height 22
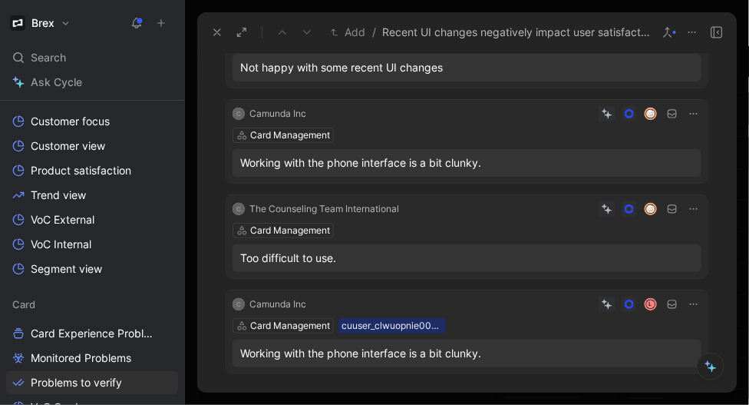
scroll to position [653, 0]
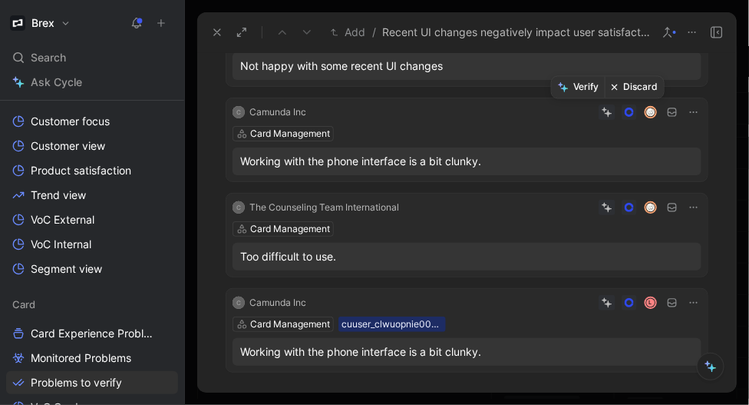
click at [635, 83] on button "Discard" at bounding box center [634, 88] width 59 height 22
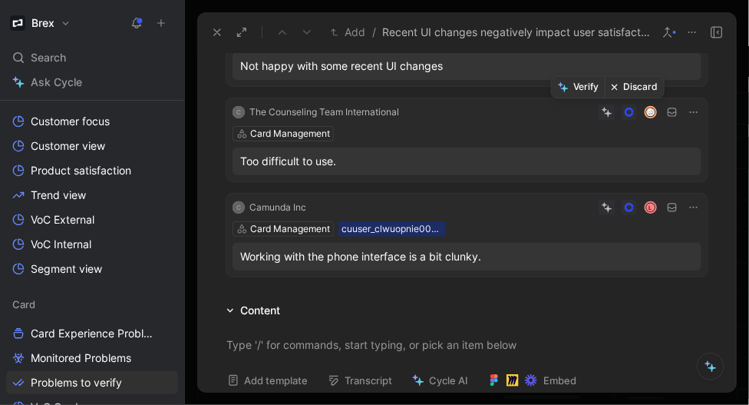
click at [628, 87] on button "Discard" at bounding box center [634, 88] width 59 height 22
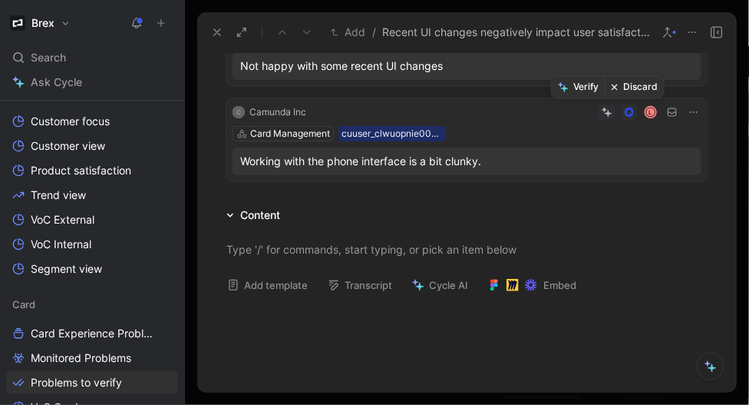
click at [630, 85] on button "Discard" at bounding box center [634, 88] width 59 height 22
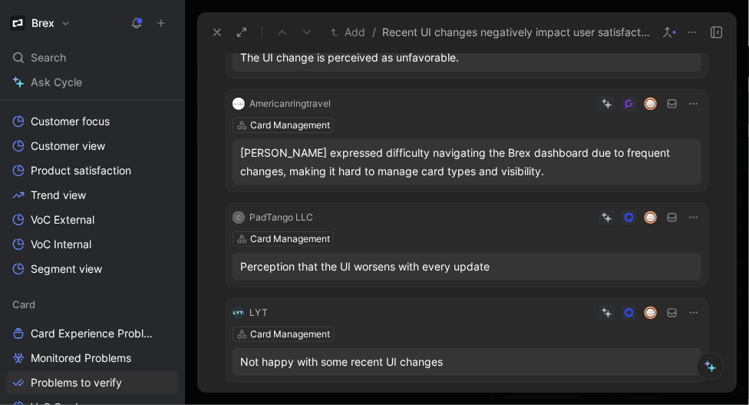
scroll to position [0, 0]
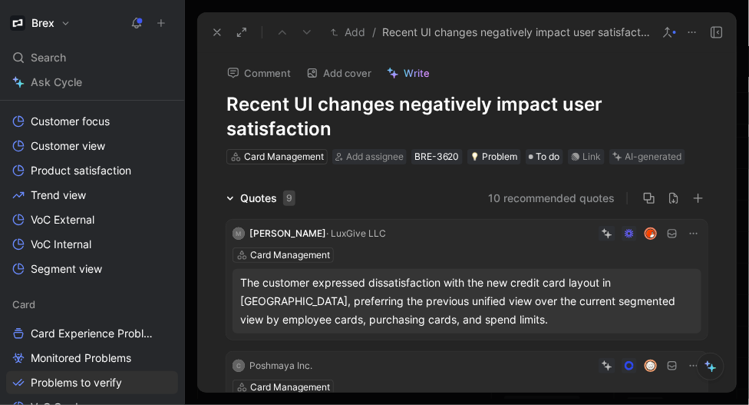
click at [296, 110] on h1 "Recent UI changes negatively impact user satisfaction" at bounding box center [467, 116] width 481 height 49
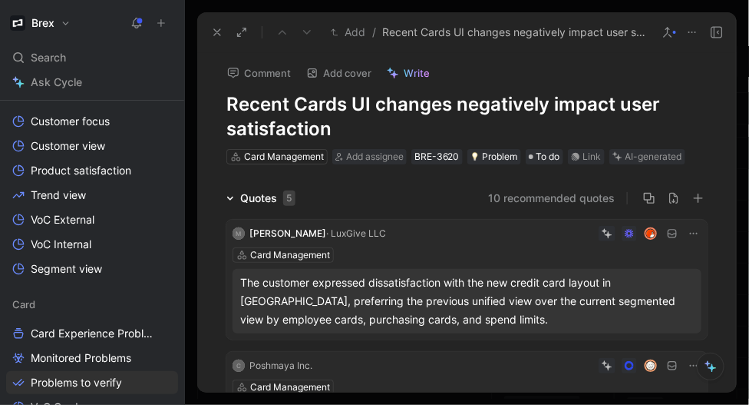
click at [652, 159] on div "AI-generated" at bounding box center [654, 156] width 57 height 15
click at [637, 160] on div "AI-generated" at bounding box center [654, 156] width 57 height 15
click at [627, 134] on button "Verify" at bounding box center [620, 132] width 53 height 22
click at [669, 31] on icon at bounding box center [668, 32] width 12 height 12
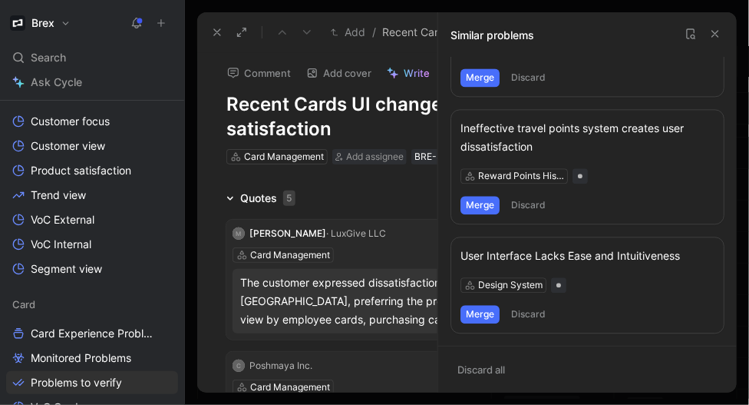
scroll to position [737, 0]
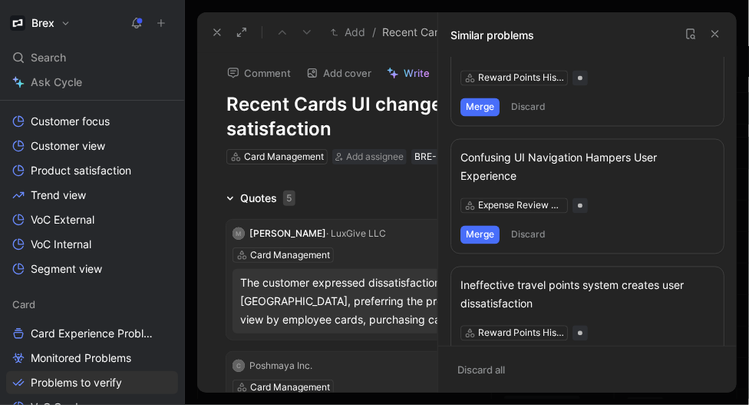
click at [714, 33] on icon at bounding box center [716, 34] width 12 height 12
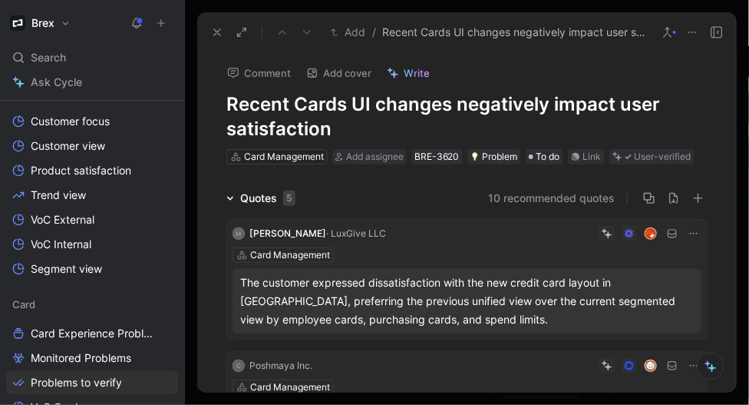
click at [216, 34] on icon at bounding box center [217, 32] width 12 height 12
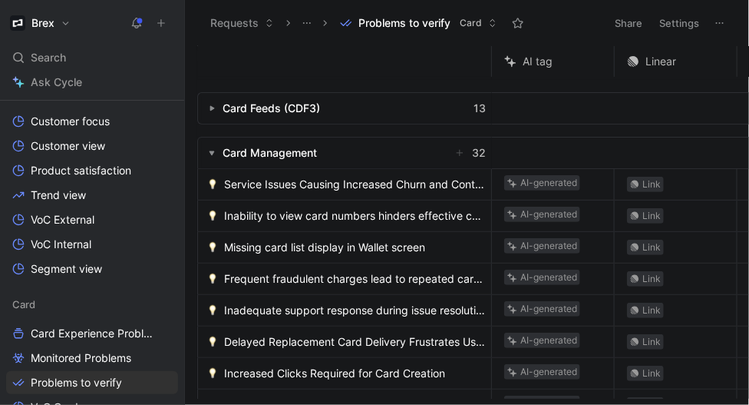
click at [256, 190] on span "Service Issues Causing Increased Churn and Contact Rates" at bounding box center [354, 184] width 261 height 18
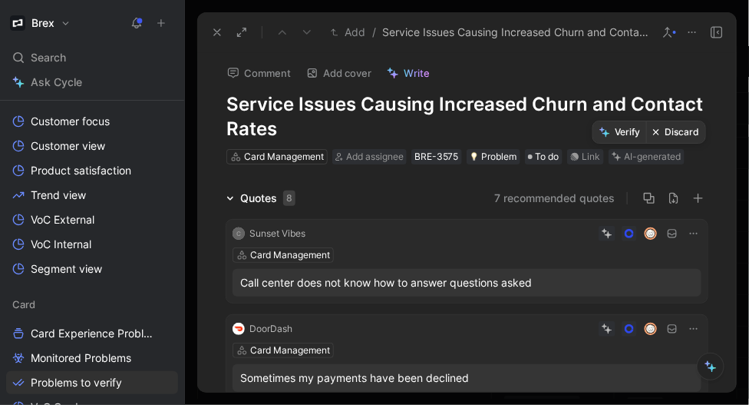
click at [663, 133] on button "Discard" at bounding box center [676, 132] width 59 height 22
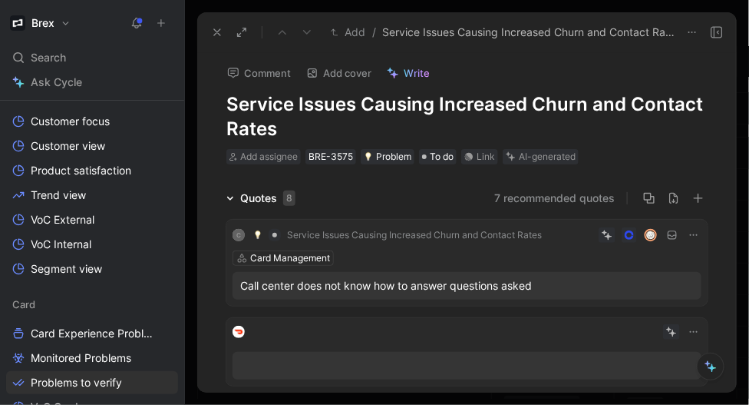
click at [216, 31] on use at bounding box center [217, 32] width 6 height 6
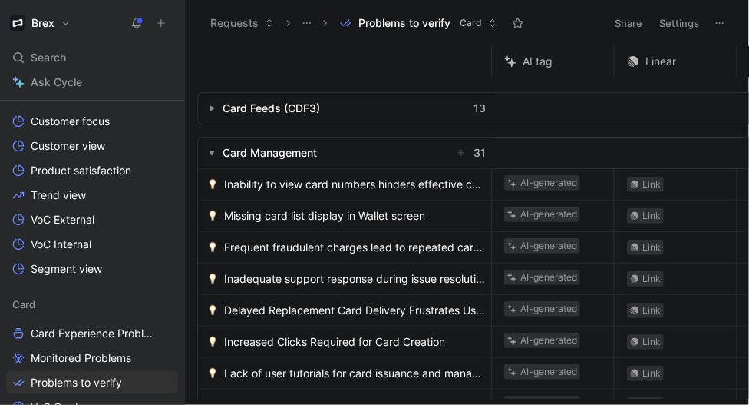
click at [337, 184] on span "Inability to view card numbers hinders effective card management" at bounding box center [354, 184] width 261 height 18
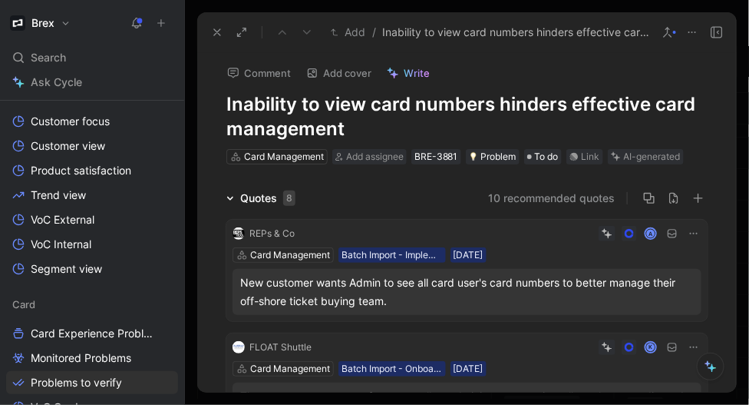
click at [534, 199] on button "10 recommended quotes" at bounding box center [551, 198] width 127 height 18
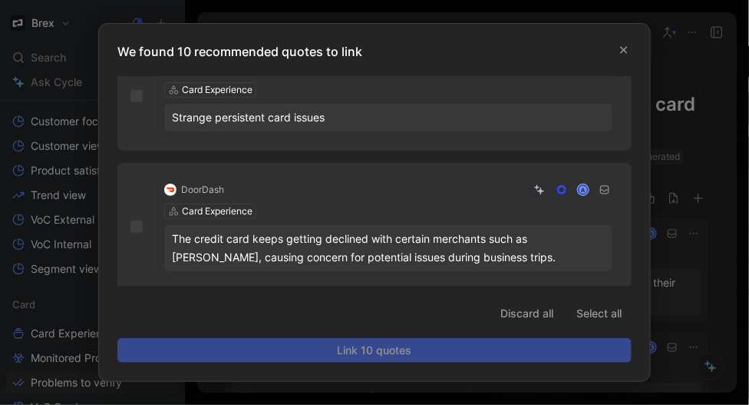
scroll to position [1120, 0]
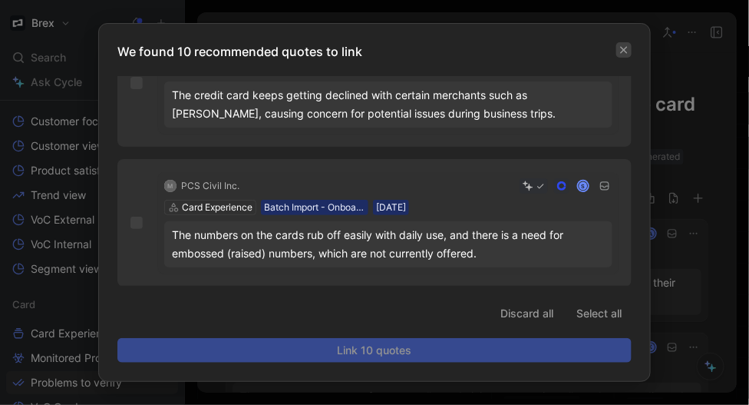
click at [624, 47] on icon "button" at bounding box center [624, 49] width 9 height 9
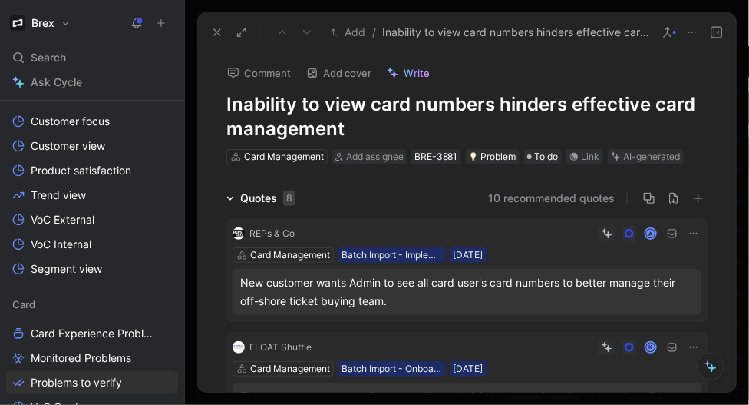
click at [670, 35] on use at bounding box center [668, 32] width 8 height 9
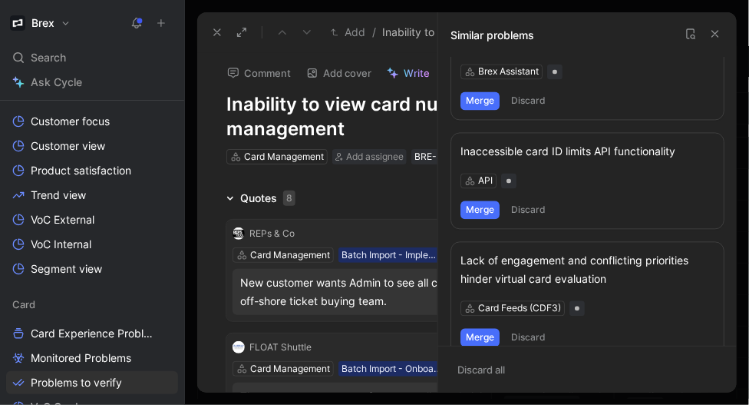
scroll to position [949, 0]
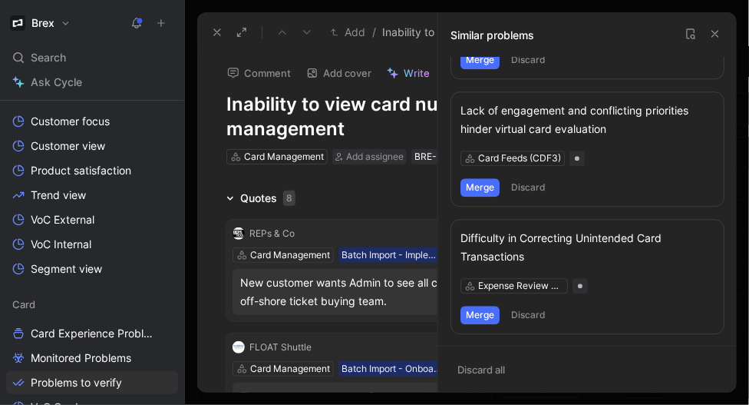
click at [717, 27] on button at bounding box center [715, 34] width 18 height 18
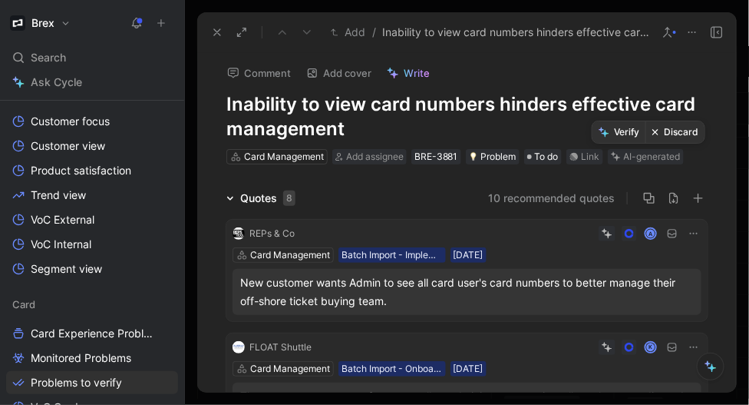
click at [629, 131] on button "Verify" at bounding box center [619, 132] width 53 height 22
click at [316, 109] on h1 "Inability to view card numbers hinders effective card management" at bounding box center [467, 116] width 481 height 49
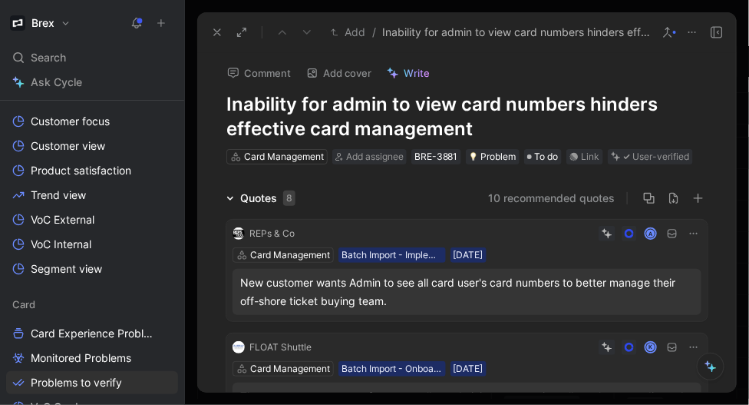
click at [633, 109] on h1 "Inability for admin to view card numbers hinders effective card management" at bounding box center [467, 116] width 481 height 49
click at [215, 31] on icon at bounding box center [217, 32] width 12 height 12
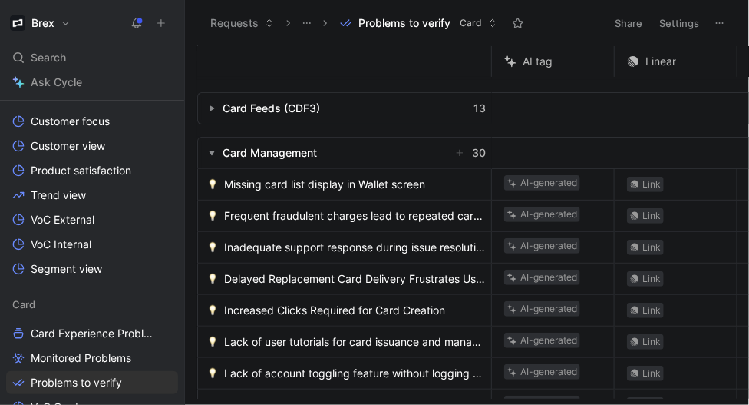
click at [273, 188] on span "Missing card list display in Wallet screen" at bounding box center [324, 184] width 201 height 18
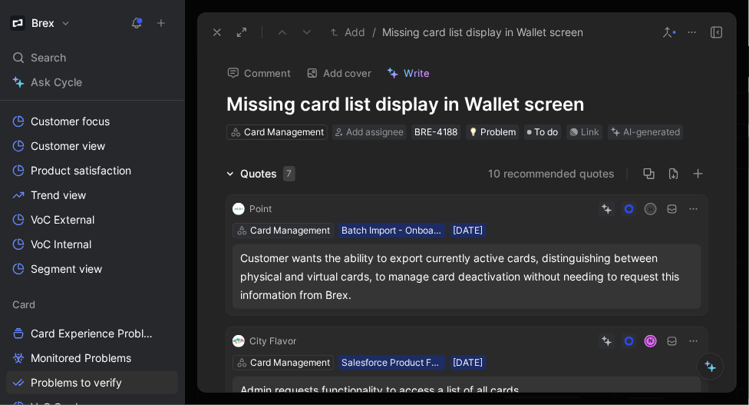
scroll to position [46, 0]
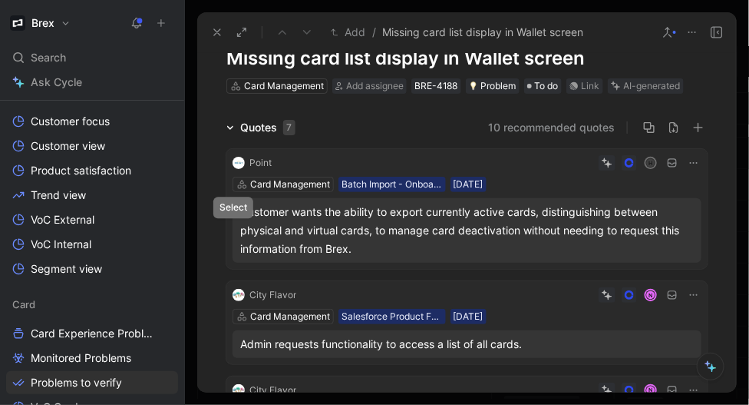
click at [233, 230] on icon at bounding box center [233, 230] width 6 height 6
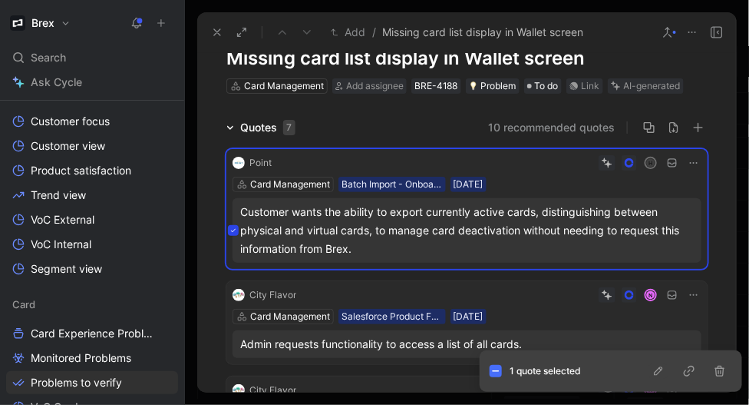
click at [663, 367] on icon "button" at bounding box center [659, 371] width 12 height 12
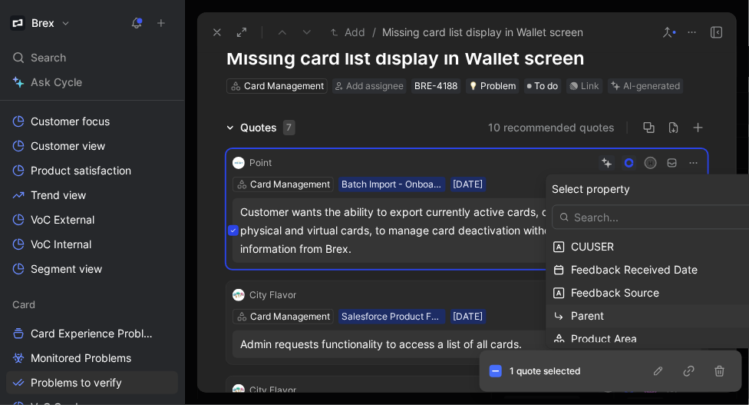
click at [594, 309] on div "Parent" at bounding box center [663, 316] width 182 height 18
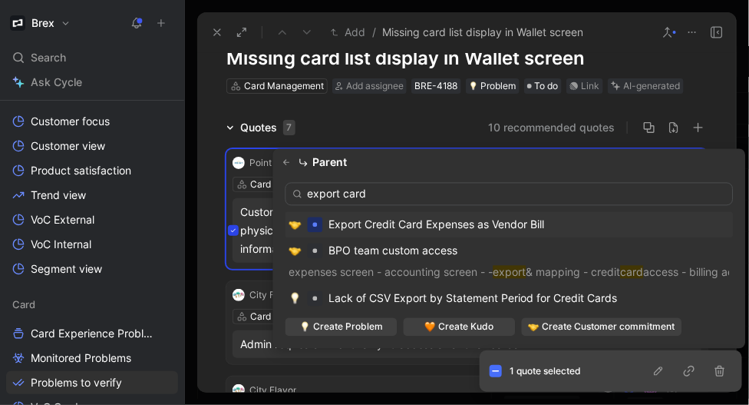
scroll to position [0, 0]
click at [372, 192] on input "export card" at bounding box center [510, 194] width 448 height 23
type input "f"
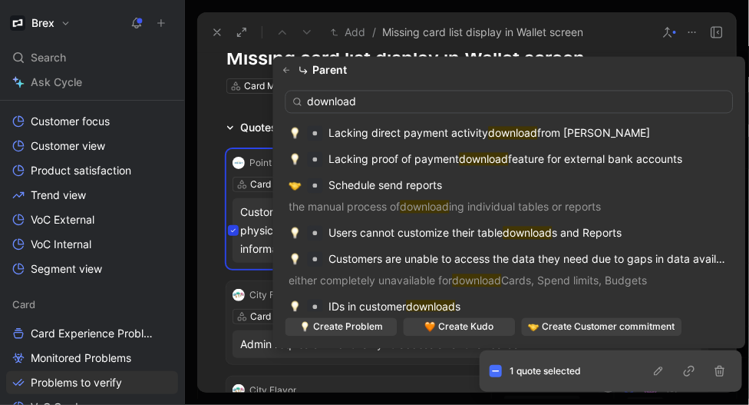
scroll to position [269, 0]
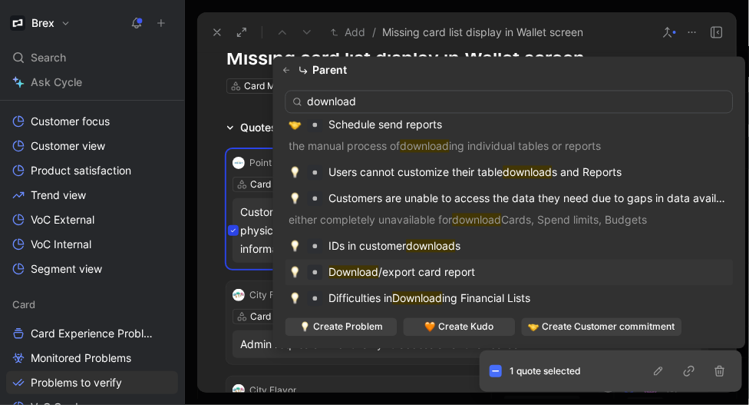
type input "download"
click at [432, 272] on span "/export card report" at bounding box center [427, 272] width 97 height 13
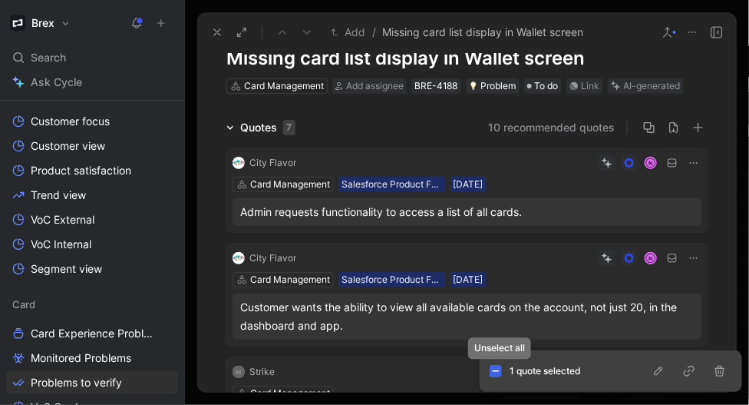
click at [491, 374] on button at bounding box center [496, 371] width 12 height 12
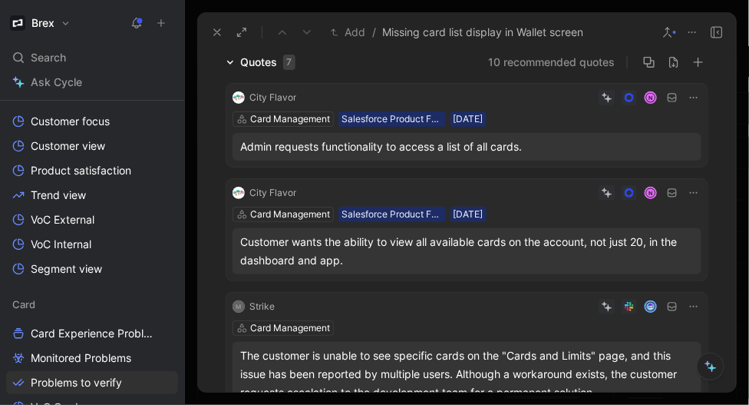
scroll to position [114, 0]
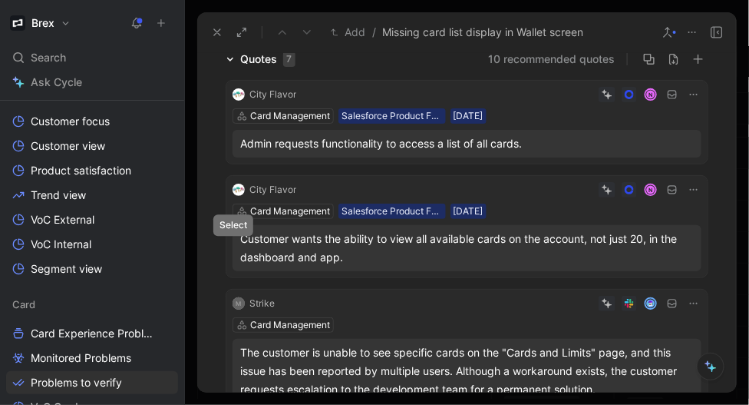
click at [230, 247] on icon at bounding box center [233, 248] width 6 height 6
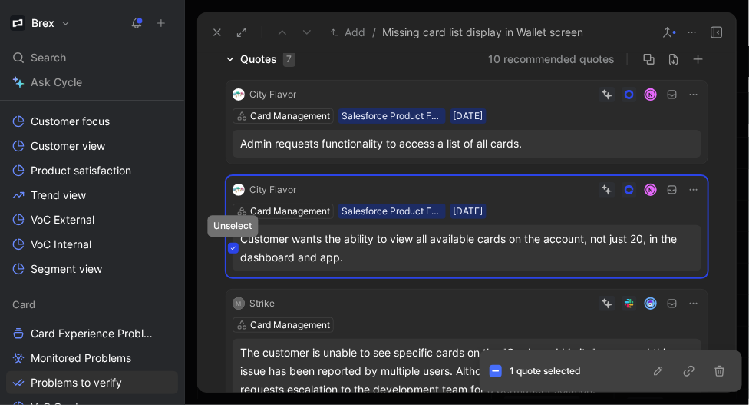
click at [231, 250] on icon at bounding box center [233, 248] width 6 height 6
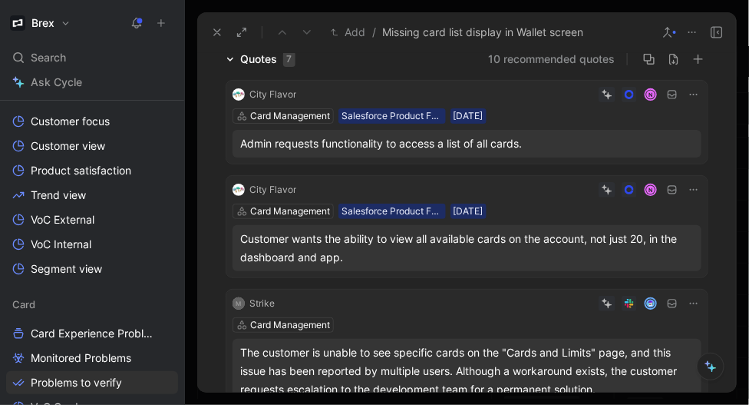
click at [236, 144] on icon at bounding box center [233, 144] width 6 height 6
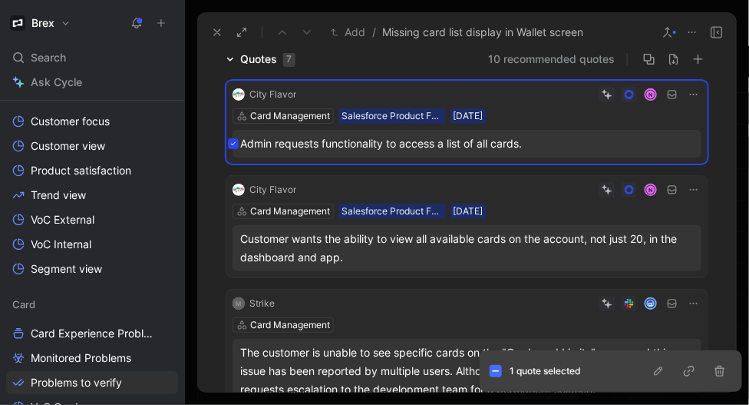
click at [650, 368] on button "button" at bounding box center [659, 370] width 18 height 15
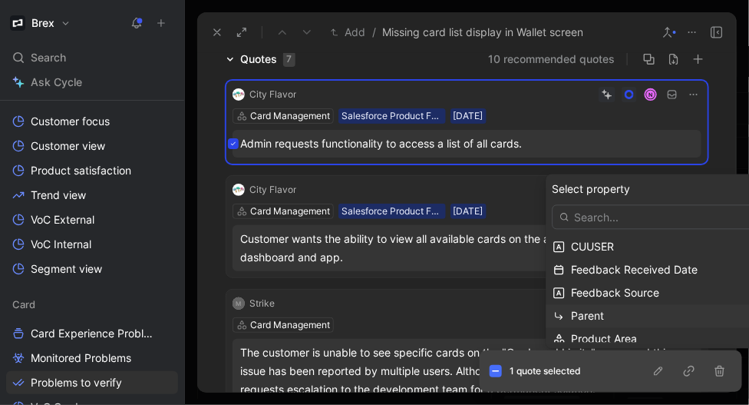
click at [593, 318] on span "Parent" at bounding box center [588, 315] width 33 height 13
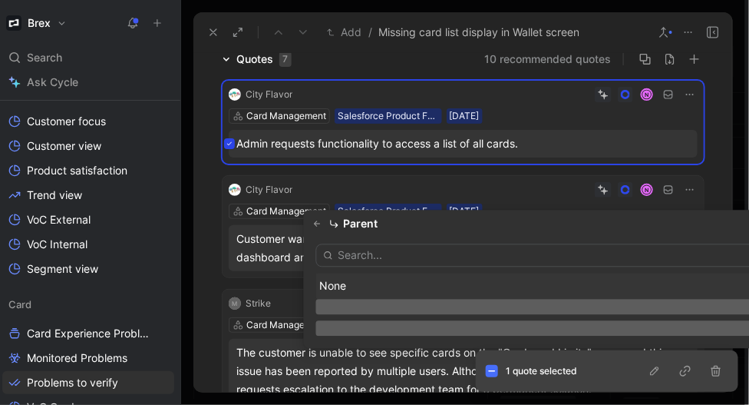
scroll to position [0, 0]
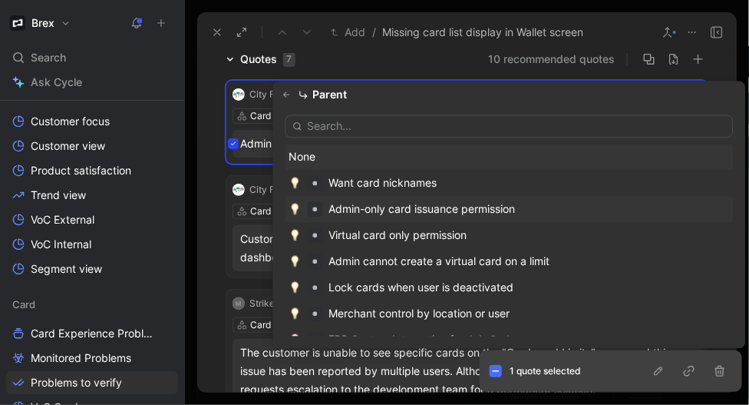
click at [457, 214] on div "Admin-only card issuance permission" at bounding box center [422, 209] width 187 height 18
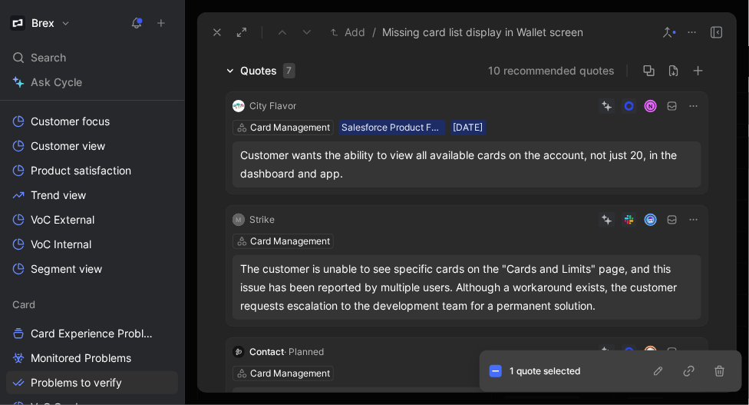
scroll to position [102, 0]
click at [233, 290] on button at bounding box center [233, 288] width 11 height 11
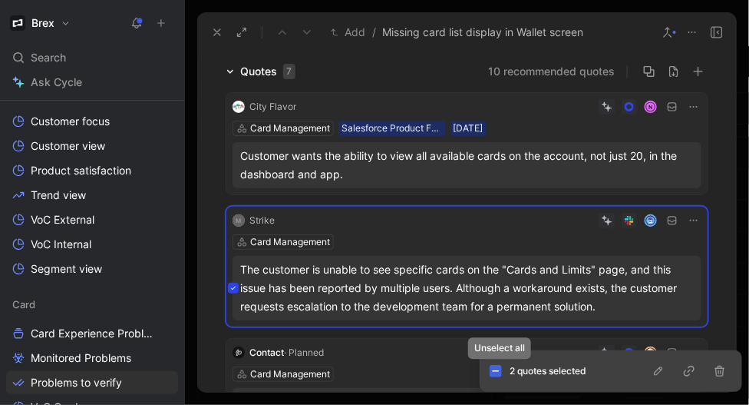
click at [492, 374] on icon at bounding box center [496, 371] width 8 height 8
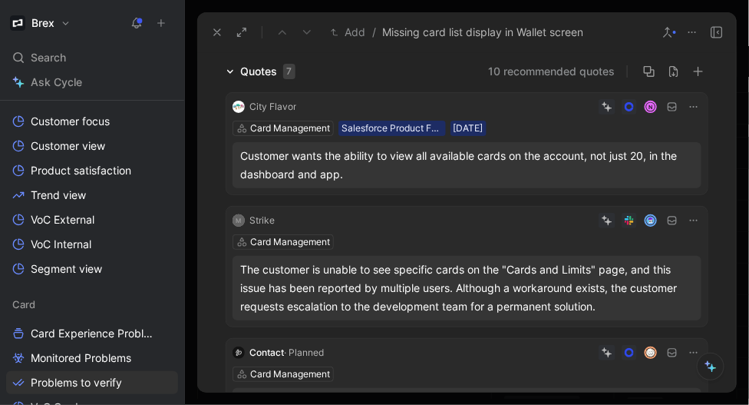
click at [233, 286] on icon at bounding box center [233, 288] width 6 height 6
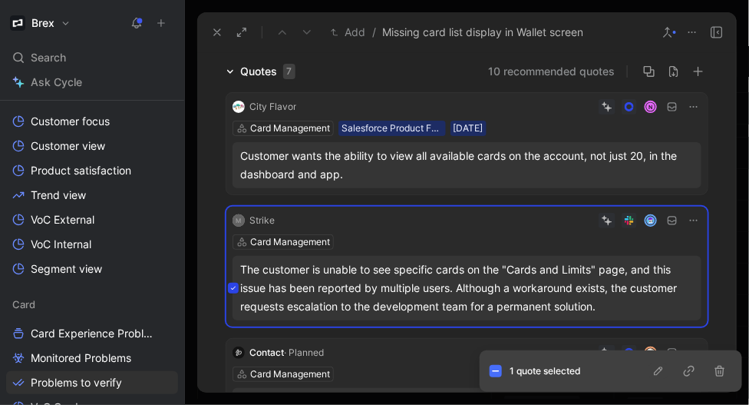
click at [660, 366] on icon "button" at bounding box center [659, 371] width 12 height 12
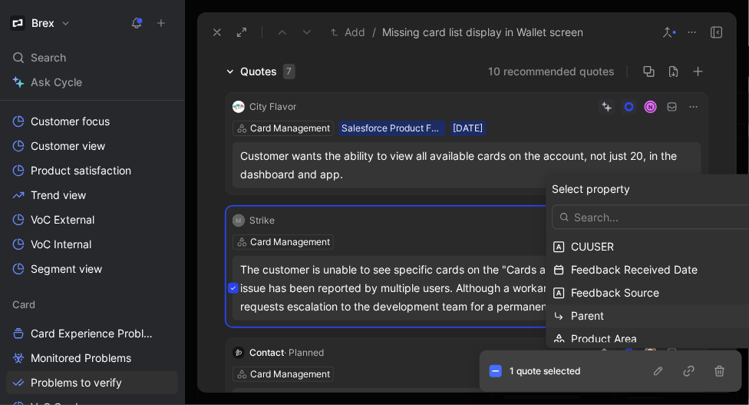
click at [594, 311] on span "Parent" at bounding box center [588, 315] width 33 height 13
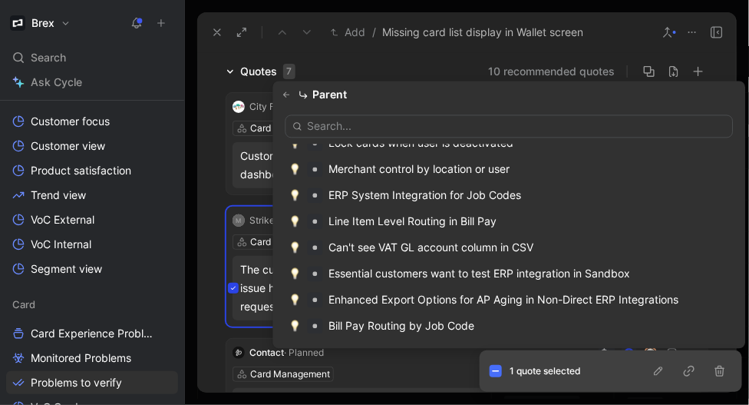
scroll to position [0, 0]
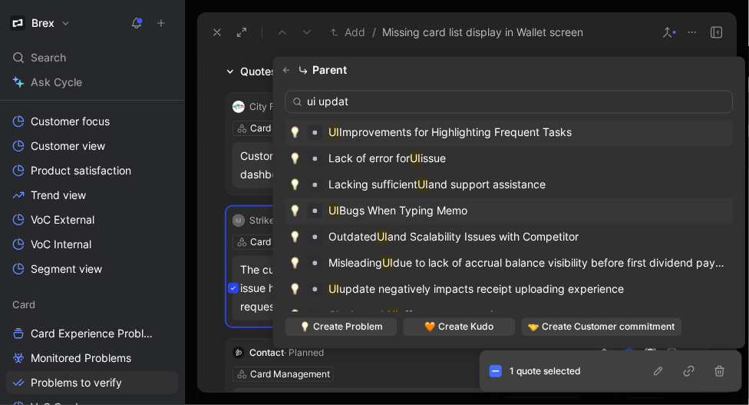
type input "ui update"
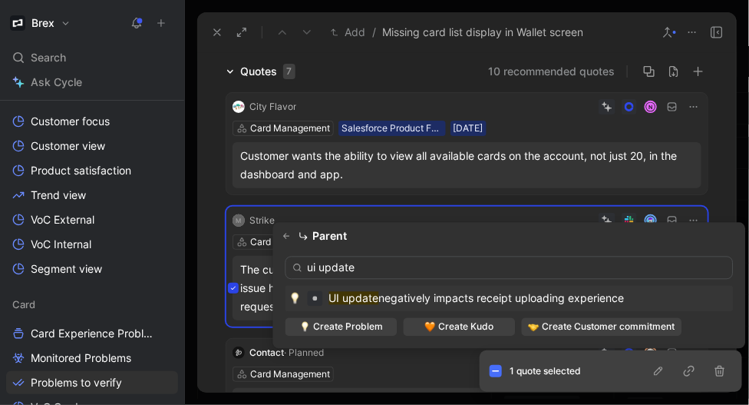
click at [375, 268] on input "ui update" at bounding box center [510, 267] width 448 height 23
type input "card ui"
click at [421, 295] on span "Recent Cards UI changes negatively impact user satisfaction" at bounding box center [482, 298] width 306 height 13
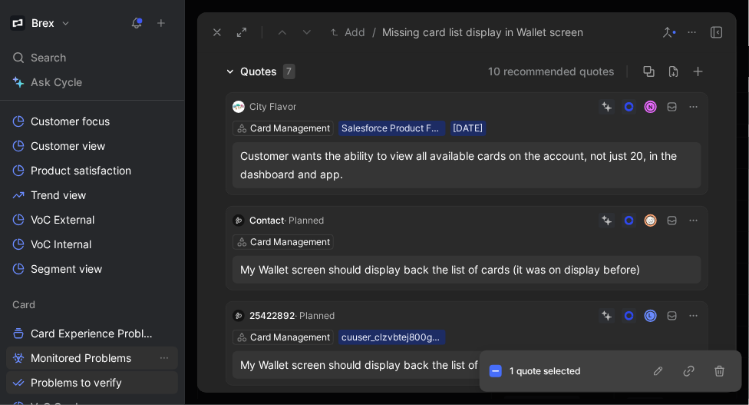
click at [100, 359] on span "Monitored Problems" at bounding box center [81, 357] width 101 height 15
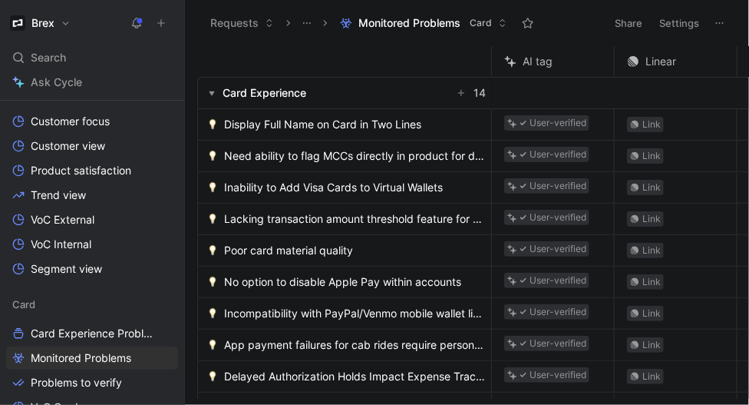
scroll to position [369, 0]
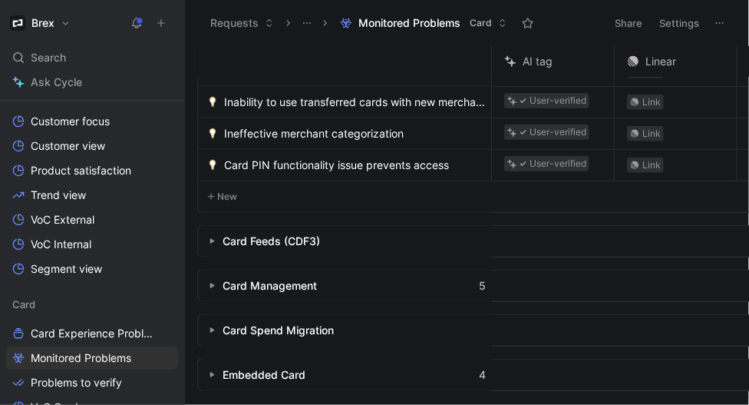
click at [268, 283] on div "Card Management" at bounding box center [270, 285] width 94 height 18
click at [212, 287] on icon "button" at bounding box center [212, 286] width 6 height 6
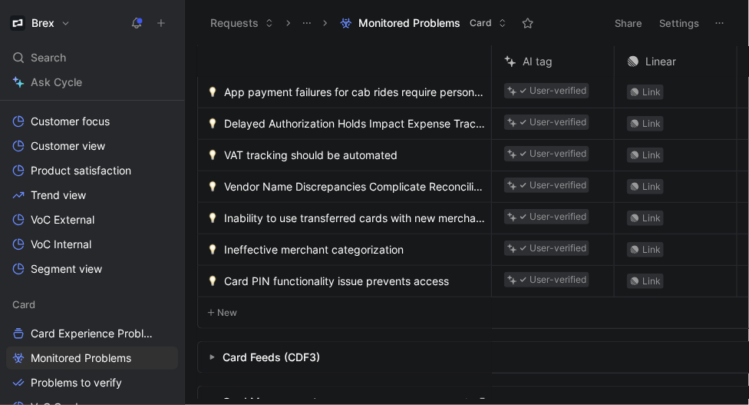
scroll to position [0, 0]
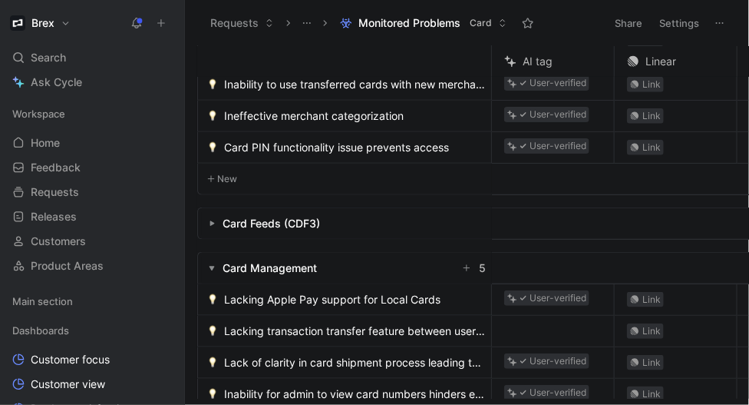
scroll to position [379, 0]
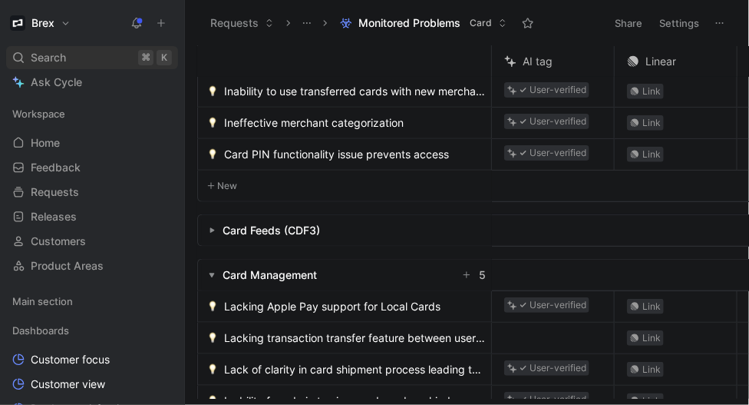
click at [38, 58] on span "Search" at bounding box center [48, 57] width 35 height 18
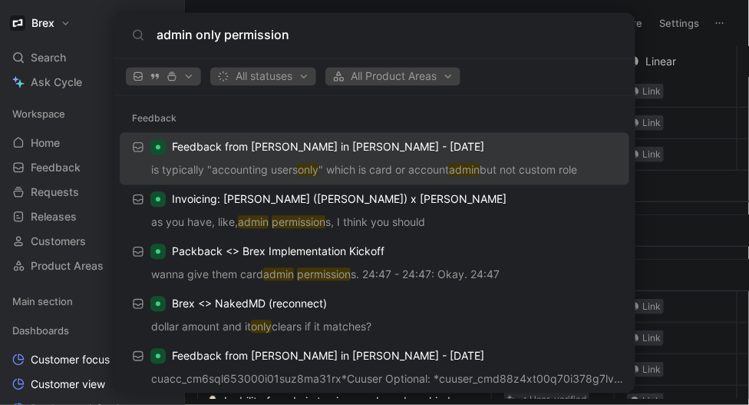
click at [243, 38] on input "admin only permission" at bounding box center [387, 35] width 461 height 18
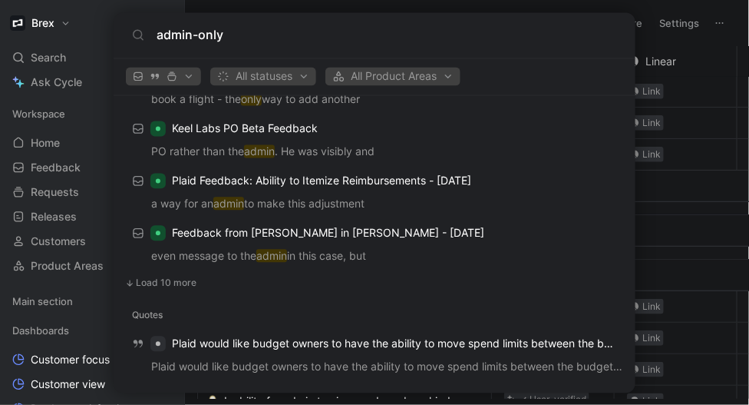
scroll to position [972, 0]
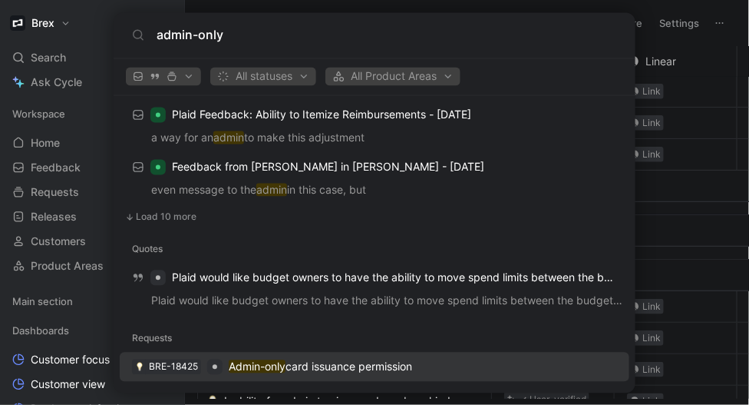
type input "admin-only"
click at [305, 362] on p "Admin-only card issuance permission" at bounding box center [321, 366] width 184 height 18
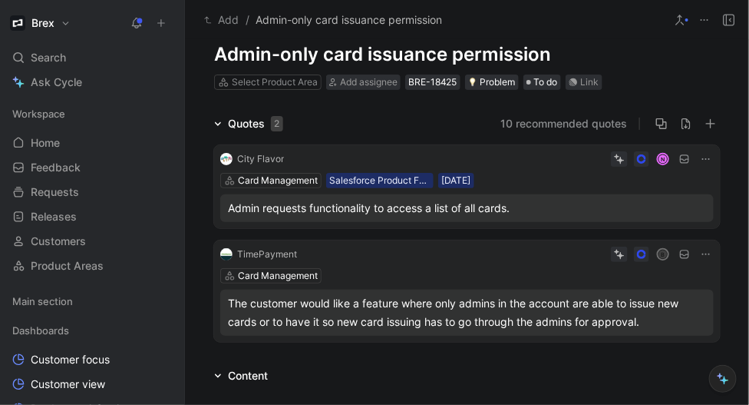
scroll to position [42, 0]
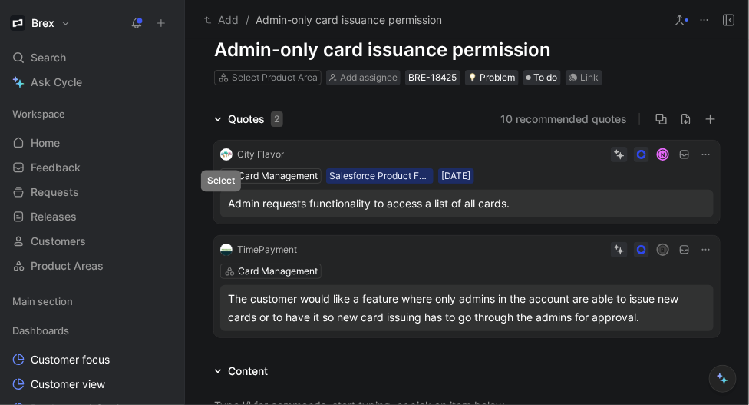
click at [223, 200] on icon at bounding box center [221, 203] width 6 height 6
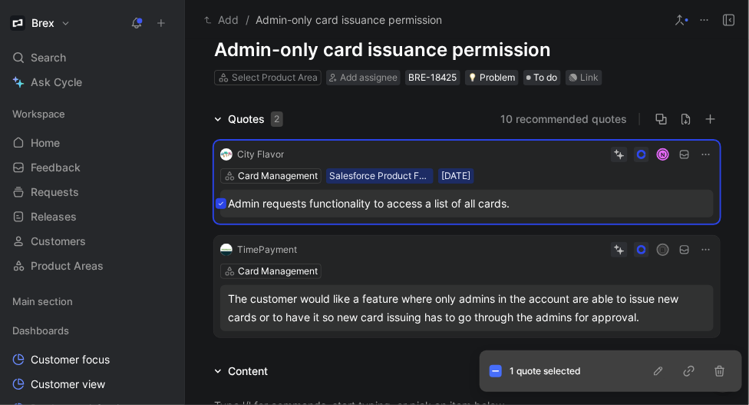
click at [660, 374] on icon "button" at bounding box center [659, 371] width 12 height 12
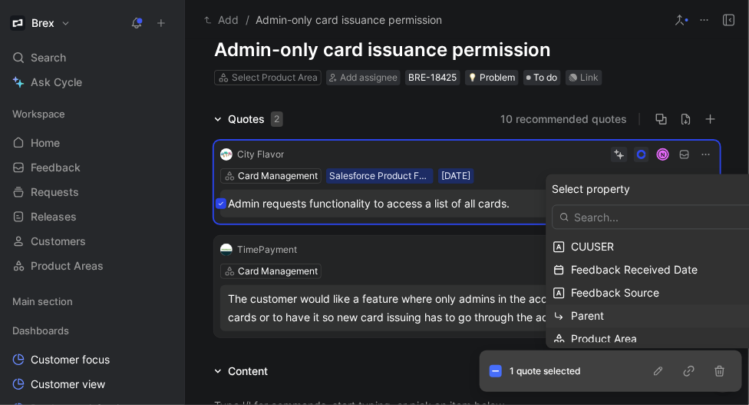
click at [601, 320] on span "Parent" at bounding box center [588, 315] width 33 height 13
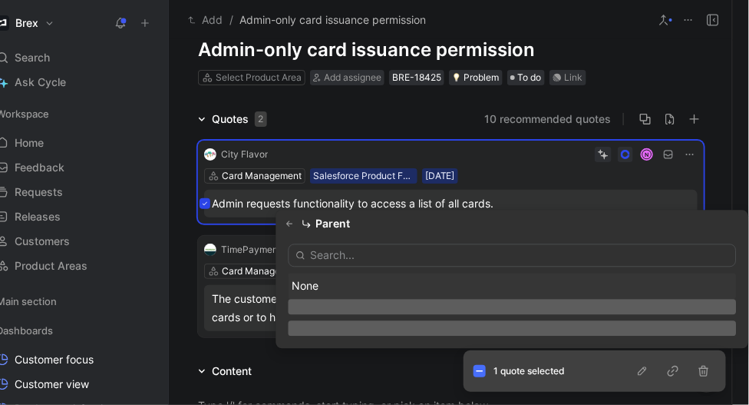
scroll to position [0, 0]
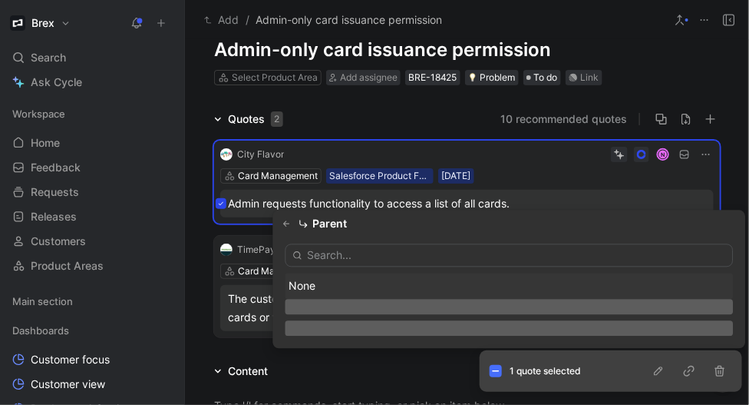
click at [376, 260] on input "text" at bounding box center [510, 255] width 448 height 23
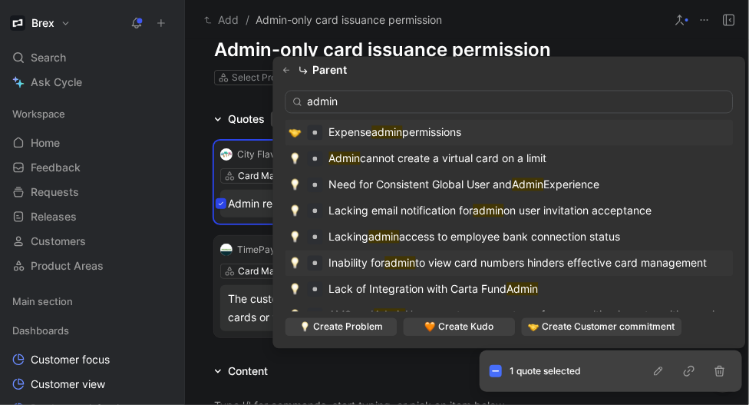
type input "admin"
click at [453, 263] on span "to view card numbers hinders effective card management" at bounding box center [562, 262] width 292 height 13
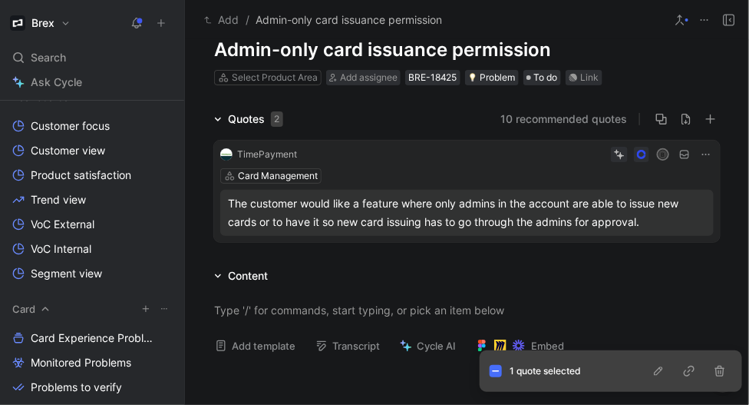
scroll to position [350, 0]
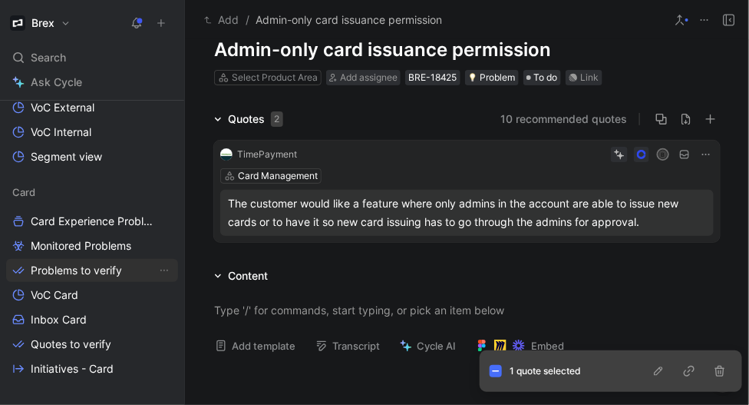
click at [84, 274] on span "Problems to verify" at bounding box center [76, 270] width 91 height 15
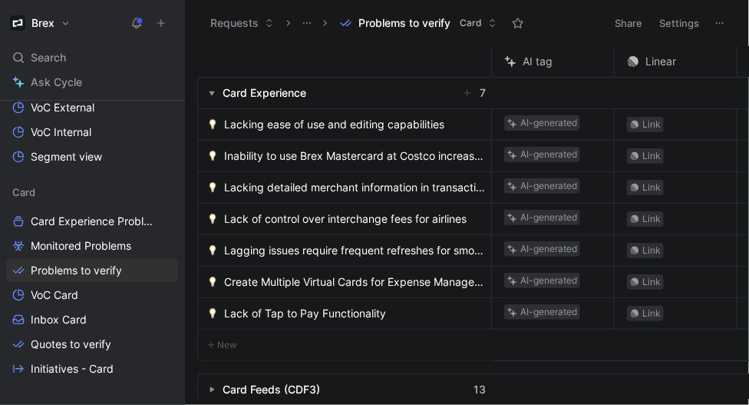
click at [323, 126] on span "Lacking ease of use and editing capabilities" at bounding box center [334, 124] width 220 height 18
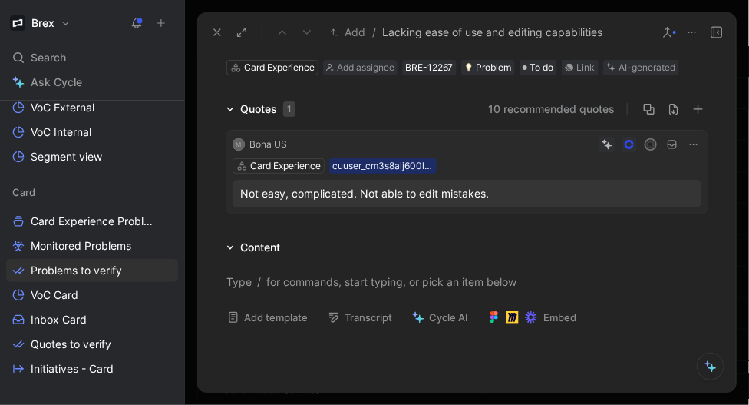
scroll to position [61, 0]
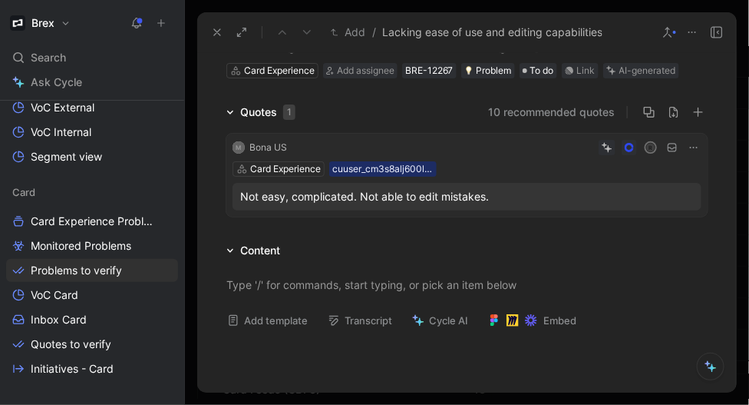
click at [669, 30] on icon at bounding box center [668, 32] width 12 height 12
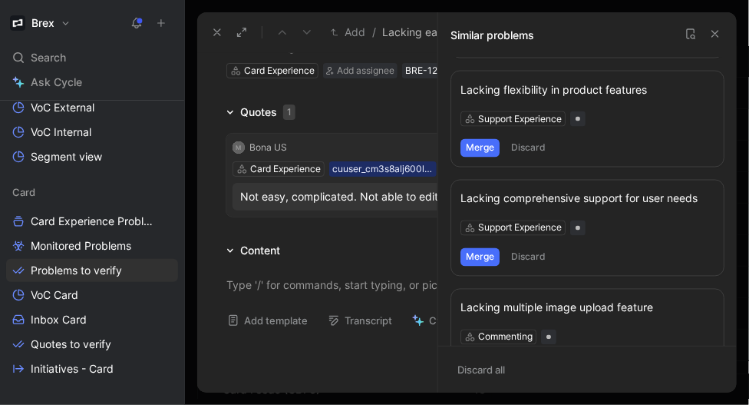
scroll to position [839, 0]
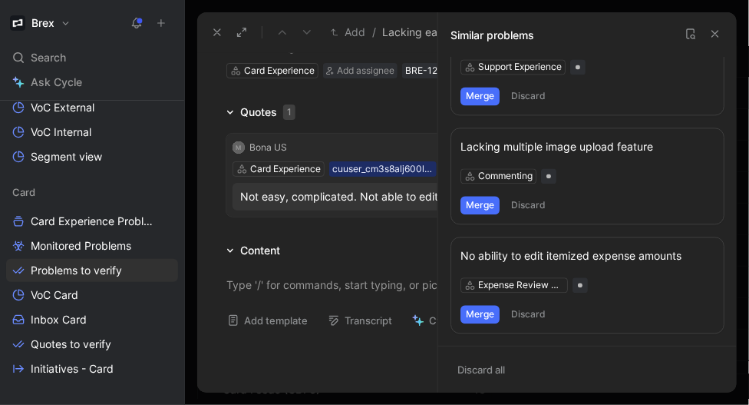
click at [715, 37] on icon at bounding box center [716, 34] width 12 height 12
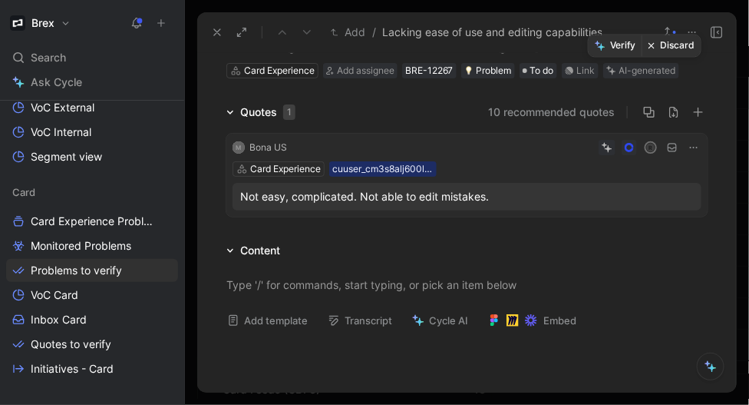
click at [655, 45] on icon at bounding box center [652, 46] width 8 height 8
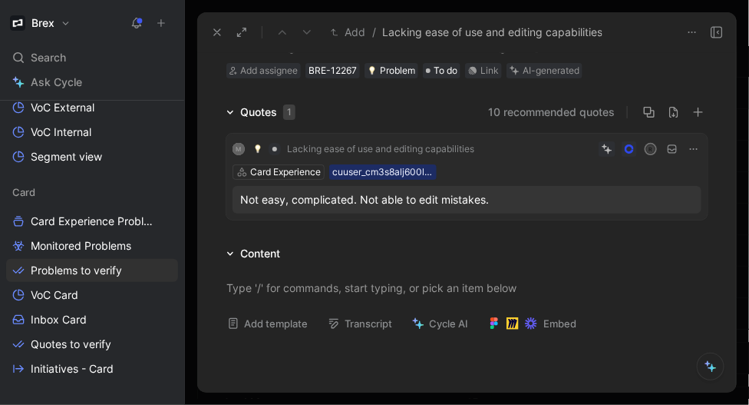
click at [215, 31] on icon at bounding box center [217, 32] width 12 height 12
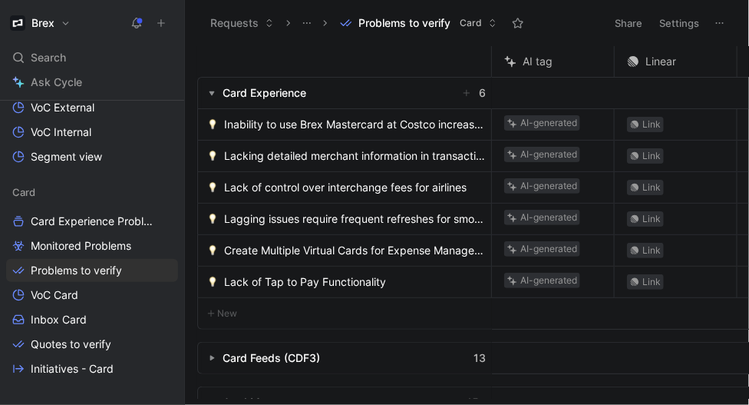
click at [298, 125] on span "Inability to use Brex Mastercard at Costco increases event shopping costs" at bounding box center [354, 124] width 261 height 18
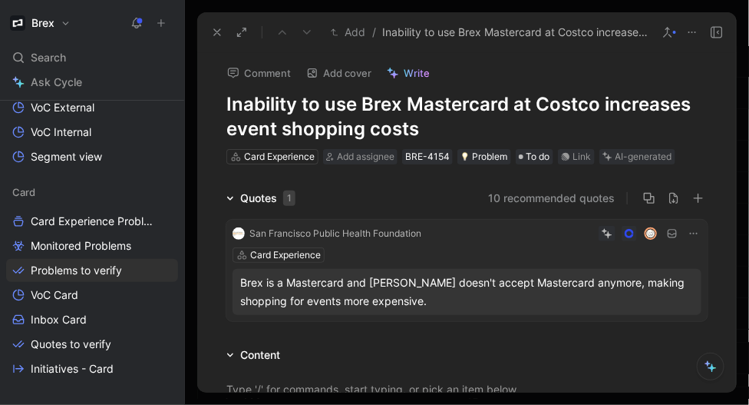
click at [366, 289] on div "Brex is a Mastercard and [PERSON_NAME] doesn't accept Mastercard anymore, makin…" at bounding box center [467, 291] width 454 height 37
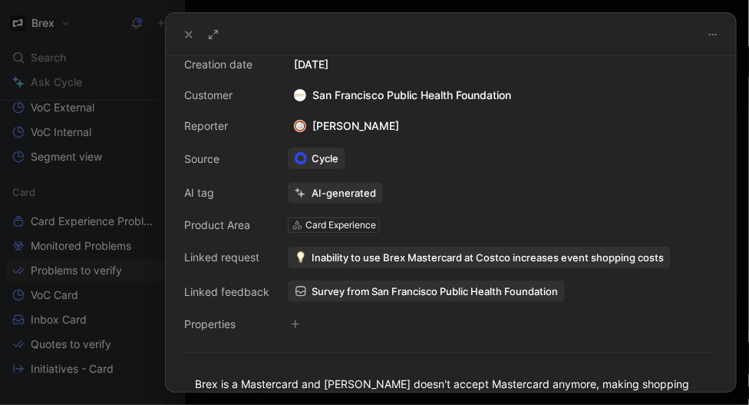
scroll to position [41, 0]
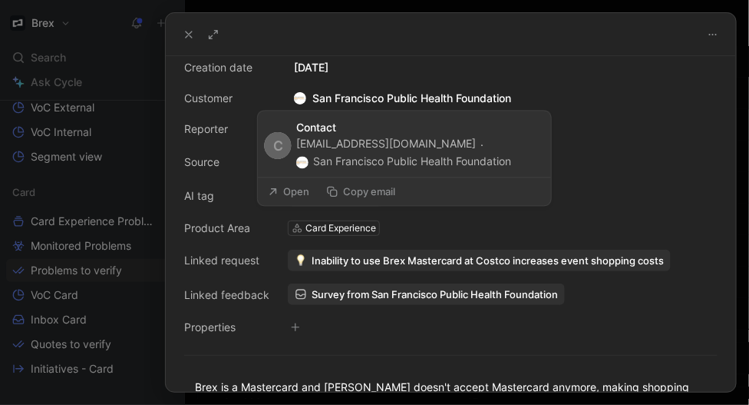
click at [387, 141] on div "[EMAIL_ADDRESS][DOMAIN_NAME] · San Francisco Public Health Foundation" at bounding box center [419, 154] width 246 height 35
click at [368, 189] on button "Copy email" at bounding box center [360, 192] width 83 height 22
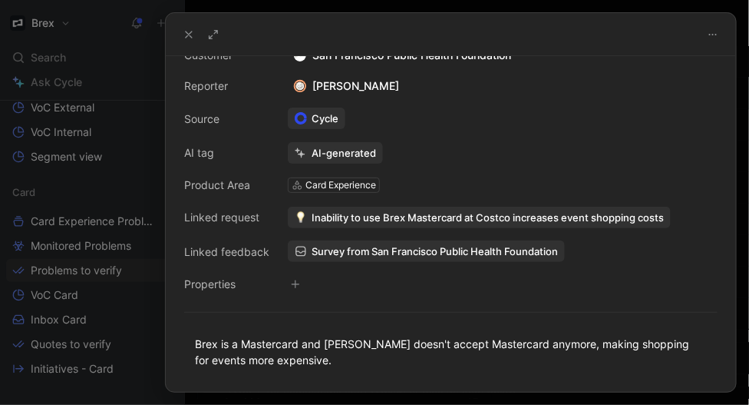
scroll to position [0, 0]
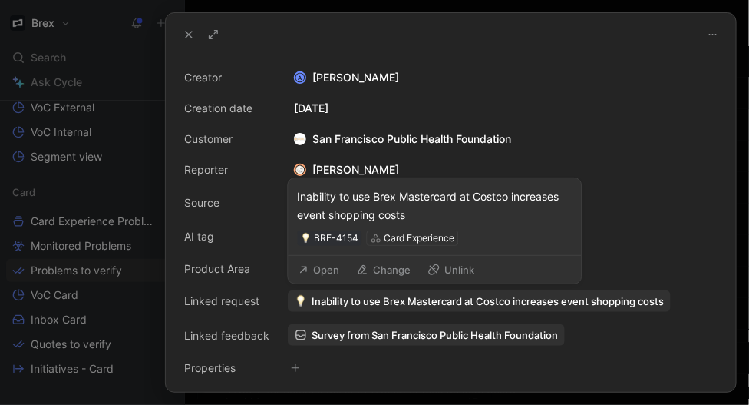
click at [369, 299] on span "Inability to use Brex Mastercard at Costco increases event shopping costs" at bounding box center [488, 301] width 352 height 14
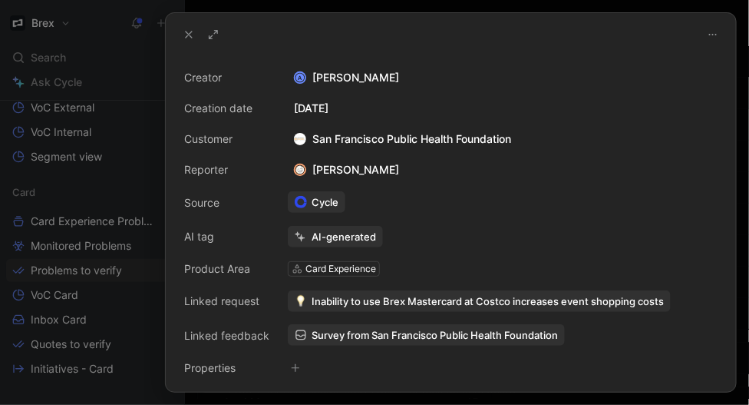
click at [323, 137] on div "San Francisco Public Health Foundation" at bounding box center [403, 139] width 230 height 18
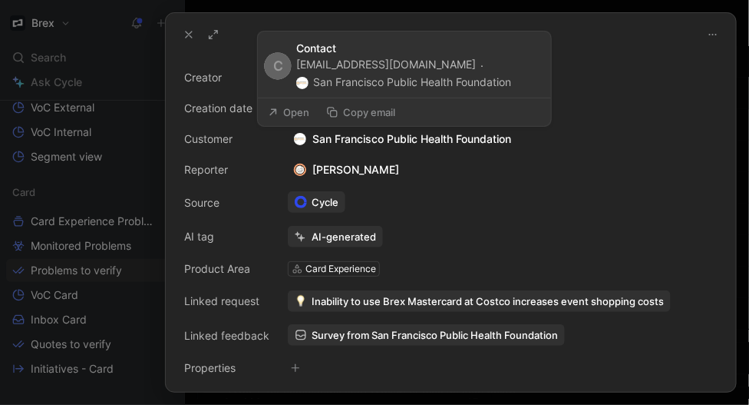
drag, startPoint x: 532, startPoint y: 144, endPoint x: 527, endPoint y: 131, distance: 14.1
click at [526, 128] on div "Creator A [PERSON_NAME] Creation date [DATE] Customer San Francisco Public Heal…" at bounding box center [451, 222] width 534 height 309
click at [527, 131] on div "Creator A [PERSON_NAME] Creation date [DATE] Customer San Francisco Public Heal…" at bounding box center [451, 222] width 534 height 309
drag, startPoint x: 536, startPoint y: 134, endPoint x: 514, endPoint y: 141, distance: 22.8
click at [514, 141] on div "Creator A [PERSON_NAME] Creation date [DATE] Customer San Francisco Public Heal…" at bounding box center [451, 222] width 534 height 309
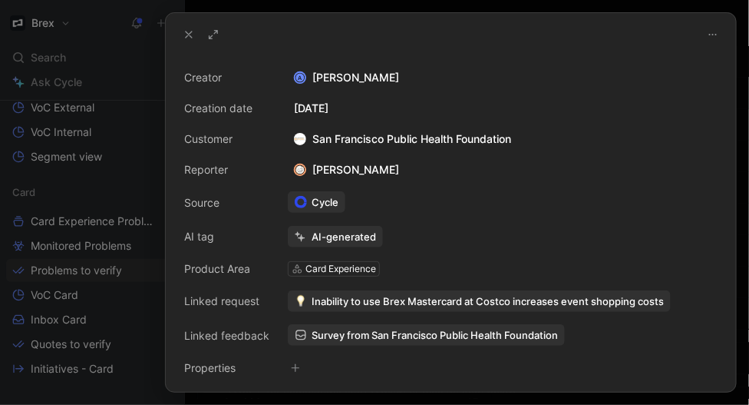
copy div "San Francisco Public Health Foundation"
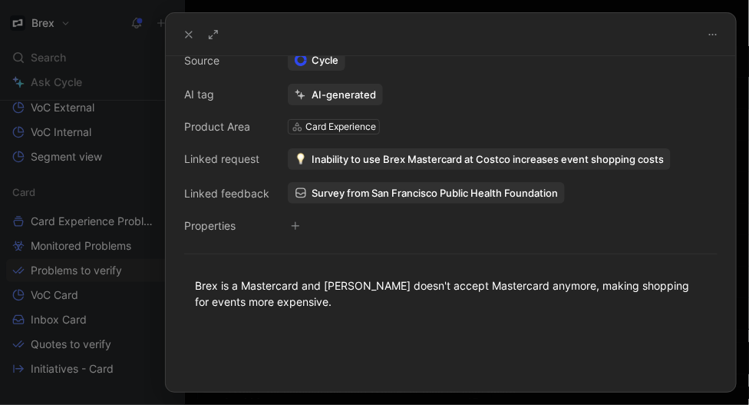
scroll to position [174, 0]
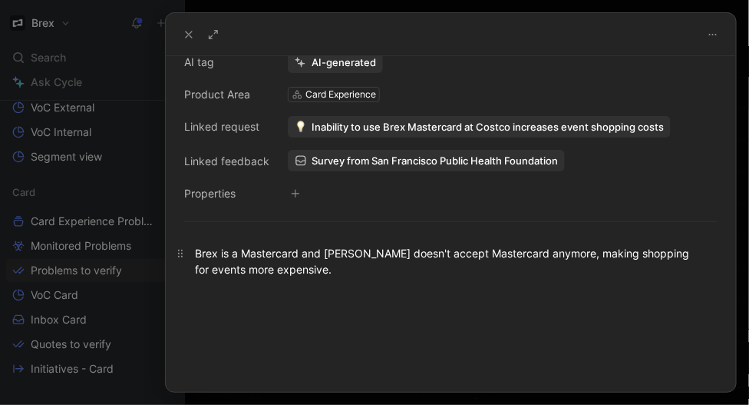
click at [389, 260] on div "Brex is a Mastercard and [PERSON_NAME] doesn't accept Mastercard anymore, makin…" at bounding box center [451, 261] width 512 height 32
copy div "Brex is a Mastercard and [PERSON_NAME] doesn't accept Mastercard anymore, makin…"
click at [192, 37] on use at bounding box center [189, 34] width 6 height 6
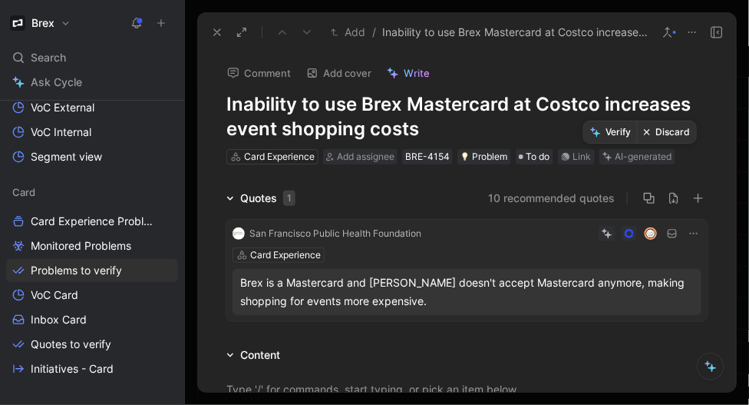
click at [663, 131] on button "Discard" at bounding box center [666, 132] width 59 height 22
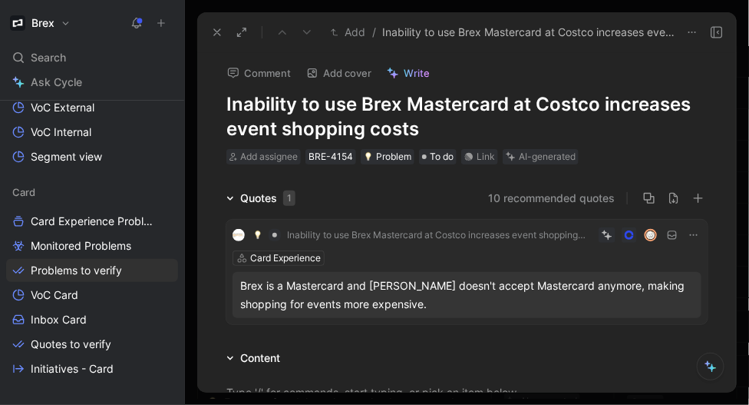
click at [217, 30] on icon at bounding box center [217, 32] width 12 height 12
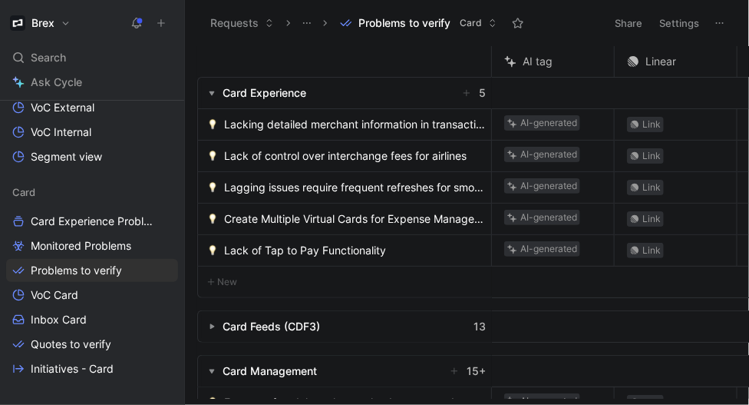
click at [284, 128] on span "Lacking detailed merchant information in transaction details" at bounding box center [354, 124] width 261 height 18
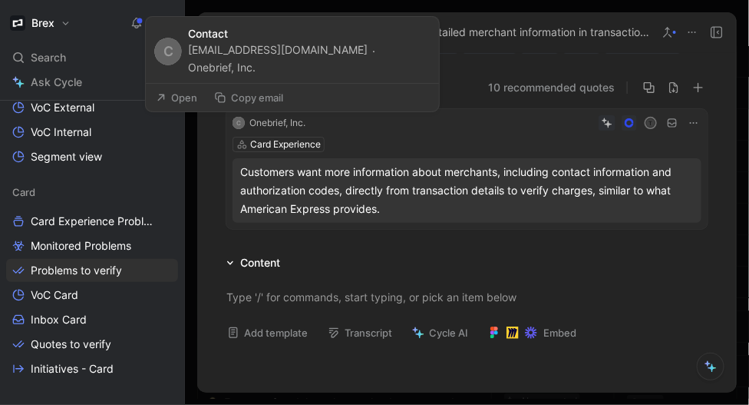
scroll to position [117, 0]
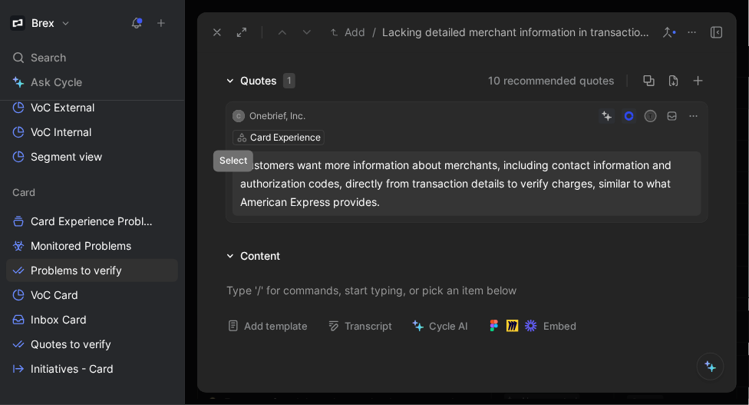
click at [230, 181] on icon at bounding box center [233, 183] width 6 height 6
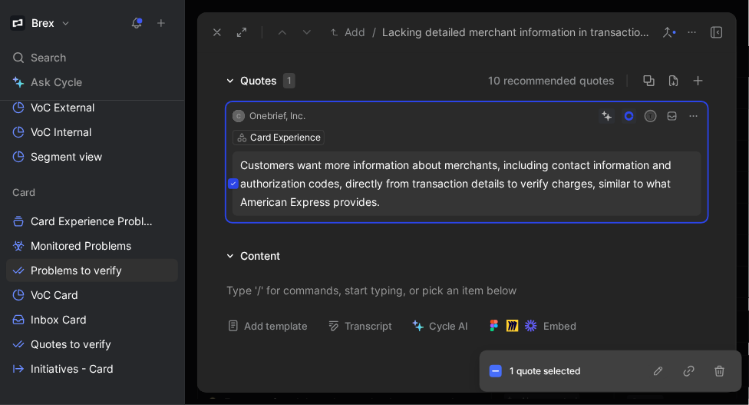
click at [662, 372] on icon "button" at bounding box center [659, 371] width 12 height 12
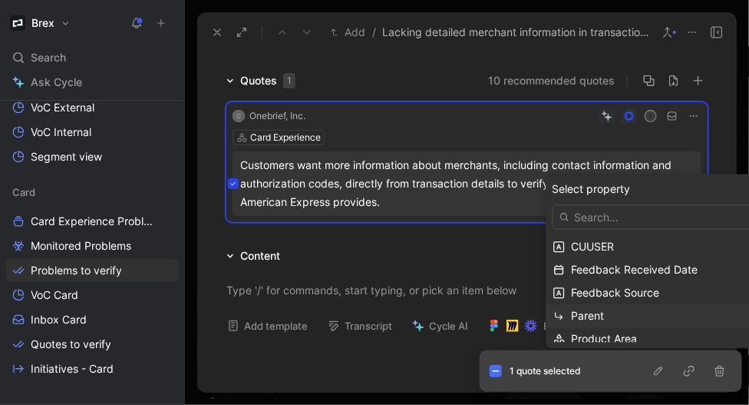
click at [580, 318] on span "Parent" at bounding box center [588, 315] width 33 height 13
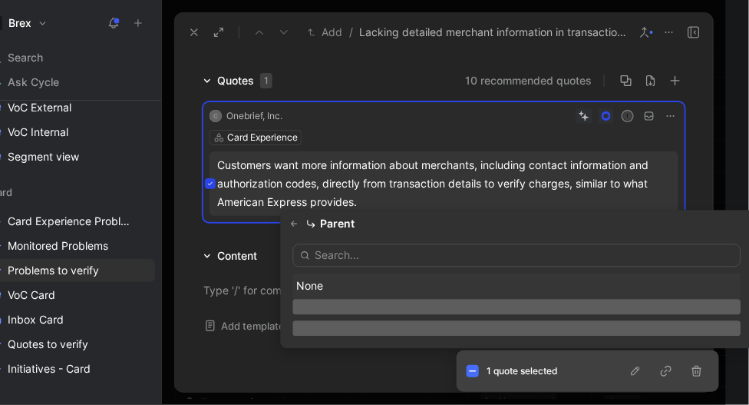
scroll to position [0, 0]
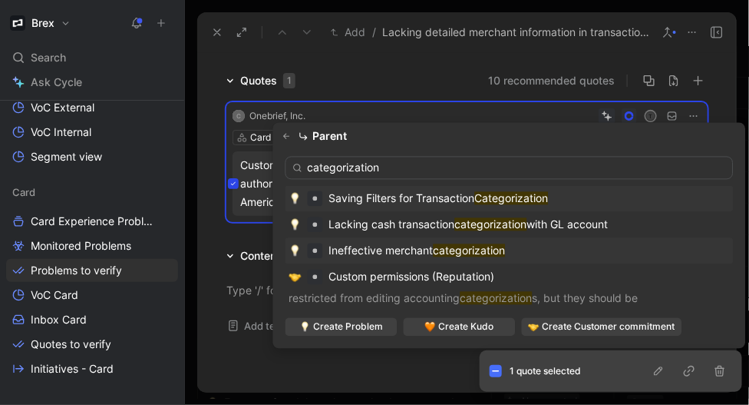
type input "categorization"
click at [478, 247] on mark "categorization" at bounding box center [470, 250] width 72 height 13
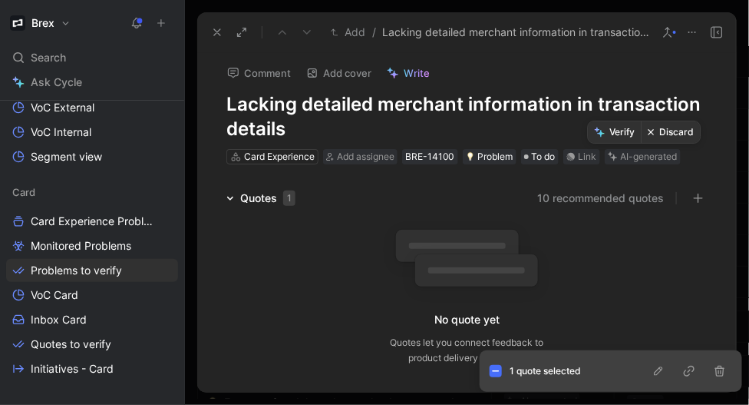
click at [667, 131] on button "Discard" at bounding box center [671, 132] width 59 height 22
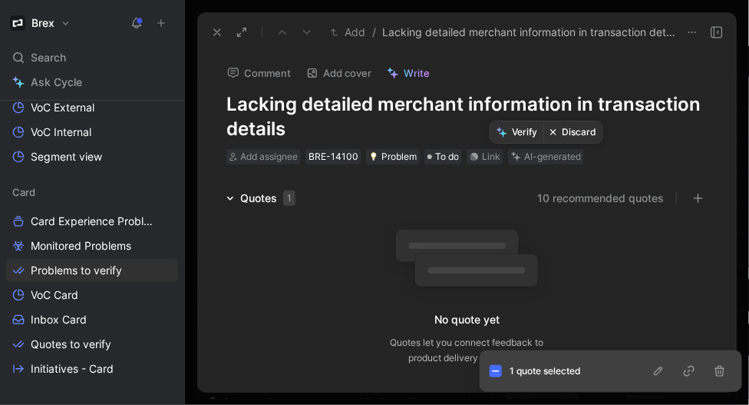
click at [564, 135] on button "Discard" at bounding box center [573, 132] width 59 height 22
click at [569, 134] on button "Discard" at bounding box center [573, 132] width 59 height 22
click at [215, 31] on use at bounding box center [217, 32] width 6 height 6
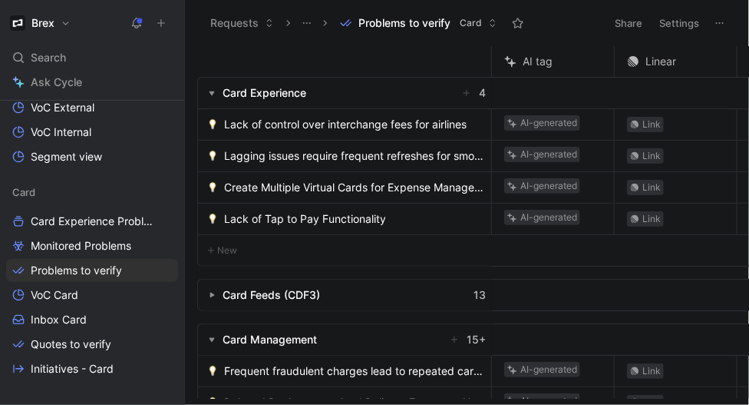
click at [316, 126] on span "Lack of control over interchange fees for airlines" at bounding box center [345, 124] width 243 height 18
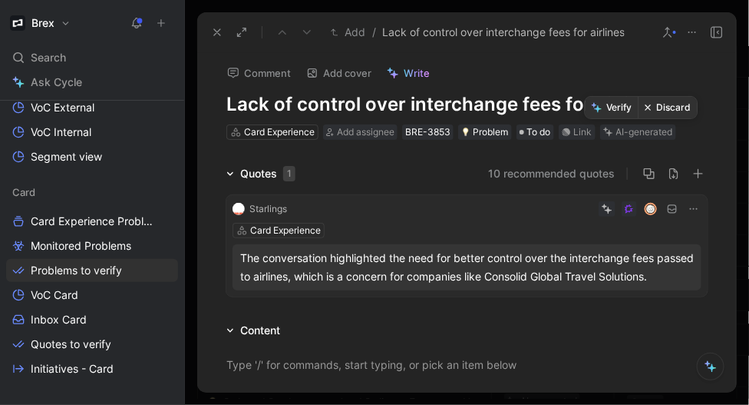
click at [657, 108] on button "Discard" at bounding box center [668, 108] width 59 height 22
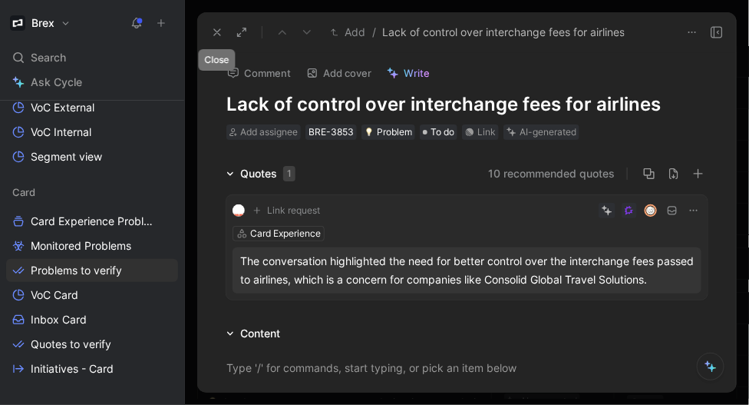
click at [216, 33] on use at bounding box center [217, 32] width 6 height 6
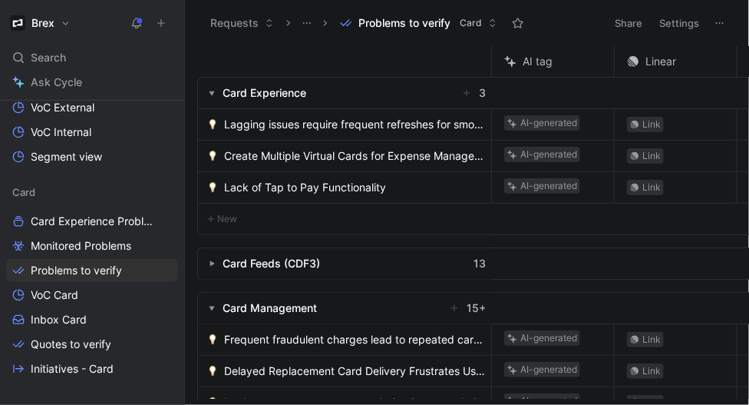
click at [286, 119] on span "Lagging issues require frequent refreshes for smooth operation" at bounding box center [354, 124] width 261 height 18
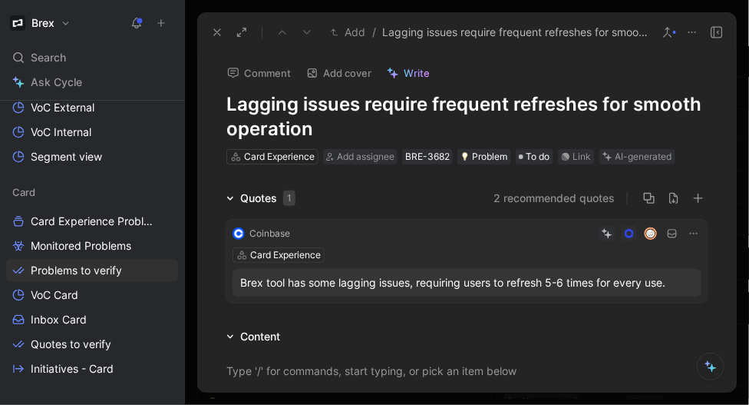
click at [344, 111] on h1 "Lagging issues require frequent refreshes for smooth operation" at bounding box center [467, 116] width 481 height 49
click at [365, 125] on h1 "Lagging issues require frequent refreshes for smooth operation" at bounding box center [467, 116] width 481 height 49
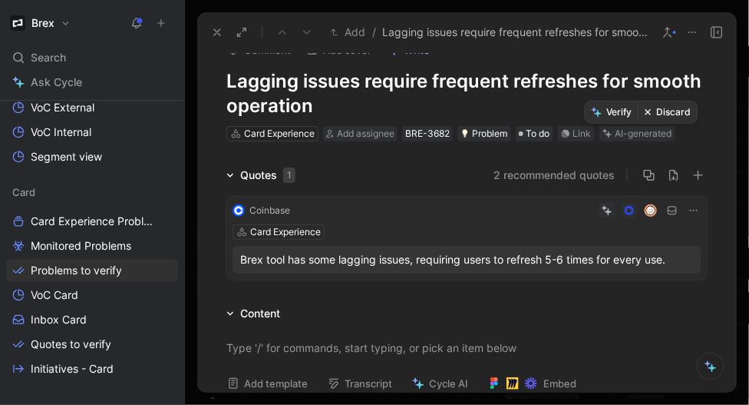
scroll to position [22, 0]
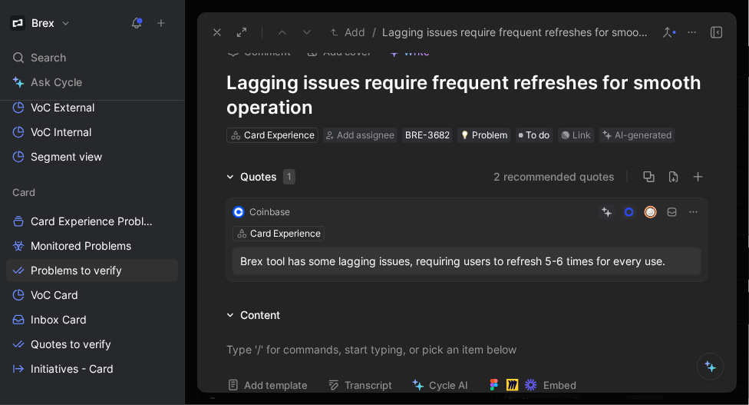
click at [552, 174] on button "2 recommended quotes" at bounding box center [554, 176] width 121 height 18
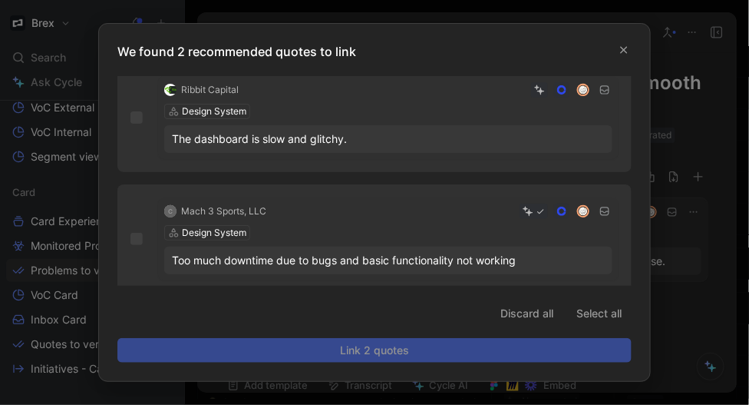
scroll to position [20, 0]
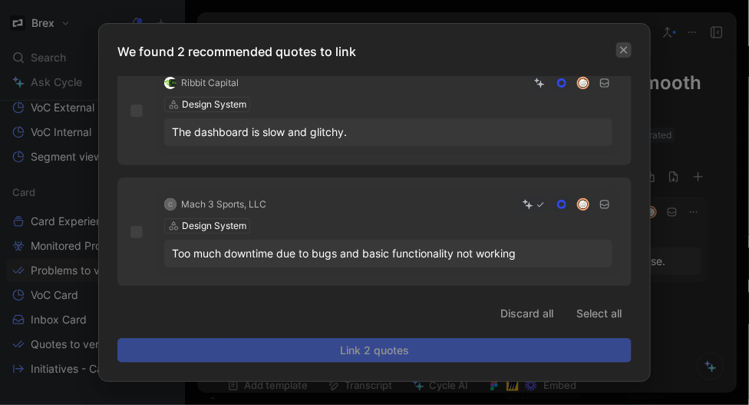
click at [626, 47] on icon "button" at bounding box center [624, 49] width 9 height 9
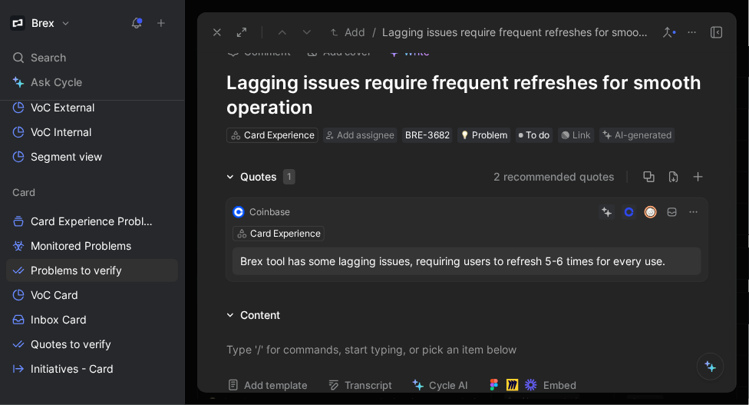
click at [673, 31] on icon at bounding box center [668, 32] width 12 height 12
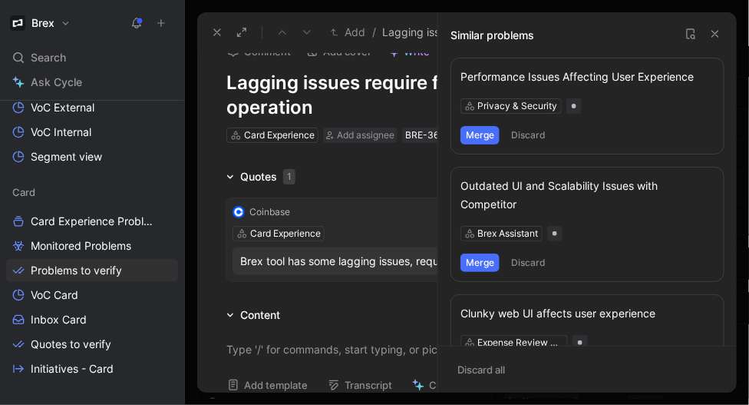
click at [491, 135] on button "Merge" at bounding box center [480, 135] width 39 height 18
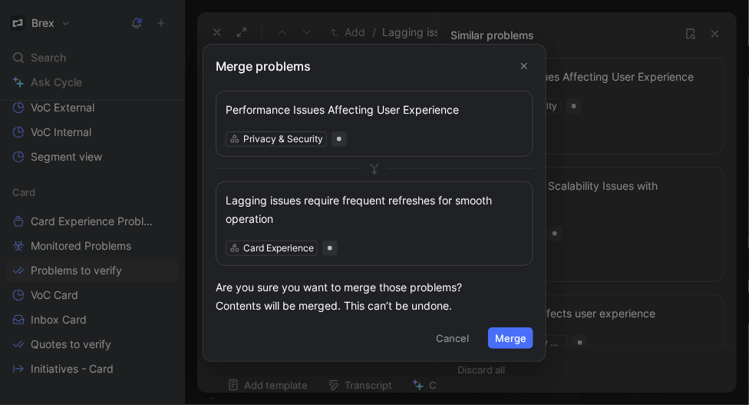
click at [511, 334] on button "Merge" at bounding box center [510, 338] width 45 height 22
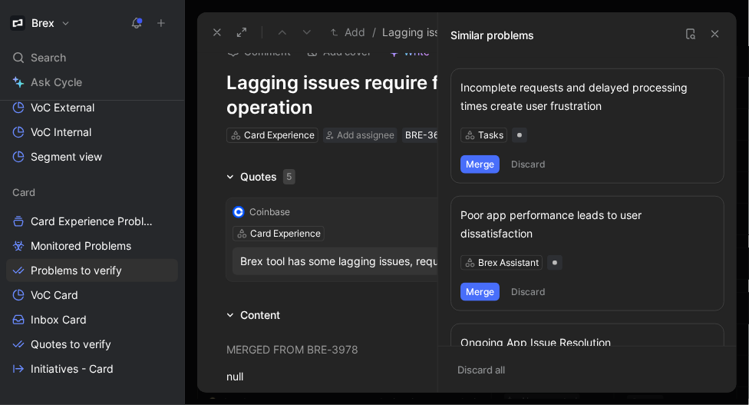
scroll to position [354, 0]
click at [490, 162] on button "Merge" at bounding box center [480, 163] width 39 height 18
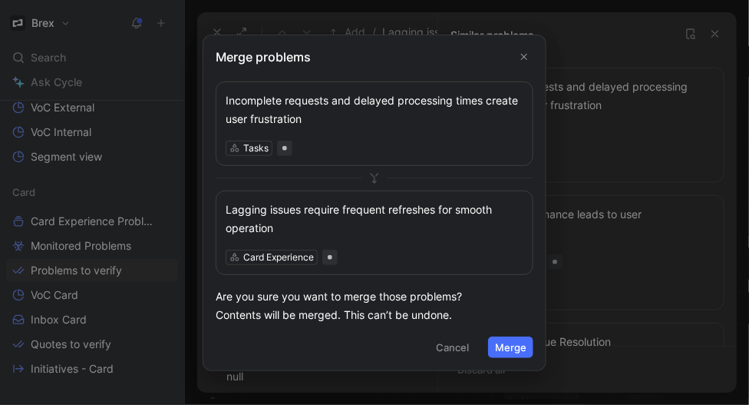
click at [504, 349] on button "Merge" at bounding box center [510, 347] width 45 height 22
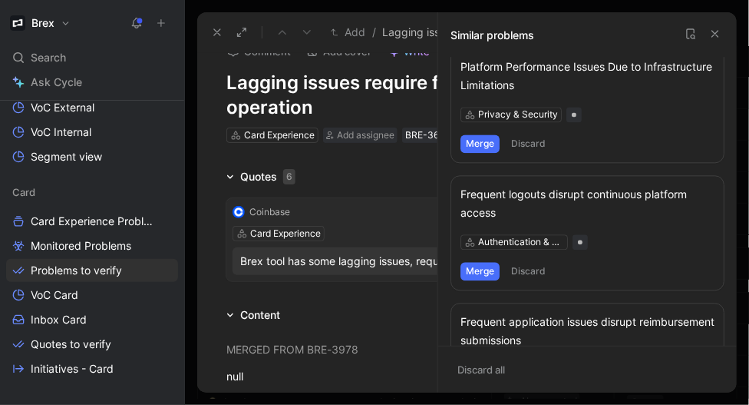
scroll to position [931, 0]
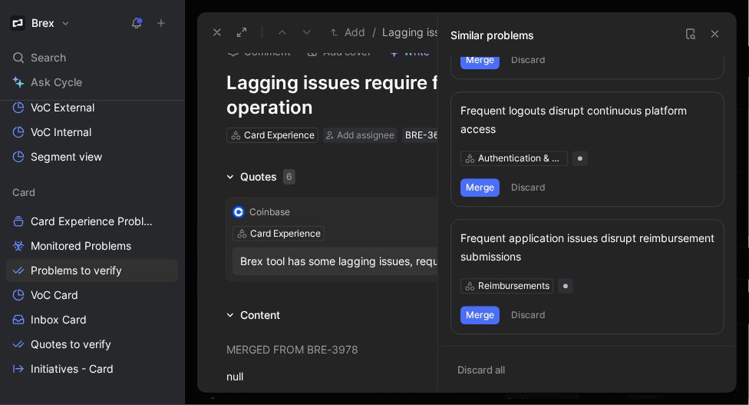
click at [481, 187] on button "Merge" at bounding box center [480, 187] width 39 height 18
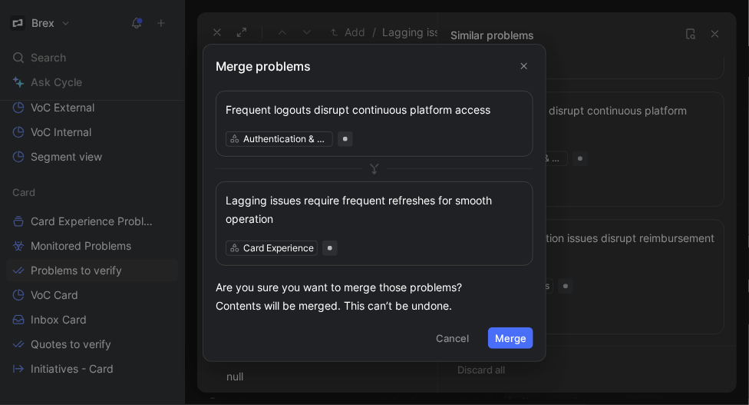
click at [528, 65] on icon "Close" at bounding box center [524, 65] width 11 height 11
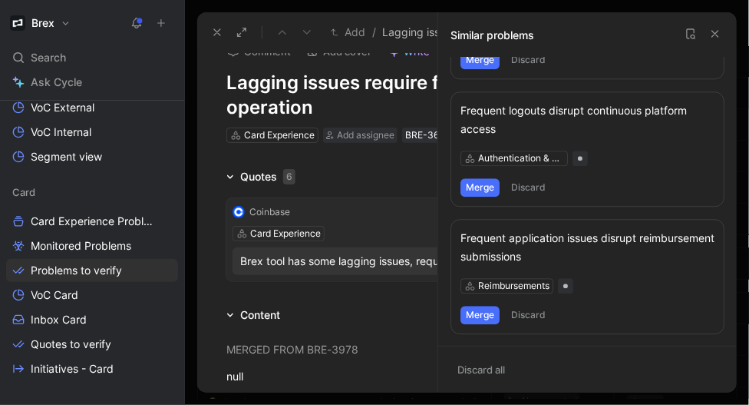
click at [719, 32] on icon at bounding box center [716, 34] width 12 height 12
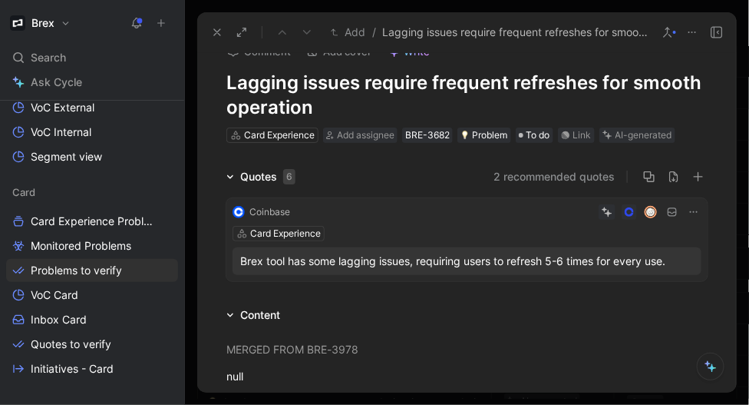
click at [541, 86] on h1 "Lagging issues require frequent refreshes for smooth operation" at bounding box center [467, 95] width 481 height 49
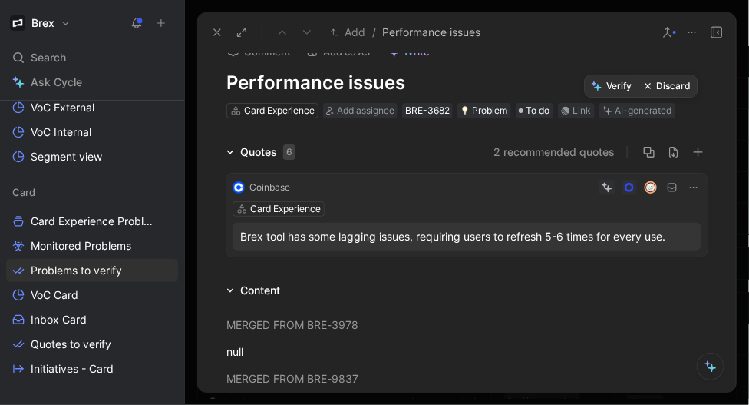
click at [616, 89] on button "Verify" at bounding box center [612, 86] width 53 height 22
click at [213, 33] on icon at bounding box center [217, 32] width 12 height 12
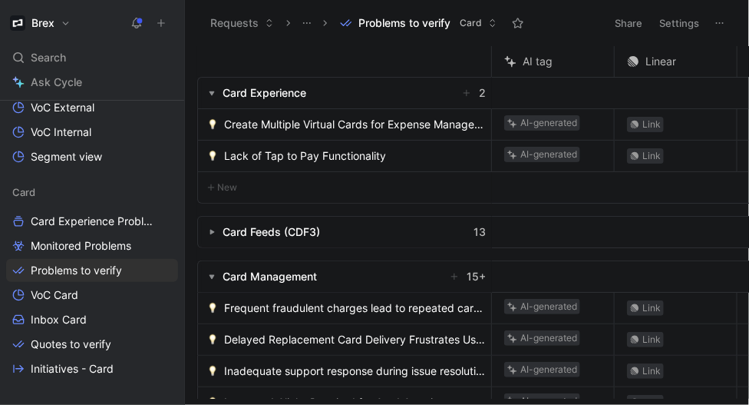
click at [286, 123] on span "Create Multiple Virtual Cards for Expense Management" at bounding box center [354, 124] width 261 height 18
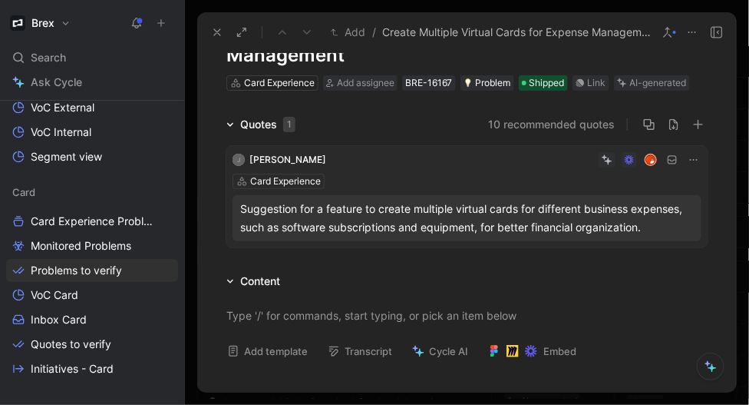
scroll to position [81, 0]
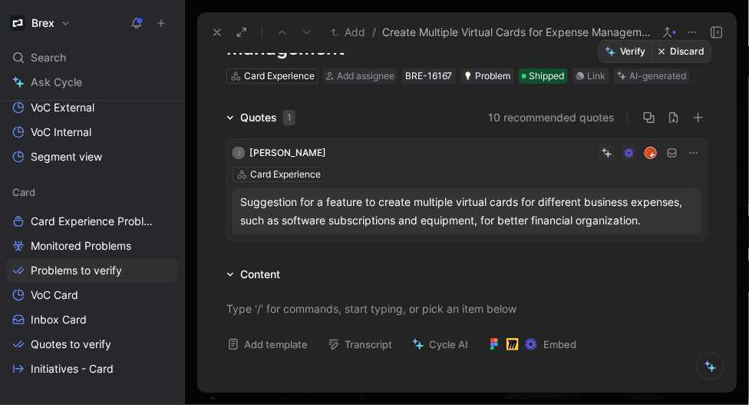
click at [673, 53] on button "Discard" at bounding box center [682, 52] width 59 height 22
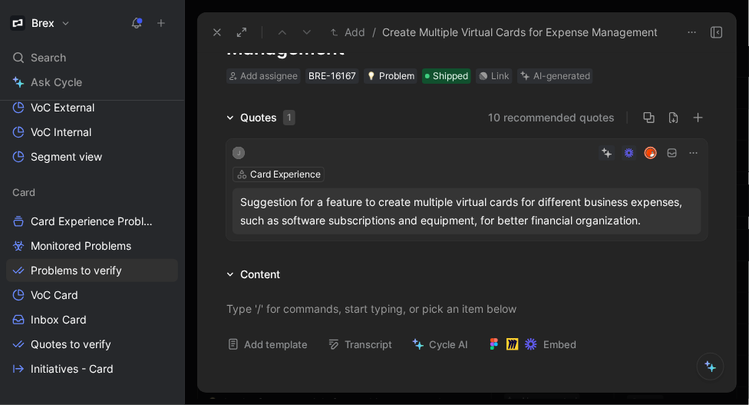
click at [214, 29] on use at bounding box center [217, 32] width 6 height 6
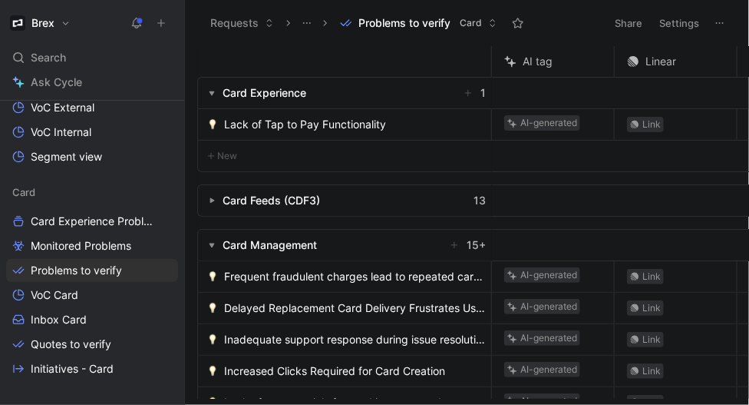
click at [272, 124] on span "Lack of Tap to Pay Functionality" at bounding box center [305, 124] width 162 height 18
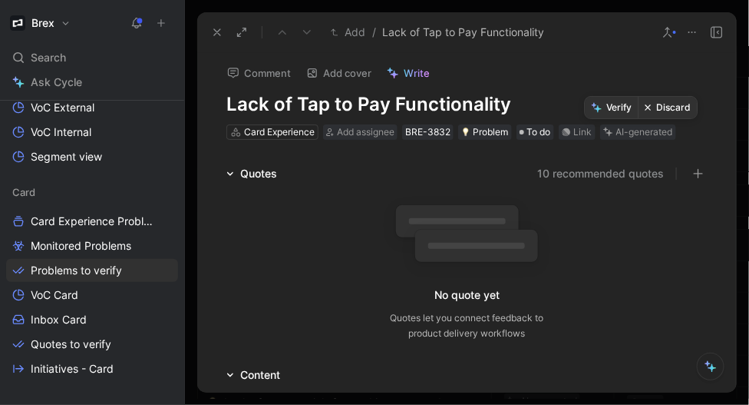
click at [654, 111] on button "Discard" at bounding box center [668, 108] width 59 height 22
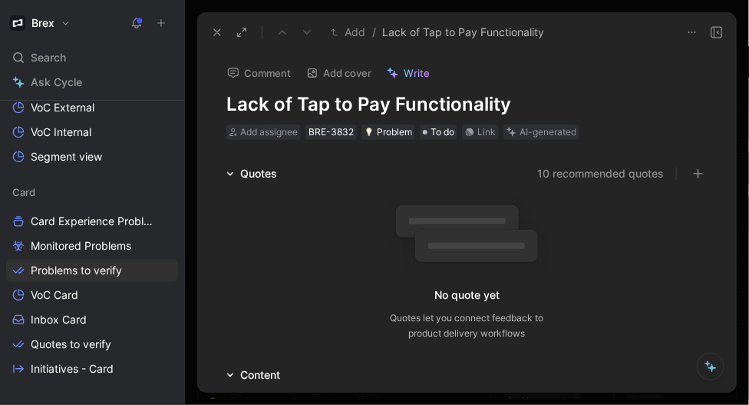
click at [215, 29] on icon at bounding box center [217, 32] width 12 height 12
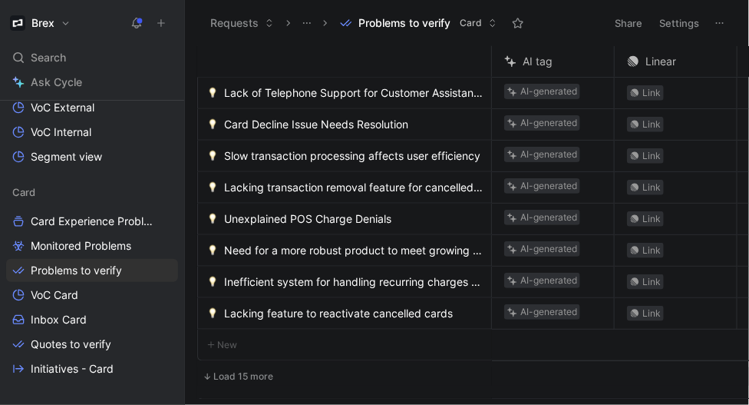
scroll to position [502, 0]
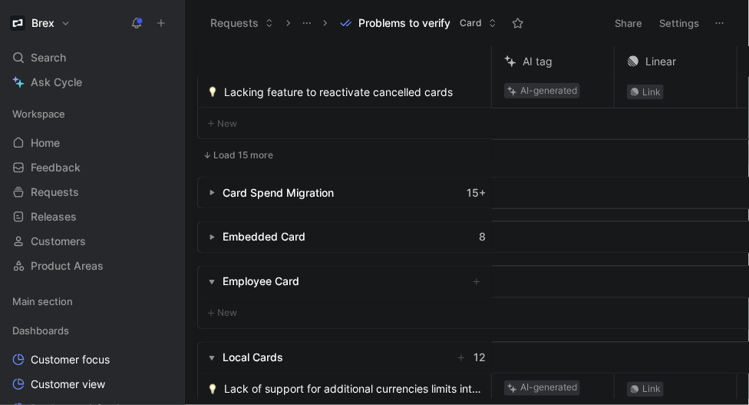
scroll to position [596, 0]
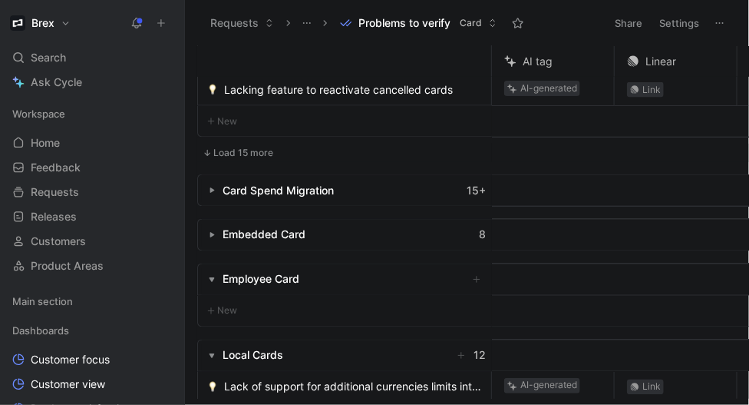
click at [259, 153] on button "Load 15 more" at bounding box center [237, 153] width 81 height 18
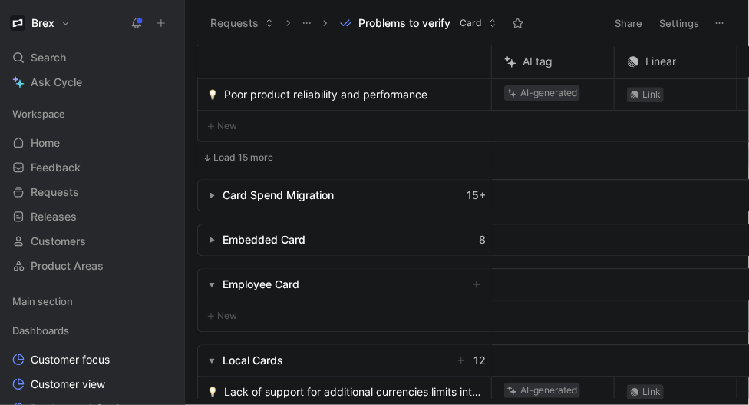
scroll to position [934, 0]
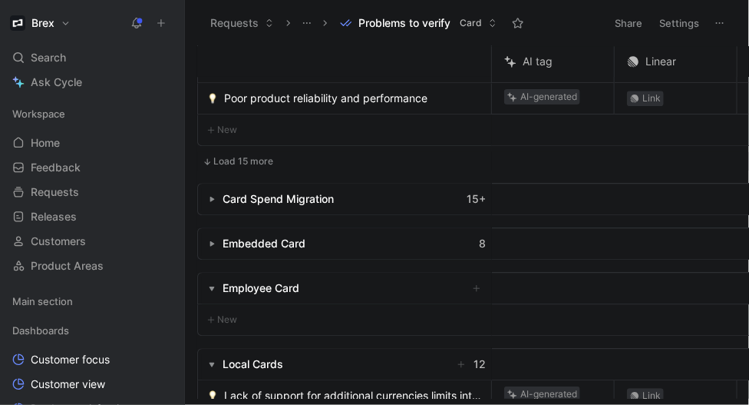
click at [248, 158] on button "Load 15 more" at bounding box center [237, 161] width 81 height 18
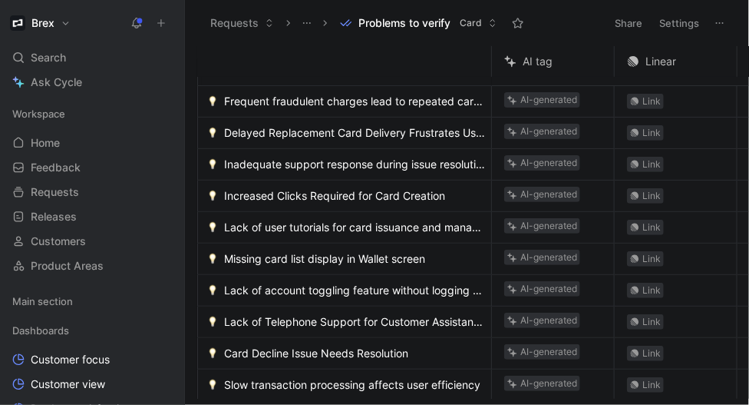
scroll to position [137, 0]
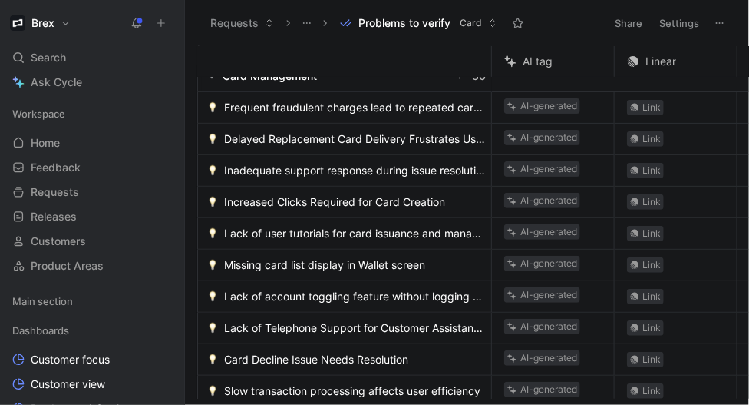
click at [270, 111] on span "Frequent fraudulent charges lead to repeated card cancellations" at bounding box center [354, 107] width 261 height 18
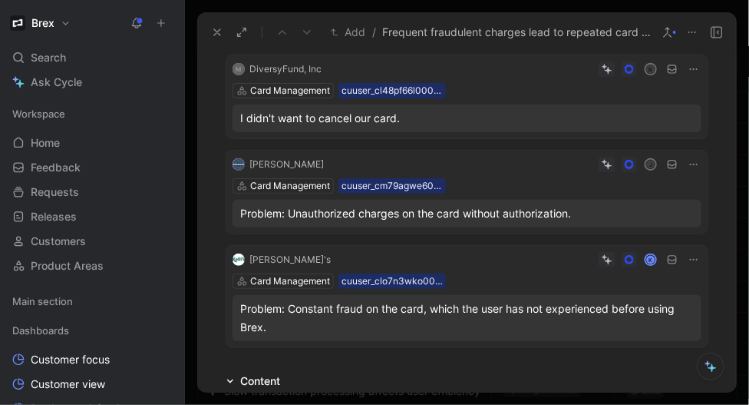
scroll to position [488, 0]
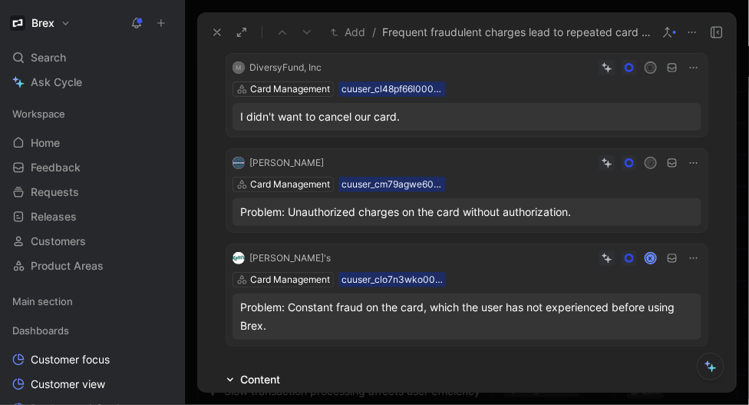
click at [233, 117] on icon at bounding box center [233, 117] width 6 height 6
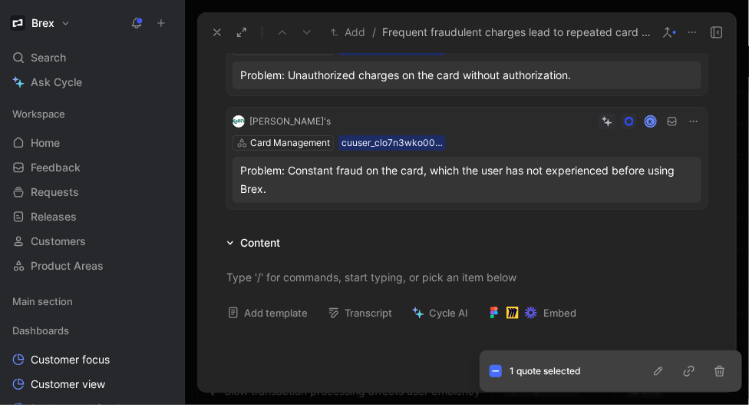
scroll to position [329, 0]
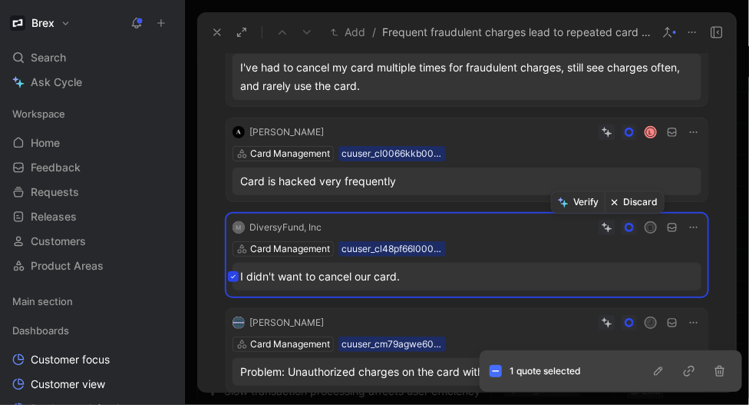
click at [633, 200] on button "Discard" at bounding box center [634, 203] width 59 height 22
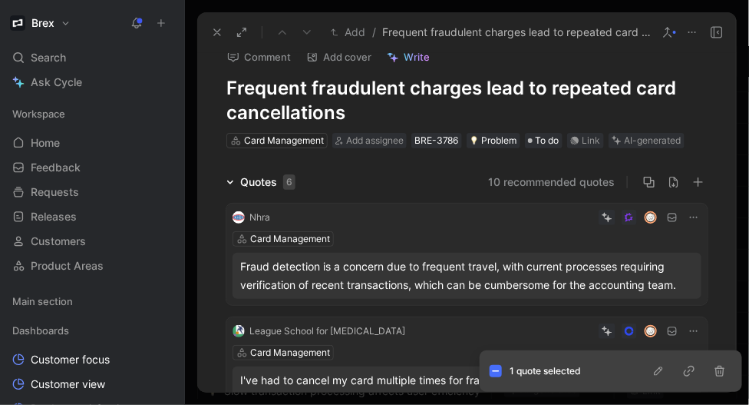
scroll to position [0, 0]
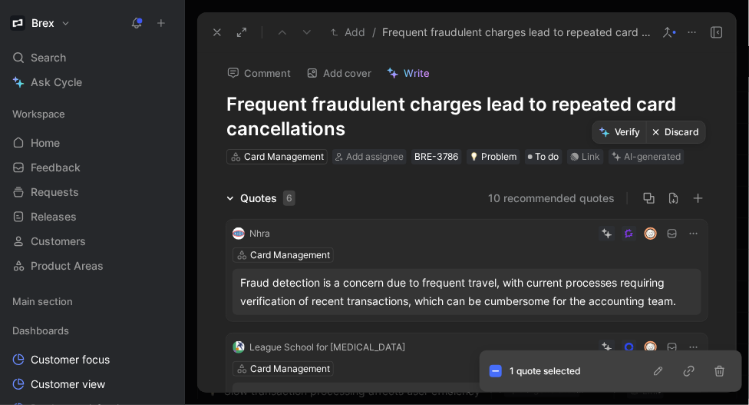
click at [623, 127] on button "Verify" at bounding box center [620, 132] width 53 height 22
click at [672, 35] on icon at bounding box center [668, 32] width 12 height 12
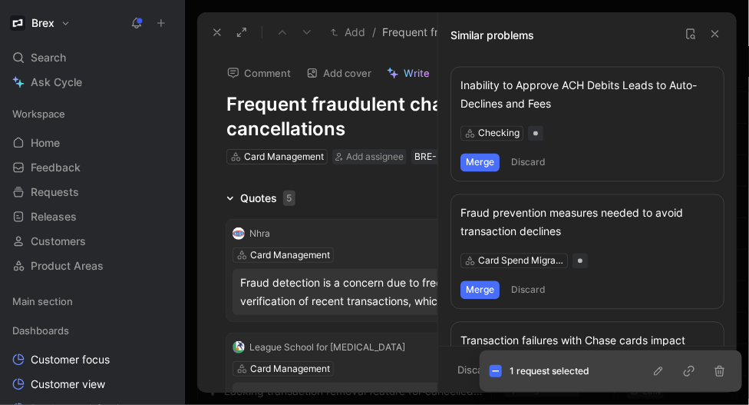
scroll to position [858, 0]
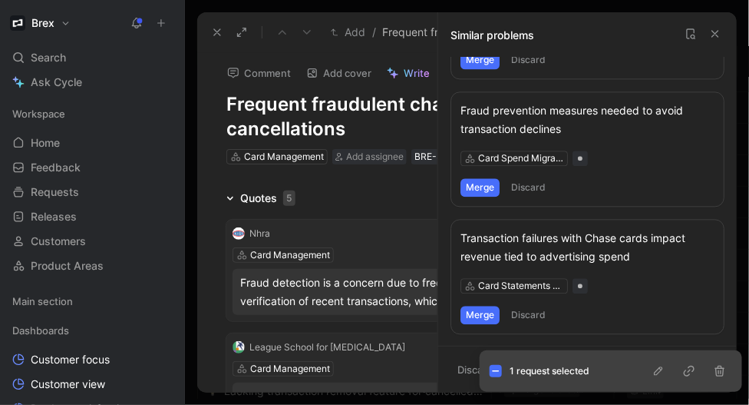
click at [485, 184] on button "Merge" at bounding box center [480, 187] width 39 height 18
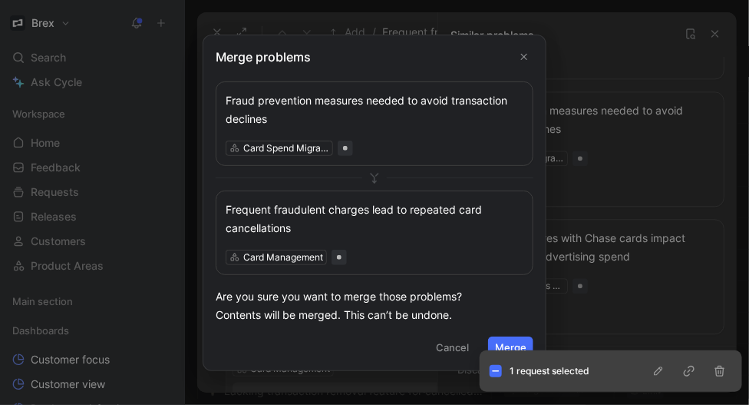
click at [503, 342] on button "Merge" at bounding box center [510, 347] width 45 height 22
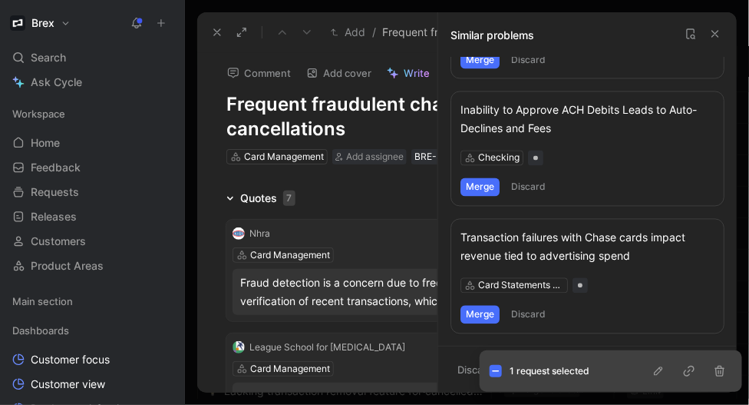
scroll to position [840, 0]
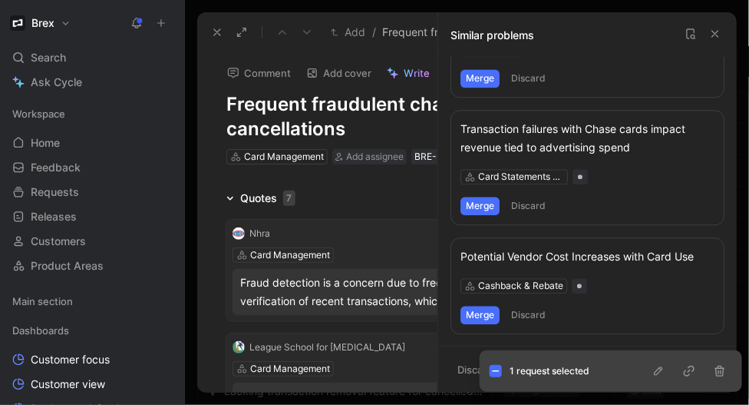
click at [719, 33] on icon at bounding box center [716, 34] width 12 height 12
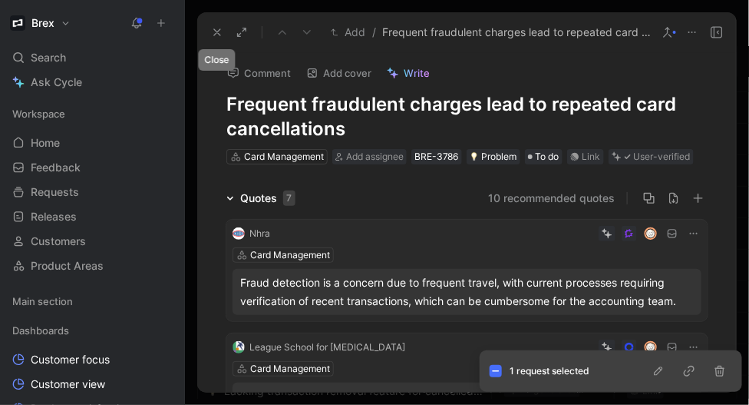
click at [218, 31] on use at bounding box center [217, 32] width 6 height 6
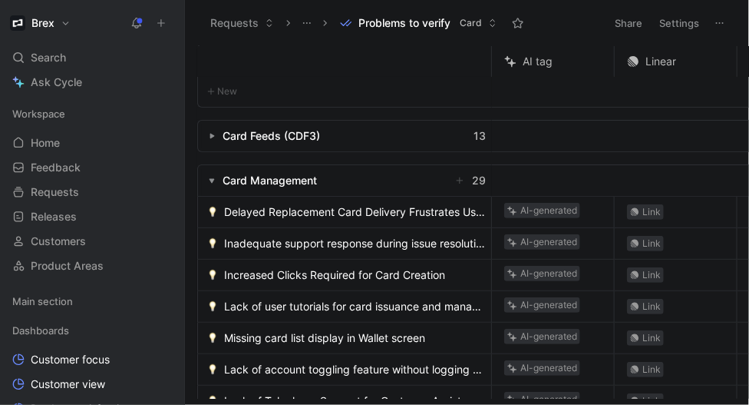
scroll to position [41, 0]
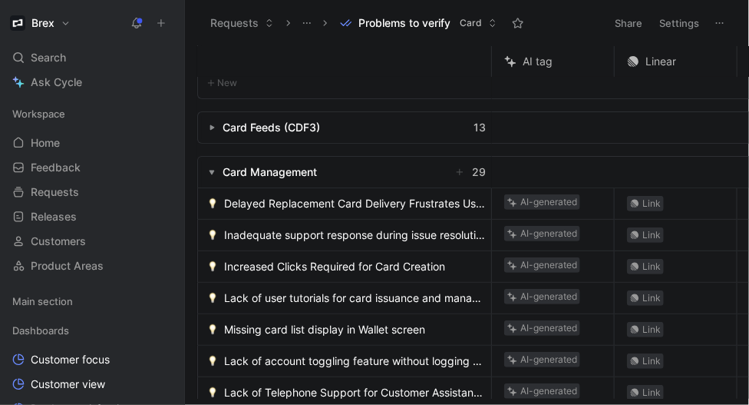
click at [278, 203] on span "Delayed Replacement Card Delivery Frustrates Users" at bounding box center [354, 203] width 261 height 18
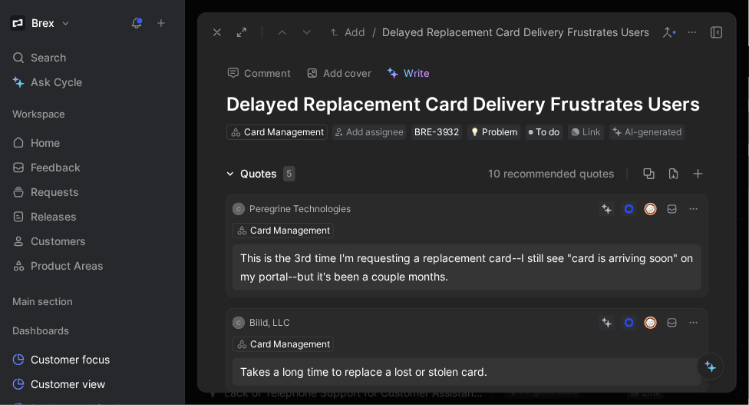
click at [675, 31] on div at bounding box center [674, 32] width 3 height 3
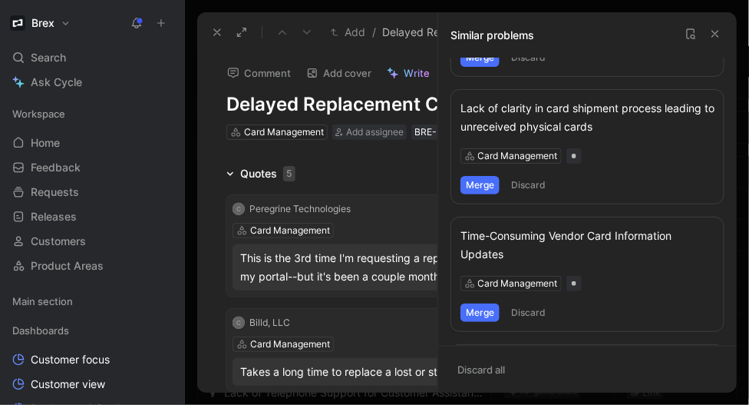
scroll to position [106, 0]
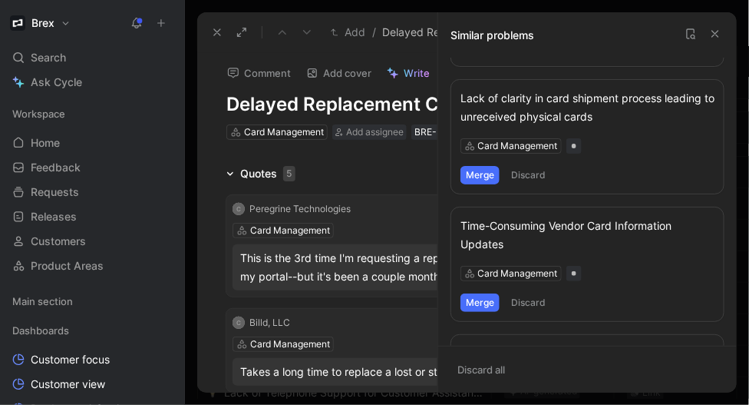
click at [474, 171] on button "Merge" at bounding box center [480, 175] width 39 height 18
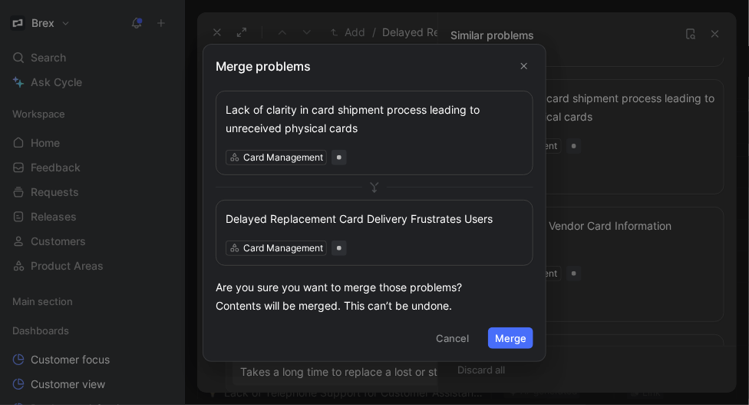
click at [500, 336] on button "Merge" at bounding box center [510, 338] width 45 height 22
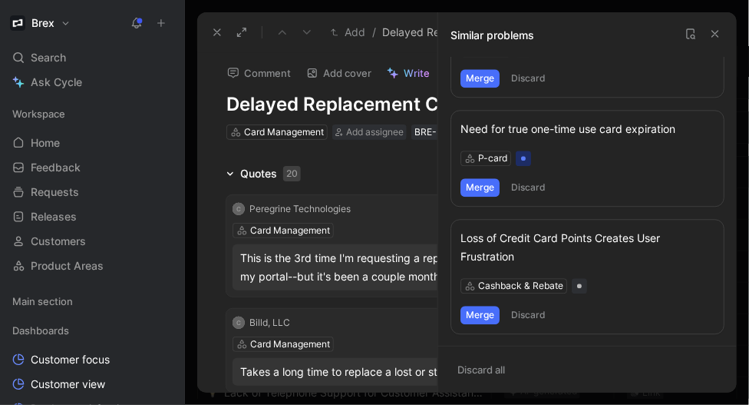
scroll to position [931, 0]
click at [716, 35] on icon at bounding box center [716, 34] width 12 height 12
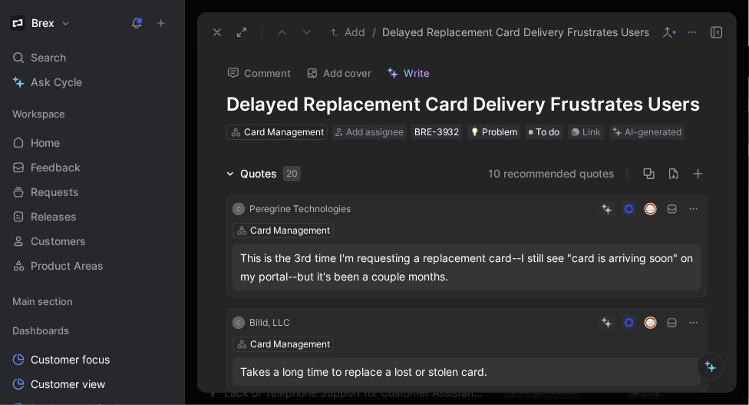
click at [349, 110] on h1 "Delayed Replacement Card Delivery Frustrates Users" at bounding box center [467, 104] width 481 height 25
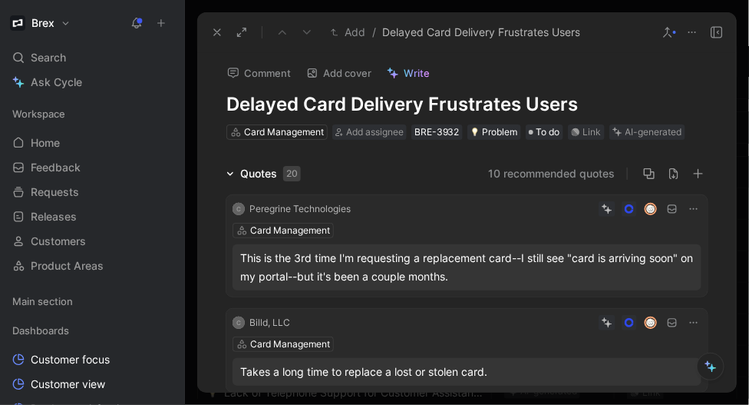
click at [634, 132] on div "AI-generated" at bounding box center [654, 131] width 57 height 15
click at [634, 131] on div "AI-generated" at bounding box center [654, 131] width 57 height 15
click at [624, 111] on button "Verify" at bounding box center [620, 108] width 53 height 22
click at [214, 30] on icon at bounding box center [217, 32] width 12 height 12
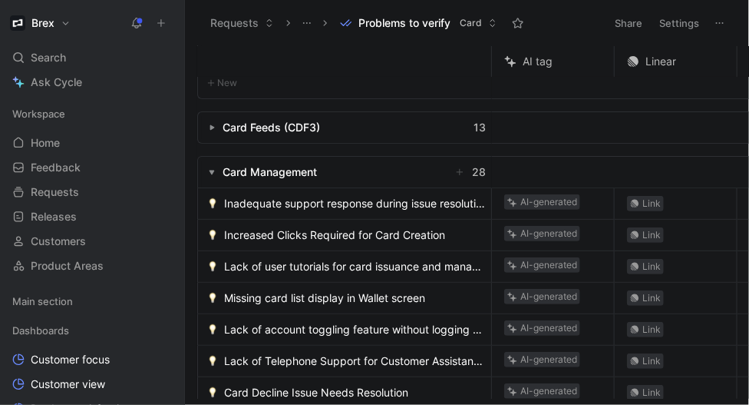
click at [293, 206] on span "Inadequate support response during issue resolution" at bounding box center [354, 203] width 261 height 18
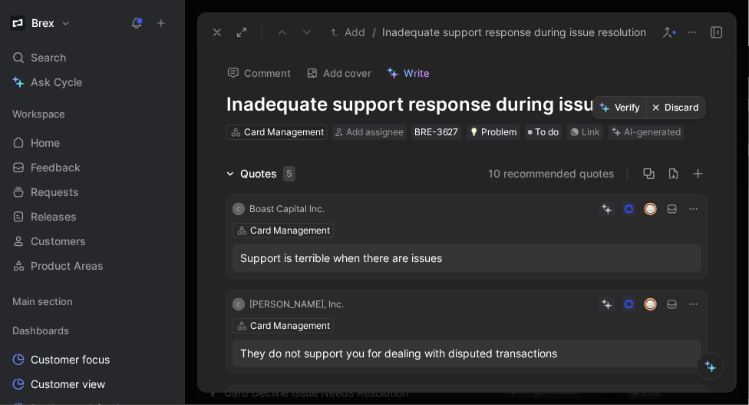
click at [666, 110] on button "Discard" at bounding box center [676, 108] width 59 height 22
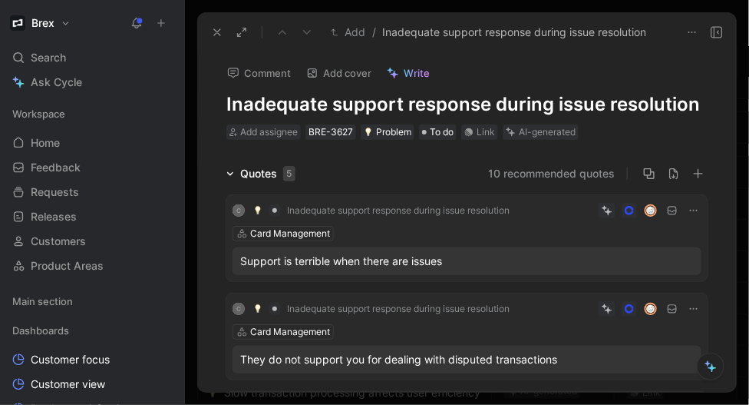
click at [223, 29] on icon at bounding box center [217, 32] width 12 height 12
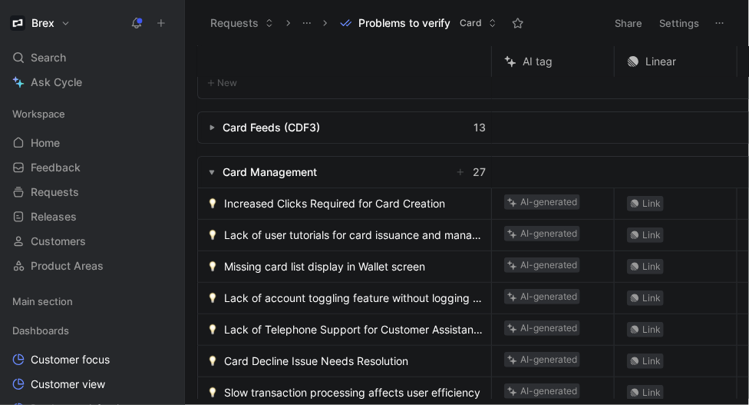
click at [282, 201] on span "Increased Clicks Required for Card Creation" at bounding box center [334, 203] width 221 height 18
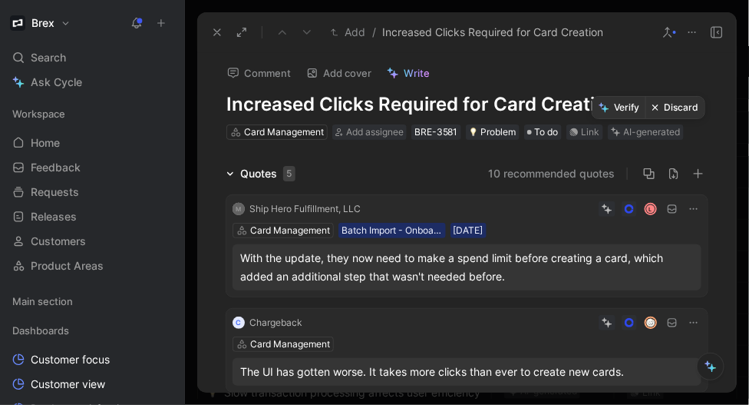
click at [681, 108] on button "Discard" at bounding box center [675, 108] width 59 height 22
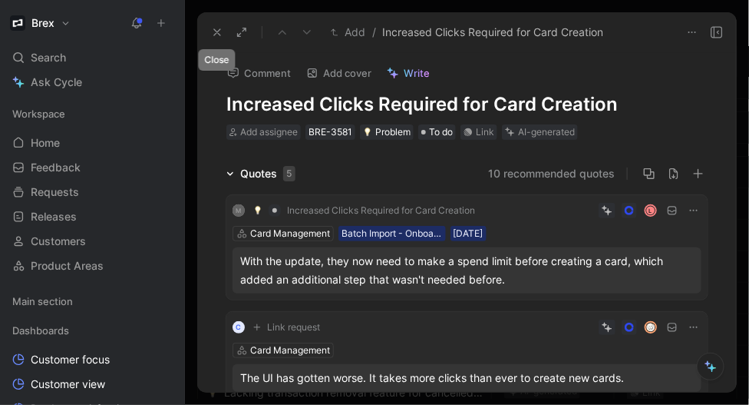
click at [217, 29] on icon at bounding box center [217, 32] width 12 height 12
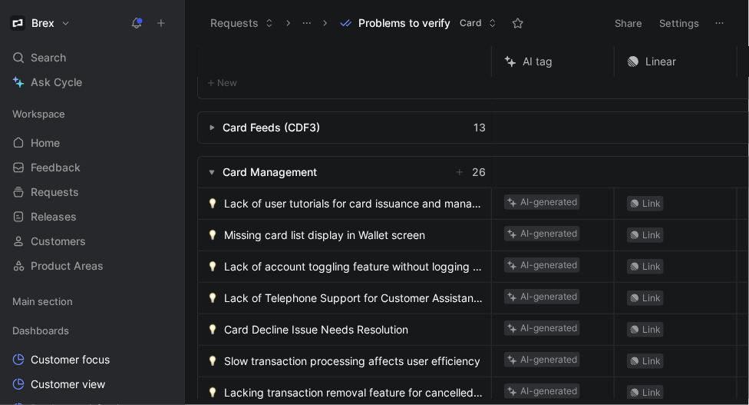
click at [309, 206] on span "Lack of user tutorials for card issuance and management" at bounding box center [354, 203] width 261 height 18
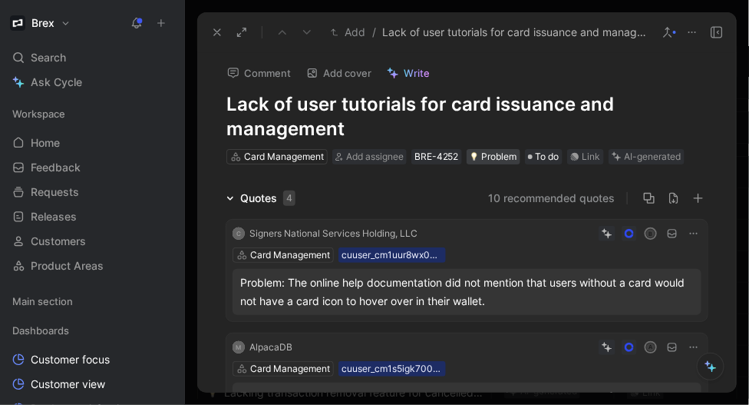
click at [499, 157] on div "Problem" at bounding box center [494, 156] width 48 height 15
click at [670, 31] on icon at bounding box center [668, 32] width 12 height 12
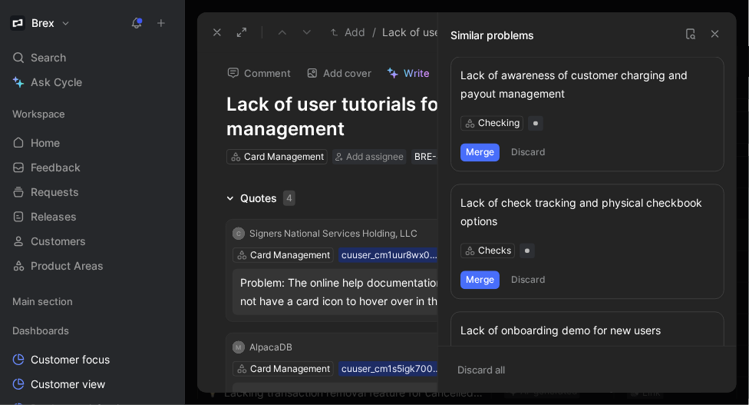
scroll to position [912, 0]
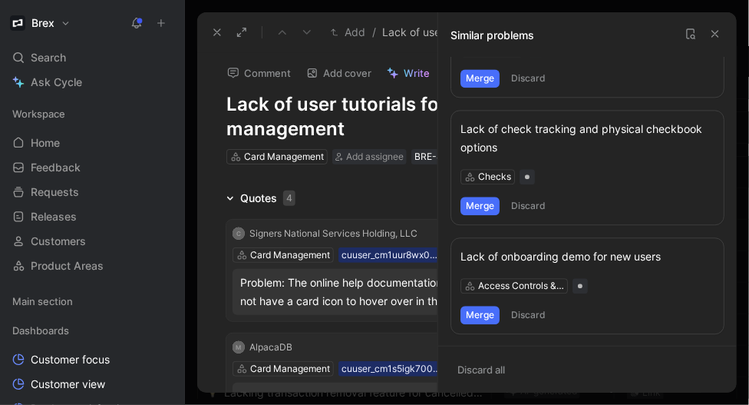
click at [481, 321] on button "Merge" at bounding box center [480, 315] width 39 height 18
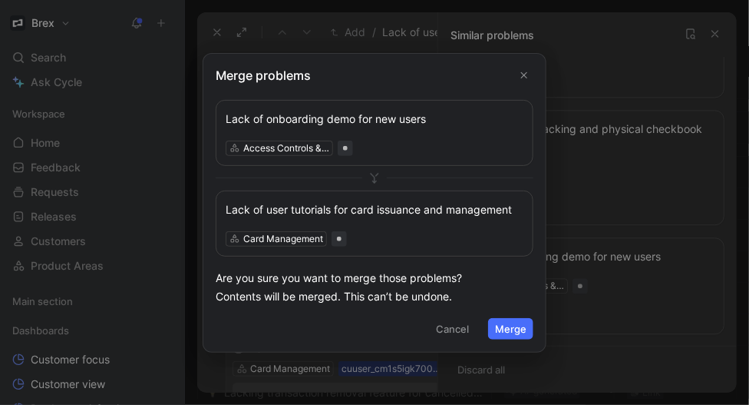
click at [511, 328] on button "Merge" at bounding box center [510, 329] width 45 height 22
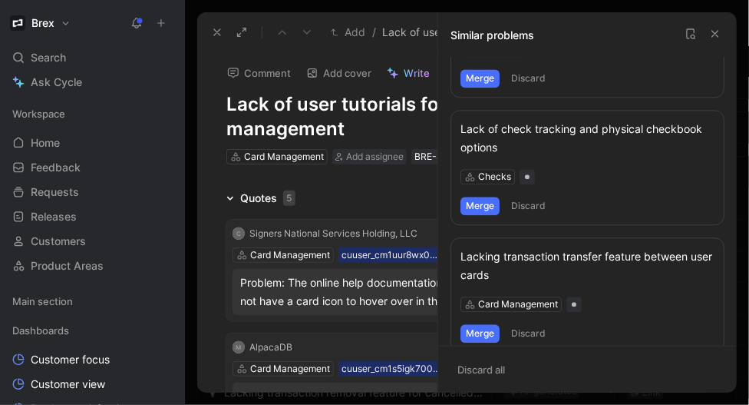
click at [716, 34] on use at bounding box center [716, 34] width 6 height 6
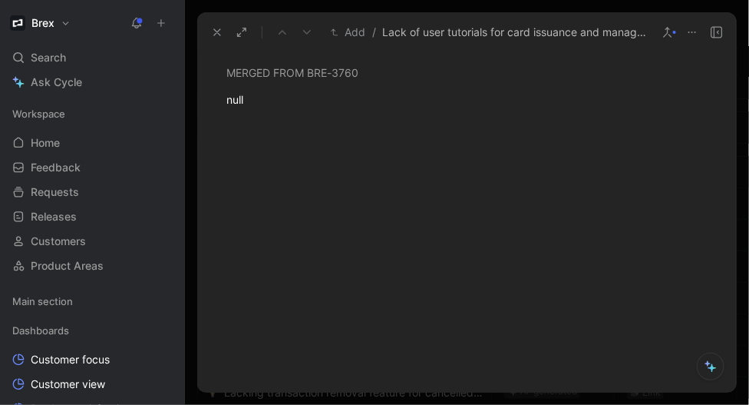
scroll to position [0, 0]
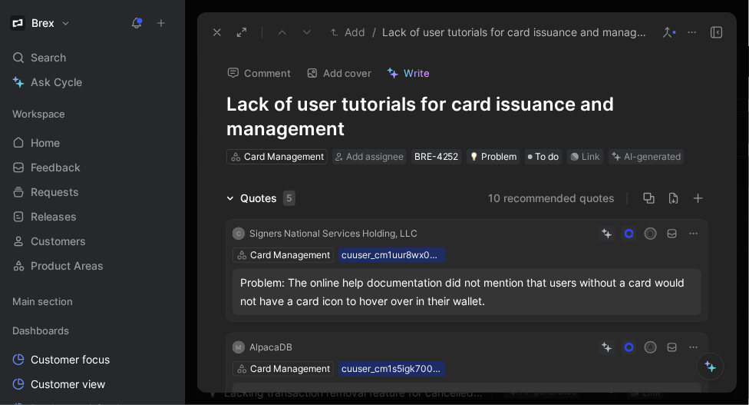
click at [671, 35] on use at bounding box center [668, 32] width 8 height 9
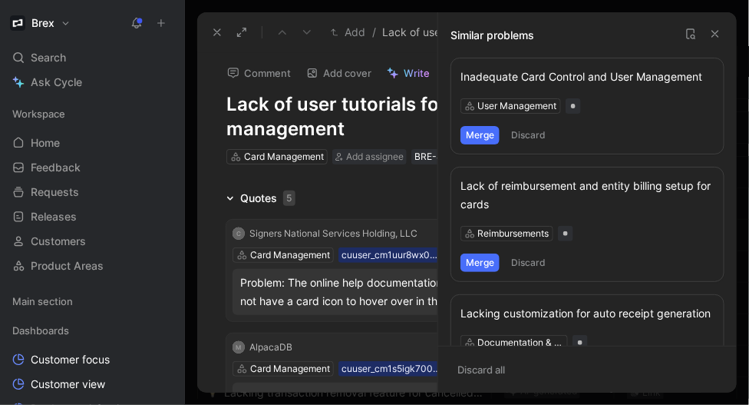
click at [694, 36] on icon at bounding box center [691, 34] width 12 height 12
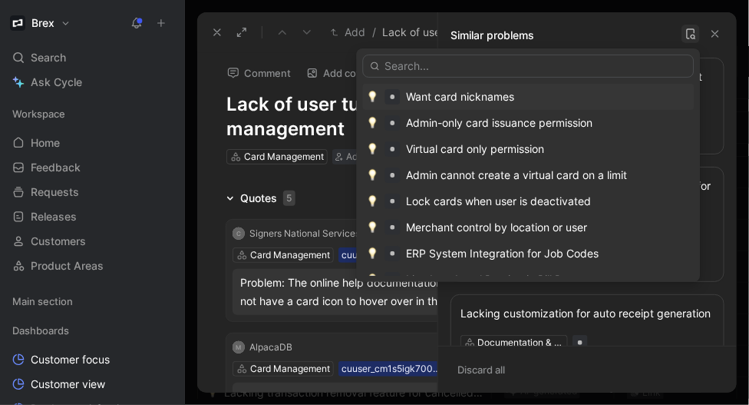
click at [514, 64] on input "text" at bounding box center [529, 66] width 332 height 23
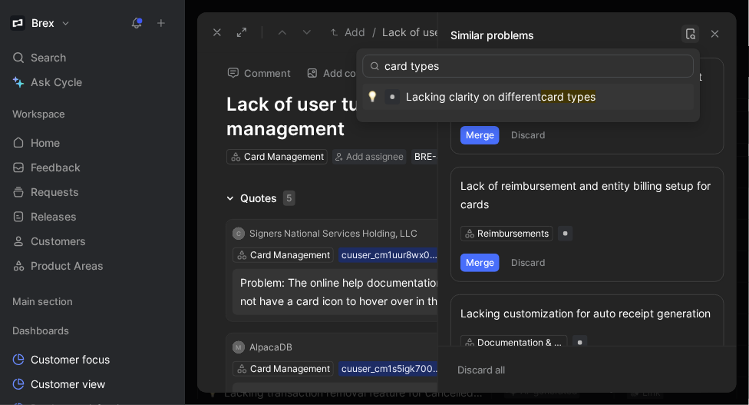
type input "card types"
click at [553, 98] on mark "card types" at bounding box center [569, 96] width 55 height 13
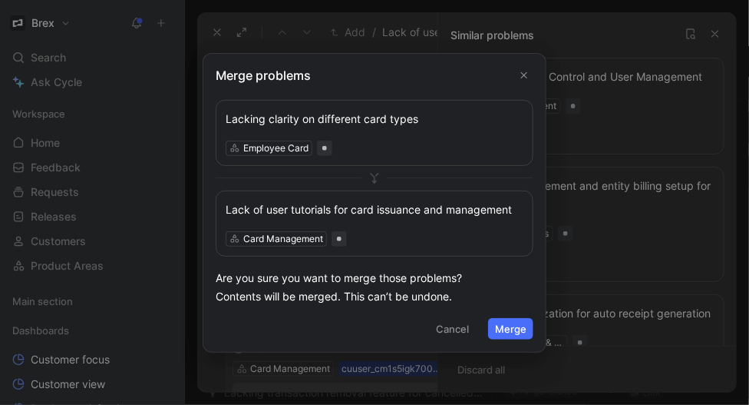
click at [512, 334] on button "Merge" at bounding box center [510, 329] width 45 height 22
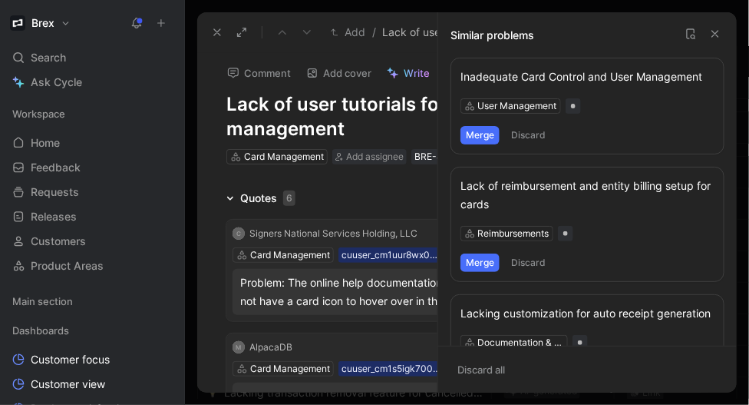
click at [719, 29] on icon at bounding box center [716, 34] width 12 height 12
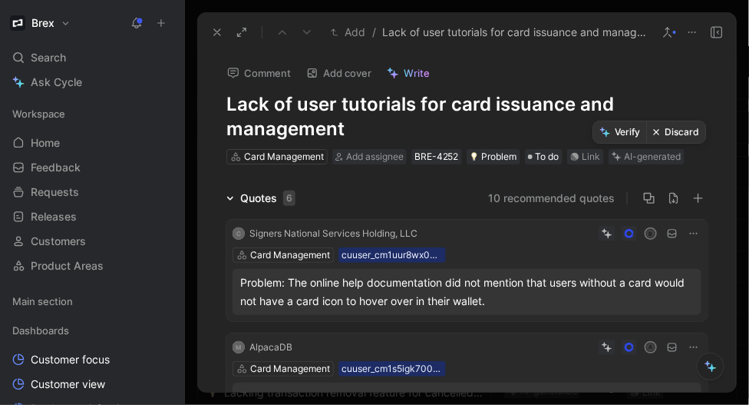
click at [611, 134] on button "Verify" at bounding box center [620, 132] width 53 height 22
click at [214, 31] on icon at bounding box center [217, 32] width 12 height 12
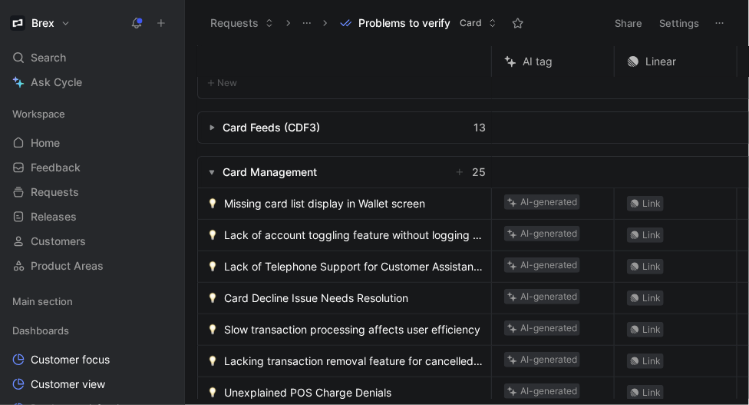
click at [327, 202] on span "Missing card list display in Wallet screen" at bounding box center [324, 203] width 201 height 18
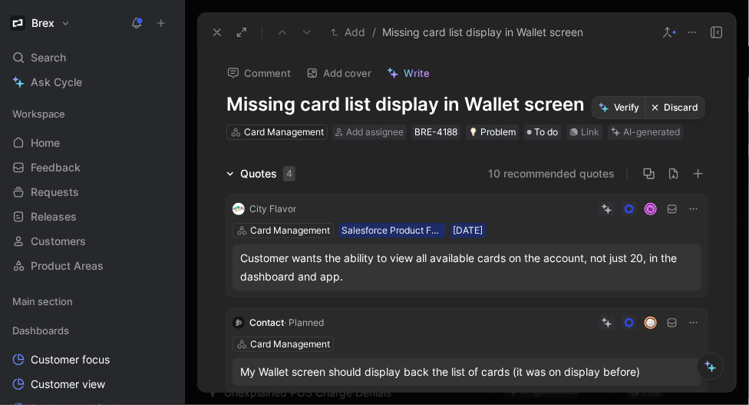
click at [670, 109] on button "Discard" at bounding box center [675, 108] width 59 height 22
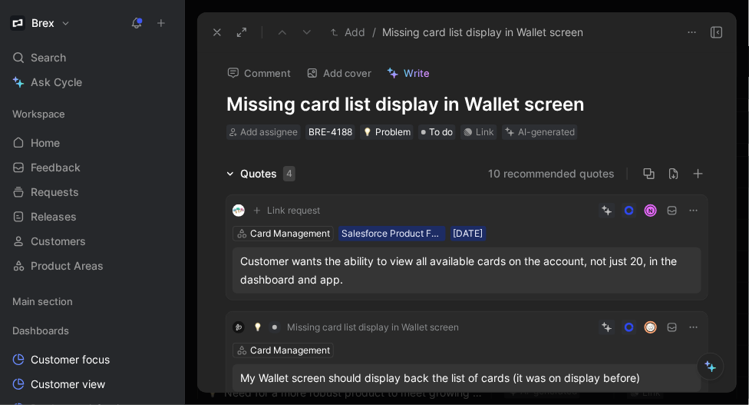
click at [399, 267] on div "Customer wants the ability to view all available cards on the account, not just…" at bounding box center [467, 270] width 454 height 37
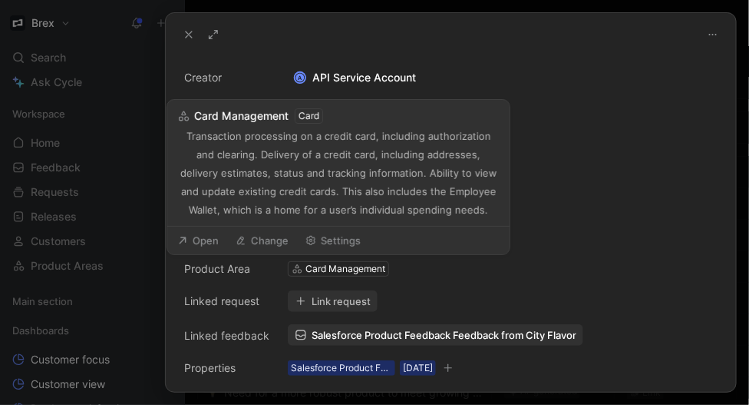
scroll to position [174, 0]
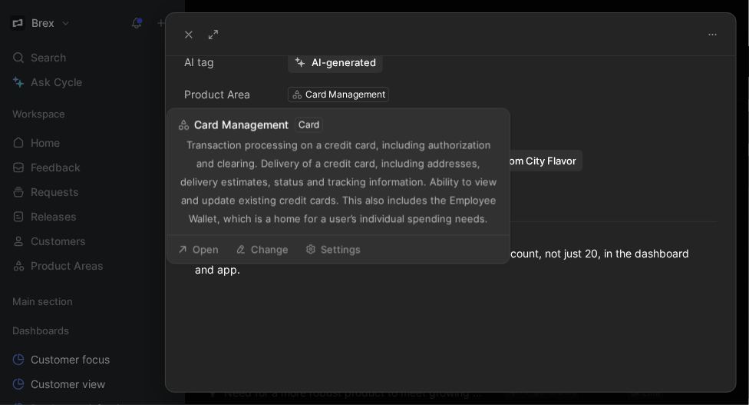
click at [437, 81] on div "Creator A API Service Account Creation date July 31, 2025 Customer City Flavor …" at bounding box center [451, 48] width 534 height 309
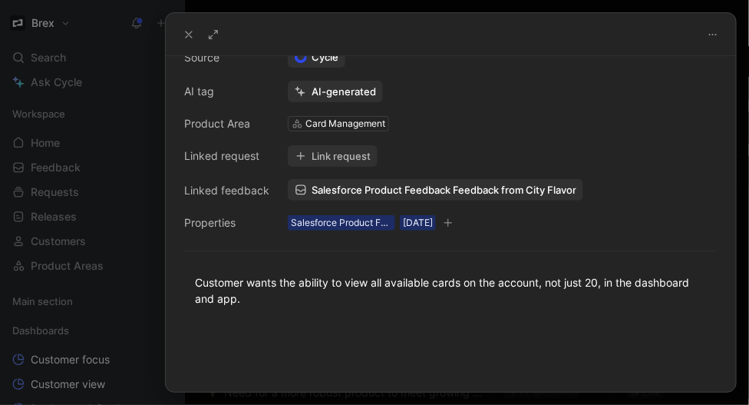
scroll to position [147, 0]
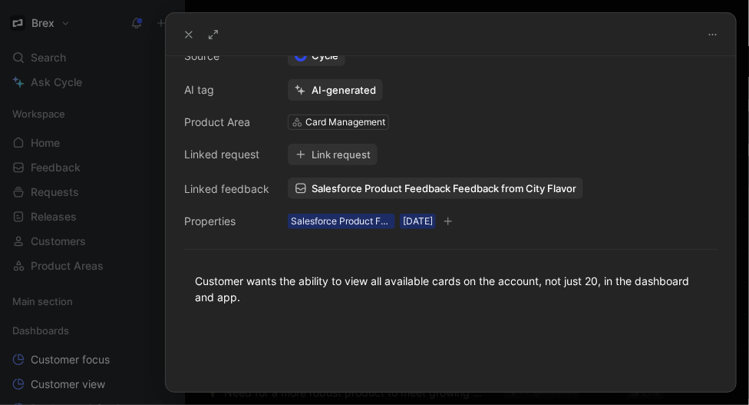
click at [191, 31] on use at bounding box center [189, 34] width 6 height 6
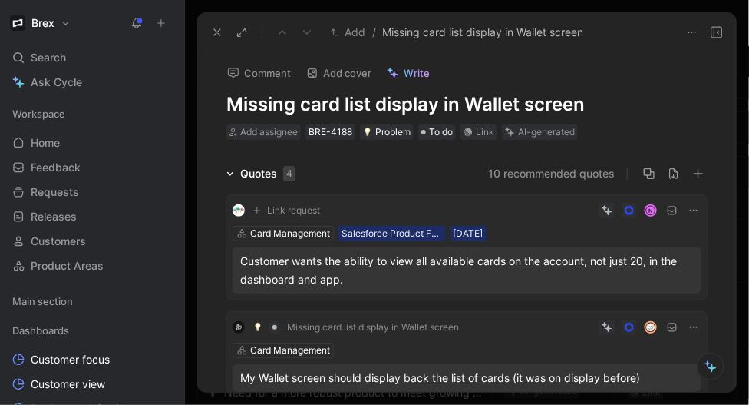
click at [221, 39] on button at bounding box center [218, 33] width 22 height 22
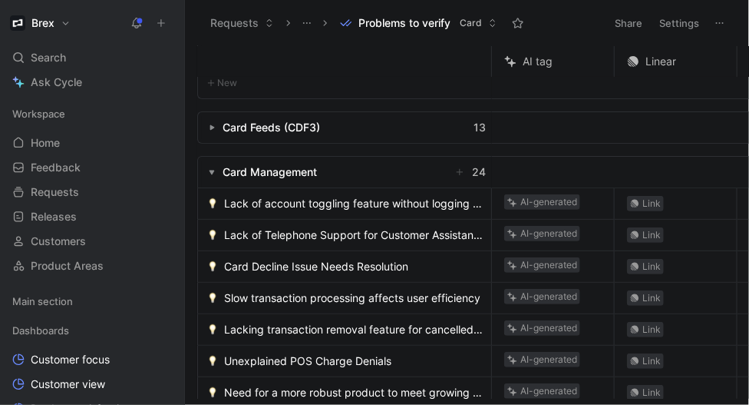
click at [283, 215] on div "Lack of account toggling feature without logging out" at bounding box center [344, 203] width 293 height 31
click at [286, 207] on span "Lack of account toggling feature without logging out" at bounding box center [354, 203] width 261 height 18
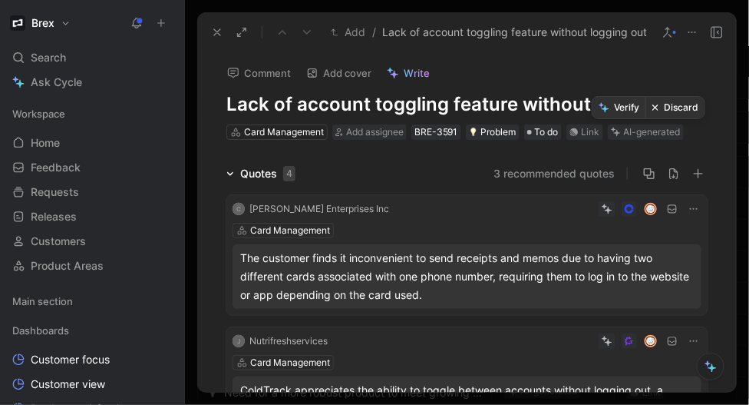
click at [670, 108] on button "Discard" at bounding box center [675, 108] width 59 height 22
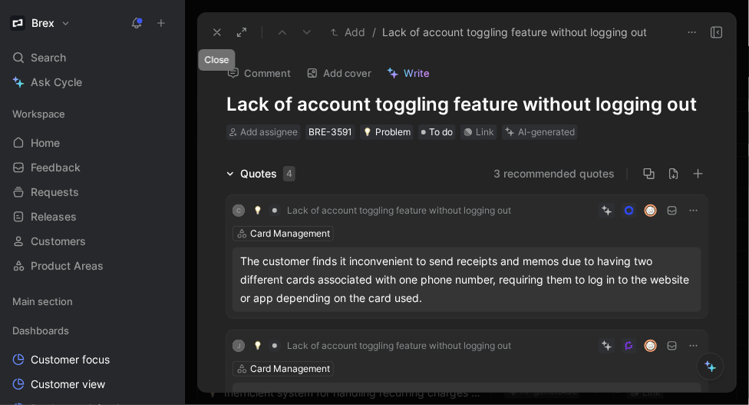
click at [216, 29] on icon at bounding box center [217, 32] width 12 height 12
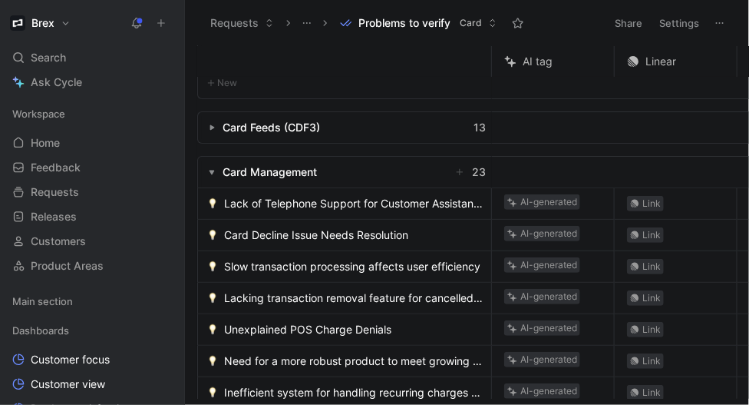
click at [300, 206] on span "Lack of Telephone Support for Customer Assistance" at bounding box center [354, 203] width 261 height 18
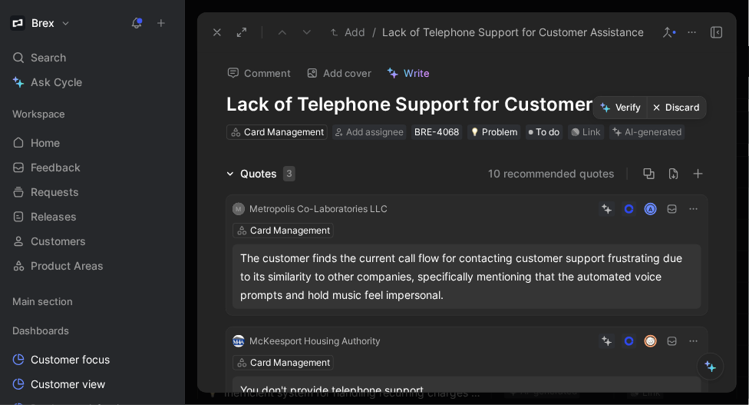
click at [666, 107] on button "Discard" at bounding box center [676, 108] width 59 height 22
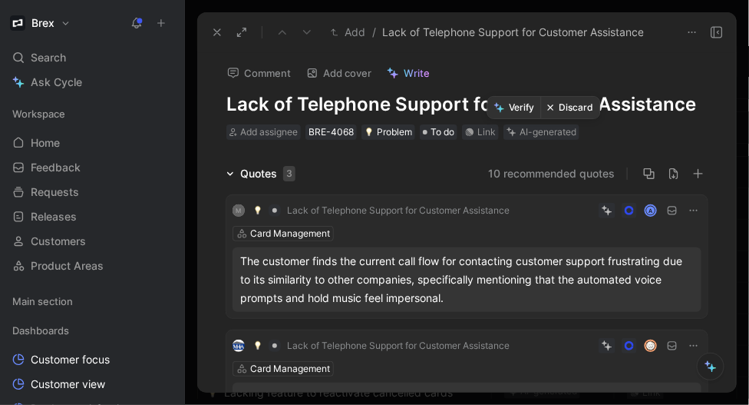
click at [574, 110] on button "Discard" at bounding box center [570, 108] width 59 height 22
click at [567, 111] on button "Discard" at bounding box center [570, 108] width 59 height 22
click at [218, 31] on icon at bounding box center [217, 32] width 12 height 12
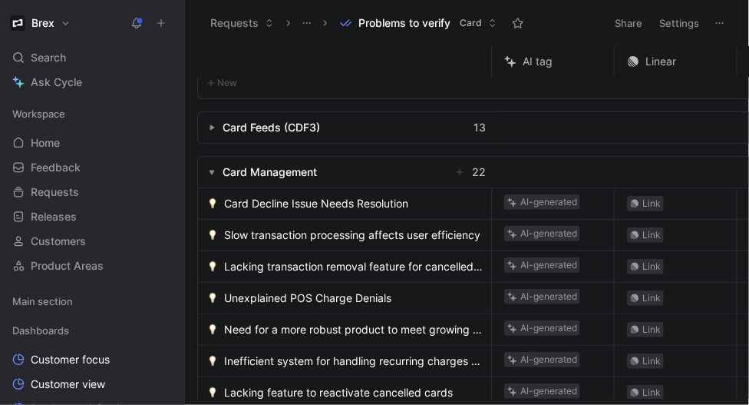
click at [318, 198] on span "Card Decline Issue Needs Resolution" at bounding box center [316, 203] width 184 height 18
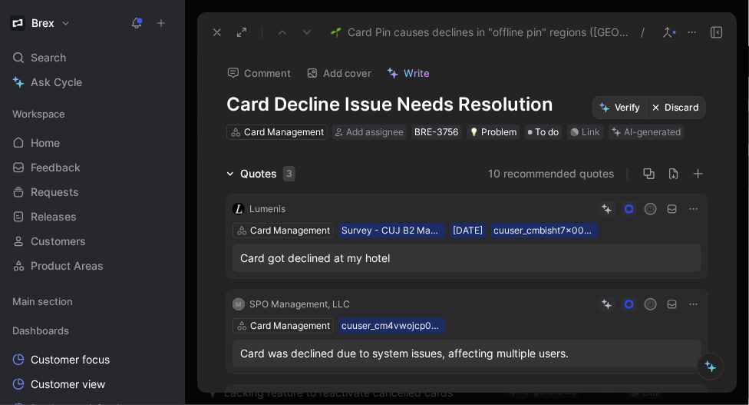
click at [667, 111] on button "Discard" at bounding box center [676, 108] width 59 height 22
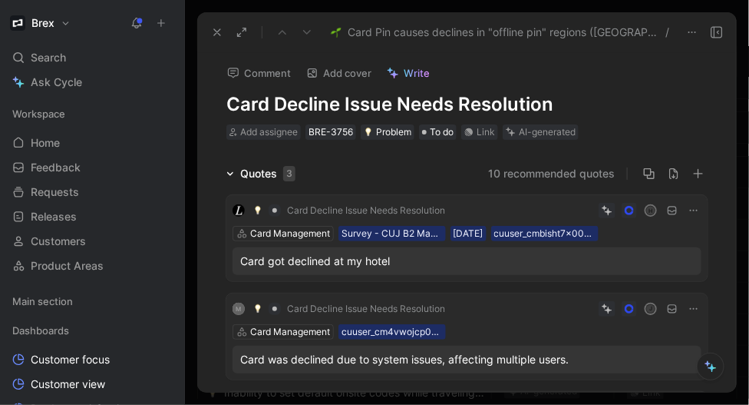
click at [214, 31] on icon at bounding box center [217, 32] width 12 height 12
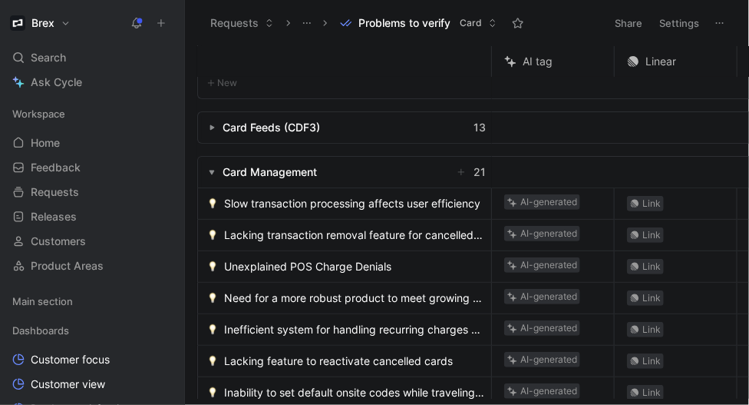
click at [323, 206] on span "Slow transaction processing affects user efficiency" at bounding box center [352, 203] width 256 height 18
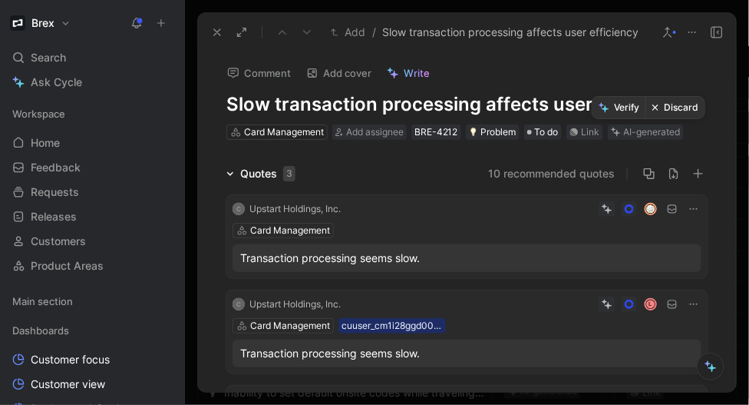
click at [677, 111] on button "Discard" at bounding box center [675, 108] width 59 height 22
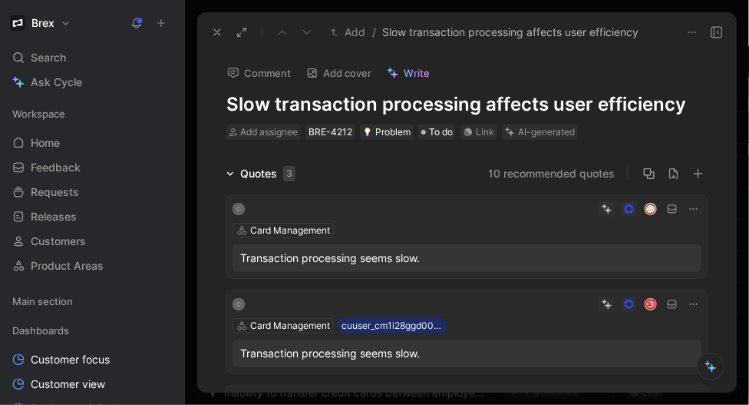
click at [223, 32] on icon at bounding box center [217, 32] width 12 height 12
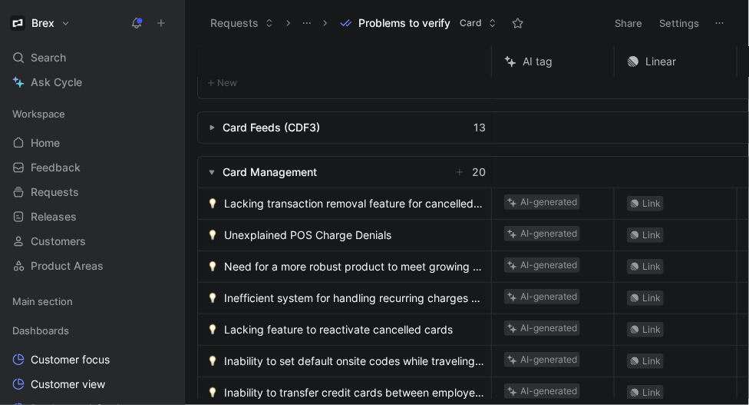
click at [300, 203] on span "Lacking transaction removal feature for cancelled cards" at bounding box center [354, 203] width 261 height 18
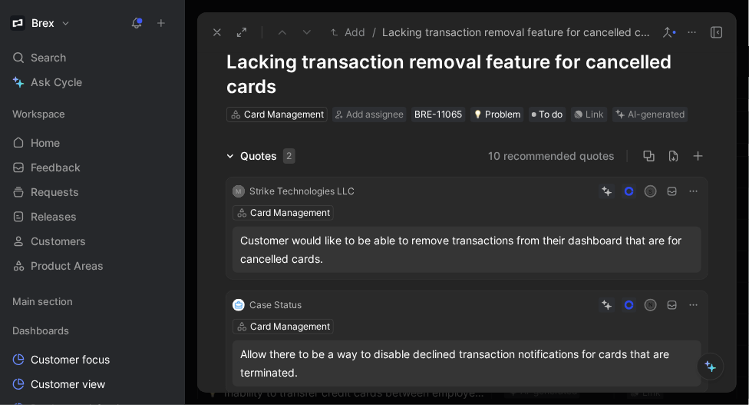
scroll to position [45, 0]
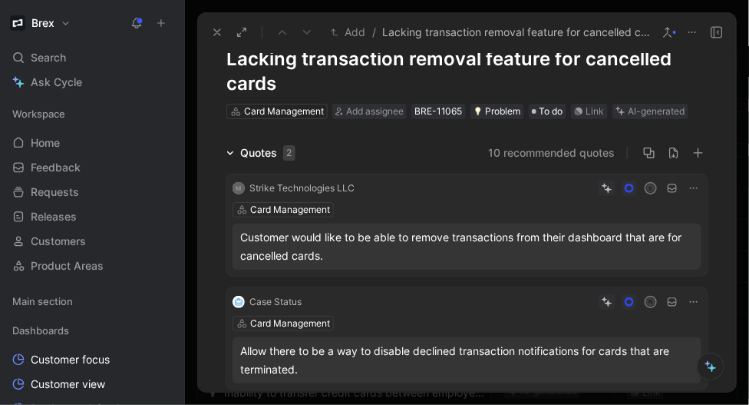
click at [333, 353] on div "Allow there to be a way to disable declined transaction notifications for cards…" at bounding box center [467, 360] width 454 height 37
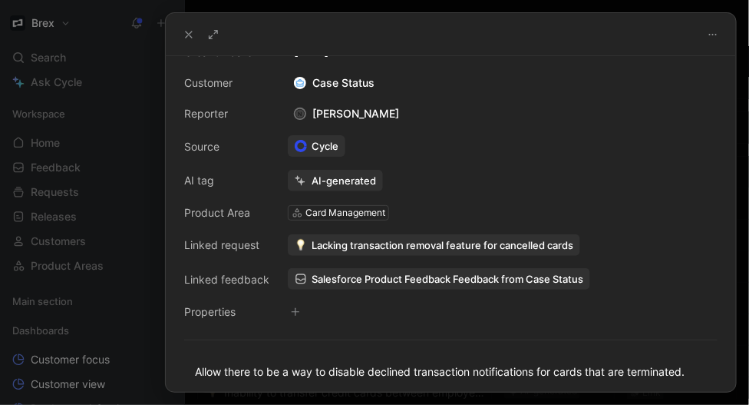
scroll to position [102, 0]
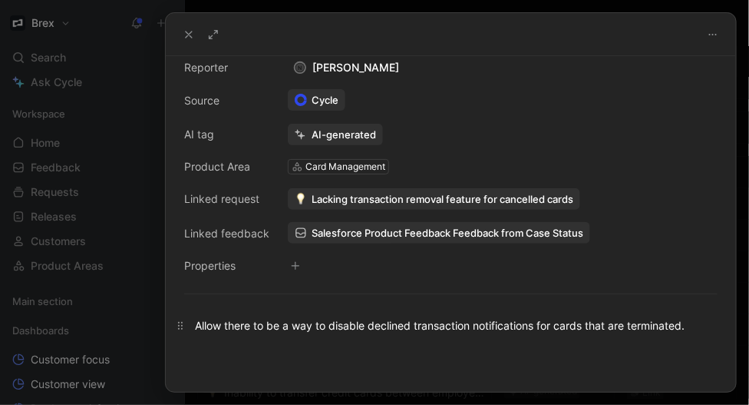
click at [382, 328] on div "Allow there to be a way to disable declined transaction notifications for cards…" at bounding box center [451, 325] width 512 height 16
copy div "Allow there to be a way to disable declined transaction notifications for cards…"
click at [186, 32] on icon at bounding box center [189, 34] width 12 height 12
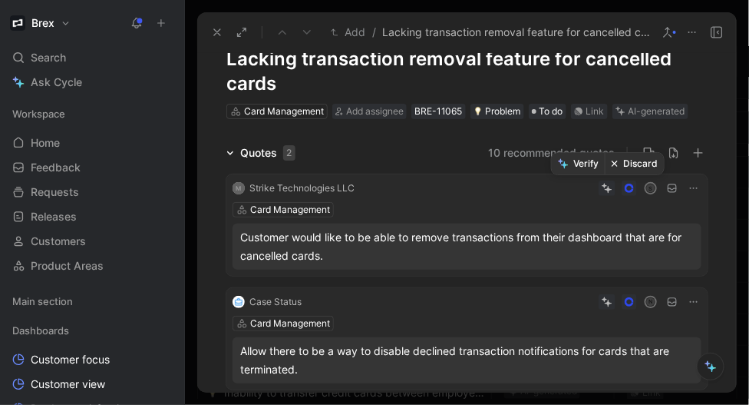
click at [633, 162] on button "Discard" at bounding box center [634, 164] width 59 height 22
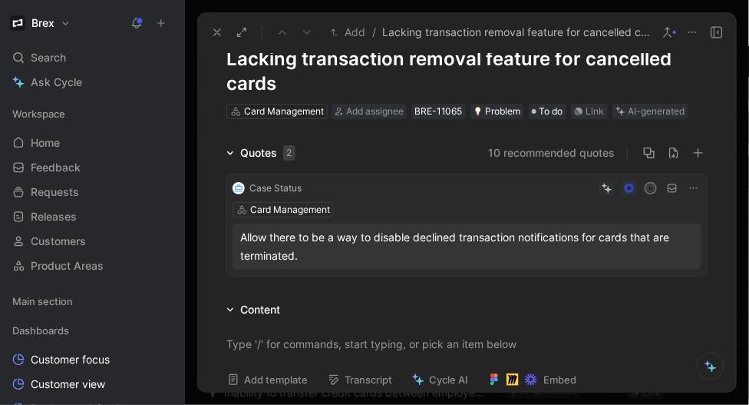
click at [452, 58] on h1 "Lacking transaction removal feature for cancelled cards" at bounding box center [467, 71] width 481 height 49
paste h1
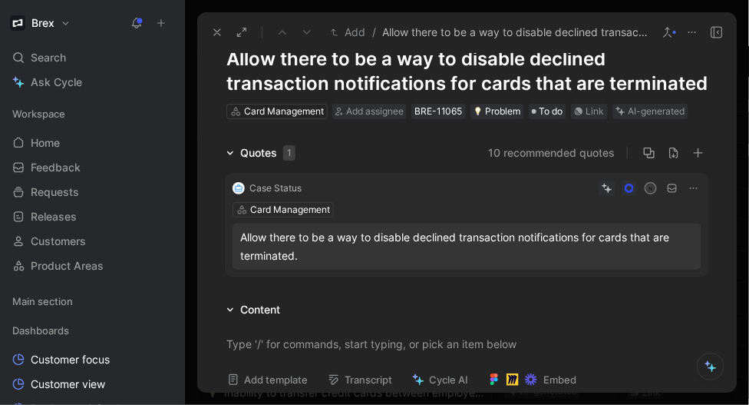
click at [641, 110] on div "AI-generated" at bounding box center [657, 111] width 57 height 15
click at [660, 112] on div "AI-generated" at bounding box center [657, 111] width 57 height 15
click at [673, 32] on div at bounding box center [674, 32] width 3 height 3
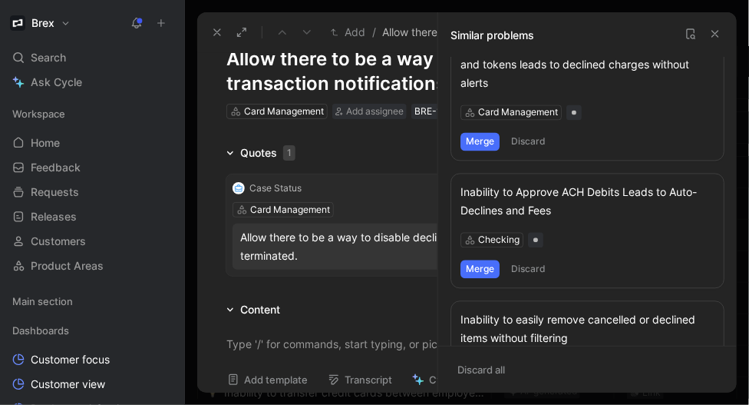
scroll to position [858, 0]
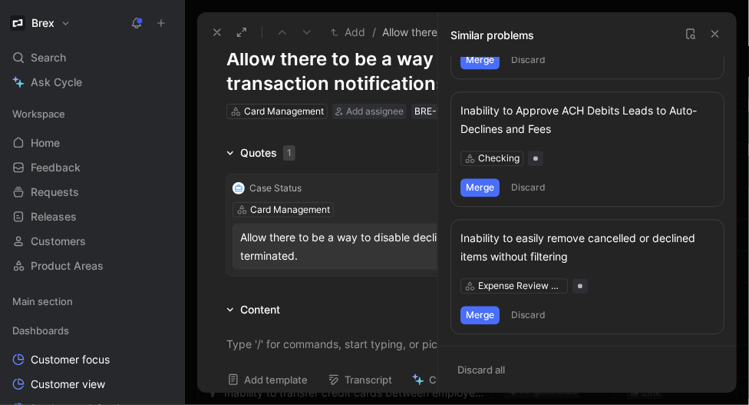
click at [714, 33] on icon at bounding box center [716, 34] width 12 height 12
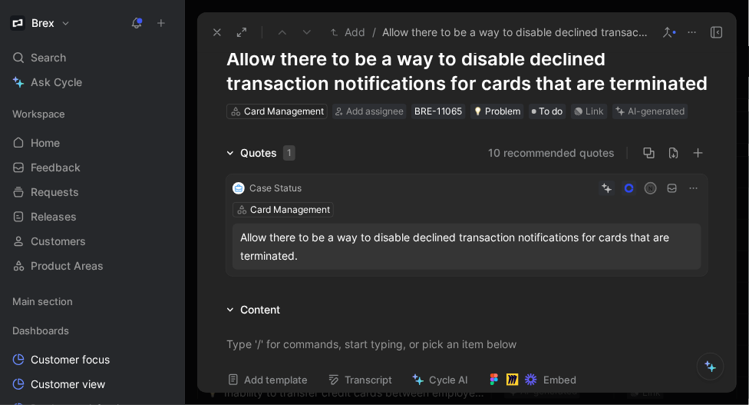
click at [637, 117] on div "AI-generated" at bounding box center [657, 111] width 57 height 15
click at [637, 110] on div "AI-generated" at bounding box center [657, 111] width 57 height 15
click at [670, 109] on div "AI-generated" at bounding box center [657, 111] width 57 height 15
click at [710, 111] on div "Comment Add cover Write Allow there to be a way to disable declined transaction…" at bounding box center [467, 63] width 540 height 114
click at [627, 88] on button "Verify" at bounding box center [623, 87] width 53 height 22
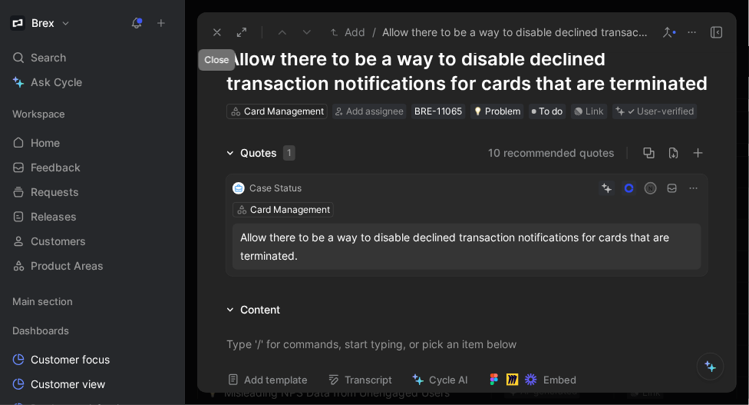
click at [213, 32] on icon at bounding box center [217, 32] width 12 height 12
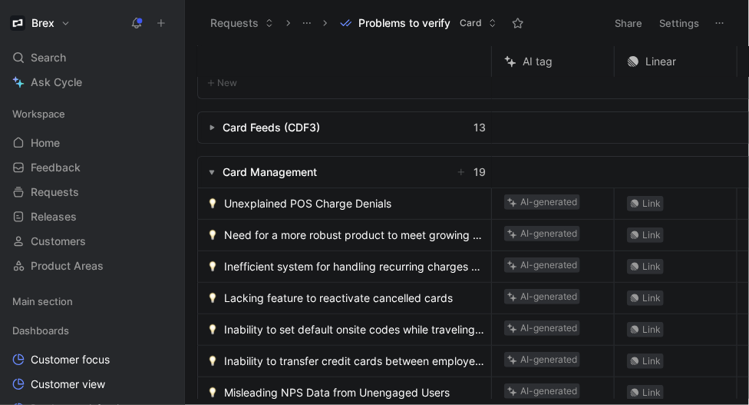
click at [304, 203] on span "Unexplained POS Charge Denials" at bounding box center [307, 203] width 167 height 18
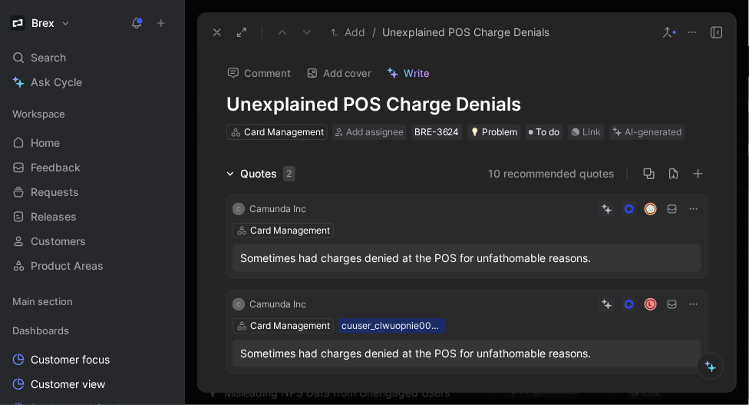
click at [669, 38] on button at bounding box center [668, 33] width 22 height 22
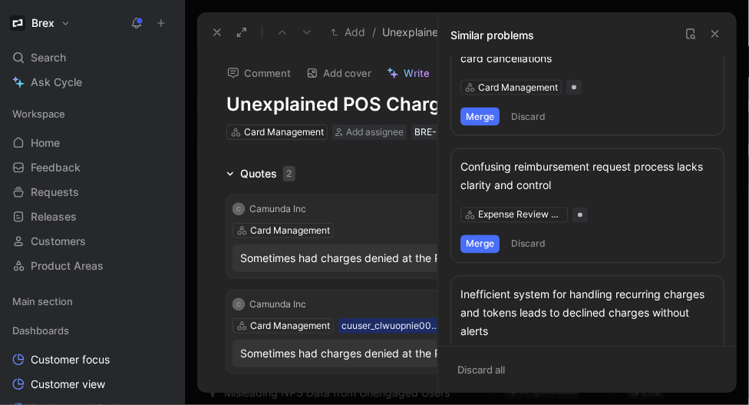
scroll to position [986, 0]
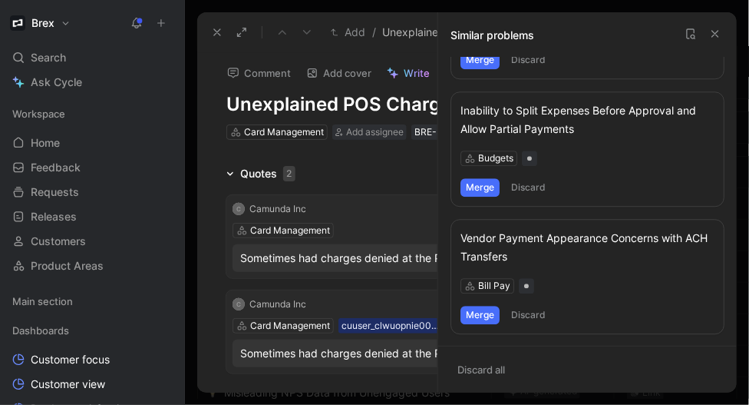
click at [713, 35] on use at bounding box center [716, 34] width 6 height 6
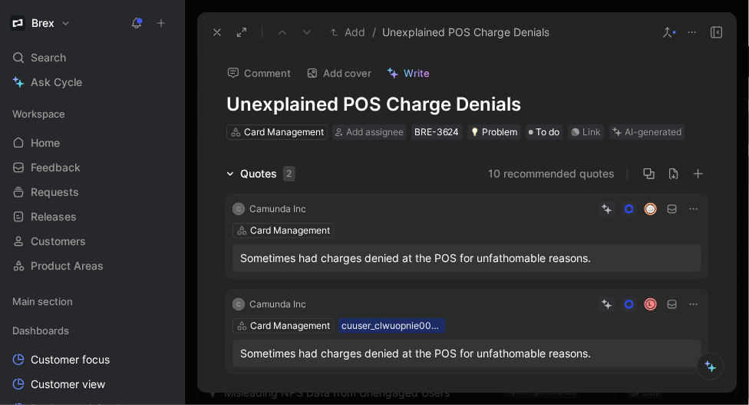
click at [549, 168] on button "10 recommended quotes" at bounding box center [551, 173] width 127 height 18
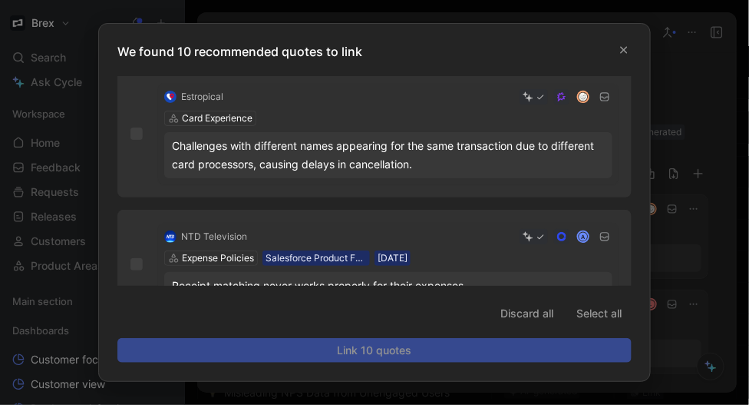
scroll to position [1120, 0]
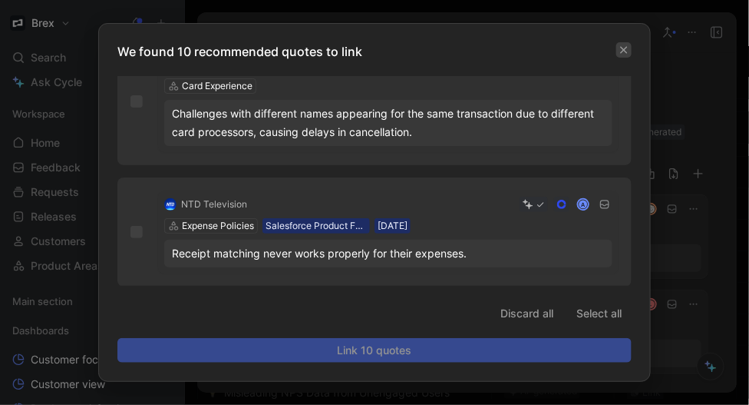
click at [625, 52] on icon "button" at bounding box center [624, 49] width 9 height 9
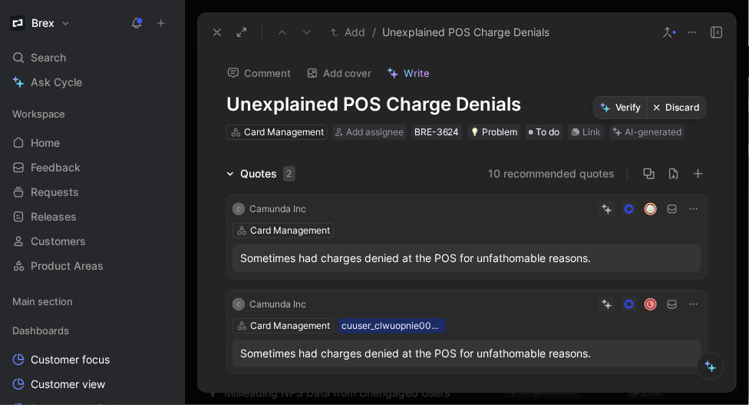
click at [665, 108] on button "Discard" at bounding box center [676, 108] width 59 height 22
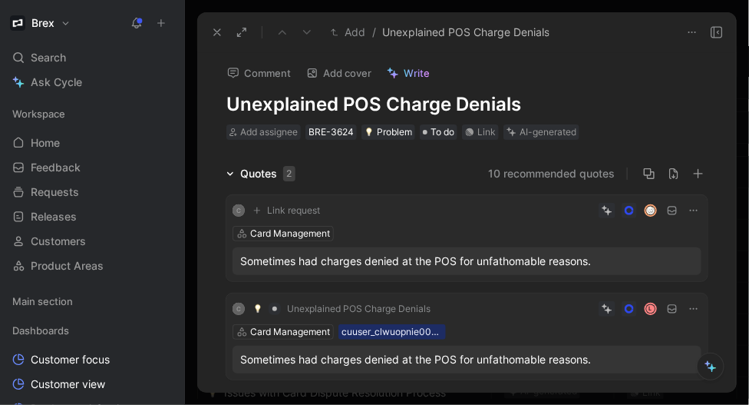
click at [212, 29] on icon at bounding box center [217, 32] width 12 height 12
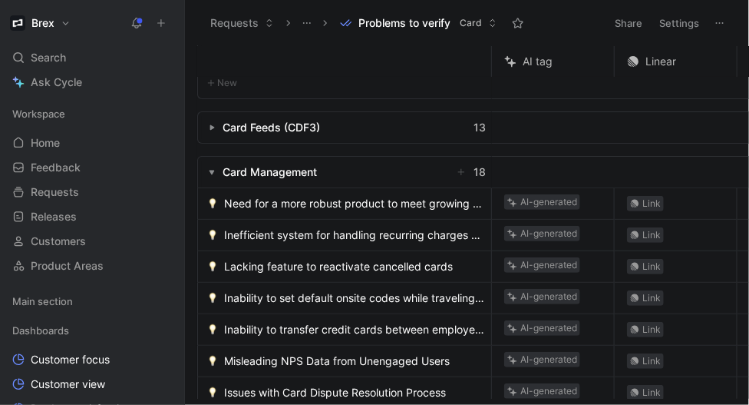
click at [322, 210] on span "Need for a more robust product to meet growing business needs" at bounding box center [354, 203] width 261 height 18
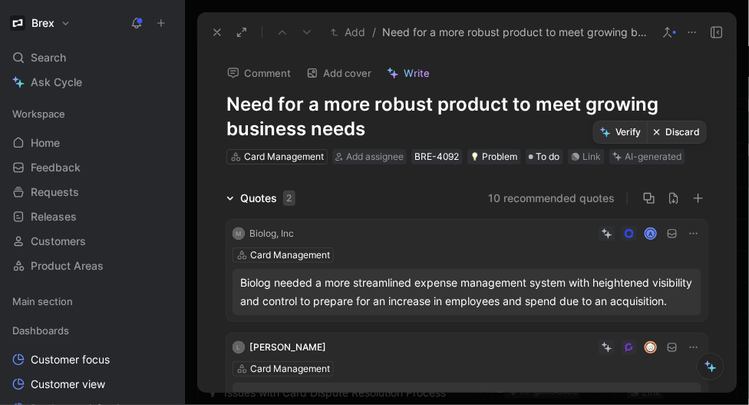
click at [672, 131] on button "Discard" at bounding box center [676, 132] width 59 height 22
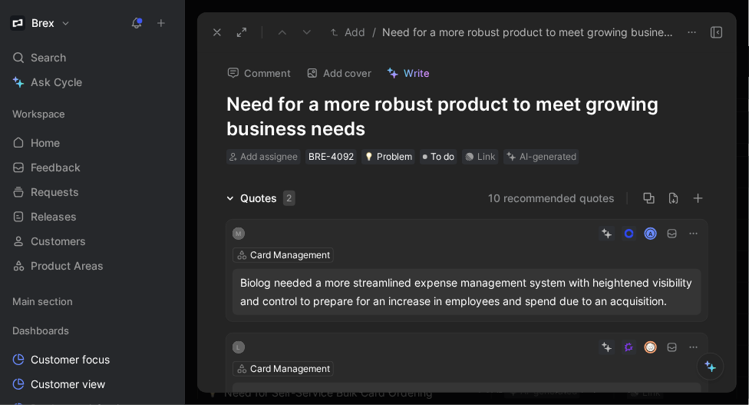
click at [219, 31] on use at bounding box center [217, 32] width 6 height 6
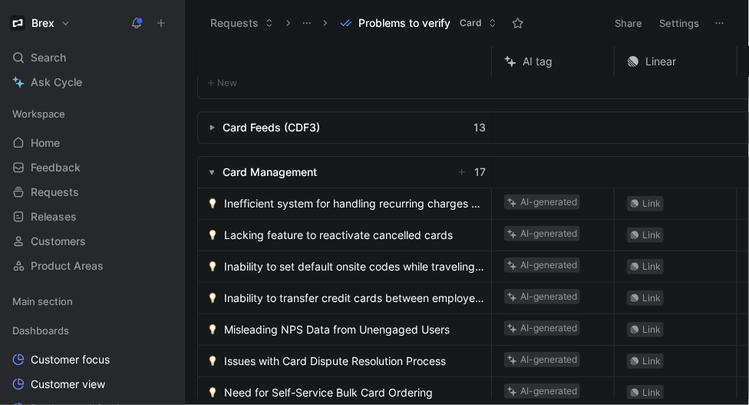
click at [287, 208] on span "Inefficient system for handling recurring charges and tokens leads to declined …" at bounding box center [354, 203] width 261 height 18
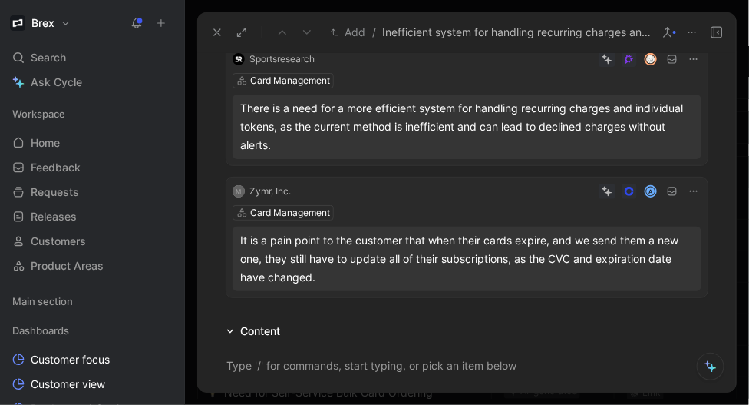
scroll to position [179, 0]
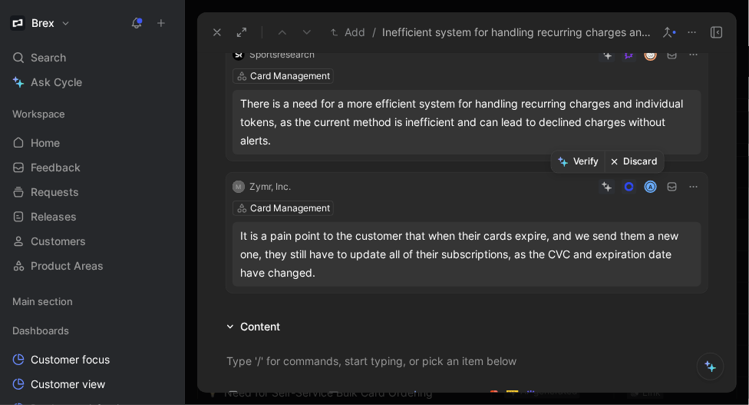
click at [644, 161] on button "Discard" at bounding box center [634, 162] width 59 height 22
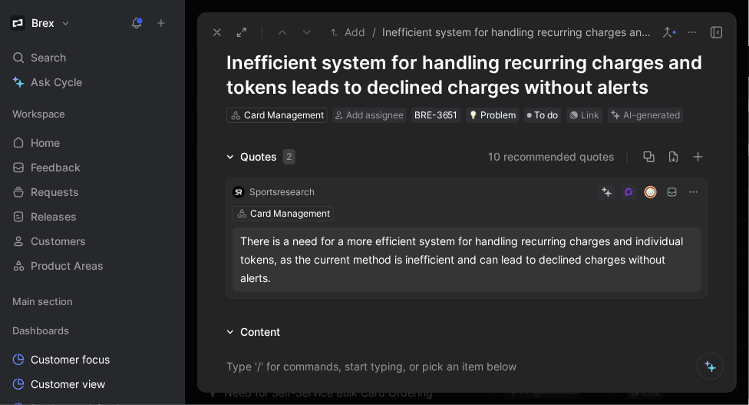
scroll to position [36, 0]
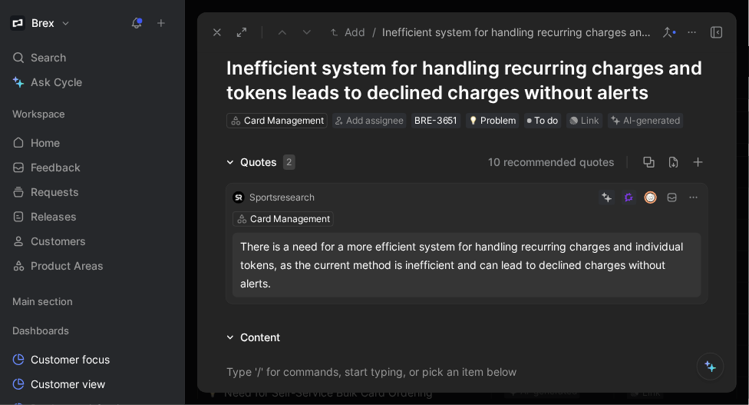
drag, startPoint x: 504, startPoint y: 70, endPoint x: 239, endPoint y: 61, distance: 265.8
click at [239, 61] on h1 "Inefficient system for handling recurring charges and tokens leads to declined …" at bounding box center [467, 80] width 481 height 49
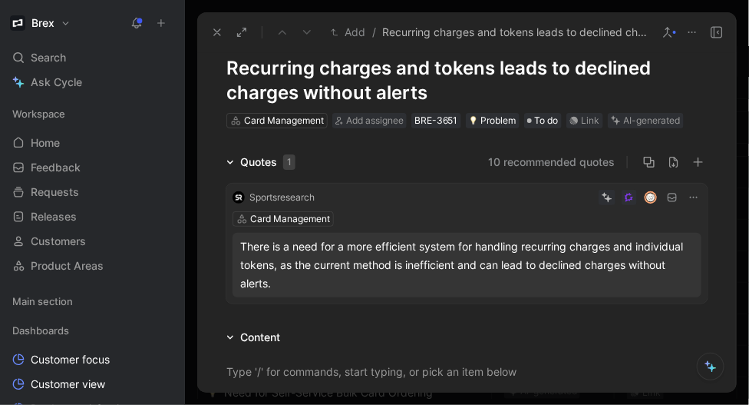
click at [533, 84] on h1 "Recurring charges and tokens leads to declined charges without alerts" at bounding box center [467, 80] width 481 height 49
drag, startPoint x: 395, startPoint y: 67, endPoint x: 565, endPoint y: 74, distance: 170.6
click at [565, 74] on h1 "Recurring charges and tokens leads to declined charges without alerts" at bounding box center [467, 80] width 481 height 49
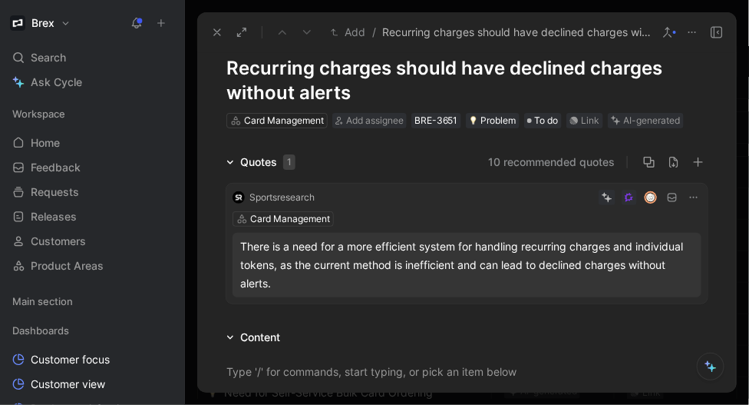
drag, startPoint x: 536, startPoint y: 95, endPoint x: 507, endPoint y: 67, distance: 40.7
click at [507, 67] on h1 "Recurring charges should have declined charges without alerts" at bounding box center [467, 80] width 481 height 49
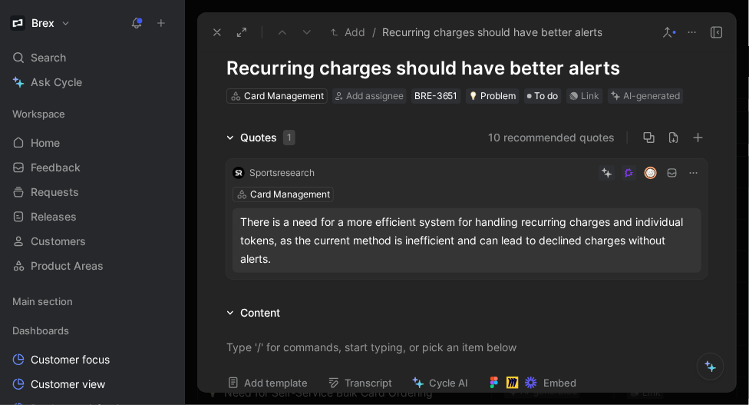
click at [649, 93] on div "AI-generated" at bounding box center [652, 95] width 57 height 15
click at [653, 95] on div "AI-generated" at bounding box center [652, 95] width 57 height 15
click at [667, 31] on icon at bounding box center [668, 32] width 12 height 12
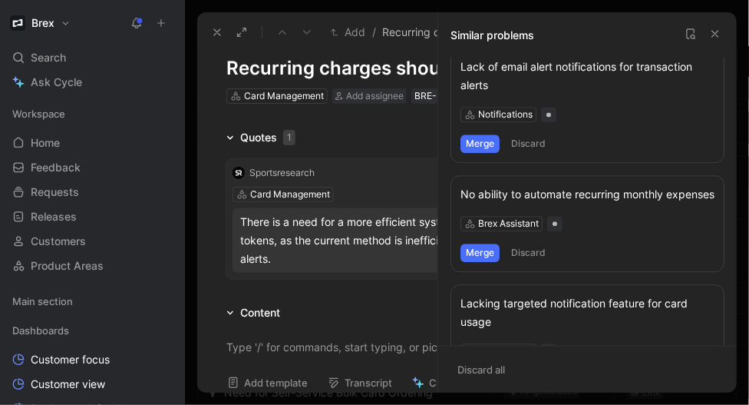
scroll to position [949, 0]
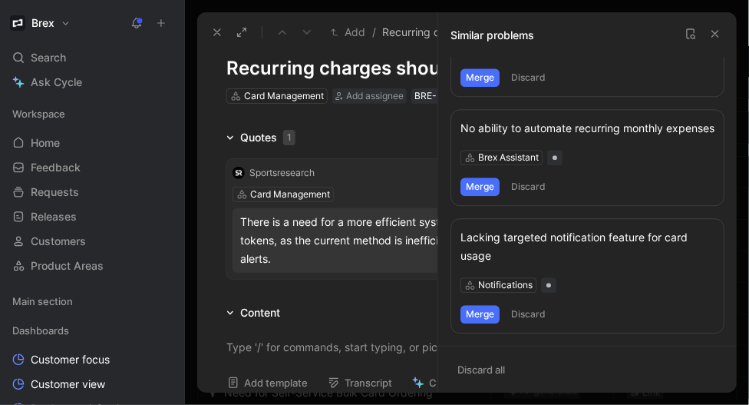
click at [717, 32] on use at bounding box center [716, 34] width 6 height 6
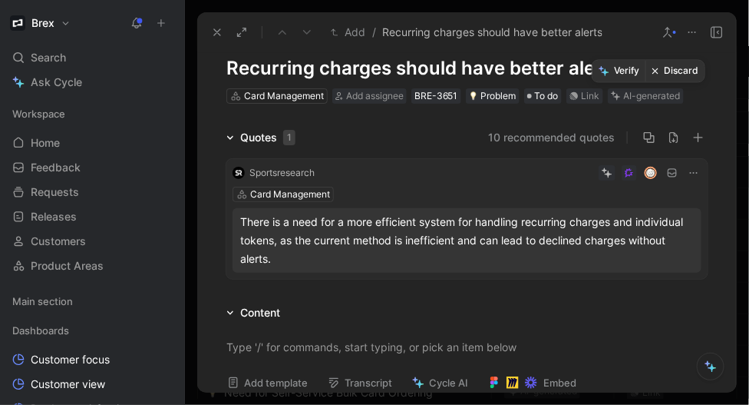
click at [623, 73] on button "Verify" at bounding box center [619, 72] width 53 height 22
click at [213, 32] on icon at bounding box center [217, 32] width 12 height 12
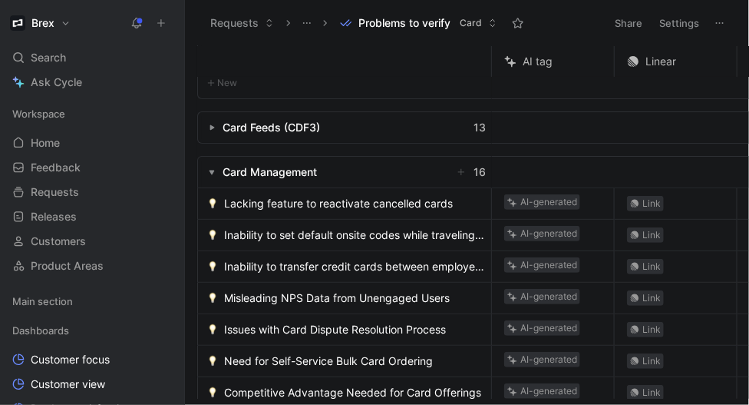
click at [293, 200] on span "Lacking feature to reactivate cancelled cards" at bounding box center [338, 203] width 229 height 18
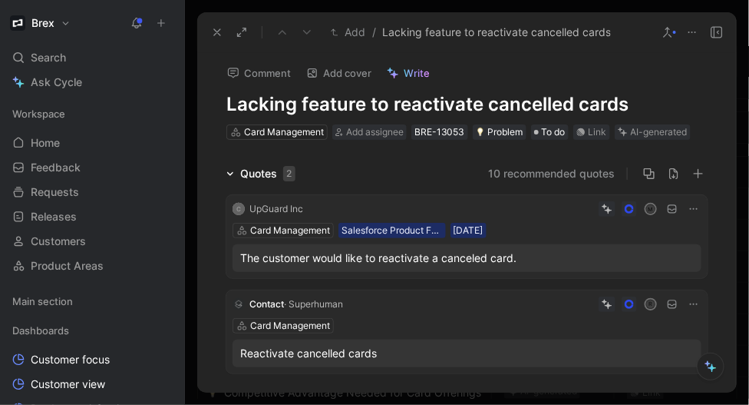
click at [646, 135] on div "AI-generated" at bounding box center [659, 131] width 57 height 15
click at [668, 30] on use at bounding box center [668, 32] width 8 height 9
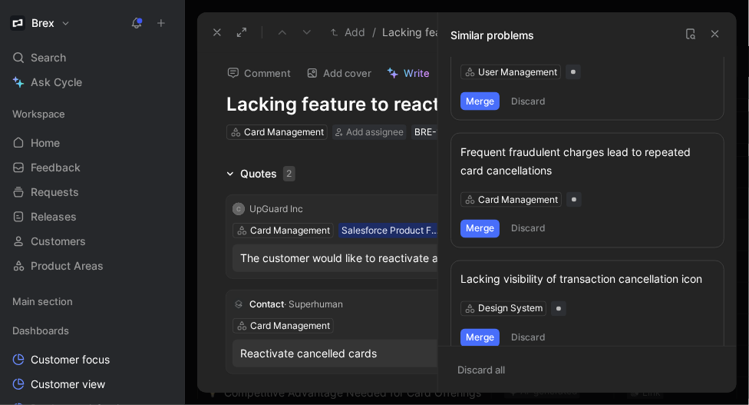
scroll to position [858, 0]
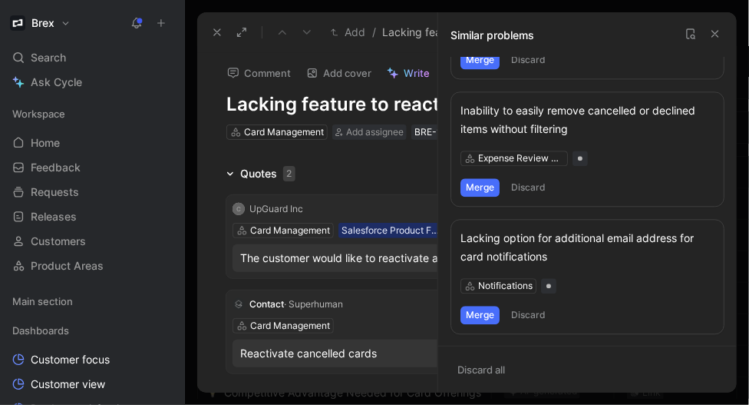
click at [713, 35] on icon at bounding box center [716, 34] width 12 height 12
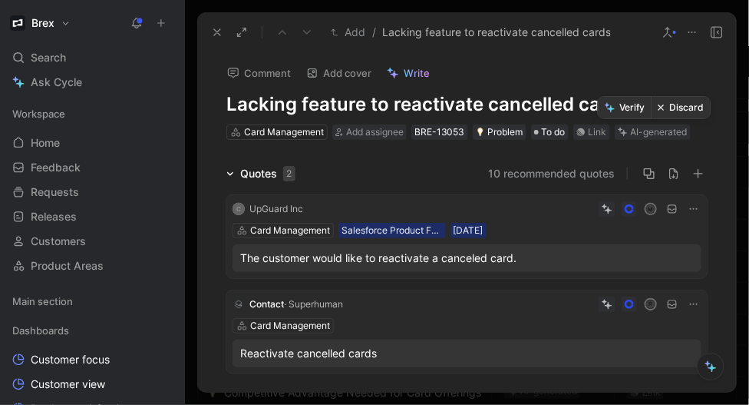
click at [629, 105] on button "Verify" at bounding box center [625, 108] width 53 height 22
click at [216, 32] on icon at bounding box center [217, 32] width 12 height 12
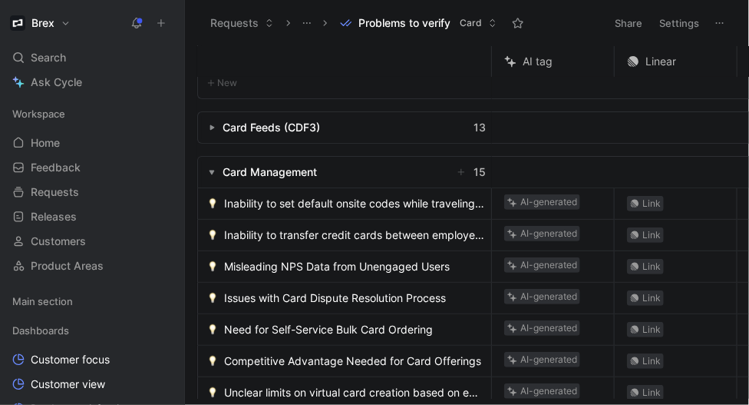
click at [338, 205] on span "Inability to set default onsite codes while traveling creates frustration" at bounding box center [354, 203] width 261 height 18
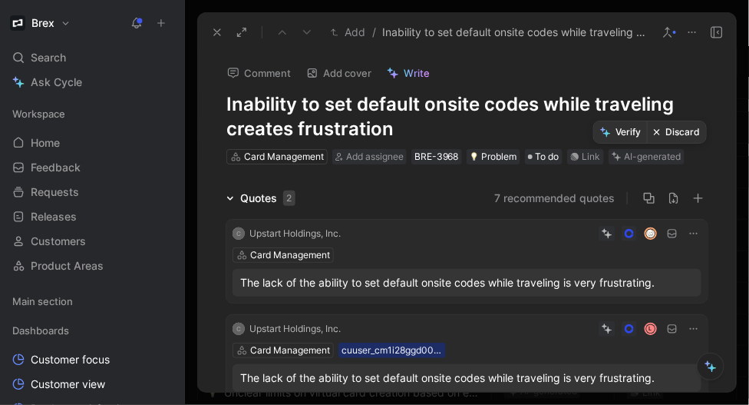
click at [669, 130] on button "Discard" at bounding box center [676, 132] width 59 height 22
click at [214, 30] on icon at bounding box center [217, 32] width 12 height 12
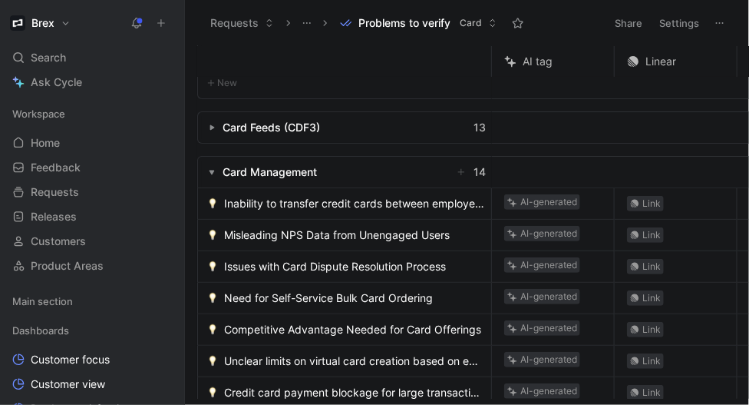
click at [307, 199] on span "Inability to transfer credit cards between employees creates account survivabil…" at bounding box center [354, 203] width 261 height 18
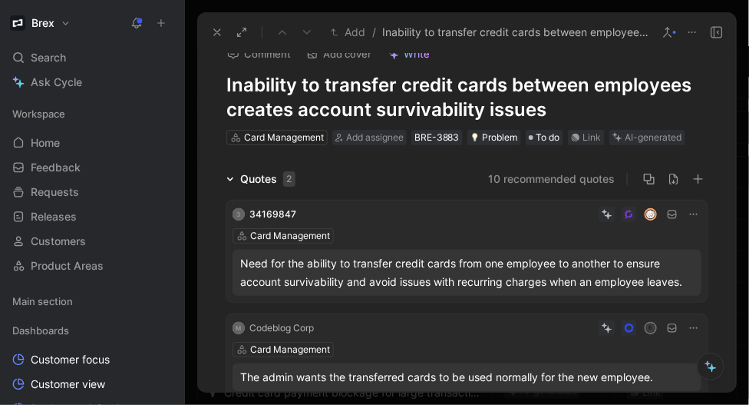
scroll to position [5, 0]
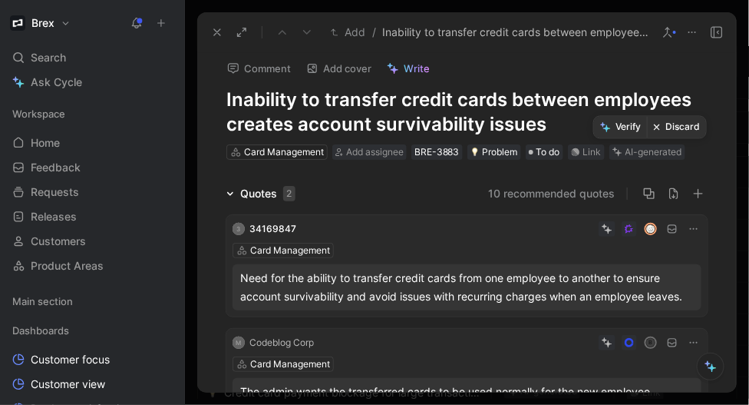
click at [669, 123] on button "Discard" at bounding box center [676, 128] width 59 height 22
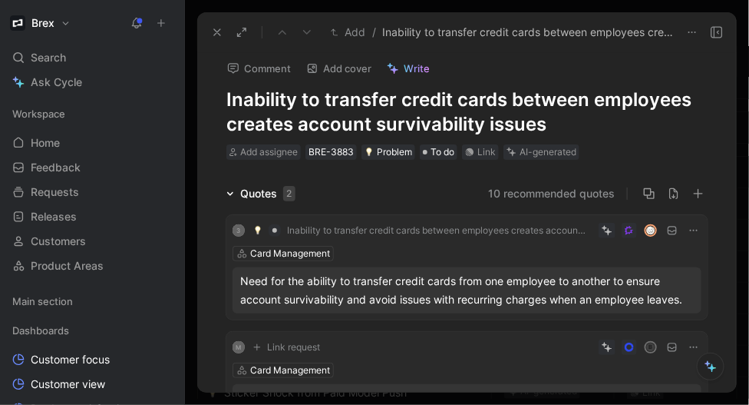
click at [215, 30] on use at bounding box center [217, 32] width 6 height 6
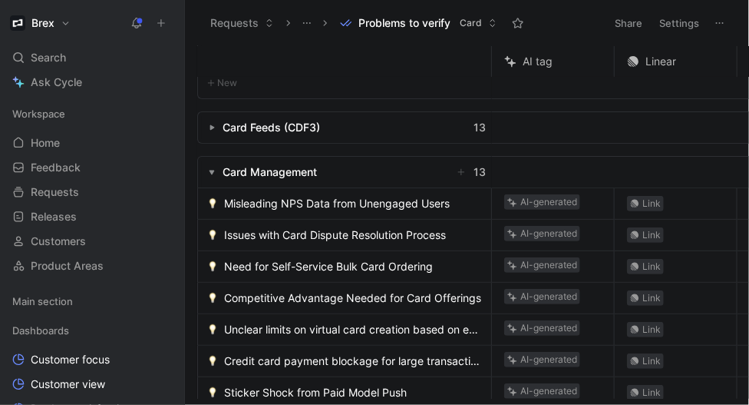
click at [318, 207] on span "Misleading NPS Data from Unengaged Users" at bounding box center [337, 203] width 226 height 18
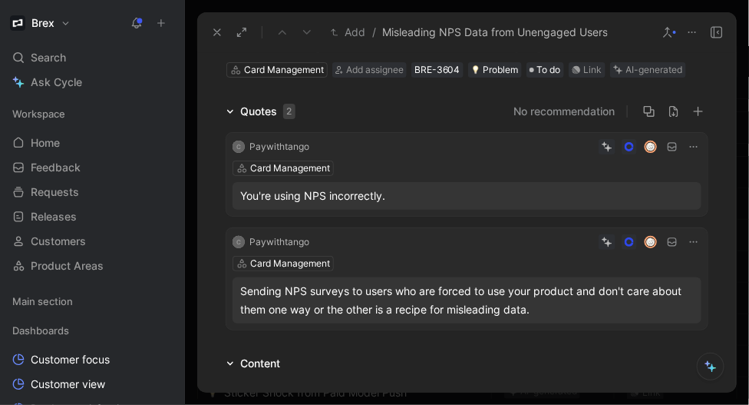
scroll to position [60, 0]
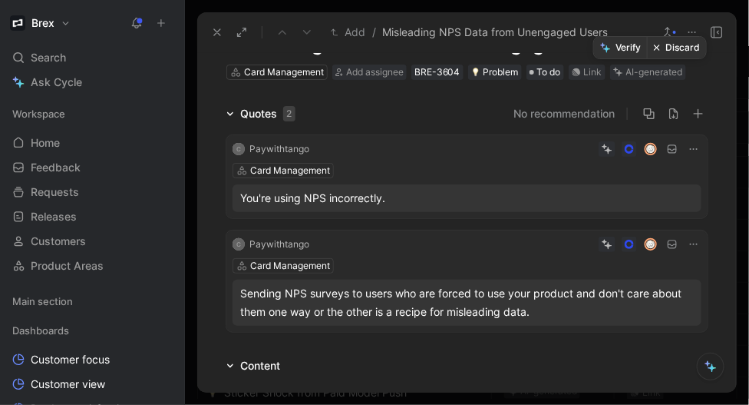
click at [667, 51] on button "Discard" at bounding box center [676, 48] width 59 height 22
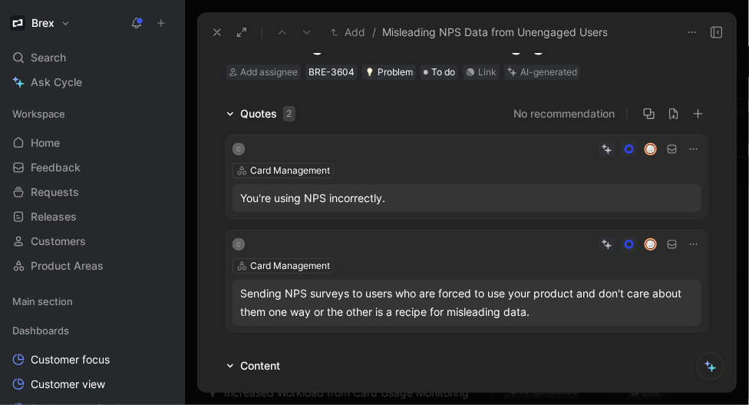
click at [212, 31] on icon at bounding box center [217, 32] width 12 height 12
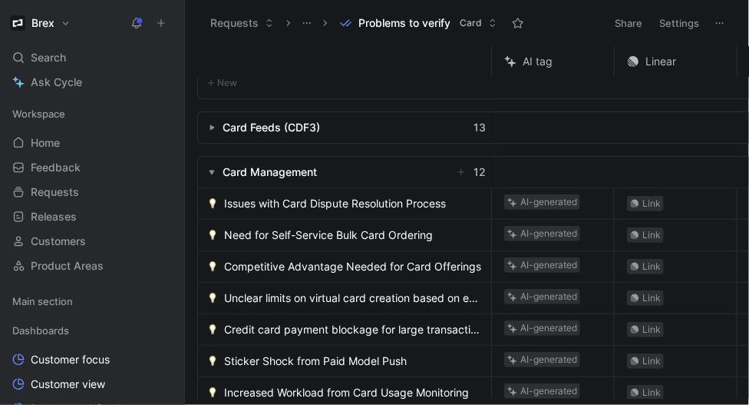
click at [282, 213] on div "Issues with Card Dispute Resolution Process" at bounding box center [344, 203] width 293 height 31
click at [283, 202] on span "Issues with Card Dispute Resolution Process" at bounding box center [335, 203] width 222 height 18
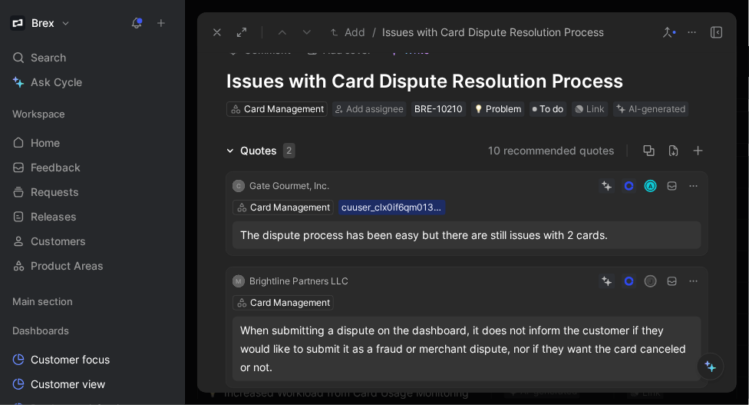
scroll to position [22, 0]
click at [676, 84] on button "Discard" at bounding box center [679, 85] width 59 height 22
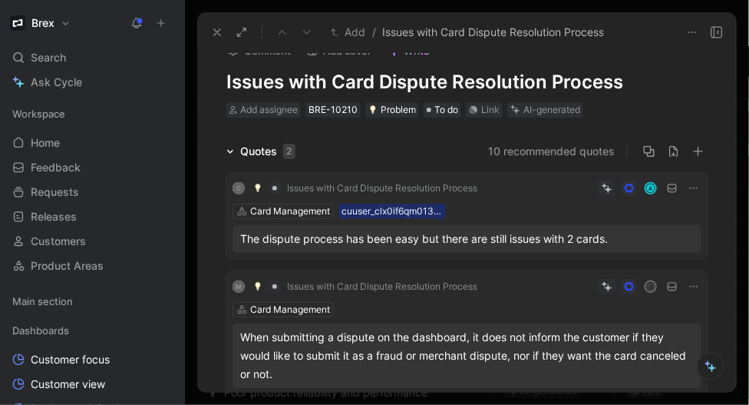
click at [215, 36] on icon at bounding box center [217, 32] width 12 height 12
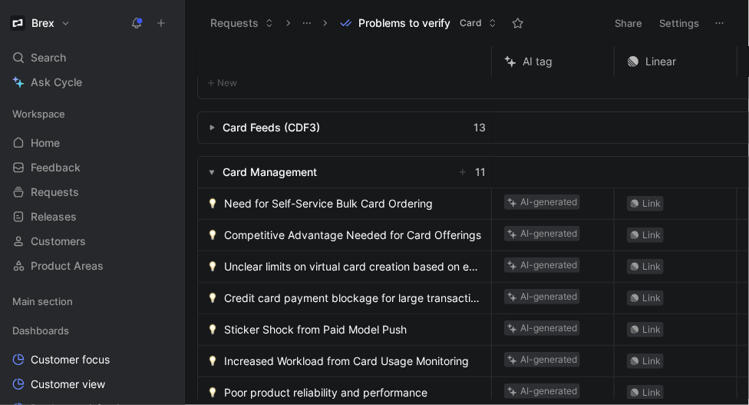
click at [326, 208] on span "Need for Self-Service Bulk Card Ordering" at bounding box center [328, 203] width 209 height 18
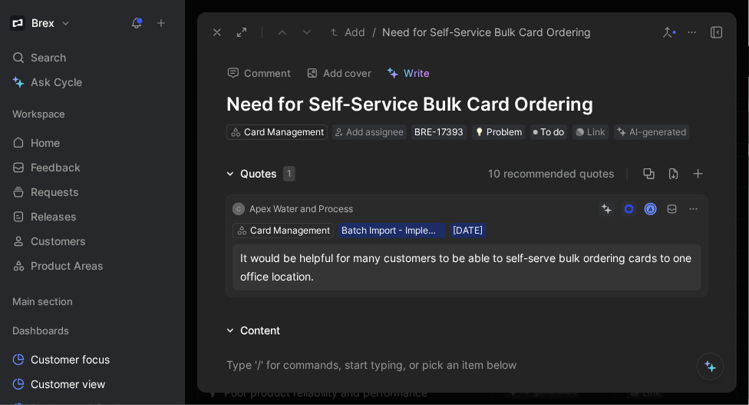
click at [671, 31] on icon at bounding box center [668, 32] width 12 height 12
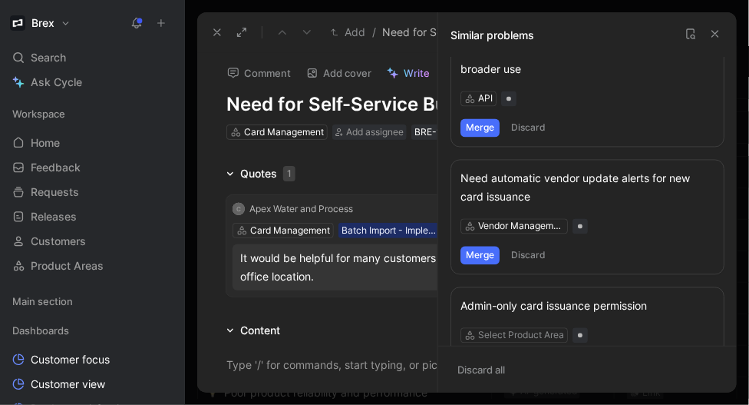
scroll to position [912, 0]
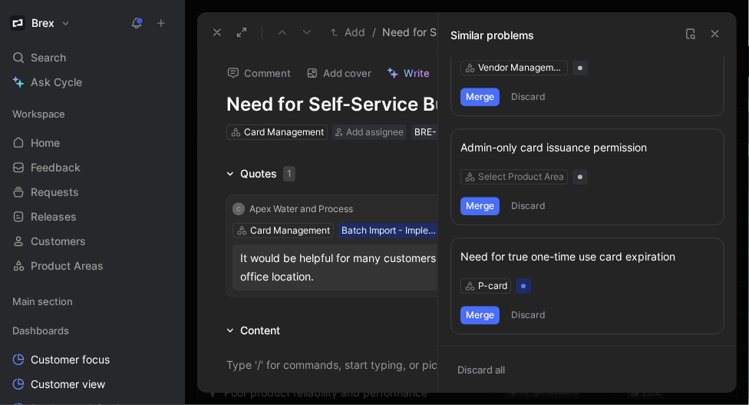
click at [717, 35] on icon at bounding box center [716, 34] width 12 height 12
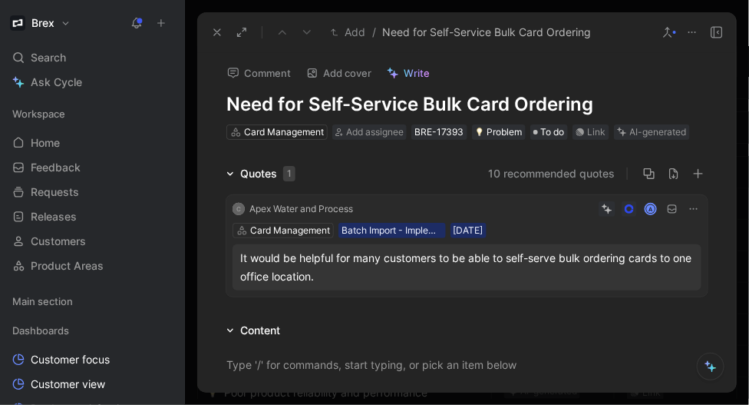
click at [572, 171] on button "10 recommended quotes" at bounding box center [551, 173] width 127 height 18
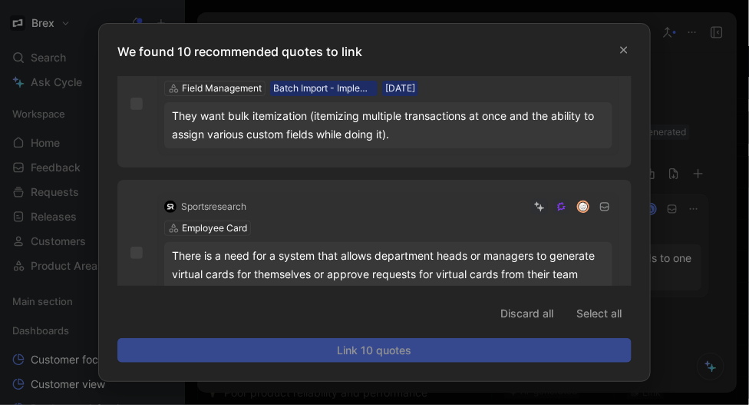
scroll to position [1212, 0]
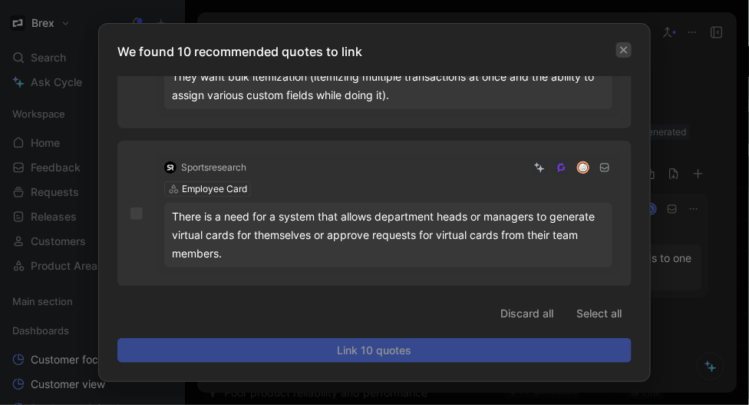
click at [625, 49] on icon "button" at bounding box center [624, 49] width 9 height 9
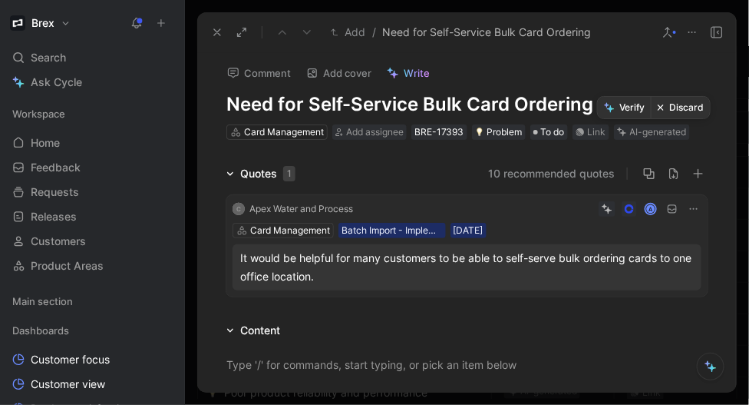
click at [619, 104] on button "Verify" at bounding box center [624, 108] width 53 height 22
click at [222, 33] on icon at bounding box center [217, 32] width 12 height 12
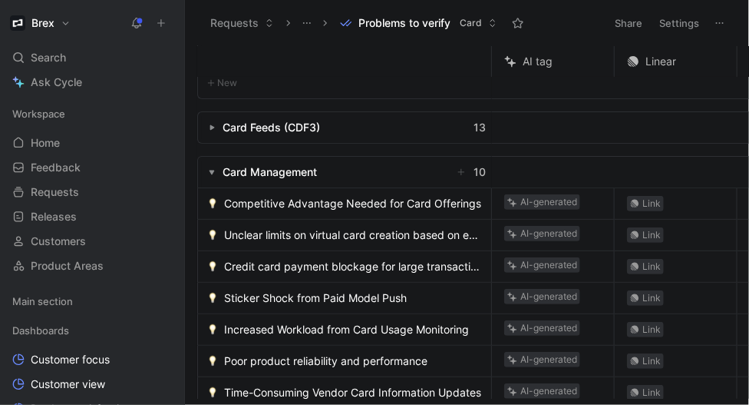
click at [303, 204] on span "Competitive Advantage Needed for Card Offerings" at bounding box center [352, 203] width 257 height 18
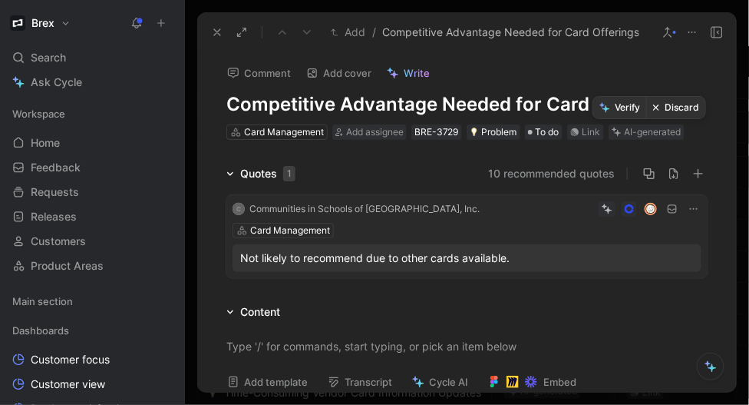
click at [680, 104] on button "Discard" at bounding box center [676, 108] width 59 height 22
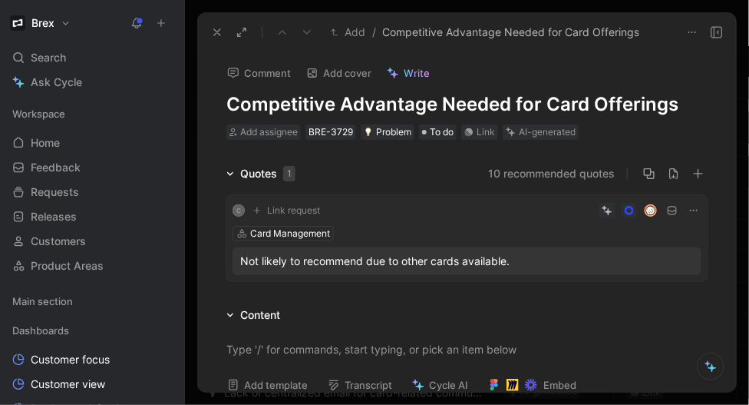
click at [220, 36] on icon at bounding box center [217, 32] width 12 height 12
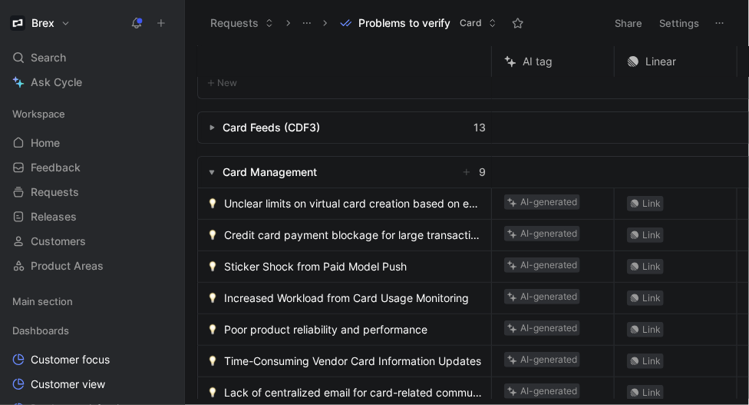
click at [302, 201] on span "Unclear limits on virtual card creation based on employee count" at bounding box center [354, 203] width 261 height 18
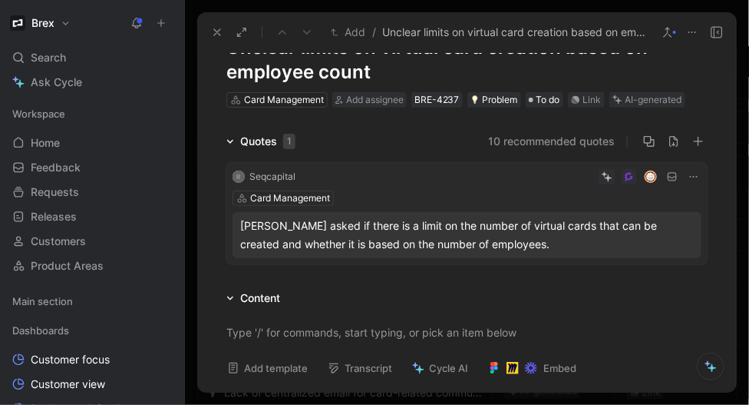
scroll to position [57, 0]
click at [674, 74] on button "Discard" at bounding box center [676, 76] width 59 height 22
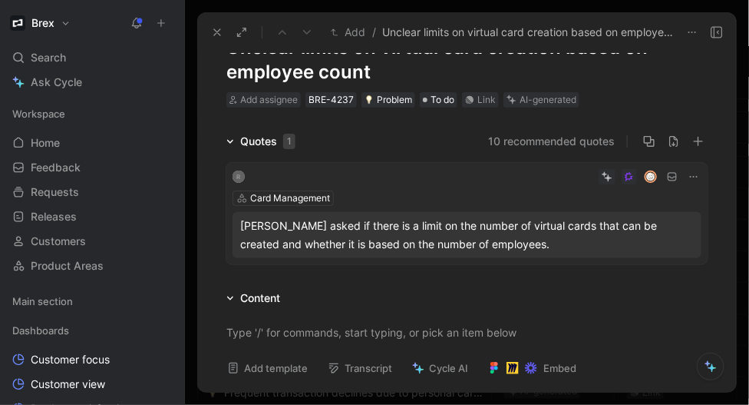
click at [217, 28] on icon at bounding box center [217, 32] width 12 height 12
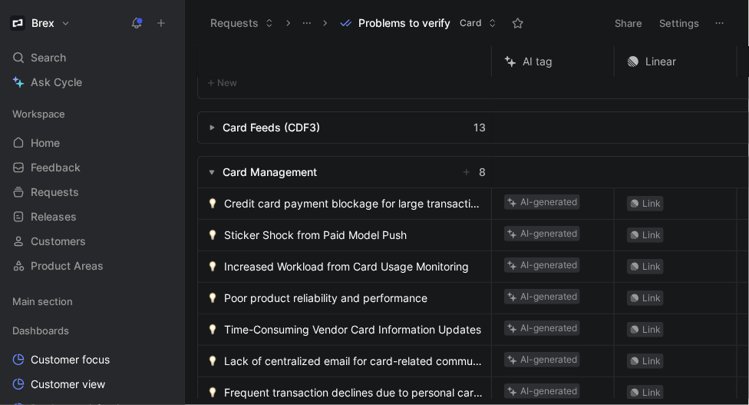
click at [266, 217] on div "Credit card payment blockage for large transactions" at bounding box center [344, 203] width 293 height 31
click at [266, 210] on span "Credit card payment blockage for large transactions" at bounding box center [354, 203] width 261 height 18
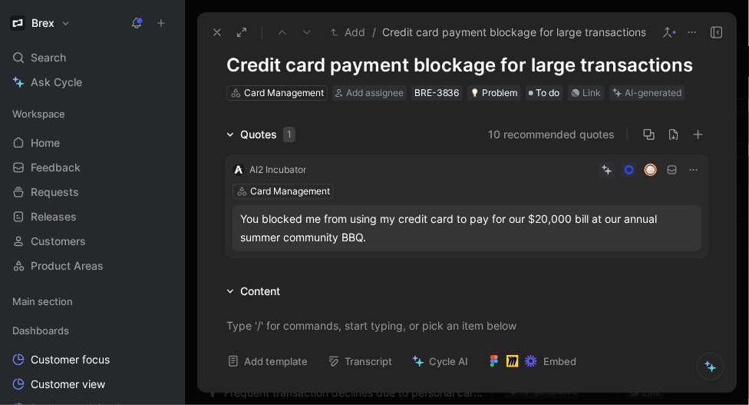
scroll to position [11, 0]
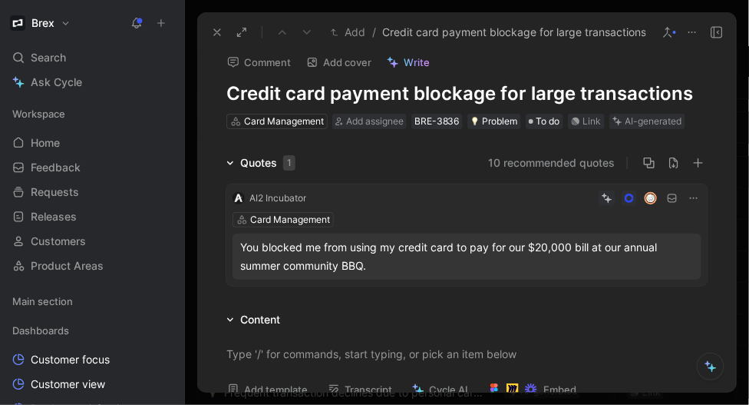
click at [673, 34] on icon at bounding box center [668, 32] width 12 height 12
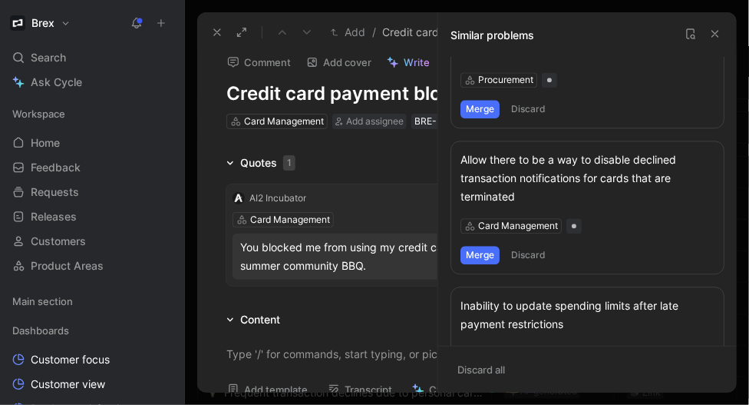
scroll to position [986, 0]
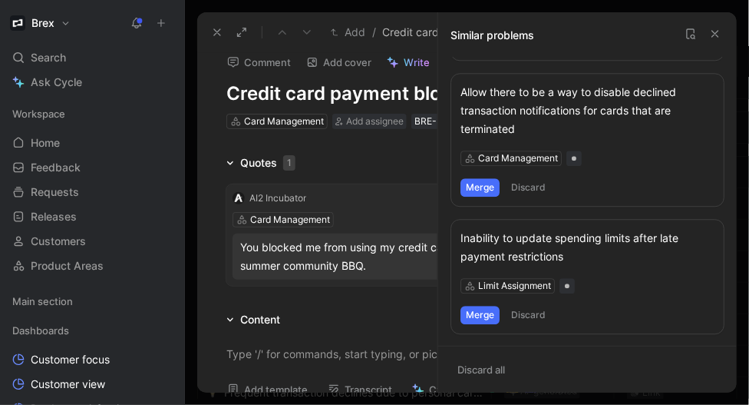
click at [714, 31] on use at bounding box center [716, 34] width 6 height 6
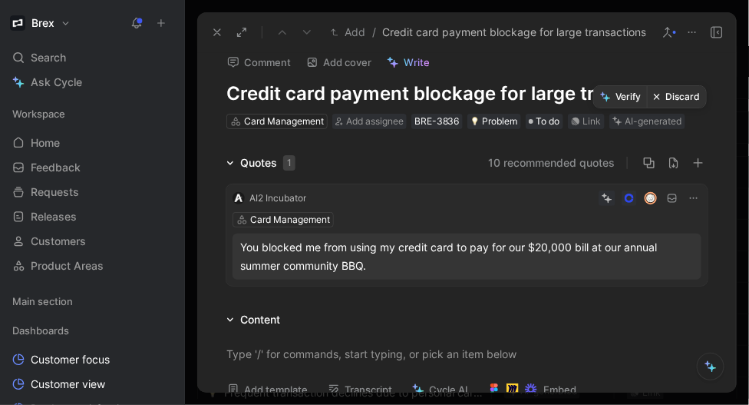
click at [624, 98] on button "Verify" at bounding box center [620, 97] width 53 height 22
click at [216, 29] on icon at bounding box center [217, 32] width 12 height 12
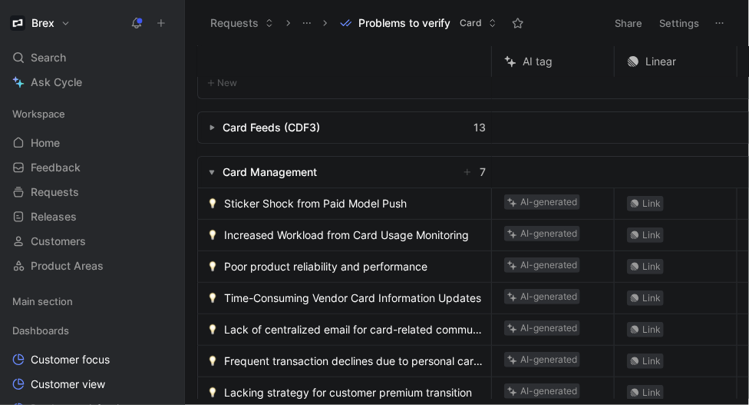
click at [327, 207] on span "Sticker Shock from Paid Model Push" at bounding box center [315, 203] width 183 height 18
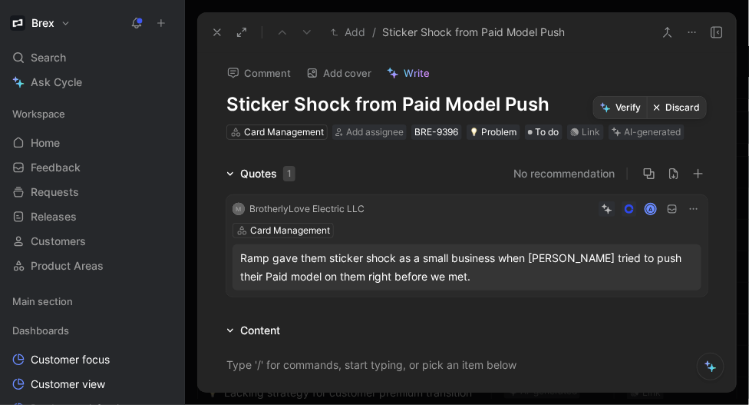
click at [692, 101] on button "Discard" at bounding box center [676, 108] width 59 height 22
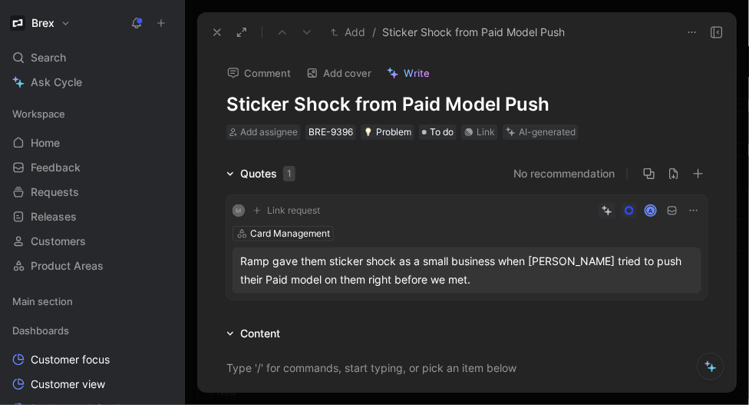
click at [220, 31] on icon at bounding box center [217, 32] width 12 height 12
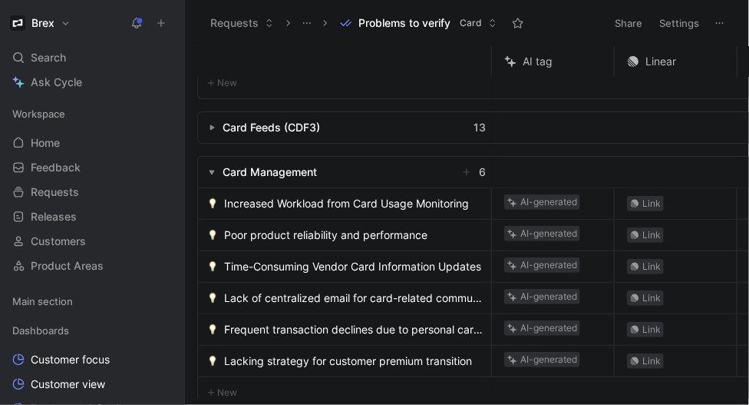
click at [321, 202] on span "Increased Workload from Card Usage Monitoring" at bounding box center [346, 203] width 245 height 18
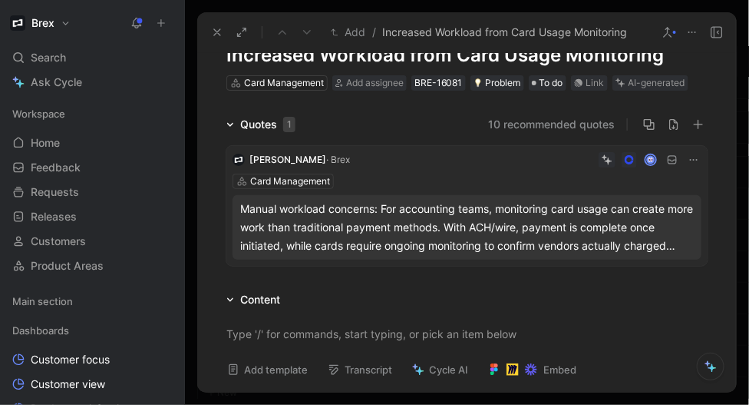
scroll to position [59, 0]
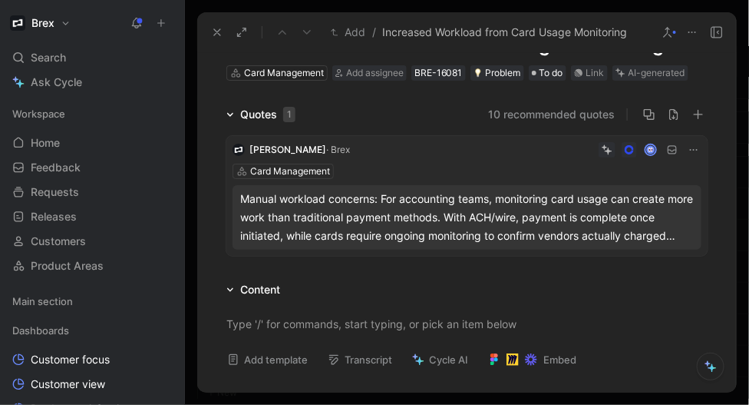
click at [444, 207] on div "Manual workload concerns: For accounting teams, monitoring card usage can creat…" at bounding box center [467, 217] width 454 height 55
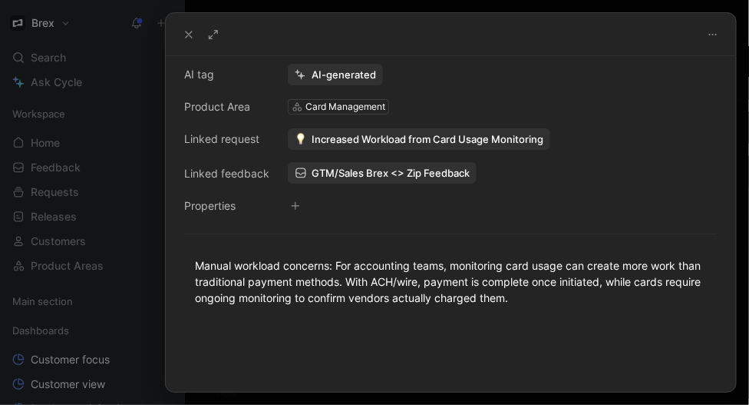
scroll to position [190, 0]
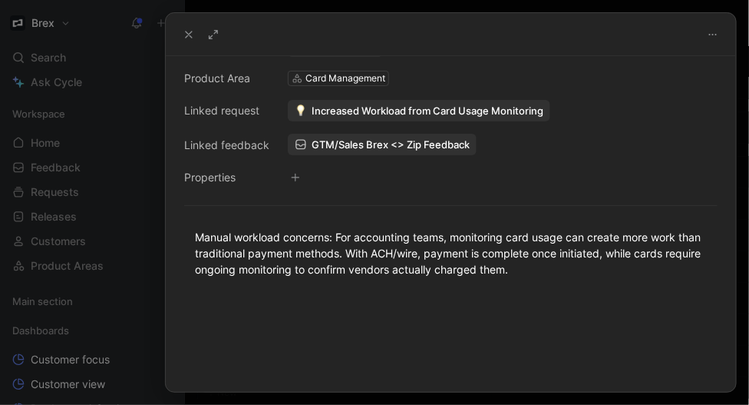
click at [188, 32] on use at bounding box center [189, 34] width 6 height 6
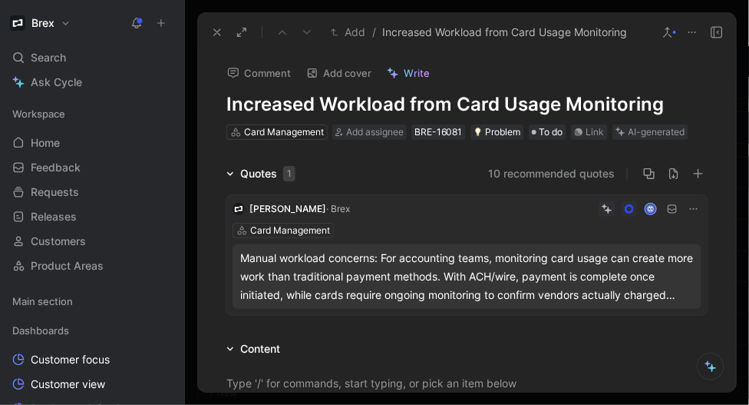
click at [356, 105] on h1 "Increased Workload from Card Usage Monitoring" at bounding box center [467, 104] width 481 height 25
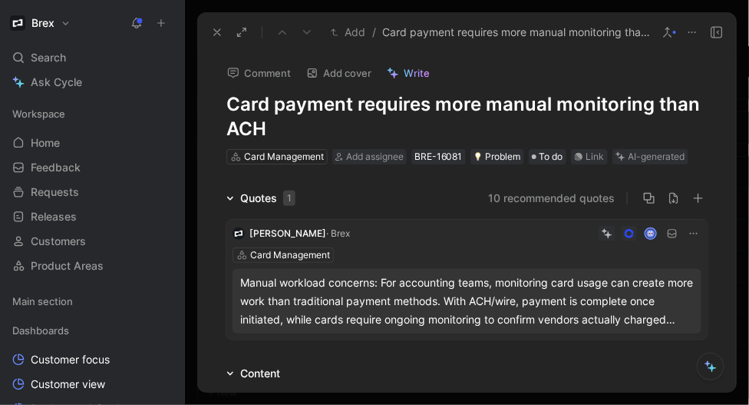
scroll to position [25, 0]
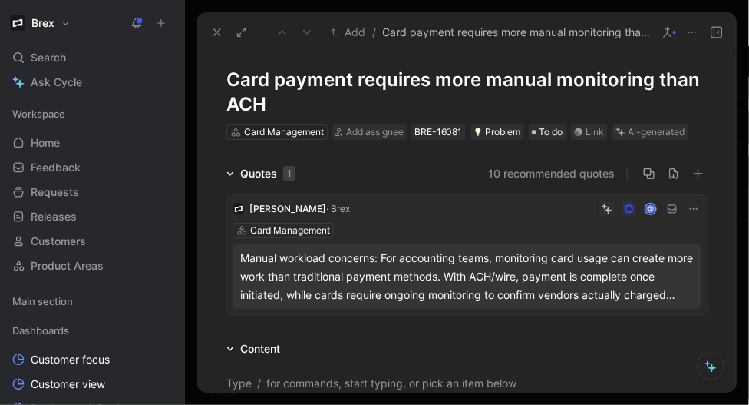
click at [637, 131] on div "AI-generated" at bounding box center [657, 131] width 57 height 15
click at [663, 132] on div "AI-generated" at bounding box center [657, 131] width 57 height 15
click at [628, 109] on button "Verify" at bounding box center [623, 108] width 53 height 22
click at [213, 32] on icon at bounding box center [217, 32] width 12 height 12
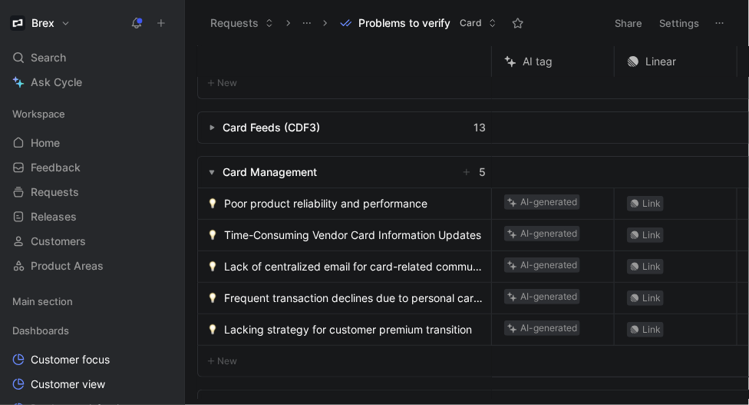
click at [288, 209] on span "Poor product reliability and performance" at bounding box center [325, 203] width 203 height 18
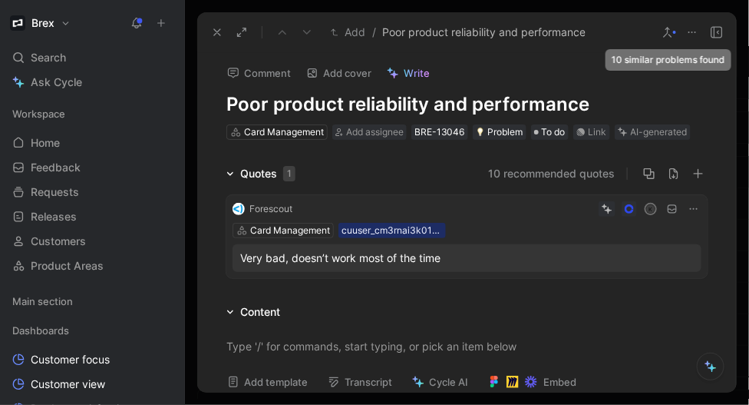
click at [672, 37] on use at bounding box center [668, 32] width 8 height 9
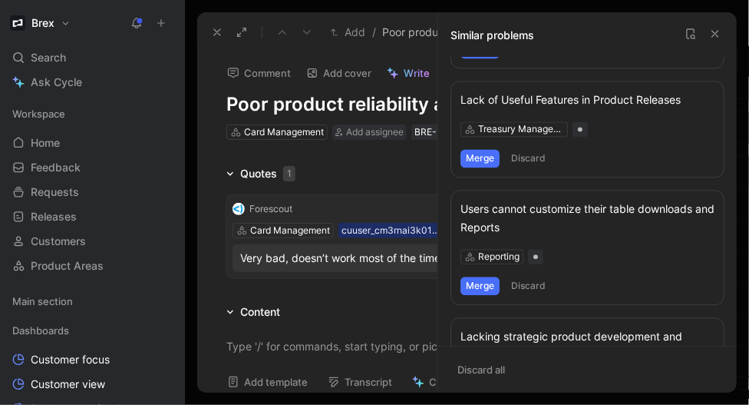
scroll to position [875, 0]
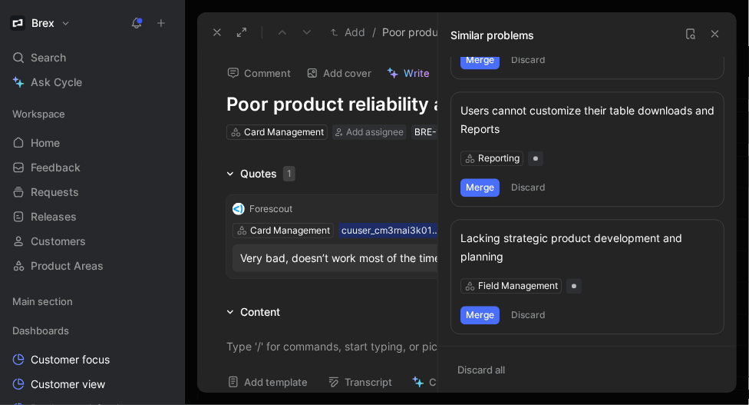
click at [719, 38] on icon at bounding box center [716, 34] width 12 height 12
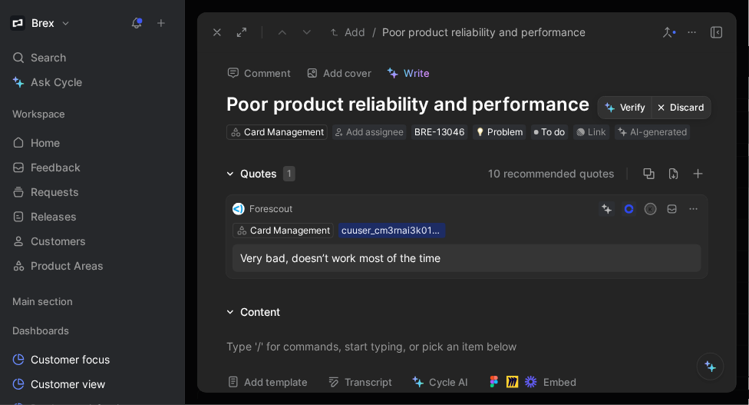
click at [676, 111] on button "Discard" at bounding box center [681, 108] width 59 height 22
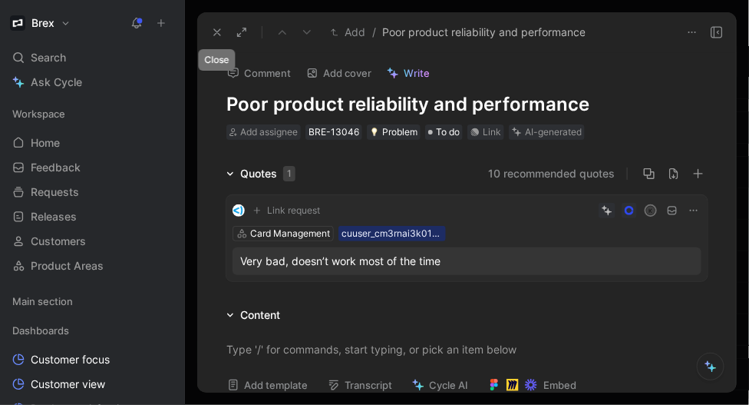
click at [212, 35] on icon at bounding box center [217, 32] width 12 height 12
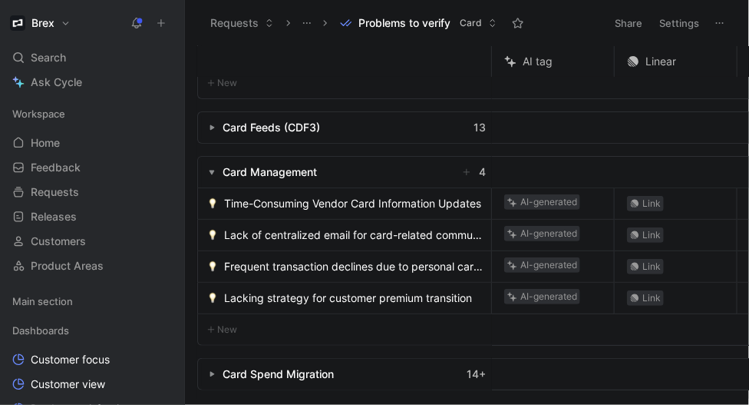
click at [289, 208] on span "Time-Consuming Vendor Card Information Updates" at bounding box center [352, 203] width 257 height 18
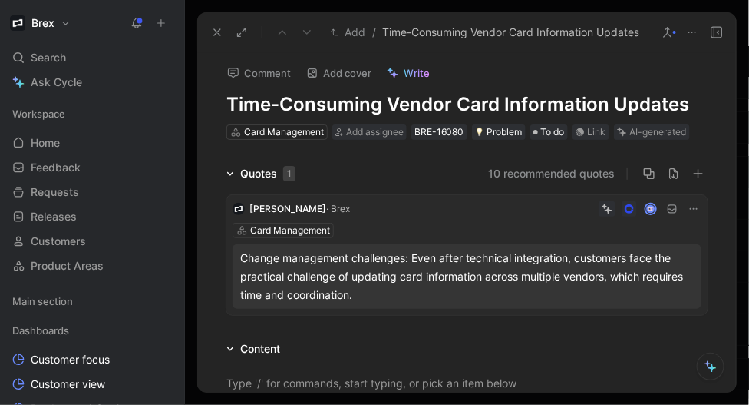
click at [471, 104] on h1 "Time-Consuming Vendor Card Information Updates" at bounding box center [467, 104] width 481 height 25
click at [430, 112] on h1 "Time-Consuming Vendor Card Information Updates" at bounding box center [467, 104] width 481 height 25
drag, startPoint x: 389, startPoint y: 104, endPoint x: 696, endPoint y: 104, distance: 306.4
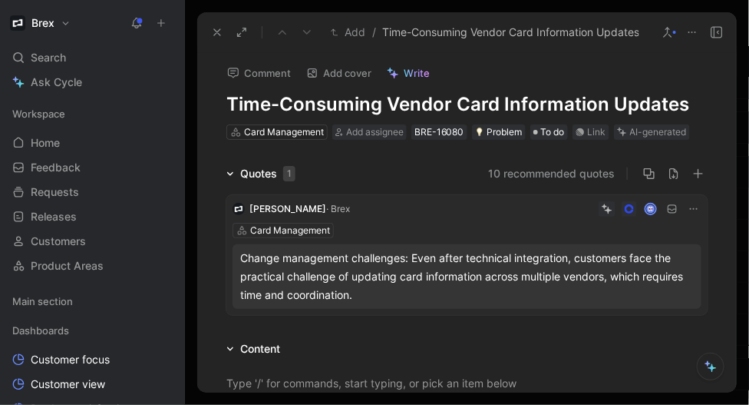
click at [696, 104] on h1 "Time-Consuming Vendor Card Information Updates" at bounding box center [467, 104] width 481 height 25
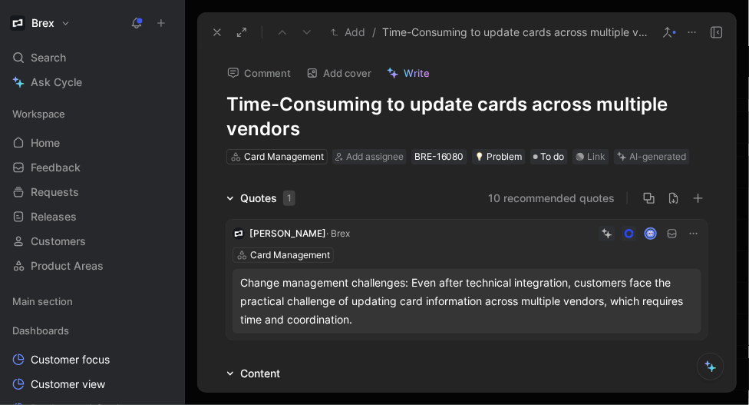
scroll to position [25, 0]
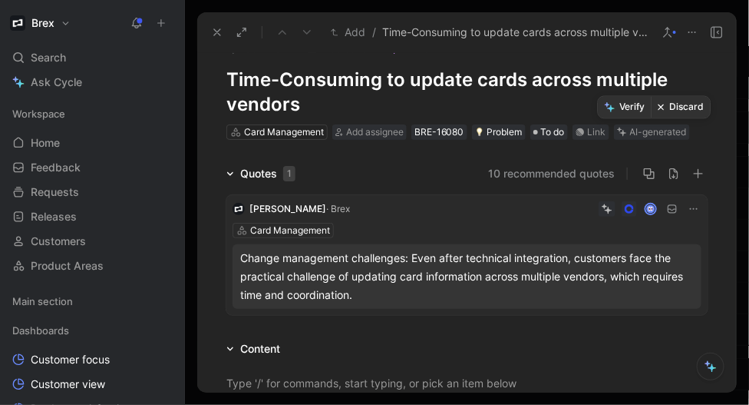
click at [634, 110] on button "Verify" at bounding box center [625, 108] width 53 height 22
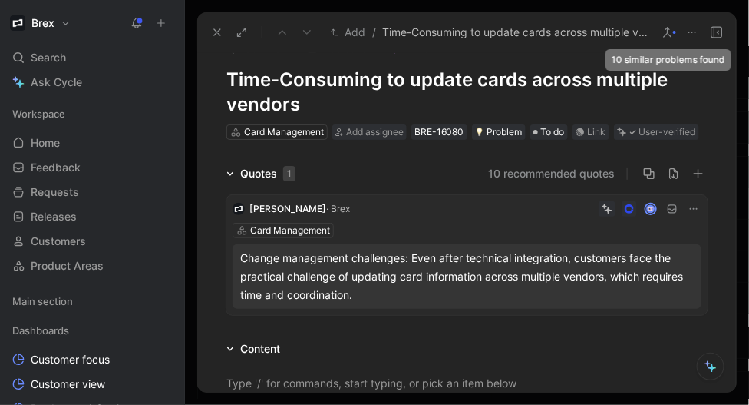
click at [667, 25] on button at bounding box center [668, 33] width 22 height 22
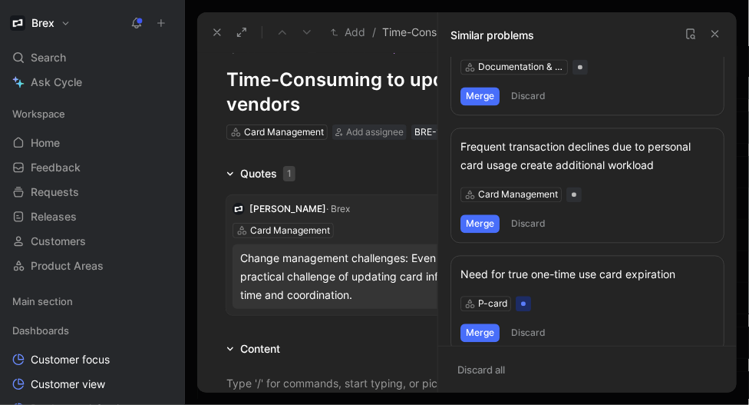
scroll to position [931, 0]
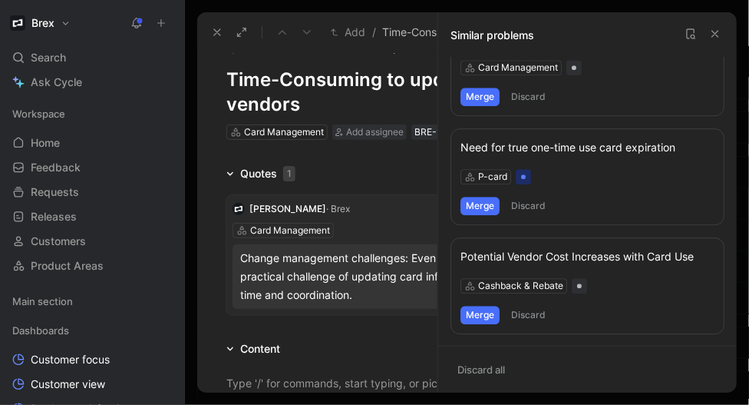
click at [716, 35] on icon at bounding box center [716, 34] width 12 height 12
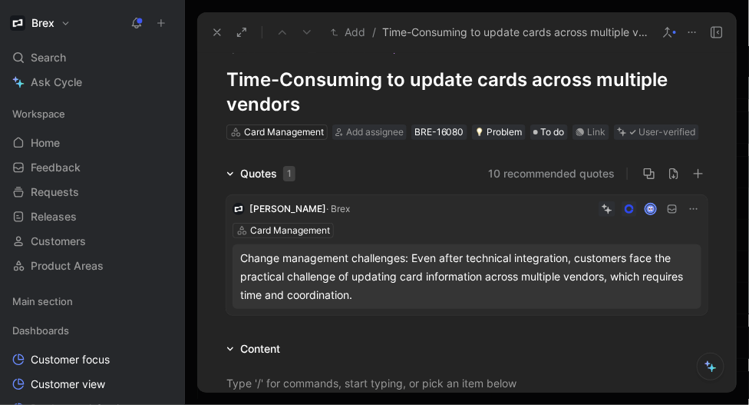
click at [219, 26] on icon at bounding box center [217, 32] width 12 height 12
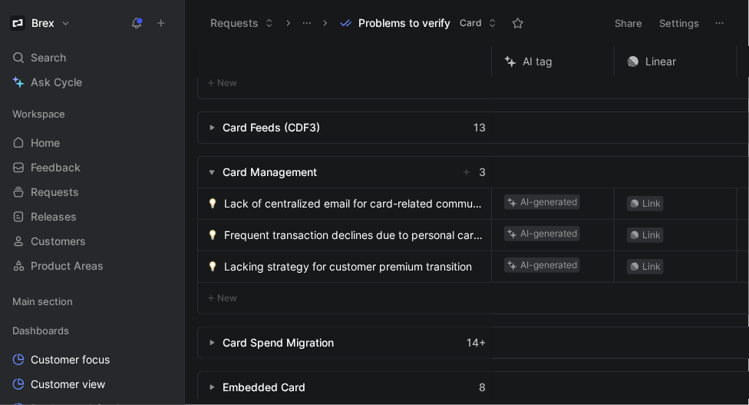
click at [328, 200] on span "Lack of centralized email for card-related communications affects continuity" at bounding box center [354, 203] width 261 height 18
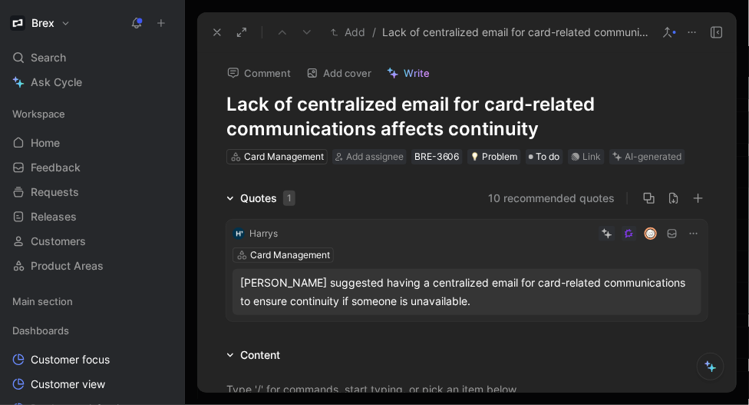
click at [667, 34] on icon at bounding box center [668, 32] width 12 height 12
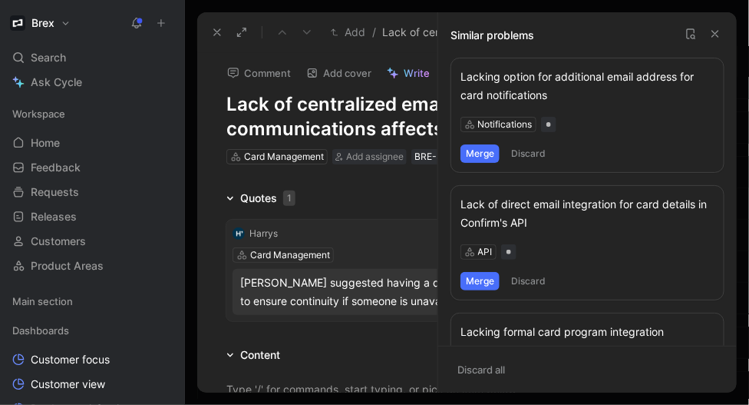
click at [495, 153] on button "Merge" at bounding box center [480, 153] width 39 height 18
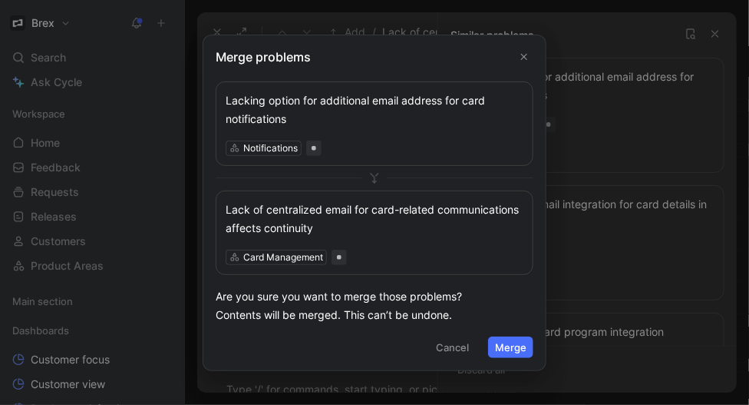
click at [506, 349] on button "Merge" at bounding box center [510, 347] width 45 height 22
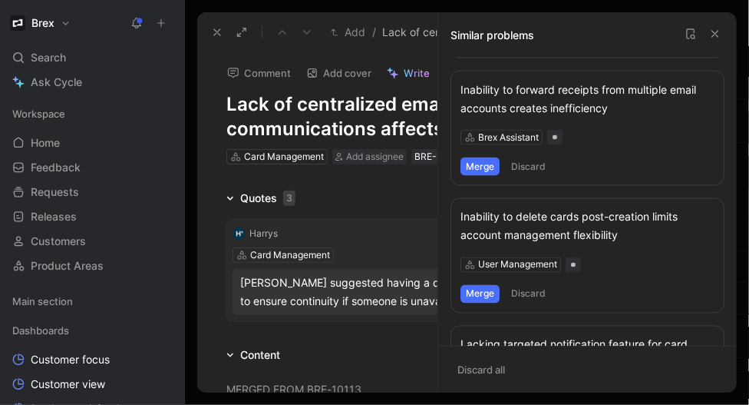
scroll to position [840, 0]
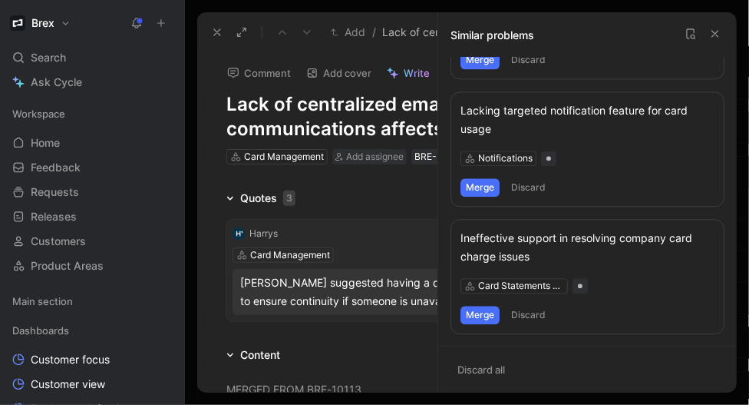
click at [485, 180] on button "Merge" at bounding box center [480, 187] width 39 height 18
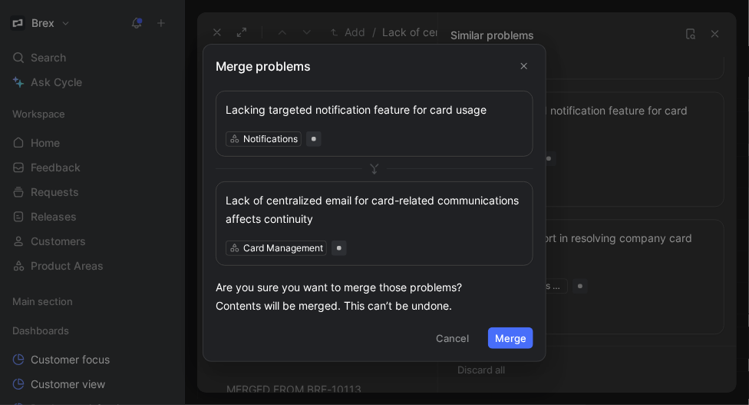
click at [514, 338] on button "Merge" at bounding box center [510, 338] width 45 height 22
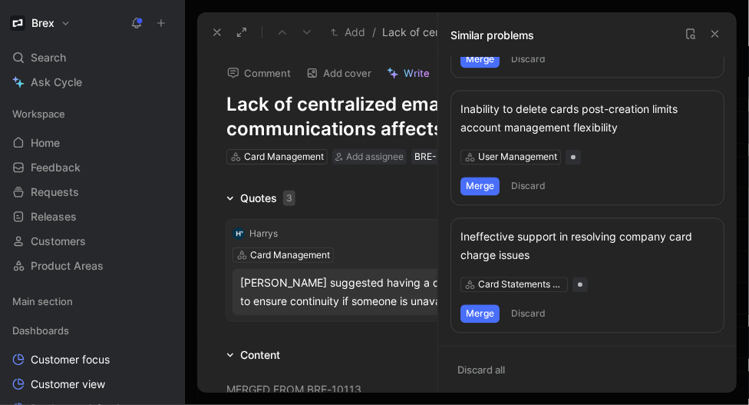
scroll to position [713, 0]
click at [713, 31] on icon at bounding box center [716, 34] width 12 height 12
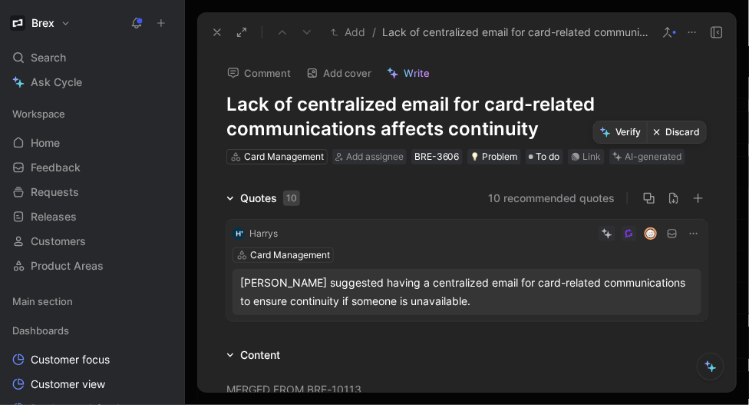
click at [614, 127] on button "Verify" at bounding box center [620, 132] width 53 height 22
click at [218, 32] on icon at bounding box center [217, 32] width 12 height 12
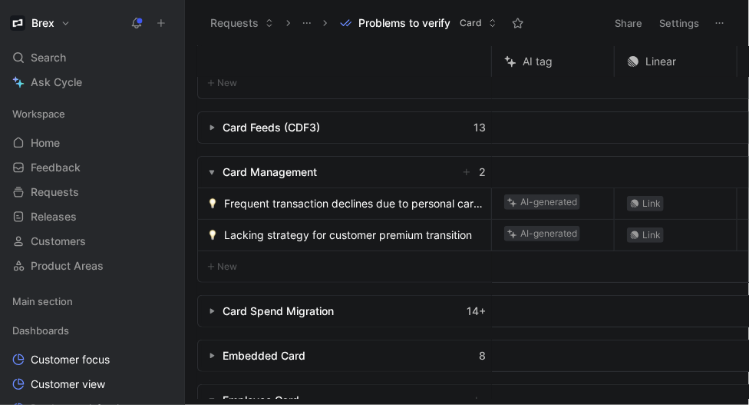
click at [279, 207] on span "Frequent transaction declines due to personal card usage create additional work…" at bounding box center [354, 203] width 261 height 18
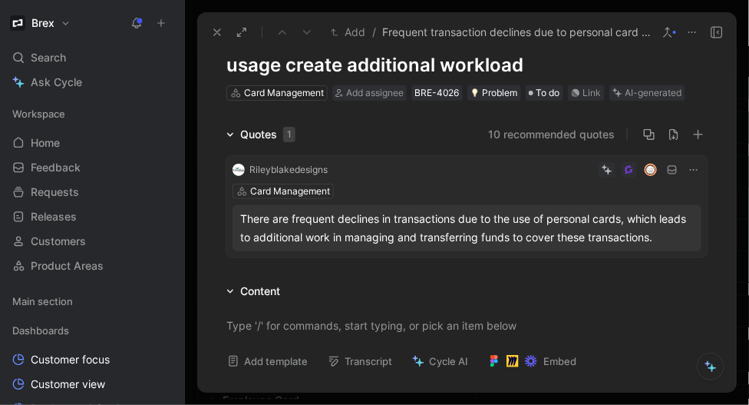
scroll to position [70, 0]
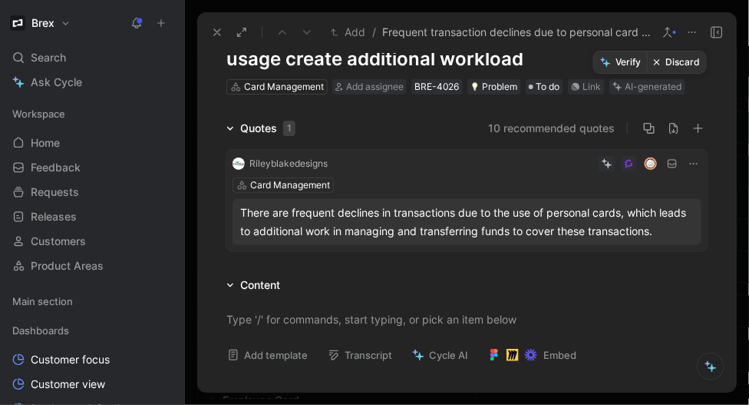
click at [677, 57] on button "Discard" at bounding box center [676, 62] width 59 height 22
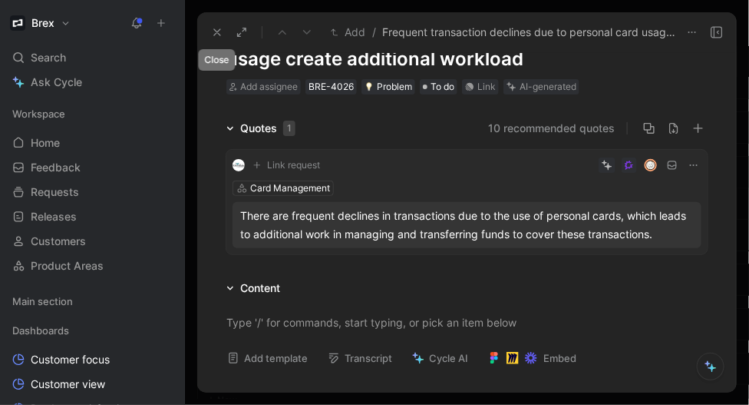
click at [214, 31] on icon at bounding box center [217, 32] width 12 height 12
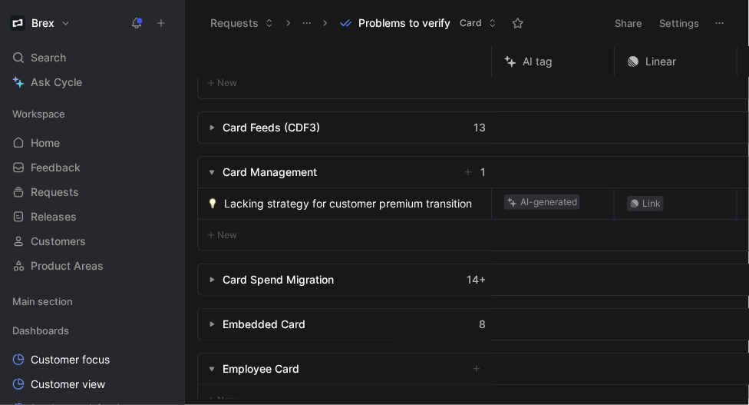
click at [286, 206] on span "Lacking strategy for customer premium transition" at bounding box center [348, 203] width 248 height 18
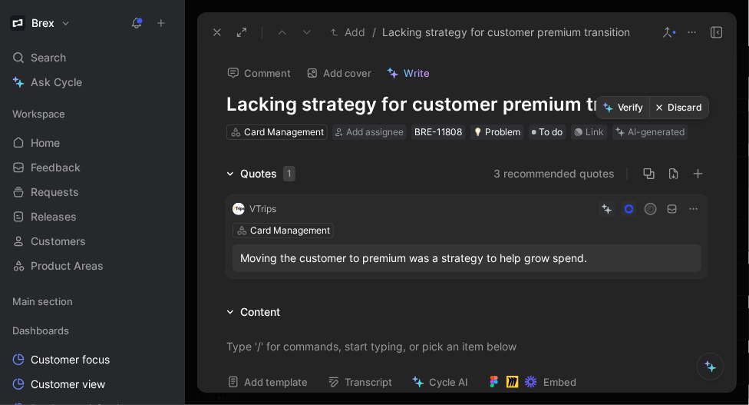
click at [680, 102] on button "Discard" at bounding box center [679, 108] width 59 height 22
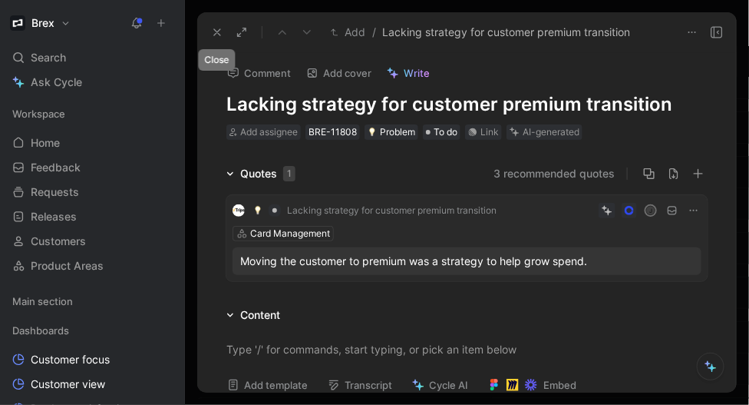
click at [219, 35] on use at bounding box center [217, 32] width 6 height 6
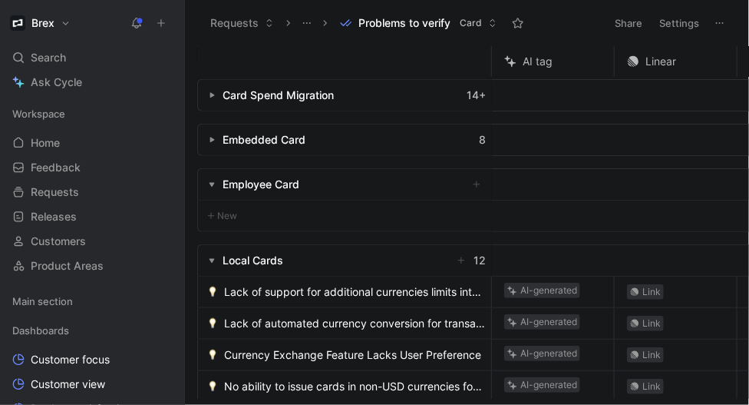
scroll to position [194, 0]
click at [209, 96] on icon "button" at bounding box center [212, 96] width 6 height 6
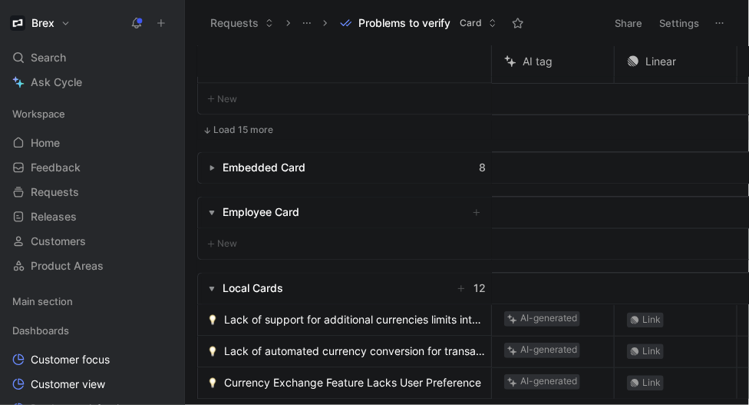
scroll to position [666, 0]
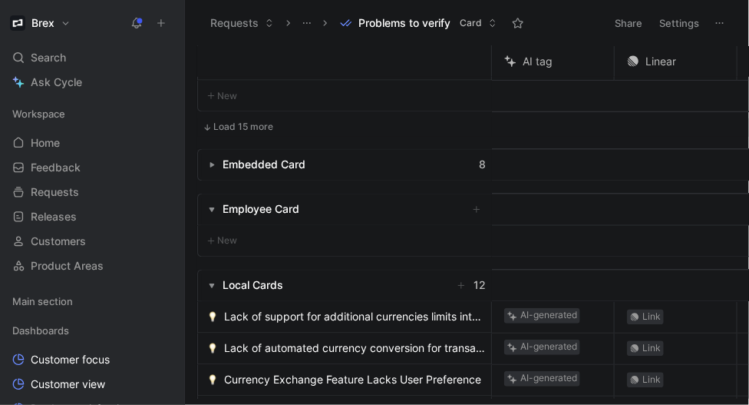
click at [253, 130] on button "Load 15 more" at bounding box center [237, 127] width 81 height 18
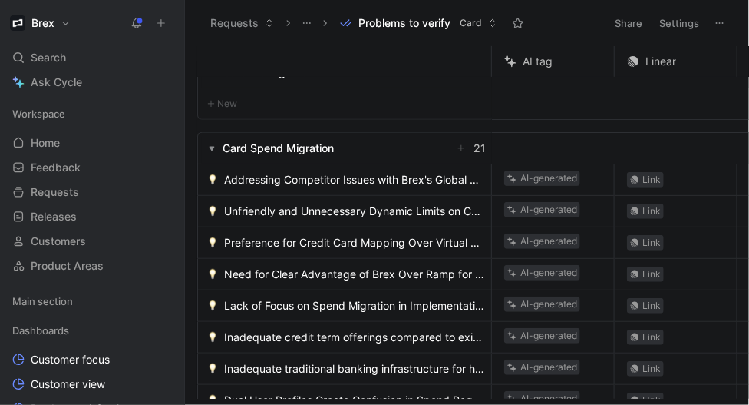
scroll to position [145, 0]
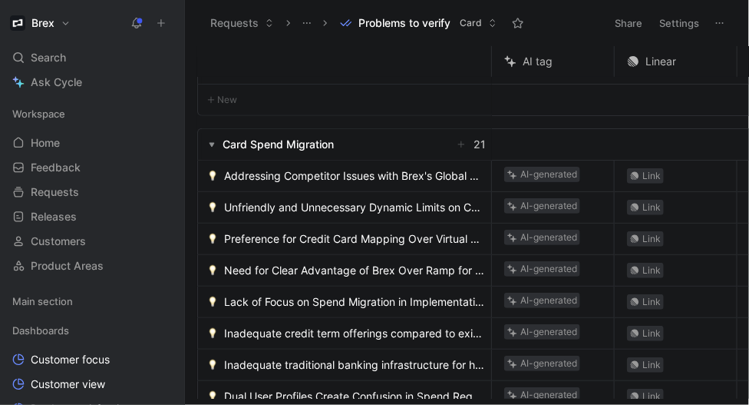
click at [321, 171] on span "Addressing Competitor Issues with Brex's Global Perspective" at bounding box center [354, 176] width 261 height 18
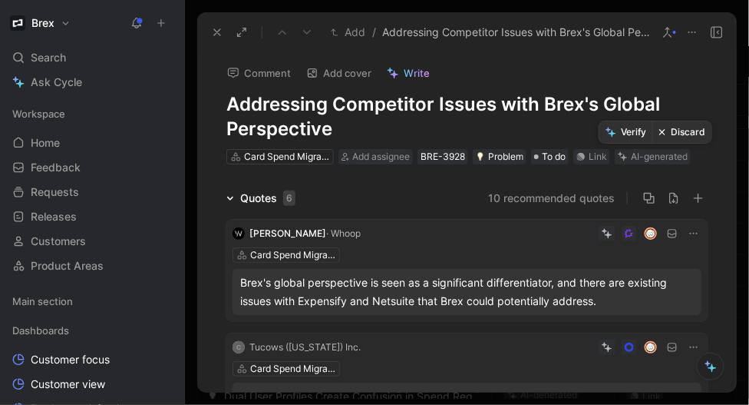
click at [667, 135] on button "Discard" at bounding box center [682, 132] width 59 height 22
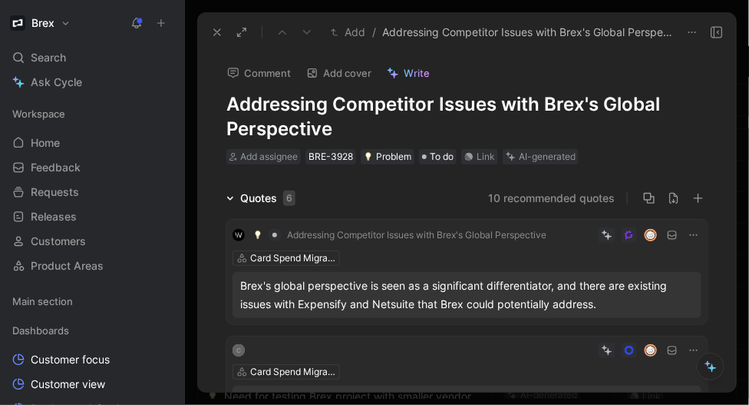
click at [215, 32] on icon at bounding box center [217, 32] width 12 height 12
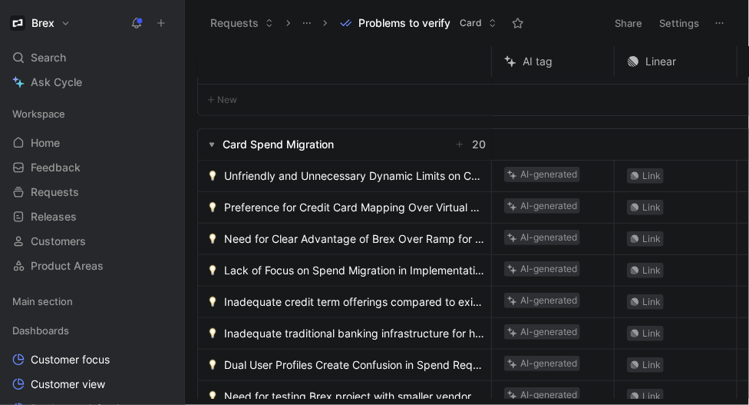
click at [320, 183] on span "Unfriendly and Unnecessary Dynamic Limits on Corporate Cards" at bounding box center [354, 176] width 261 height 18
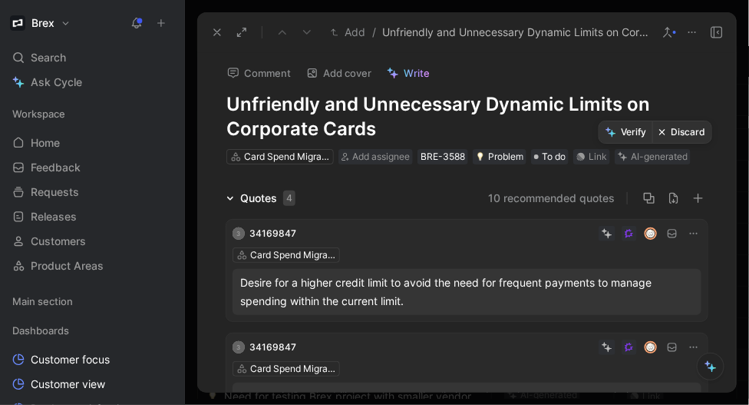
click at [665, 134] on icon at bounding box center [663, 132] width 6 height 6
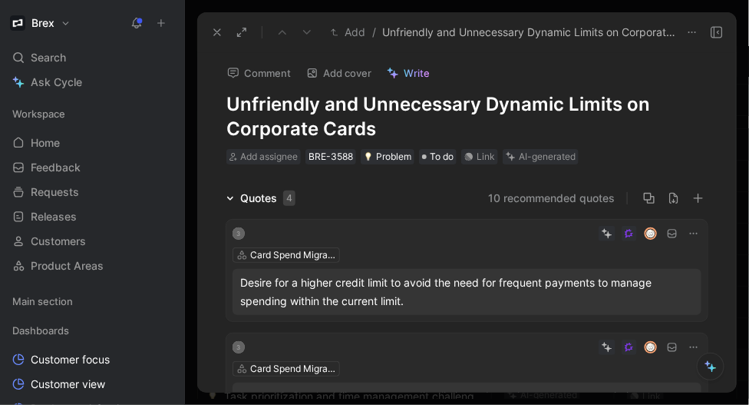
click at [217, 36] on icon at bounding box center [217, 32] width 12 height 12
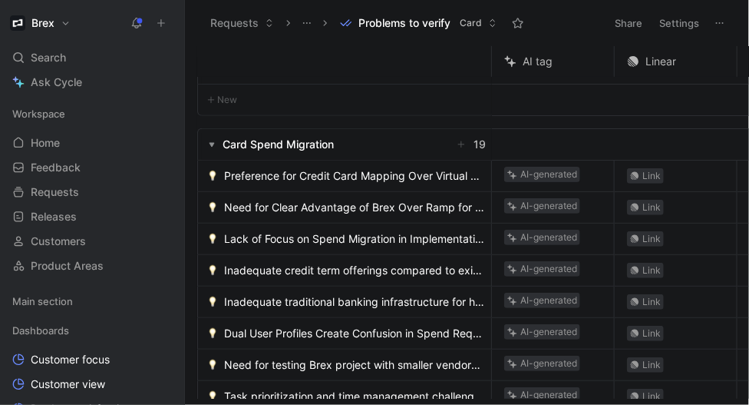
click at [273, 168] on span "Preference for Credit Card Mapping Over Virtual Cards for Vendor Payments" at bounding box center [354, 176] width 261 height 18
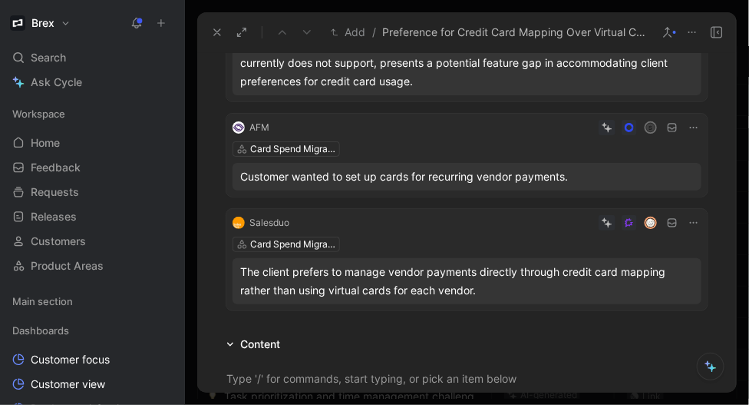
scroll to position [350, 0]
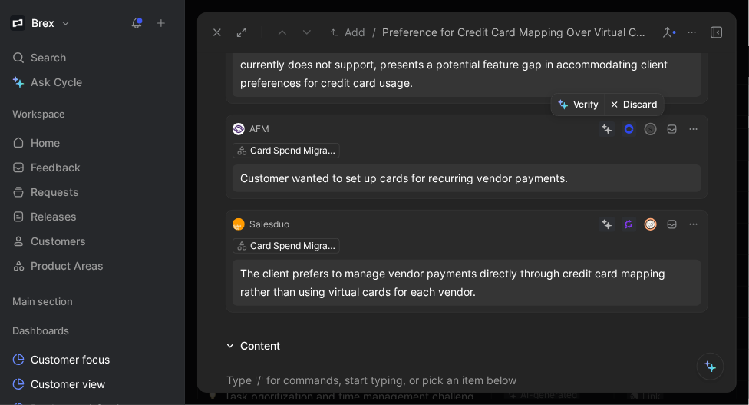
click at [627, 111] on button "Discard" at bounding box center [634, 105] width 59 height 22
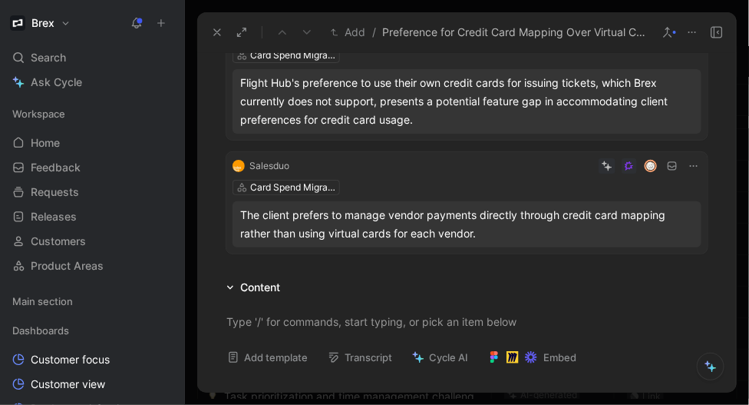
scroll to position [0, 0]
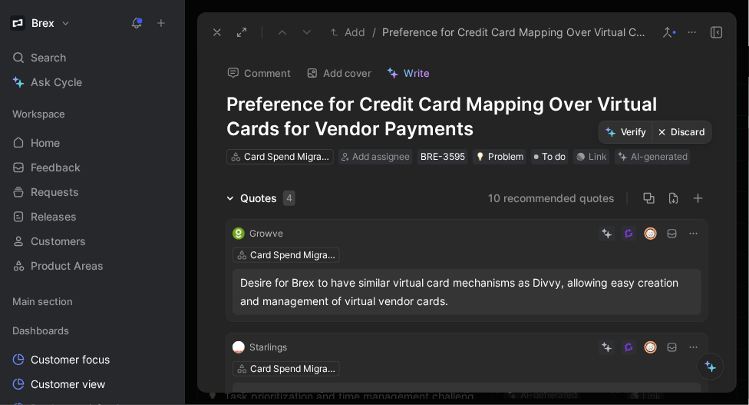
click at [630, 130] on button "Verify" at bounding box center [626, 132] width 53 height 22
click at [673, 28] on icon at bounding box center [668, 32] width 12 height 12
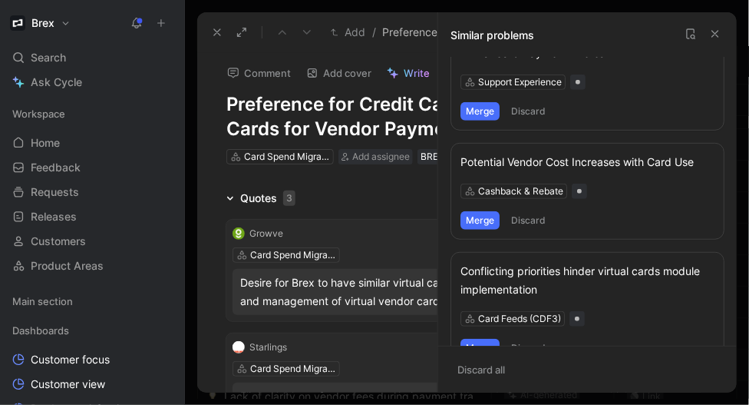
scroll to position [260, 0]
click at [719, 31] on icon at bounding box center [716, 34] width 12 height 12
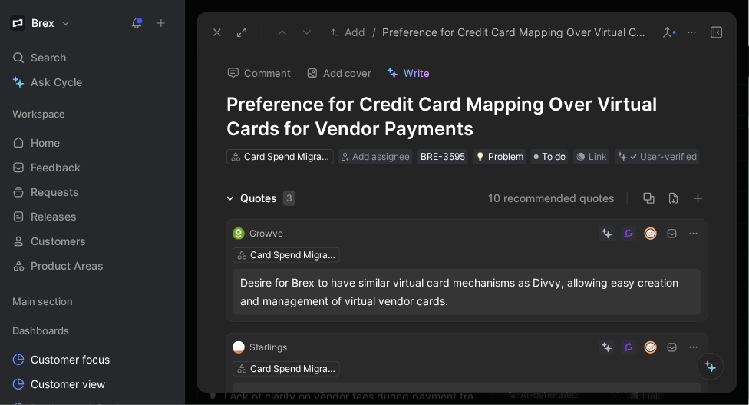
click at [217, 32] on use at bounding box center [217, 32] width 6 height 6
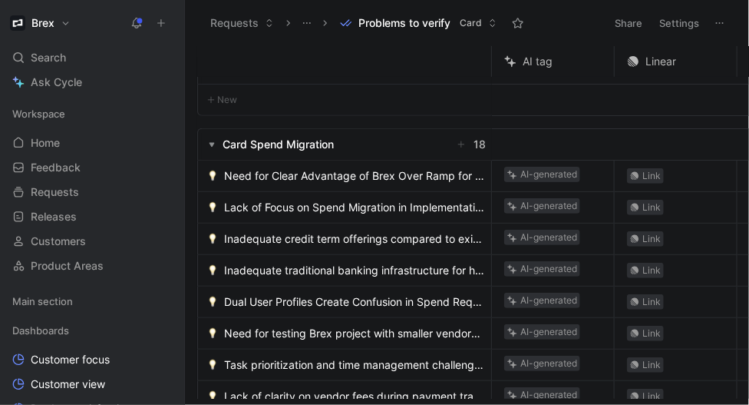
click at [286, 180] on span "Need for Clear Advantage of Brex Over Ramp for Digital Ad Spend and Vendor Paym…" at bounding box center [354, 176] width 261 height 18
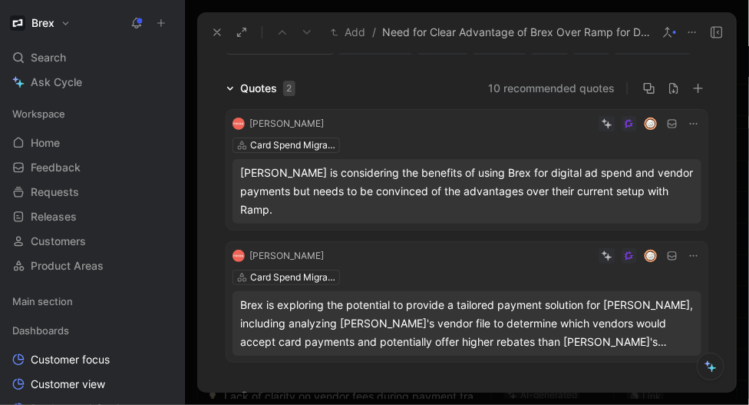
scroll to position [25, 0]
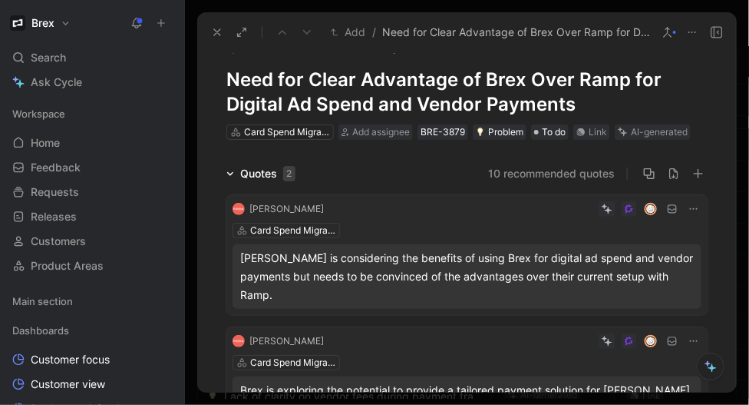
click at [584, 171] on button "10 recommended quotes" at bounding box center [551, 173] width 127 height 18
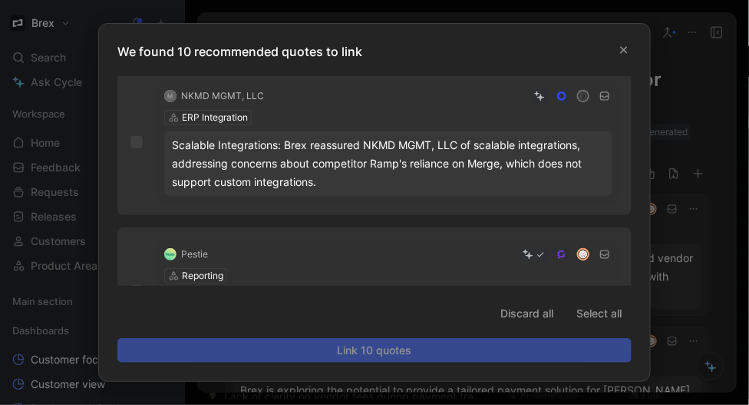
scroll to position [1230, 0]
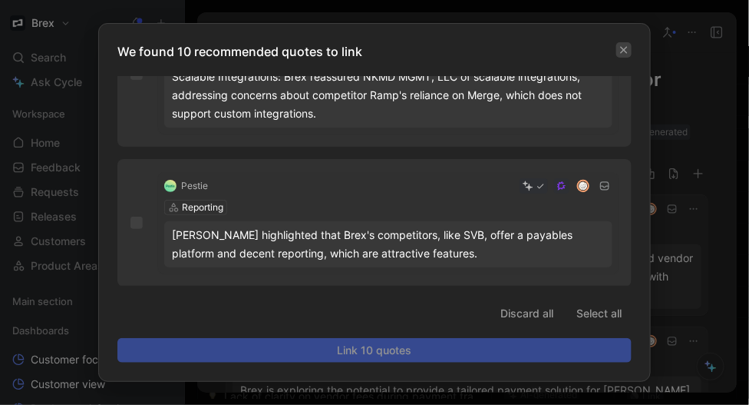
click at [627, 45] on icon "button" at bounding box center [624, 49] width 9 height 9
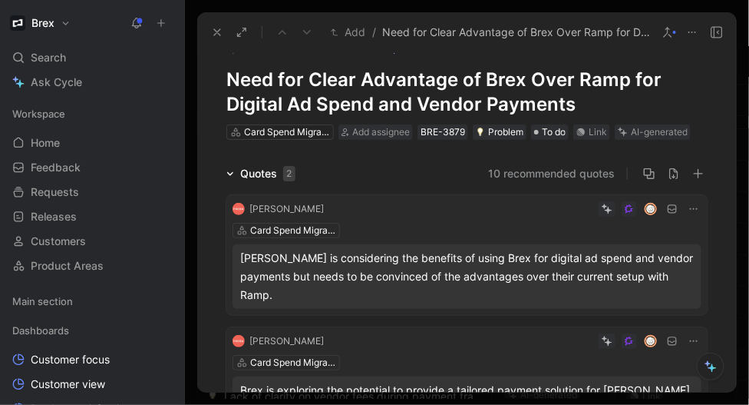
click at [666, 34] on icon at bounding box center [668, 32] width 12 height 12
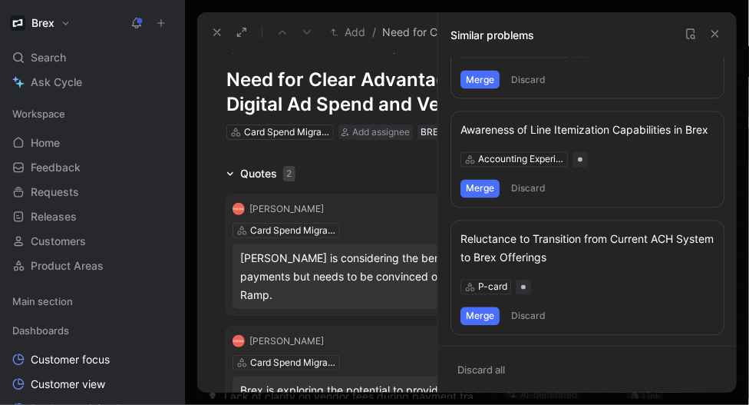
scroll to position [931, 0]
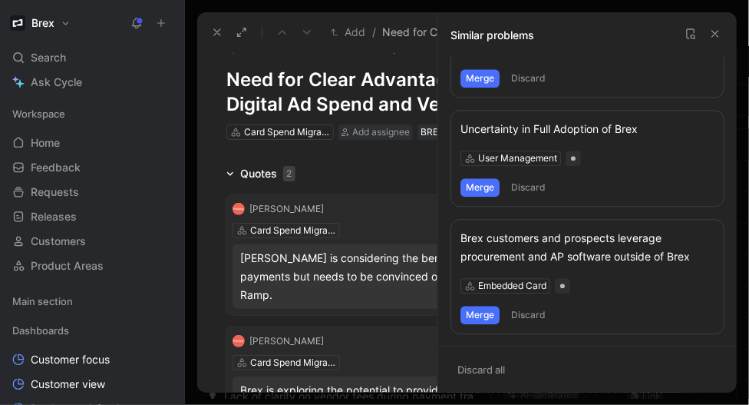
click at [717, 35] on use at bounding box center [716, 34] width 6 height 6
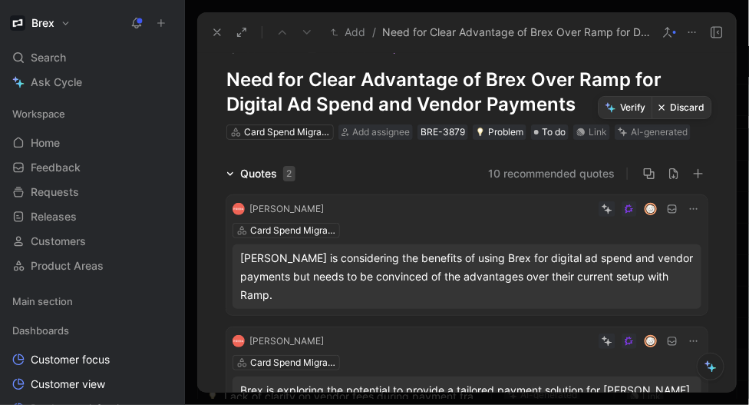
click at [622, 108] on button "Verify" at bounding box center [626, 108] width 53 height 22
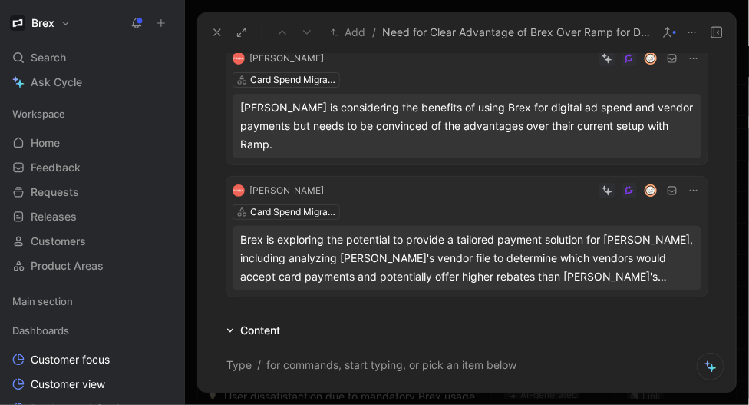
scroll to position [178, 0]
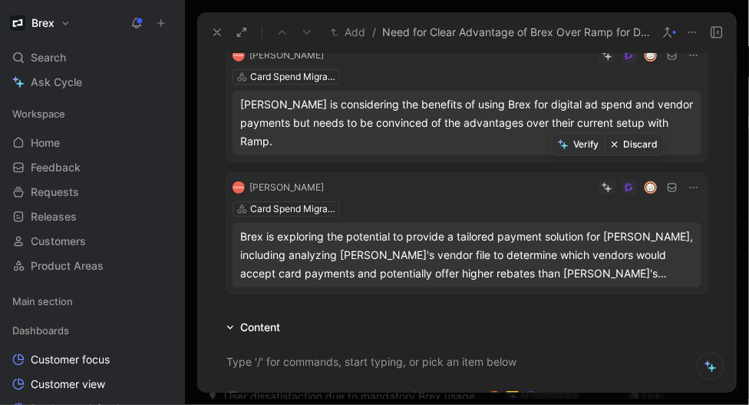
click at [633, 145] on button "Discard" at bounding box center [634, 145] width 59 height 22
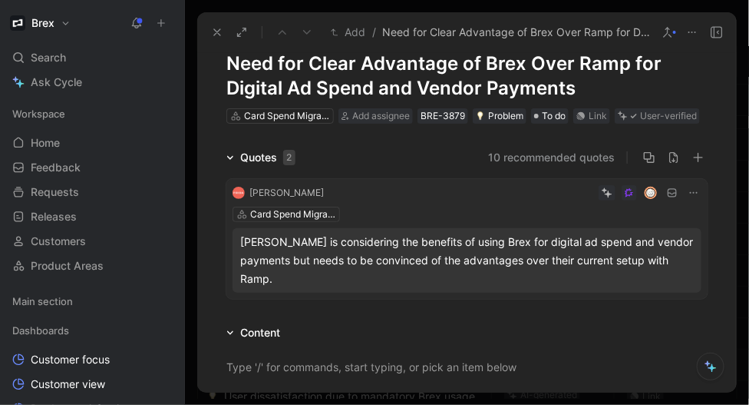
scroll to position [0, 0]
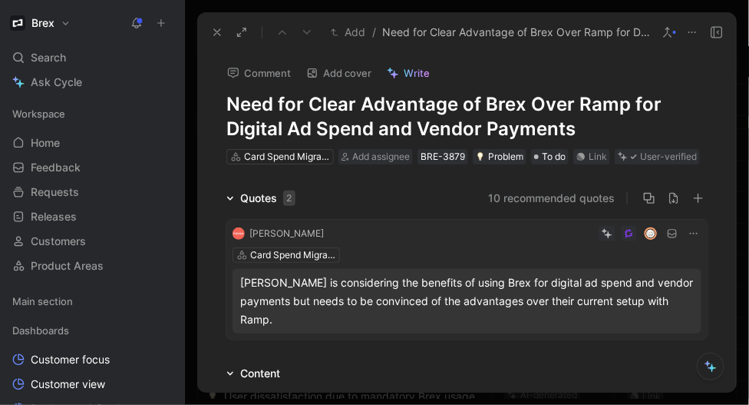
click at [218, 31] on icon at bounding box center [217, 32] width 12 height 12
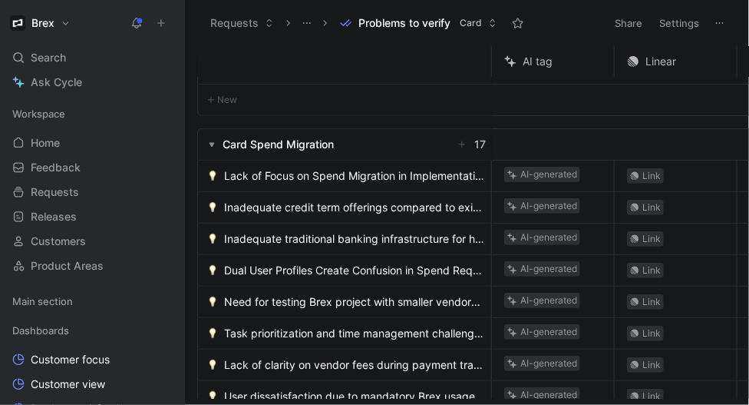
click at [284, 177] on span "Lack of Focus on Spend Migration in Implementation" at bounding box center [354, 176] width 261 height 18
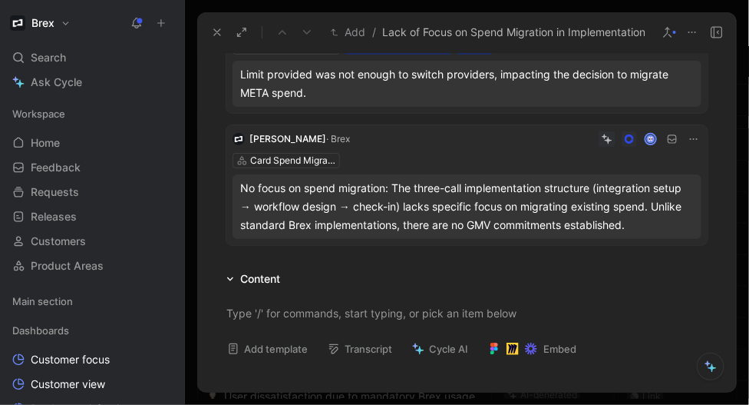
scroll to position [74, 0]
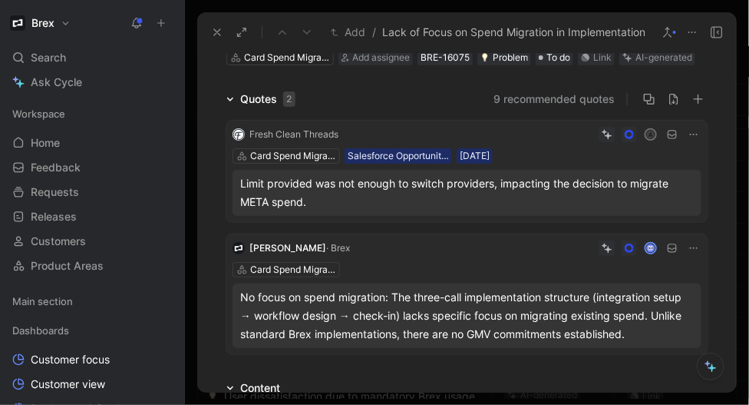
click at [512, 304] on div "No focus on spend migration: The three-call implementation structure (integrati…" at bounding box center [467, 315] width 454 height 55
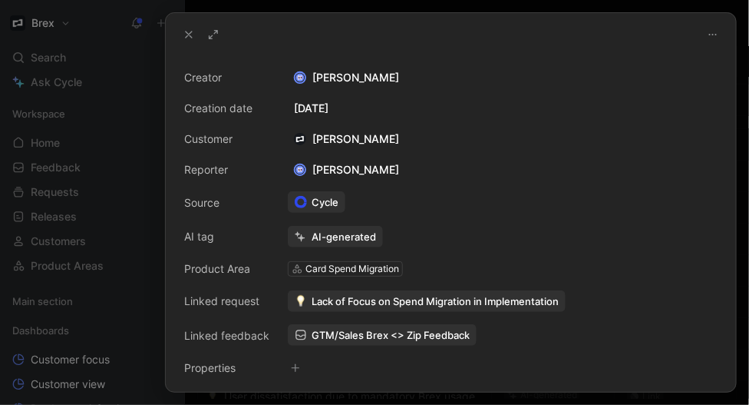
click at [187, 37] on icon at bounding box center [189, 34] width 12 height 12
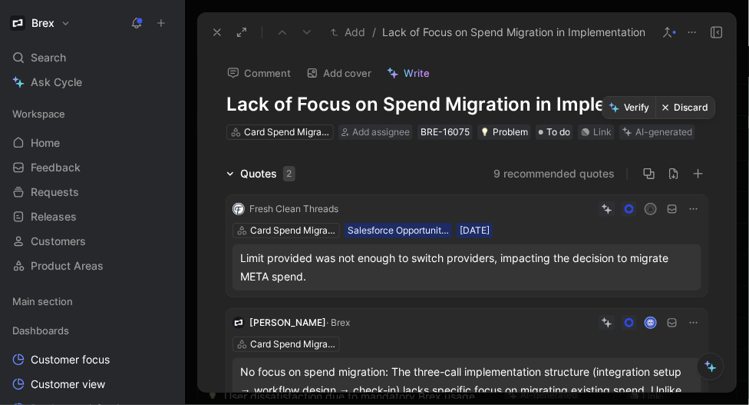
click at [680, 114] on button "Discard" at bounding box center [686, 108] width 59 height 22
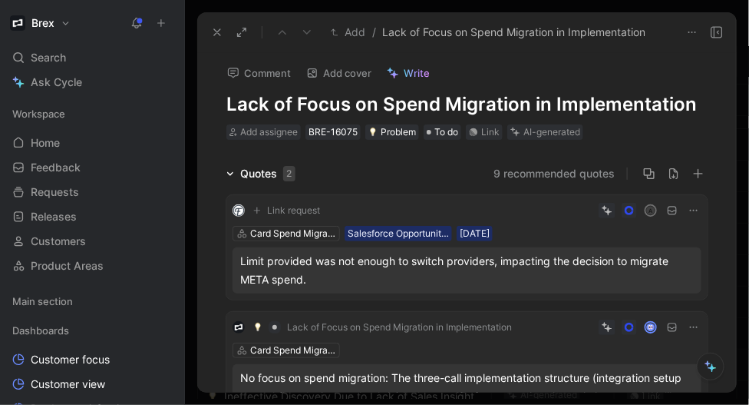
click at [216, 31] on use at bounding box center [217, 32] width 6 height 6
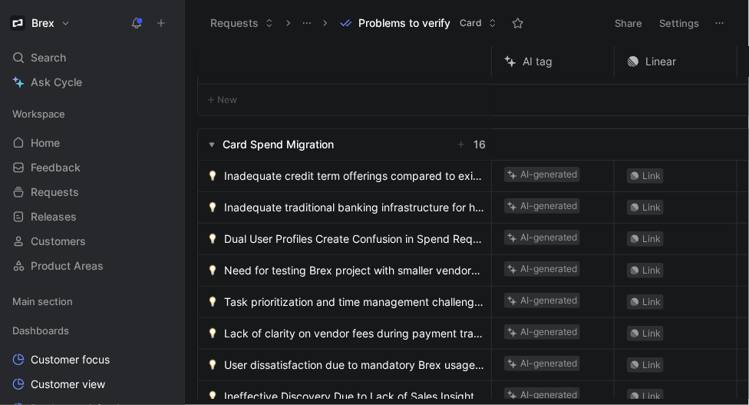
click at [314, 174] on span "Inadequate credit term offerings compared to existing vendor agreements" at bounding box center [354, 176] width 261 height 18
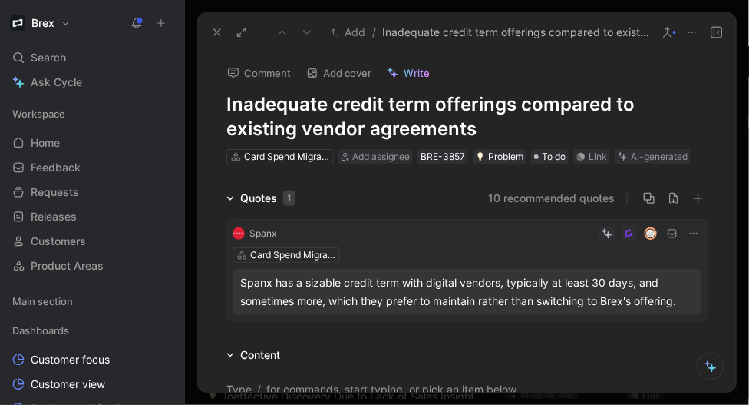
click at [647, 158] on div "AI-generated" at bounding box center [659, 156] width 57 height 15
click at [642, 157] on div "AI-generated" at bounding box center [659, 156] width 57 height 15
click at [678, 134] on button "Discard" at bounding box center [682, 132] width 59 height 22
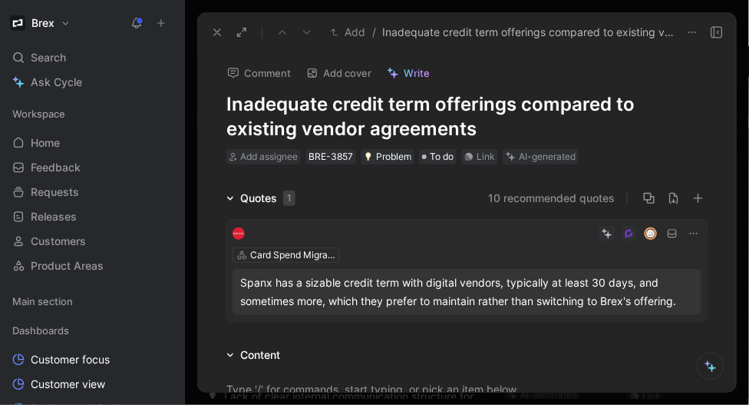
click at [220, 29] on use at bounding box center [217, 32] width 6 height 6
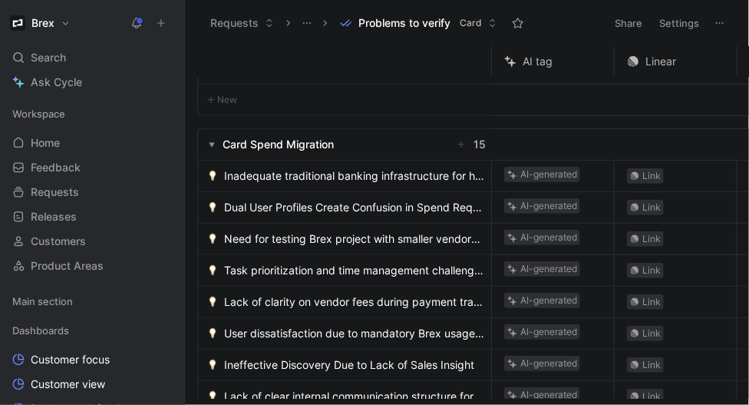
click at [296, 172] on span "Inadequate traditional banking infrastructure for high transaction volumes" at bounding box center [354, 176] width 261 height 18
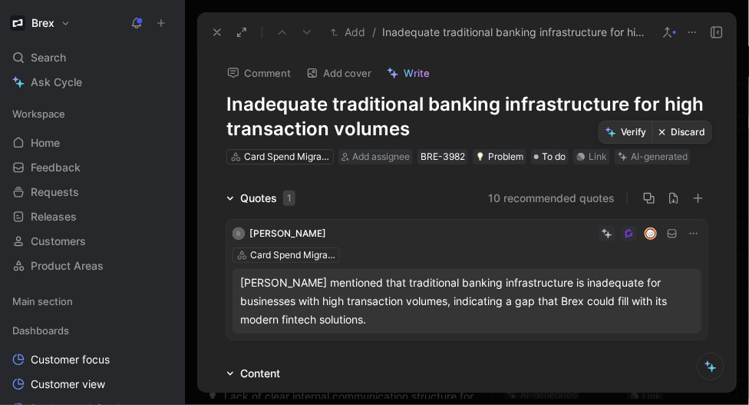
click at [668, 129] on button "Discard" at bounding box center [682, 132] width 59 height 22
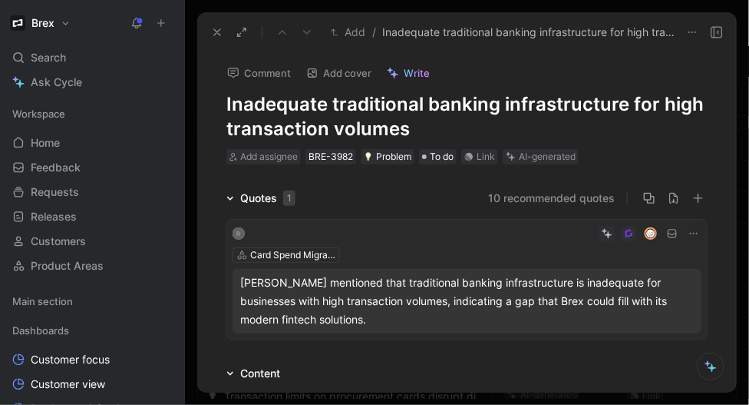
click at [218, 32] on icon at bounding box center [217, 32] width 12 height 12
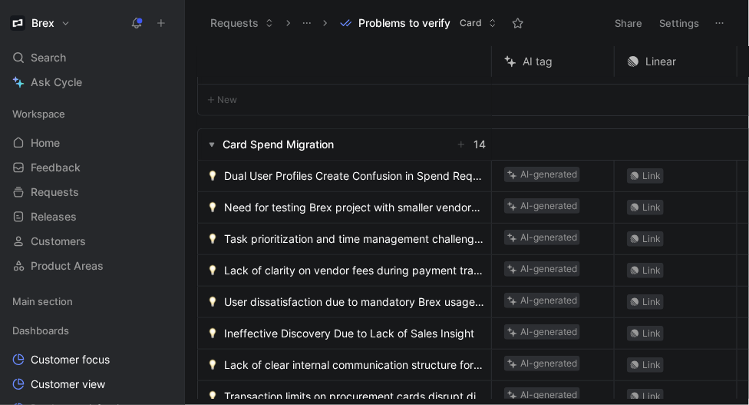
click at [306, 173] on span "Dual User Profiles Create Confusion in Spend Requests" at bounding box center [354, 176] width 261 height 18
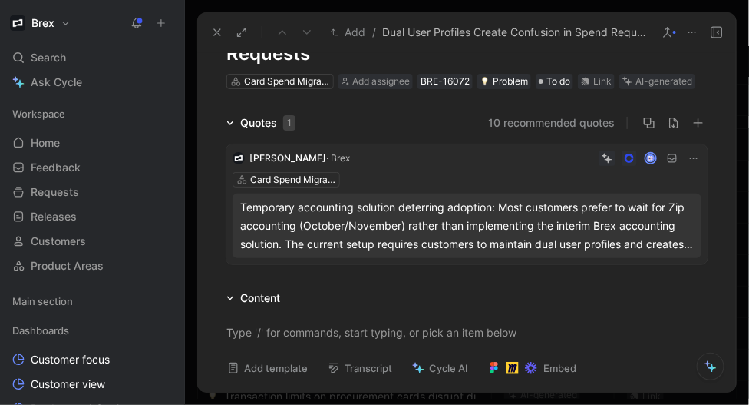
scroll to position [54, 0]
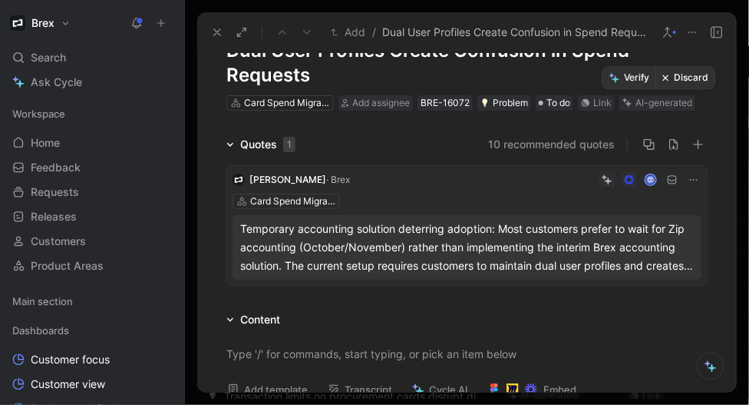
click at [688, 83] on button "Discard" at bounding box center [686, 79] width 59 height 22
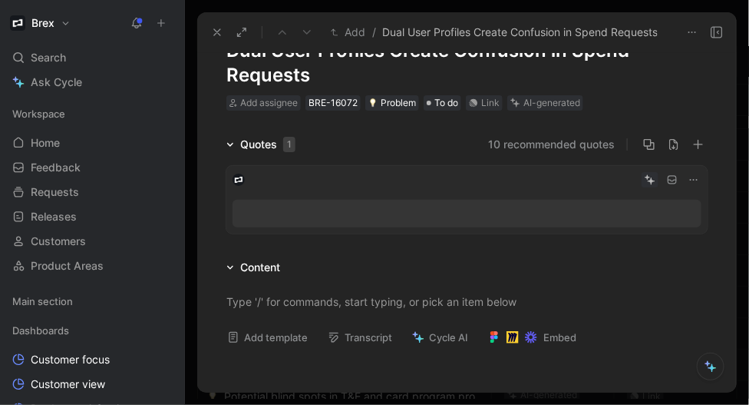
click at [214, 32] on icon at bounding box center [217, 32] width 12 height 12
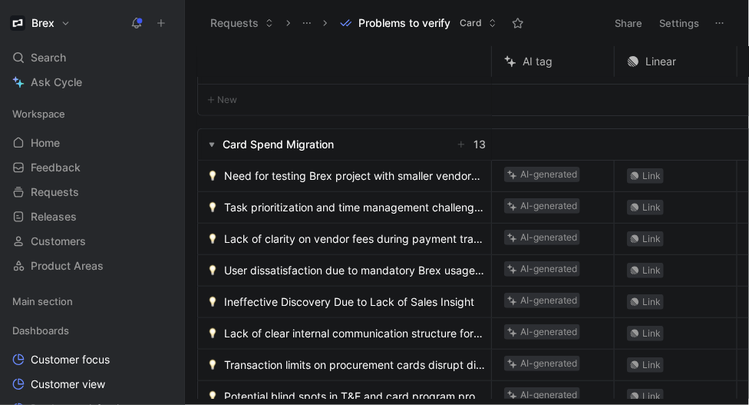
click at [288, 173] on span "Need for testing Brex project with smaller vendors to improve process" at bounding box center [354, 176] width 261 height 18
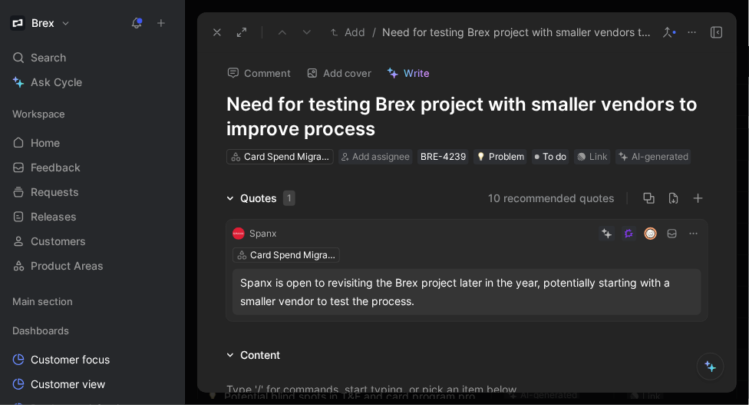
click at [668, 153] on div "AI-generated" at bounding box center [660, 156] width 57 height 15
click at [693, 126] on button "Discard" at bounding box center [682, 132] width 59 height 22
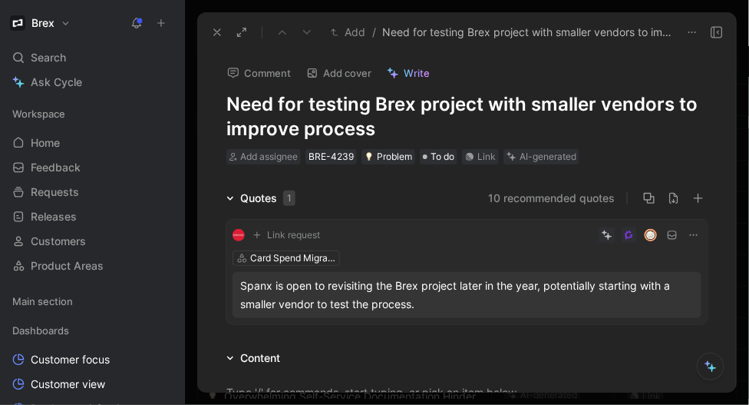
click at [216, 32] on icon at bounding box center [217, 32] width 12 height 12
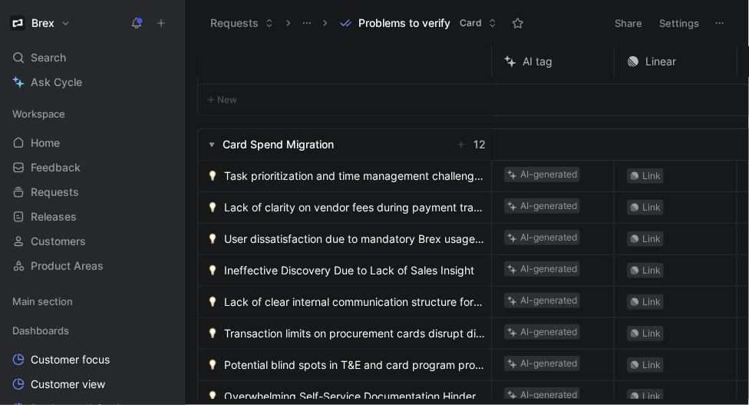
click at [268, 175] on span "Task prioritization and time management challenges hinder progress" at bounding box center [354, 176] width 261 height 18
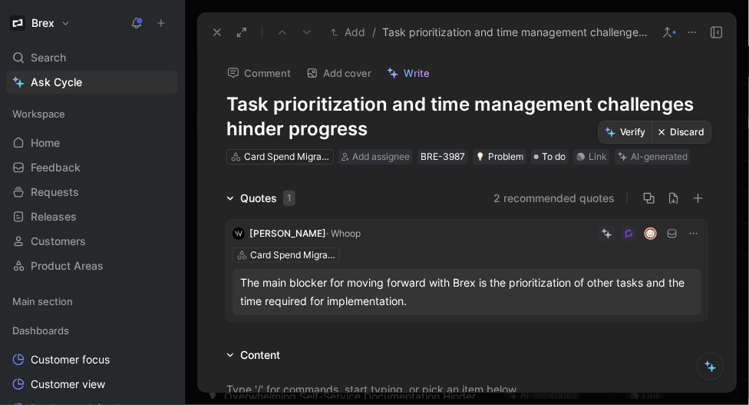
click at [669, 131] on button "Discard" at bounding box center [682, 132] width 59 height 22
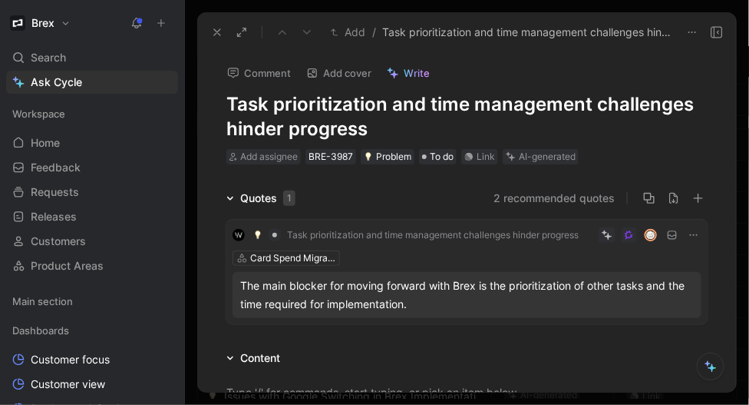
click at [221, 35] on icon at bounding box center [217, 32] width 12 height 12
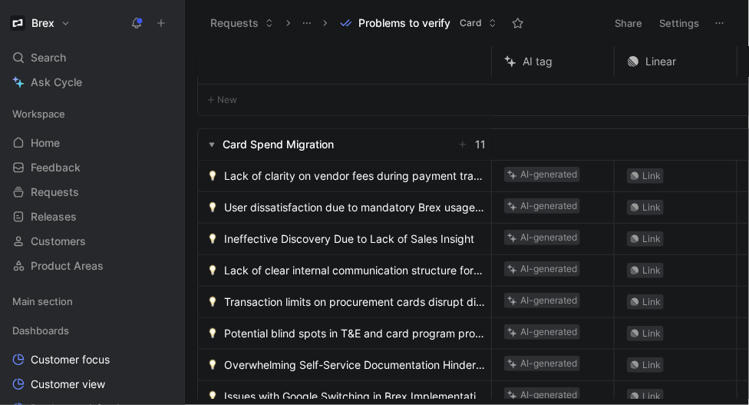
click at [332, 173] on span "Lack of clarity on vendor fees during payment transition" at bounding box center [354, 176] width 261 height 18
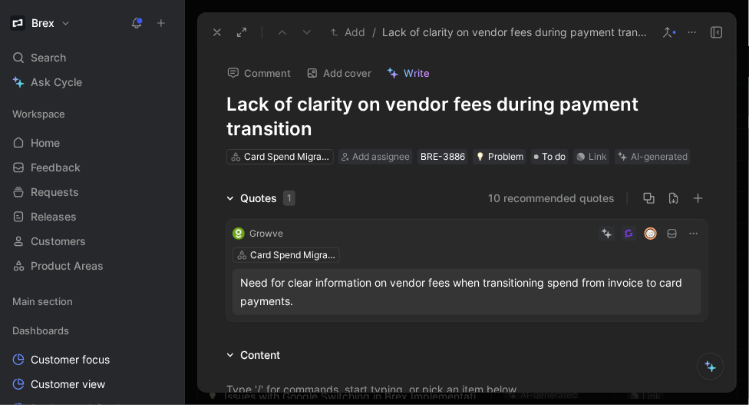
click at [571, 105] on h1 "Lack of clarity on vendor fees during payment transition" at bounding box center [467, 116] width 481 height 49
click at [276, 123] on h1 "Lack of clarity on vendor fees during spend migration transition" at bounding box center [467, 116] width 481 height 49
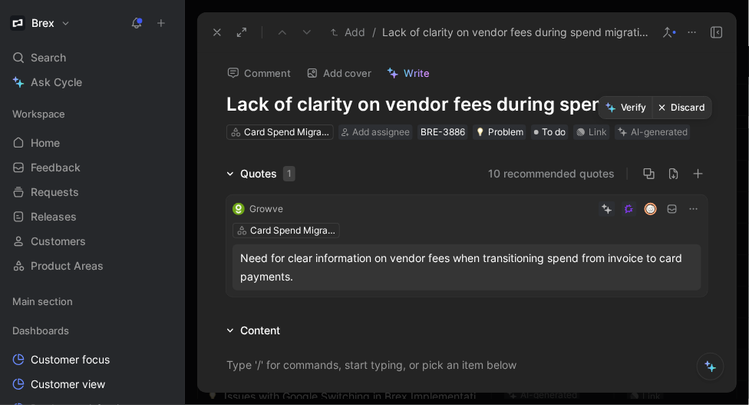
click at [622, 109] on button "Verify" at bounding box center [626, 108] width 53 height 22
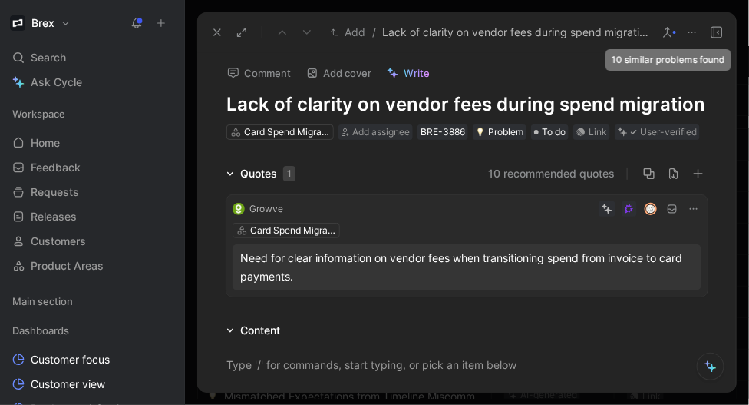
click at [663, 41] on button at bounding box center [668, 33] width 22 height 22
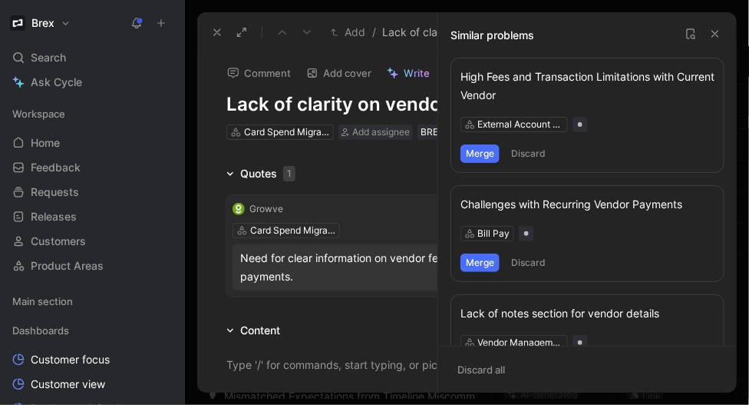
click at [491, 159] on button "Merge" at bounding box center [480, 153] width 39 height 18
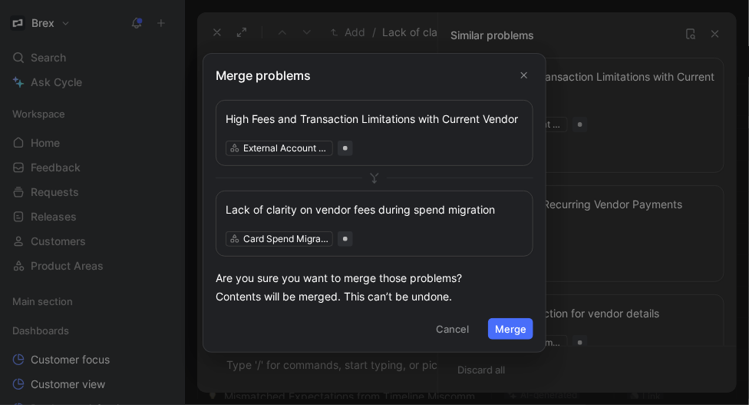
click at [513, 334] on button "Merge" at bounding box center [510, 329] width 45 height 22
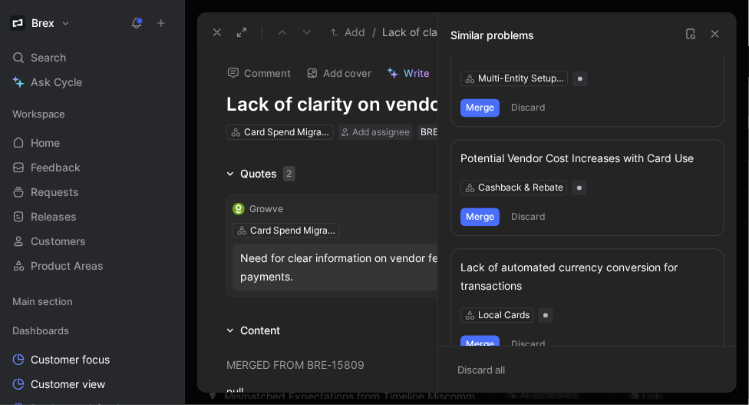
scroll to position [772, 0]
click at [476, 220] on button "Merge" at bounding box center [480, 218] width 39 height 18
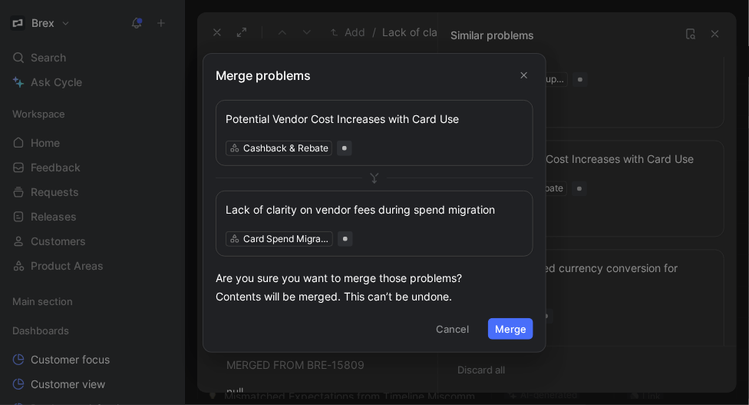
click at [498, 325] on button "Merge" at bounding box center [510, 329] width 45 height 22
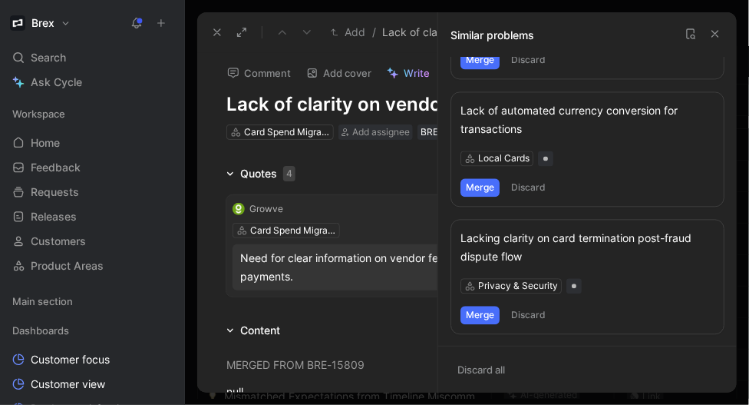
scroll to position [680, 0]
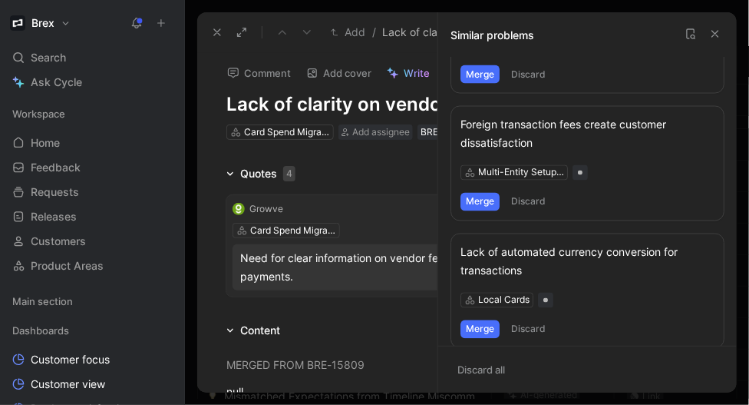
click at [719, 33] on icon at bounding box center [716, 34] width 12 height 12
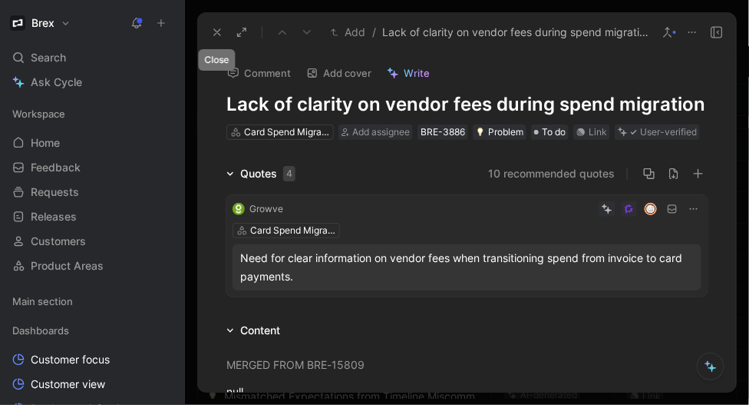
click at [218, 31] on use at bounding box center [217, 32] width 6 height 6
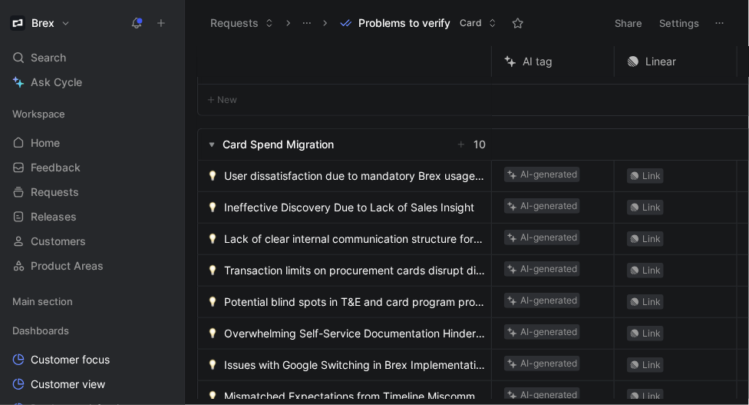
click at [303, 177] on span "User dissatisfaction due to mandatory Brex usage by employer" at bounding box center [354, 176] width 261 height 18
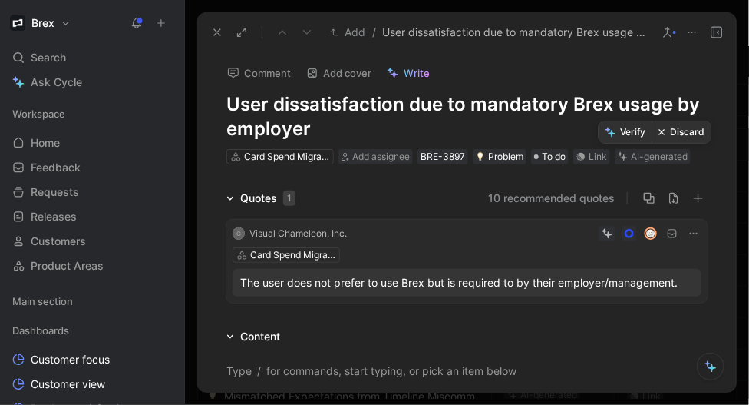
click at [663, 134] on icon at bounding box center [663, 132] width 8 height 8
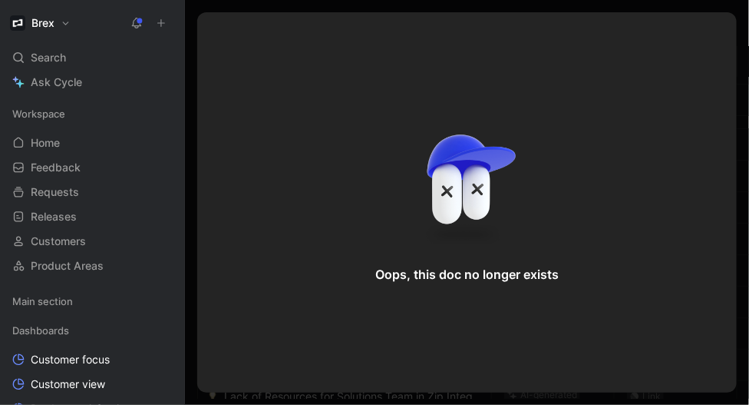
click at [212, 29] on div "Oops, this doc no longer exists" at bounding box center [467, 202] width 540 height 380
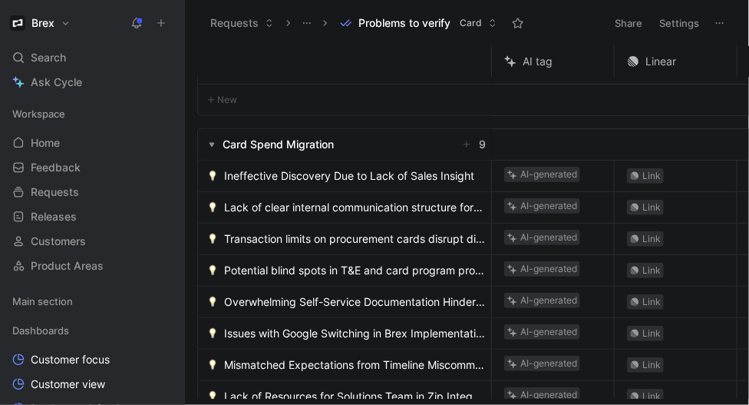
click at [246, 177] on span "Ineffective Discovery Due to Lack of Sales Insight" at bounding box center [349, 176] width 250 height 18
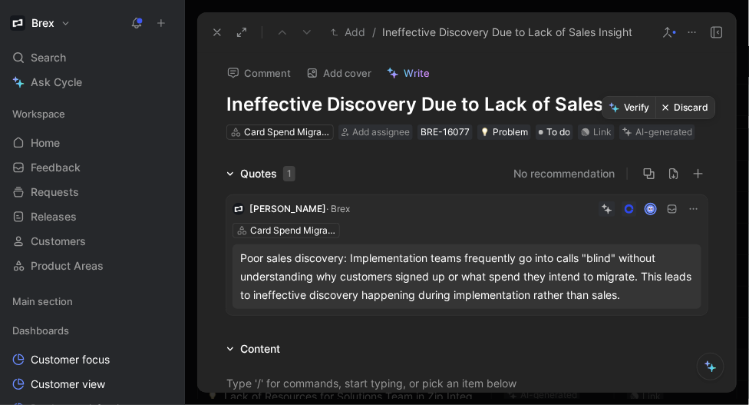
click at [674, 107] on button "Discard" at bounding box center [686, 108] width 59 height 22
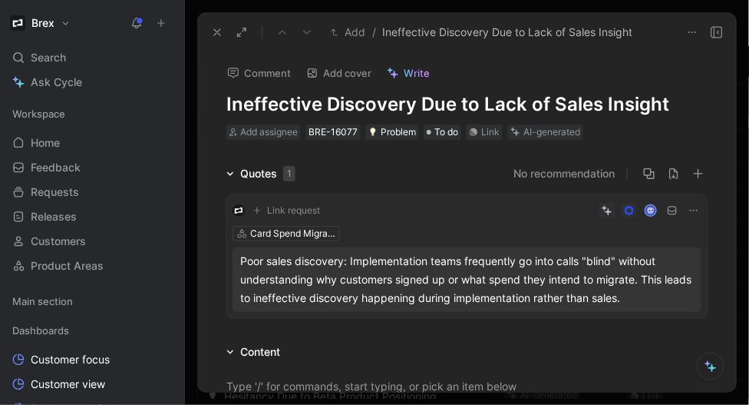
click at [221, 29] on icon at bounding box center [217, 32] width 12 height 12
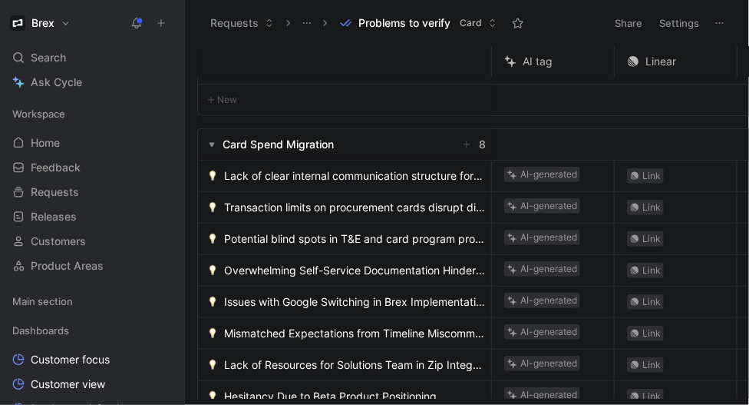
click at [302, 183] on span "Lack of clear internal communication structure for decision-makers" at bounding box center [354, 176] width 261 height 18
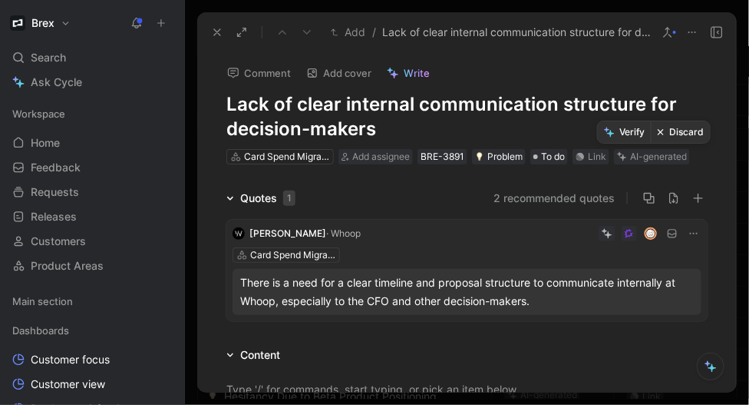
click at [683, 133] on button "Discard" at bounding box center [680, 132] width 59 height 22
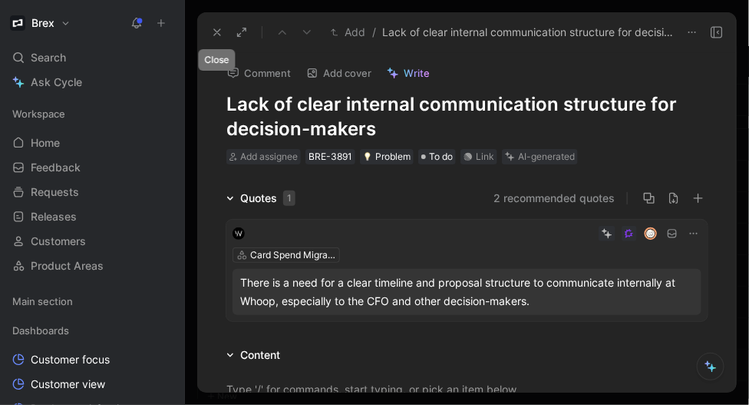
click at [218, 31] on use at bounding box center [217, 32] width 6 height 6
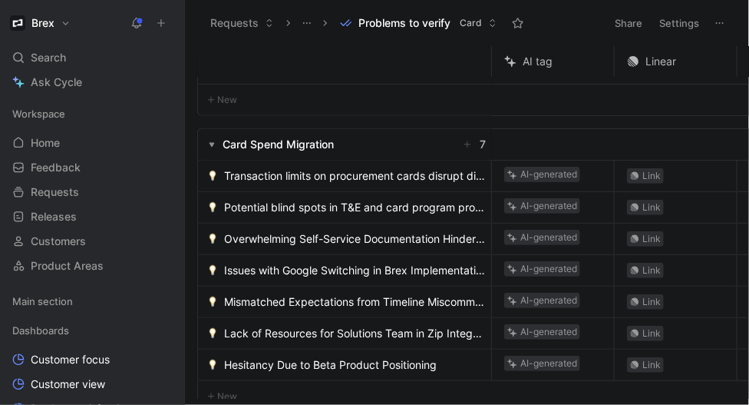
click at [286, 179] on span "Transaction limits on procurement cards disrupt digital advertising" at bounding box center [354, 176] width 261 height 18
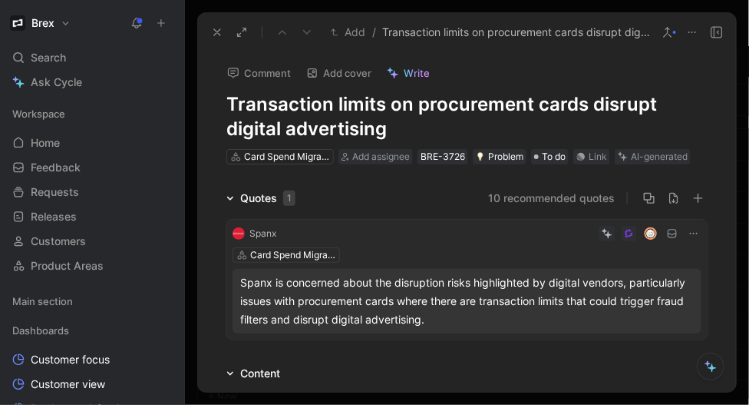
click at [236, 299] on icon at bounding box center [233, 301] width 6 height 6
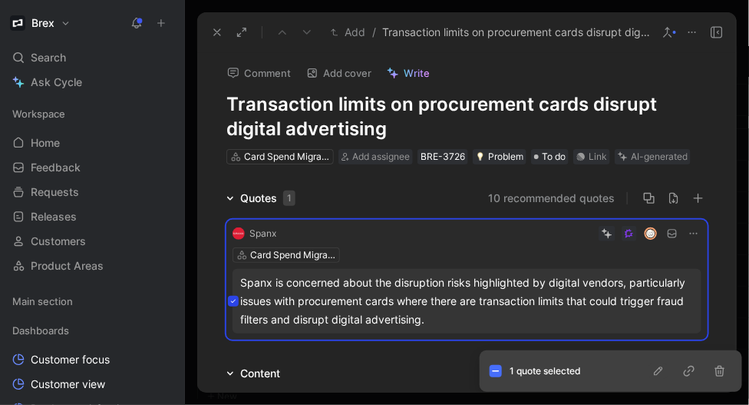
click at [660, 370] on icon "button" at bounding box center [659, 371] width 12 height 12
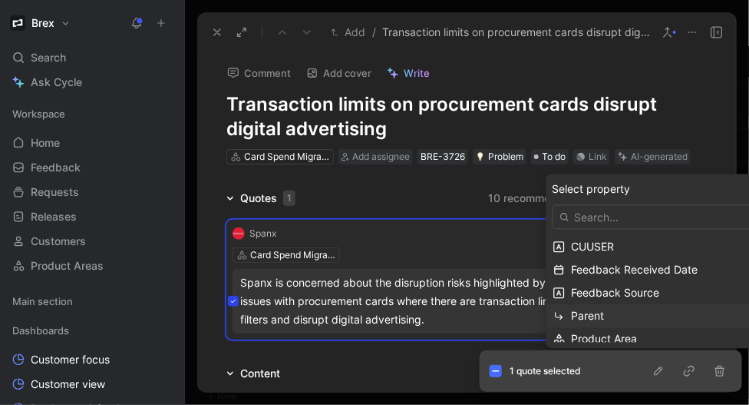
click at [581, 314] on span "Parent" at bounding box center [588, 315] width 33 height 13
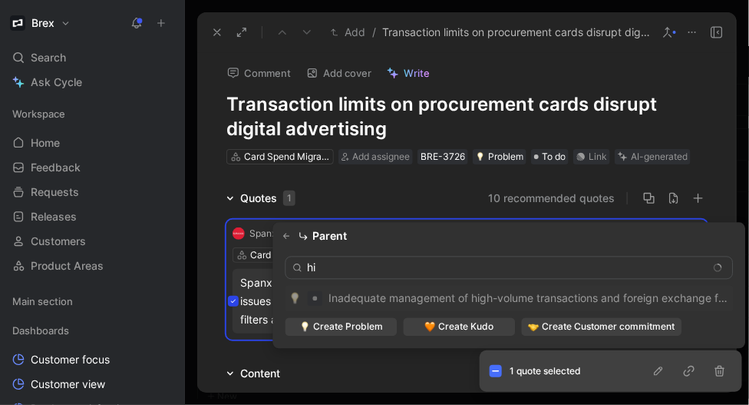
type input "h"
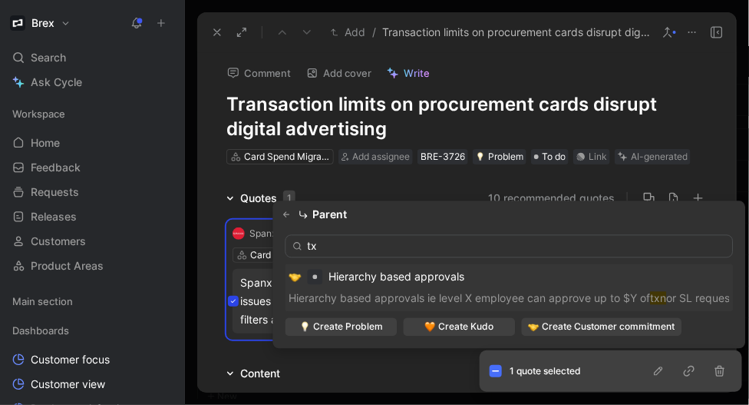
type input "t"
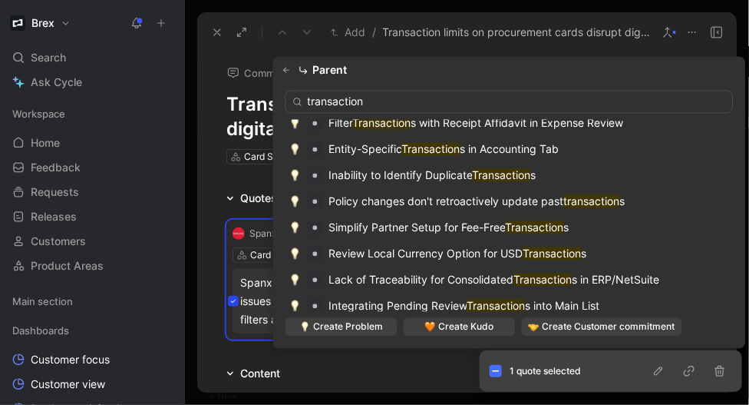
scroll to position [1199, 0]
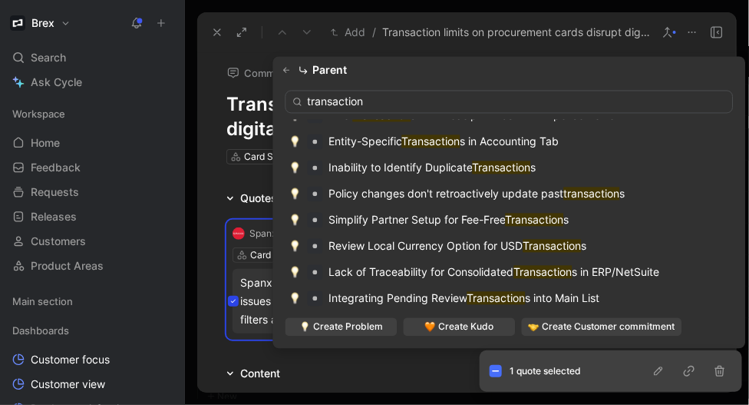
click at [310, 104] on input "transaction" at bounding box center [510, 102] width 448 height 23
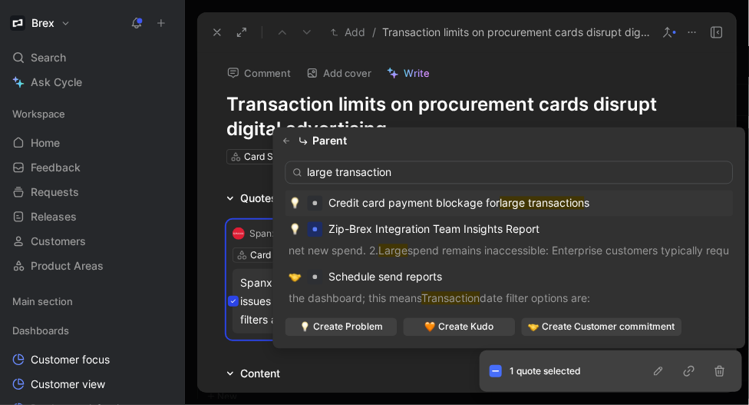
scroll to position [0, 0]
type input "large transaction"
click at [456, 203] on span "Credit card payment blockage for" at bounding box center [414, 203] width 171 height 13
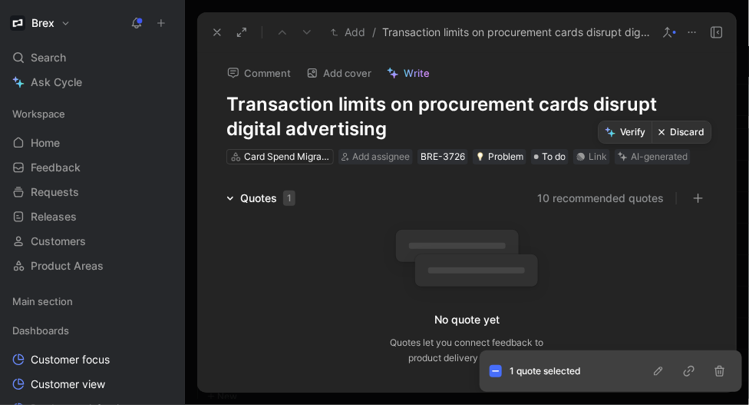
click at [684, 134] on button "Discard" at bounding box center [682, 132] width 59 height 22
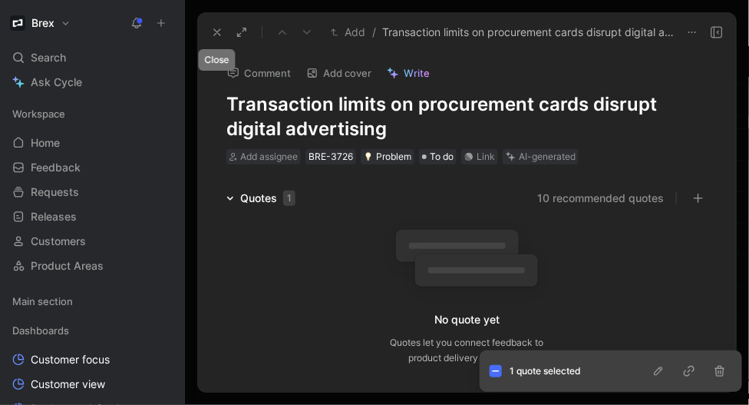
click at [217, 32] on use at bounding box center [217, 32] width 6 height 6
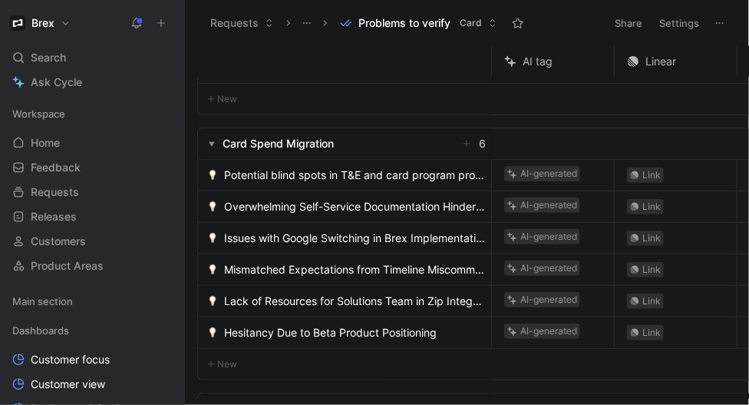
scroll to position [148, 0]
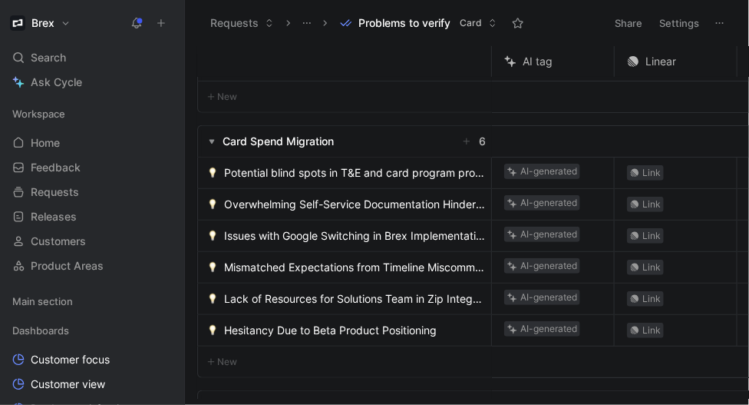
click at [289, 177] on span "Potential blind spots in T&E and card program process" at bounding box center [354, 173] width 261 height 18
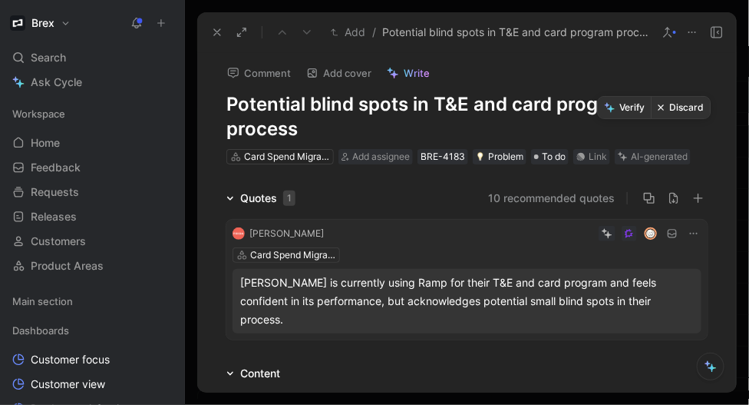
click at [680, 108] on button "Discard" at bounding box center [681, 108] width 59 height 22
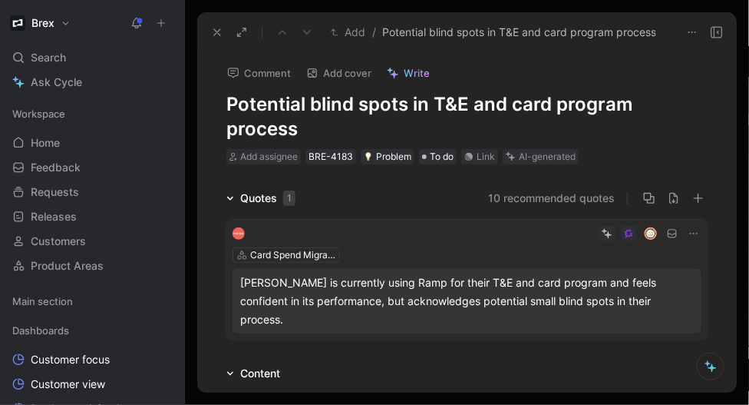
click at [215, 28] on icon at bounding box center [217, 32] width 12 height 12
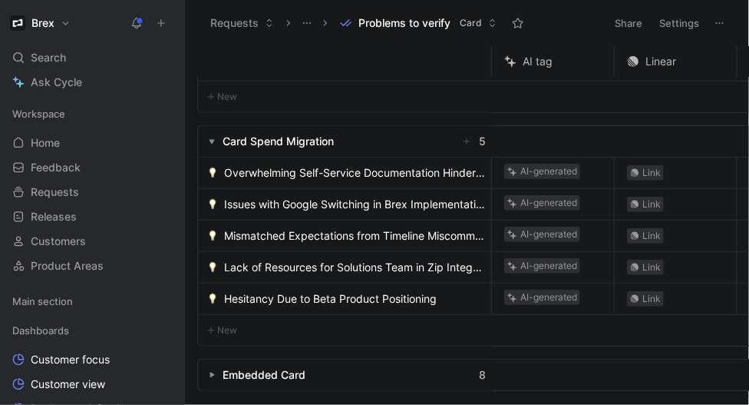
click at [280, 170] on span "Overwhelming Self-Service Documentation Hinders Setup" at bounding box center [354, 173] width 261 height 18
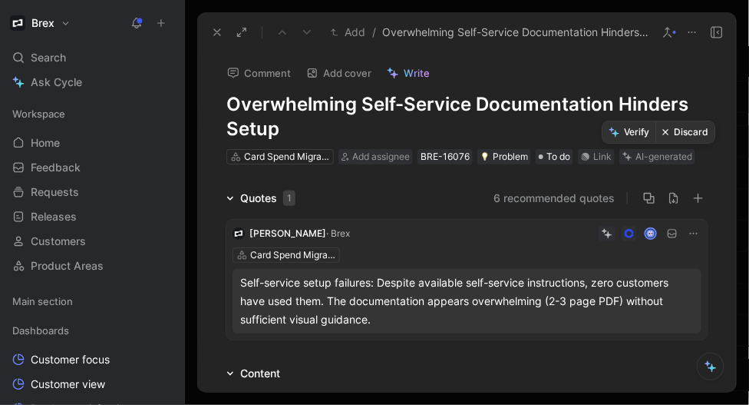
click at [634, 128] on button "Verify" at bounding box center [630, 132] width 53 height 22
click at [667, 32] on icon at bounding box center [668, 32] width 12 height 12
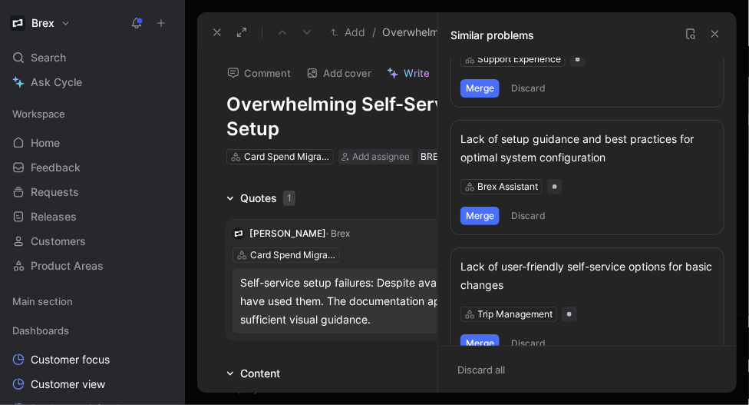
scroll to position [55, 0]
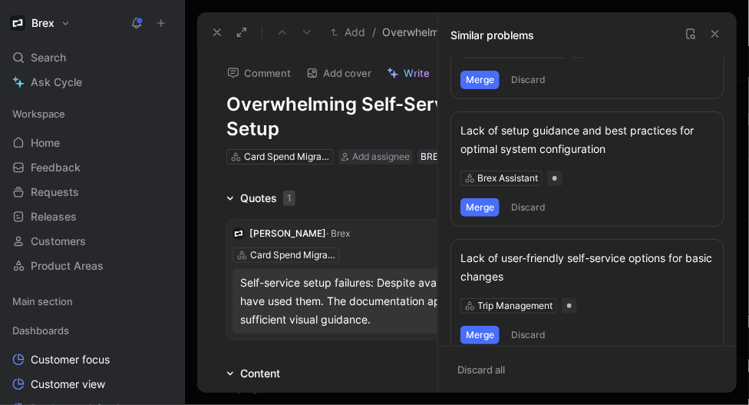
click at [481, 205] on button "Merge" at bounding box center [480, 207] width 39 height 18
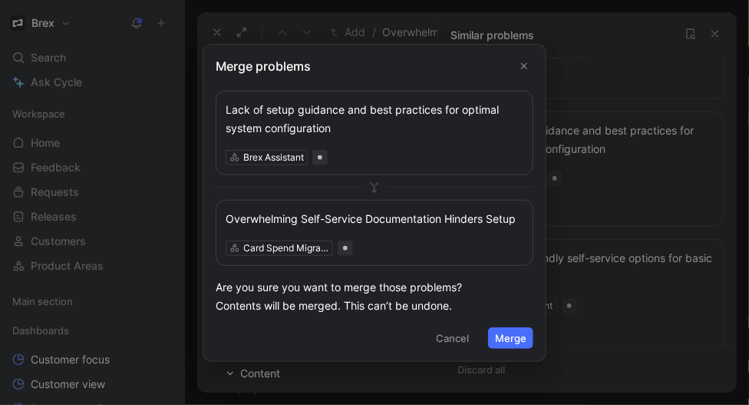
click at [513, 339] on button "Merge" at bounding box center [510, 338] width 45 height 22
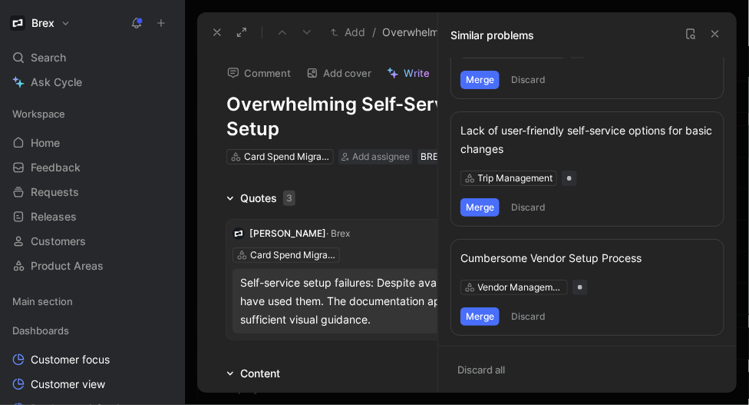
click at [477, 213] on button "Merge" at bounding box center [480, 207] width 39 height 18
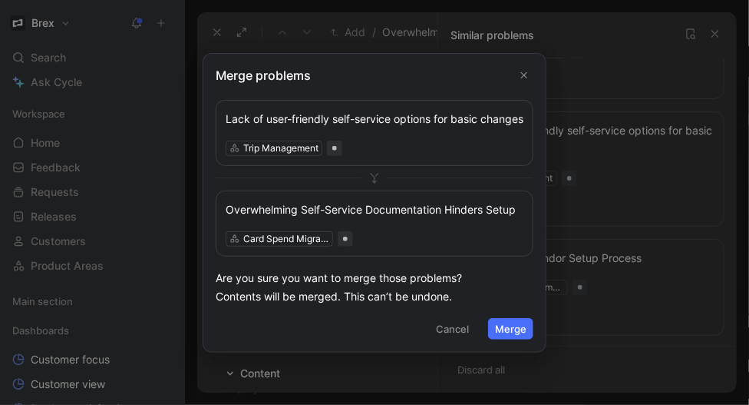
click at [520, 69] on icon "Close" at bounding box center [524, 74] width 11 height 11
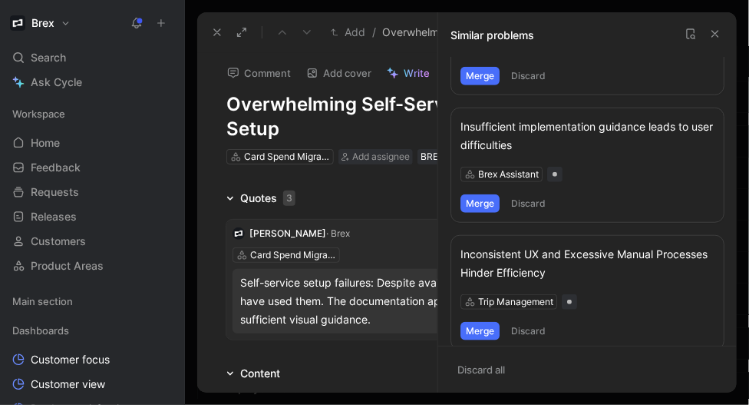
scroll to position [298, 0]
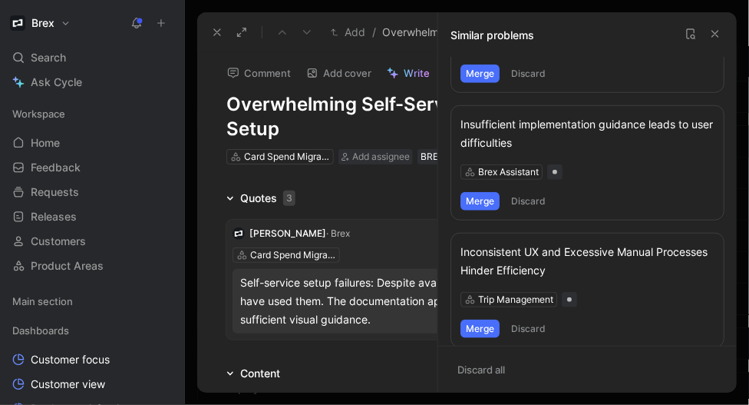
click at [481, 203] on button "Merge" at bounding box center [480, 201] width 39 height 18
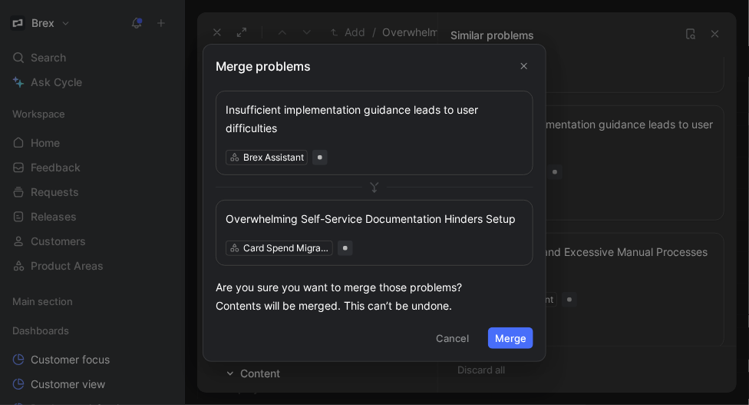
click at [511, 339] on button "Merge" at bounding box center [510, 338] width 45 height 22
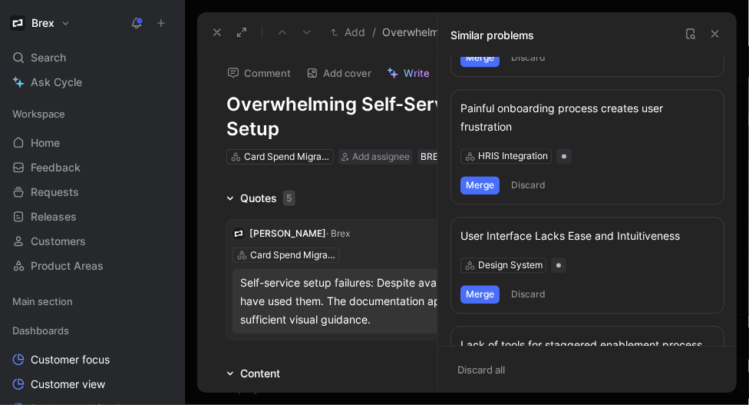
scroll to position [812, 0]
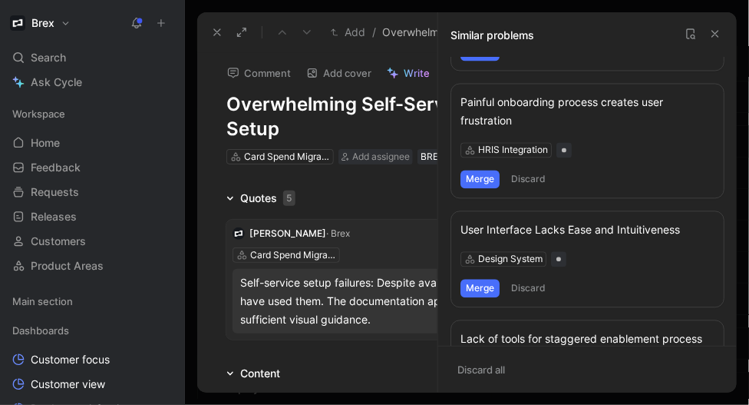
click at [473, 176] on button "Merge" at bounding box center [480, 179] width 39 height 18
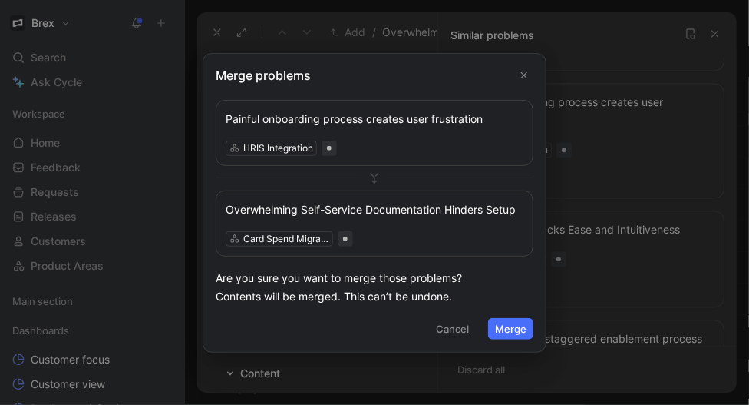
click at [643, 130] on div at bounding box center [374, 202] width 749 height 405
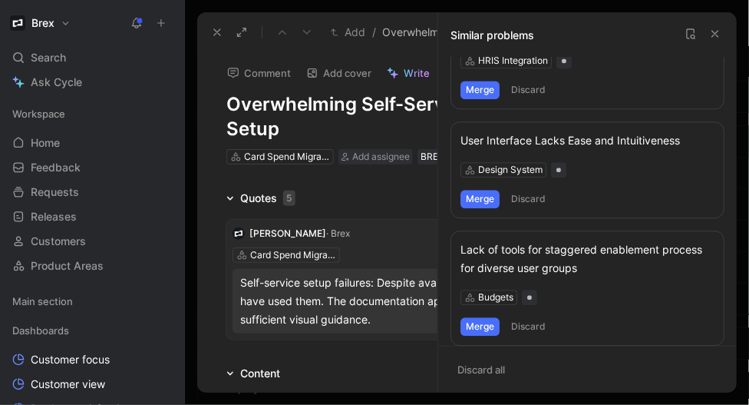
scroll to position [912, 0]
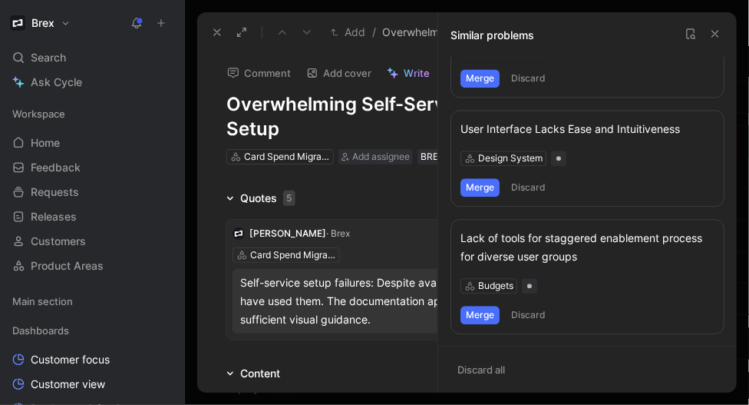
click at [715, 28] on icon at bounding box center [716, 34] width 12 height 12
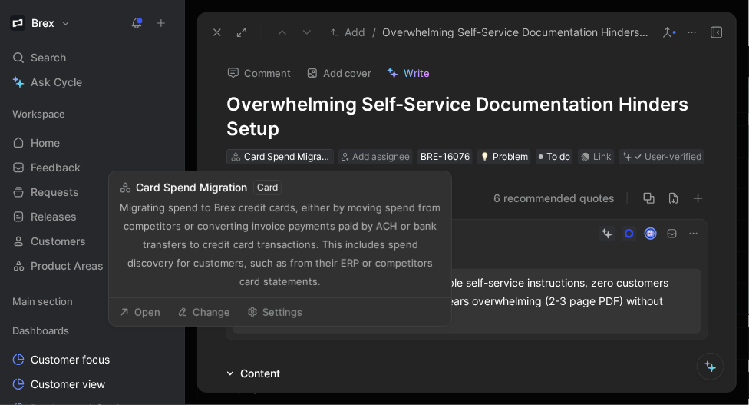
click at [297, 161] on div "Card Spend Migration" at bounding box center [287, 156] width 86 height 15
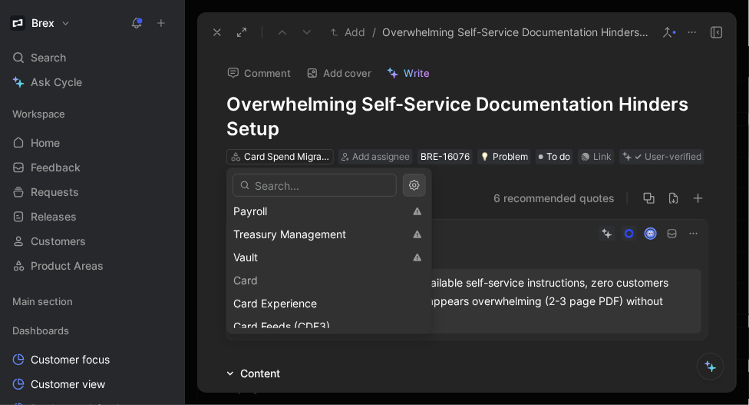
scroll to position [0, 0]
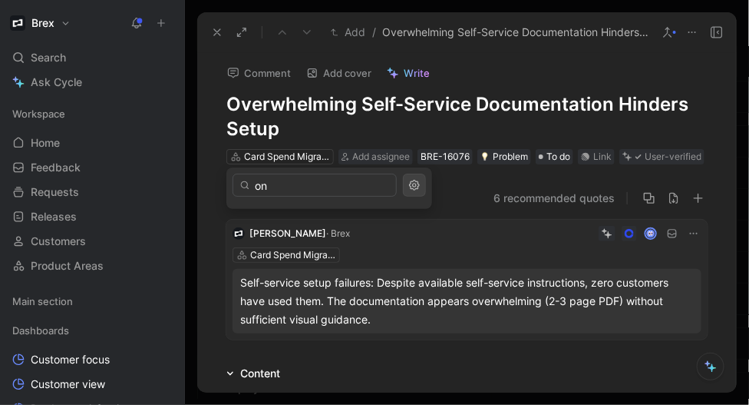
type input "o"
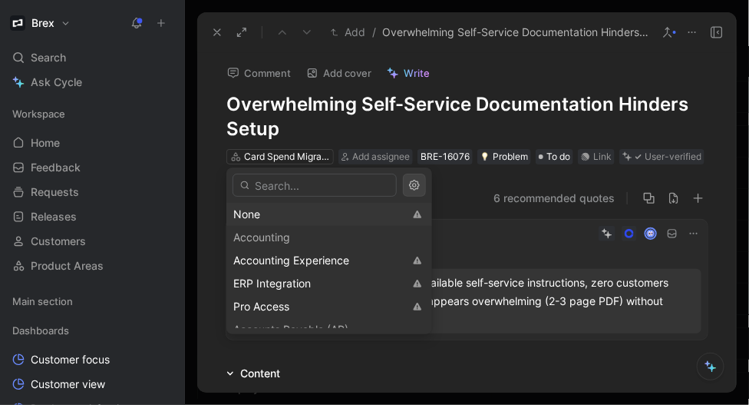
click at [345, 217] on div "None" at bounding box center [318, 214] width 170 height 18
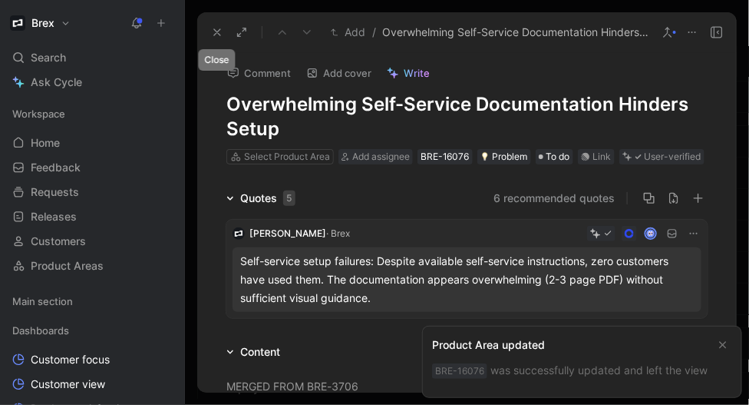
click at [217, 24] on button at bounding box center [218, 33] width 22 height 22
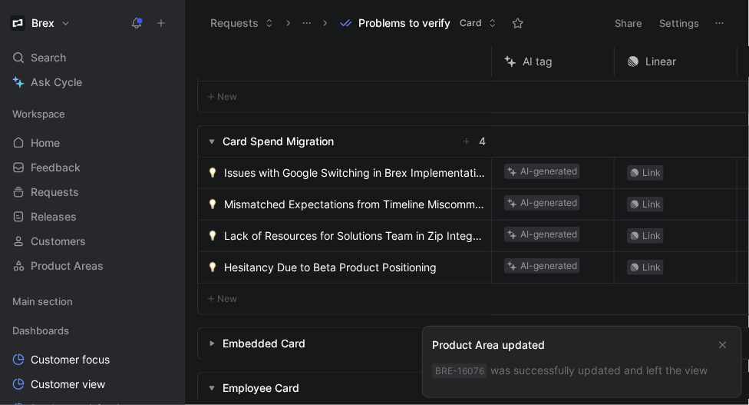
click at [257, 174] on span "Issues with Google Switching in Brex Implementation" at bounding box center [354, 173] width 261 height 18
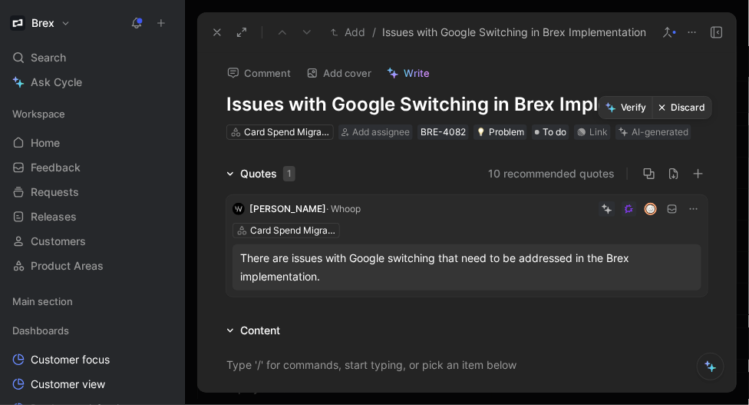
click at [673, 108] on button "Discard" at bounding box center [682, 108] width 59 height 22
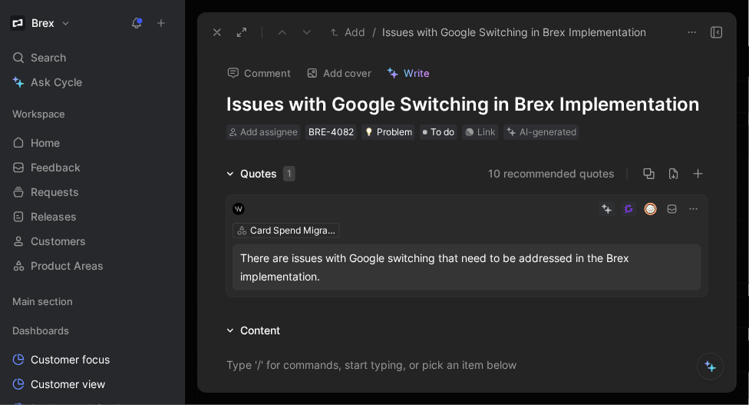
click at [215, 30] on use at bounding box center [217, 32] width 6 height 6
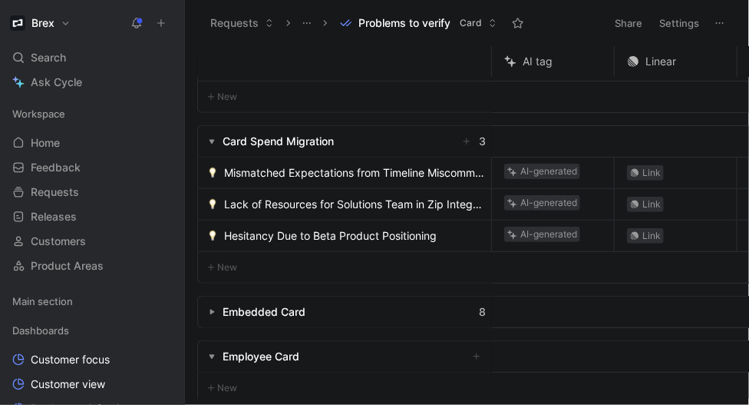
click at [265, 171] on span "Mismatched Expectations from Timeline Miscommunication" at bounding box center [354, 173] width 261 height 18
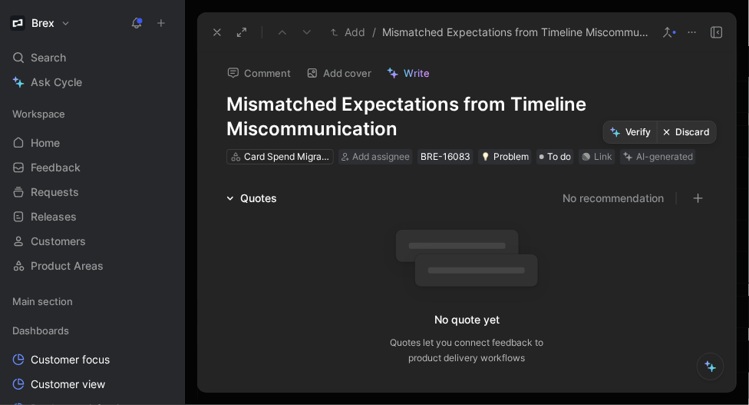
click at [688, 131] on button "Discard" at bounding box center [686, 132] width 59 height 22
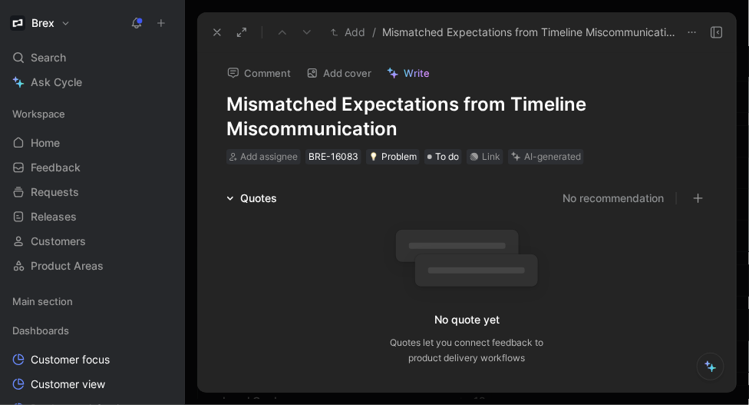
click at [217, 35] on icon at bounding box center [217, 32] width 12 height 12
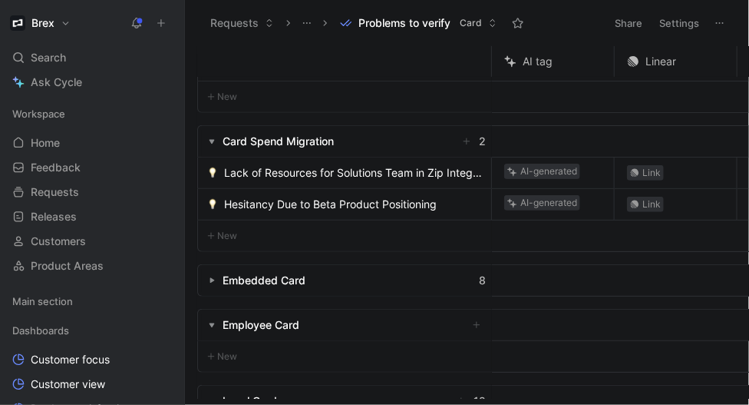
click at [276, 175] on span "Lack of Resources for Solutions Team in Zip Integrations" at bounding box center [354, 173] width 261 height 18
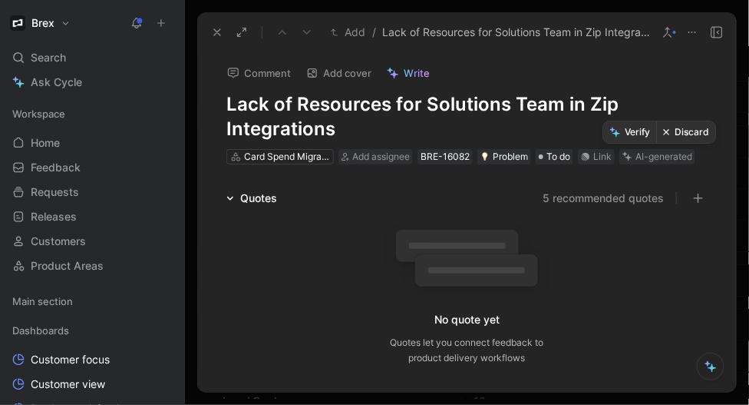
click at [682, 131] on button "Discard" at bounding box center [686, 132] width 59 height 22
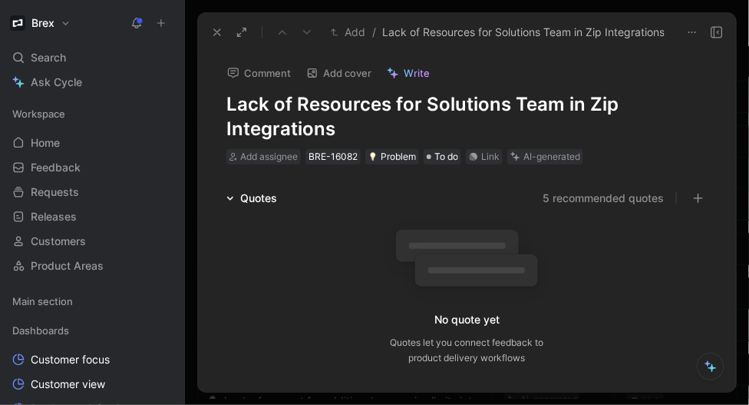
click at [214, 33] on icon at bounding box center [217, 32] width 12 height 12
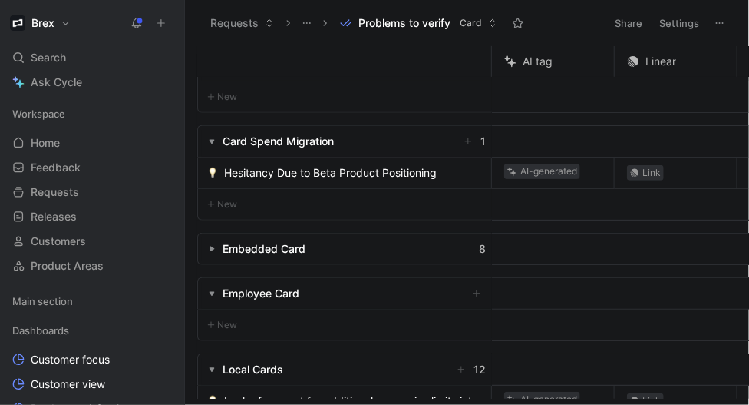
click at [280, 170] on span "Hesitancy Due to Beta Product Positioning" at bounding box center [330, 173] width 213 height 18
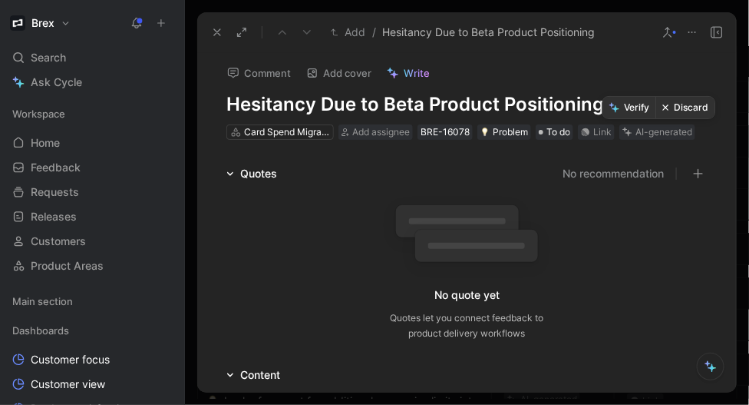
click at [686, 107] on button "Discard" at bounding box center [686, 108] width 59 height 22
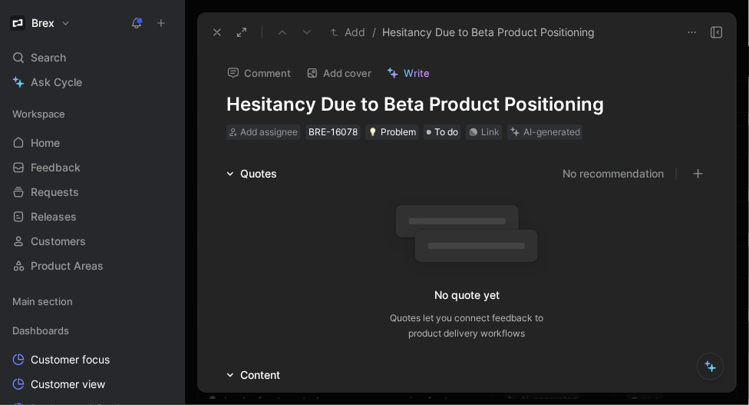
click at [217, 31] on use at bounding box center [217, 32] width 6 height 6
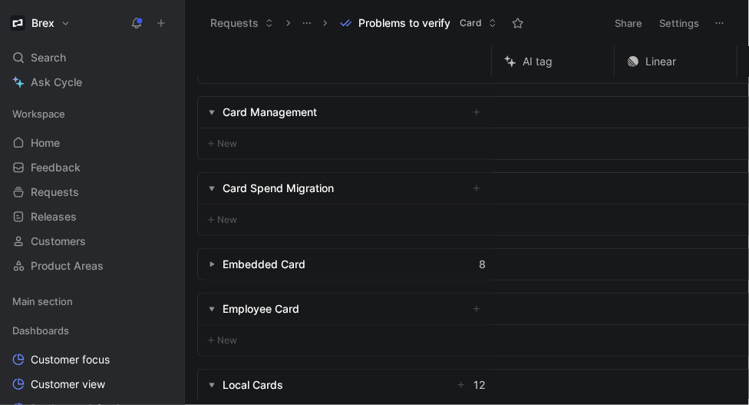
scroll to position [115, 0]
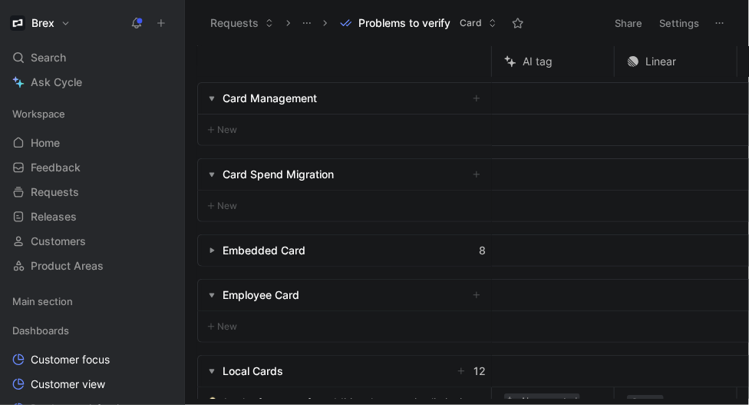
click at [212, 253] on icon "button" at bounding box center [212, 250] width 6 height 6
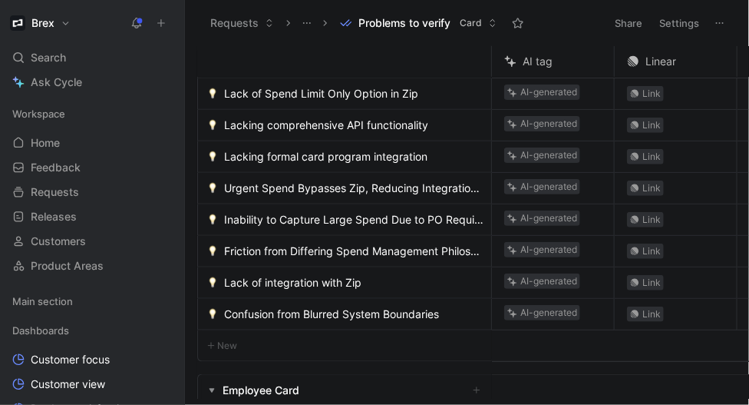
scroll to position [0, 0]
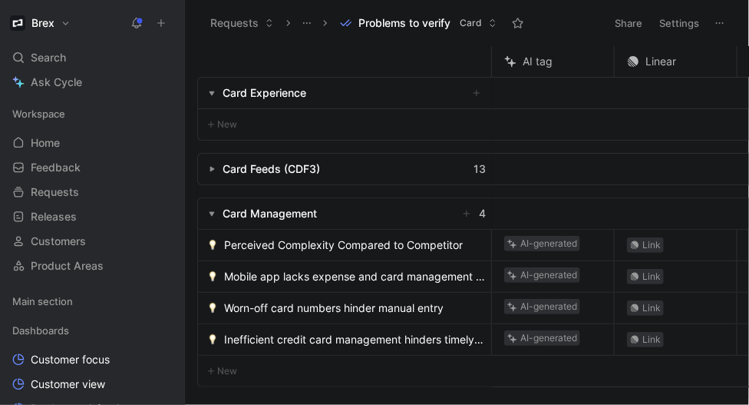
click at [213, 94] on use "button" at bounding box center [212, 93] width 5 height 5
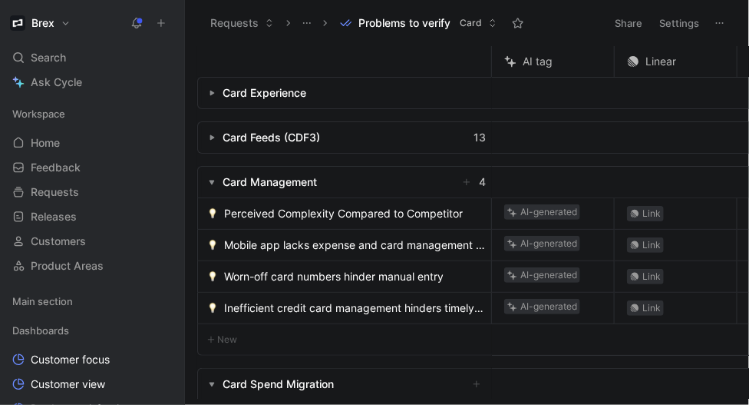
click at [211, 182] on use "button" at bounding box center [212, 182] width 5 height 5
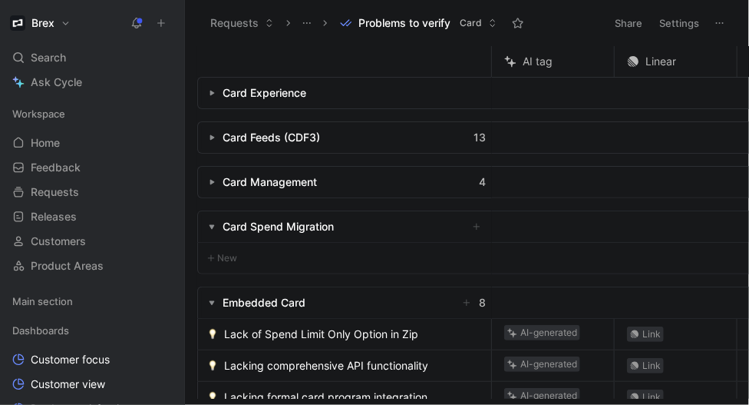
click at [211, 182] on use "button" at bounding box center [212, 182] width 5 height 5
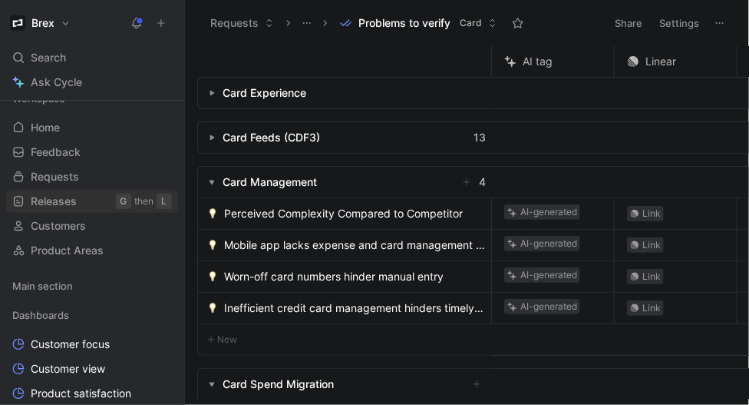
scroll to position [16, 0]
click at [269, 212] on span "Perceived Complexity Compared to Competitor" at bounding box center [343, 213] width 239 height 18
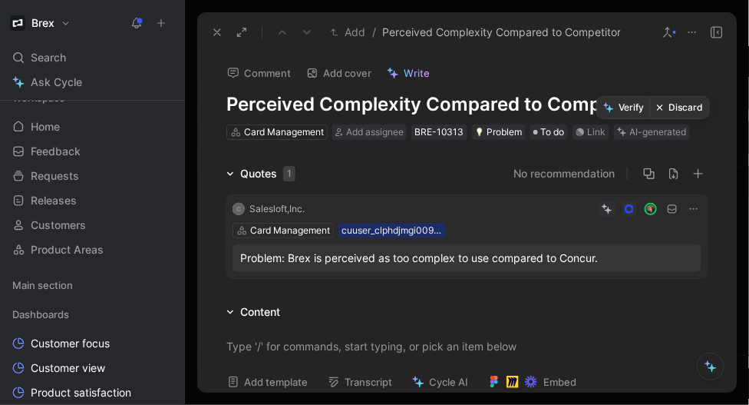
click at [665, 111] on button "Discard" at bounding box center [679, 108] width 59 height 22
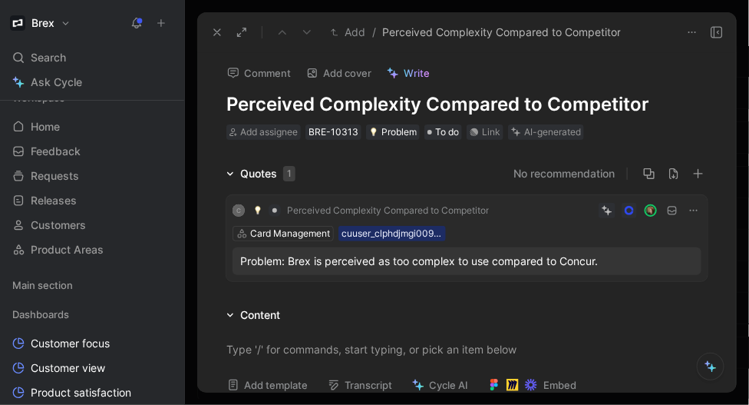
click at [217, 31] on use at bounding box center [217, 32] width 6 height 6
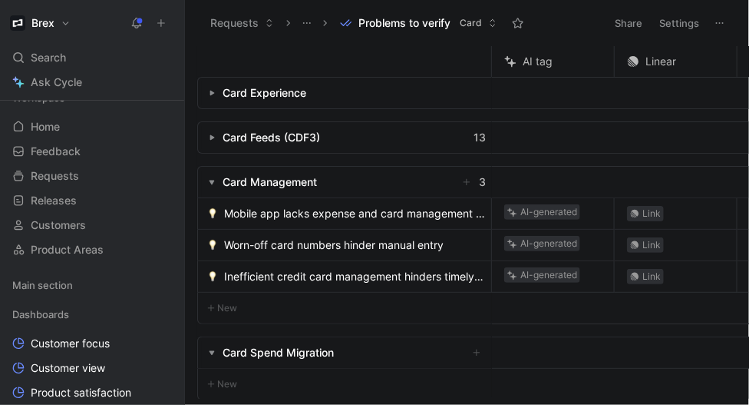
click at [279, 214] on span "Mobile app lacks expense and card management features for NHRA employees" at bounding box center [354, 213] width 261 height 18
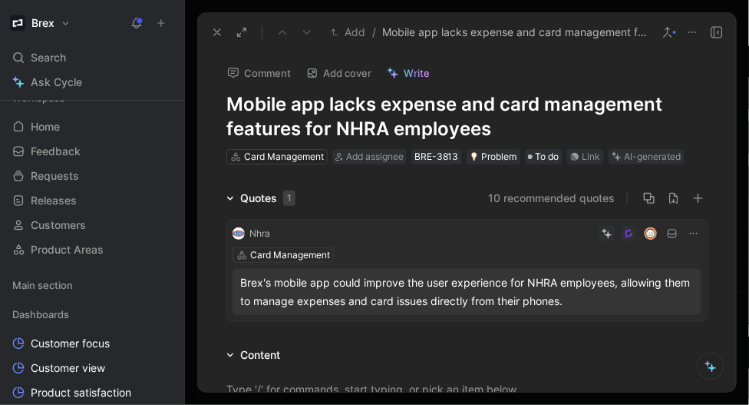
scroll to position [44, 0]
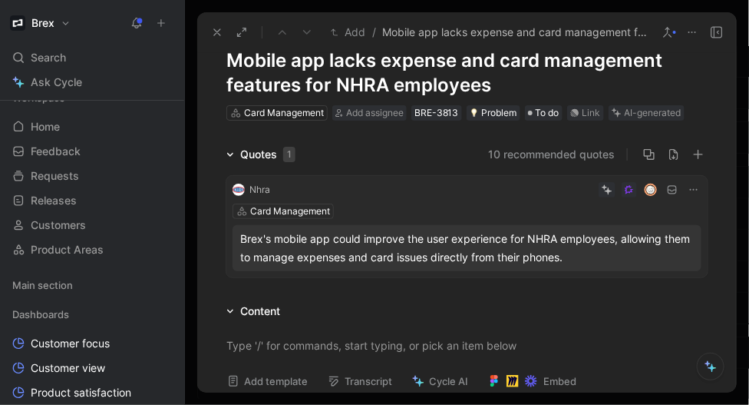
click at [398, 257] on div "Brex's mobile app could improve the user experience for NHRA employees, allowin…" at bounding box center [467, 248] width 454 height 37
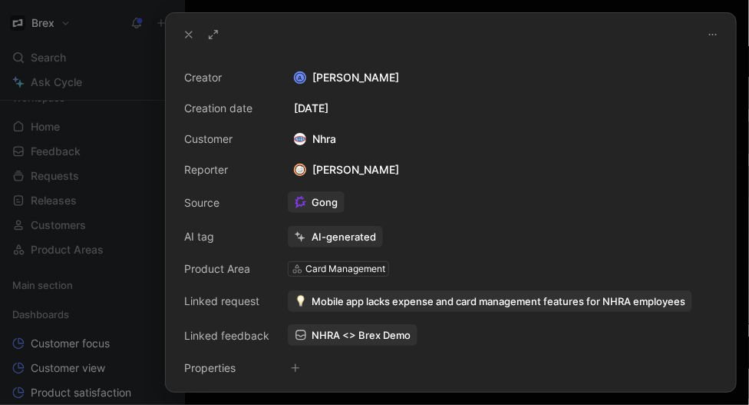
click at [188, 36] on icon at bounding box center [189, 34] width 12 height 12
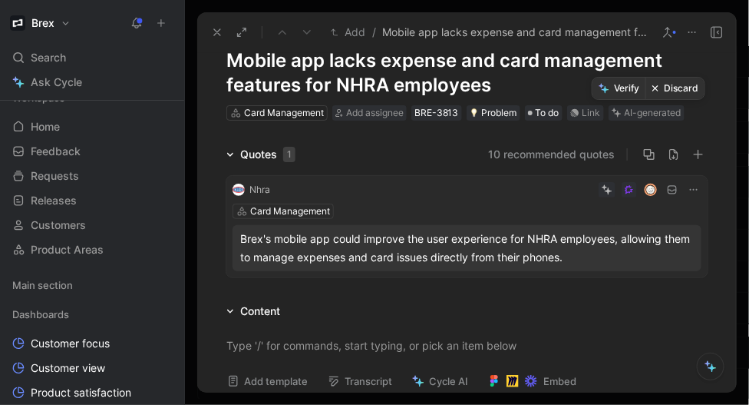
click at [671, 91] on button "Discard" at bounding box center [675, 89] width 59 height 22
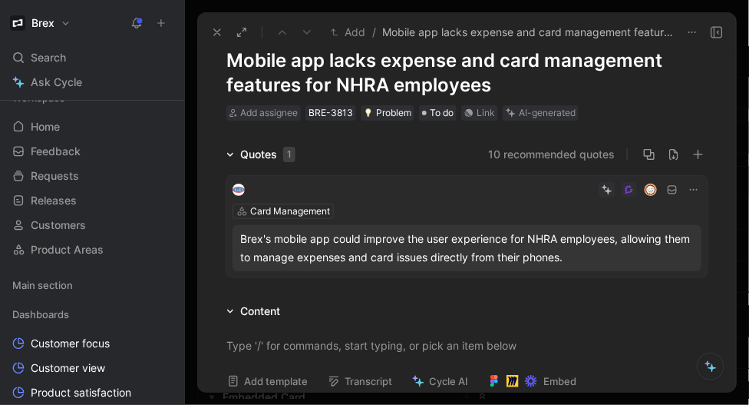
click at [220, 31] on icon at bounding box center [217, 32] width 12 height 12
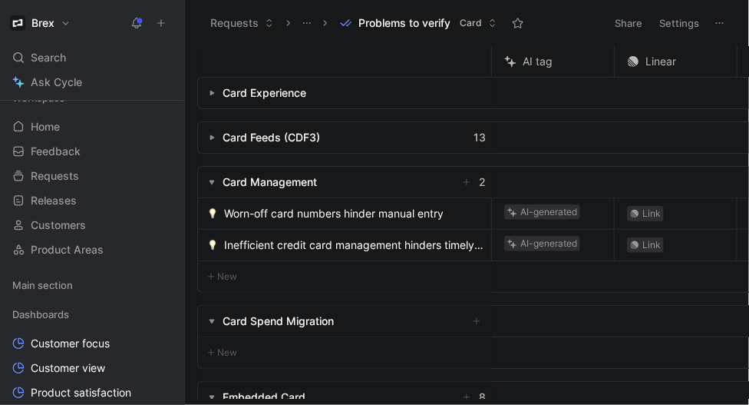
click at [278, 218] on span "Worn-off card numbers hinder manual entry" at bounding box center [334, 213] width 220 height 18
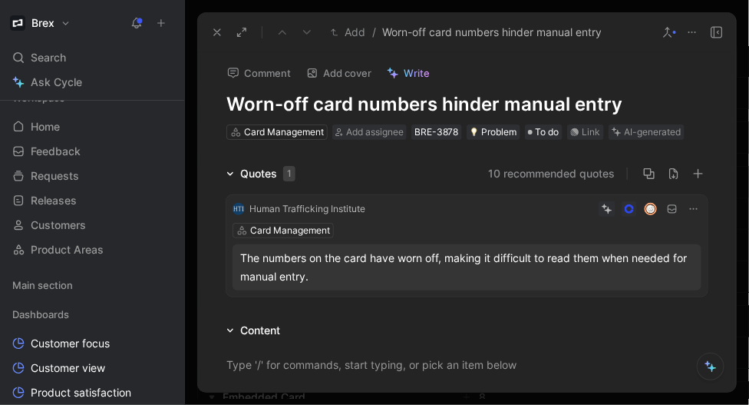
click at [668, 28] on use at bounding box center [668, 32] width 8 height 9
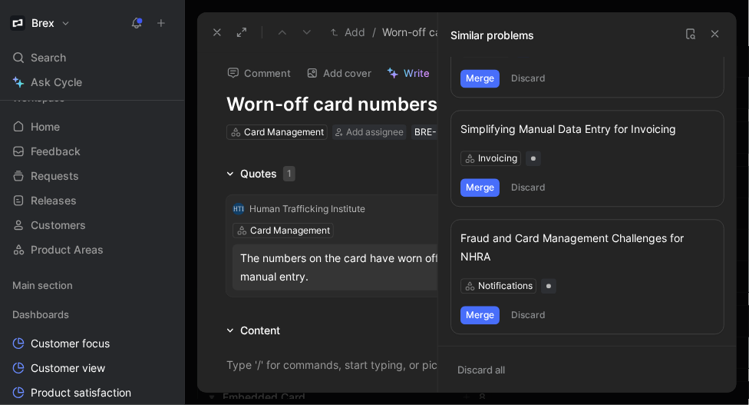
scroll to position [894, 0]
click at [695, 31] on use at bounding box center [691, 33] width 8 height 9
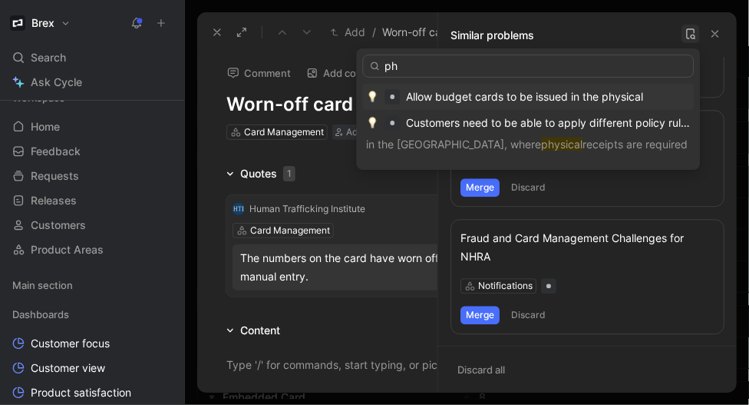
type input "p"
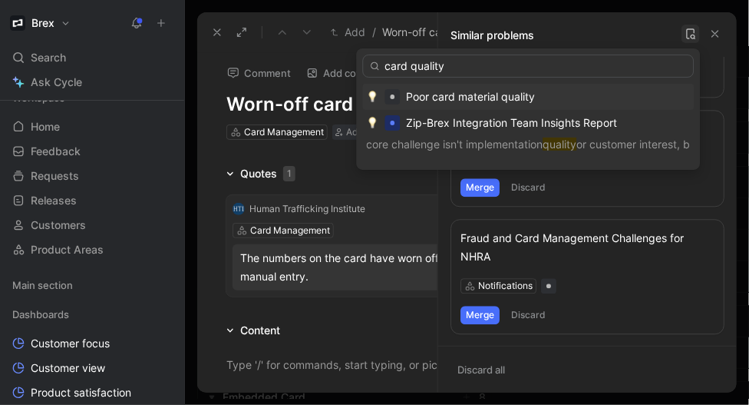
type input "card quality"
click at [497, 94] on span "Poor card material quality" at bounding box center [471, 96] width 129 height 13
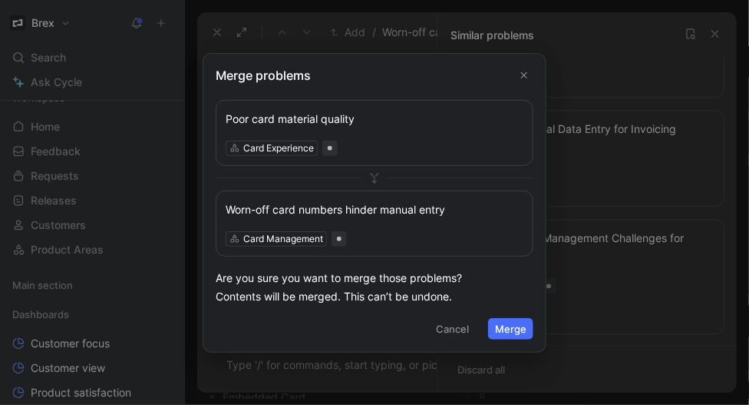
click at [514, 324] on button "Merge" at bounding box center [510, 329] width 45 height 22
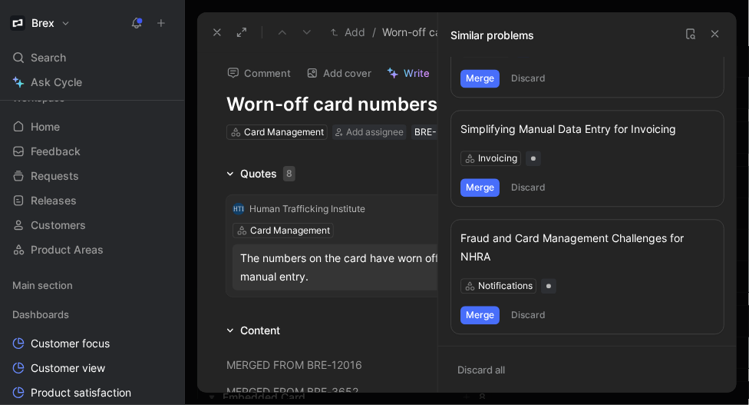
click at [722, 31] on icon at bounding box center [716, 34] width 12 height 12
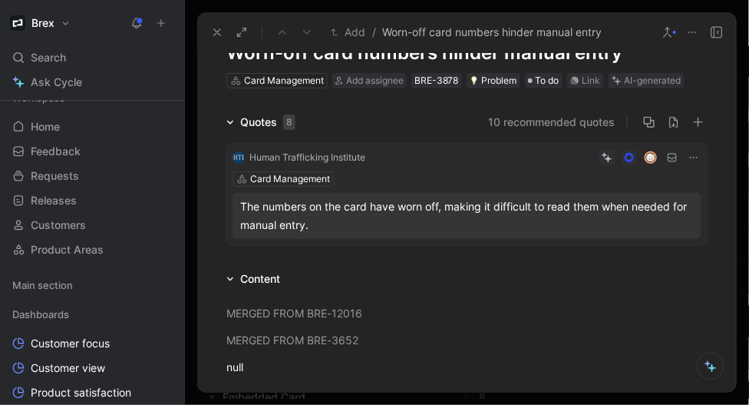
scroll to position [0, 0]
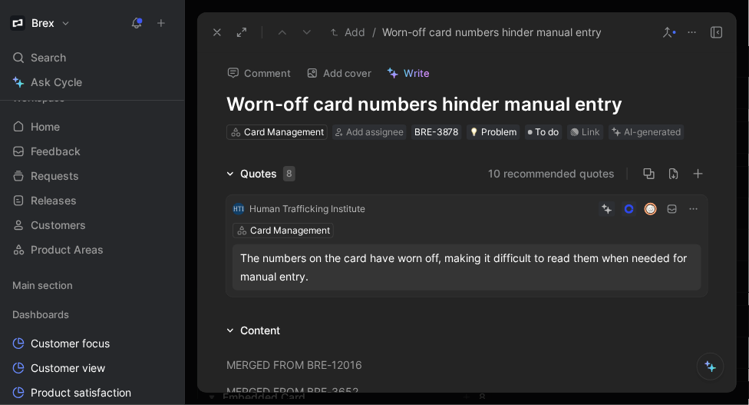
click at [496, 108] on h1 "Worn-off card numbers hinder manual entry" at bounding box center [467, 104] width 481 height 25
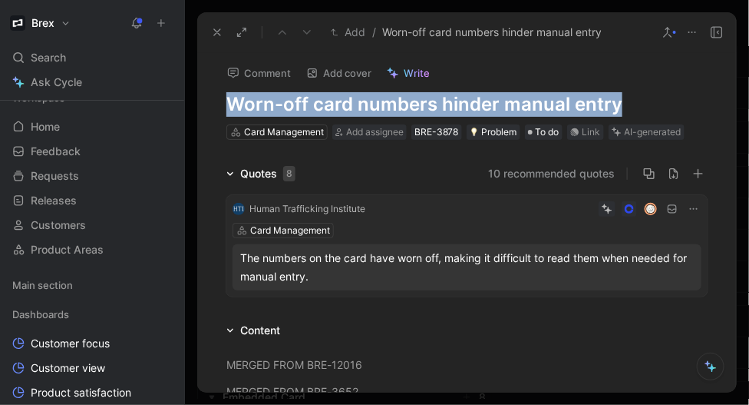
scroll to position [40, 0]
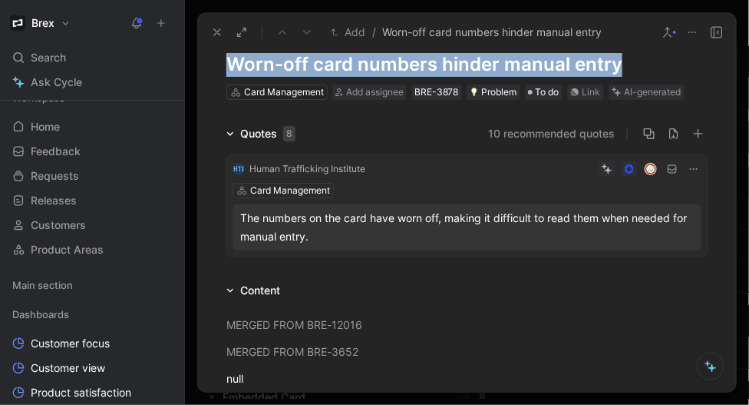
click at [260, 289] on div "Content" at bounding box center [260, 290] width 40 height 18
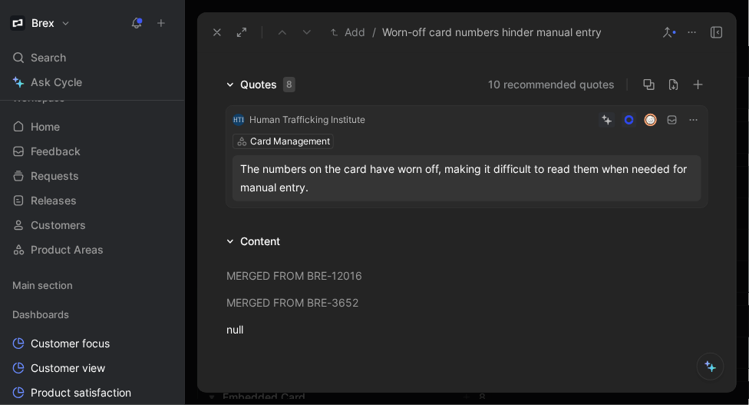
scroll to position [0, 0]
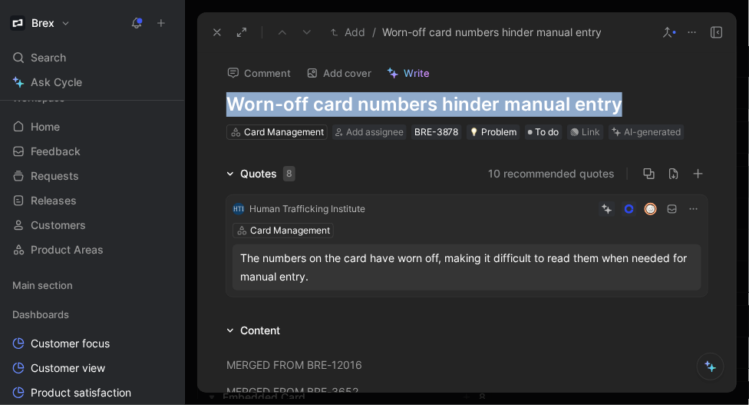
click at [313, 101] on h1 "Worn-off card numbers hinder manual entry" at bounding box center [467, 104] width 481 height 25
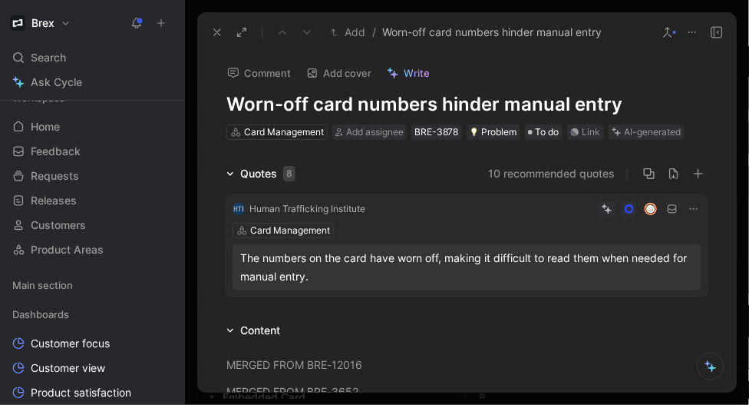
click at [313, 101] on h1 "Worn-off card numbers hinder manual entry" at bounding box center [467, 104] width 481 height 25
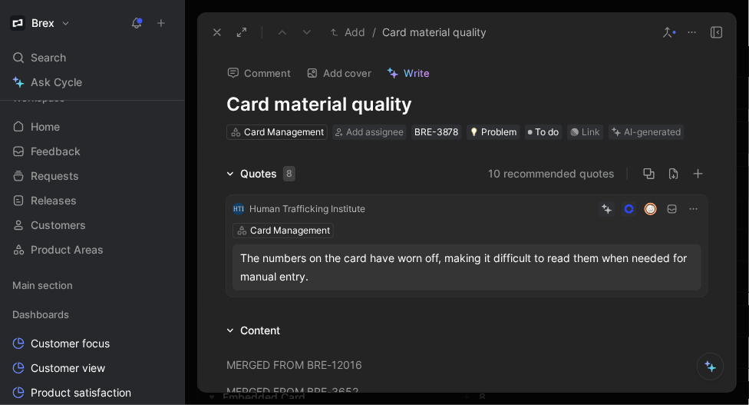
click at [237, 109] on h1 "Card material quality" at bounding box center [467, 104] width 481 height 25
click at [643, 82] on div "Comment Add cover Write" at bounding box center [464, 68] width 488 height 31
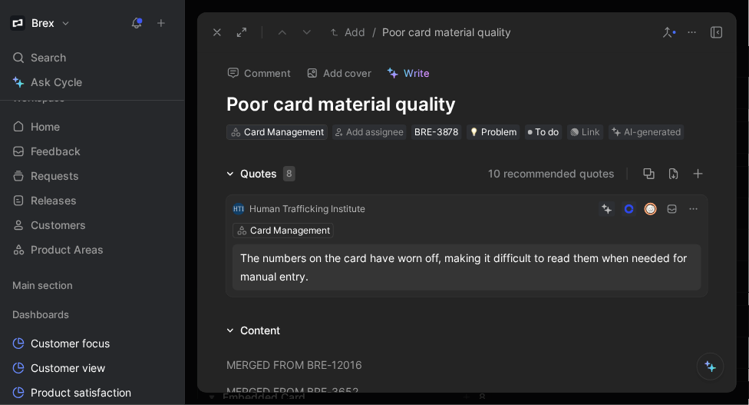
click at [293, 131] on div "Card Management" at bounding box center [284, 131] width 80 height 15
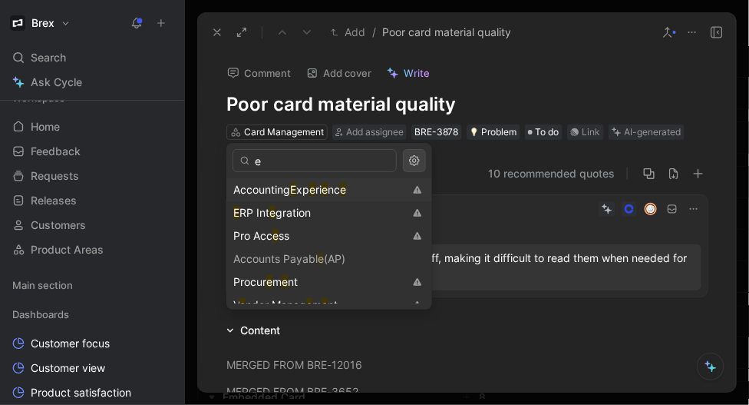
click at [285, 157] on input "e" at bounding box center [315, 160] width 164 height 23
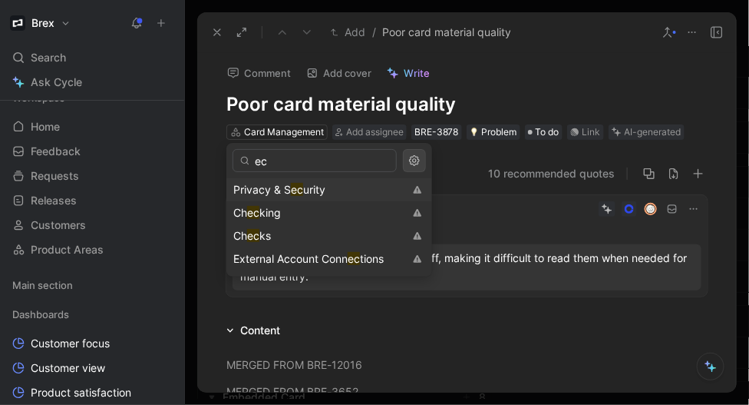
type input "e"
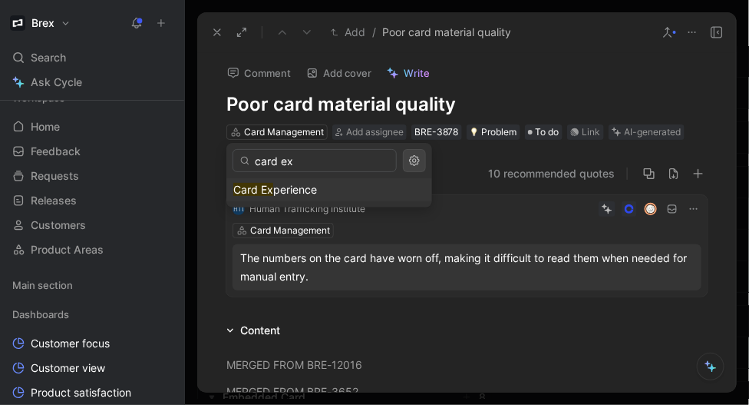
type input "card ex"
click at [289, 194] on span "perience" at bounding box center [295, 189] width 44 height 13
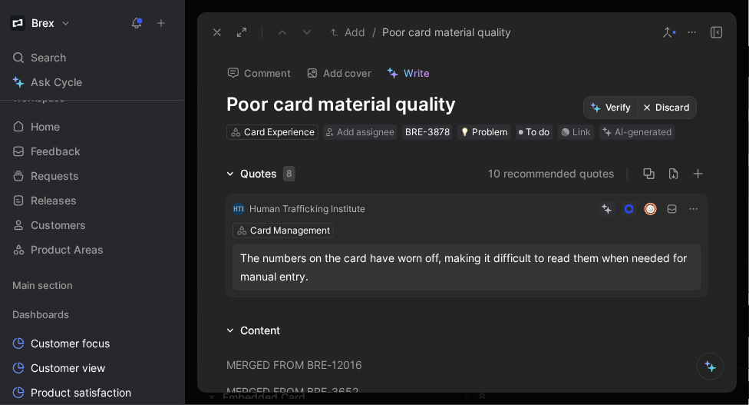
click at [615, 111] on button "Verify" at bounding box center [611, 108] width 53 height 22
click at [213, 31] on icon at bounding box center [217, 32] width 12 height 12
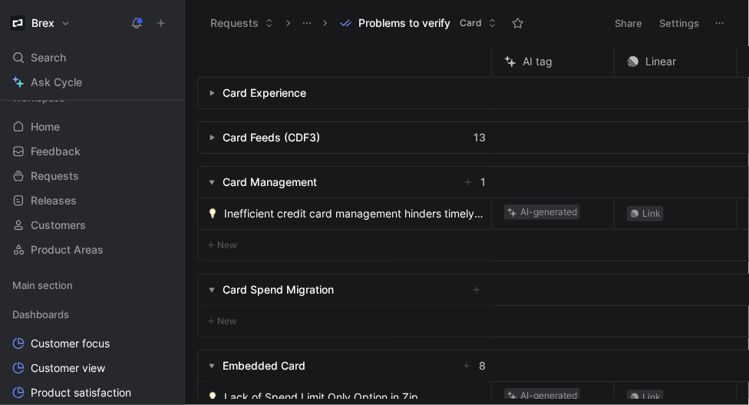
click at [268, 210] on span "Inefficient credit card management hinders timely financial reporting to CEO" at bounding box center [354, 213] width 261 height 18
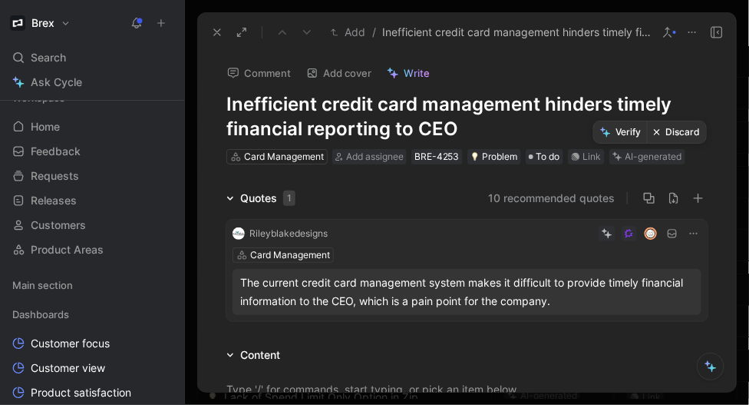
click at [680, 130] on button "Discard" at bounding box center [676, 132] width 59 height 22
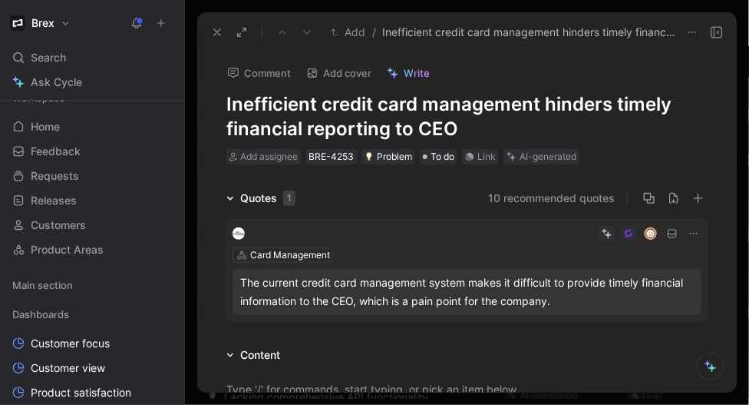
click at [218, 22] on button at bounding box center [218, 33] width 22 height 22
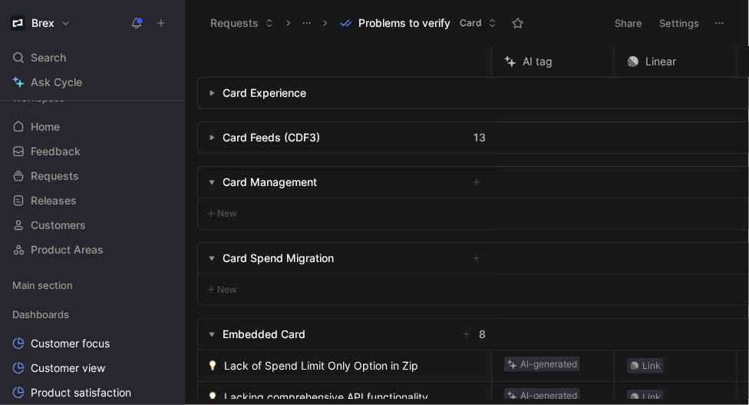
click at [213, 186] on button "button" at bounding box center [211, 181] width 15 height 15
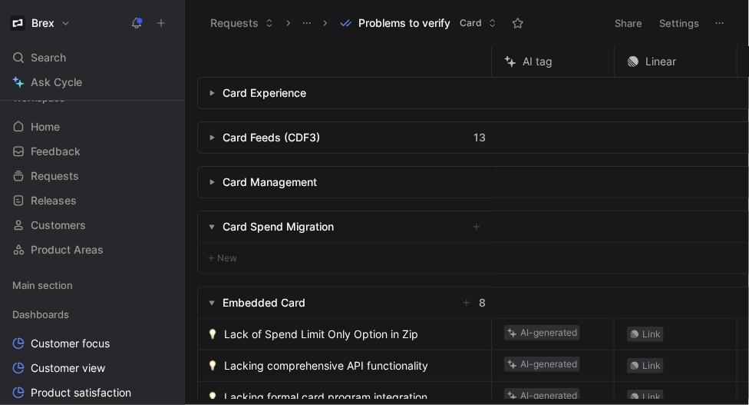
click at [213, 227] on use "button" at bounding box center [212, 227] width 5 height 5
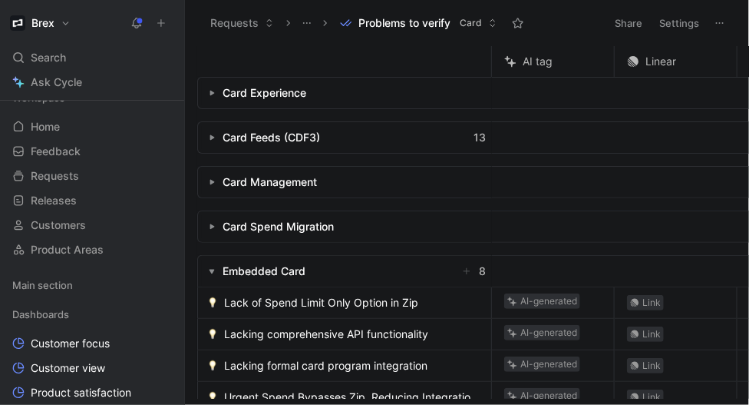
click at [213, 270] on icon "button" at bounding box center [212, 271] width 6 height 6
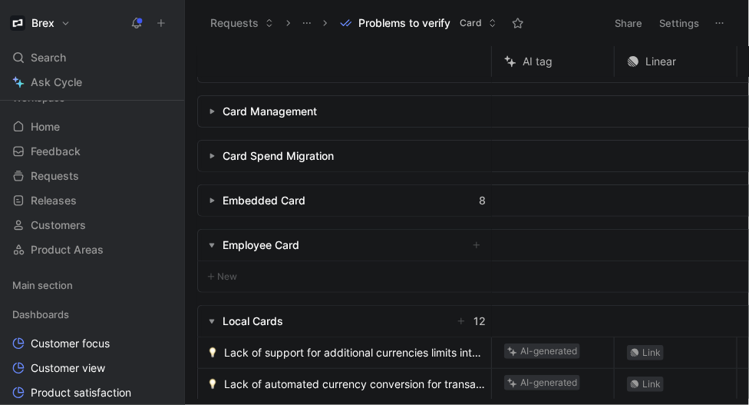
scroll to position [157, 0]
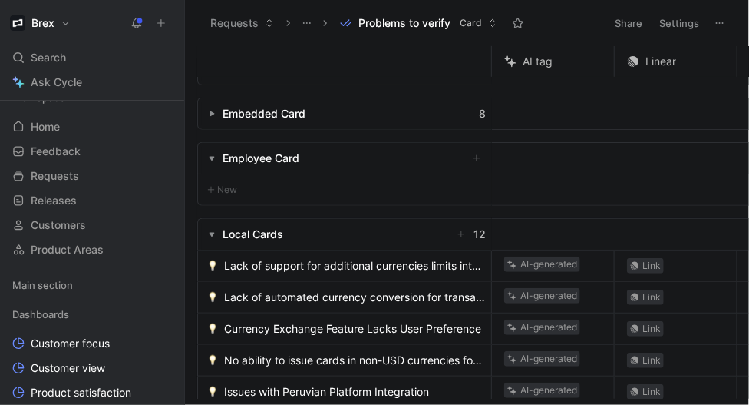
click at [211, 160] on use "button" at bounding box center [212, 159] width 5 height 5
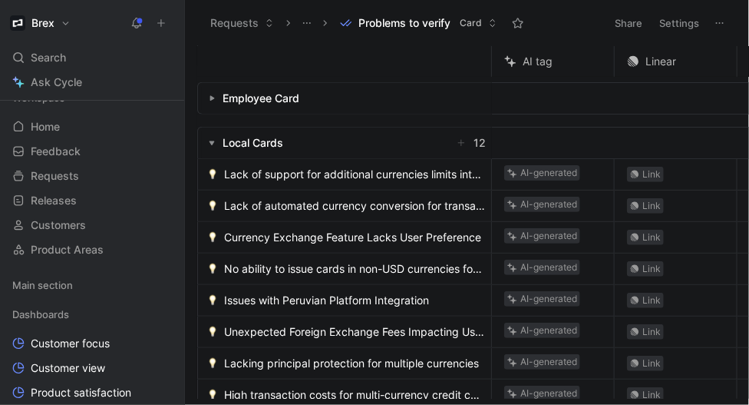
scroll to position [213, 0]
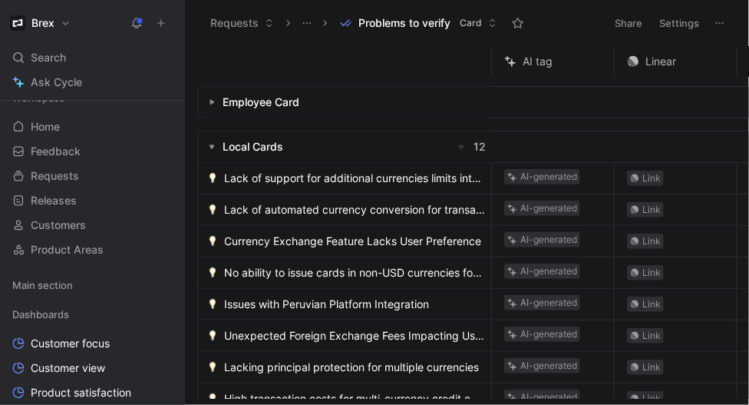
click at [212, 144] on icon "button" at bounding box center [212, 147] width 6 height 6
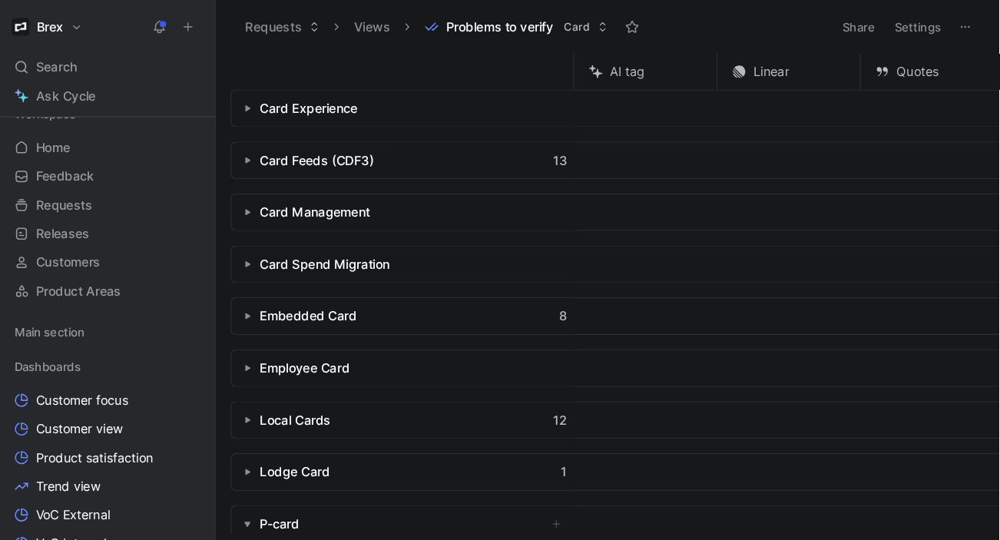
scroll to position [17, 0]
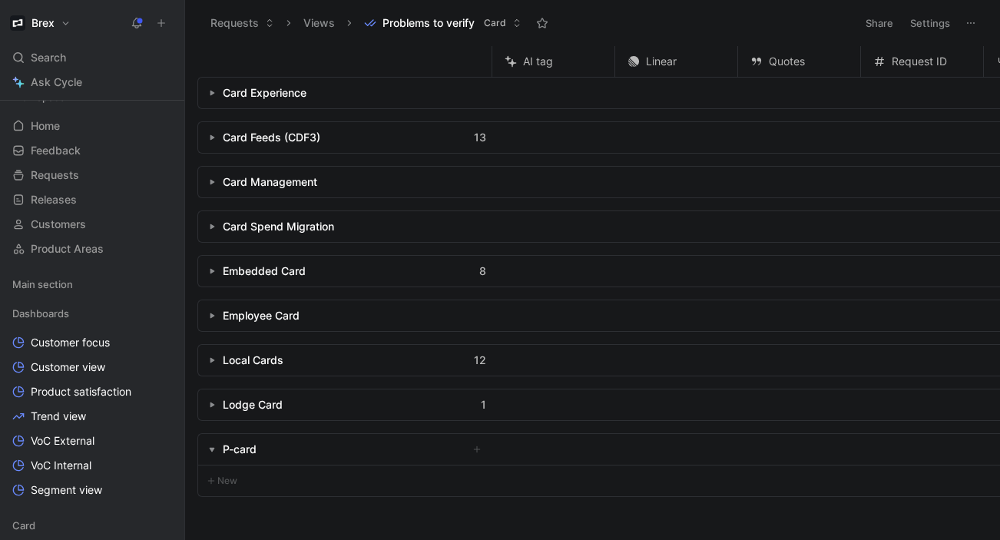
click at [210, 55] on th at bounding box center [344, 61] width 295 height 31
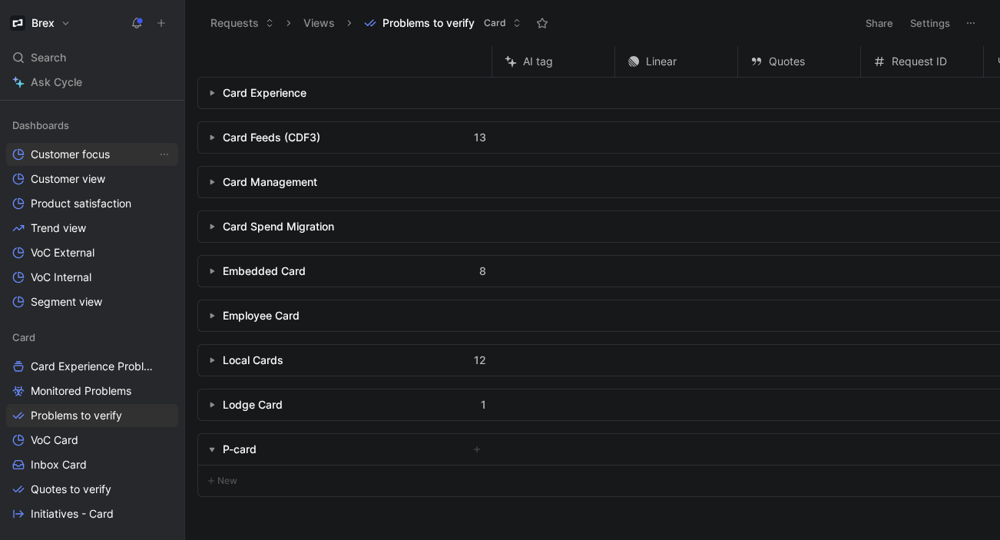
scroll to position [229, 0]
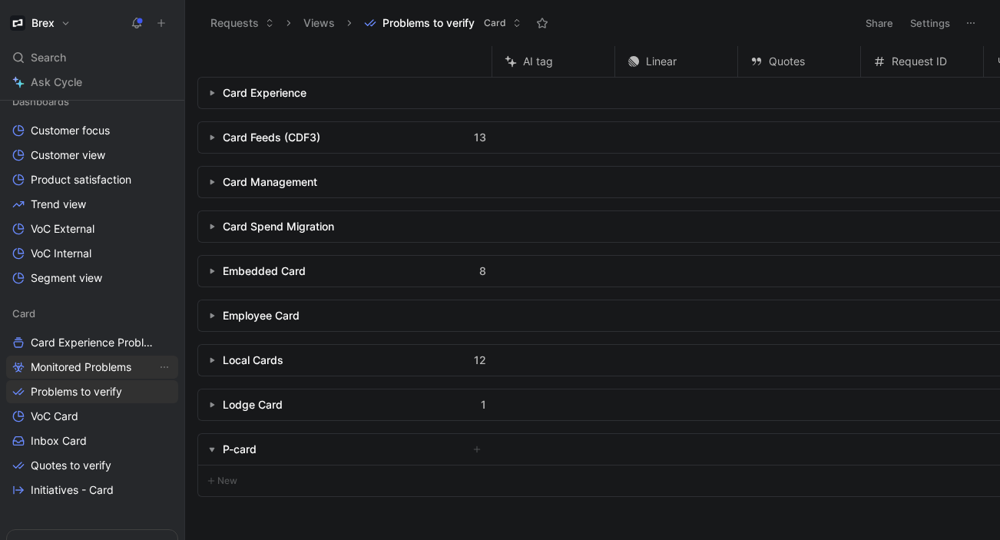
click at [60, 368] on span "Monitored Problems" at bounding box center [81, 366] width 101 height 15
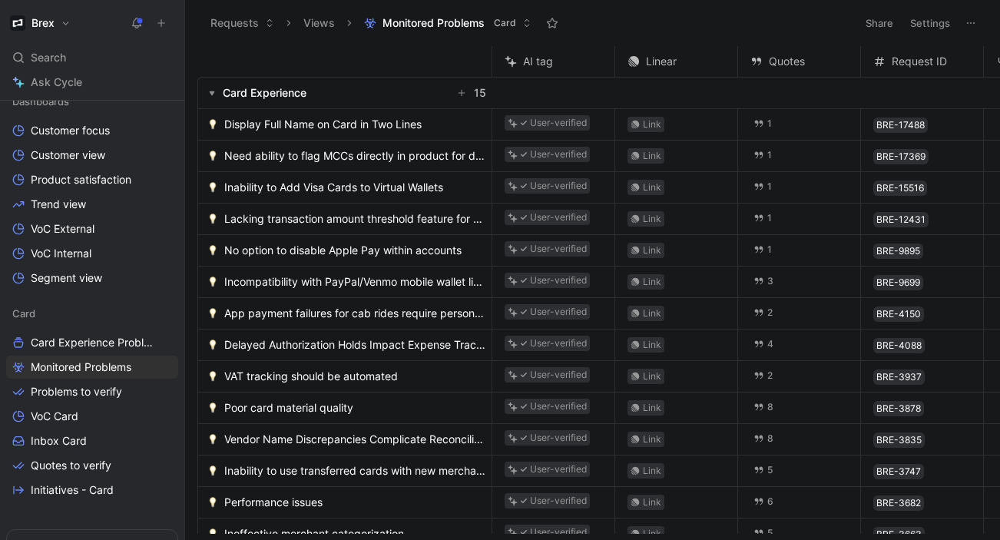
click at [210, 93] on use "button" at bounding box center [212, 93] width 5 height 5
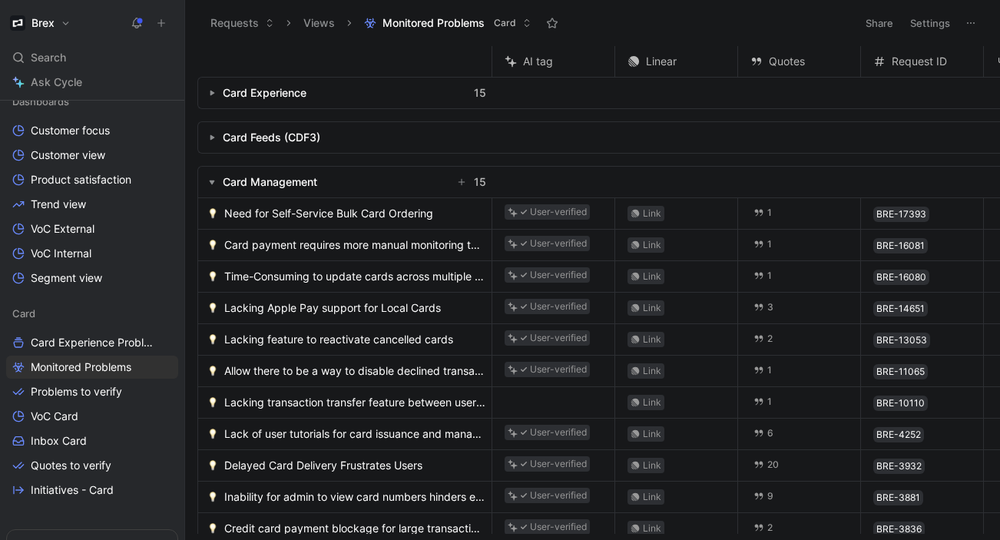
click at [210, 180] on use "button" at bounding box center [212, 182] width 5 height 5
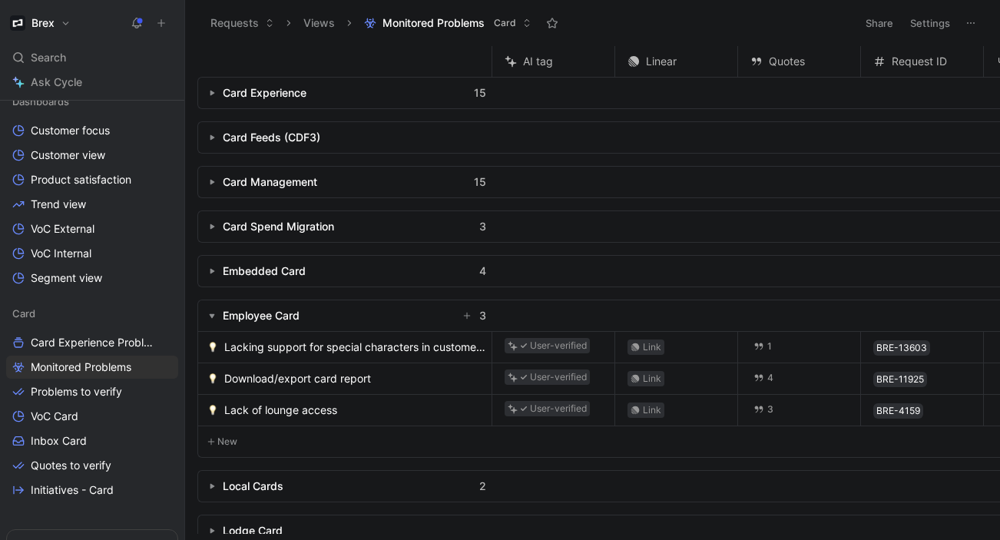
click at [210, 315] on icon "button" at bounding box center [212, 316] width 6 height 6
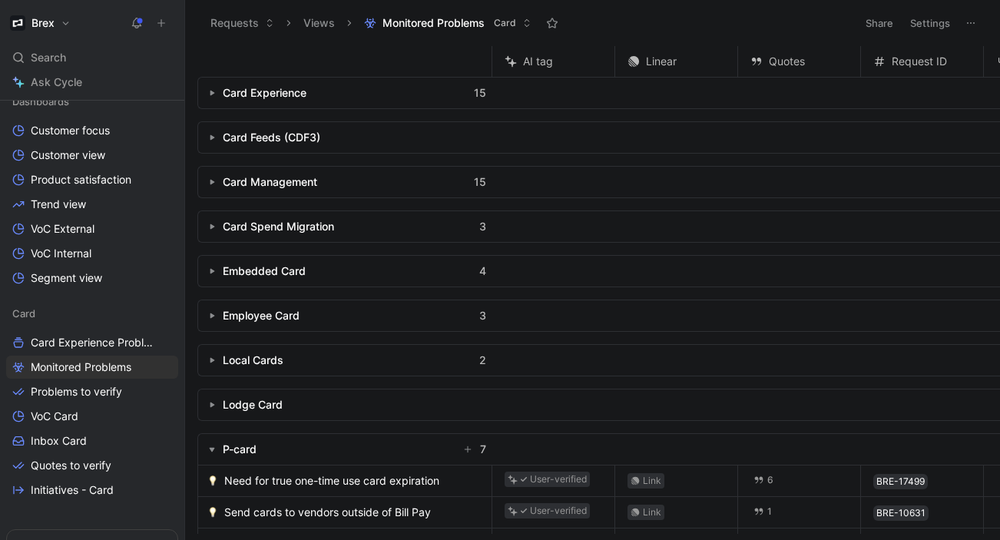
click at [207, 404] on button "button" at bounding box center [211, 449] width 15 height 15
